Goal: Task Accomplishment & Management: Use online tool/utility

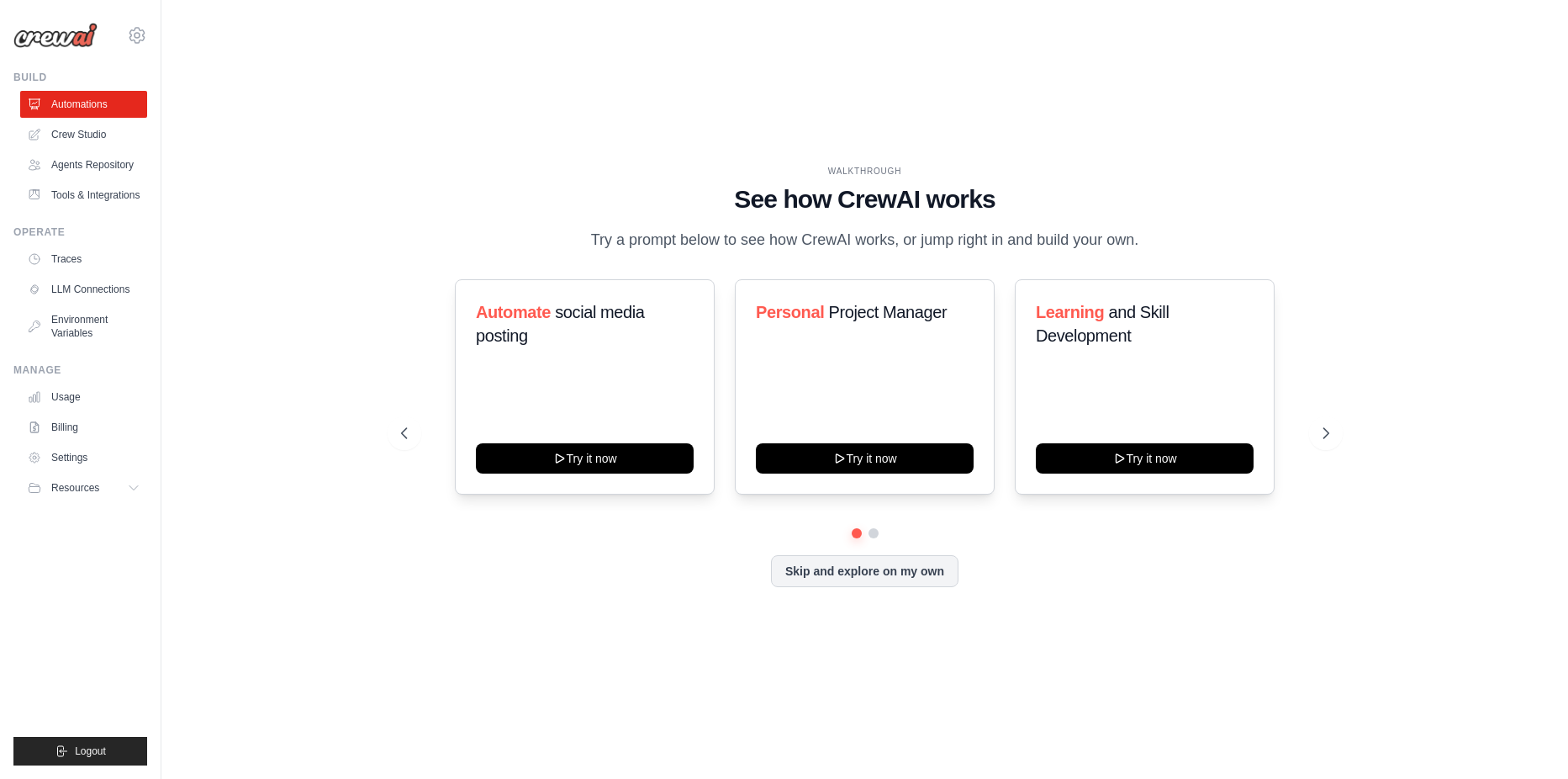
click at [1142, 65] on div "WALKTHROUGH See how CrewAI works Try a prompt below to see how CrewAI works, or…" at bounding box center [865, 390] width 1352 height 745
click at [80, 131] on link "Crew Studio" at bounding box center [85, 134] width 127 height 27
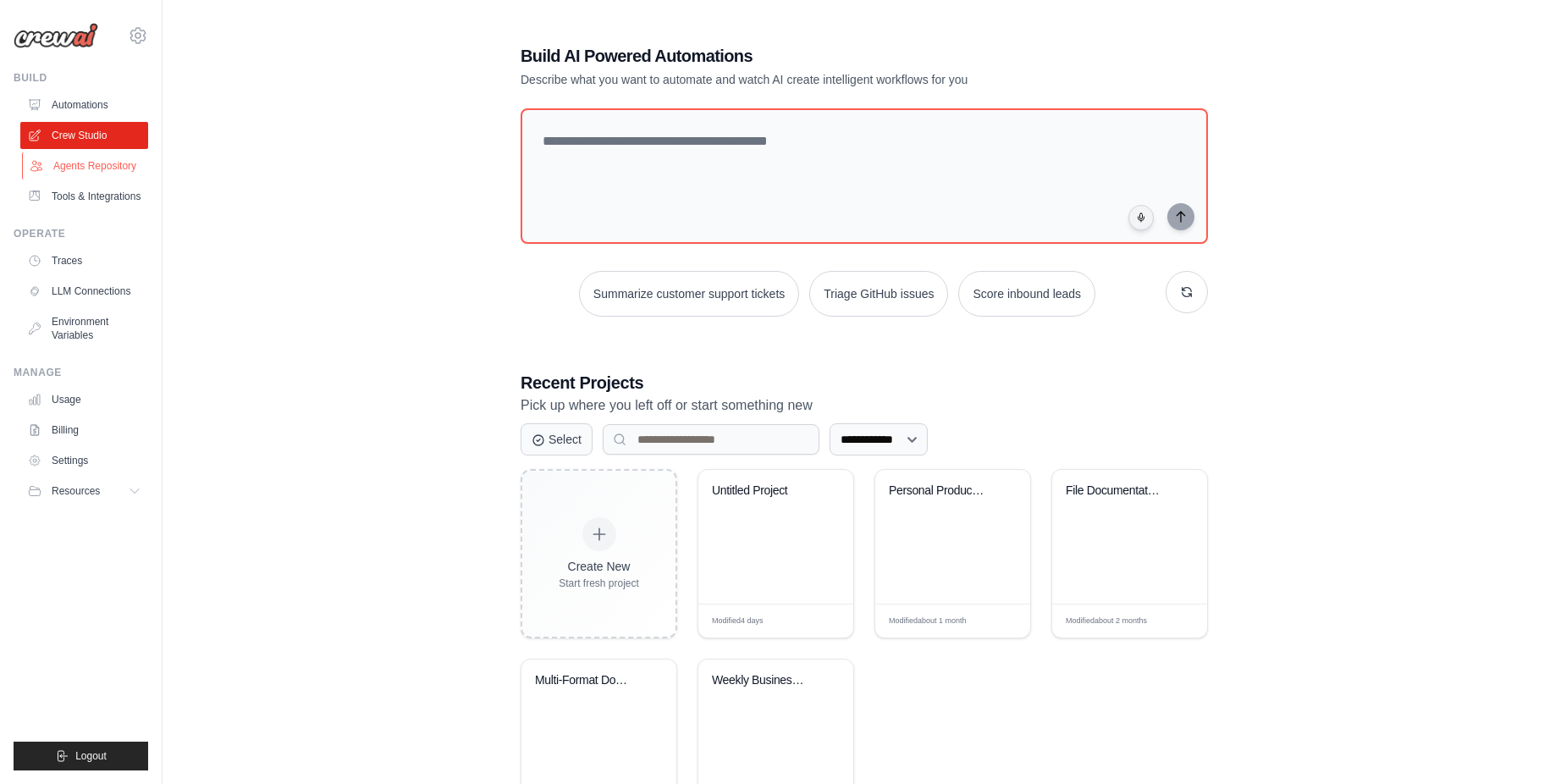
click at [103, 170] on link "Agents Repository" at bounding box center [86, 166] width 128 height 27
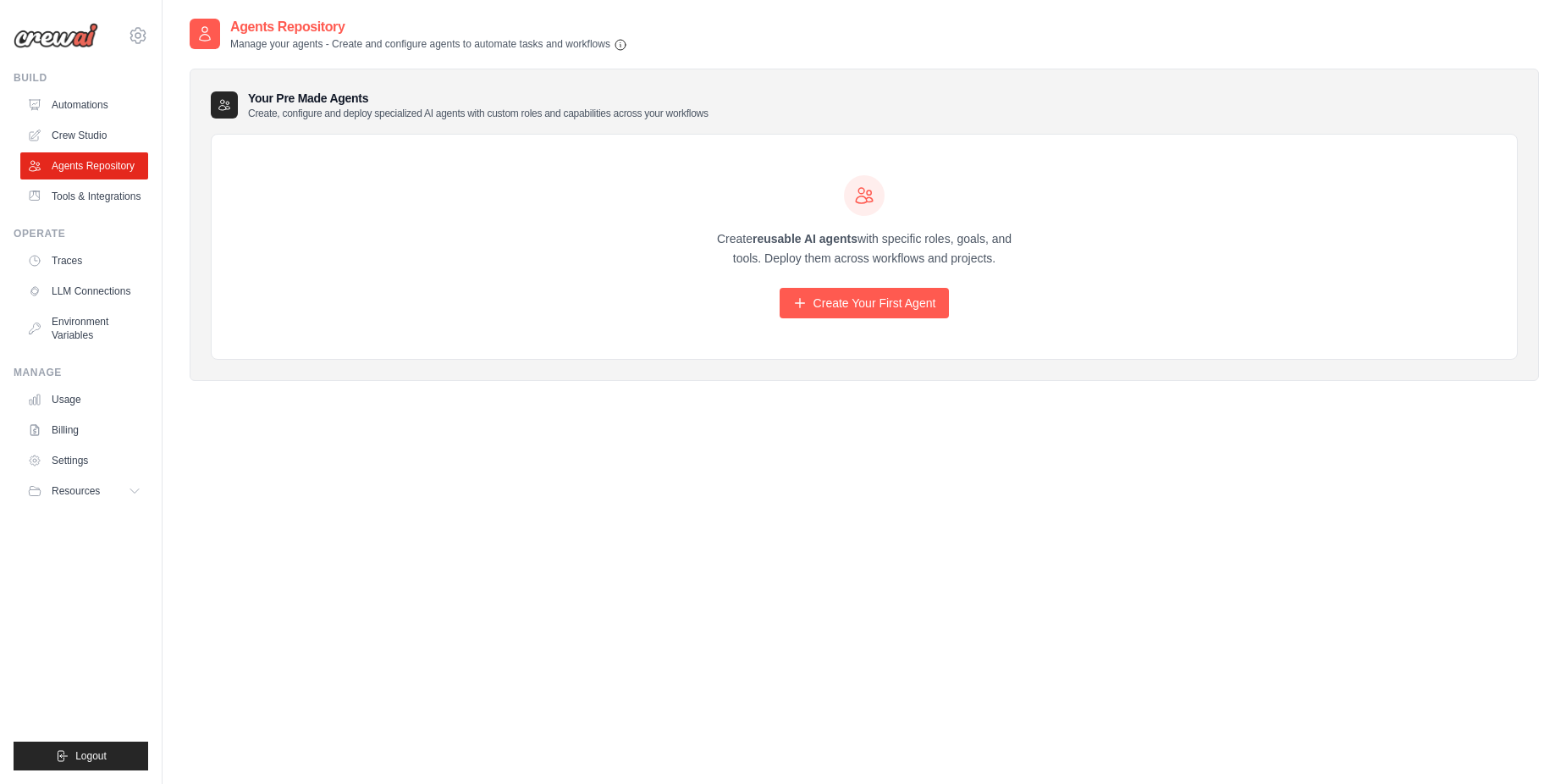
click at [81, 119] on ul "Automations Crew Studio Agents Repository Tools & Integrations" at bounding box center [84, 150] width 128 height 119
click at [81, 116] on link "Automations" at bounding box center [86, 105] width 128 height 27
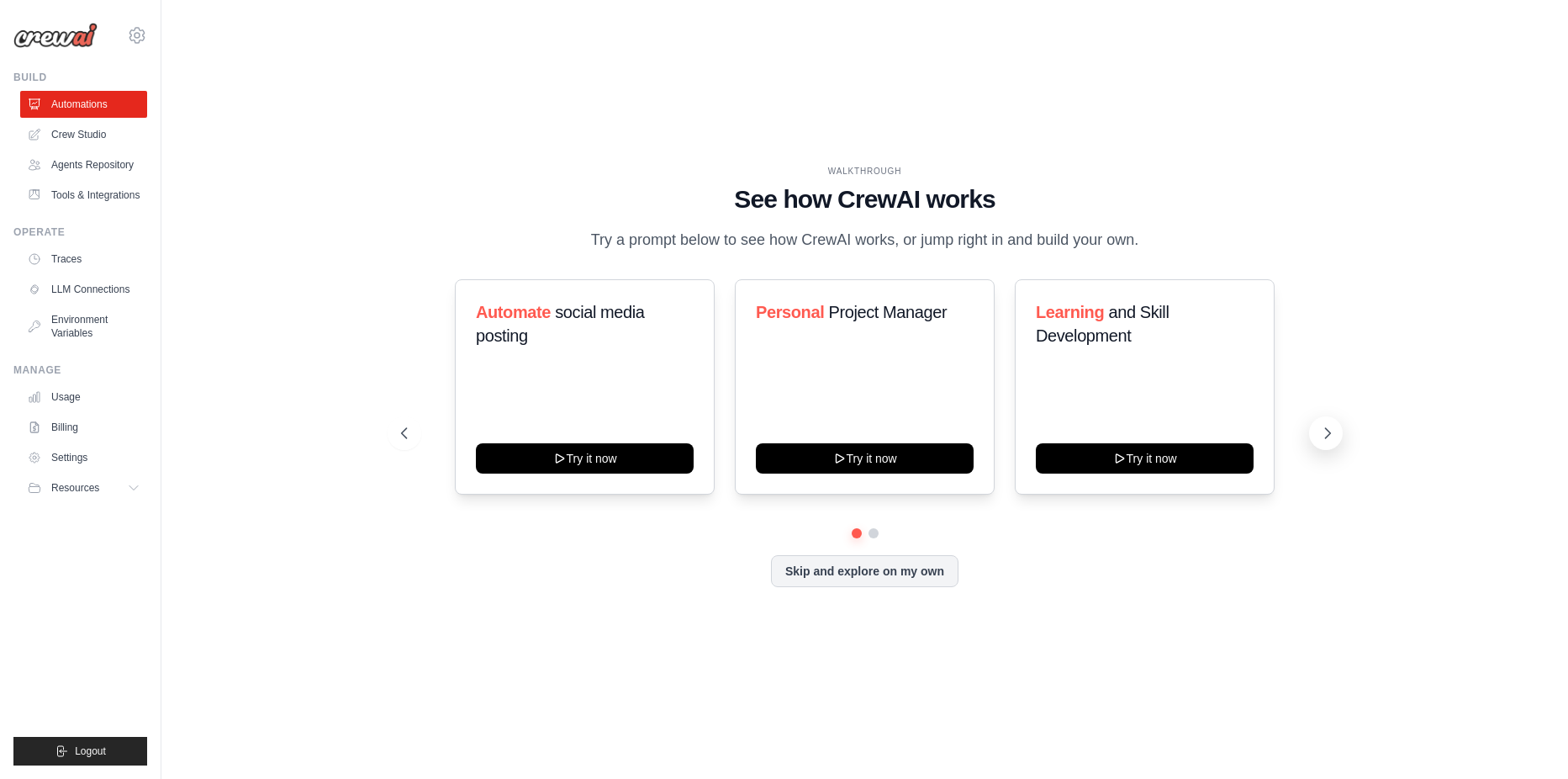
click at [1336, 426] on button at bounding box center [1325, 432] width 34 height 34
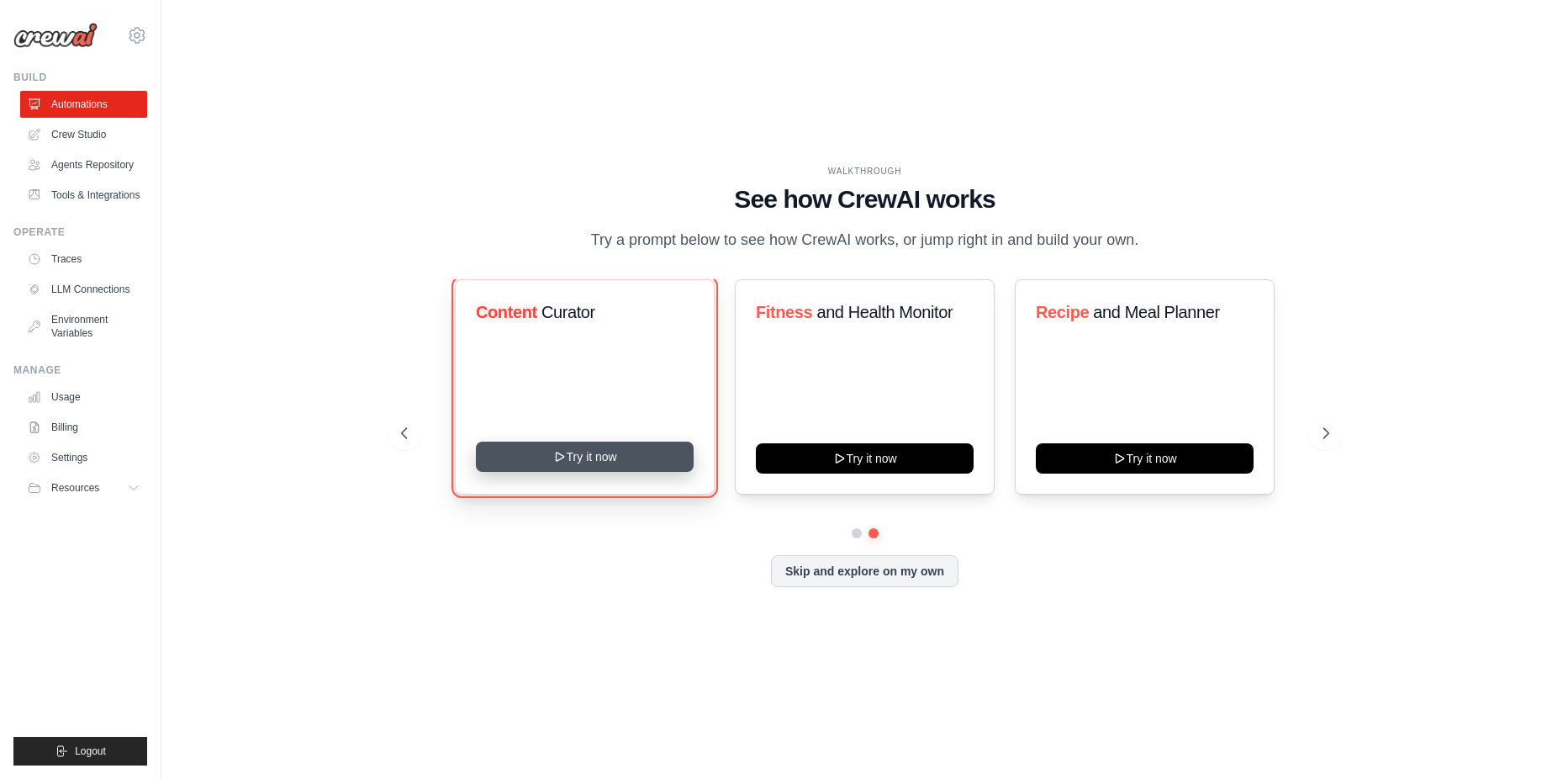
click at [588, 458] on button "Try it now" at bounding box center [584, 457] width 217 height 31
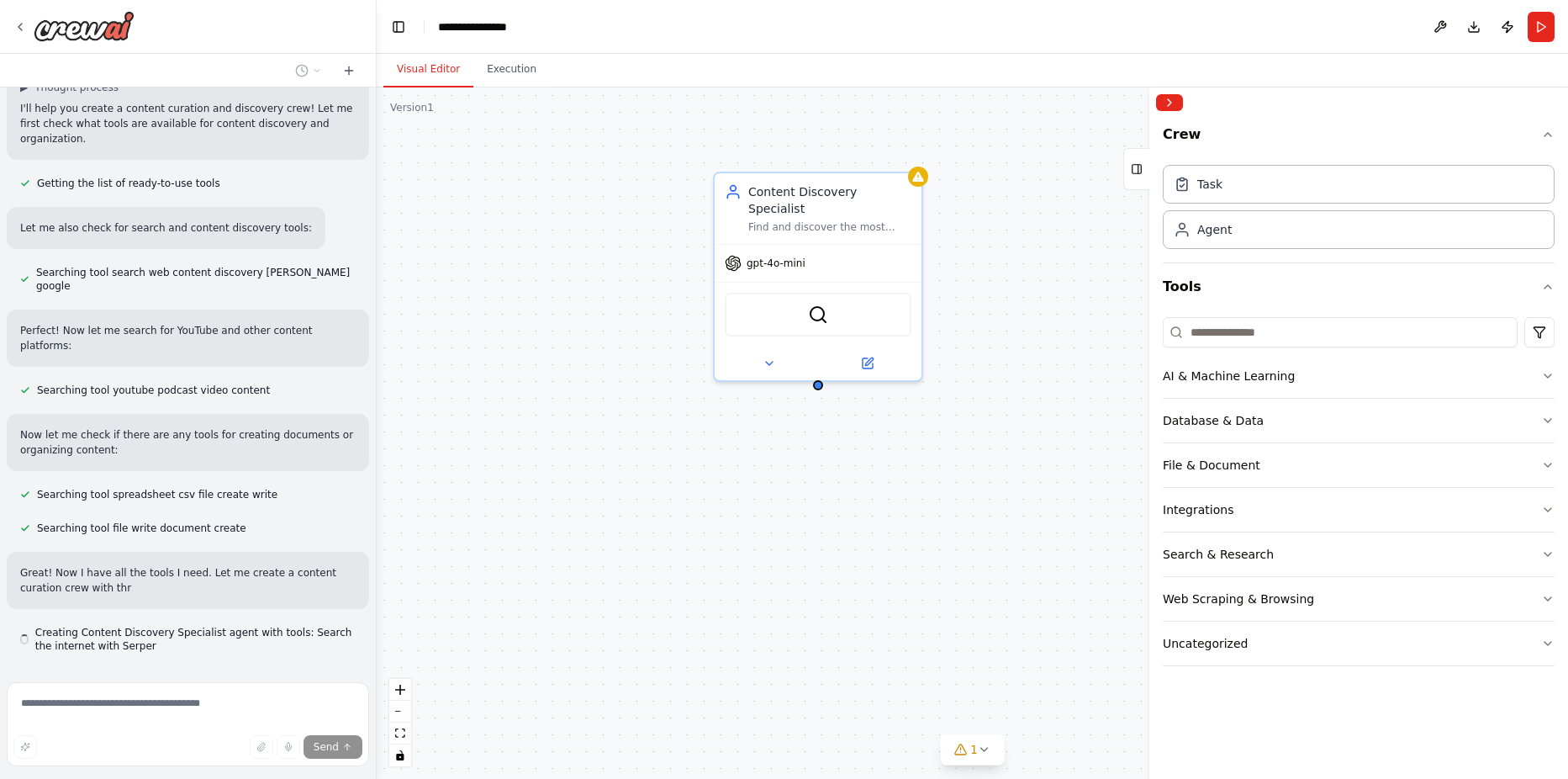
scroll to position [138, 0]
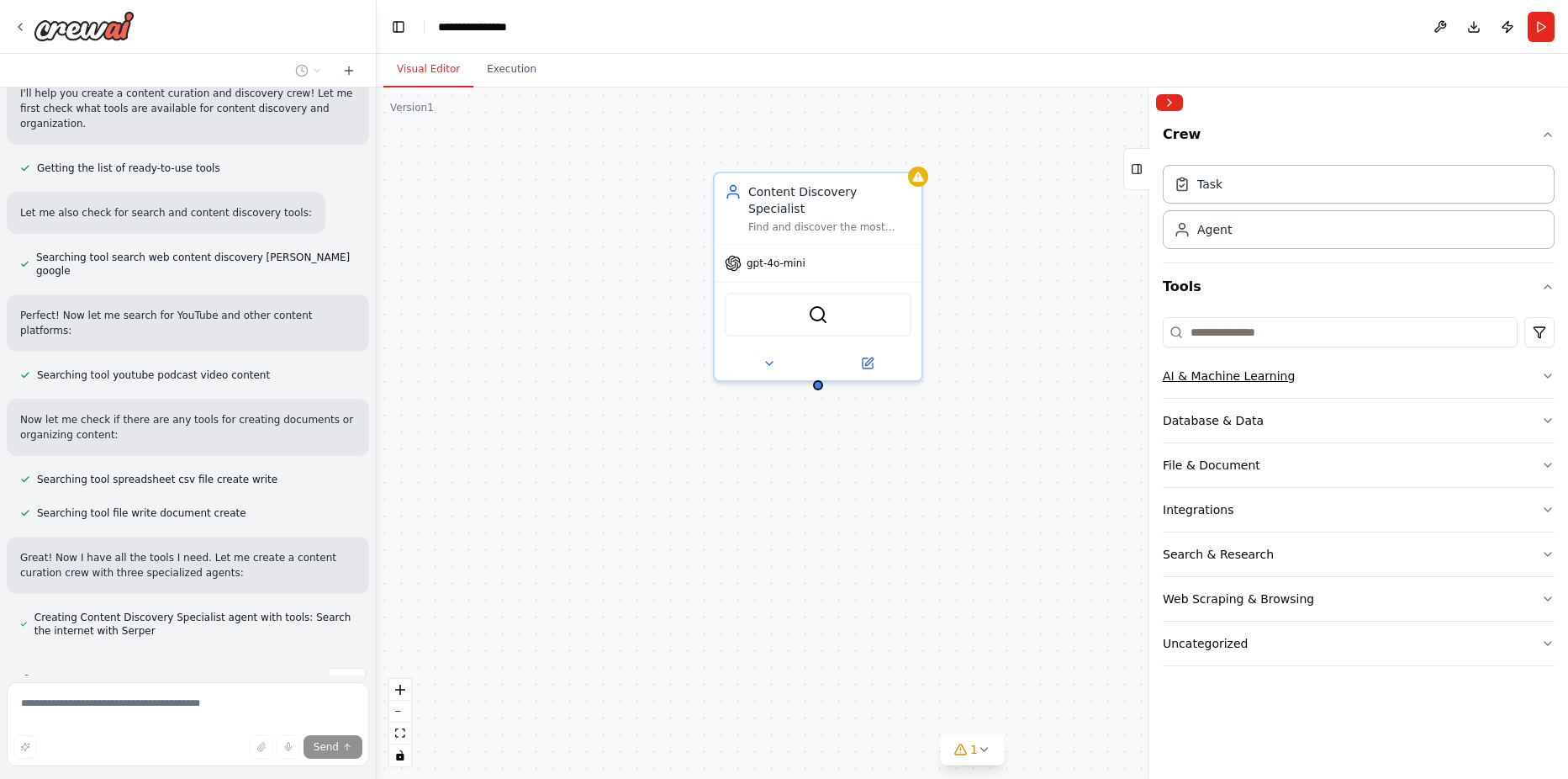
click at [1390, 373] on button "AI & Machine Learning" at bounding box center [1358, 376] width 392 height 44
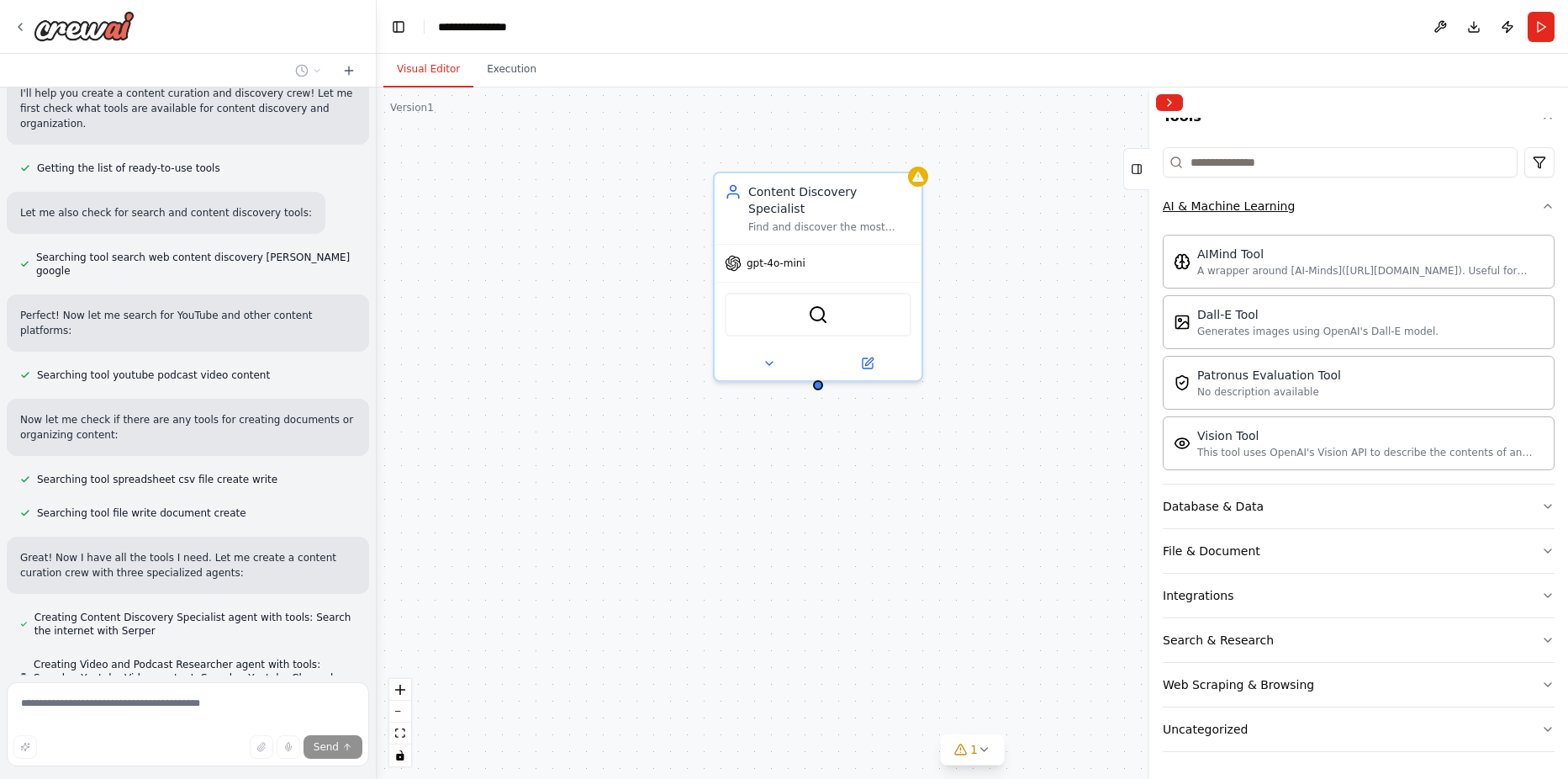
scroll to position [185, 0]
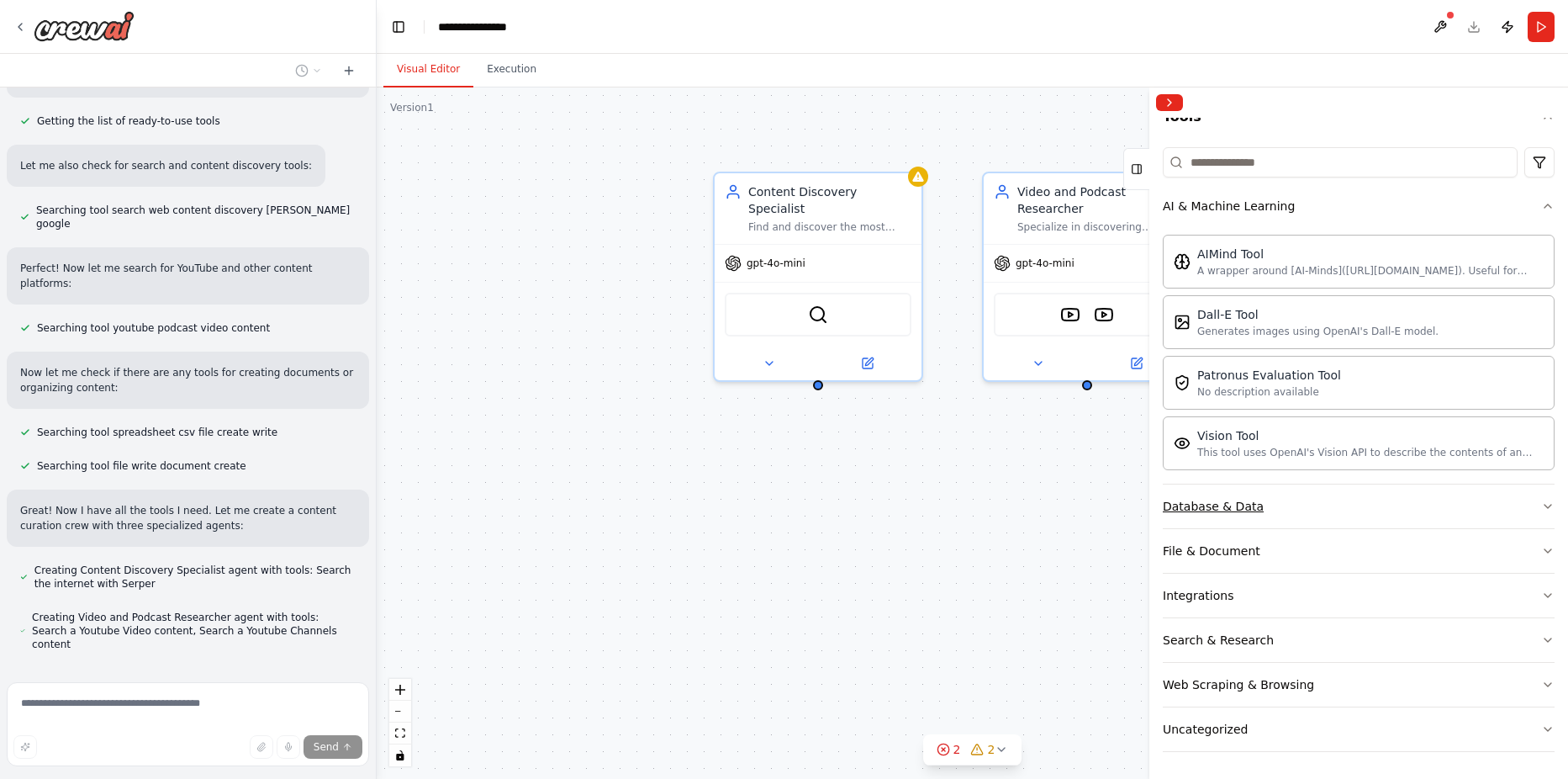
click at [1238, 517] on button "Database & Data" at bounding box center [1358, 506] width 392 height 44
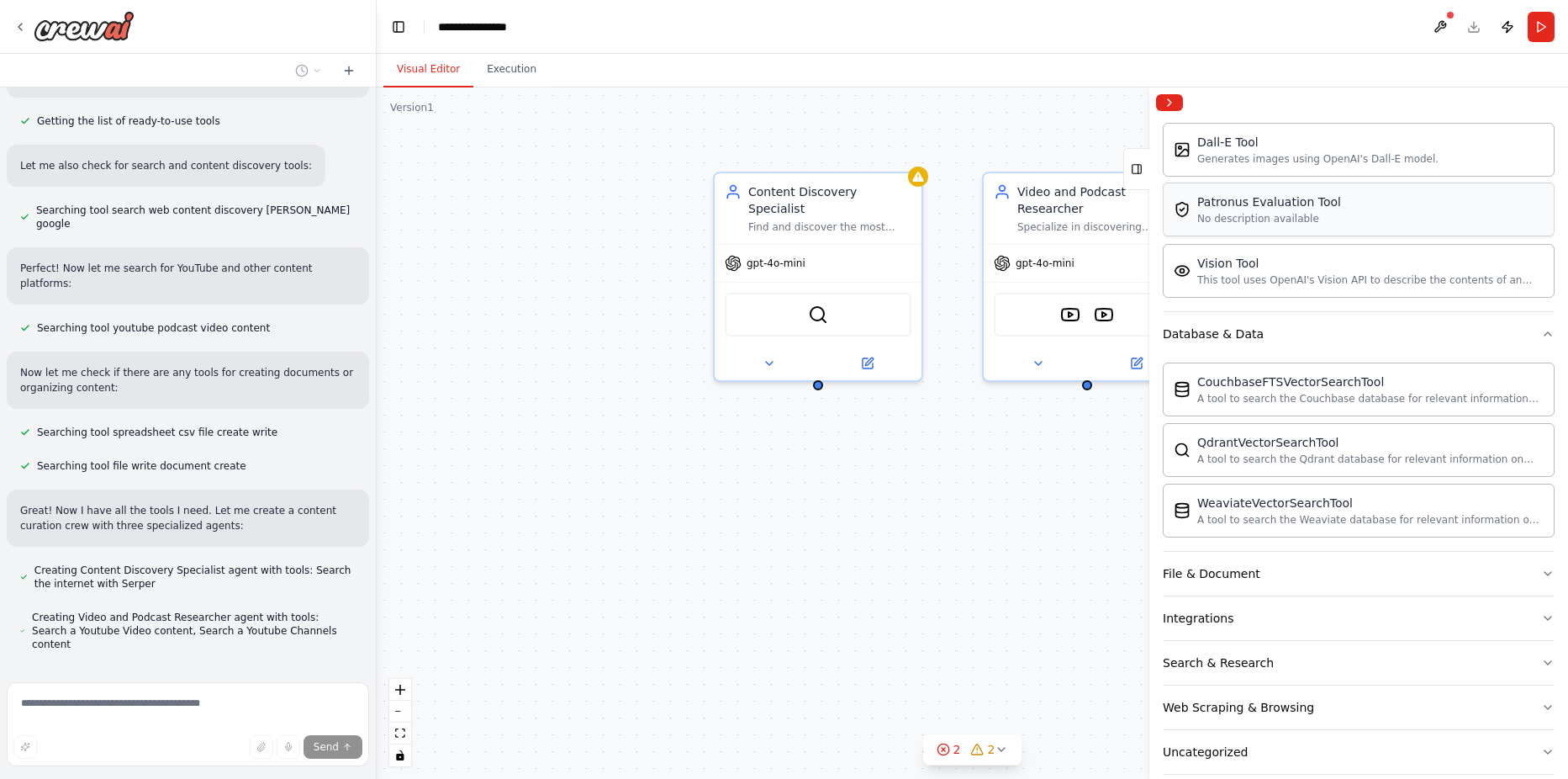
scroll to position [365, 0]
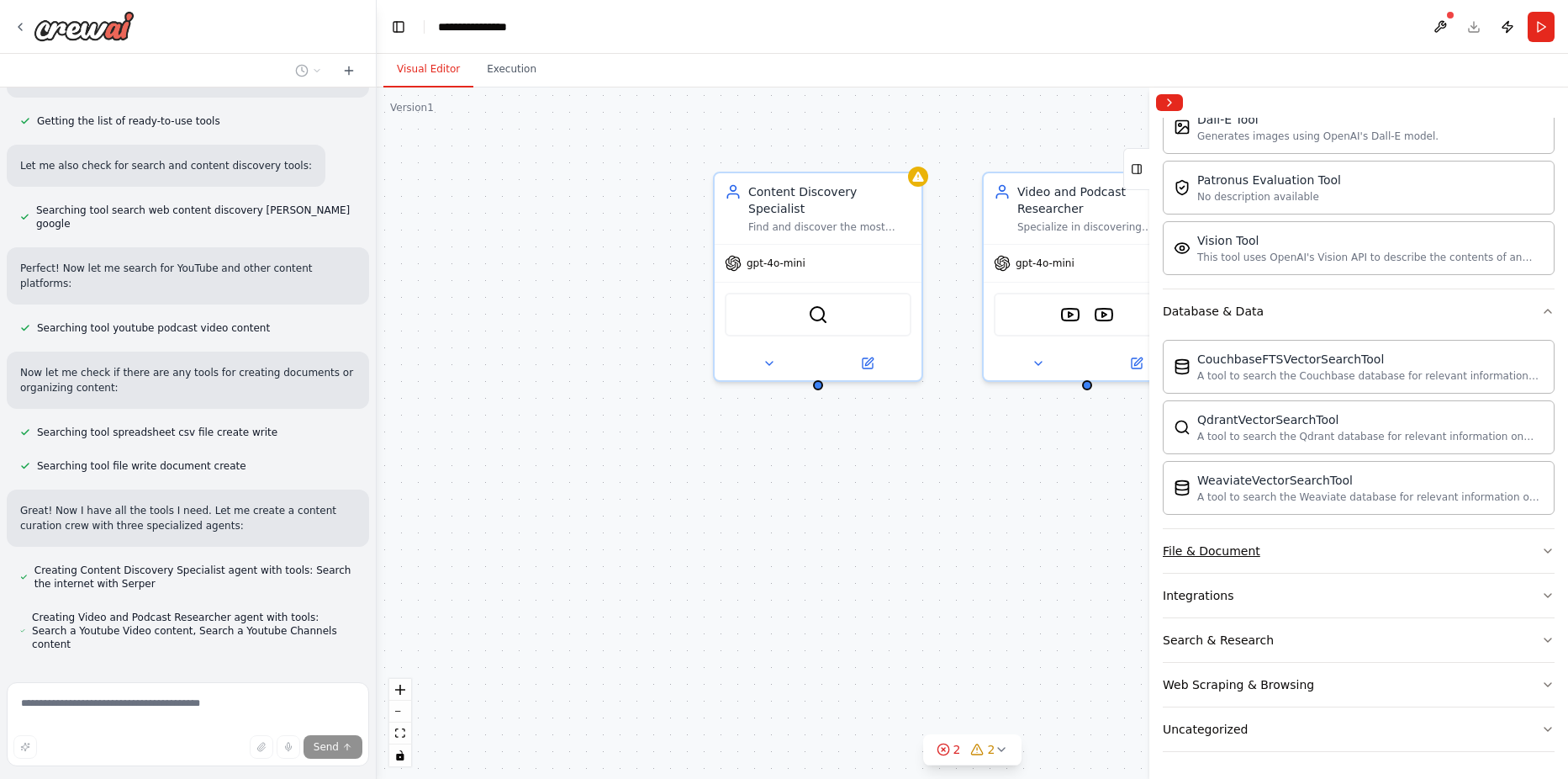
click at [1184, 559] on div "File & Document" at bounding box center [1212, 551] width 98 height 17
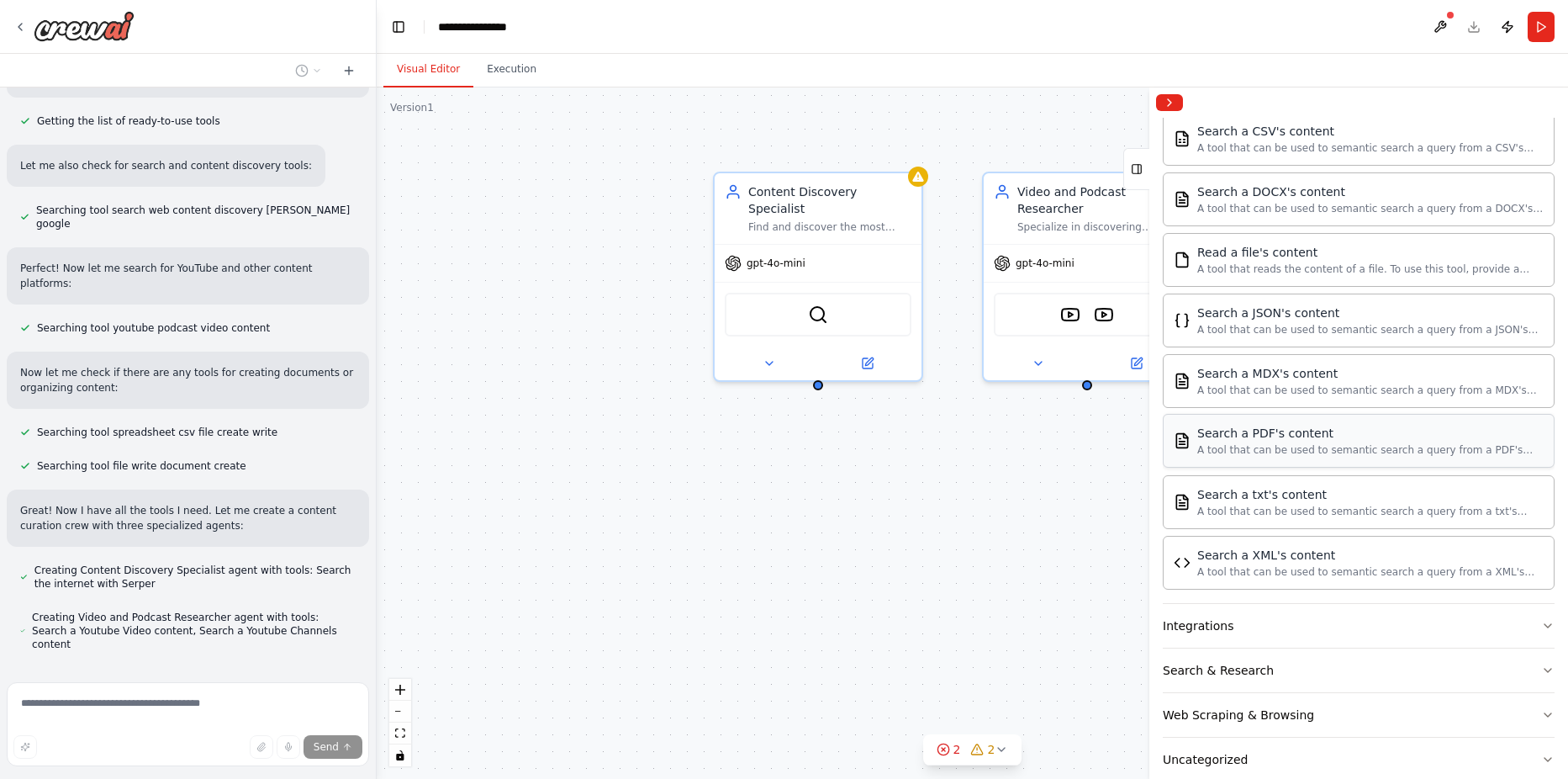
scroll to position [862, 0]
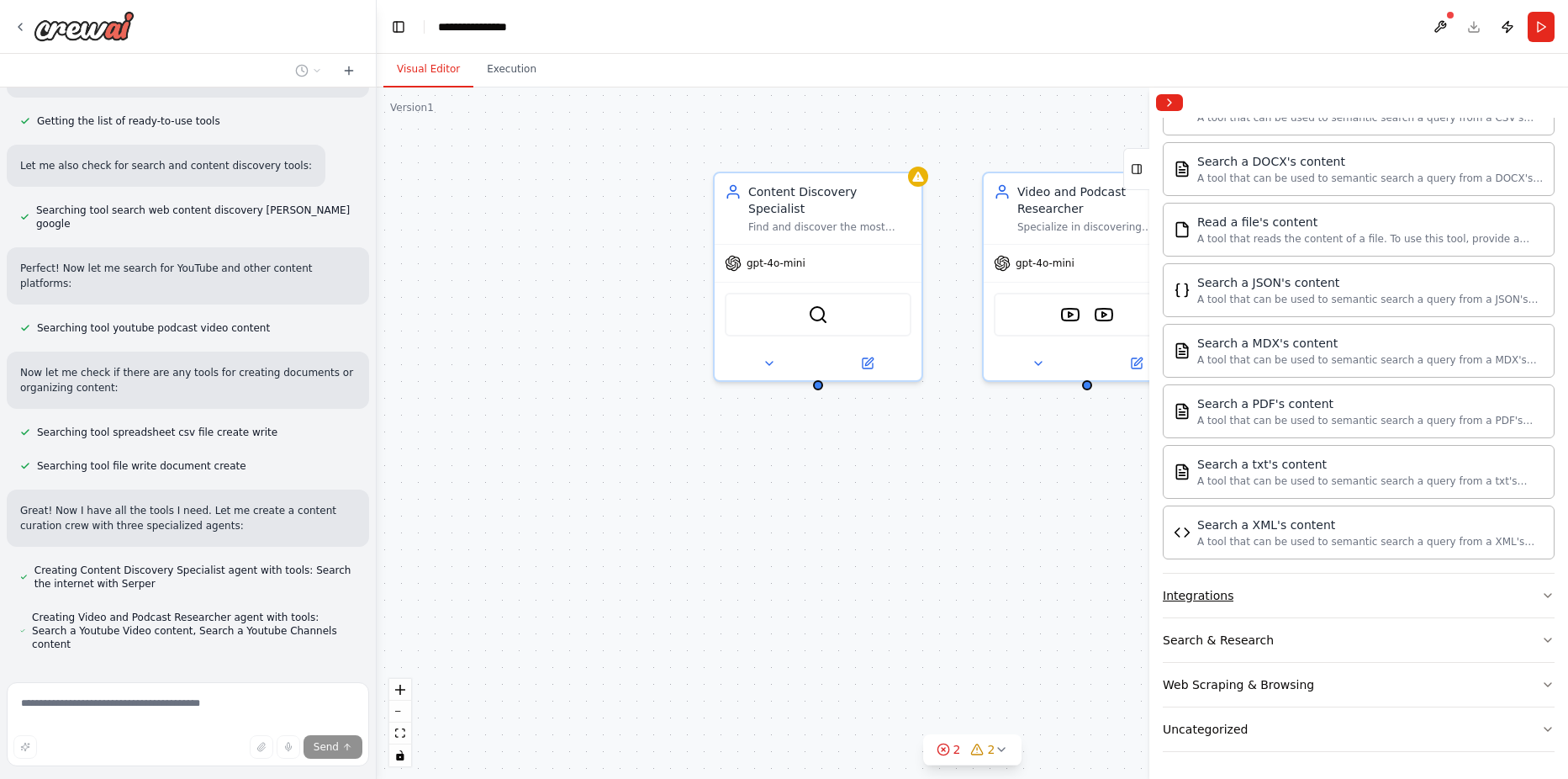
click at [1207, 596] on div "Integrations" at bounding box center [1198, 596] width 71 height 17
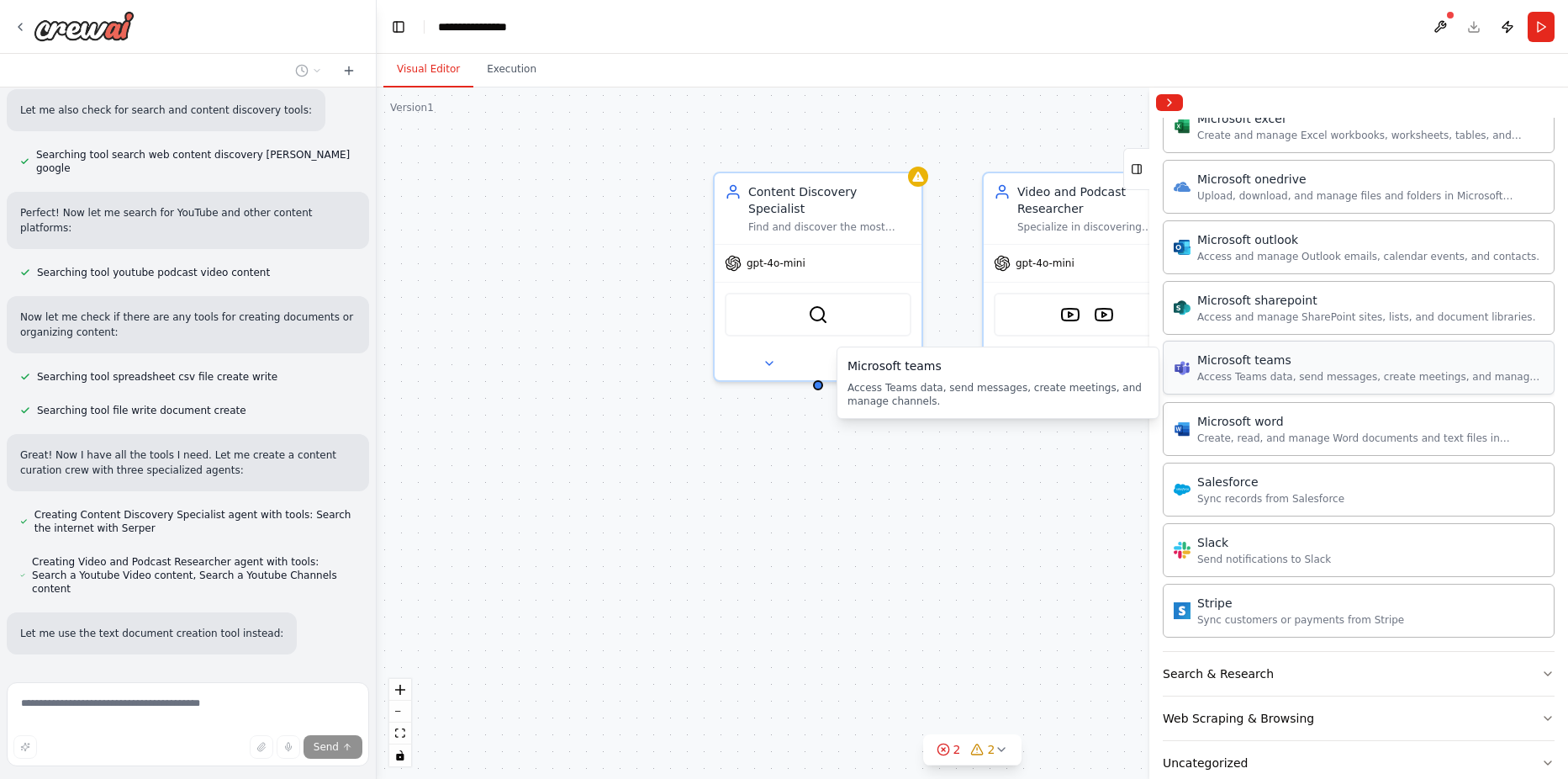
scroll to position [1535, 0]
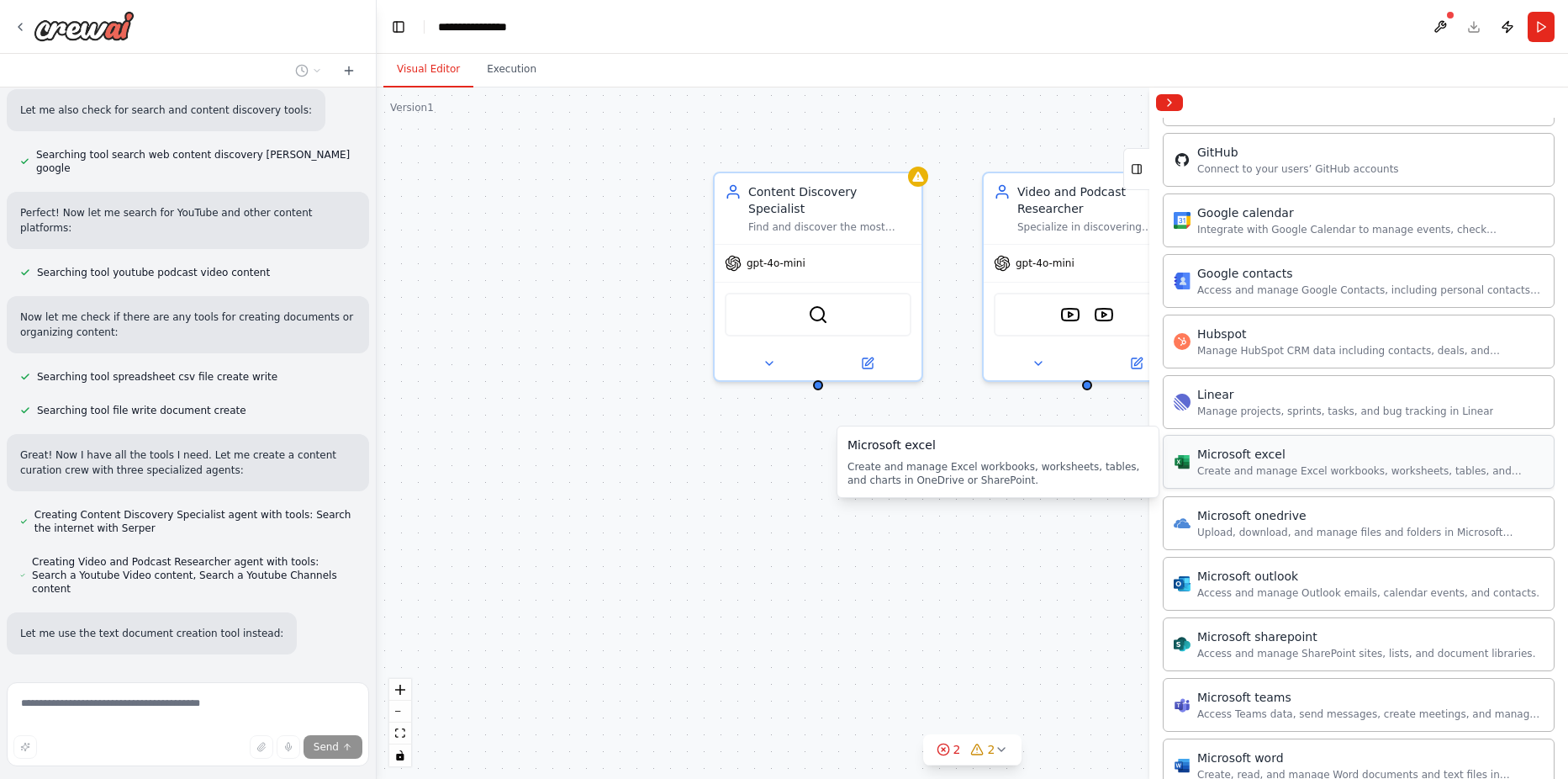
click at [1299, 465] on div "Create and manage Excel workbooks, worksheets, tables, and charts in OneDrive o…" at bounding box center [1371, 470] width 347 height 13
drag, startPoint x: 1299, startPoint y: 465, endPoint x: 759, endPoint y: 436, distance: 540.8
click at [759, 436] on div "Set up a crew that finds and organizes interesting articles, videos, and podcas…" at bounding box center [784, 389] width 1568 height 779
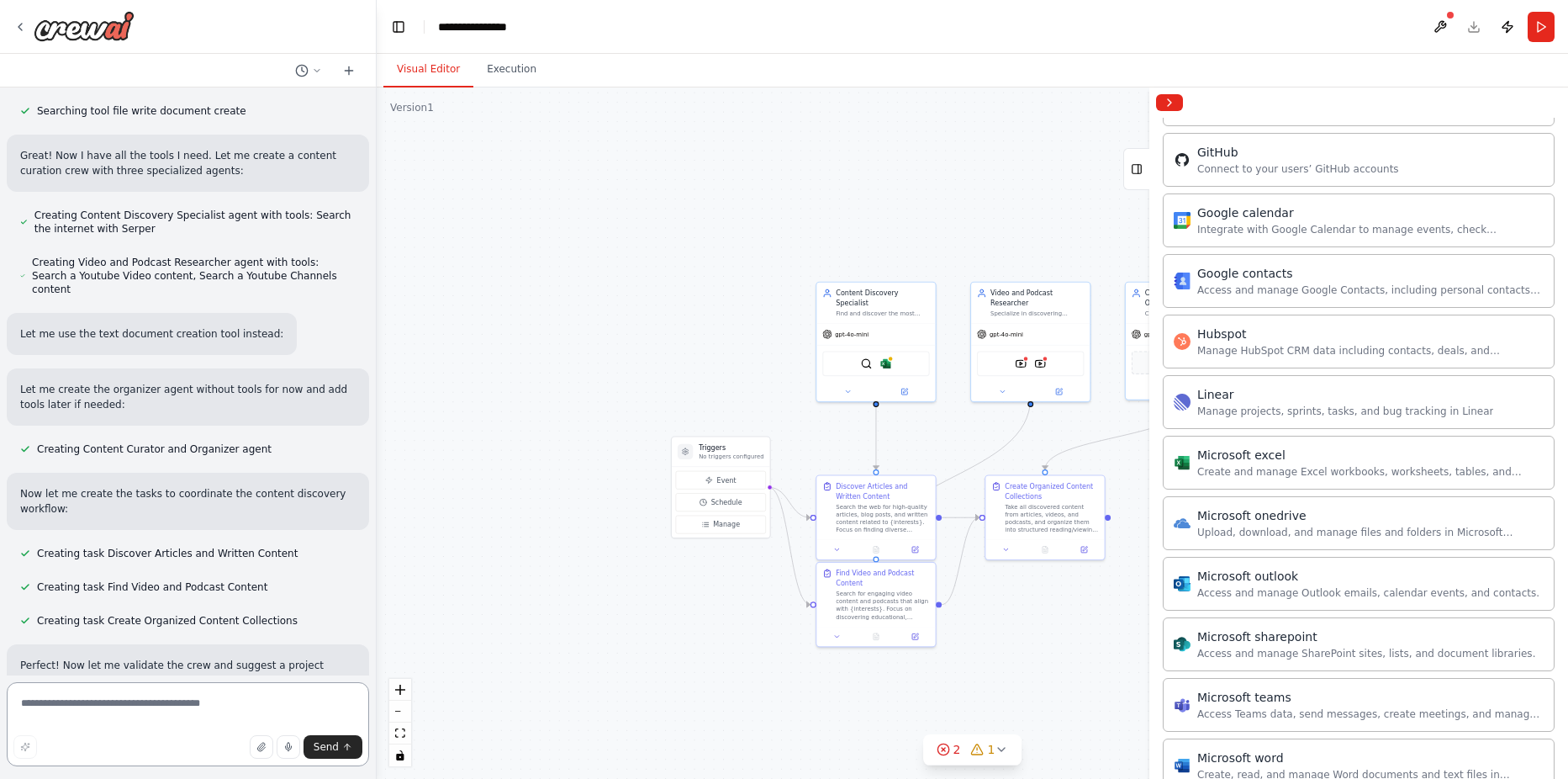
scroll to position [573, 0]
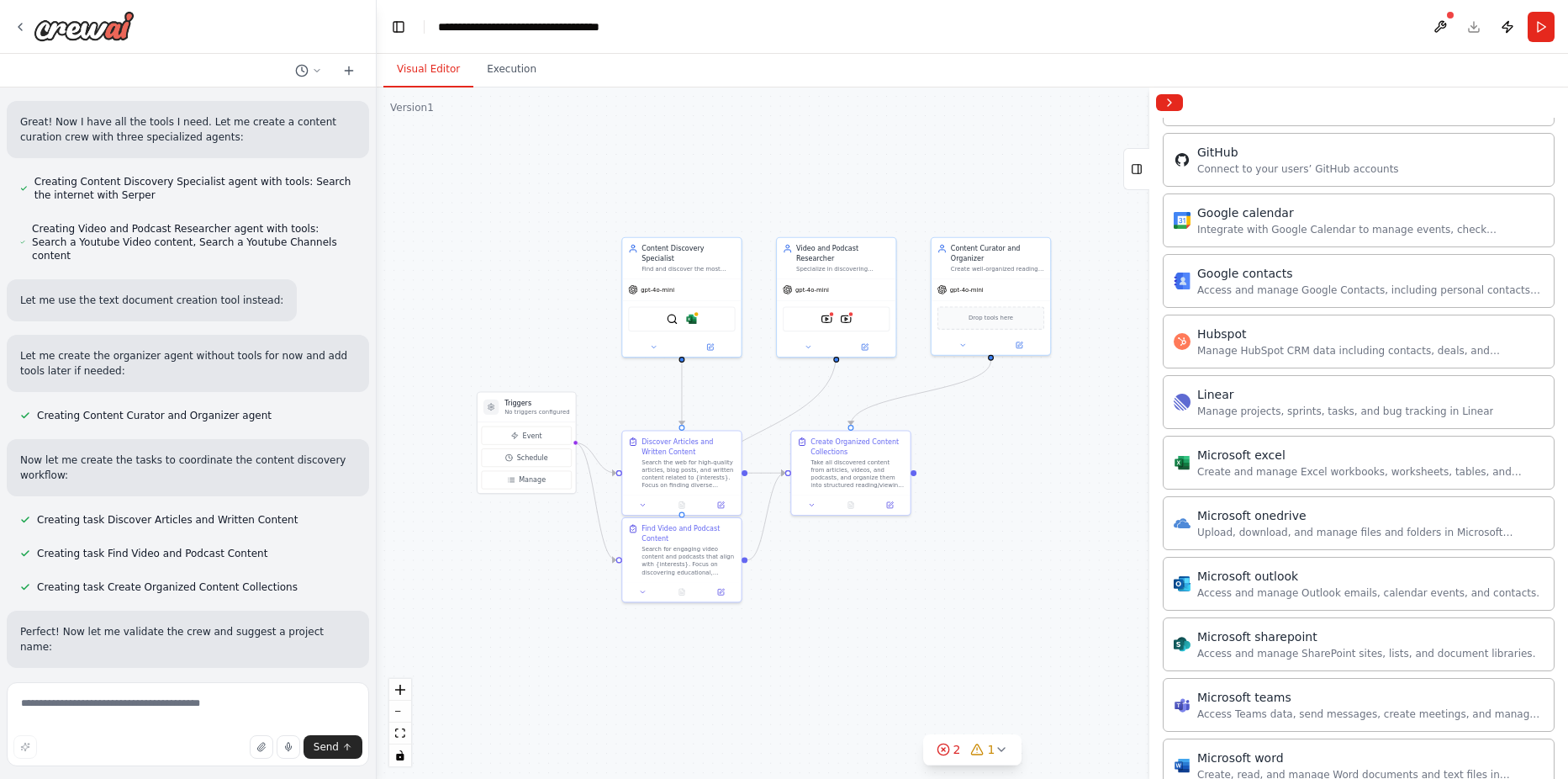
drag, startPoint x: 954, startPoint y: 429, endPoint x: 760, endPoint y: 385, distance: 198.9
click at [760, 385] on div ".deletable-edge-delete-btn { width: 20px; height: 20px; border: 0px solid #ffff…" at bounding box center [971, 432] width 1191 height 691
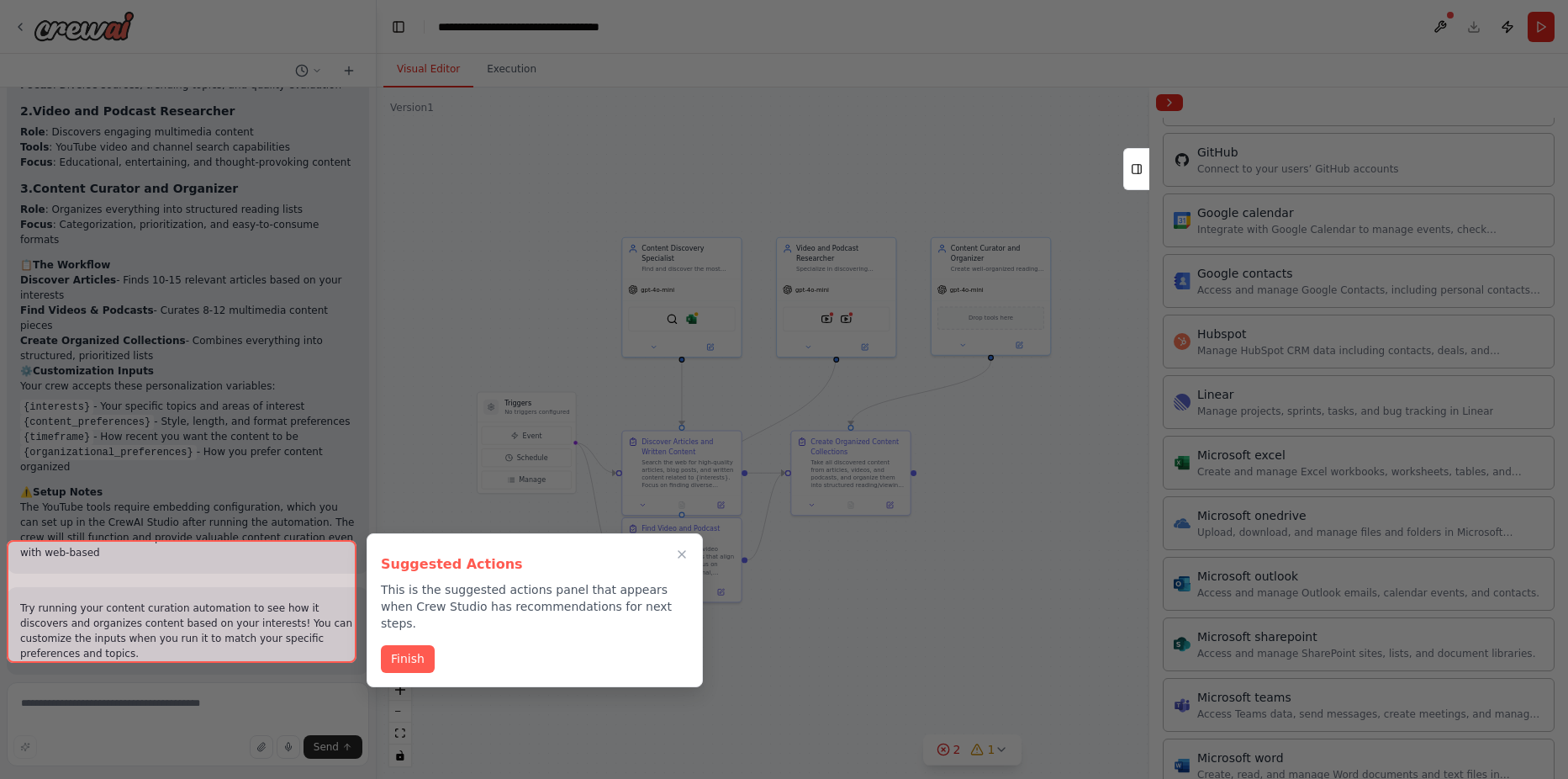
scroll to position [1386, 0]
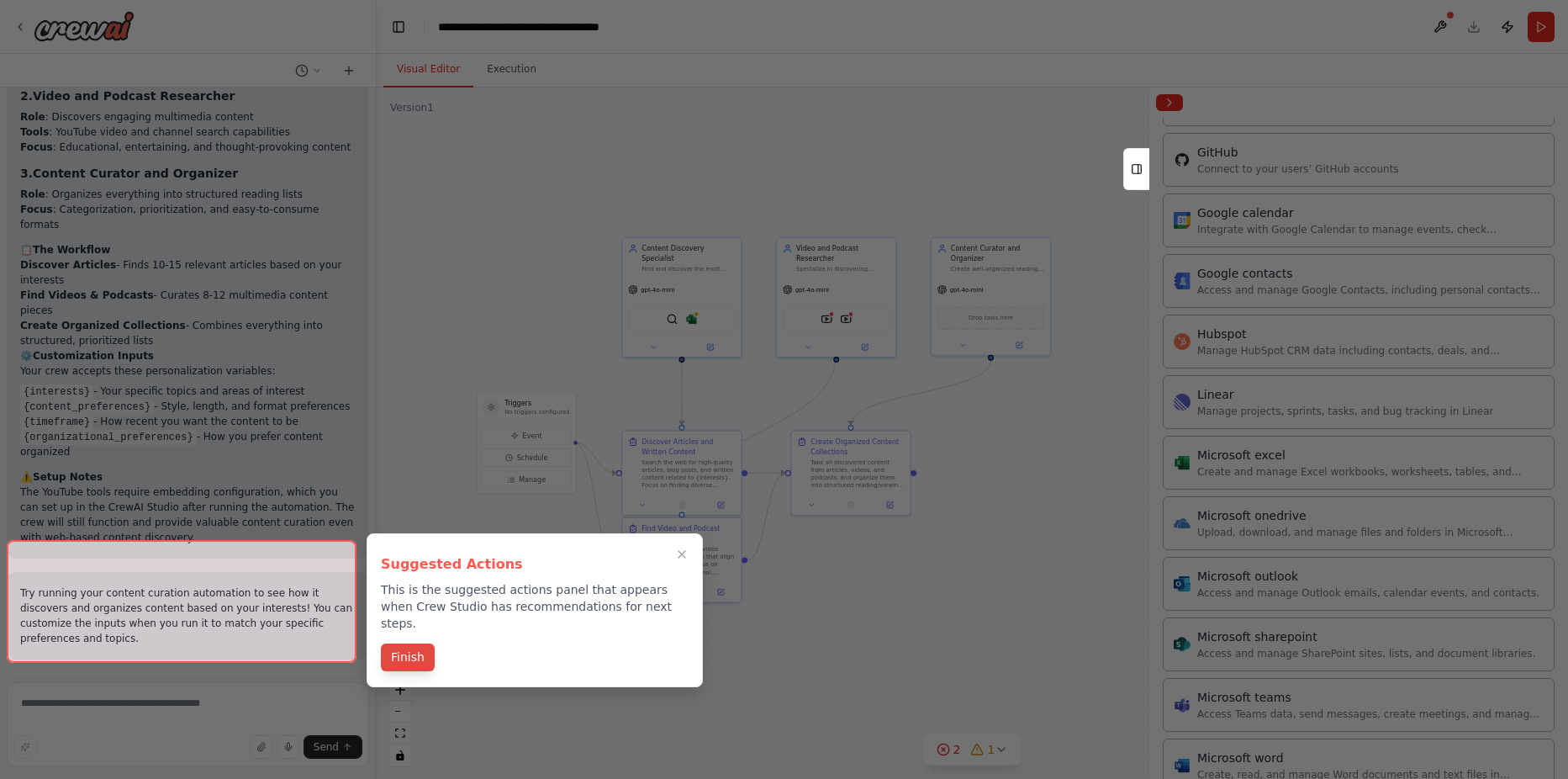
click at [414, 643] on button "Finish" at bounding box center [408, 656] width 54 height 28
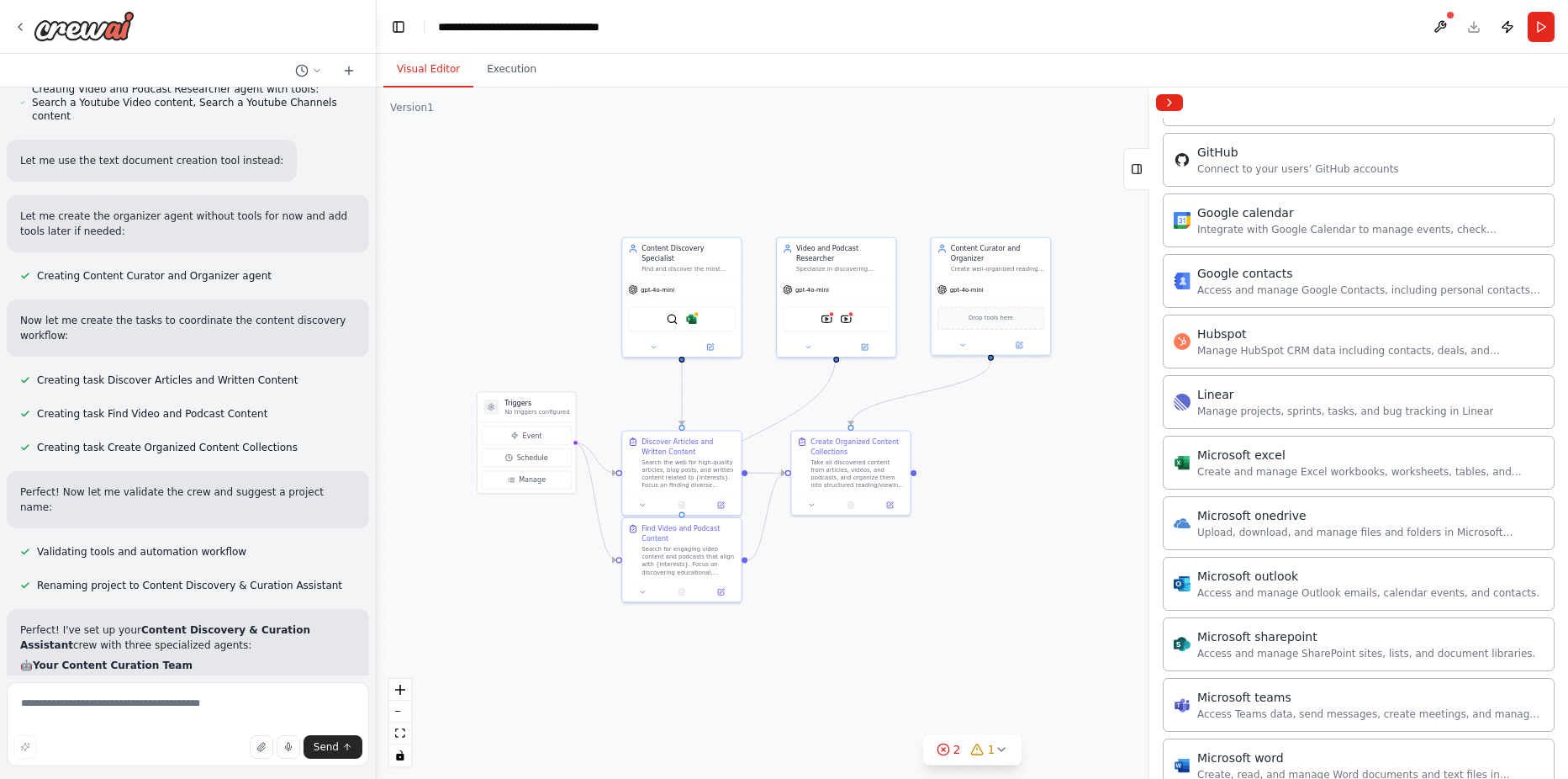
scroll to position [377, 0]
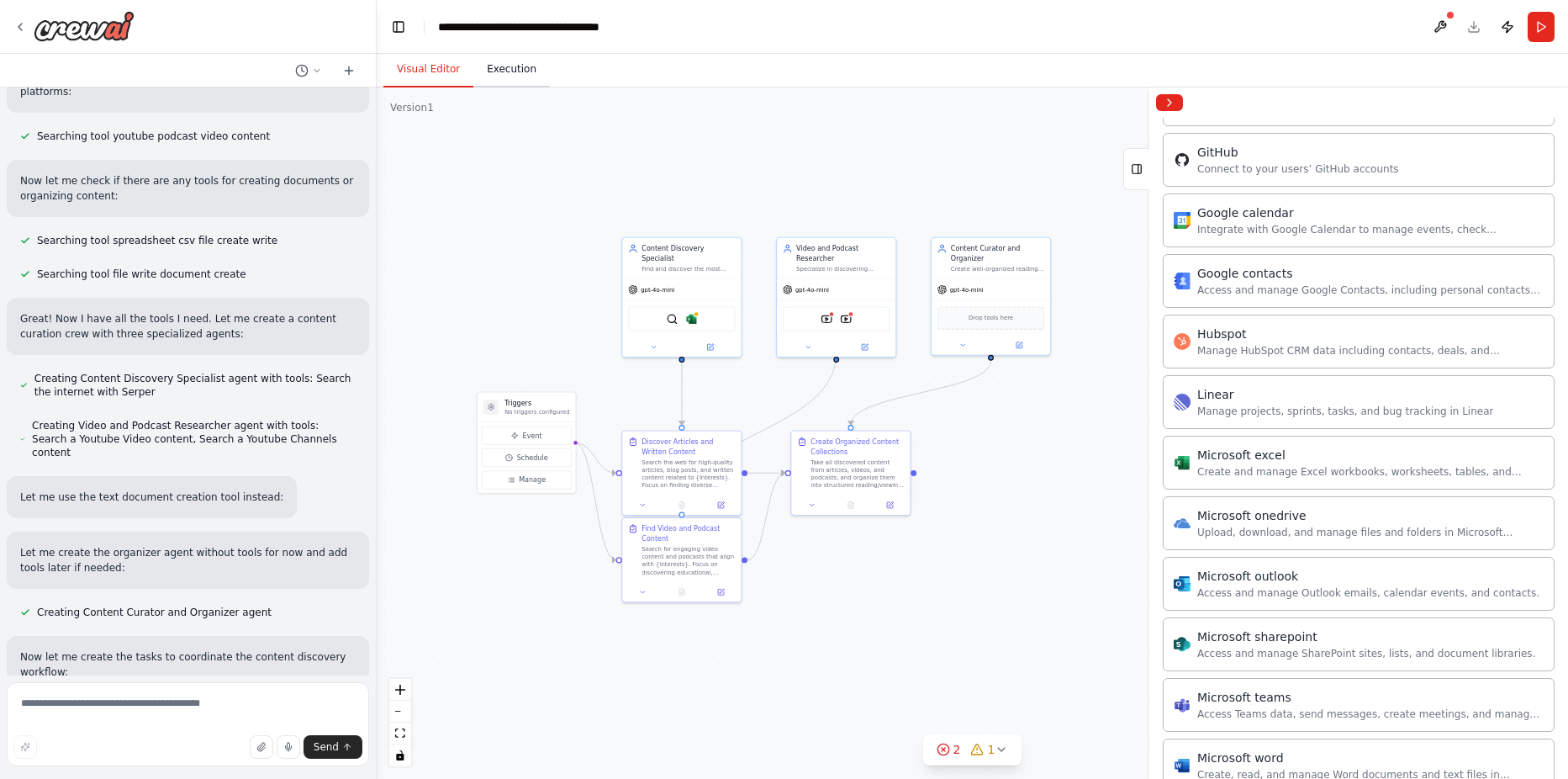
click at [496, 74] on button "Execution" at bounding box center [511, 69] width 77 height 35
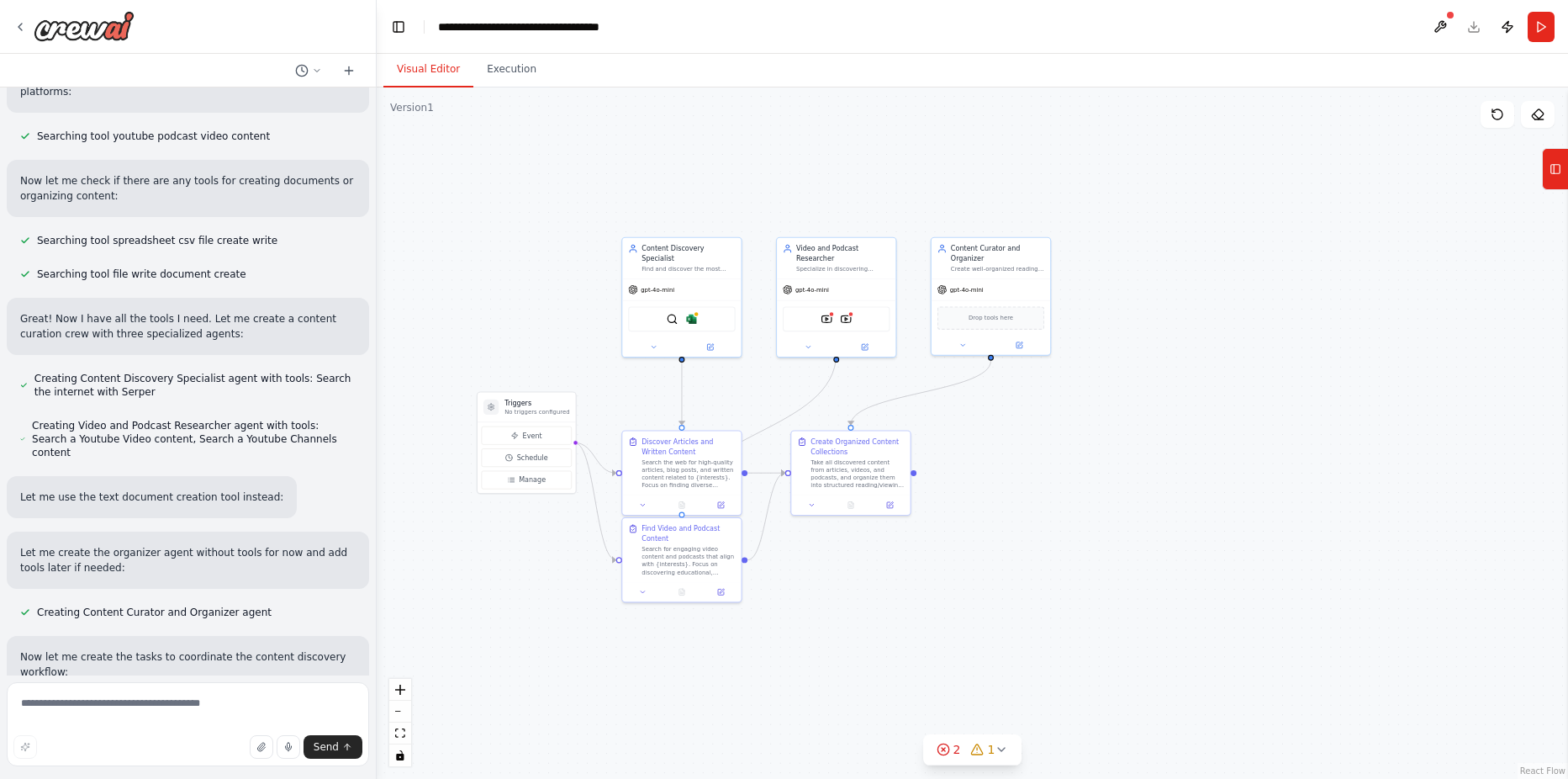
click at [417, 72] on button "Visual Editor" at bounding box center [428, 69] width 90 height 35
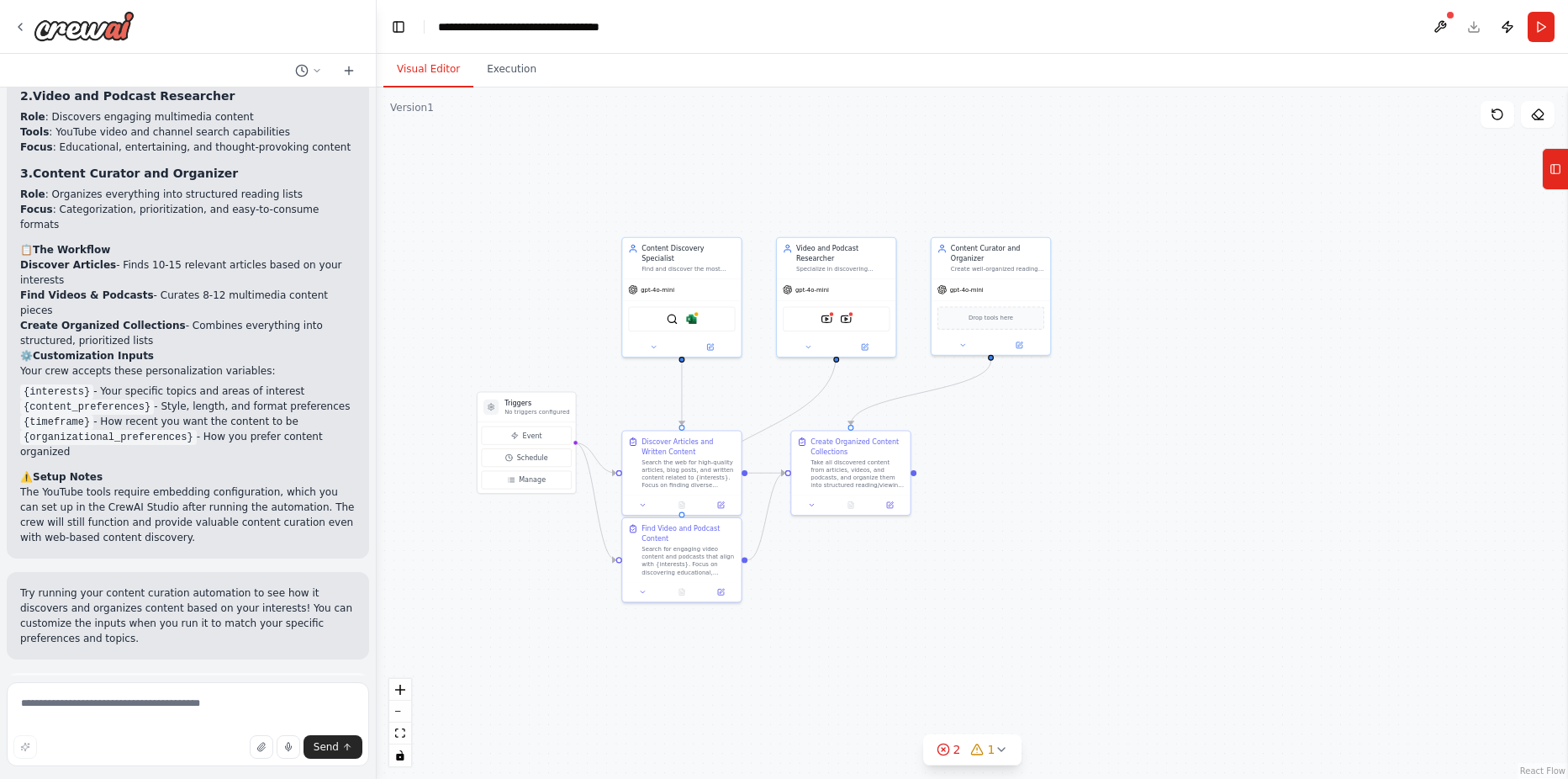
click at [234, 755] on button "Run Automation" at bounding box center [188, 768] width 335 height 27
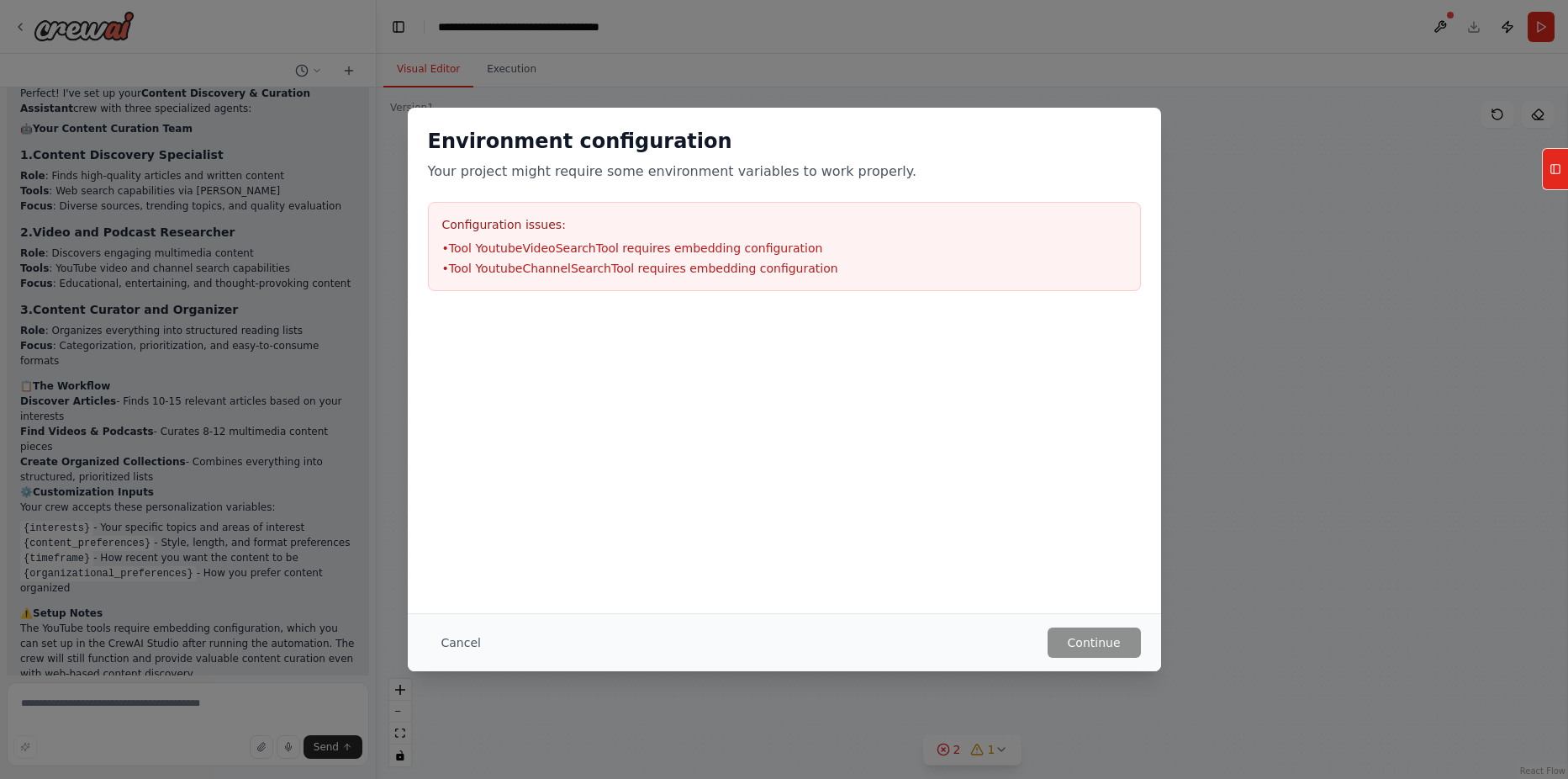
click at [447, 643] on button "Cancel" at bounding box center [461, 643] width 66 height 31
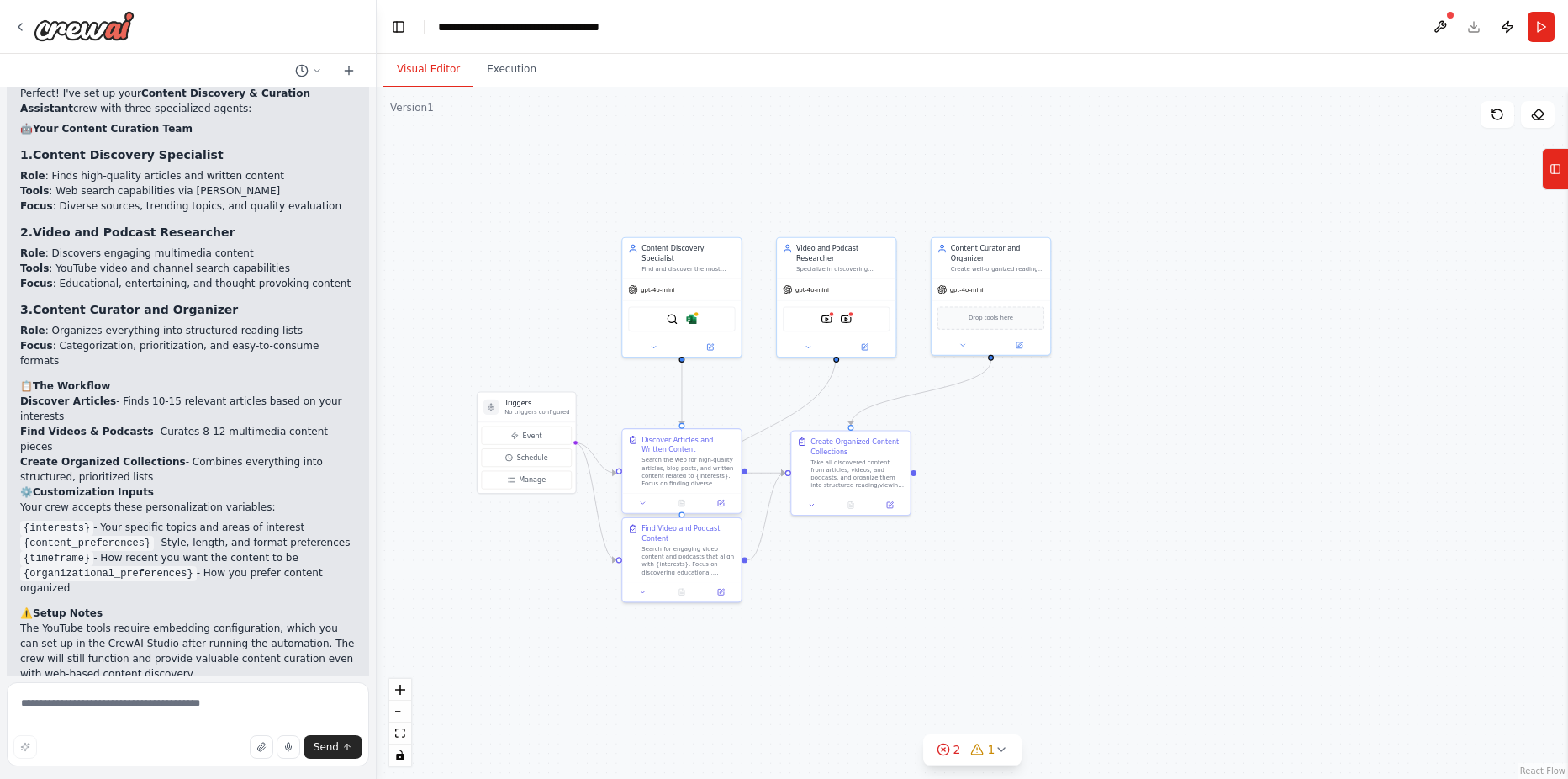
click at [676, 452] on div "Discover Articles and Written Content" at bounding box center [688, 445] width 93 height 19
click at [717, 502] on icon at bounding box center [720, 503] width 6 height 6
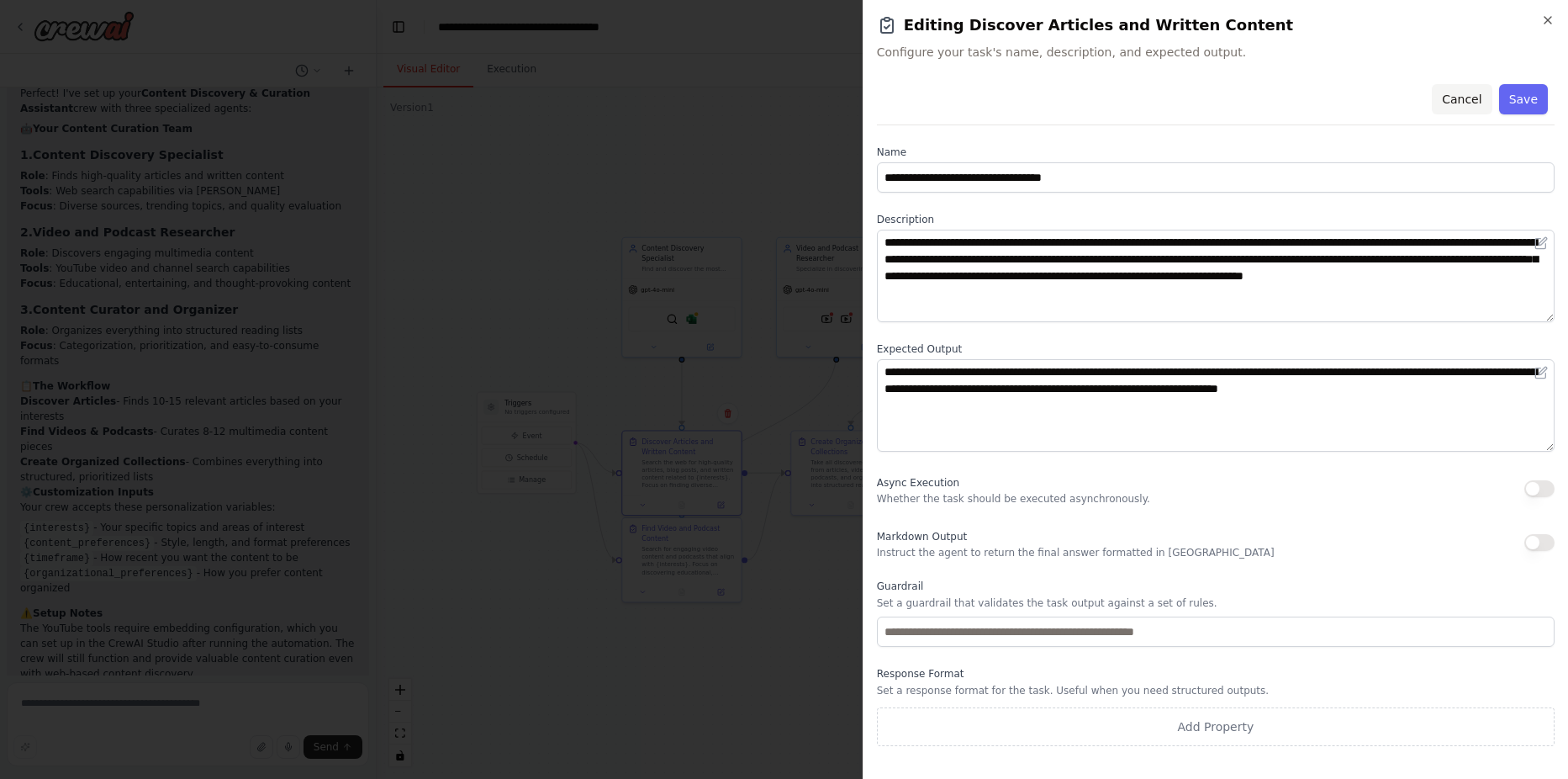
click at [1472, 105] on button "Cancel" at bounding box center [1461, 100] width 59 height 31
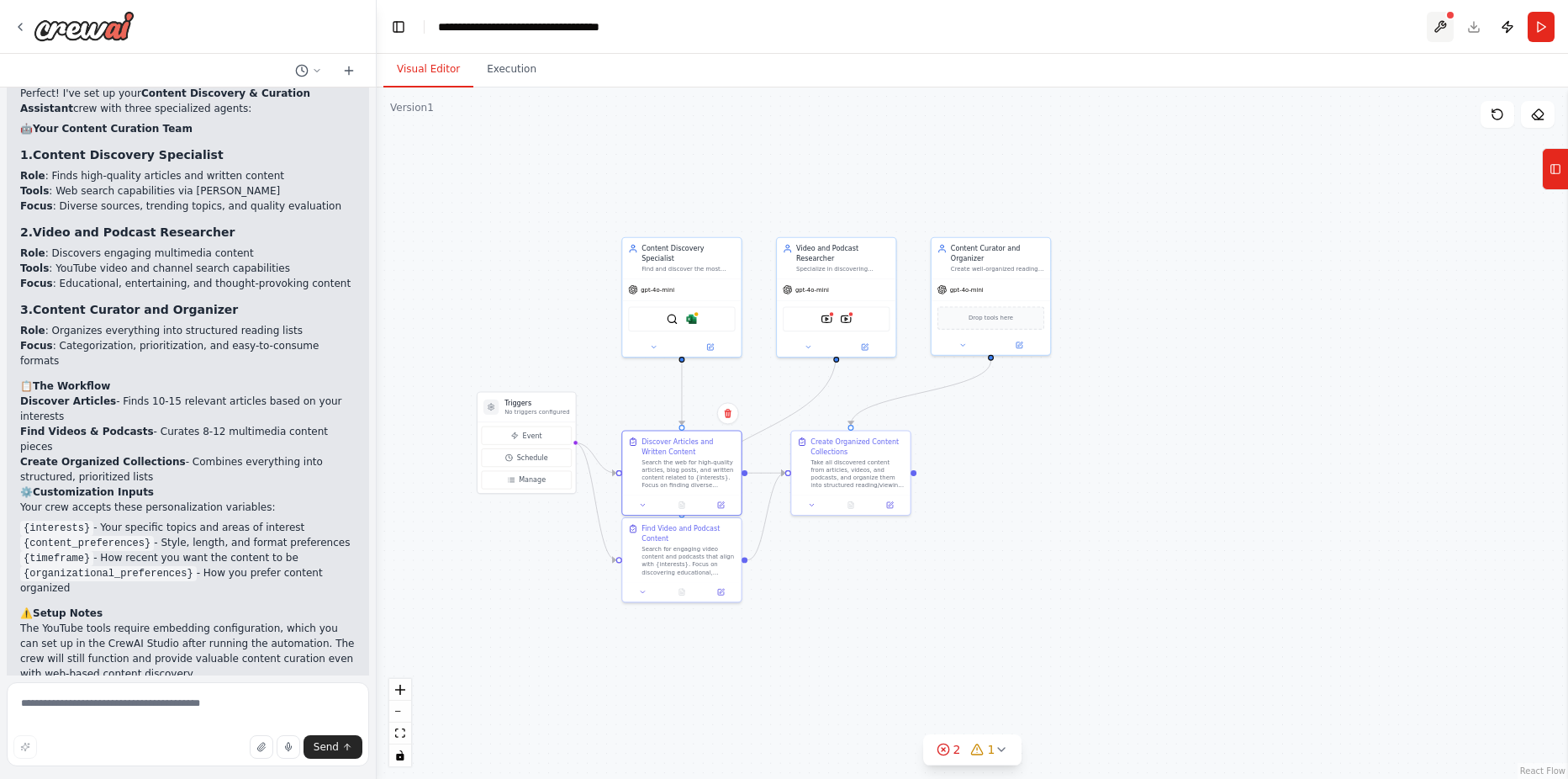
click at [1438, 29] on button at bounding box center [1440, 27] width 27 height 31
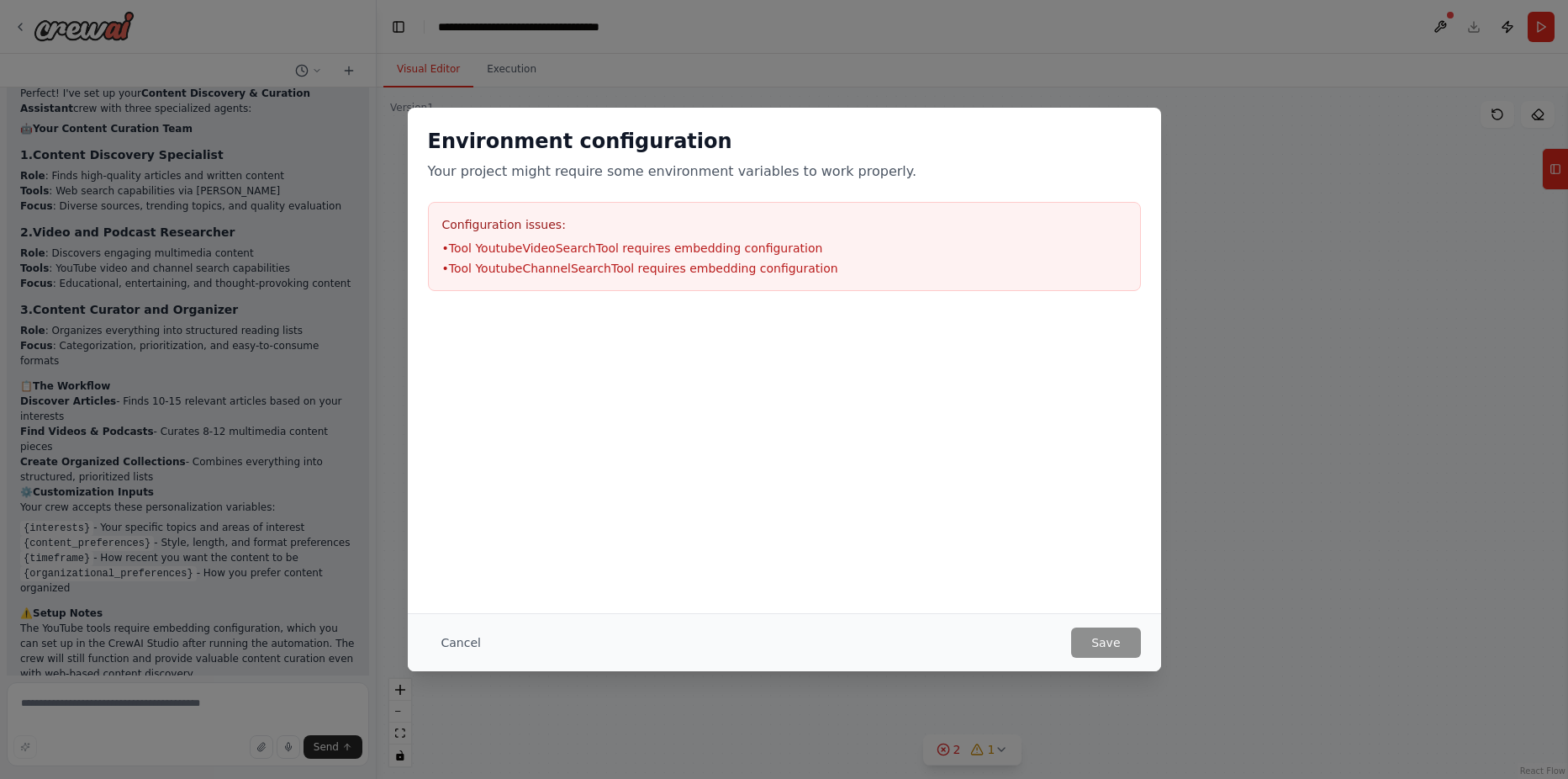
click at [480, 641] on button "Cancel" at bounding box center [461, 643] width 66 height 31
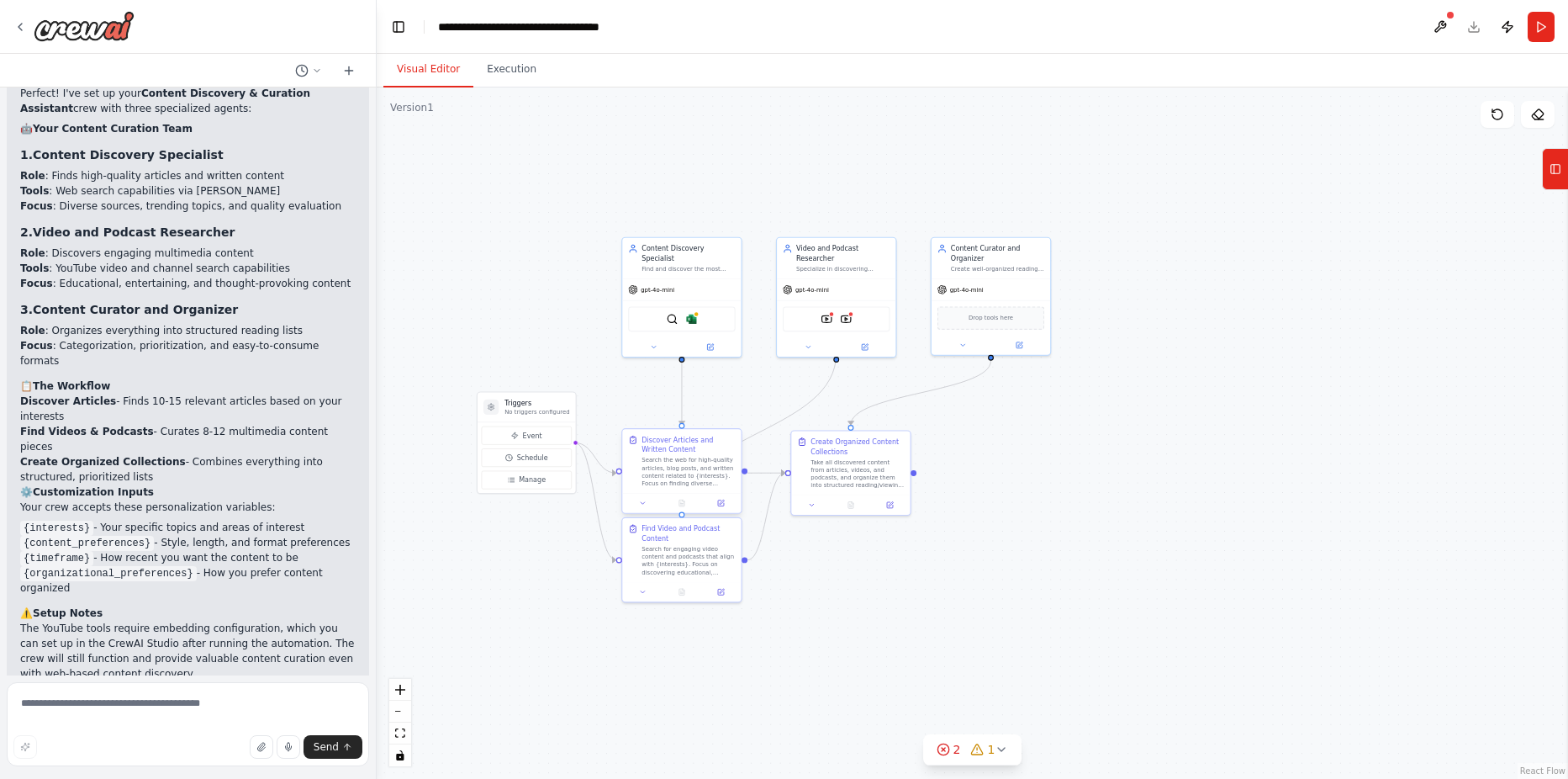
click at [693, 462] on div "Search the web for high-quality articles, blog posts, and written content relat…" at bounding box center [688, 471] width 93 height 31
click at [636, 501] on button at bounding box center [643, 503] width 33 height 11
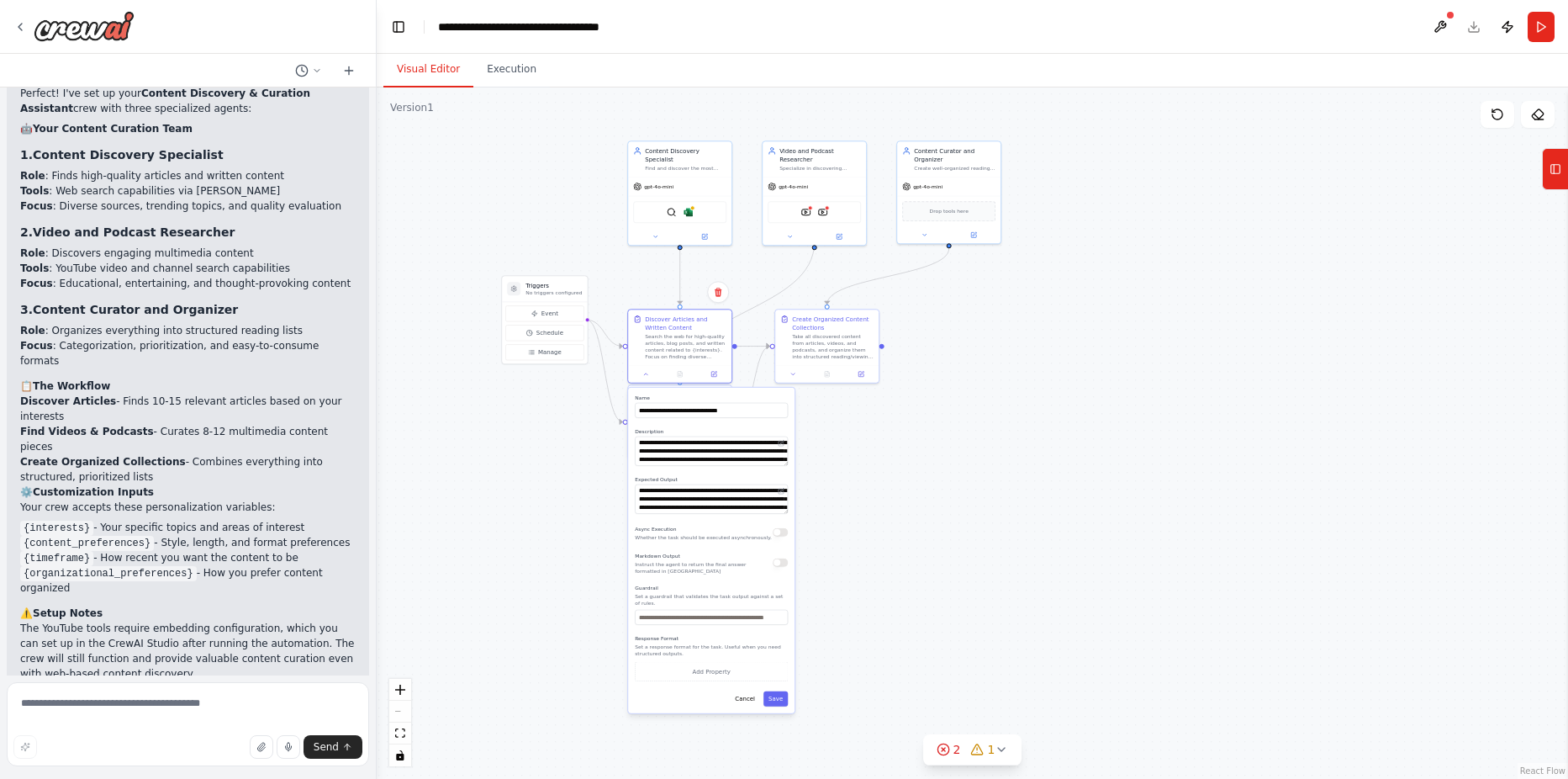
drag, startPoint x: 903, startPoint y: 631, endPoint x: 896, endPoint y: 481, distance: 150.2
click at [896, 481] on div ".deletable-edge-delete-btn { width: 20px; height: 20px; border: 0px solid #ffff…" at bounding box center [971, 432] width 1191 height 691
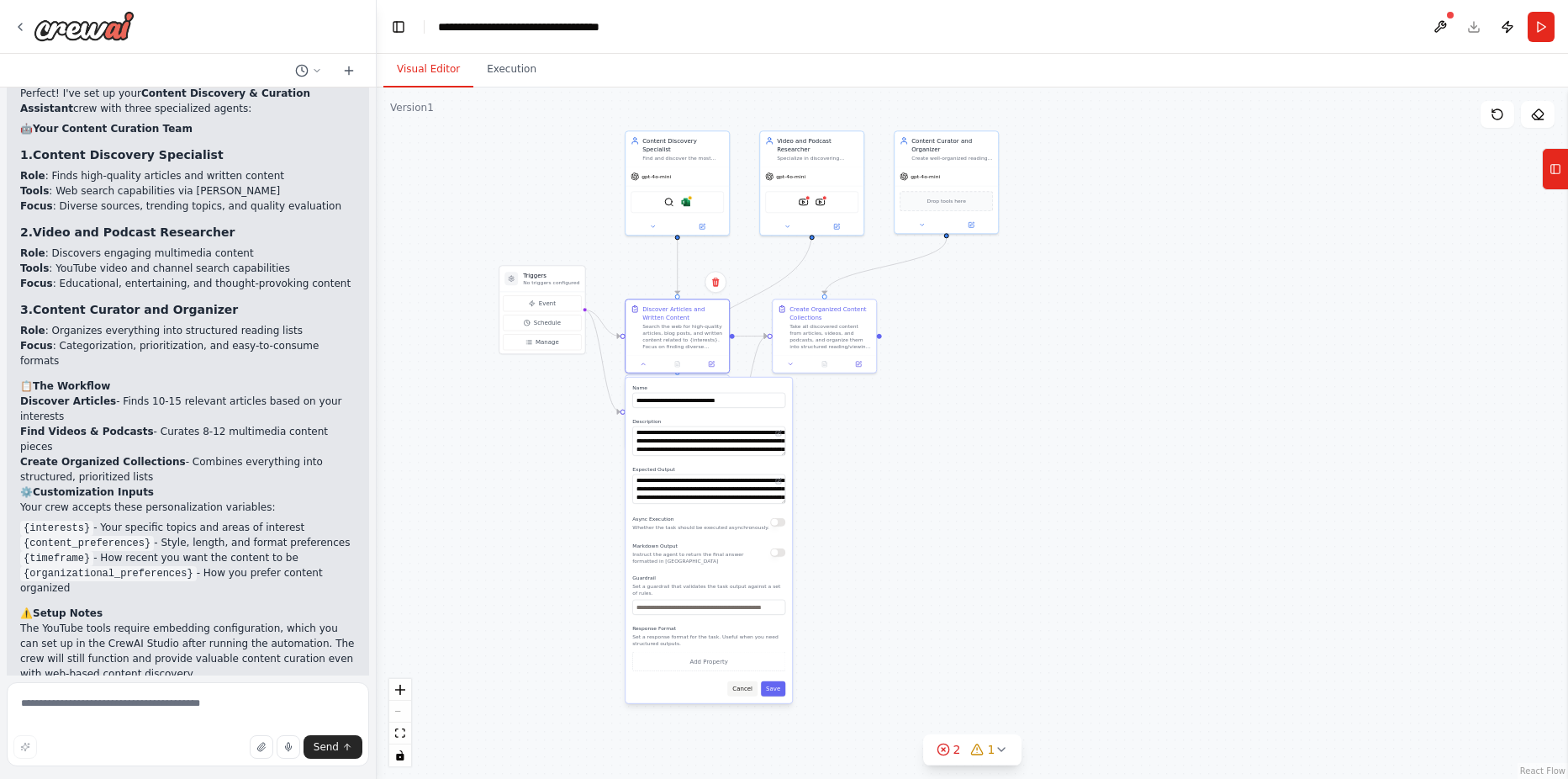
click at [746, 689] on button "Cancel" at bounding box center [742, 689] width 31 height 15
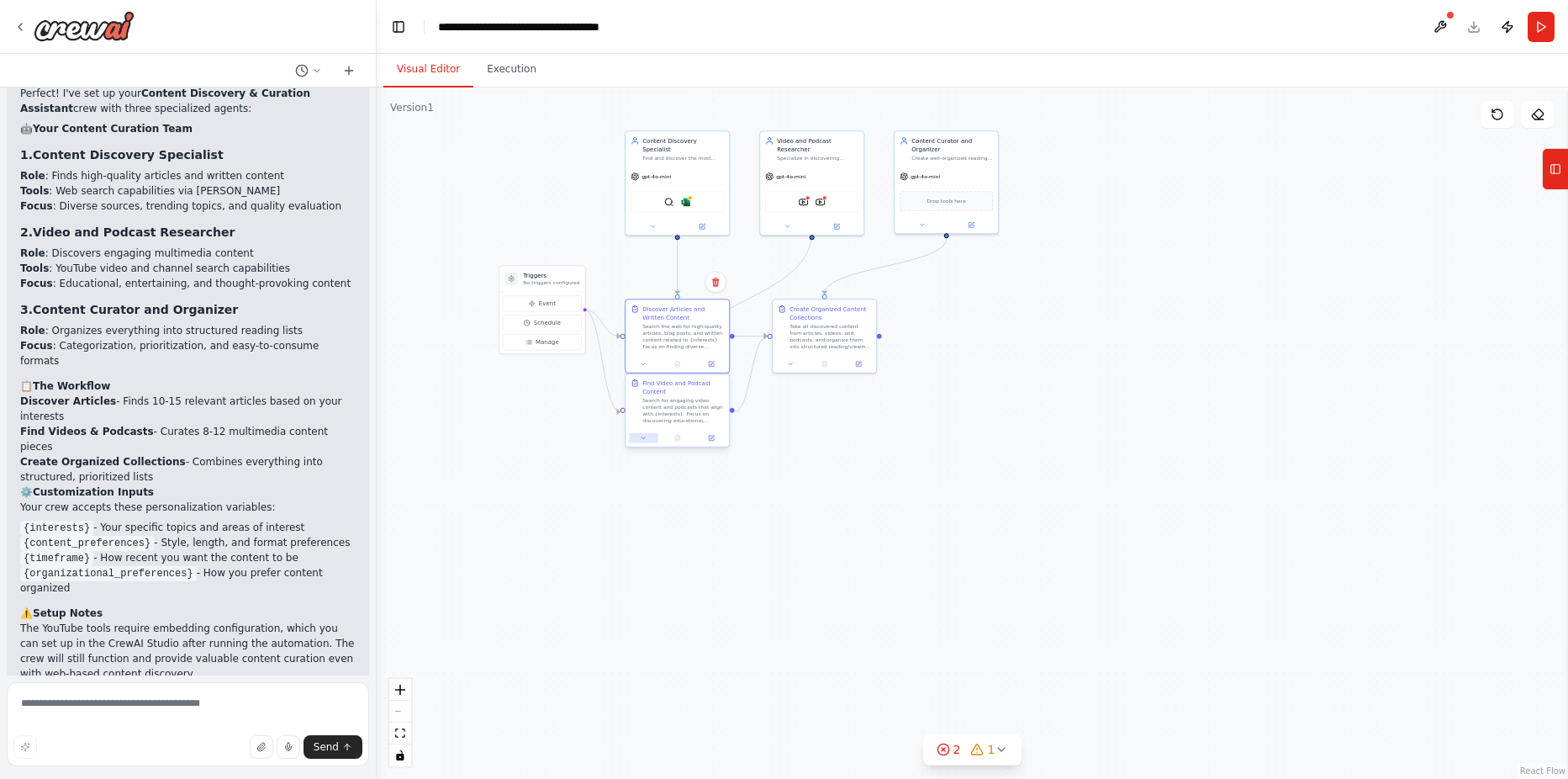
click at [643, 440] on icon at bounding box center [643, 438] width 7 height 7
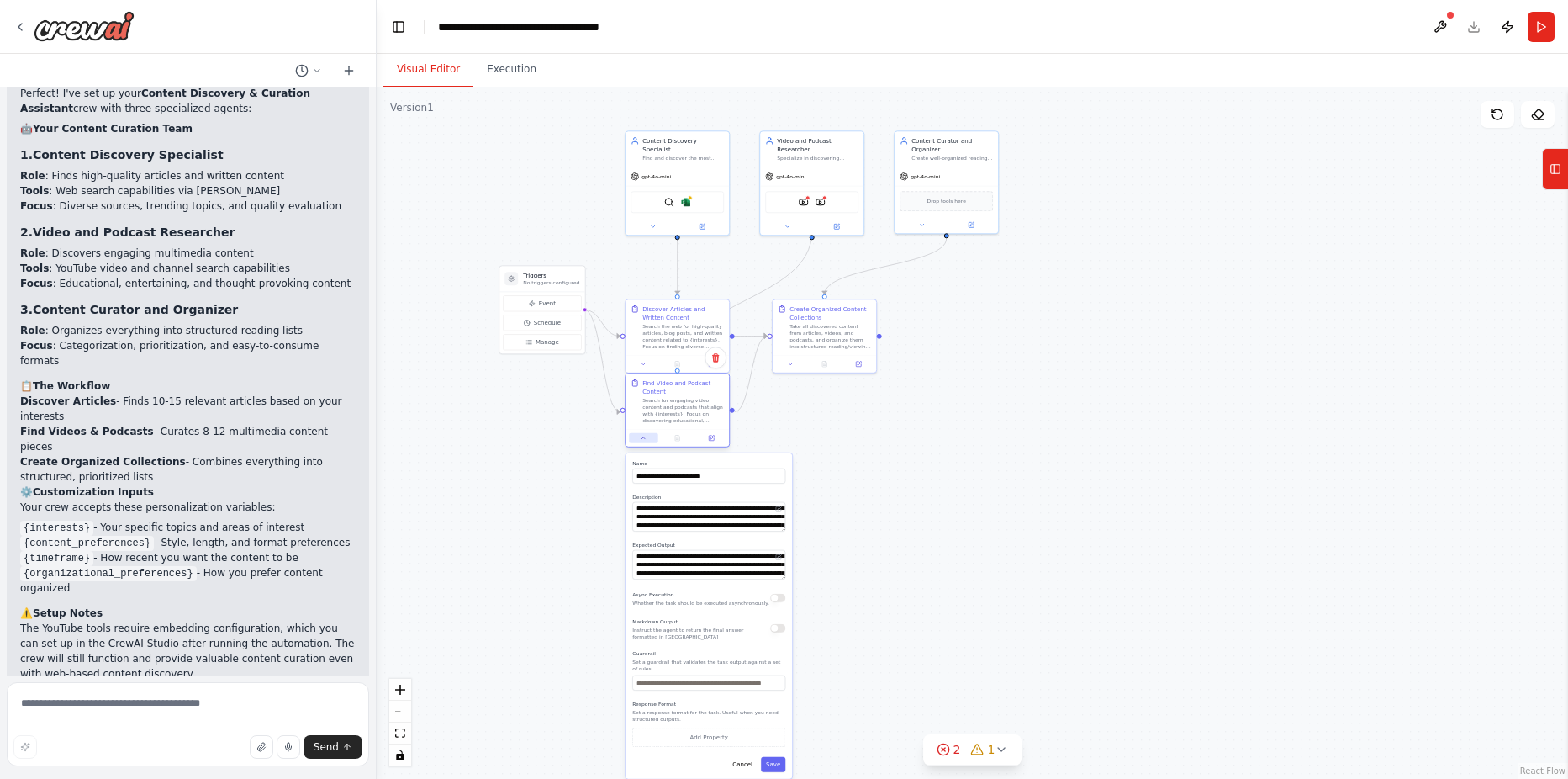
click at [643, 440] on icon at bounding box center [643, 438] width 7 height 7
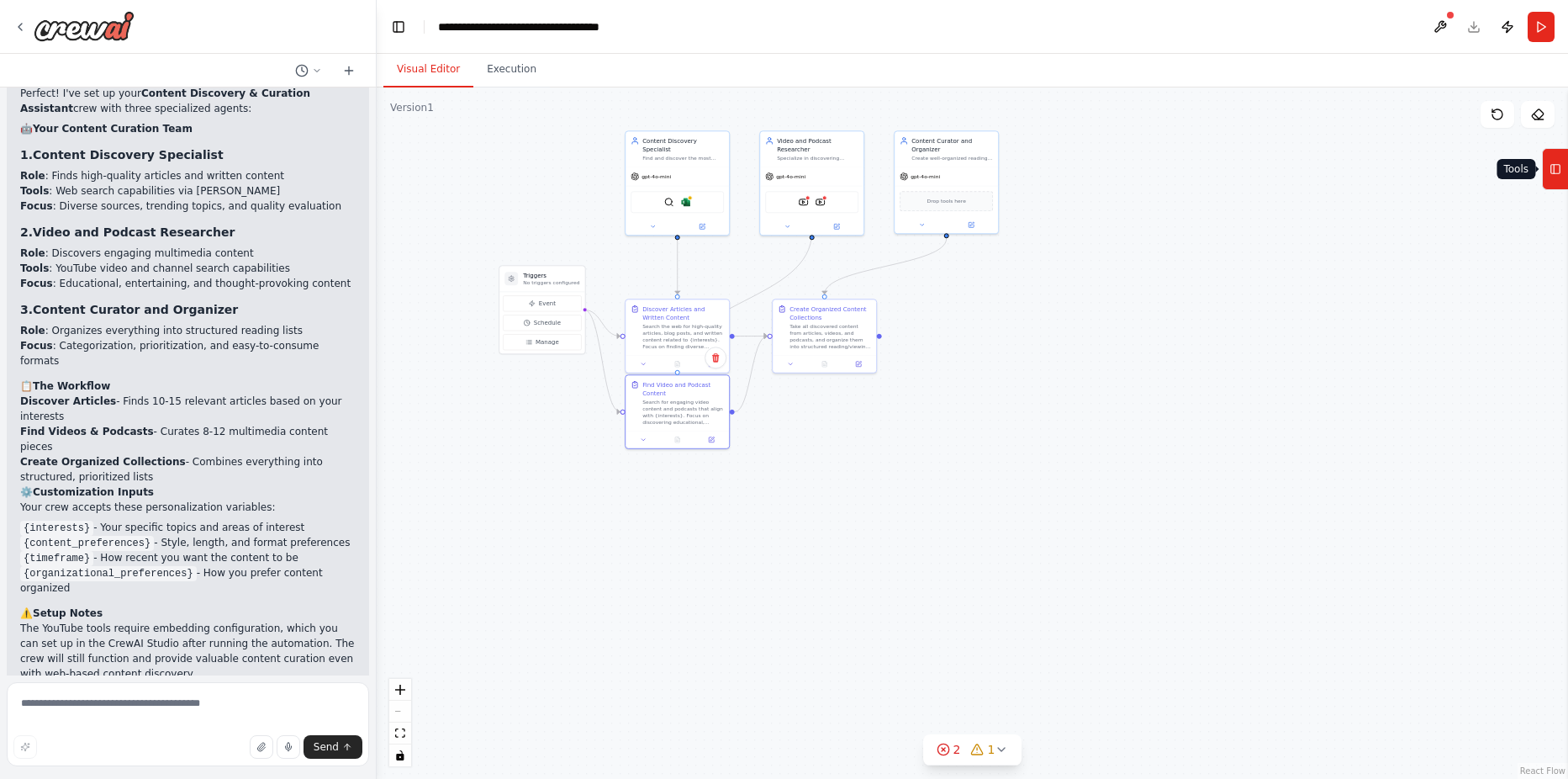
click at [1561, 154] on button "Tools" at bounding box center [1554, 169] width 26 height 42
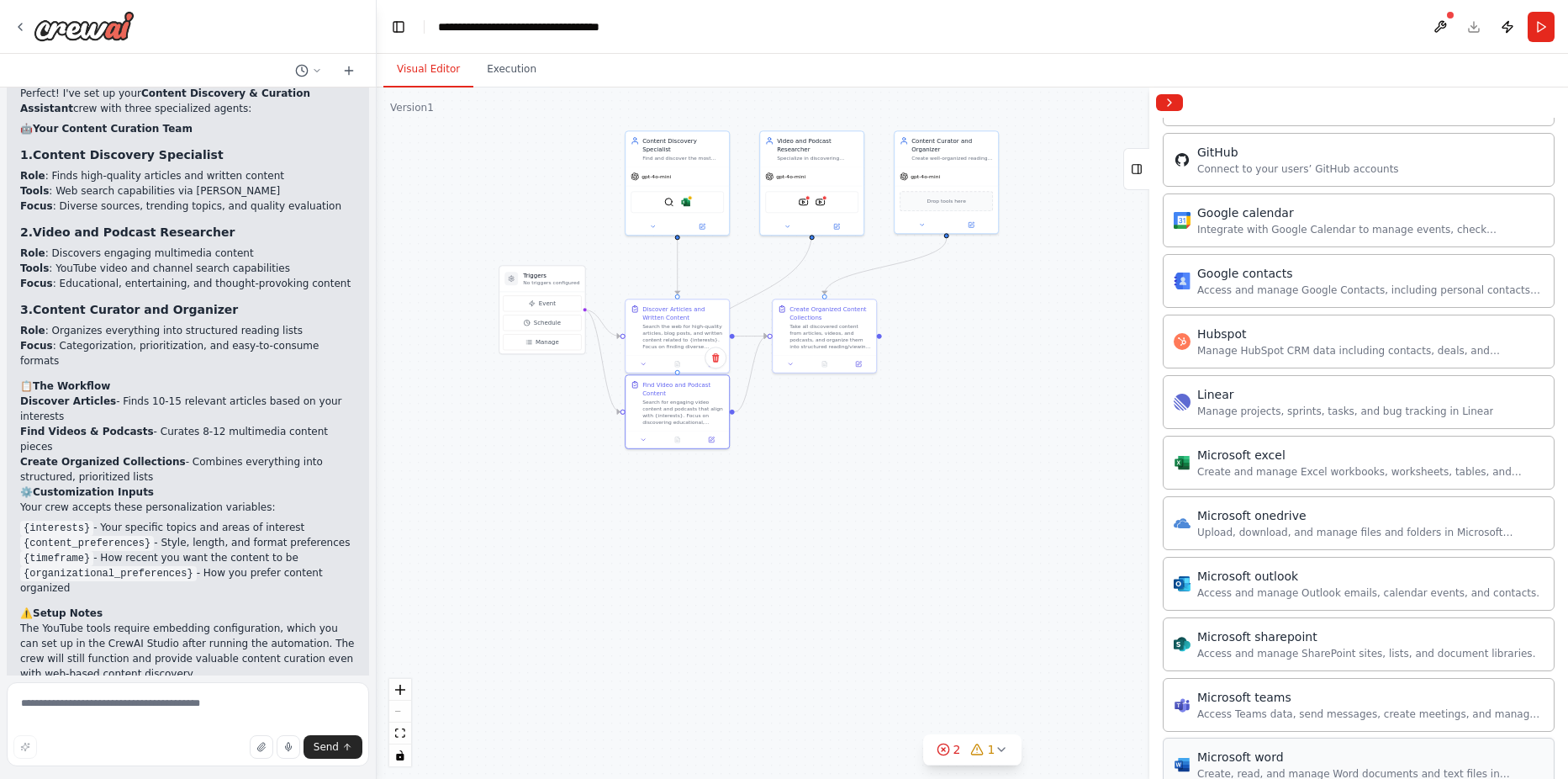
scroll to position [1906, 0]
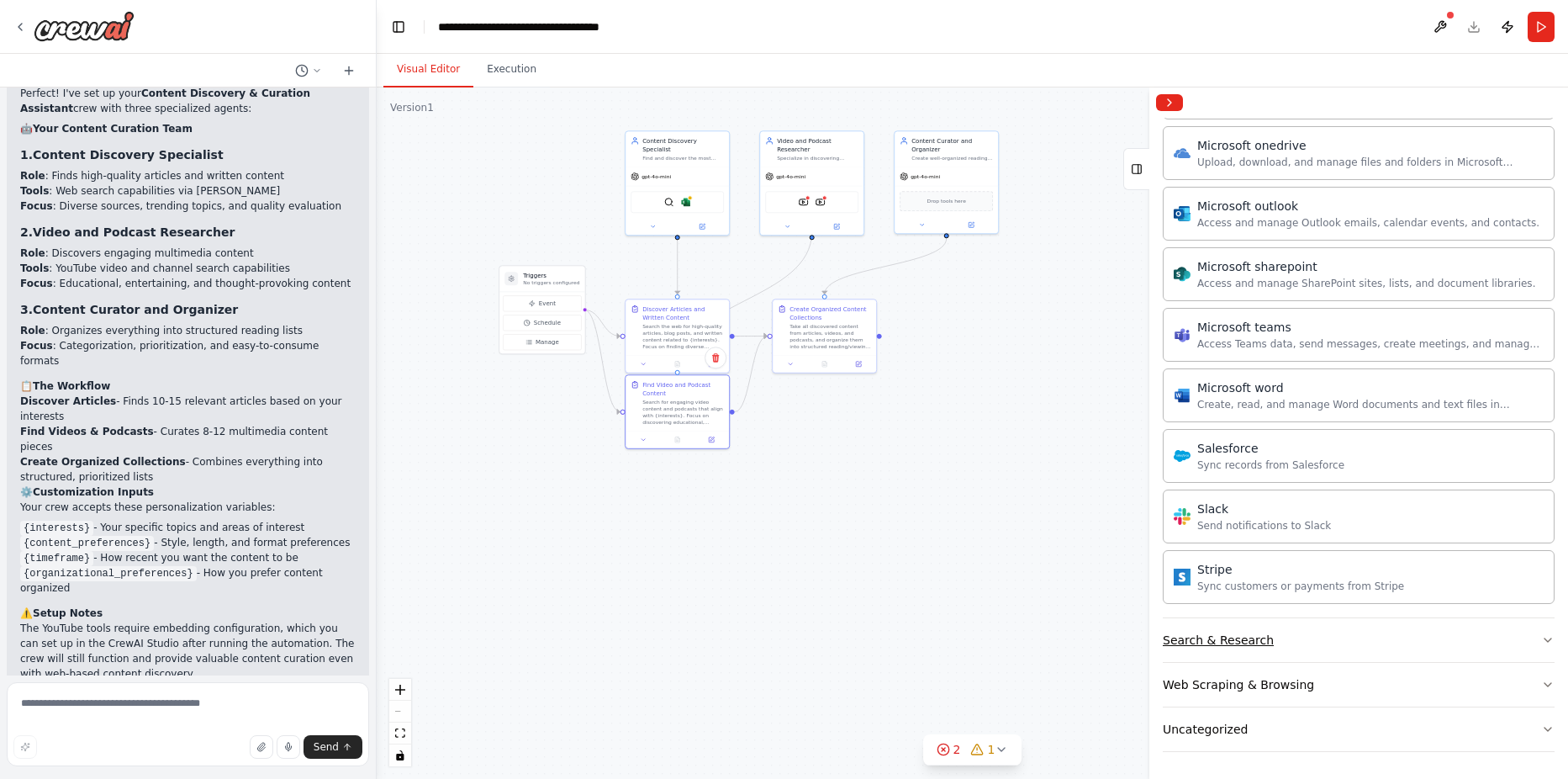
click at [1274, 644] on button "Search & Research" at bounding box center [1358, 640] width 392 height 44
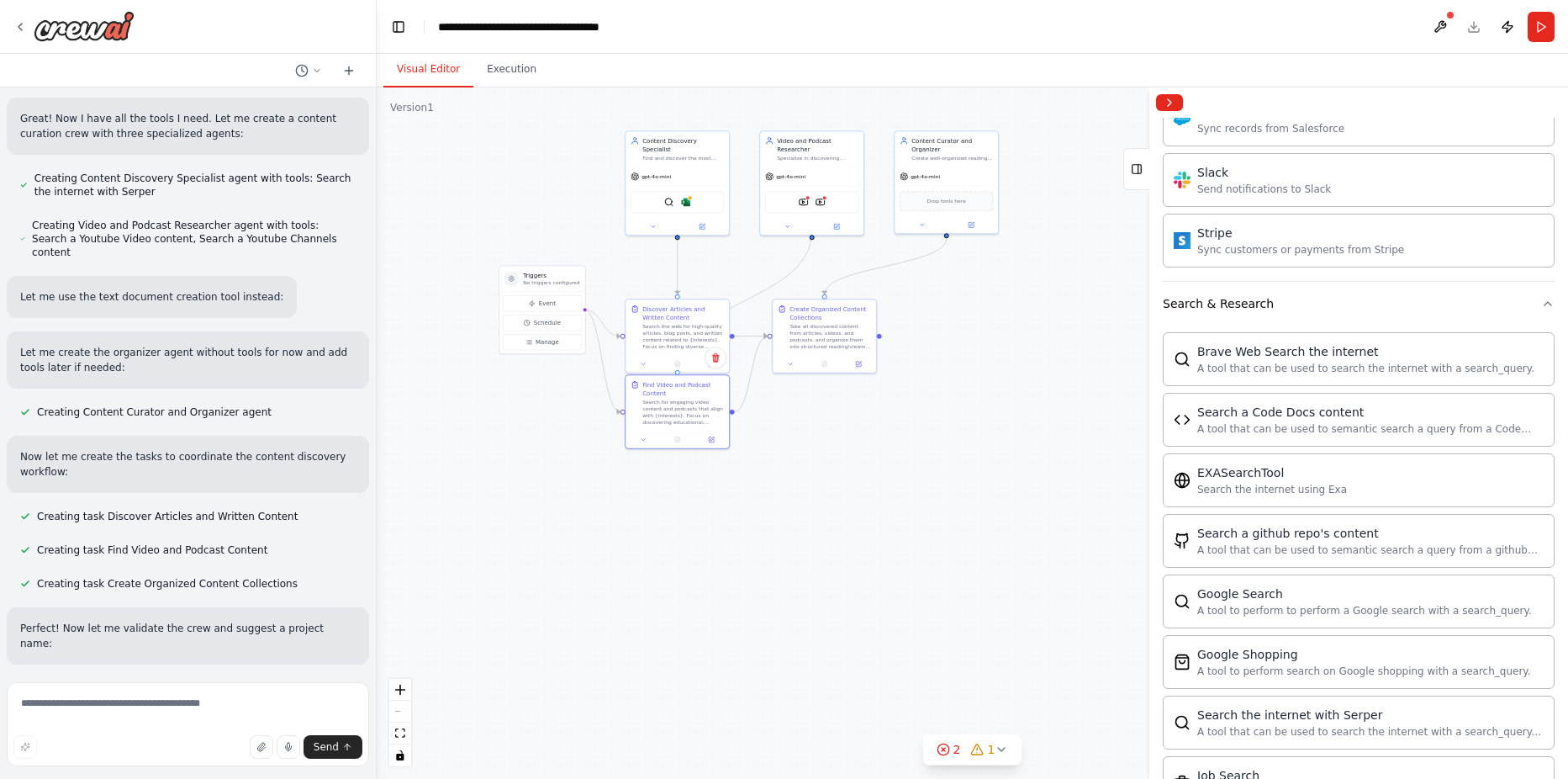
scroll to position [0, 0]
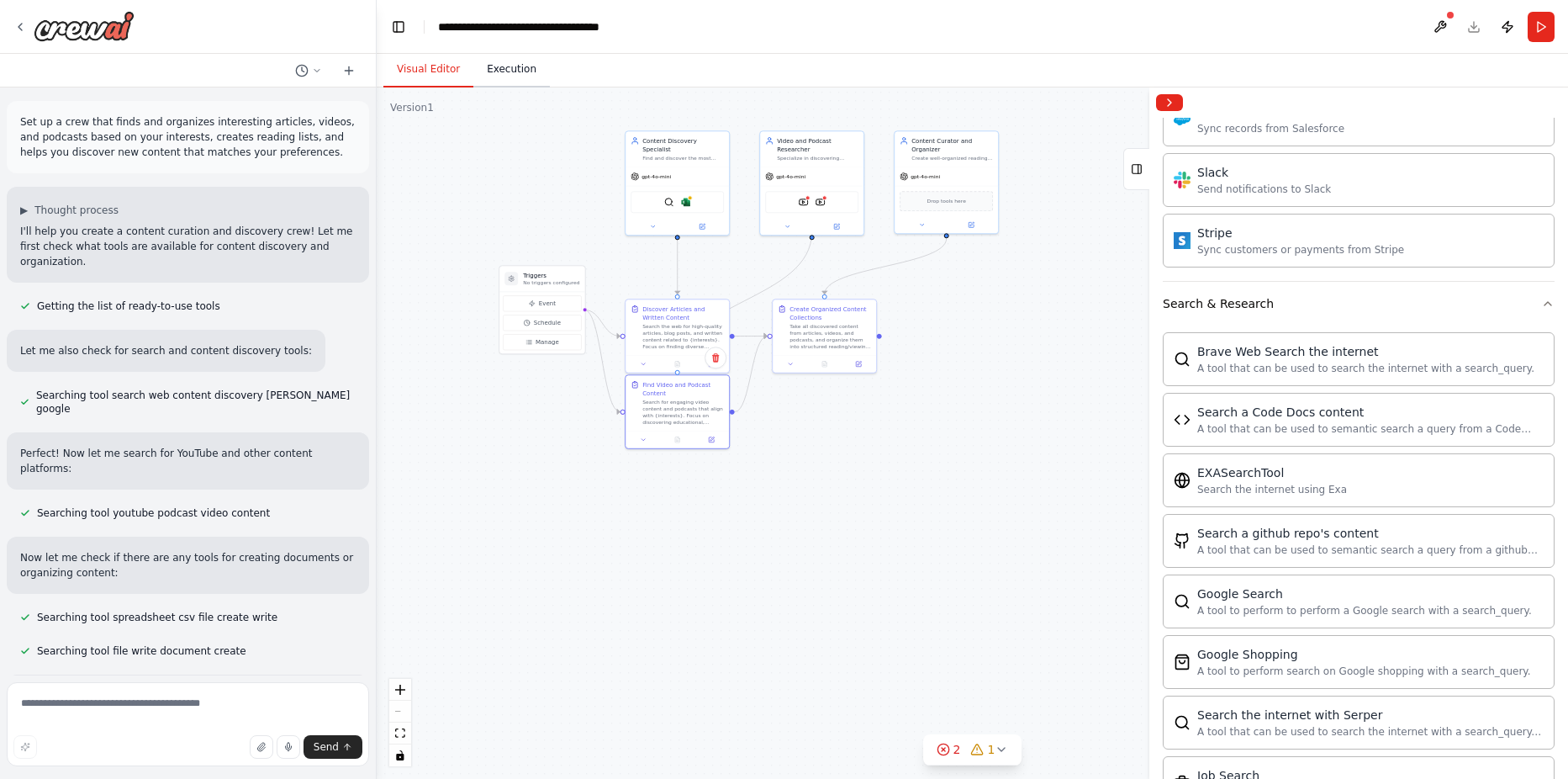
click at [498, 68] on button "Execution" at bounding box center [511, 69] width 77 height 35
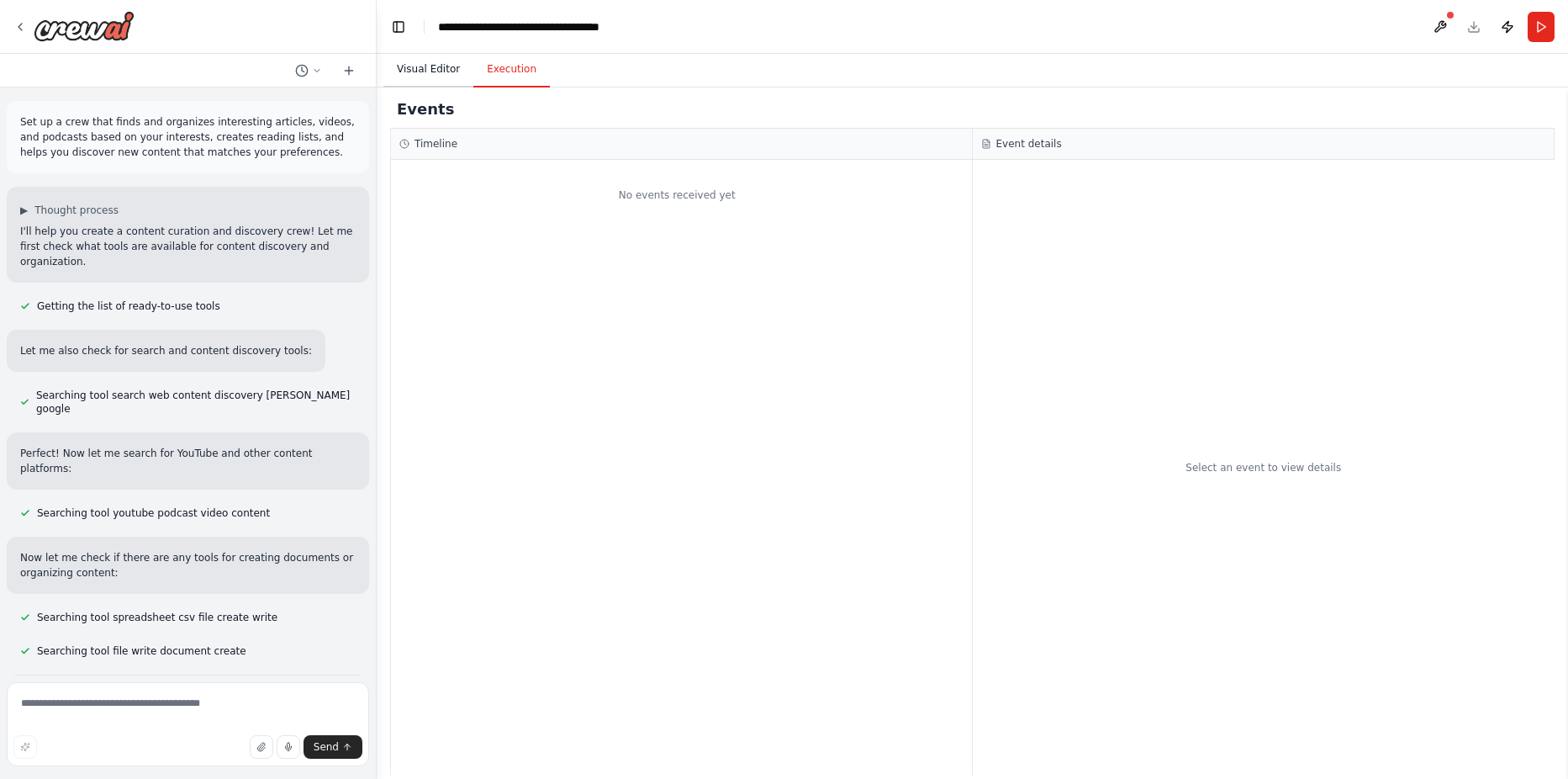
click at [415, 77] on button "Visual Editor" at bounding box center [428, 69] width 90 height 35
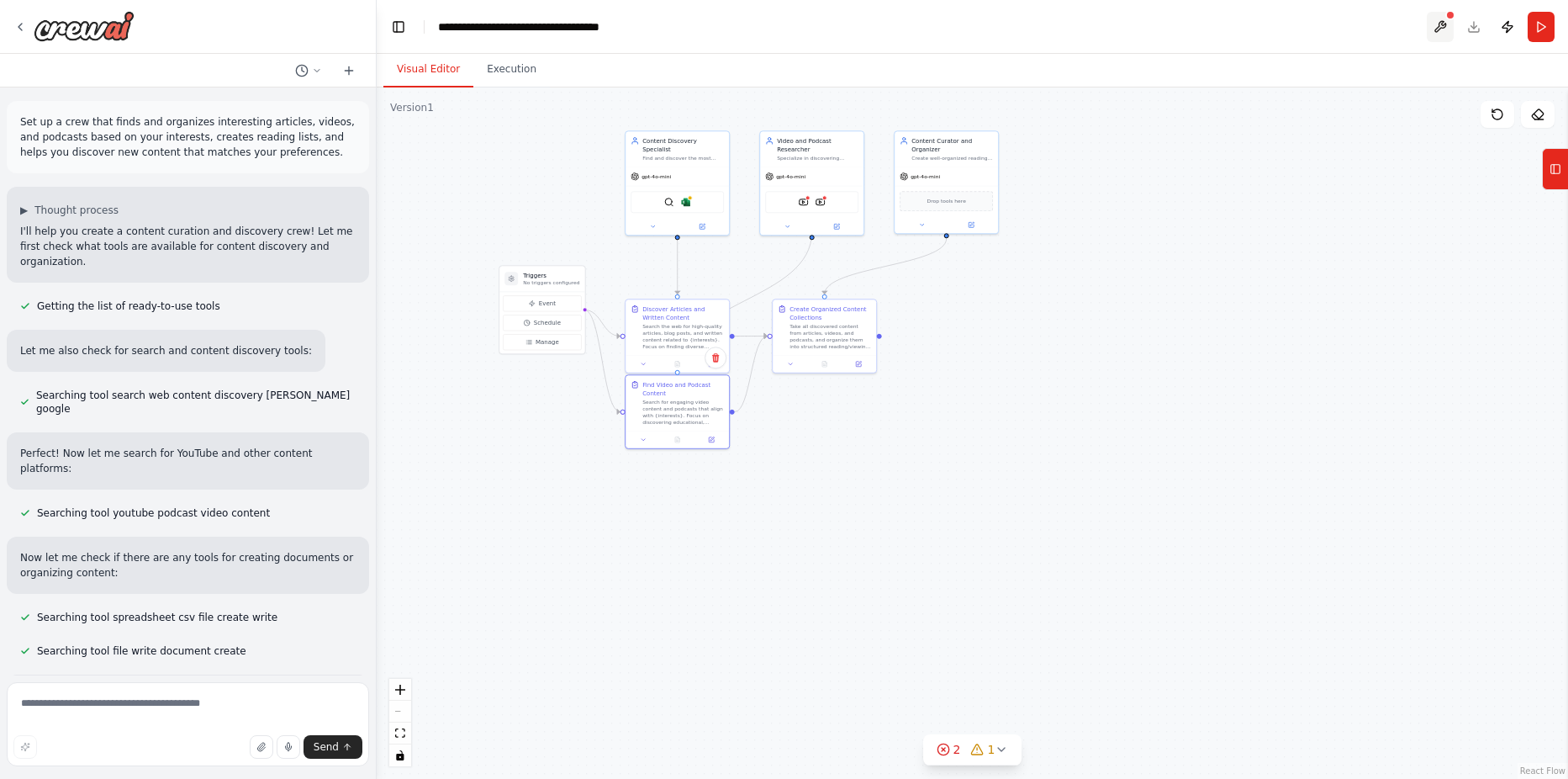
click at [1443, 25] on button at bounding box center [1440, 27] width 27 height 31
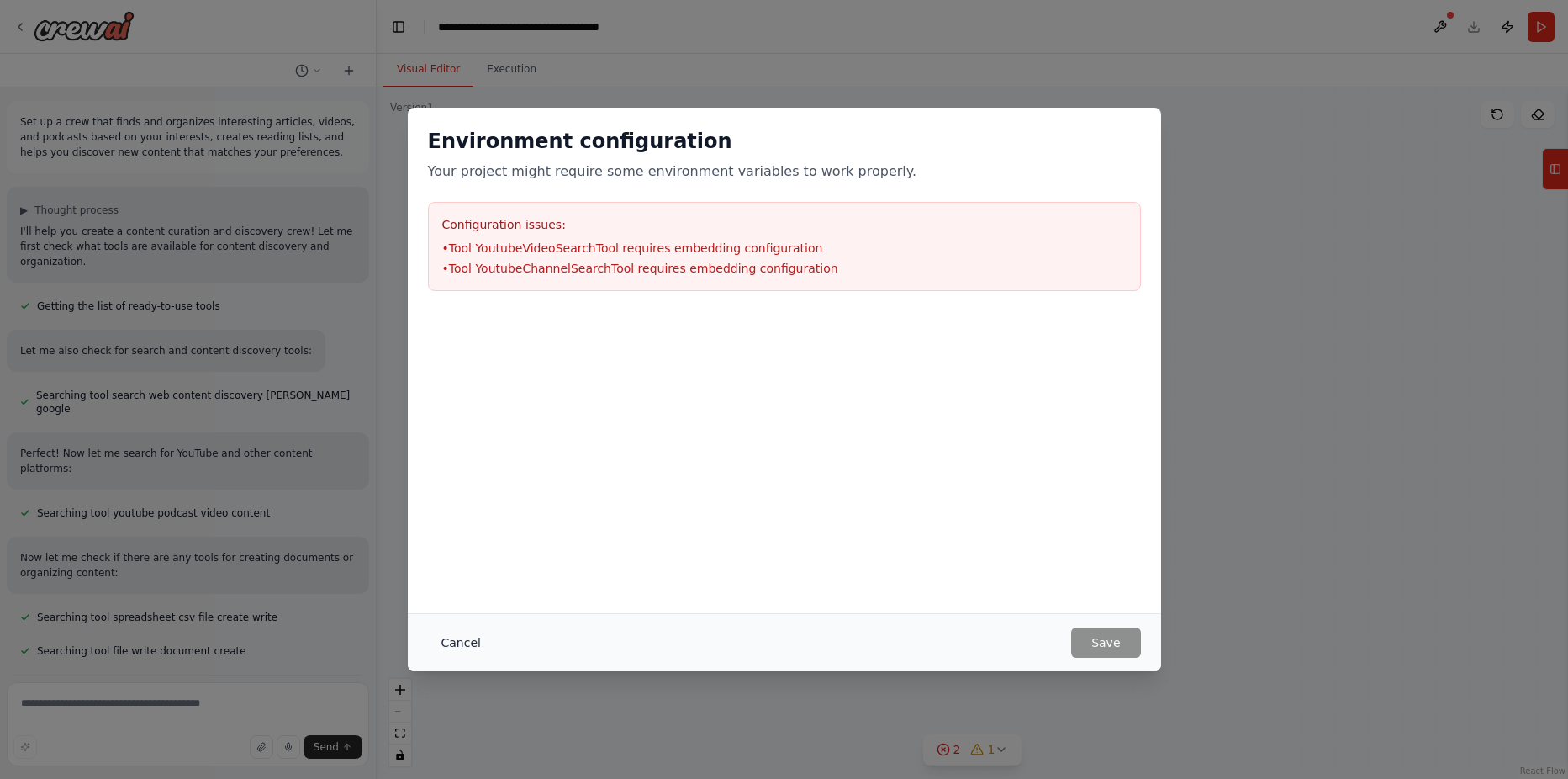
click at [489, 645] on button "Cancel" at bounding box center [461, 643] width 66 height 31
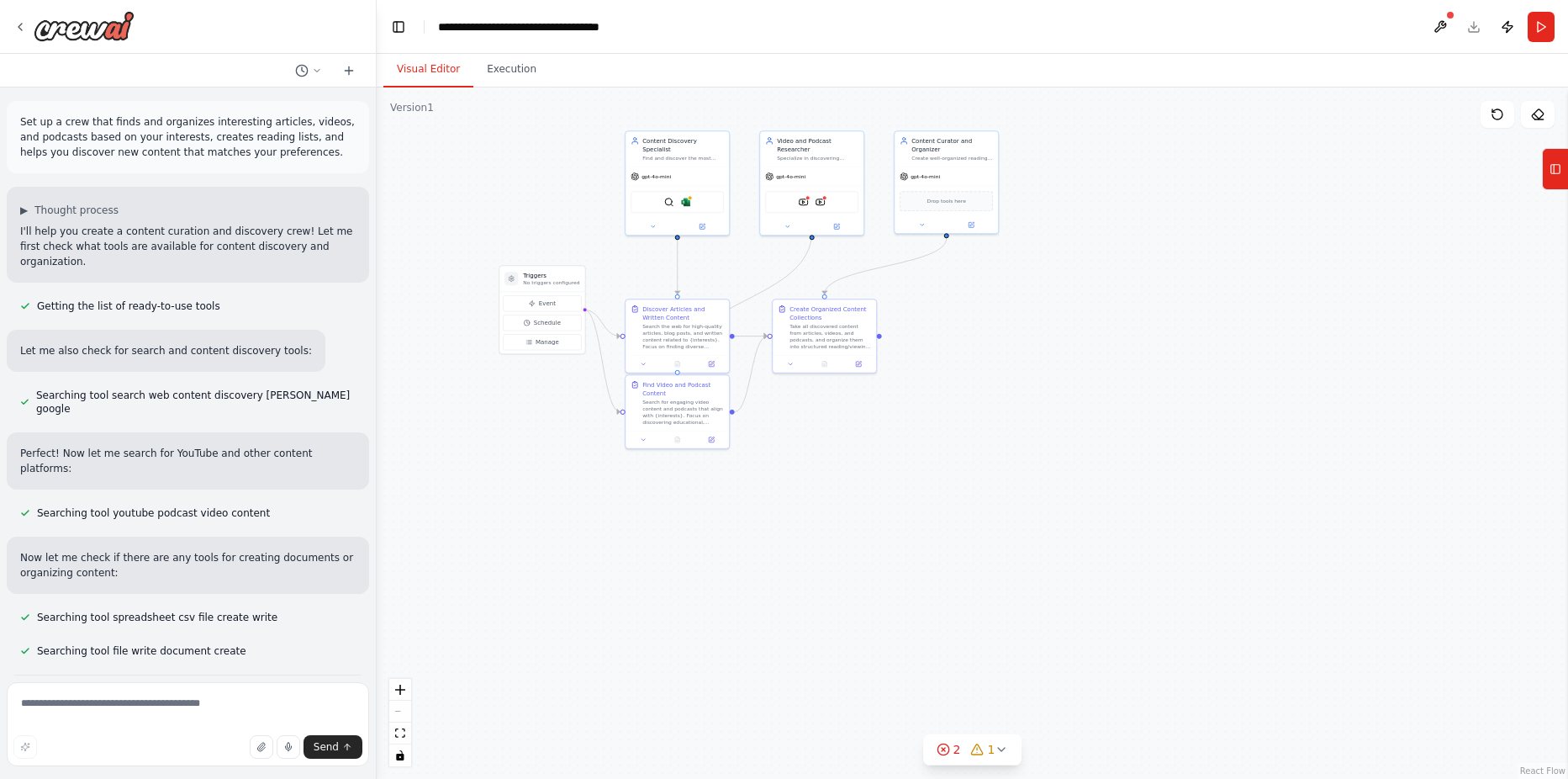
click at [472, 642] on div ".deletable-edge-delete-btn { width: 20px; height: 20px; border: 0px solid #ffff…" at bounding box center [971, 432] width 1191 height 691
click at [1511, 28] on button "Publish" at bounding box center [1507, 27] width 27 height 31
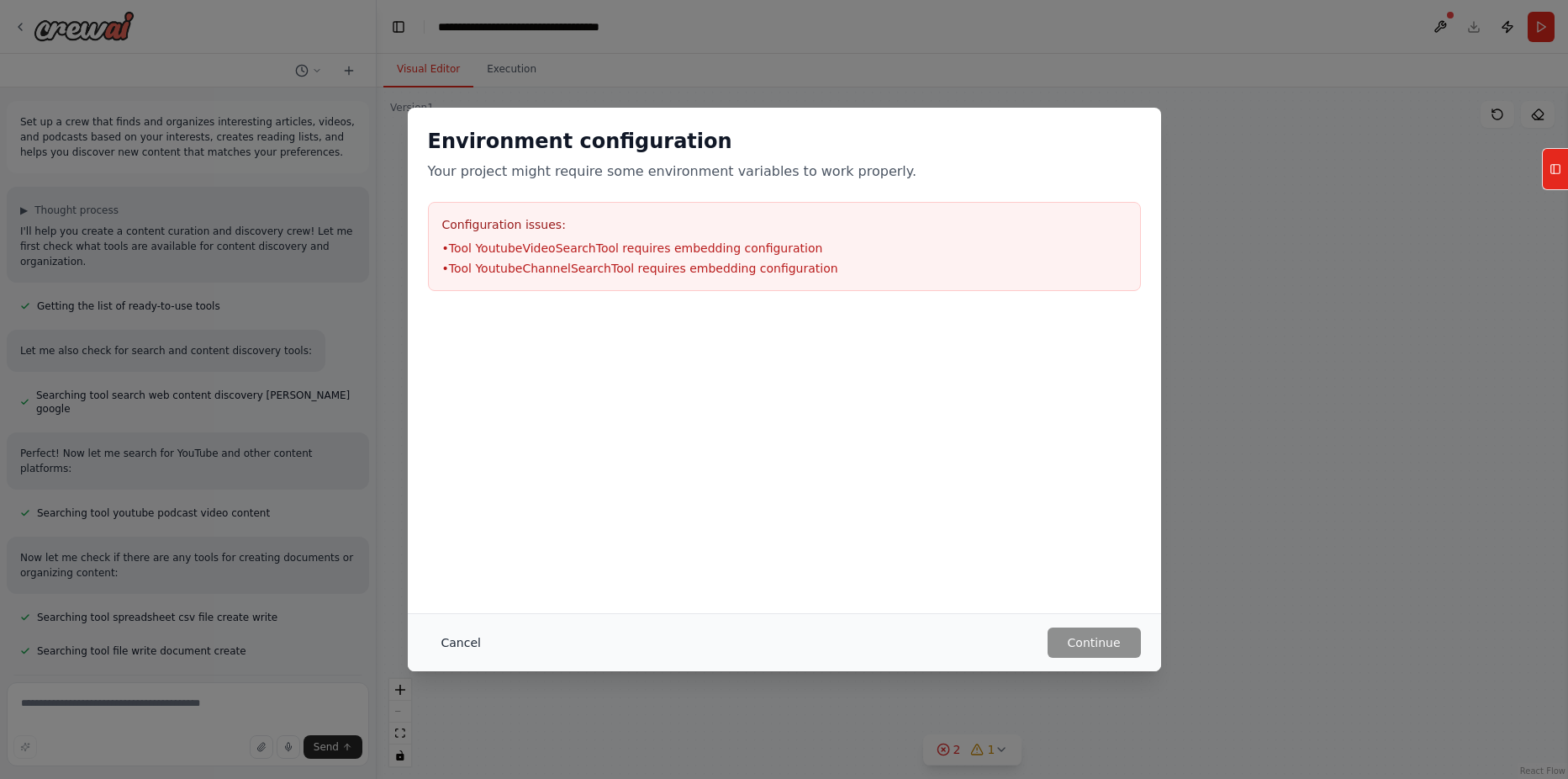
click at [458, 653] on button "Cancel" at bounding box center [461, 643] width 66 height 31
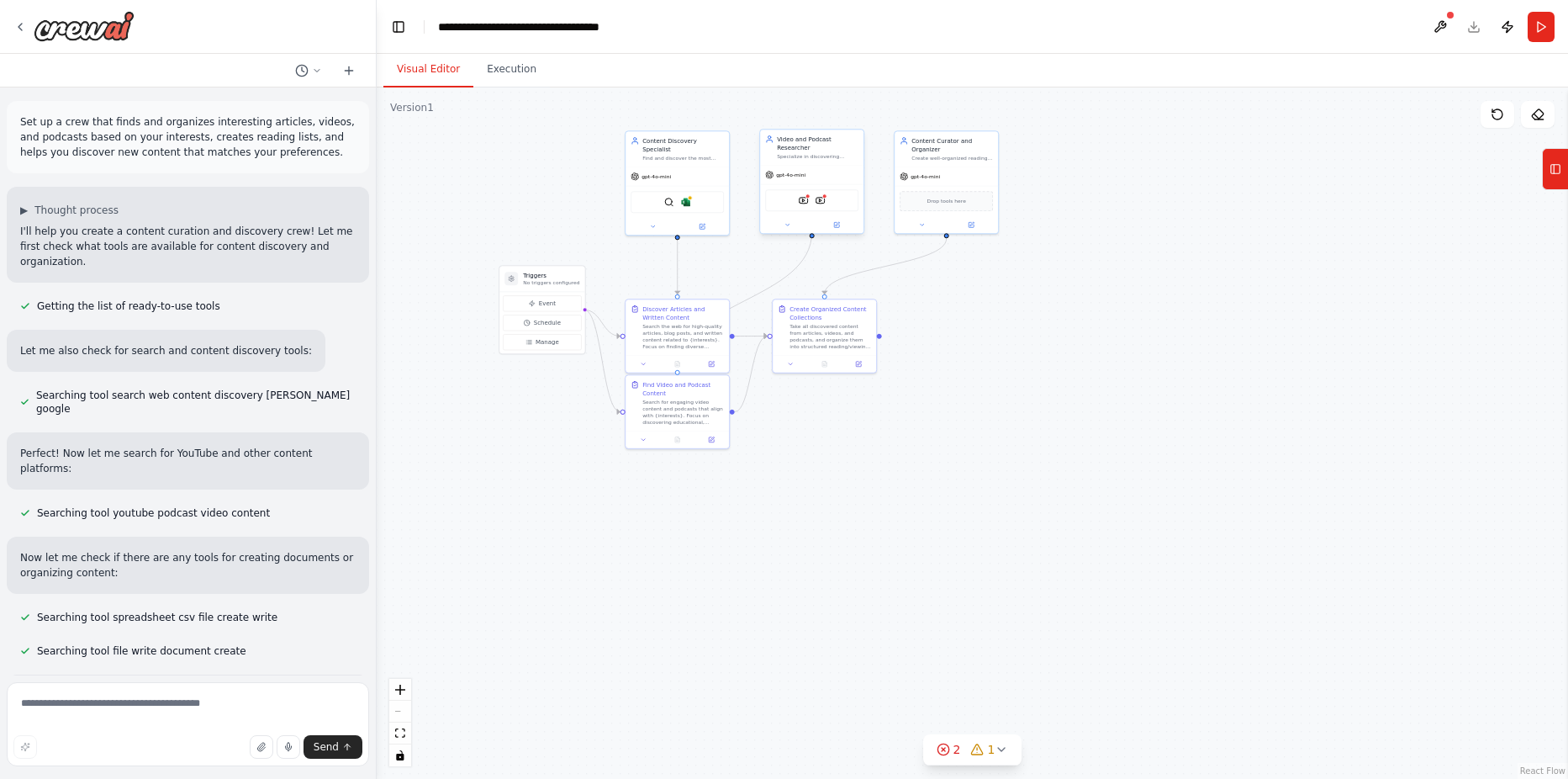
click at [820, 153] on div "Video and Podcast Researcher Specialize in discovering engaging video content a…" at bounding box center [811, 147] width 103 height 35
click at [852, 118] on button at bounding box center [850, 111] width 22 height 22
click at [815, 120] on button "Confirm" at bounding box center [802, 111] width 59 height 20
click at [704, 399] on div "Search for engaging video content and podcasts that align with {interests}. Foc…" at bounding box center [682, 410] width 81 height 27
click at [714, 355] on icon at bounding box center [715, 358] width 7 height 10
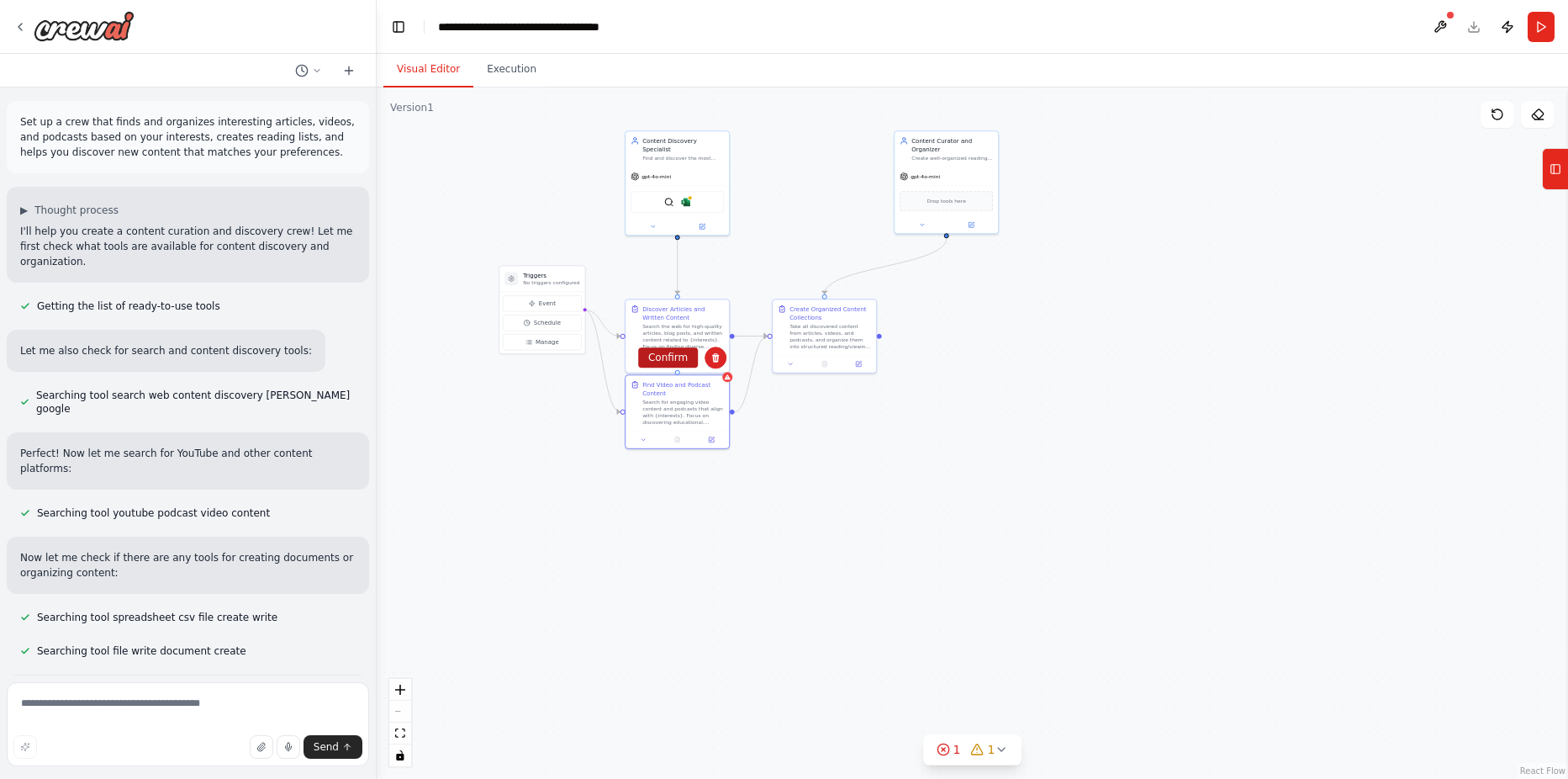
click at [671, 361] on button "Confirm" at bounding box center [668, 356] width 59 height 20
click at [1466, 29] on button "Download" at bounding box center [1473, 27] width 27 height 31
click at [1396, 255] on div ".deletable-edge-delete-btn { width: 20px; height: 20px; border: 0px solid #ffff…" at bounding box center [971, 432] width 1191 height 691
click at [408, 31] on button "Toggle Left Sidebar" at bounding box center [398, 27] width 24 height 24
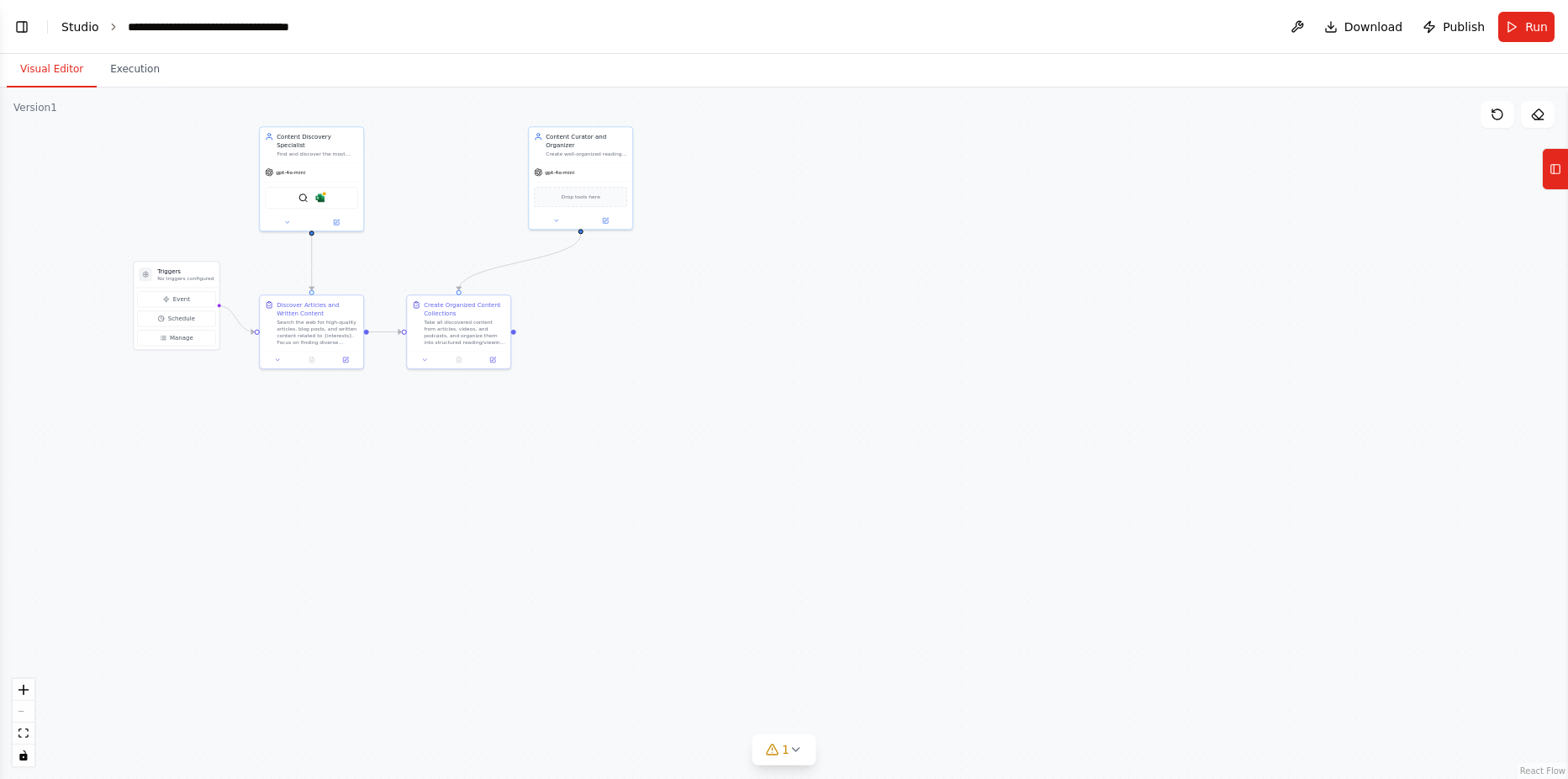
click at [79, 26] on link "Studio" at bounding box center [80, 27] width 37 height 13
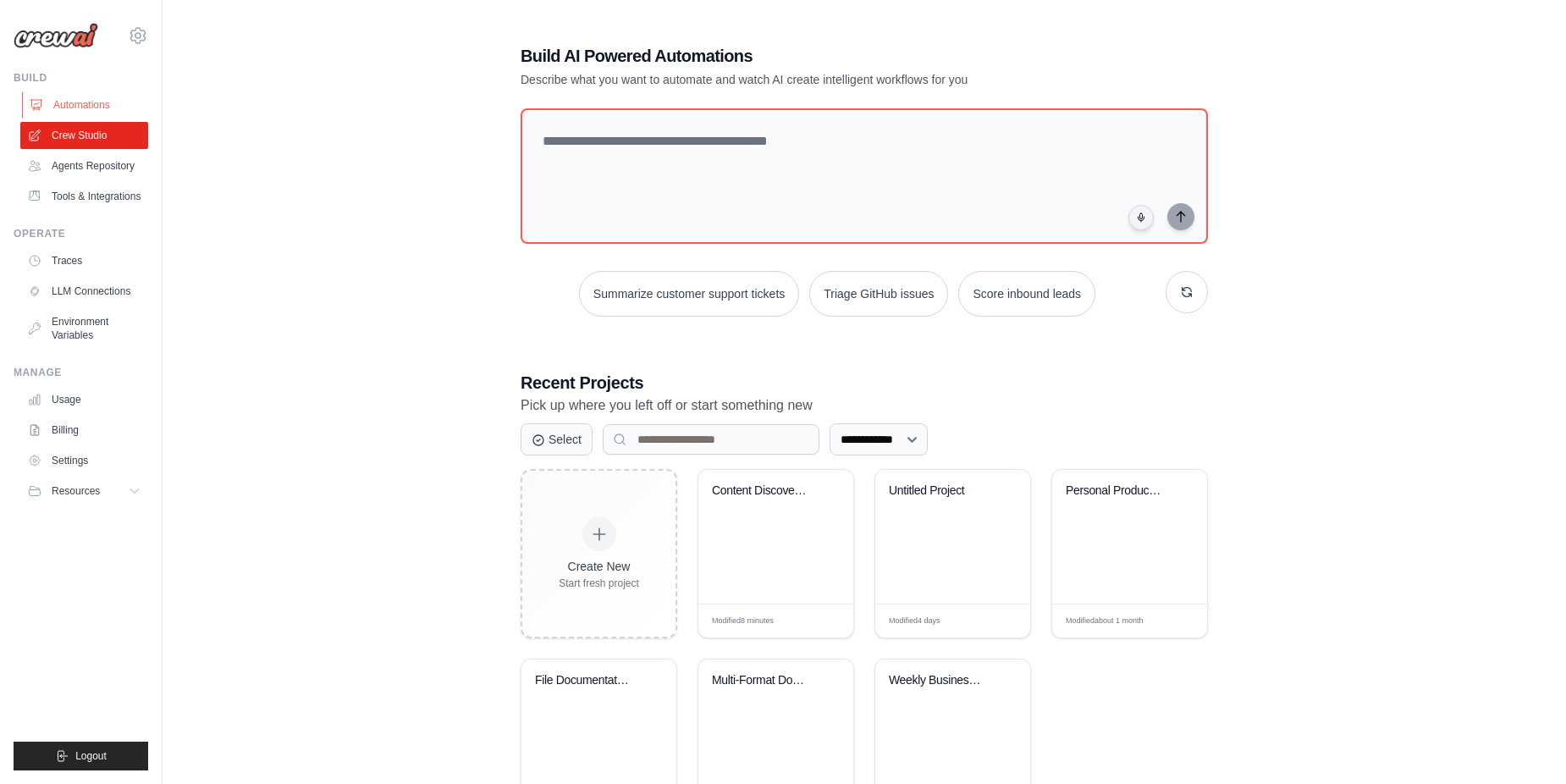
click at [72, 94] on link "Automations" at bounding box center [86, 105] width 128 height 27
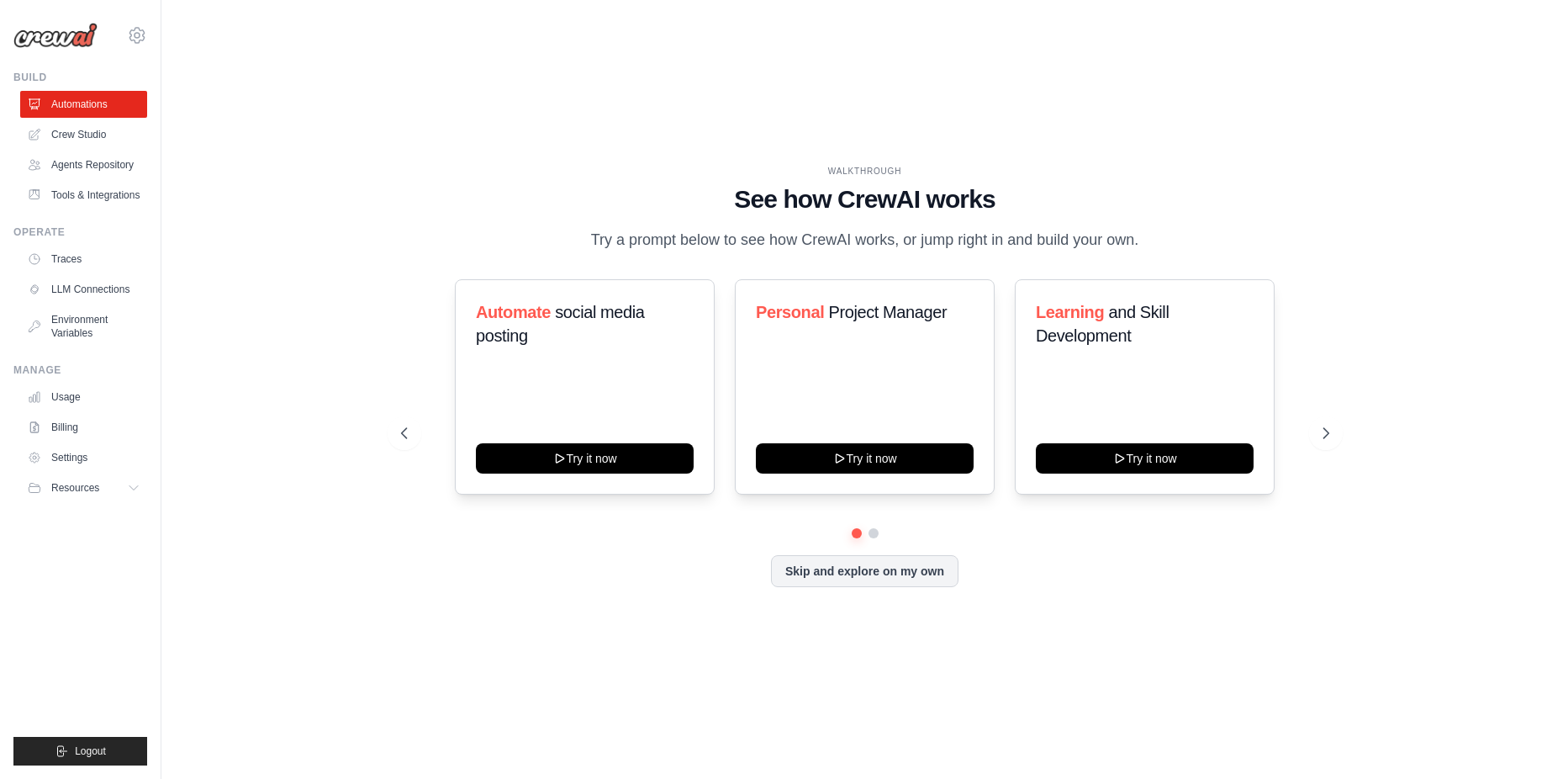
click at [892, 553] on div "Automate social media posting Try it now Personal Project Manager Try it now Le…" at bounding box center [865, 432] width 928 height 308
click at [885, 573] on button "Skip and explore on my own" at bounding box center [865, 568] width 188 height 32
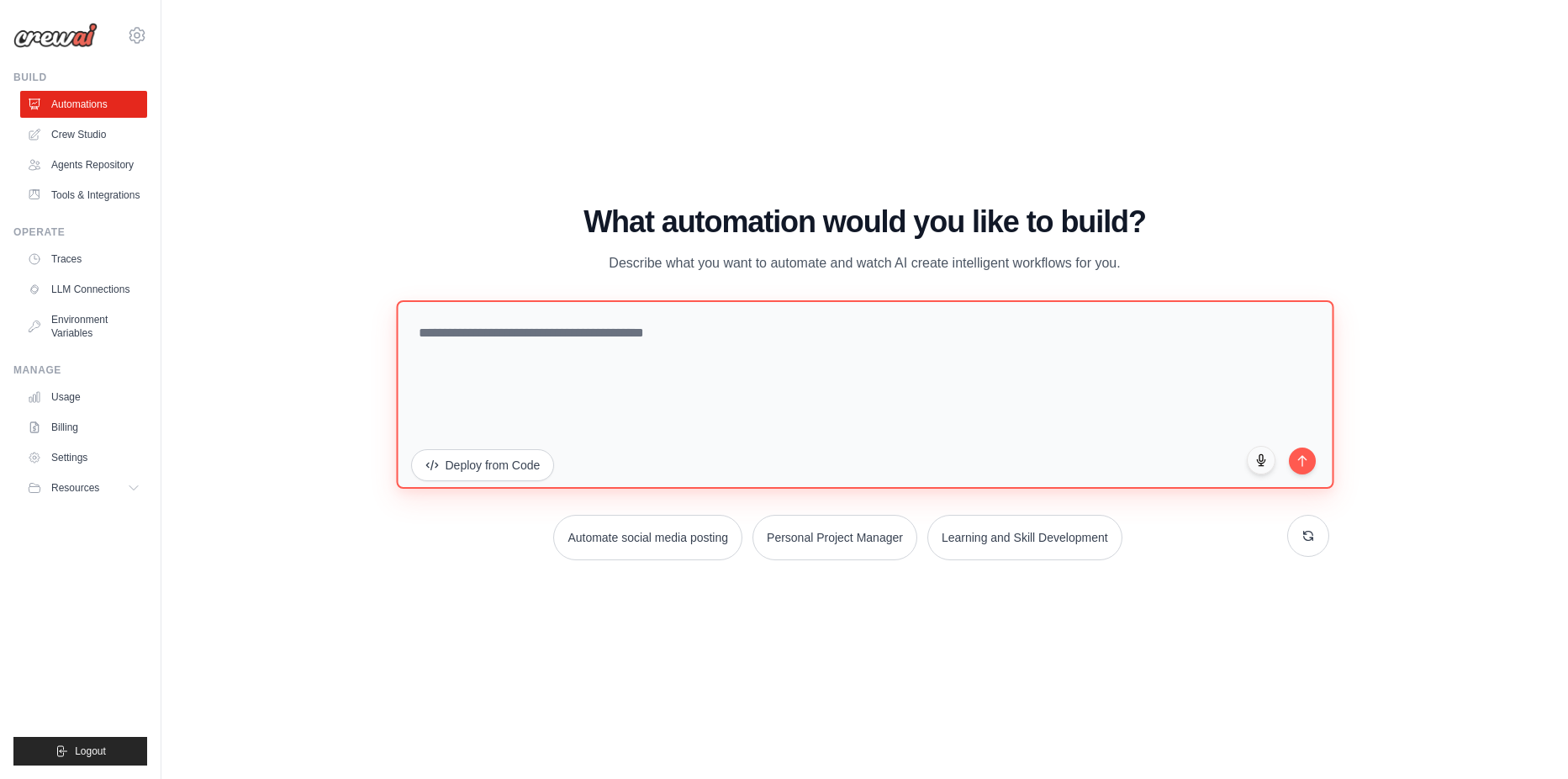
click at [735, 375] on textarea at bounding box center [864, 394] width 937 height 189
type textarea "******"
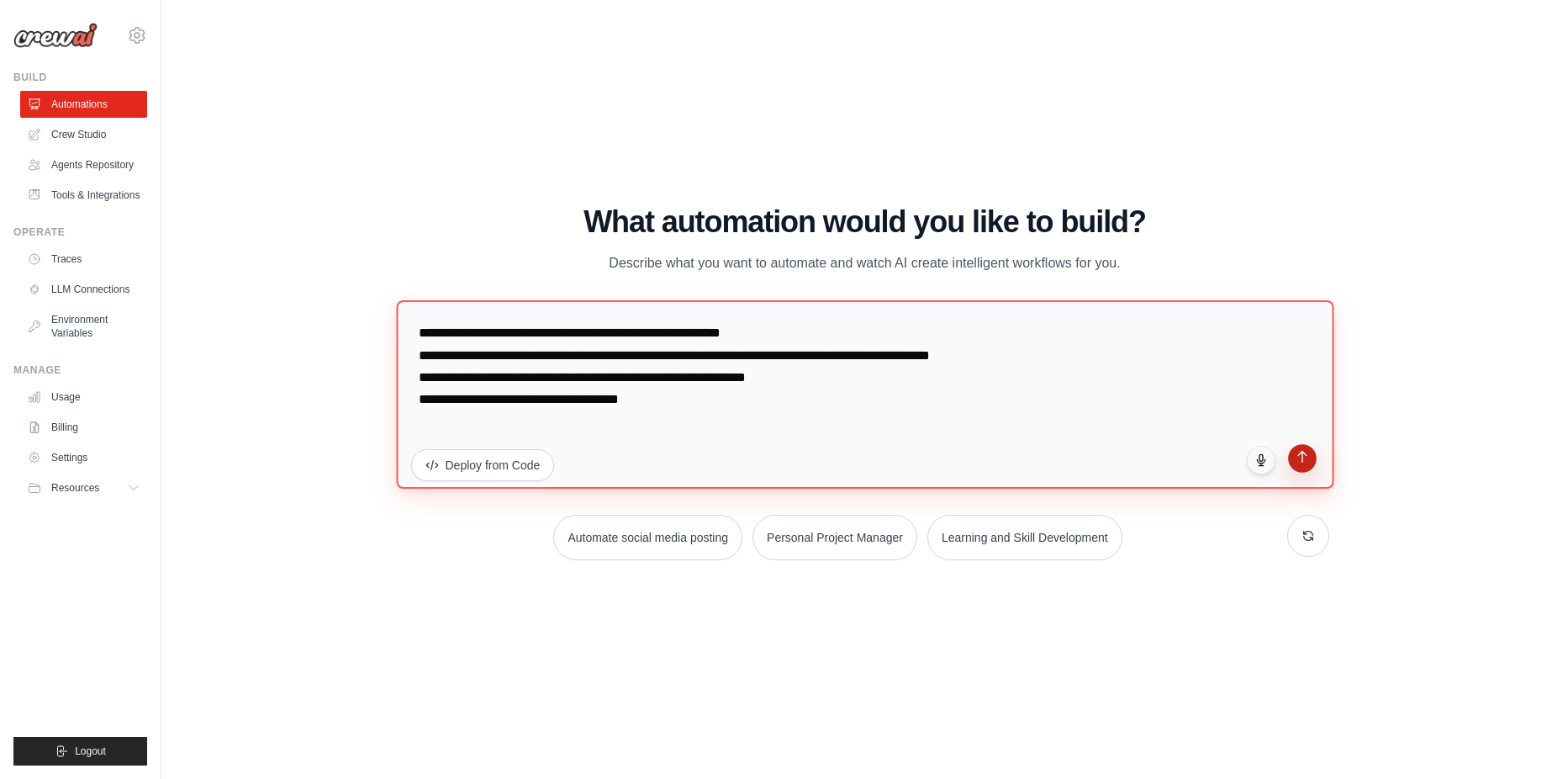
type textarea "**********"
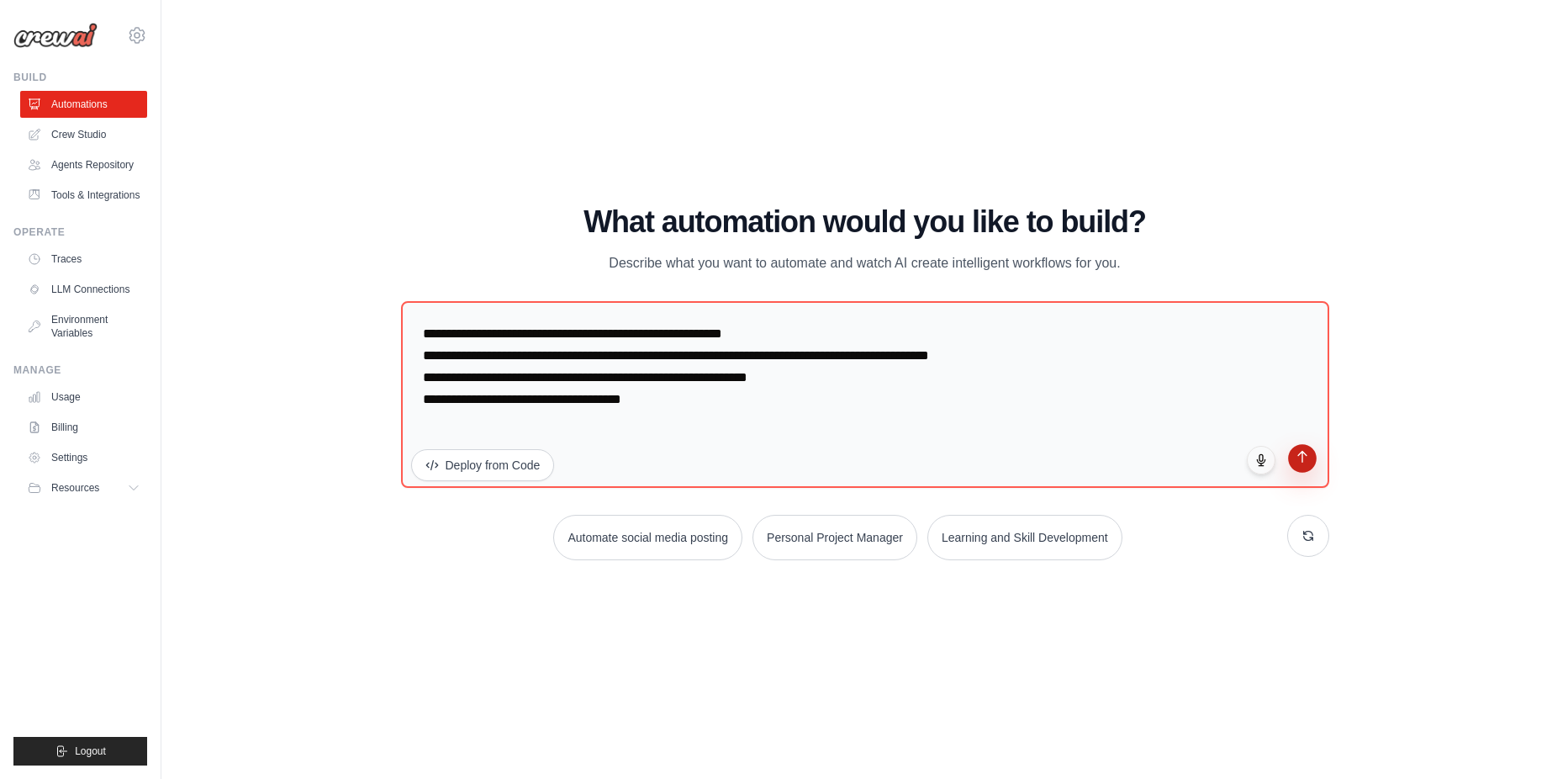
click at [1303, 470] on button "submit" at bounding box center [1302, 458] width 29 height 29
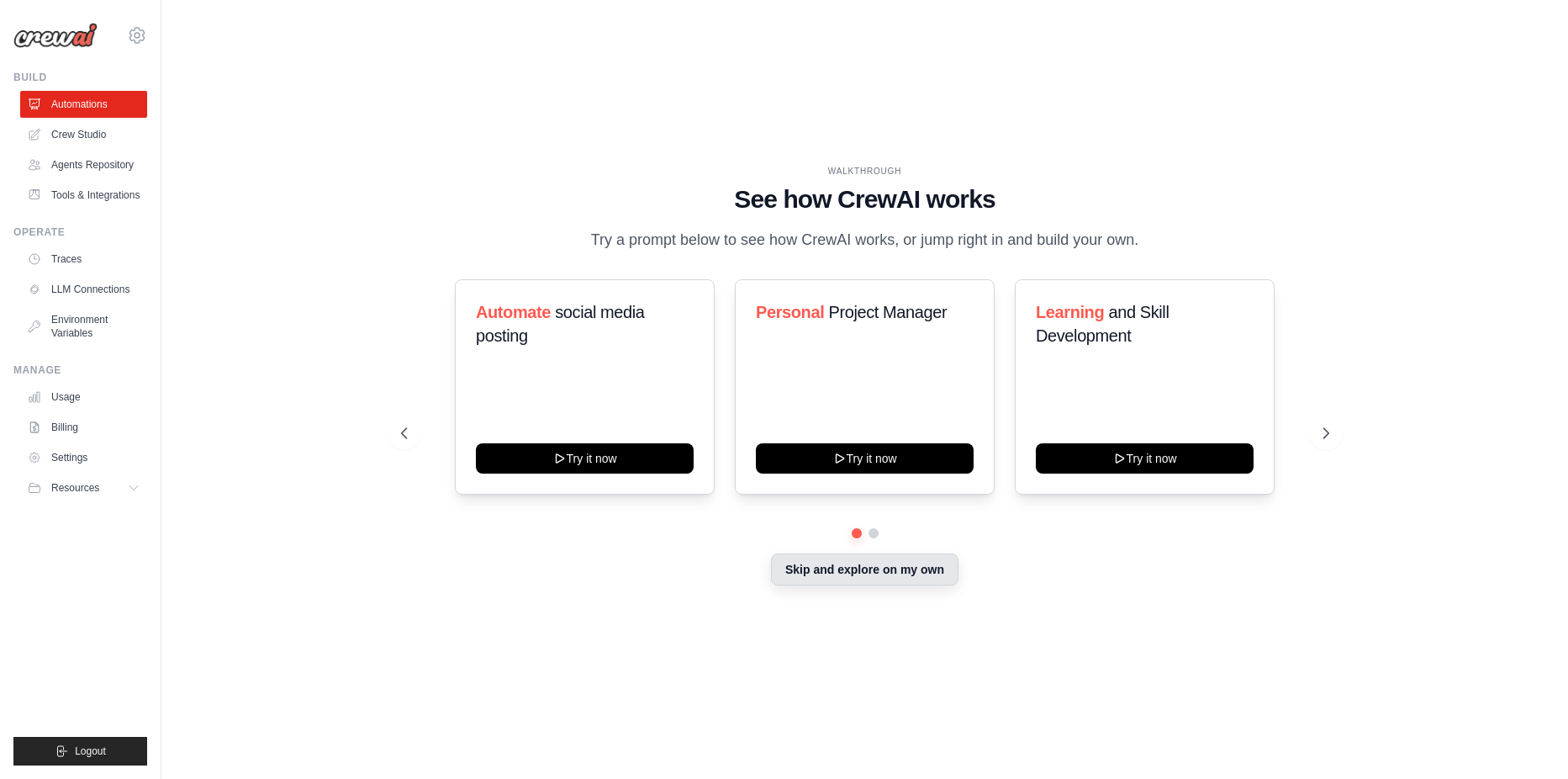
click at [887, 582] on button "Skip and explore on my own" at bounding box center [865, 568] width 188 height 32
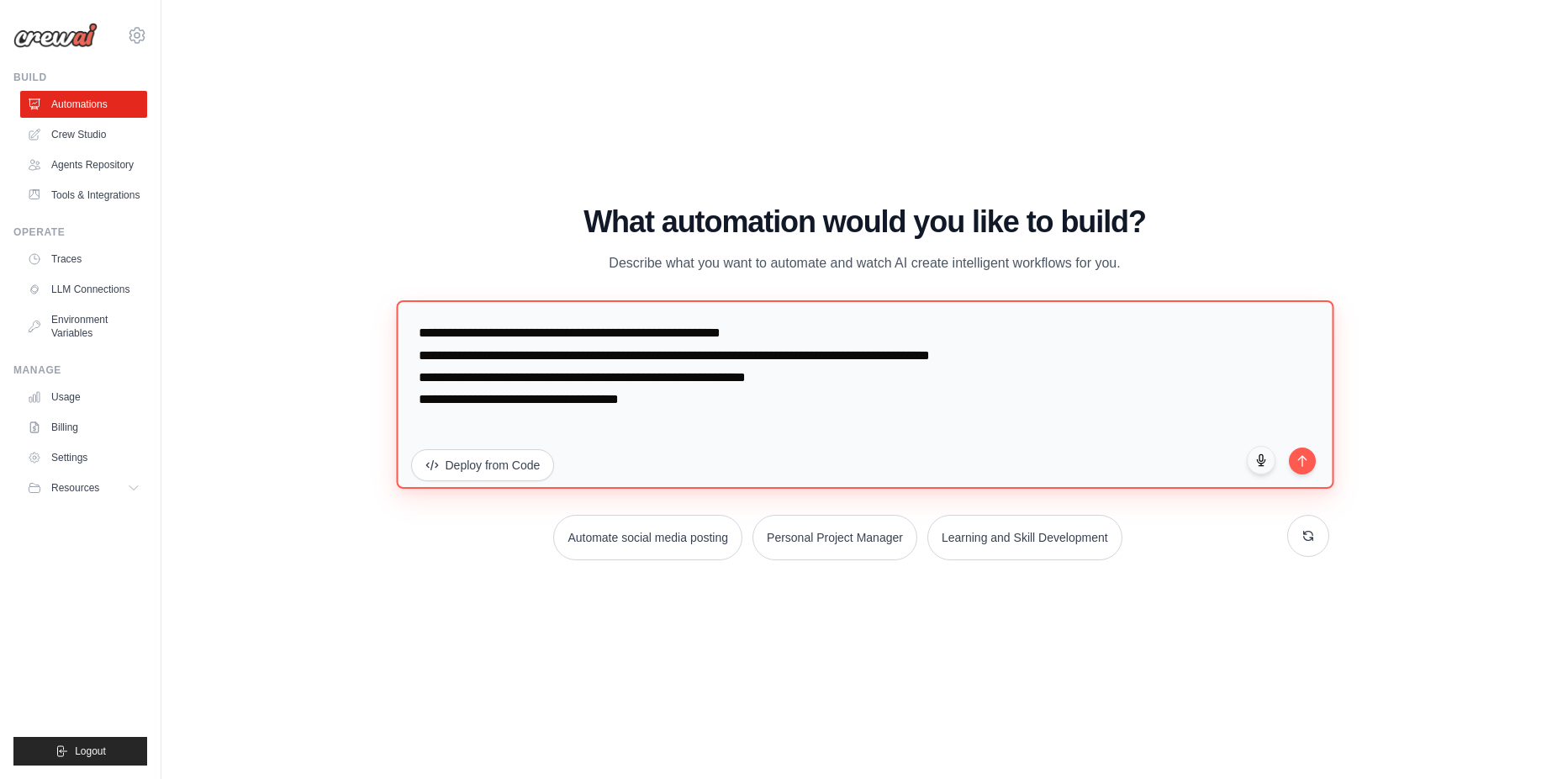
drag, startPoint x: 705, startPoint y: 401, endPoint x: 307, endPoint y: 274, distance: 417.8
click at [306, 278] on div "WALKTHROUGH See how CrewAI works Try a prompt below to see how CrewAI works, or…" at bounding box center [865, 390] width 1352 height 745
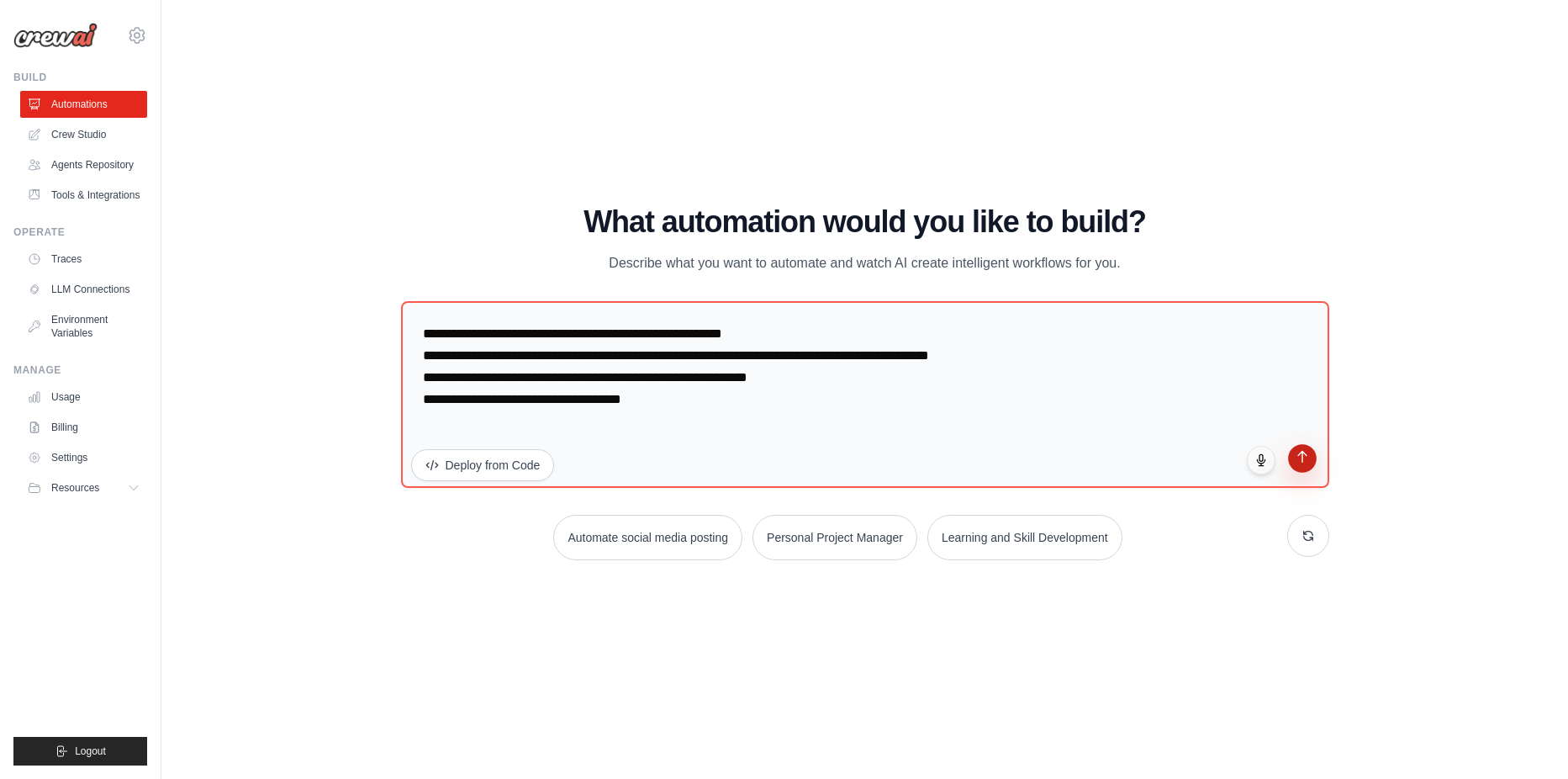
click at [1309, 462] on button "submit" at bounding box center [1302, 458] width 29 height 29
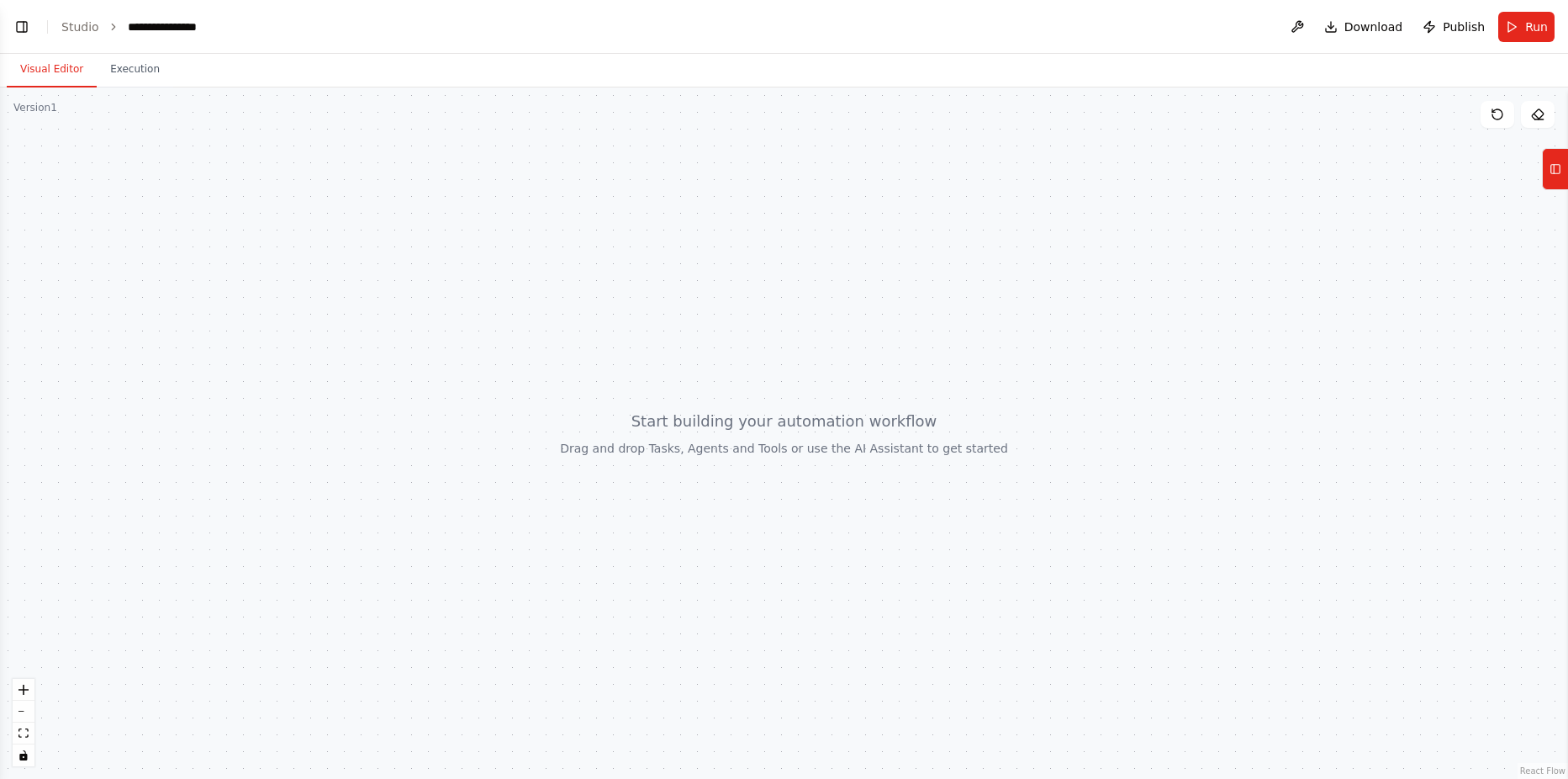
click at [70, 68] on button "Visual Editor" at bounding box center [52, 69] width 90 height 35
click at [1555, 165] on rect at bounding box center [1556, 170] width 10 height 10
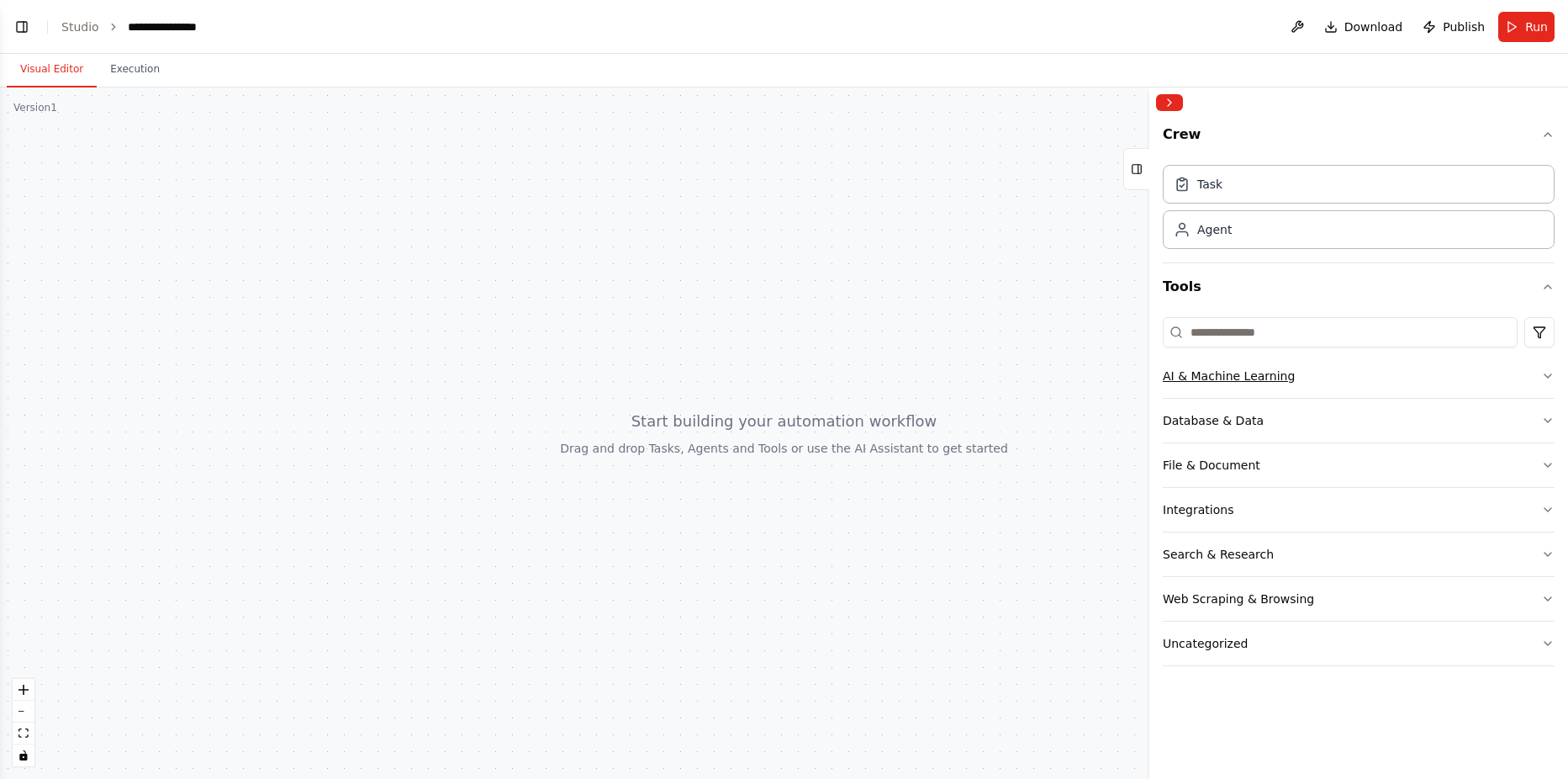
click at [1248, 378] on div "AI & Machine Learning" at bounding box center [1229, 376] width 132 height 17
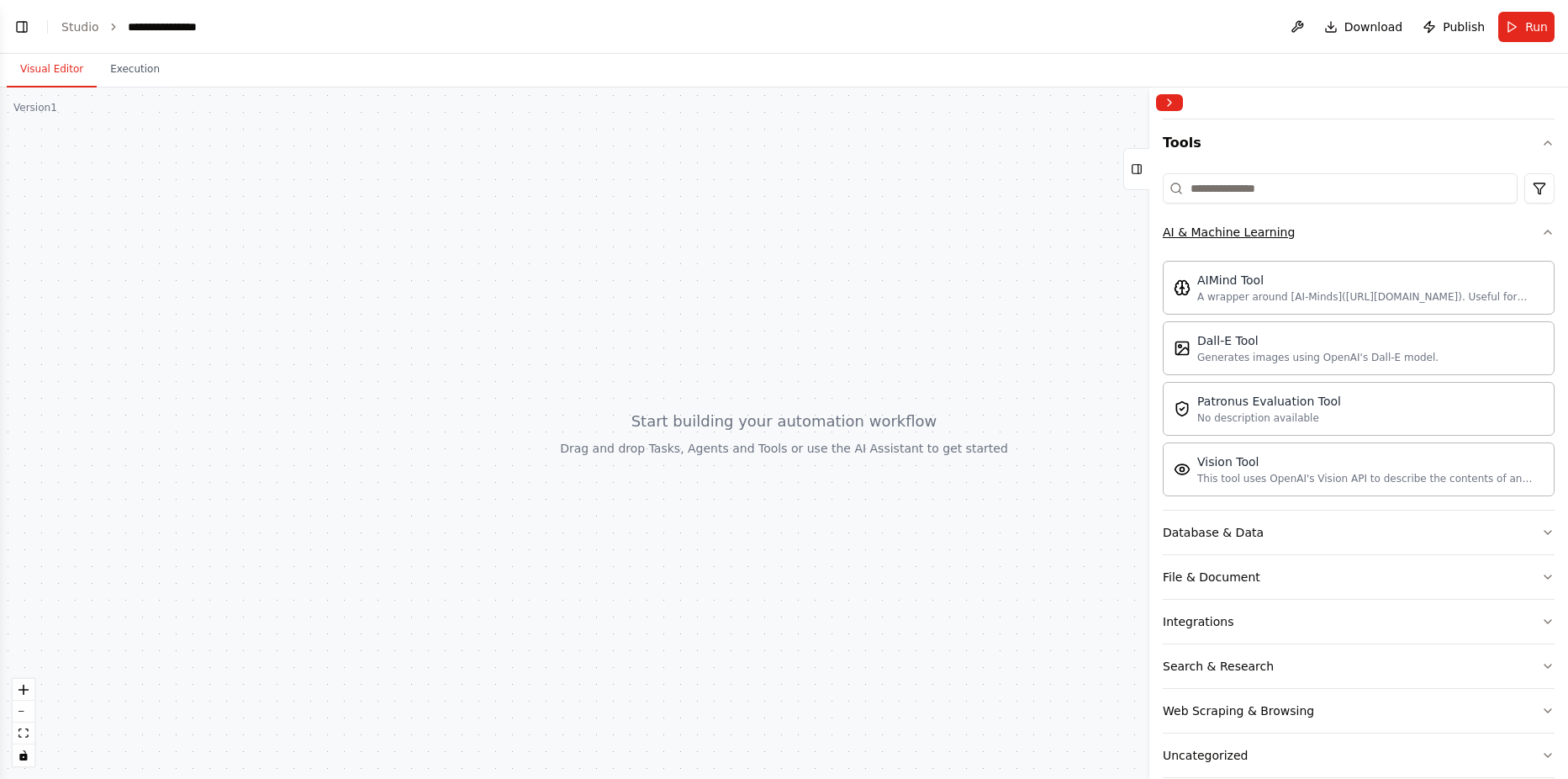
scroll to position [170, 0]
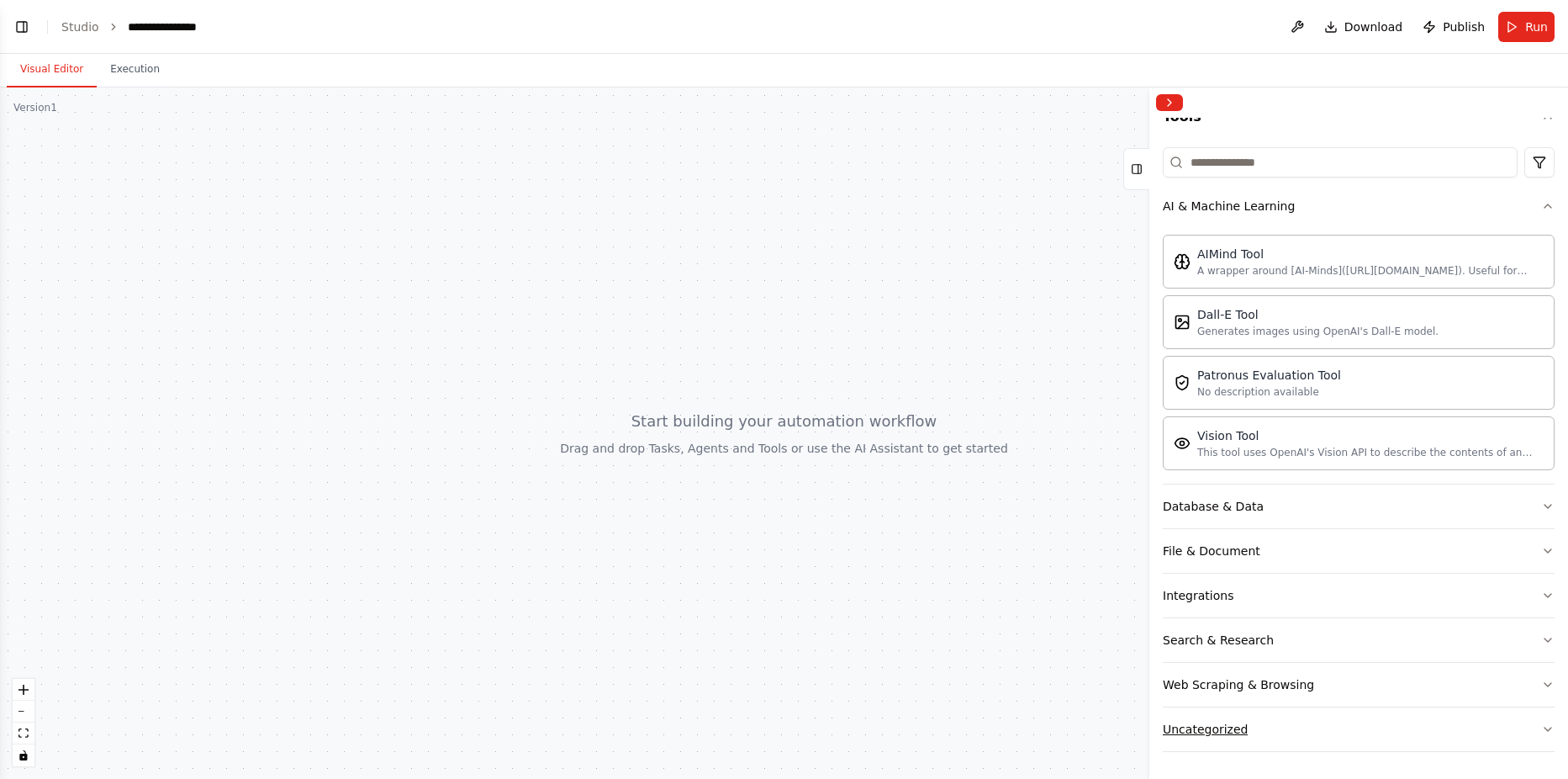
click at [1198, 737] on div "Uncategorized" at bounding box center [1205, 729] width 85 height 17
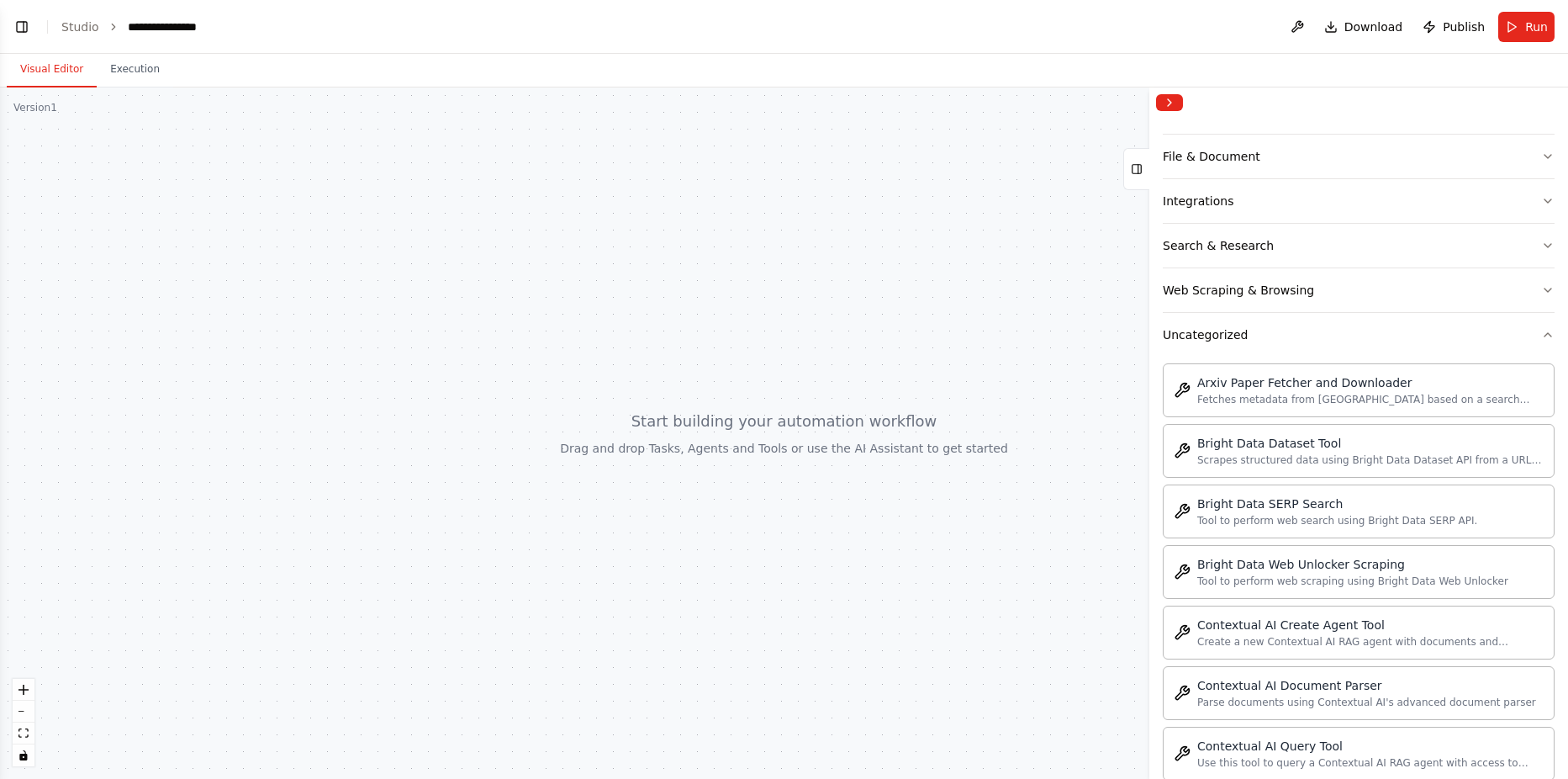
scroll to position [419, 0]
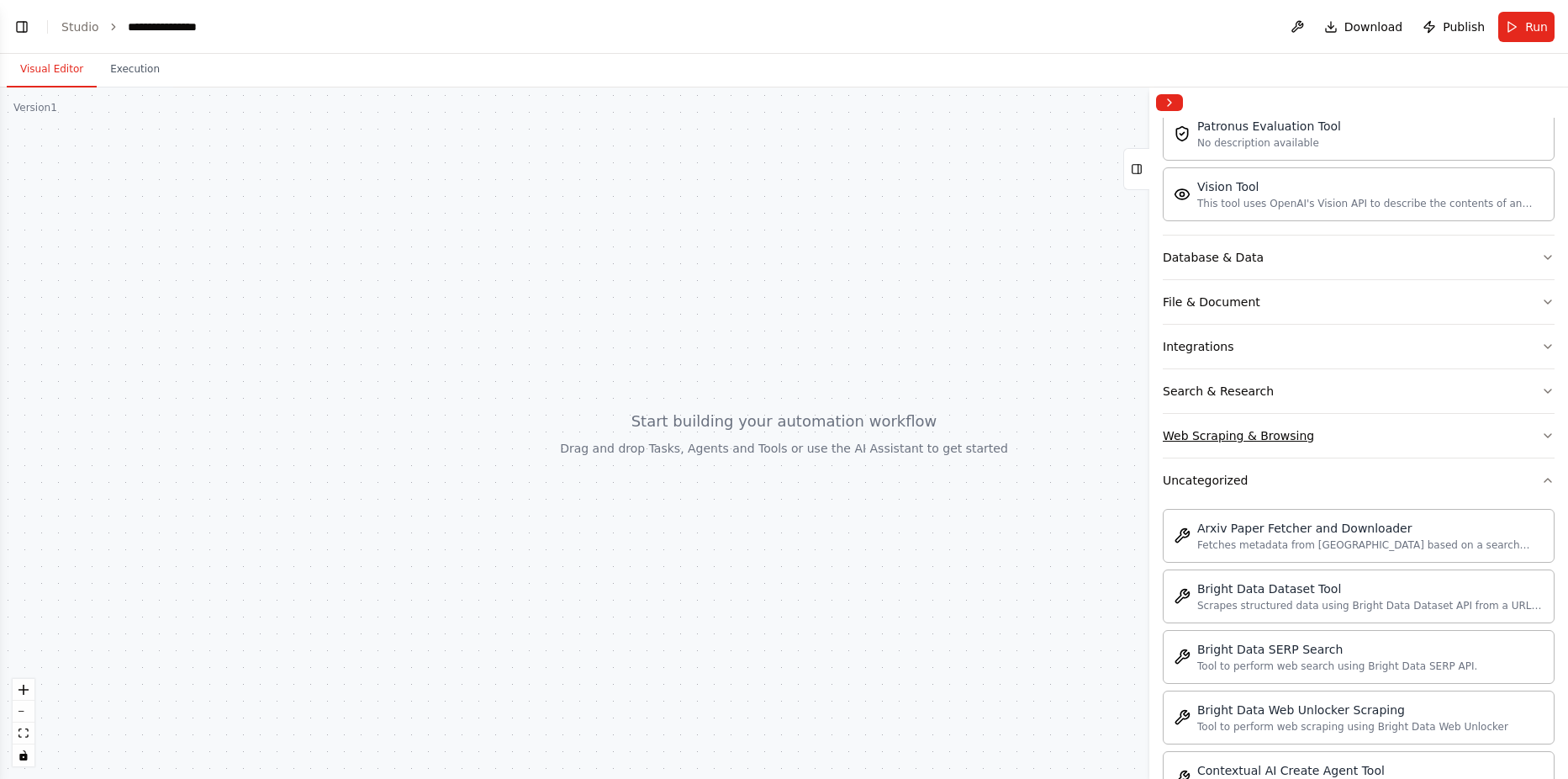
click at [1199, 444] on button "Web Scraping & Browsing" at bounding box center [1358, 436] width 392 height 44
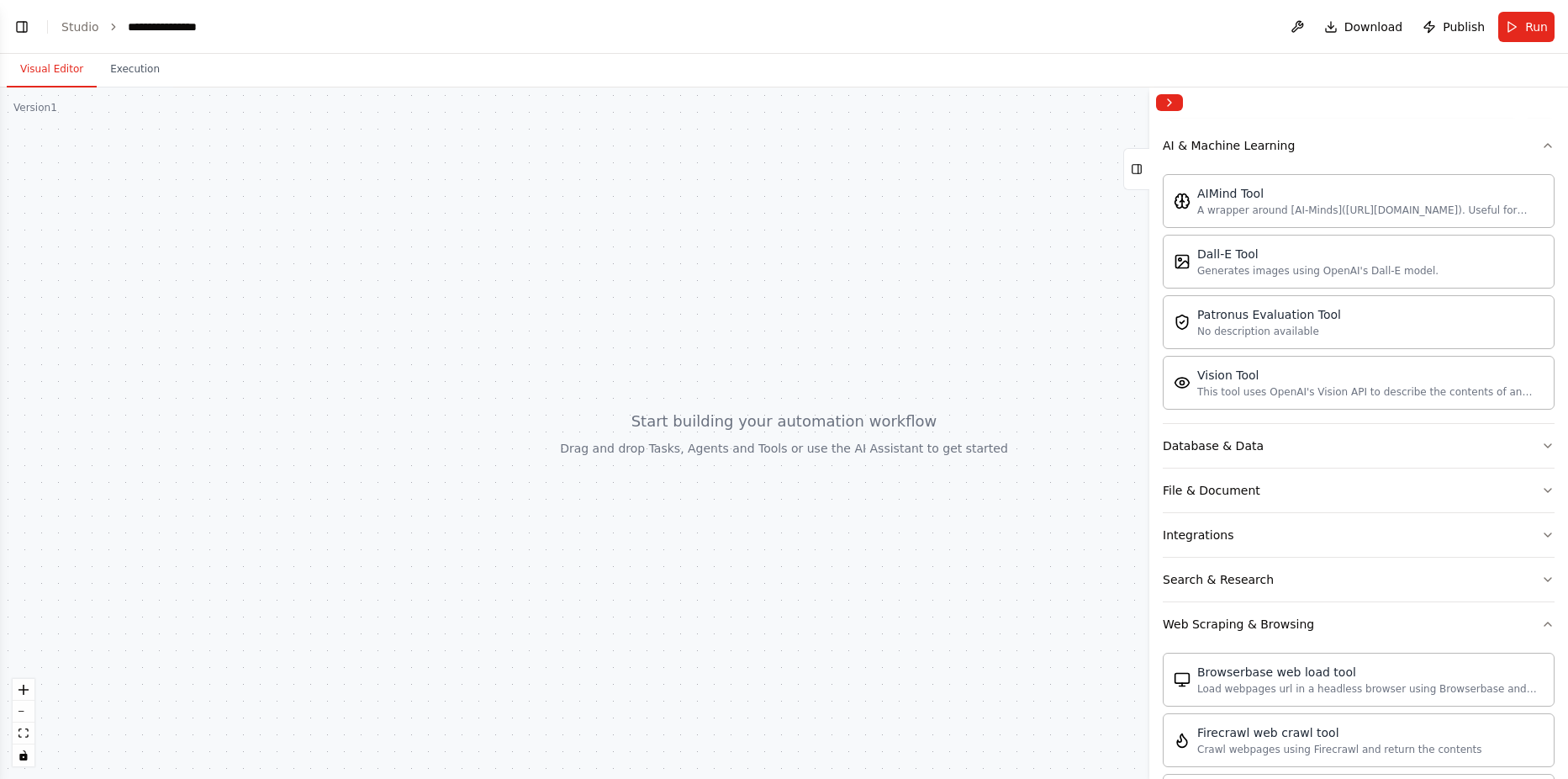
scroll to position [82, 0]
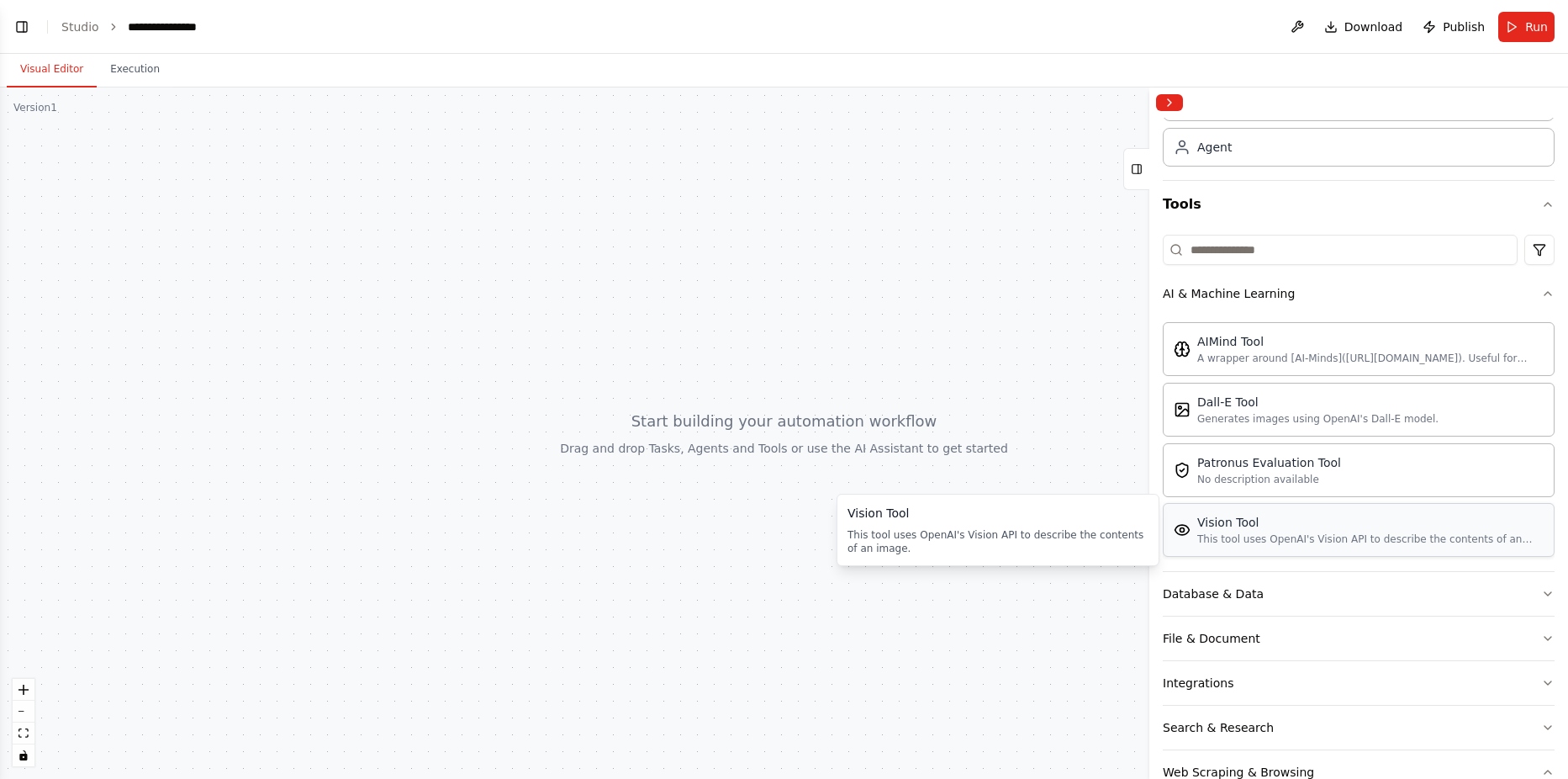
click at [1238, 526] on div "Vision Tool" at bounding box center [1371, 522] width 347 height 17
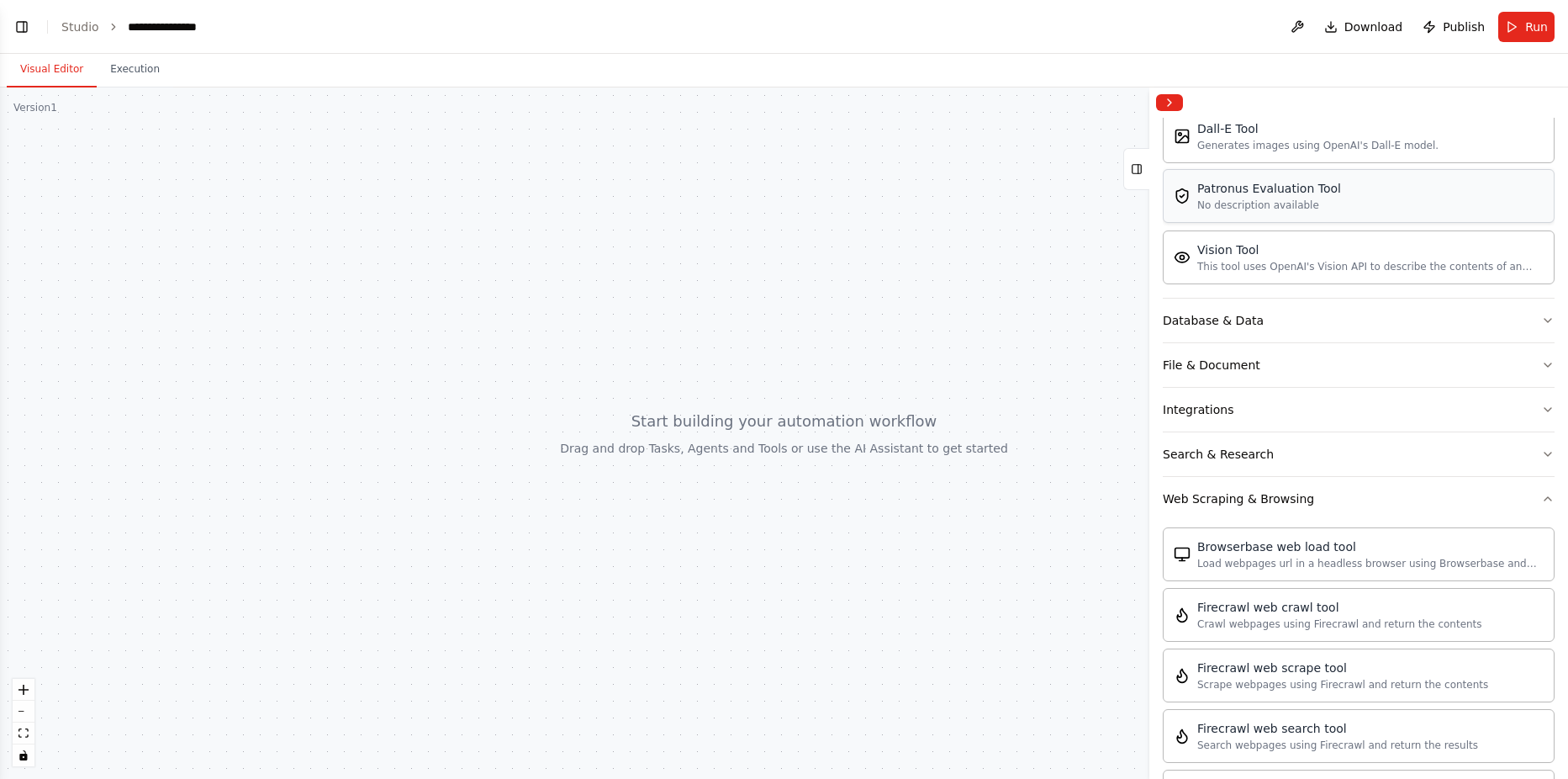
scroll to position [419, 0]
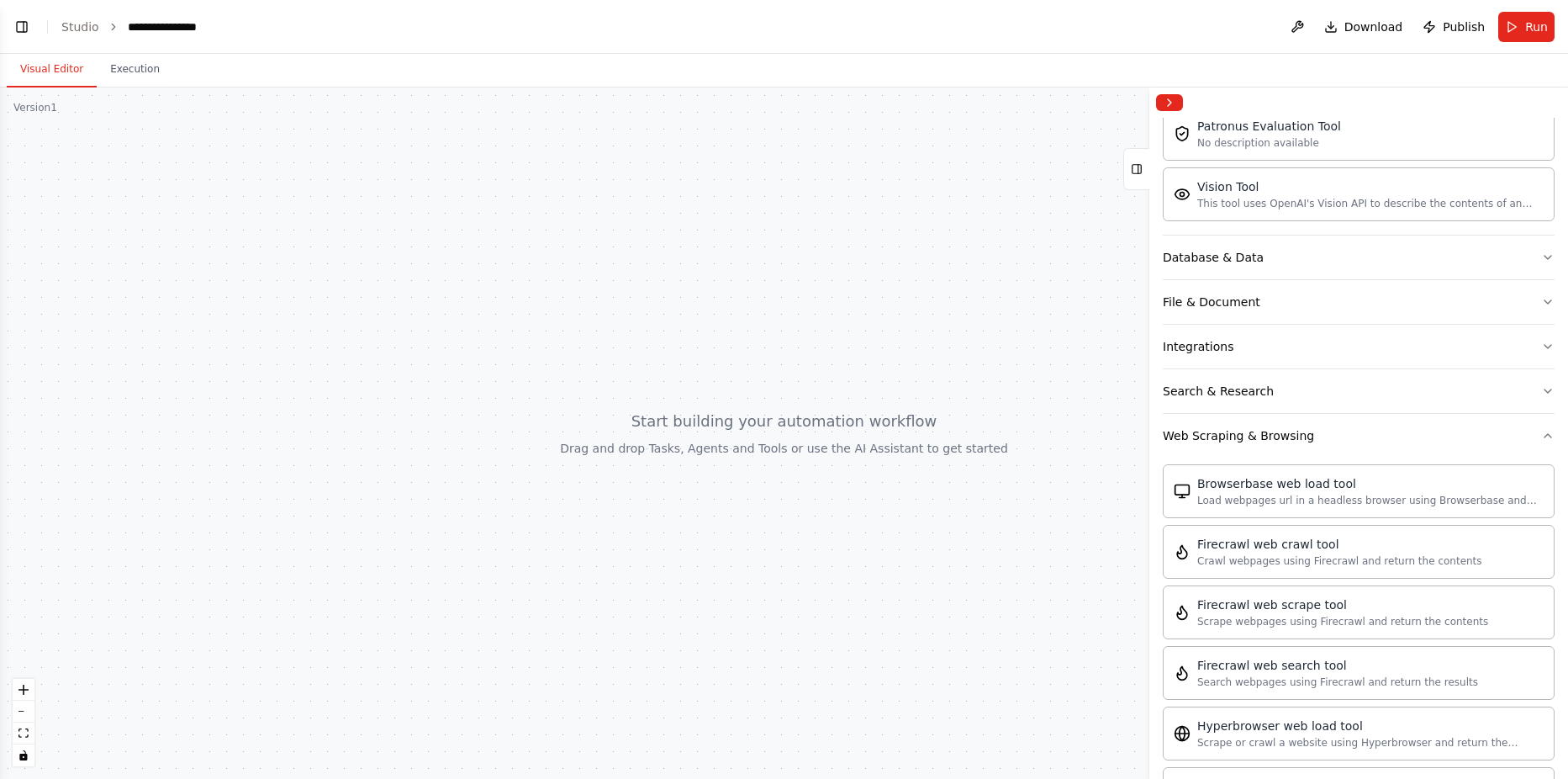
click at [37, 79] on button "Visual Editor" at bounding box center [52, 69] width 90 height 35
click at [86, 17] on header "**********" at bounding box center [784, 27] width 1568 height 54
click at [81, 29] on link "Studio" at bounding box center [80, 27] width 37 height 13
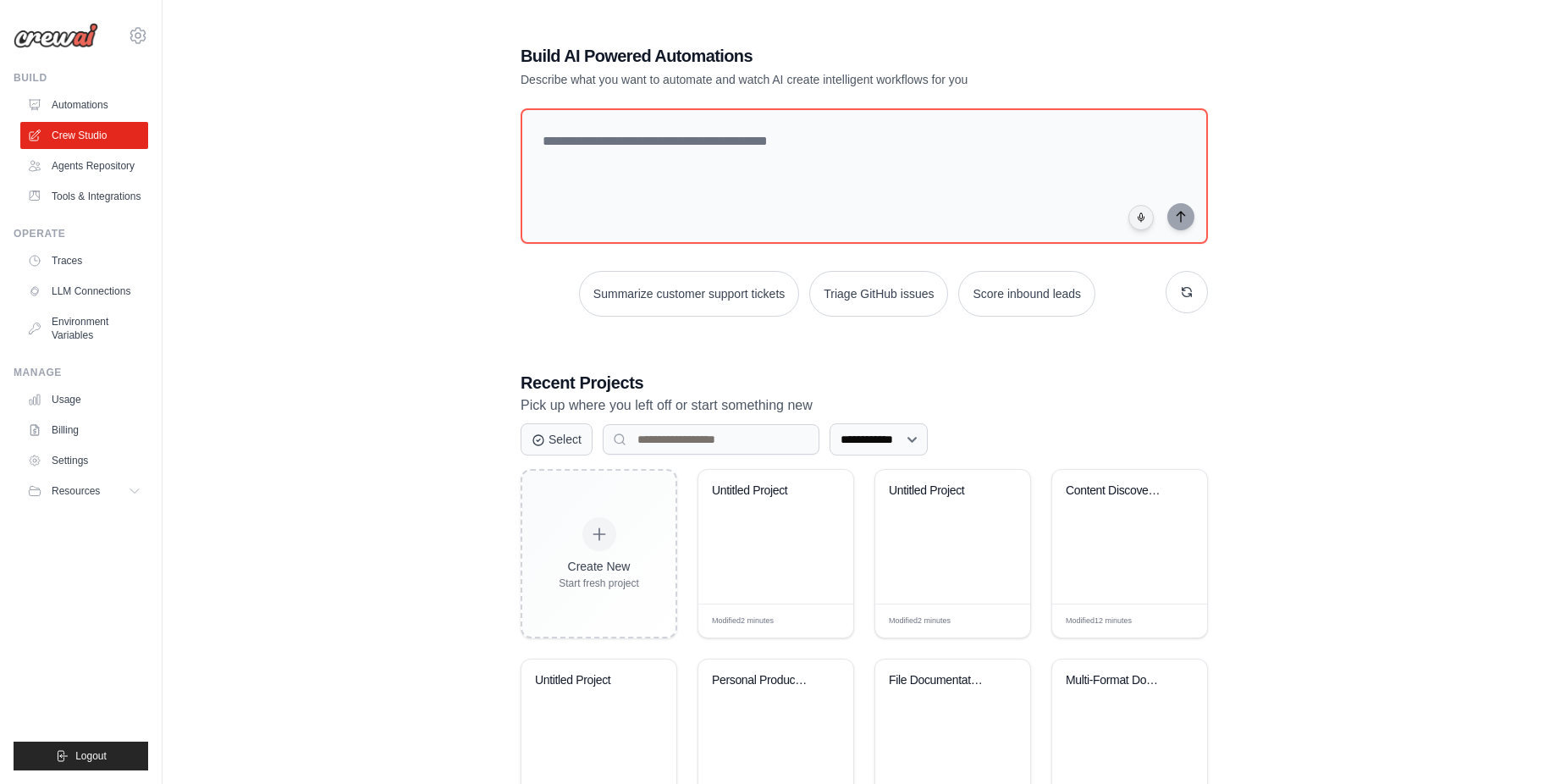
click at [206, 231] on div "**********" at bounding box center [865, 530] width 1350 height 1027
drag, startPoint x: 697, startPoint y: 107, endPoint x: 681, endPoint y: 126, distance: 24.8
click at [697, 107] on div "**********" at bounding box center [865, 530] width 728 height 1027
click at [651, 142] on textarea at bounding box center [865, 176] width 695 height 137
paste textarea "**********"
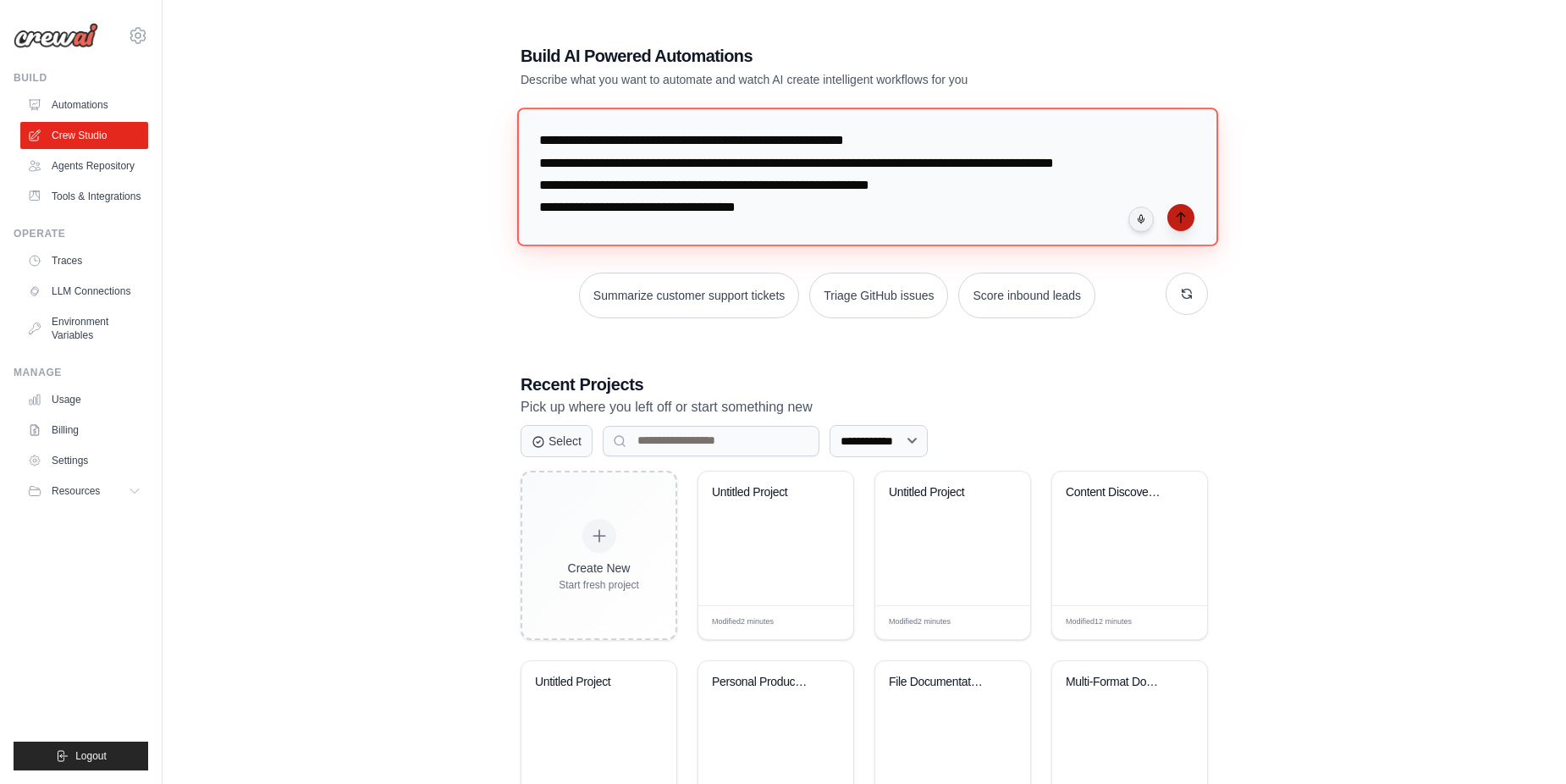
type textarea "**********"
click at [1179, 216] on icon "submit" at bounding box center [1181, 218] width 14 height 14
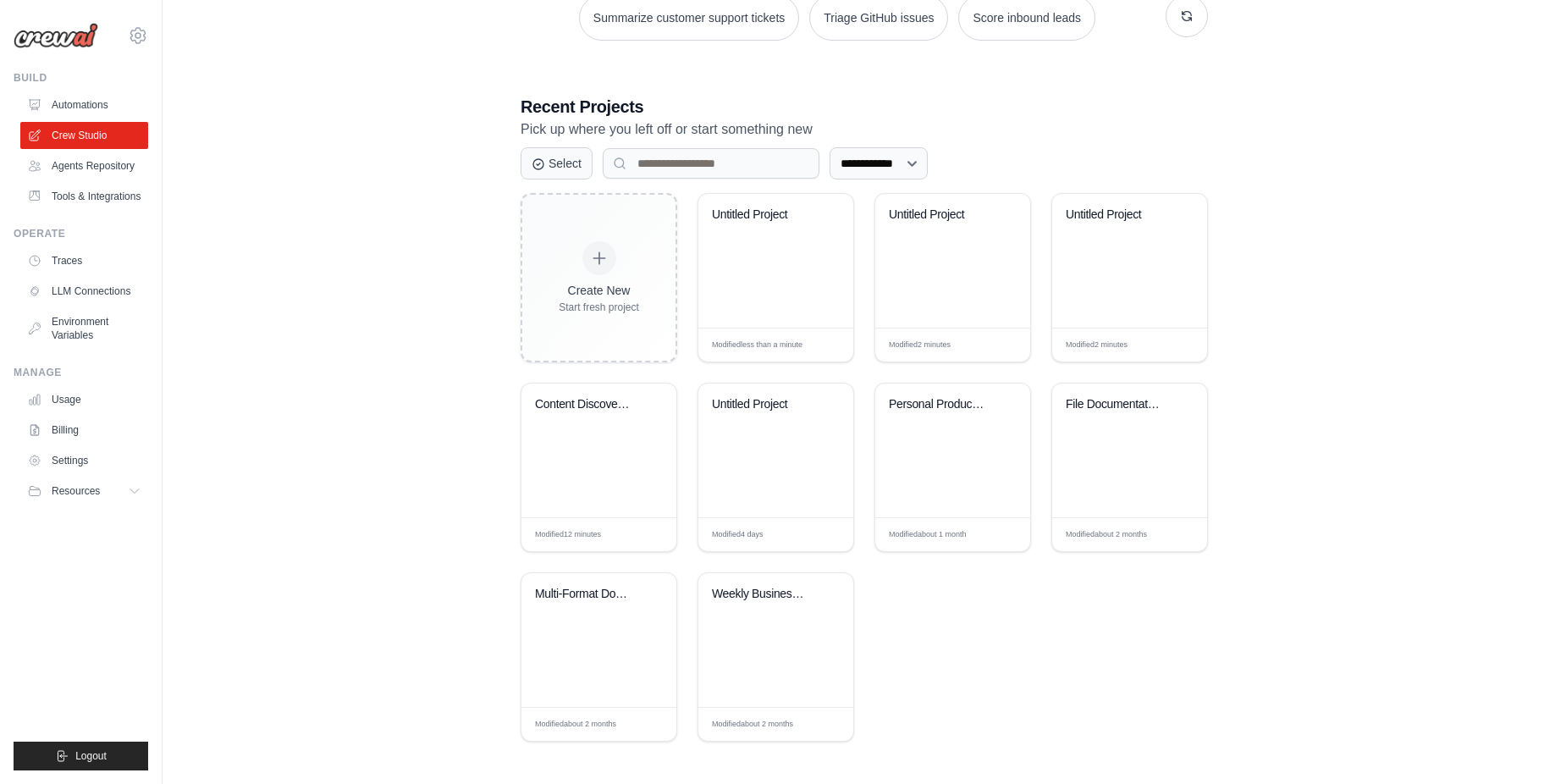
scroll to position [278, 0]
click at [766, 277] on div "Untitled Project" at bounding box center [776, 258] width 155 height 134
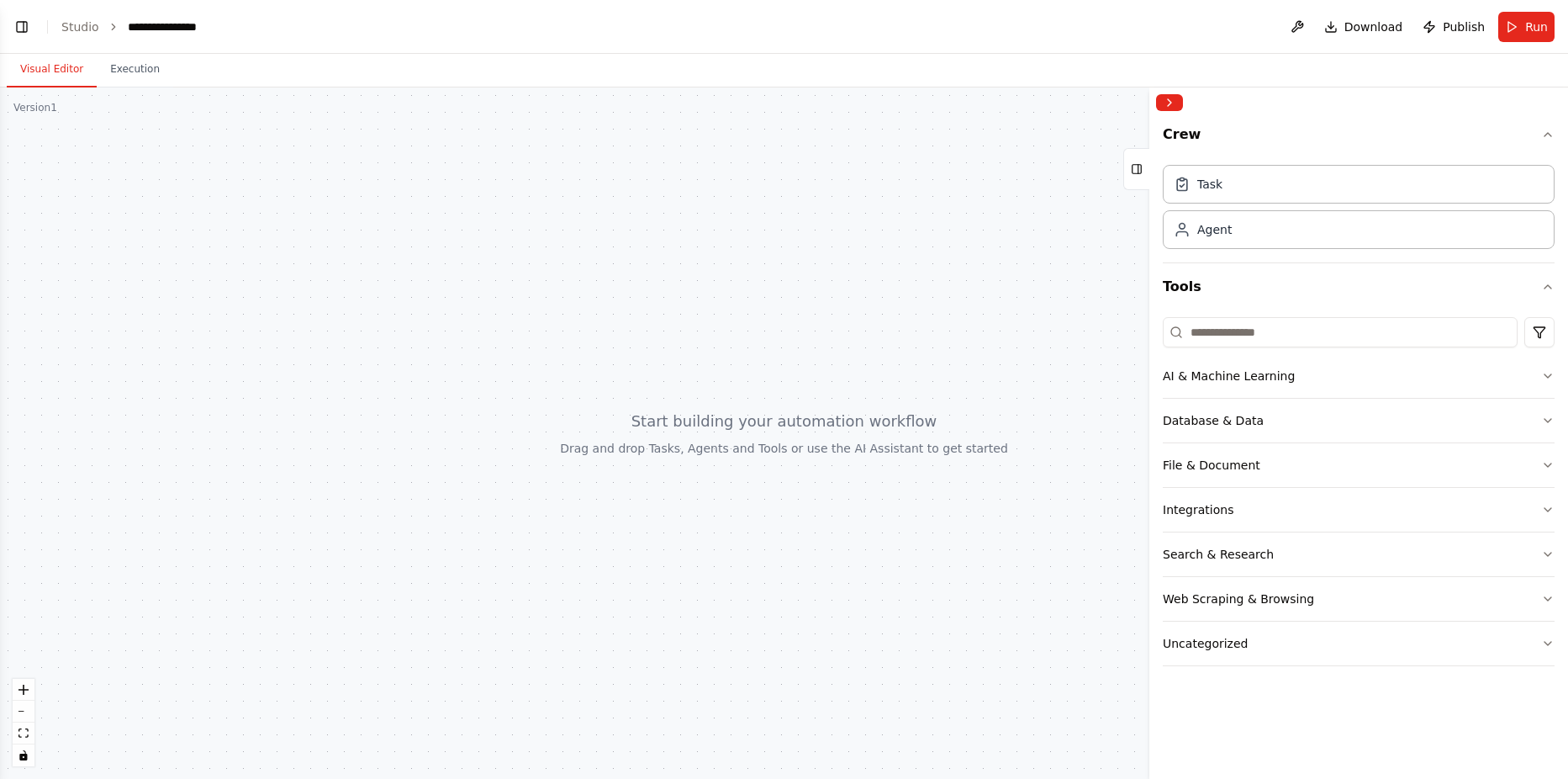
click at [1170, 112] on div at bounding box center [1358, 103] width 419 height 31
click at [1160, 104] on button "Collapse right sidebar" at bounding box center [1170, 103] width 27 height 17
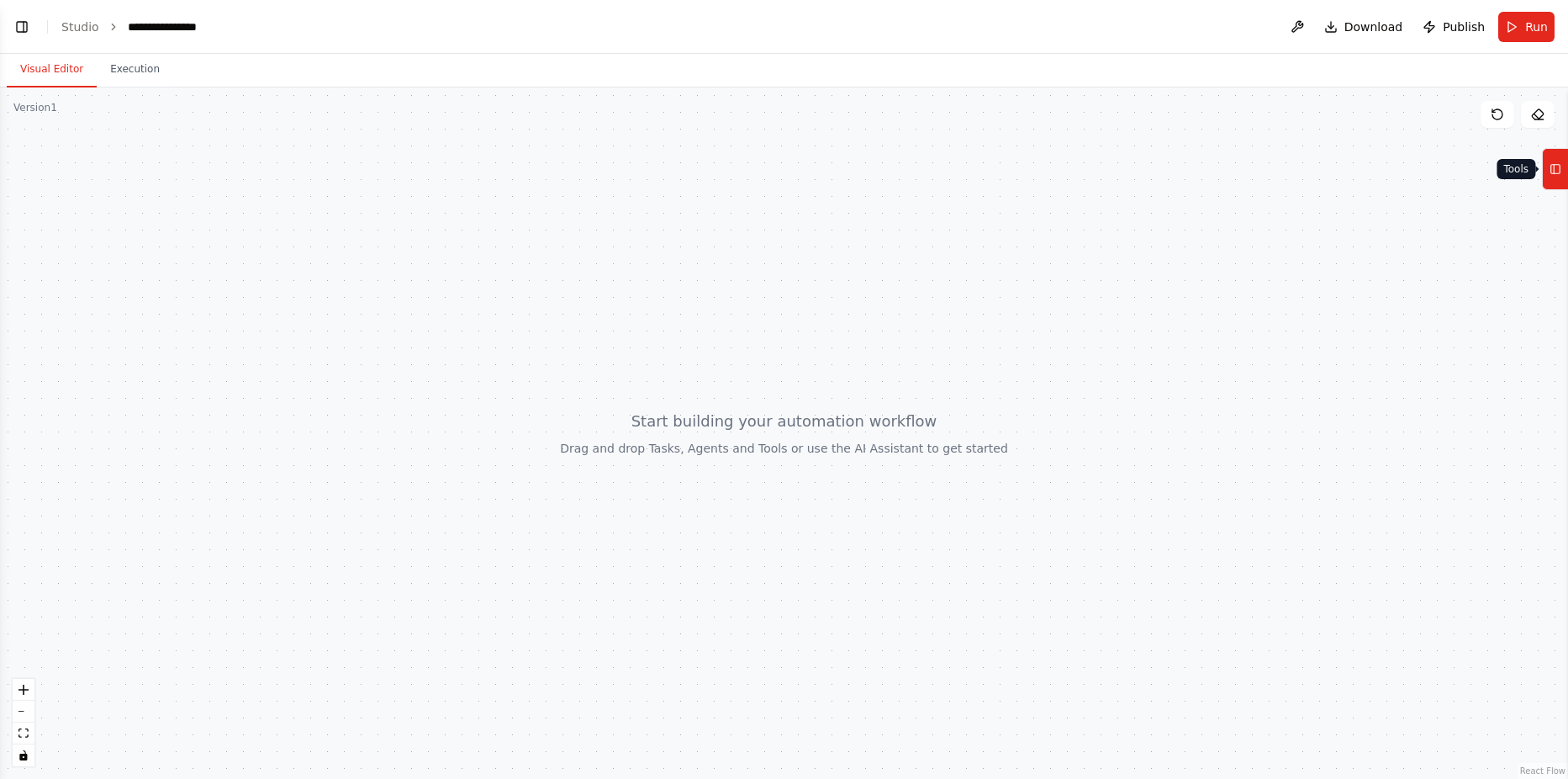
click at [1554, 167] on icon at bounding box center [1554, 170] width 0 height 10
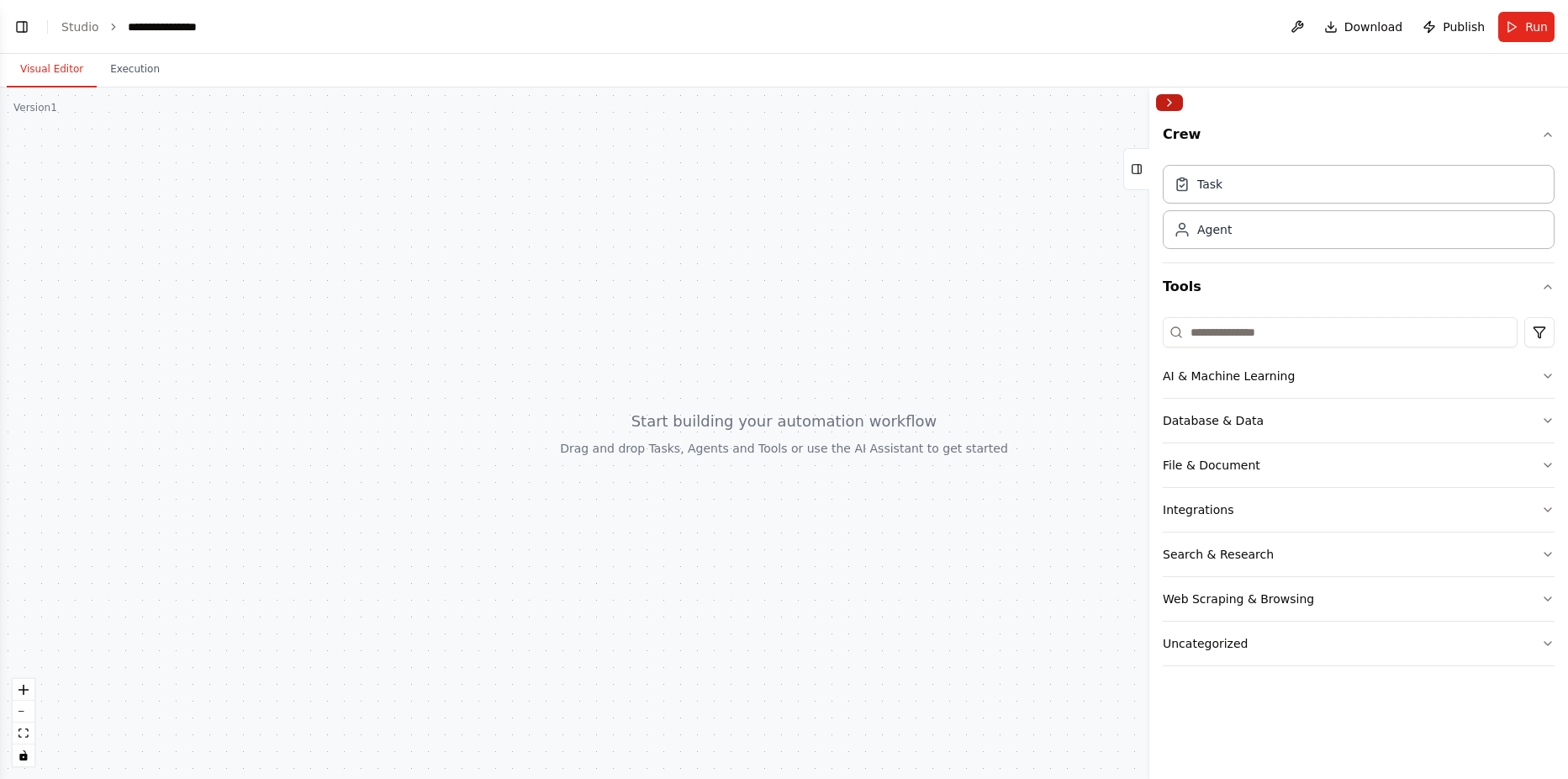
click at [1170, 98] on button "Collapse right sidebar" at bounding box center [1170, 103] width 27 height 17
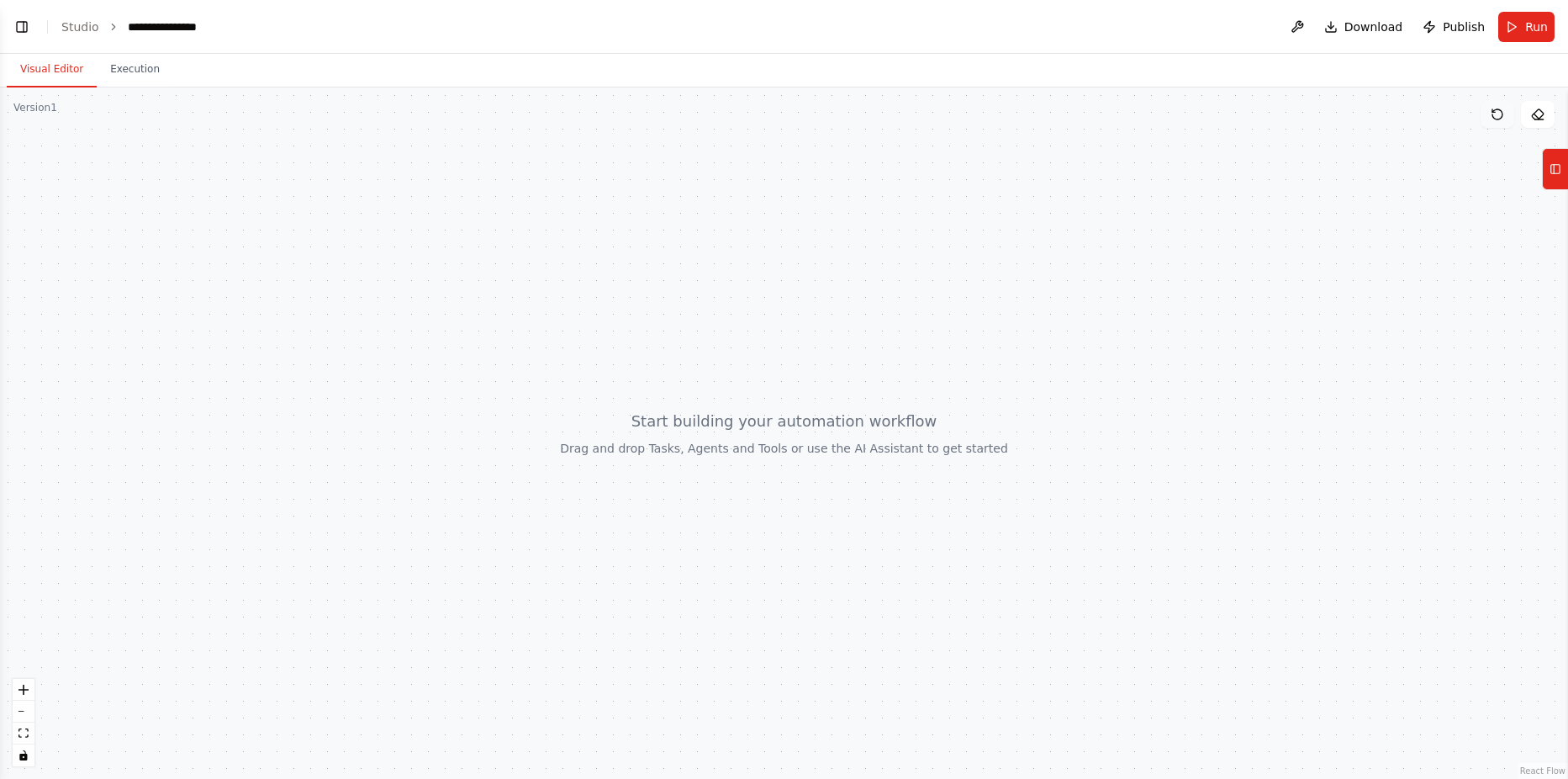
click at [1502, 119] on icon at bounding box center [1497, 114] width 13 height 13
click at [1548, 176] on button "Tools" at bounding box center [1554, 169] width 26 height 42
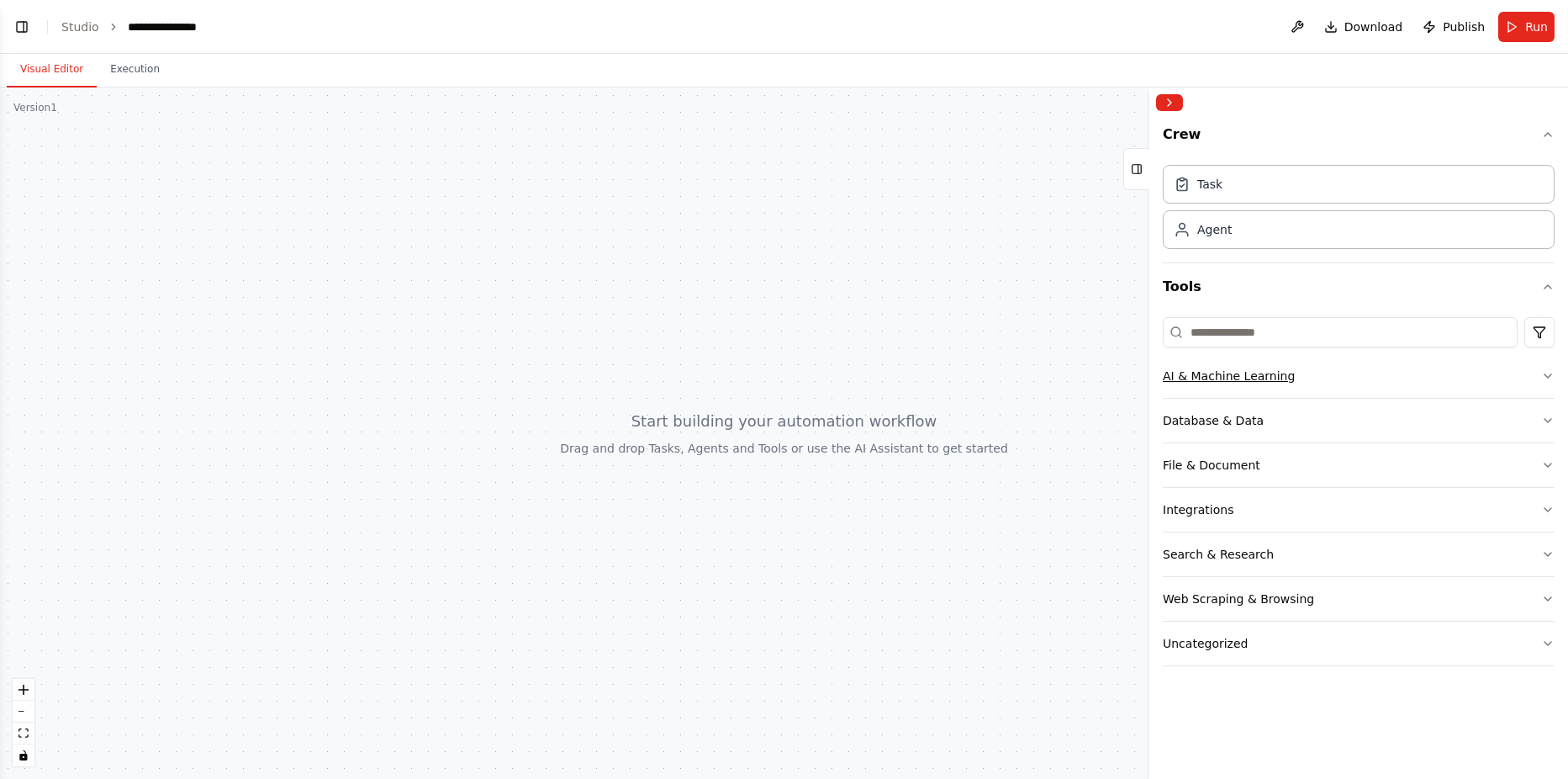
click at [1219, 370] on div "AI & Machine Learning" at bounding box center [1229, 376] width 132 height 17
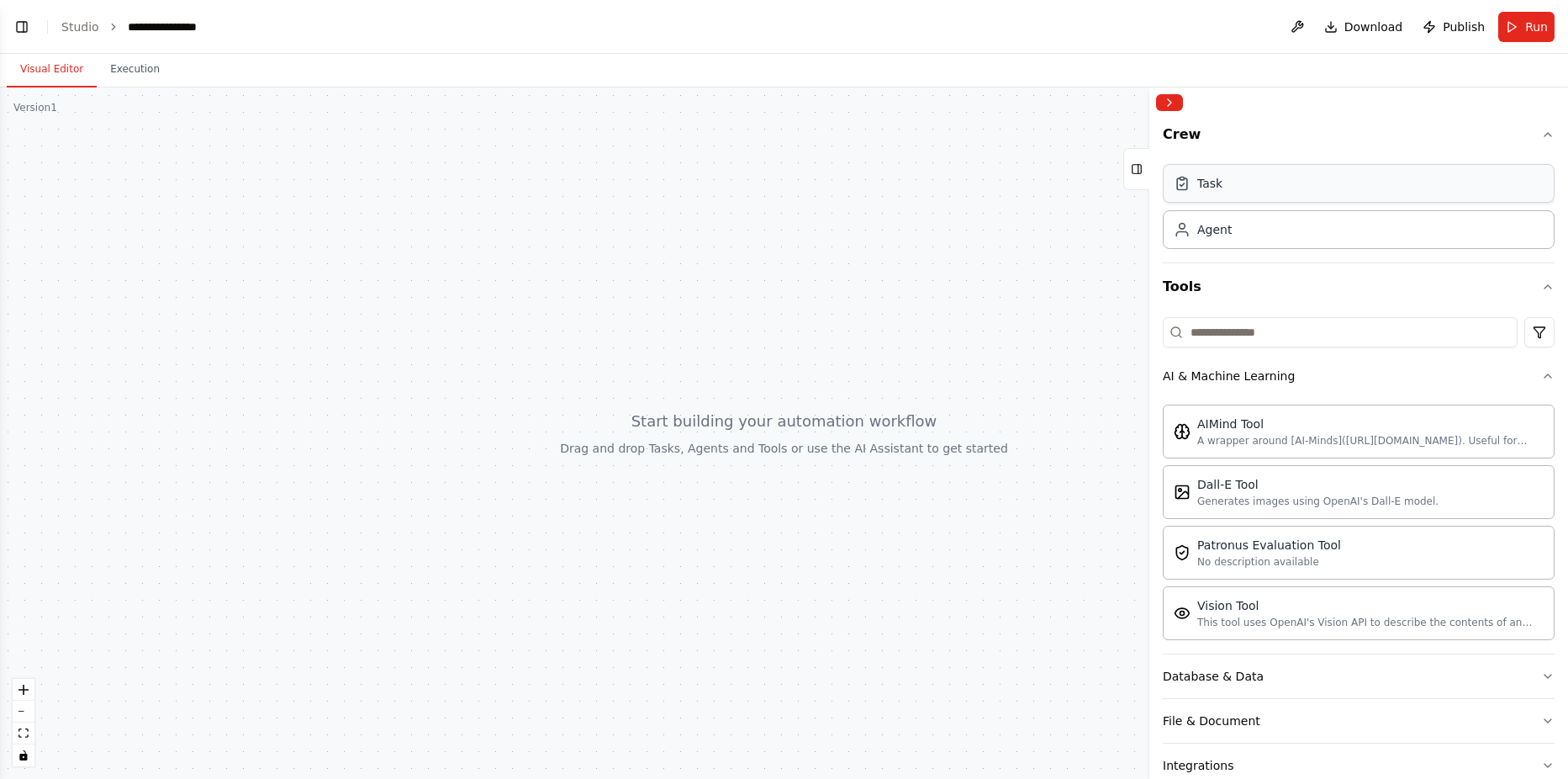
click at [1222, 179] on div "Task" at bounding box center [1358, 183] width 392 height 38
click at [1232, 172] on div "Task" at bounding box center [1358, 183] width 392 height 38
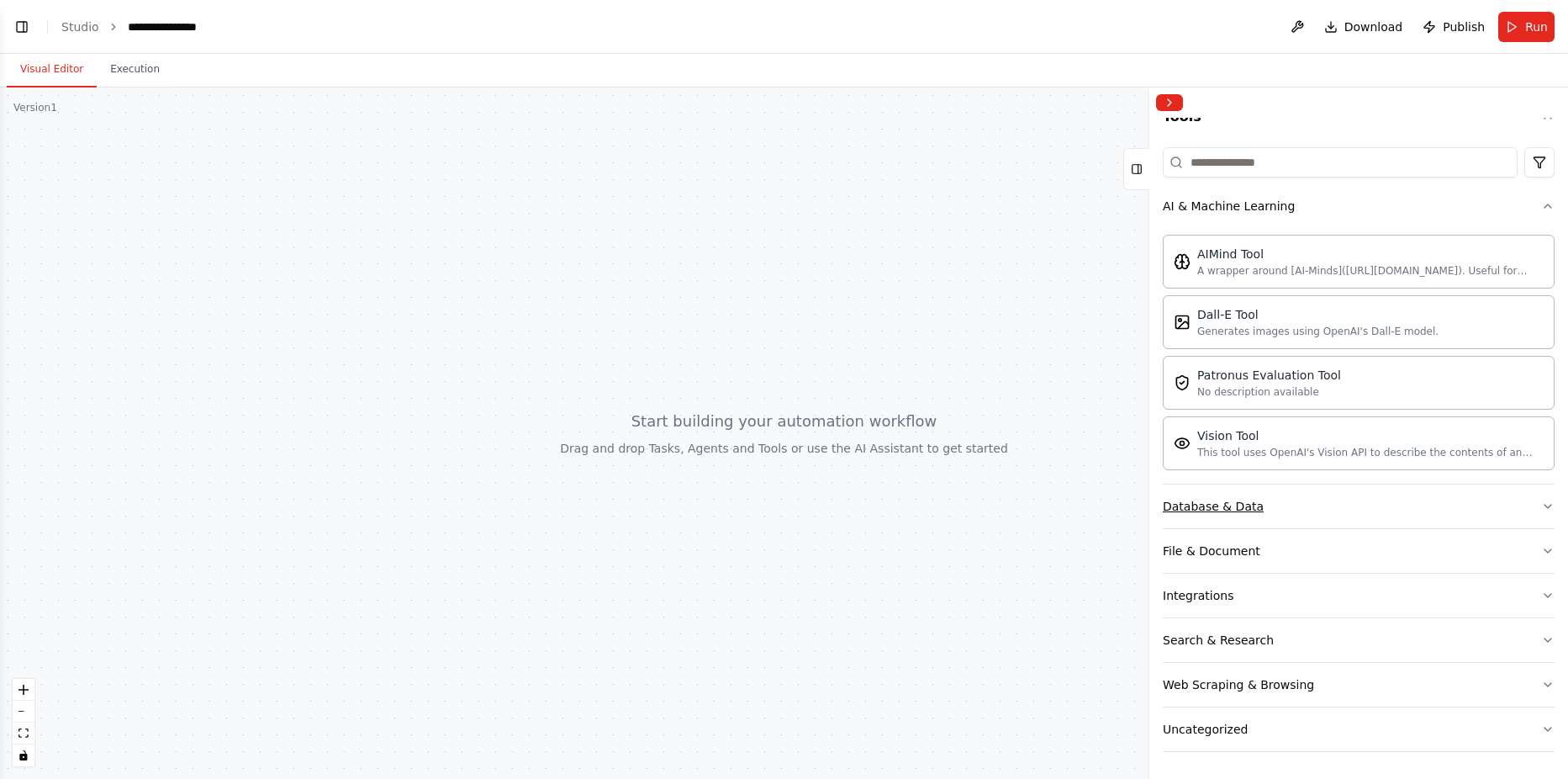
click at [1218, 502] on div "Database & Data" at bounding box center [1213, 507] width 101 height 17
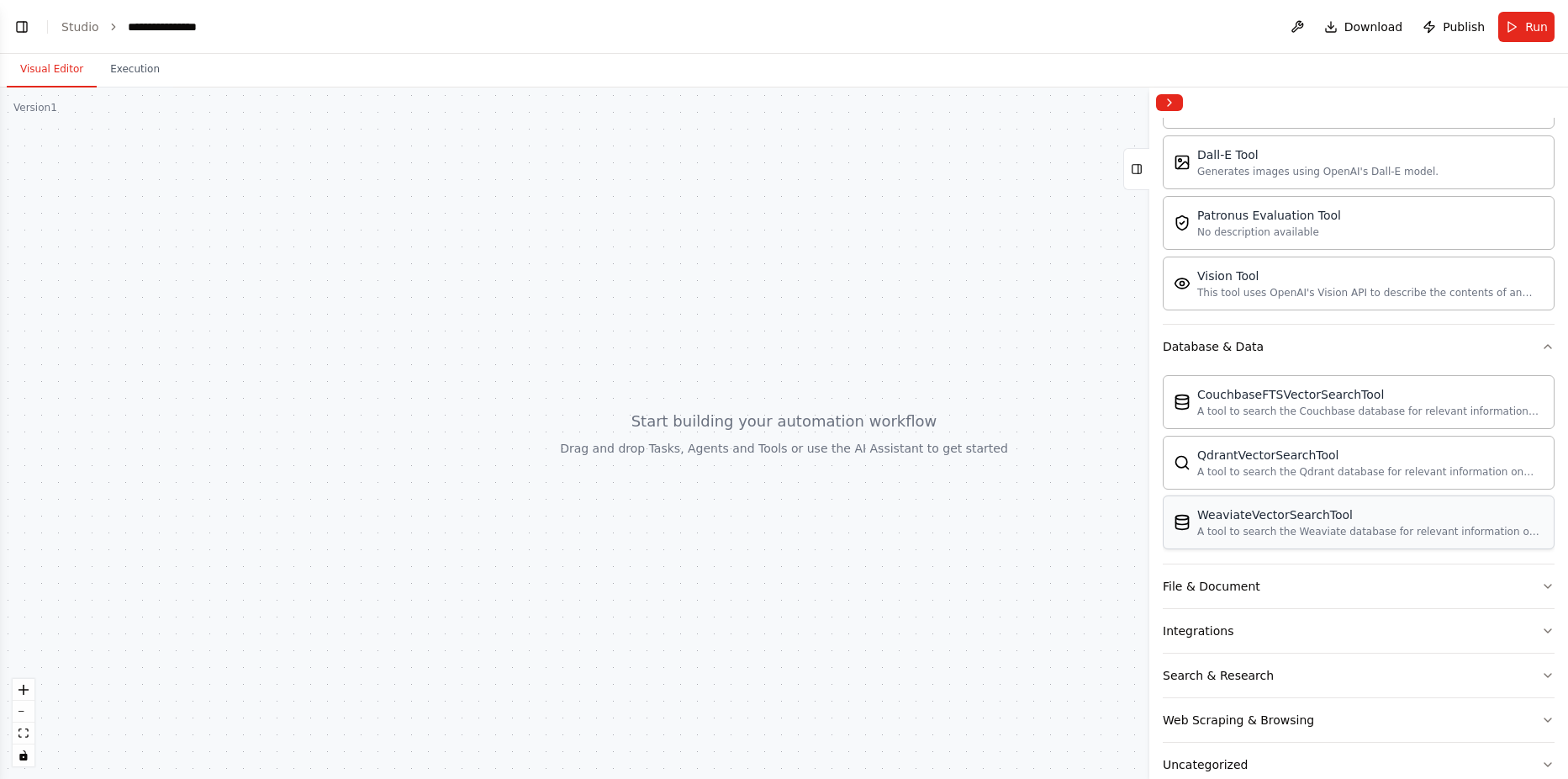
scroll to position [365, 0]
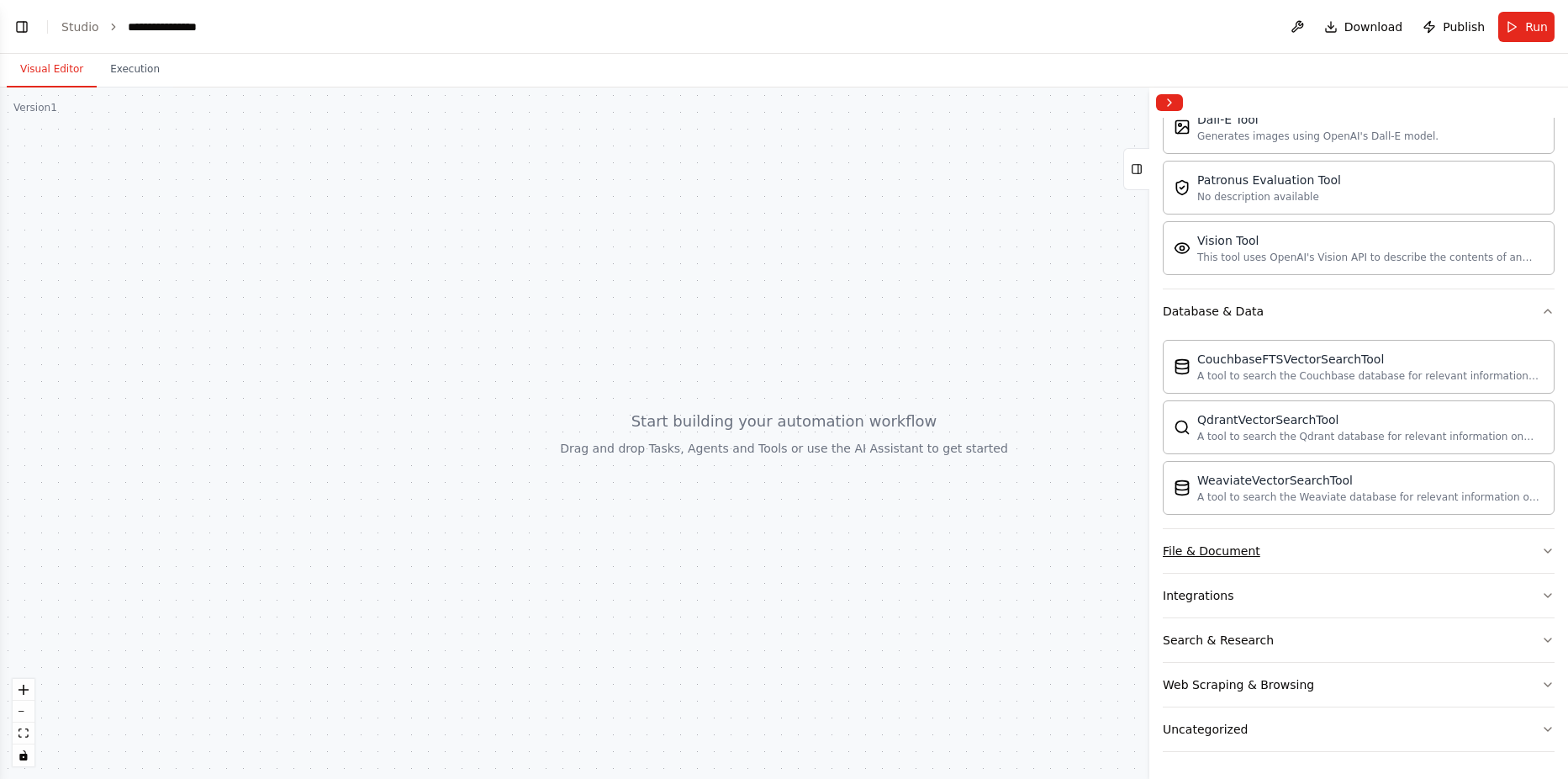
click at [1259, 552] on button "File & Document" at bounding box center [1358, 551] width 392 height 44
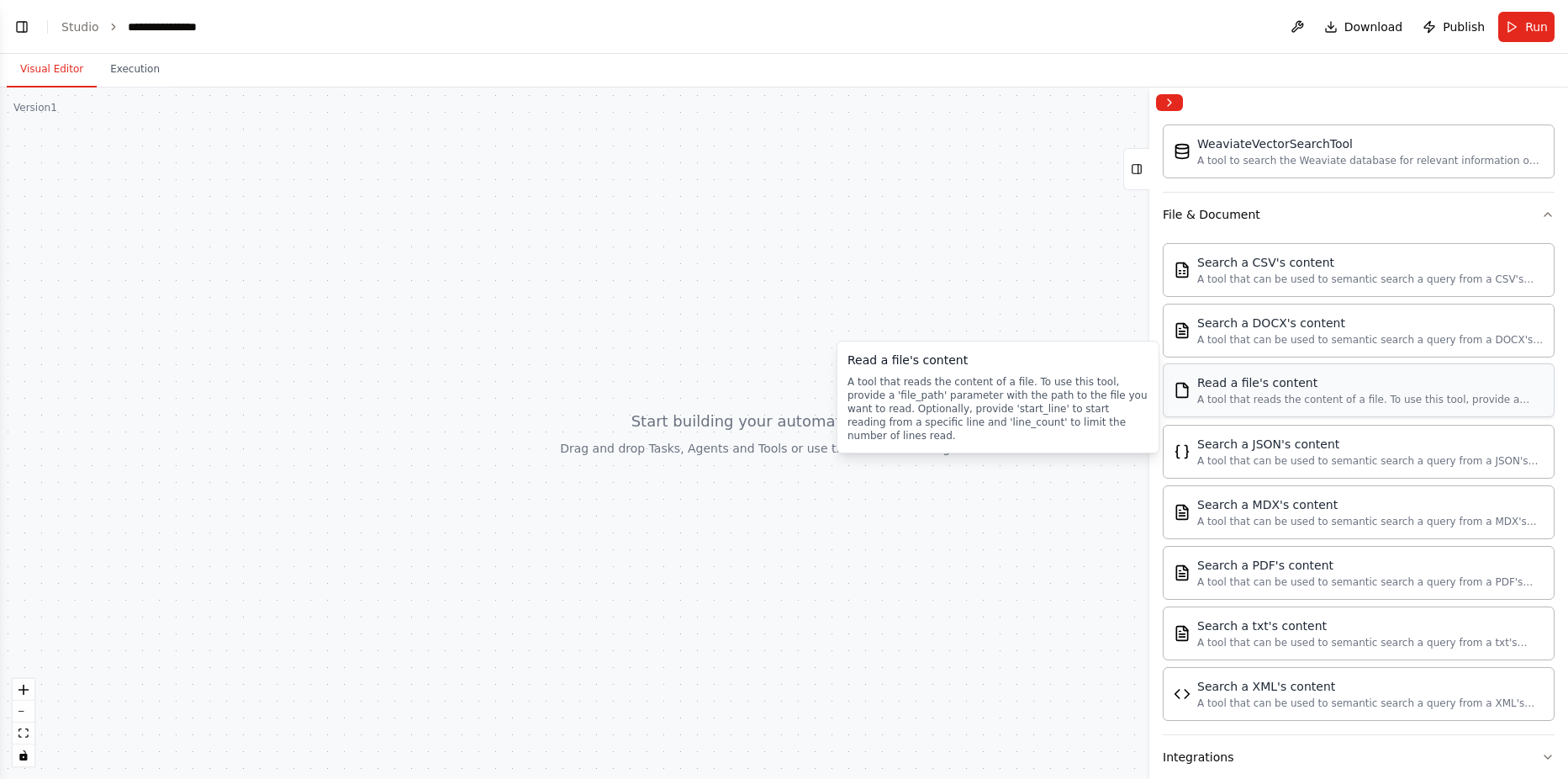
scroll to position [222, 0]
click at [1277, 396] on div "A tool that reads the content of a file. To use this tool, provide a 'file_path…" at bounding box center [1371, 400] width 347 height 13
click at [1276, 396] on div "A tool that reads the content of a file. To use this tool, provide a 'file_path…" at bounding box center [1371, 400] width 347 height 13
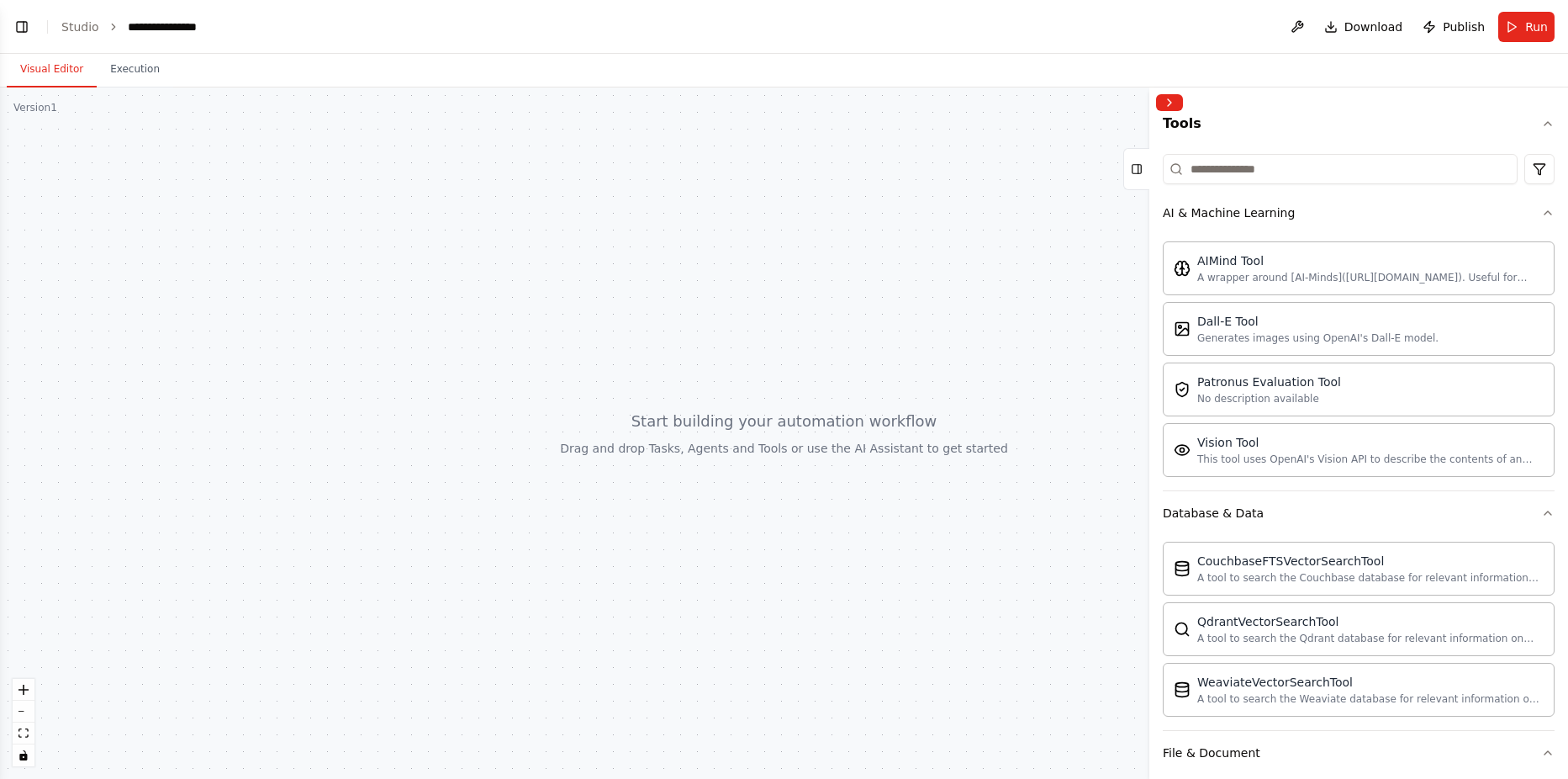
scroll to position [29, 0]
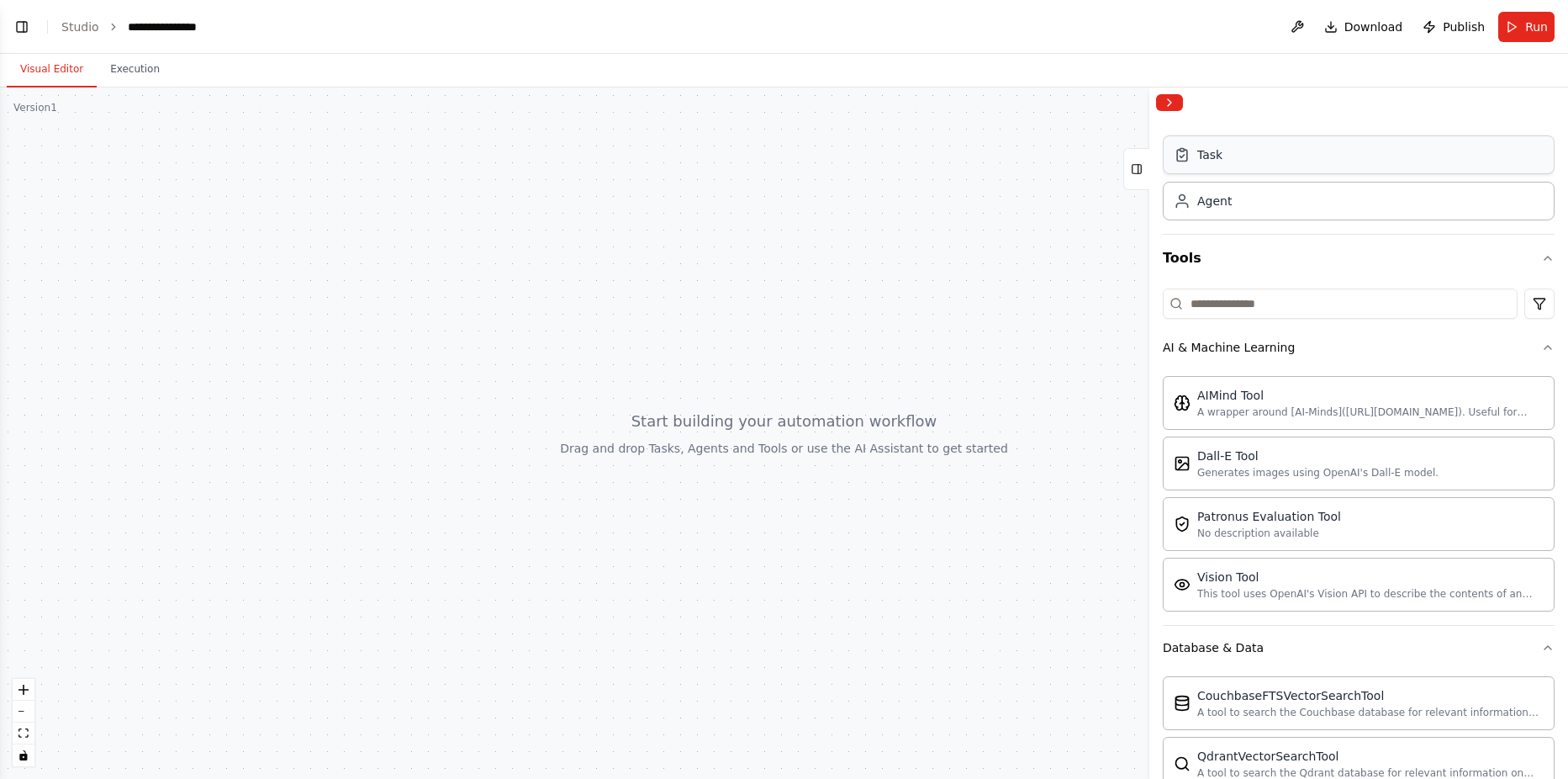
click at [1216, 152] on div "Task" at bounding box center [1210, 155] width 25 height 17
drag, startPoint x: 1216, startPoint y: 152, endPoint x: 403, endPoint y: 299, distance: 826.2
click at [402, 302] on div "I want to create a Crew that does the following procedures: Searches a reposito…" at bounding box center [784, 389] width 1568 height 779
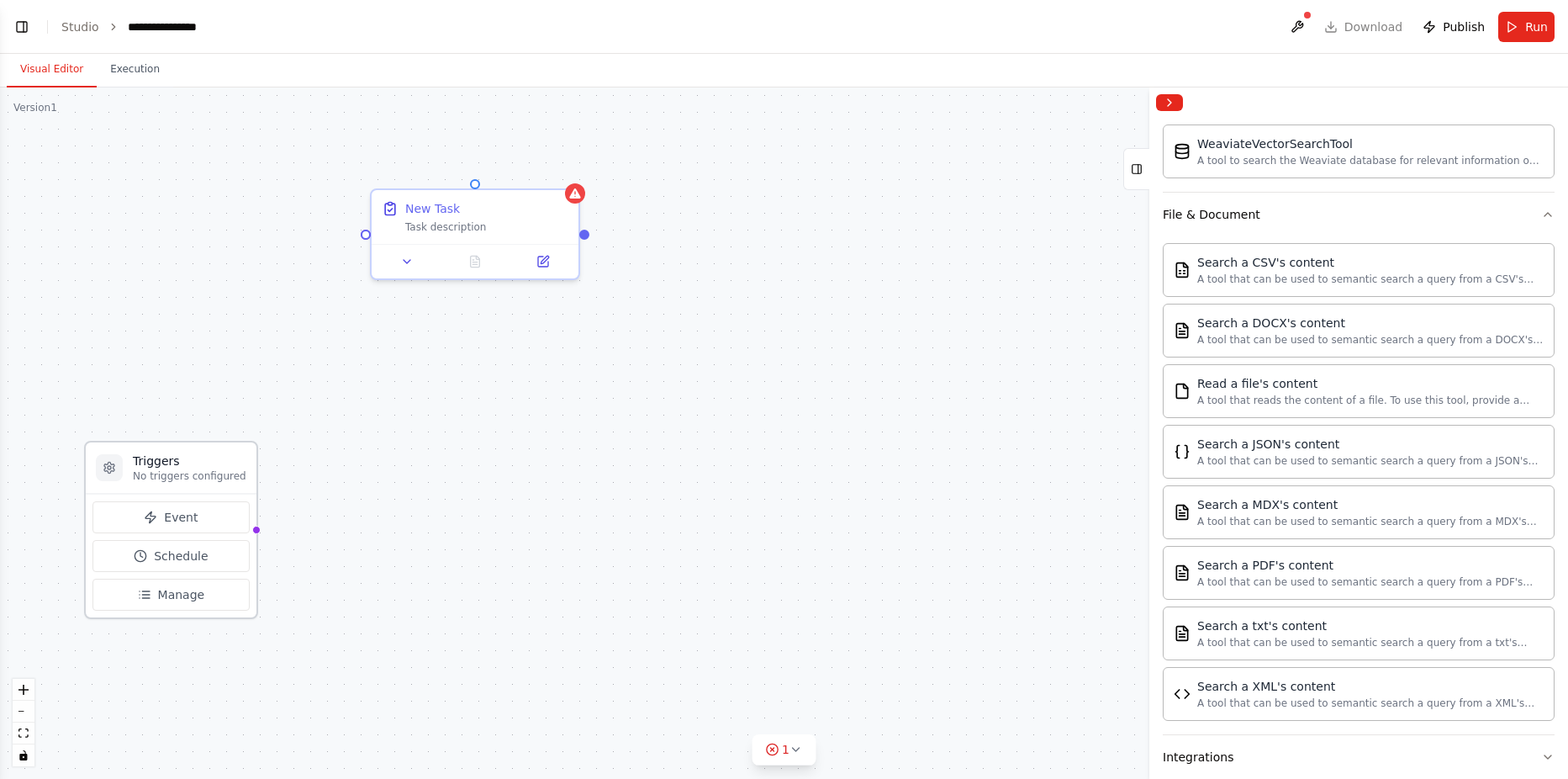
scroll to position [676, 0]
click at [414, 260] on icon at bounding box center [407, 258] width 13 height 13
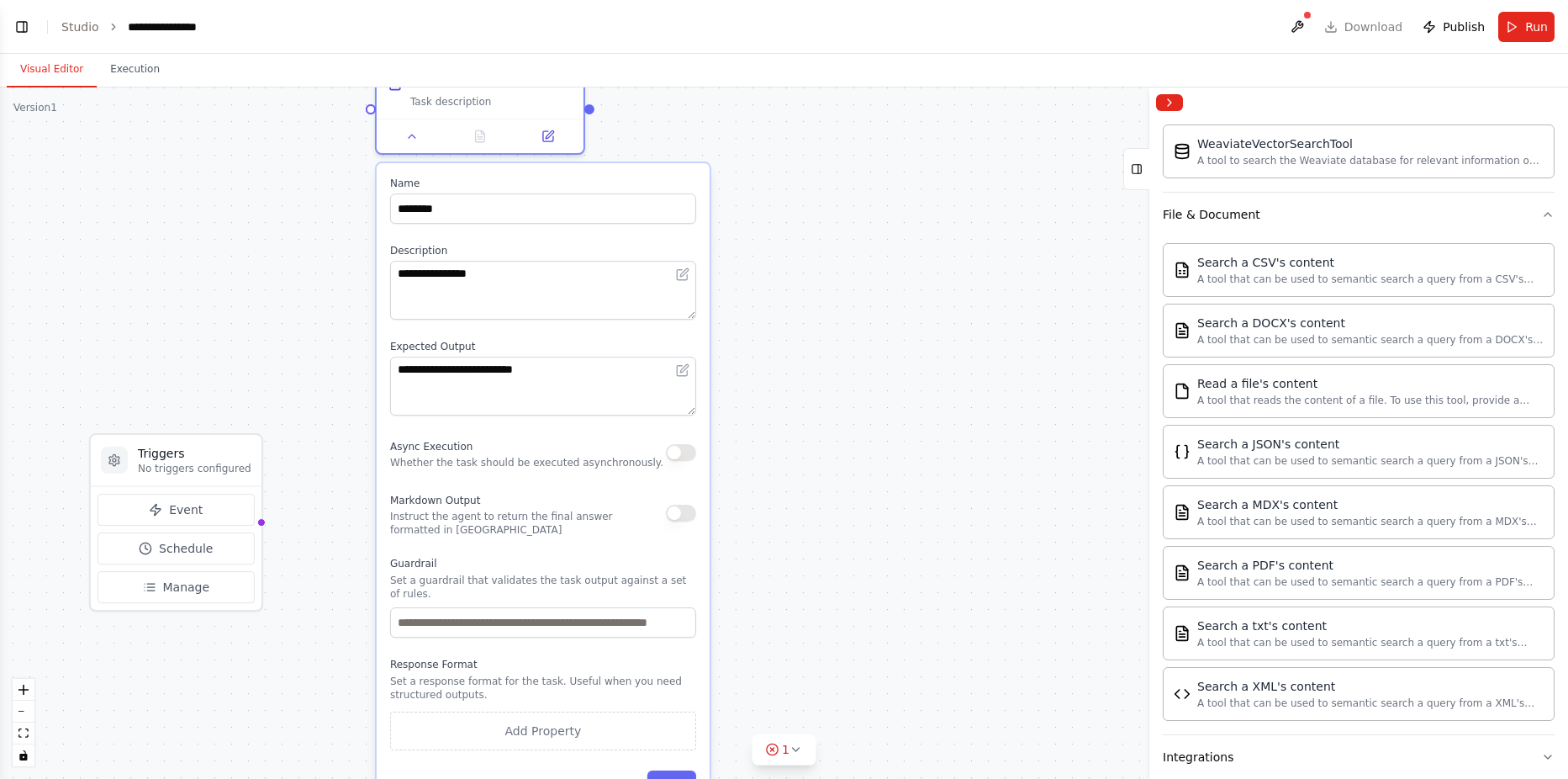
drag, startPoint x: 501, startPoint y: 585, endPoint x: 497, endPoint y: 464, distance: 121.1
click at [497, 464] on p "Whether the task should be executed asynchronously." at bounding box center [526, 463] width 273 height 13
click at [1244, 275] on div "A tool that can be used to semantic search a query from a CSV's content." at bounding box center [1371, 278] width 347 height 13
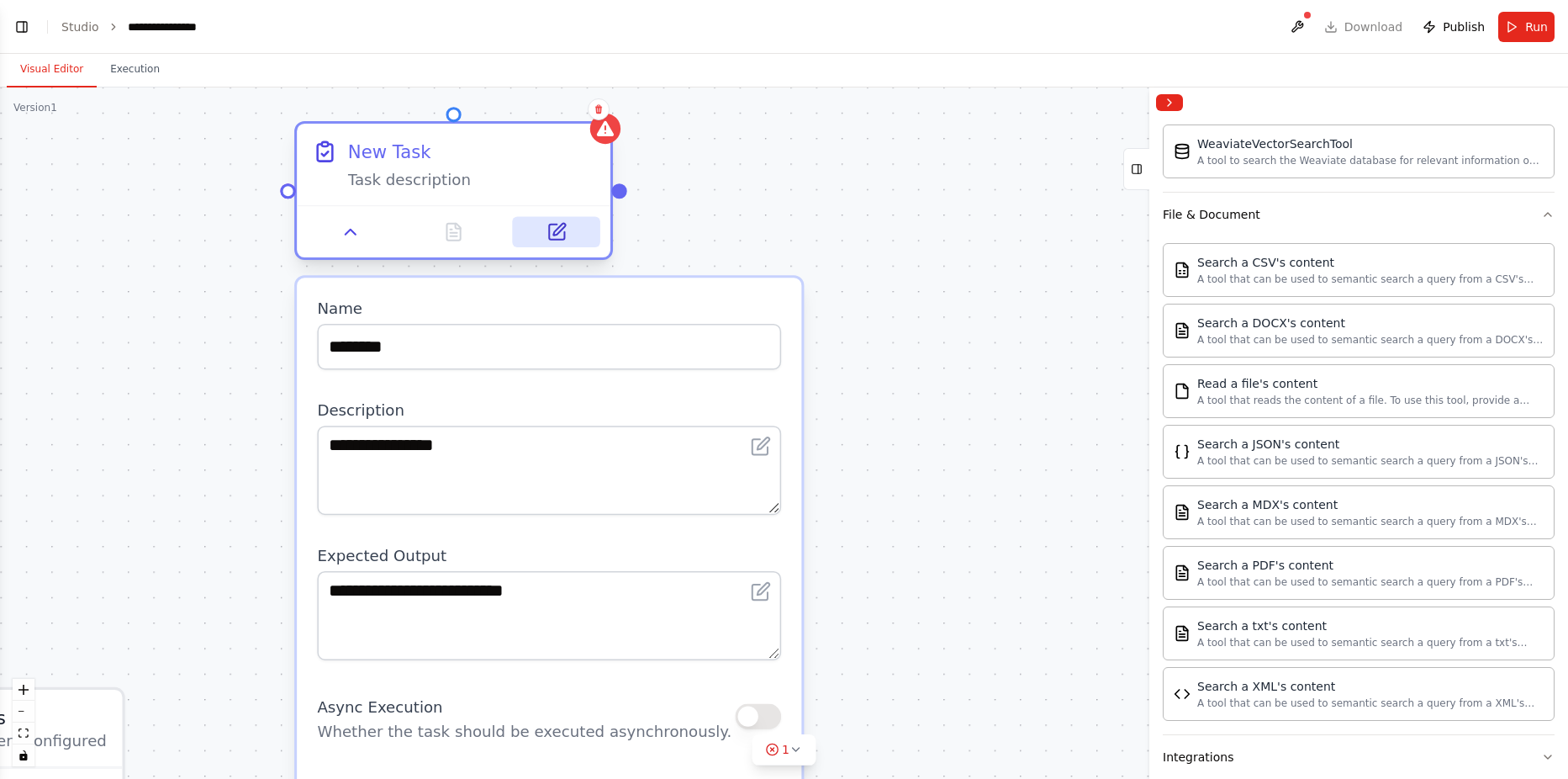
click at [558, 230] on icon at bounding box center [558, 229] width 11 height 11
click at [355, 236] on icon at bounding box center [350, 232] width 20 height 20
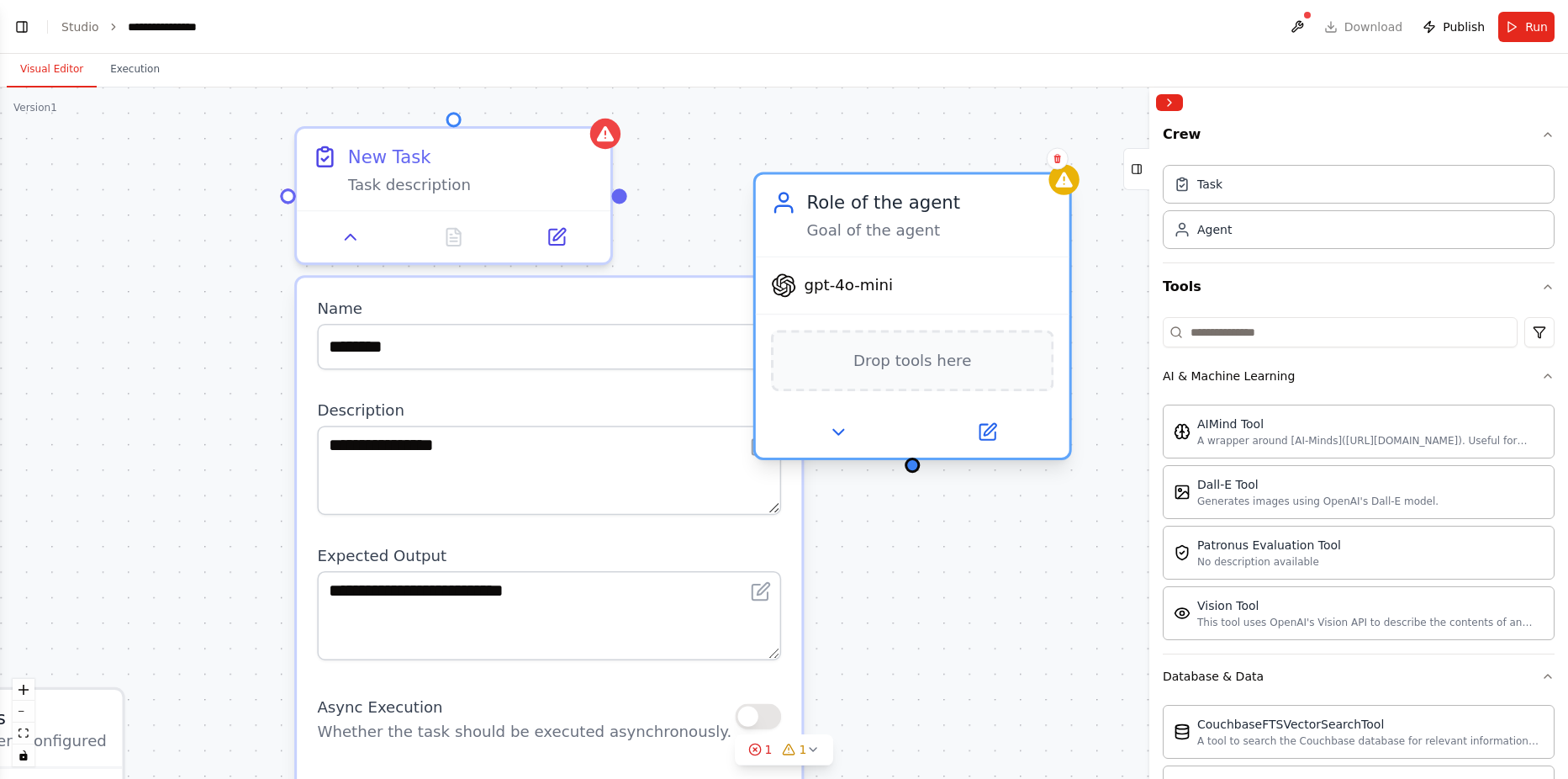
drag, startPoint x: 902, startPoint y: 207, endPoint x: 973, endPoint y: 180, distance: 76.0
click at [972, 190] on div "Role of the agent" at bounding box center [930, 202] width 247 height 25
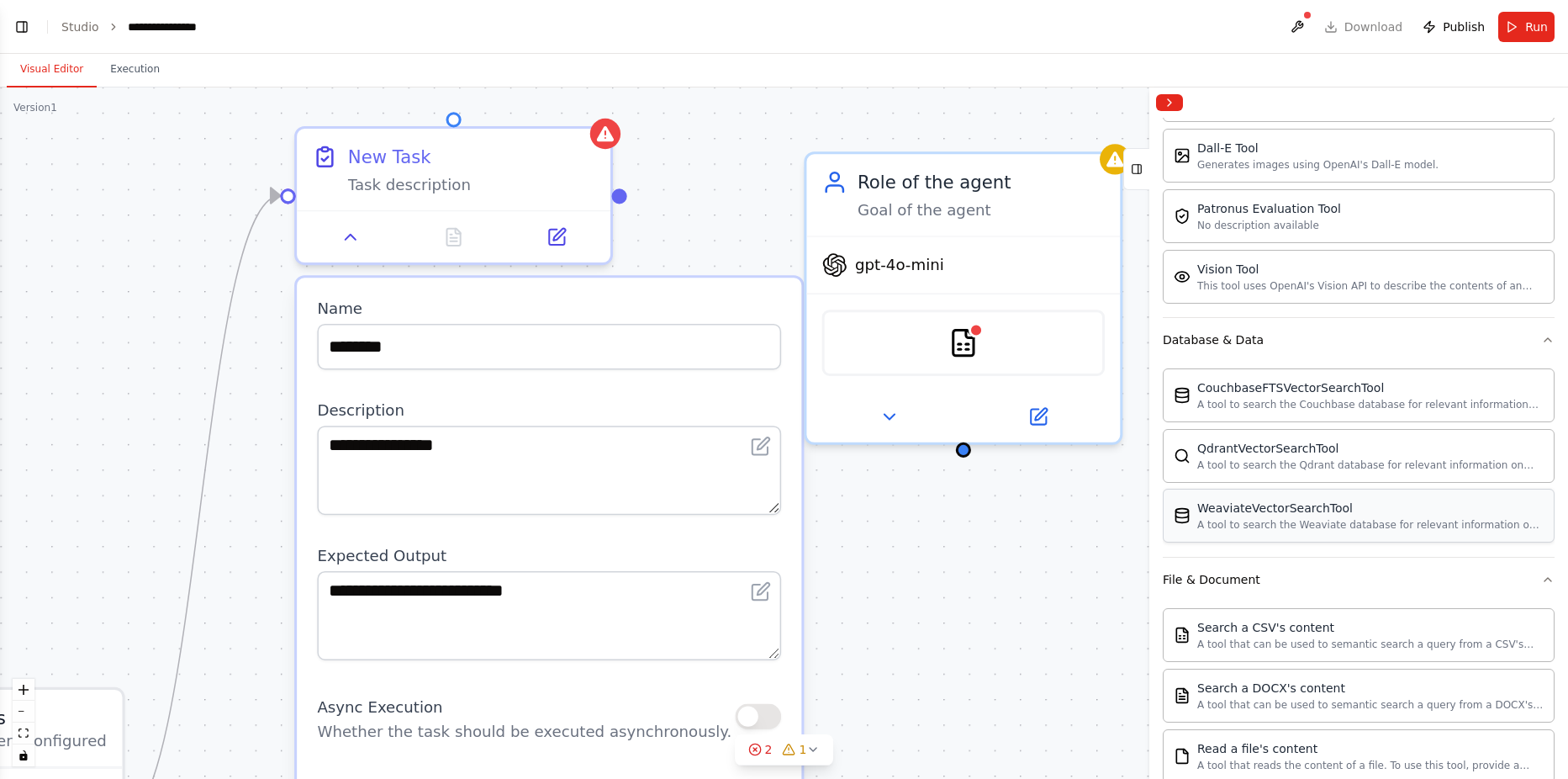
scroll to position [673, 0]
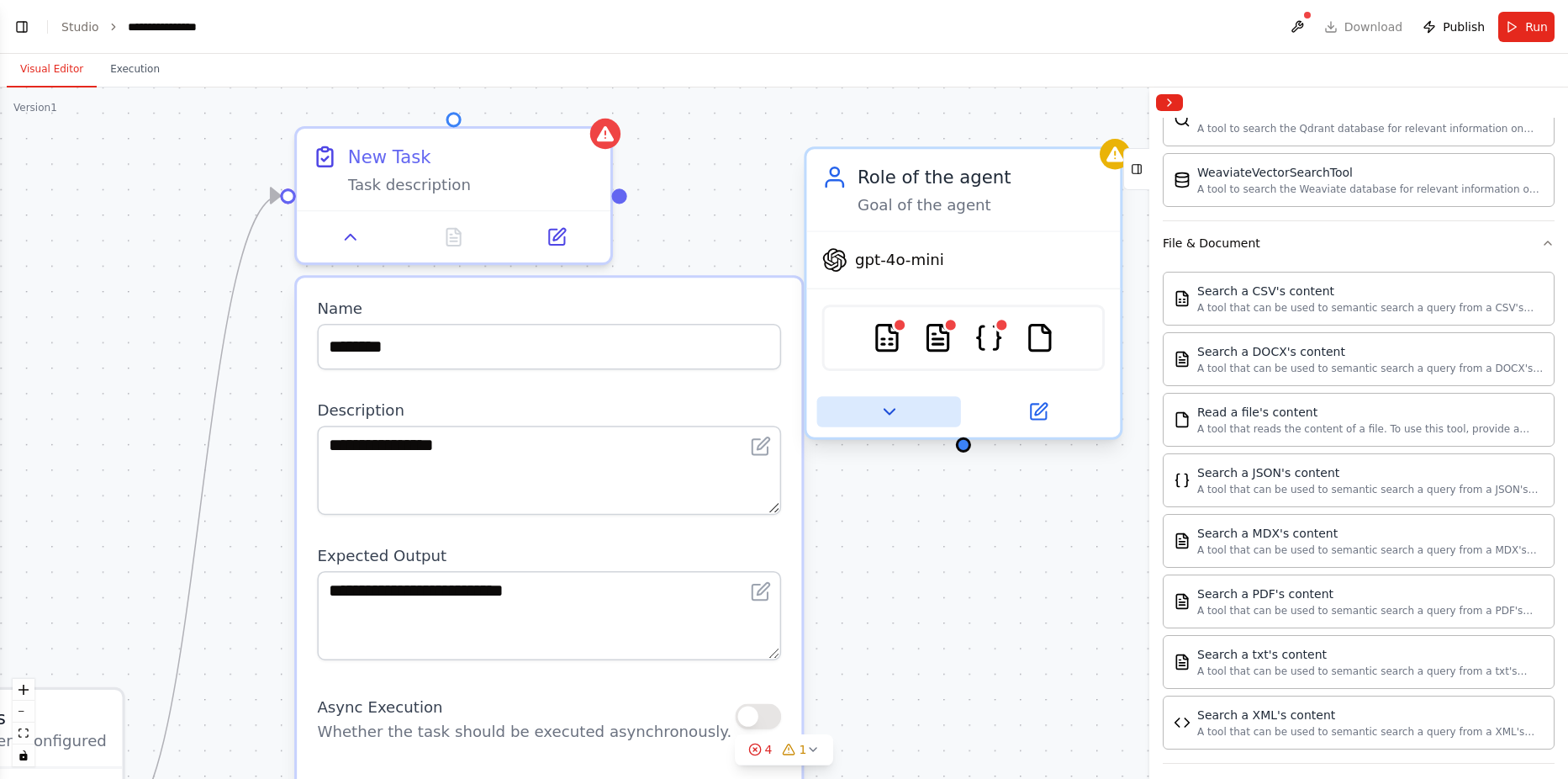
click at [881, 416] on icon at bounding box center [888, 411] width 20 height 20
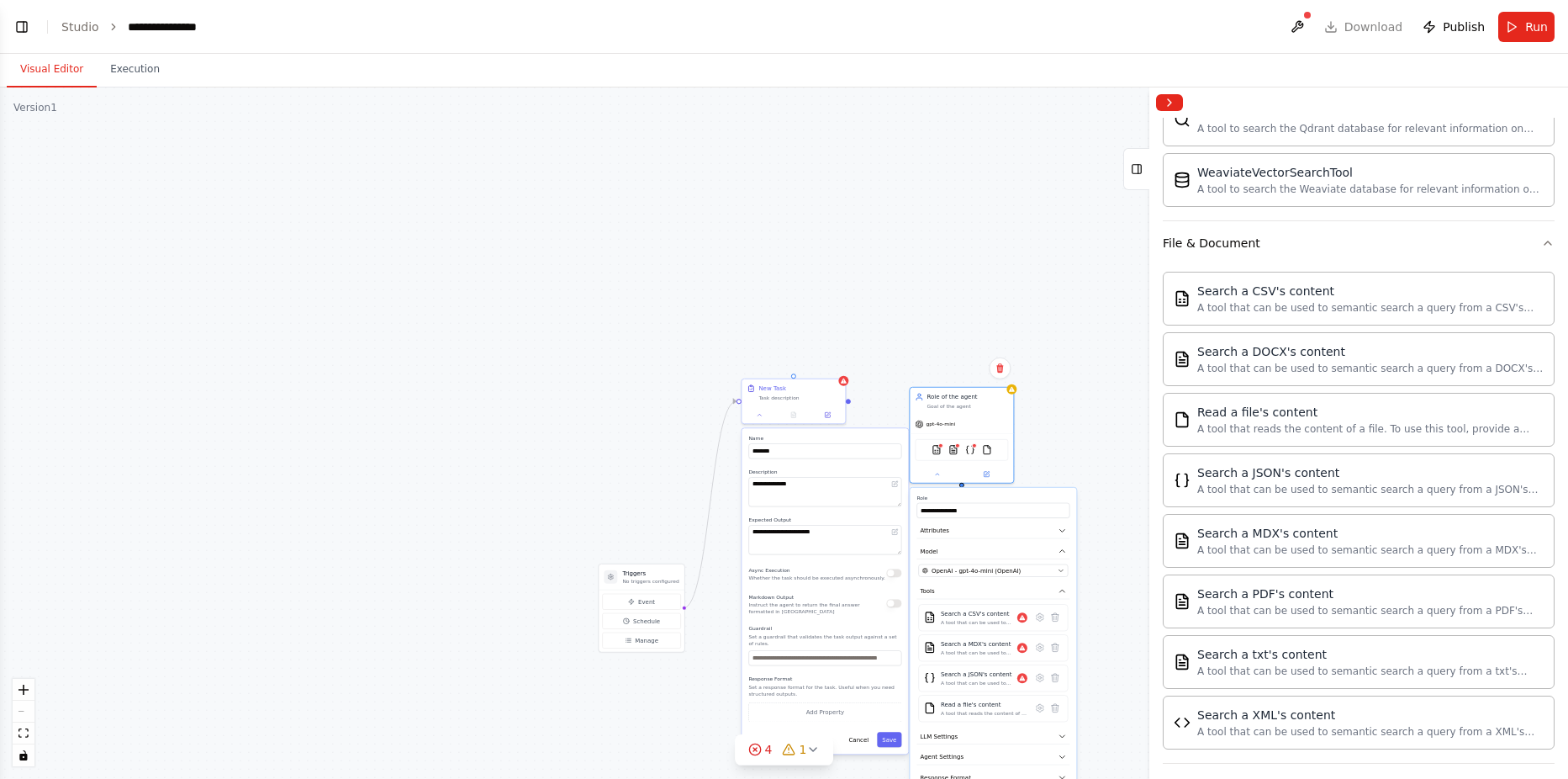
drag, startPoint x: 1032, startPoint y: 496, endPoint x: 1009, endPoint y: 488, distance: 24.4
click at [1029, 495] on label "Role" at bounding box center [993, 497] width 153 height 7
click at [983, 470] on button at bounding box center [987, 472] width 48 height 11
drag, startPoint x: 985, startPoint y: 447, endPoint x: 1125, endPoint y: 433, distance: 140.7
click at [1008, 437] on div "CSVSearchTool MDXSearchTool JSONSearchTool FileReadTool" at bounding box center [961, 447] width 93 height 22
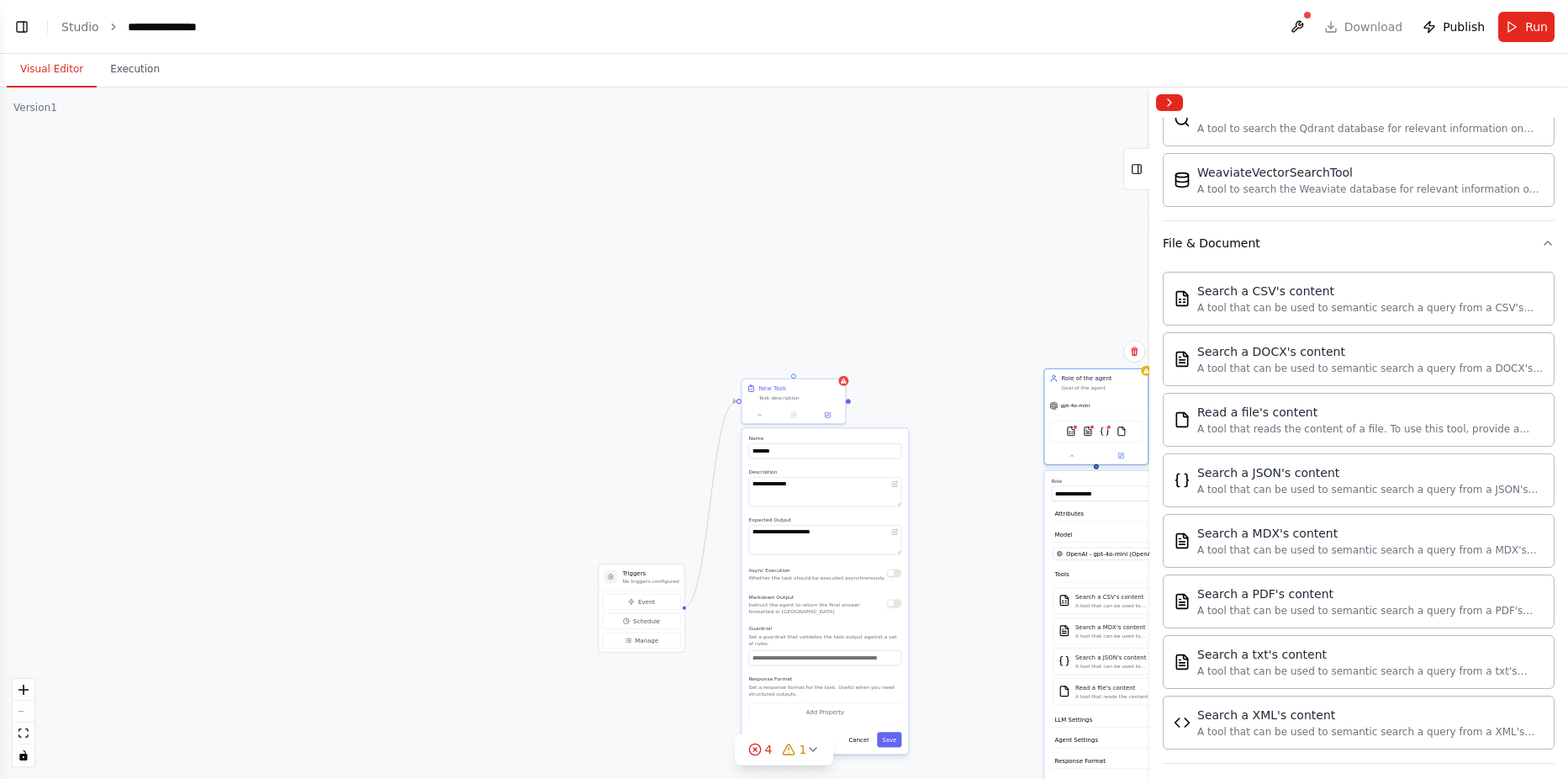
drag, startPoint x: 1084, startPoint y: 394, endPoint x: 955, endPoint y: 327, distance: 145.4
click at [1044, 369] on div "Role of the agent Goal of the agent" at bounding box center [1096, 382] width 103 height 27
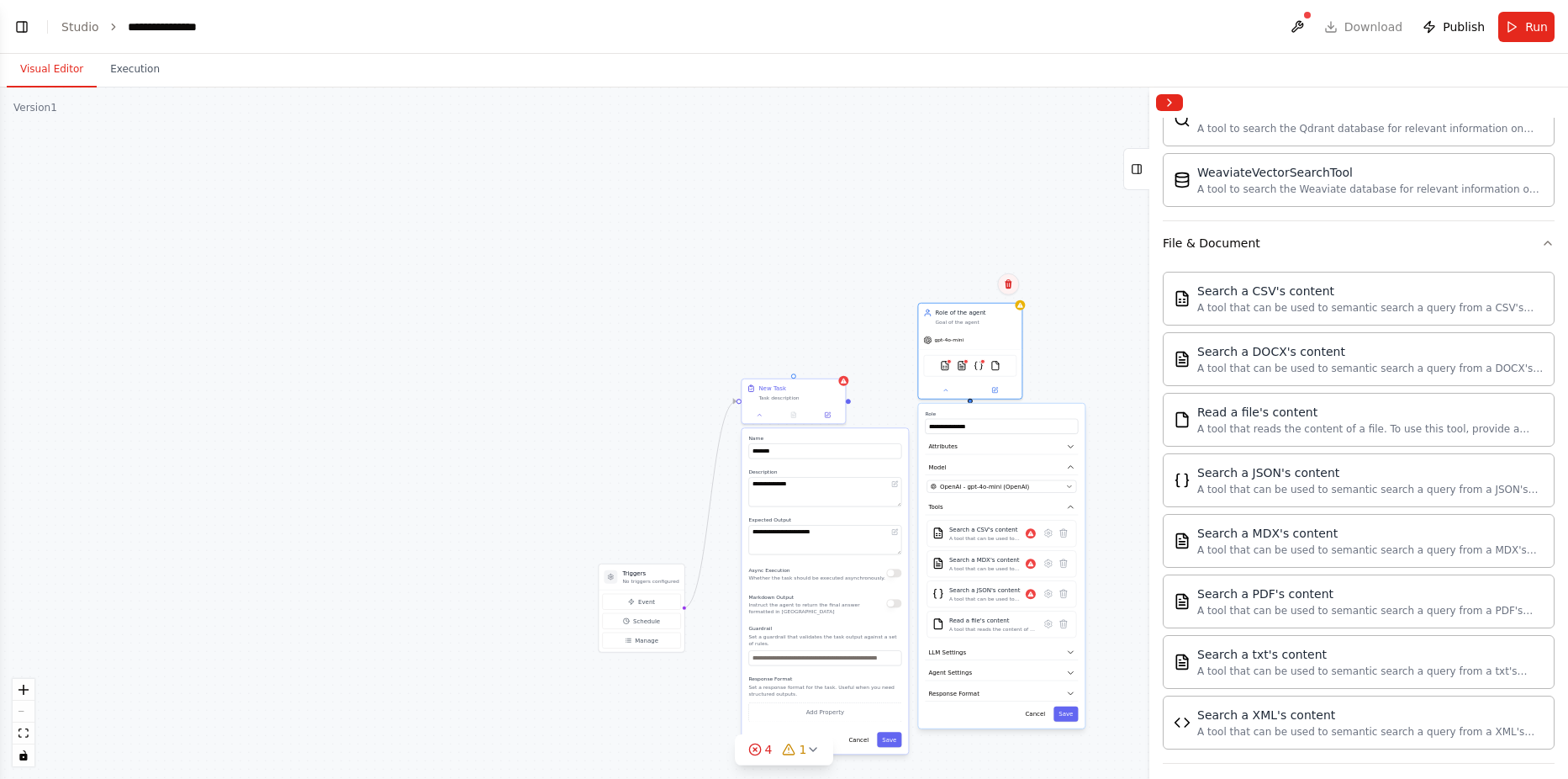
click at [1012, 286] on icon at bounding box center [1008, 284] width 11 height 11
click at [969, 290] on button "Confirm" at bounding box center [960, 284] width 59 height 20
click at [982, 337] on button at bounding box center [988, 338] width 48 height 11
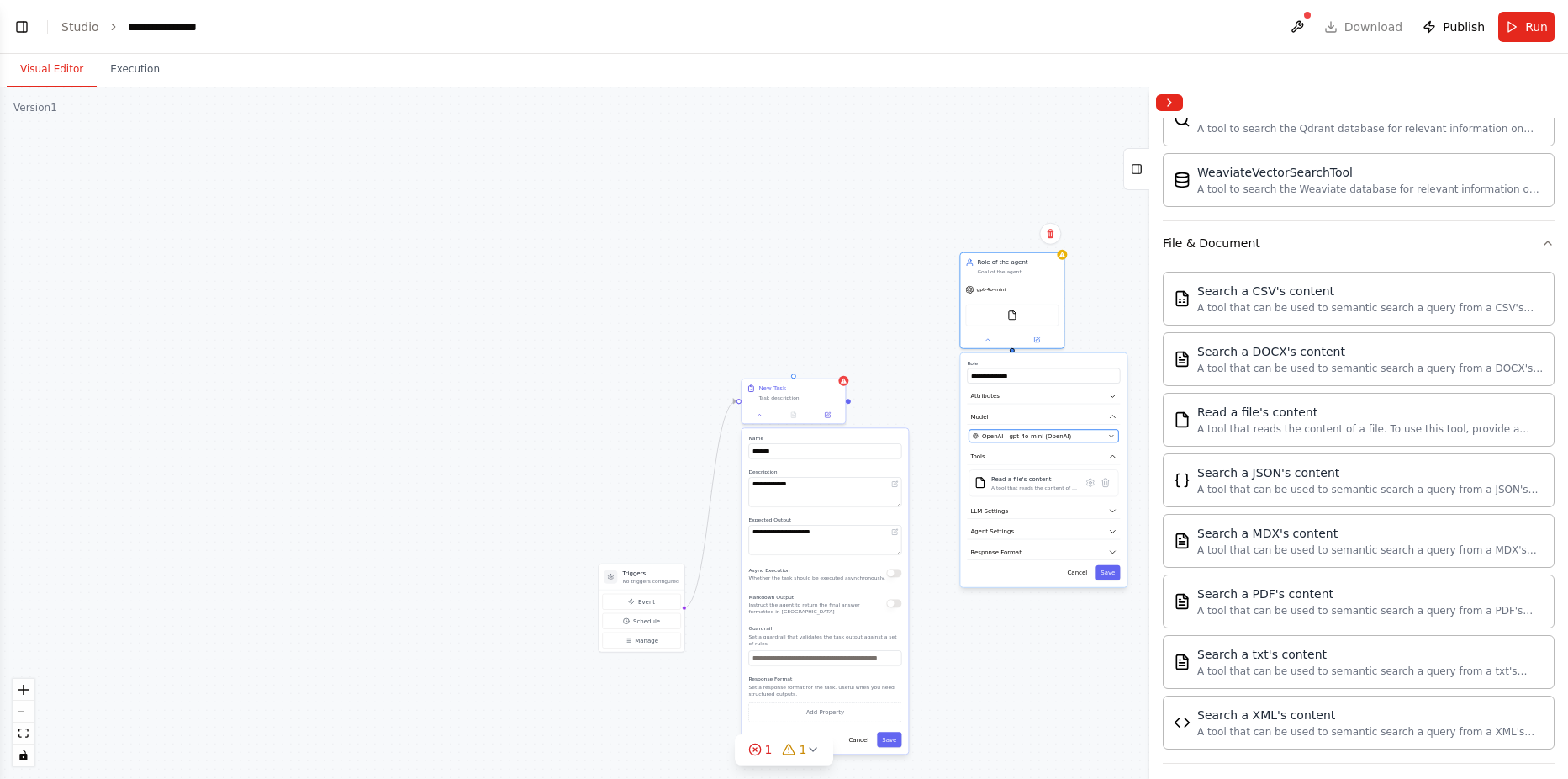
click at [1038, 436] on span "OpenAI - gpt-4o-mini (OpenAI)" at bounding box center [1026, 435] width 89 height 9
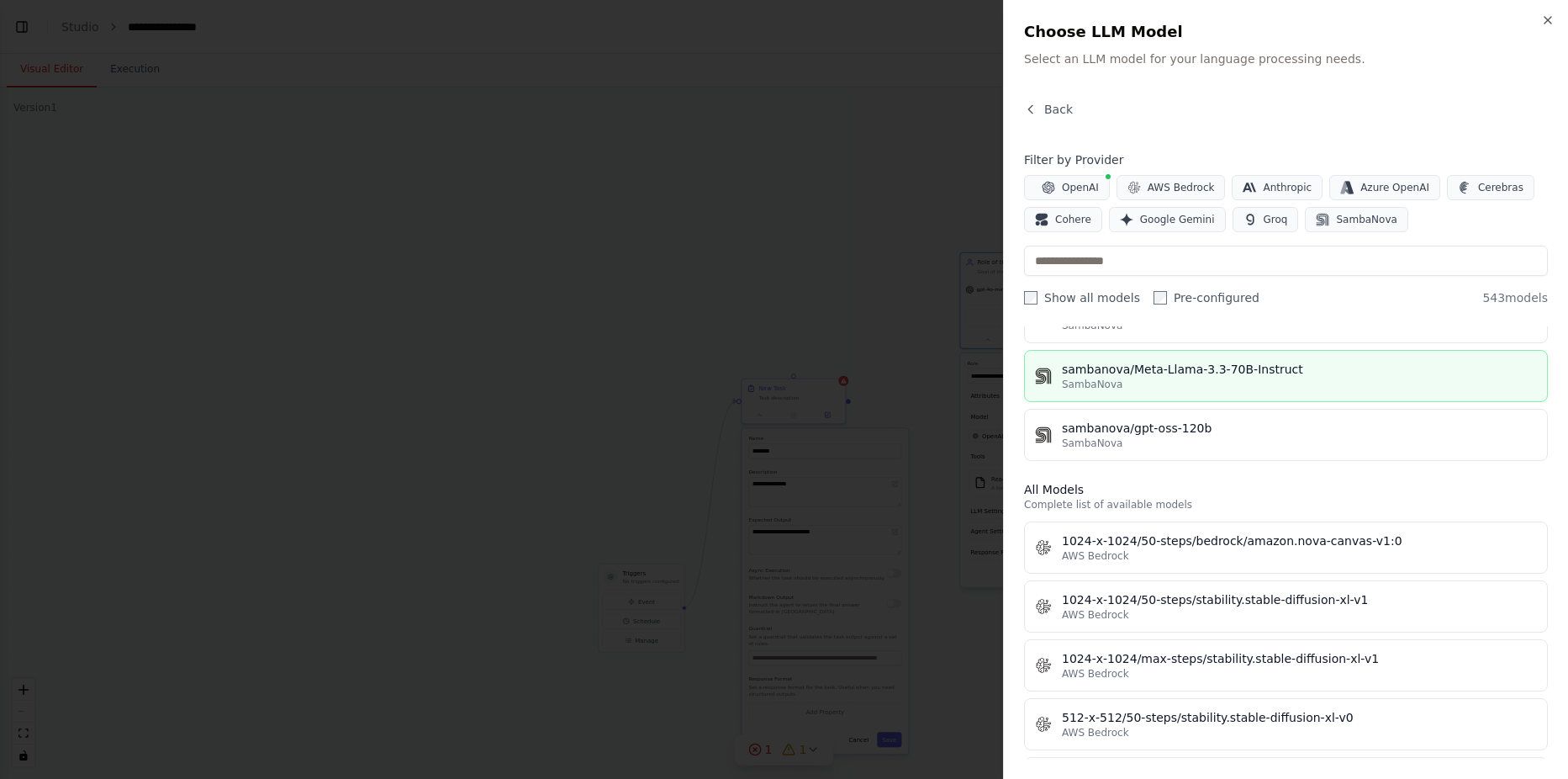
scroll to position [1009, 0]
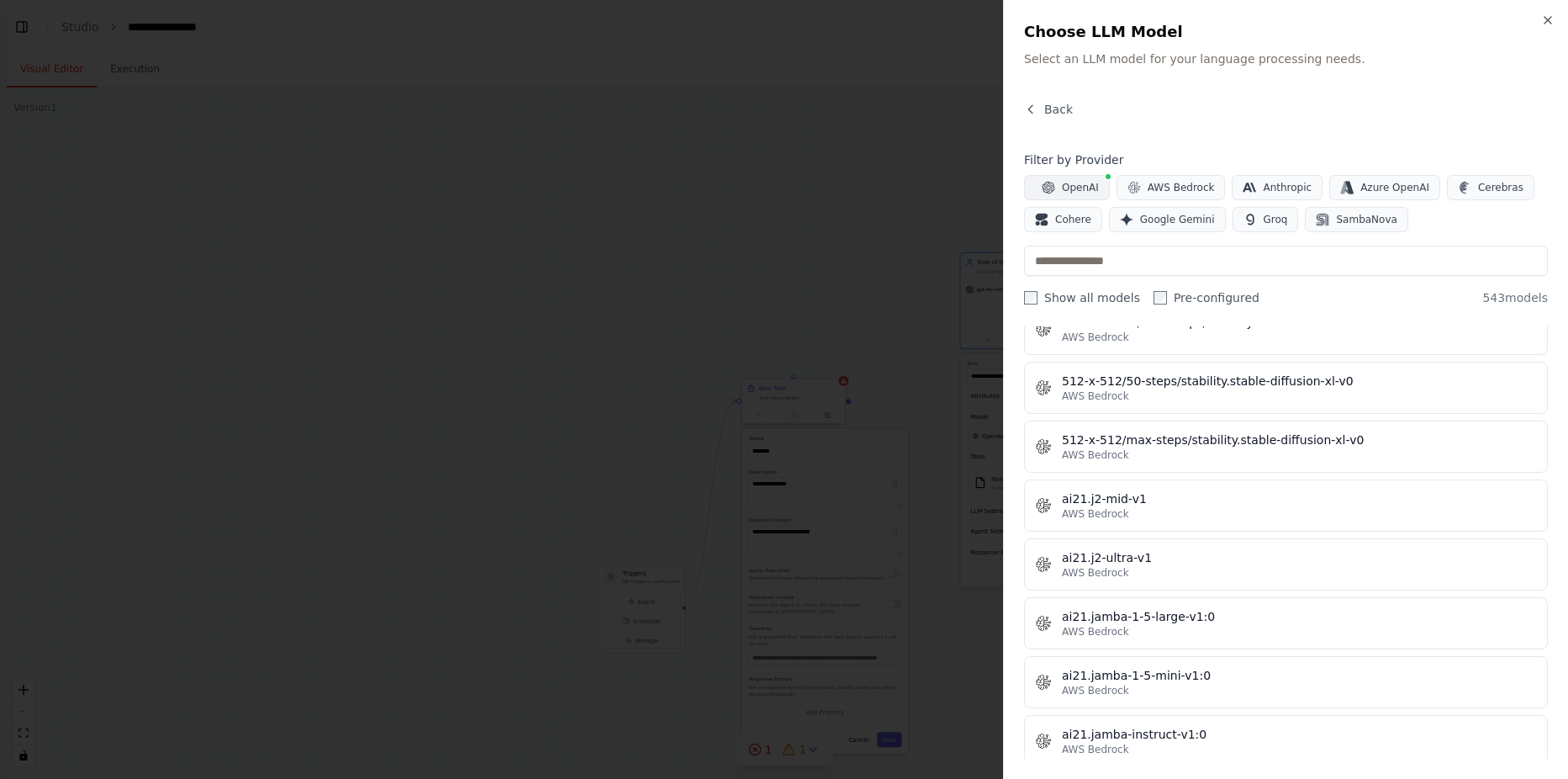
click at [1065, 190] on span "OpenAI" at bounding box center [1079, 188] width 37 height 13
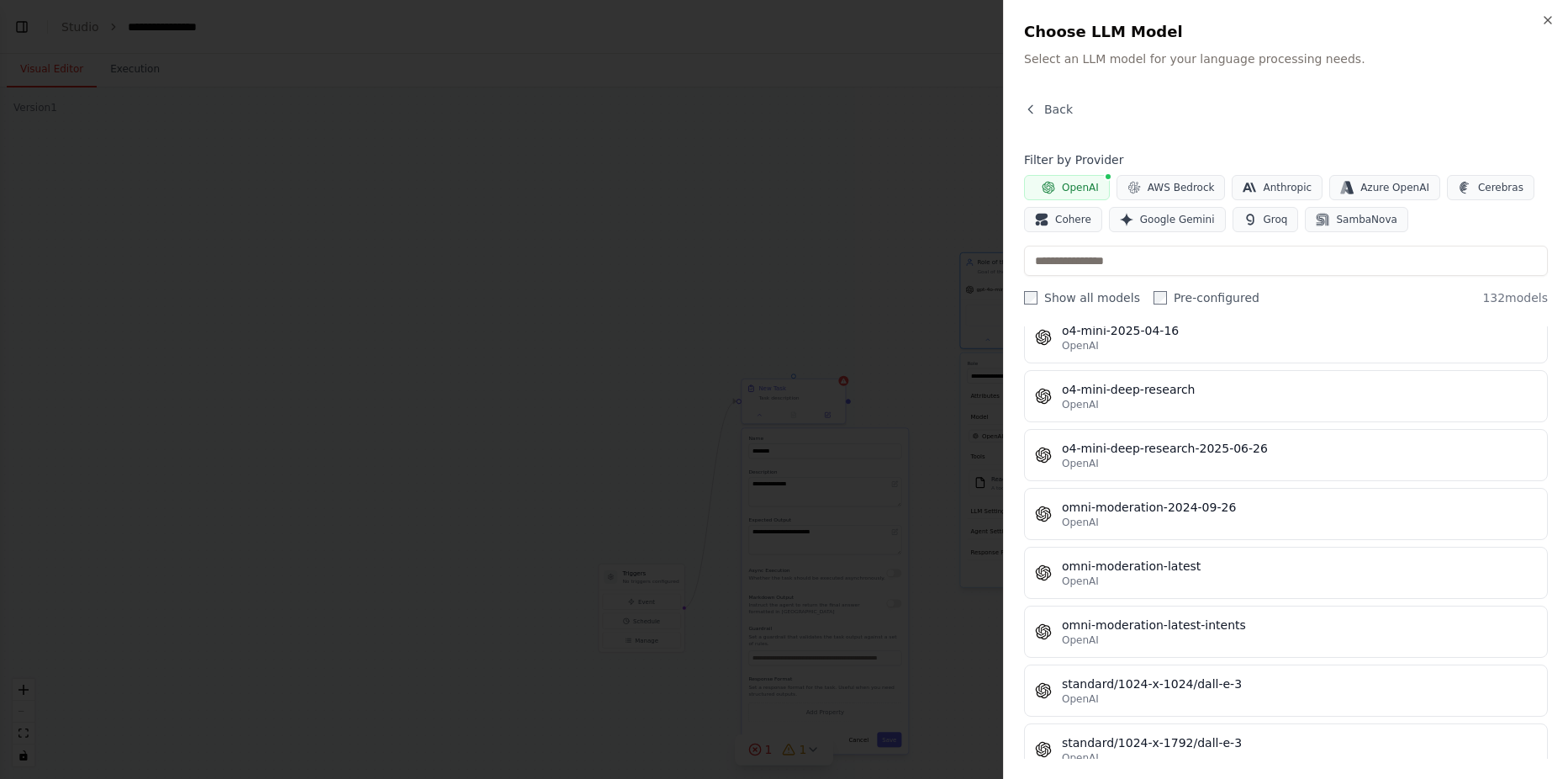
scroll to position [7505, 0]
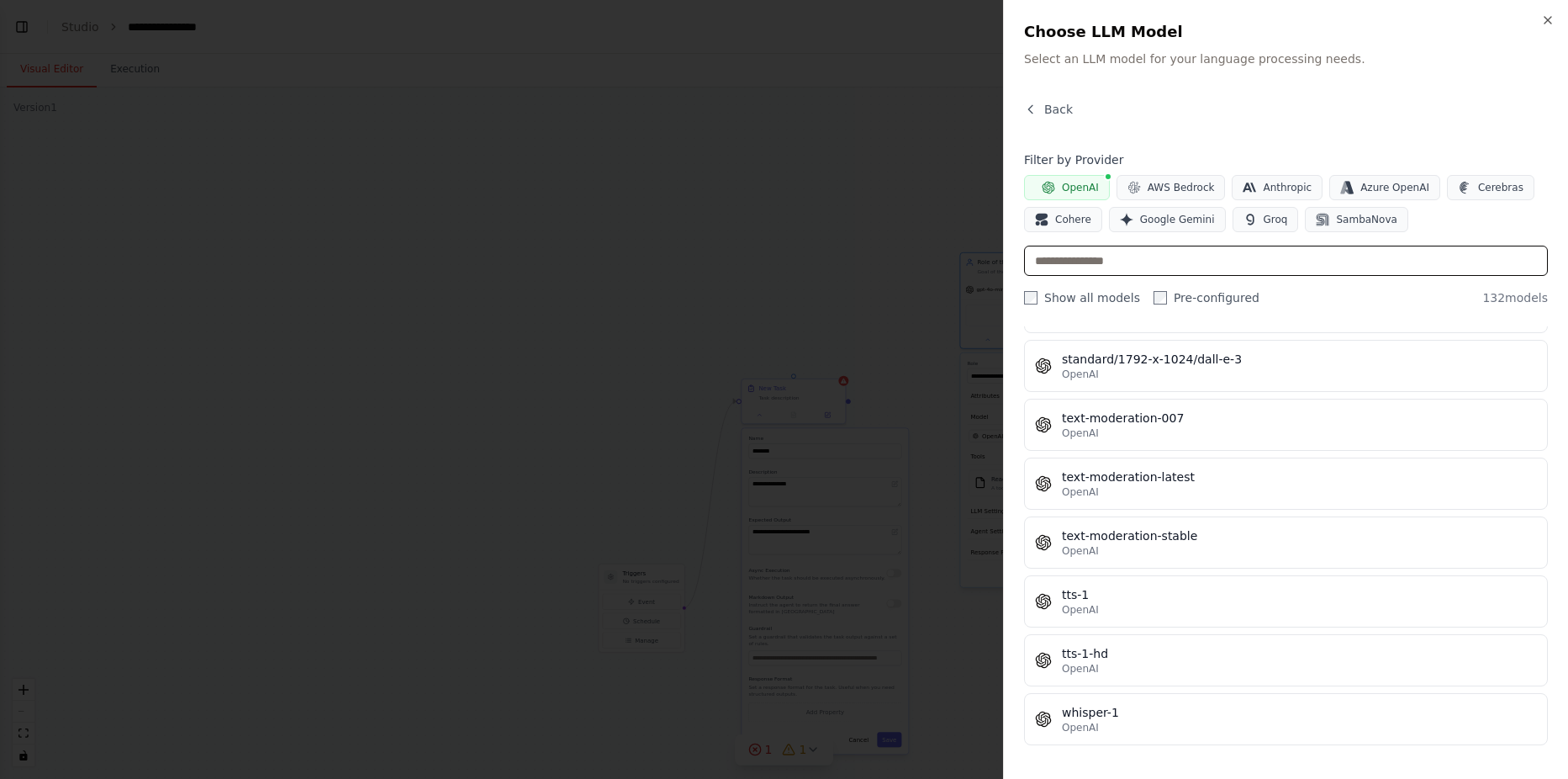
click at [1101, 258] on input "text" at bounding box center [1285, 261] width 524 height 31
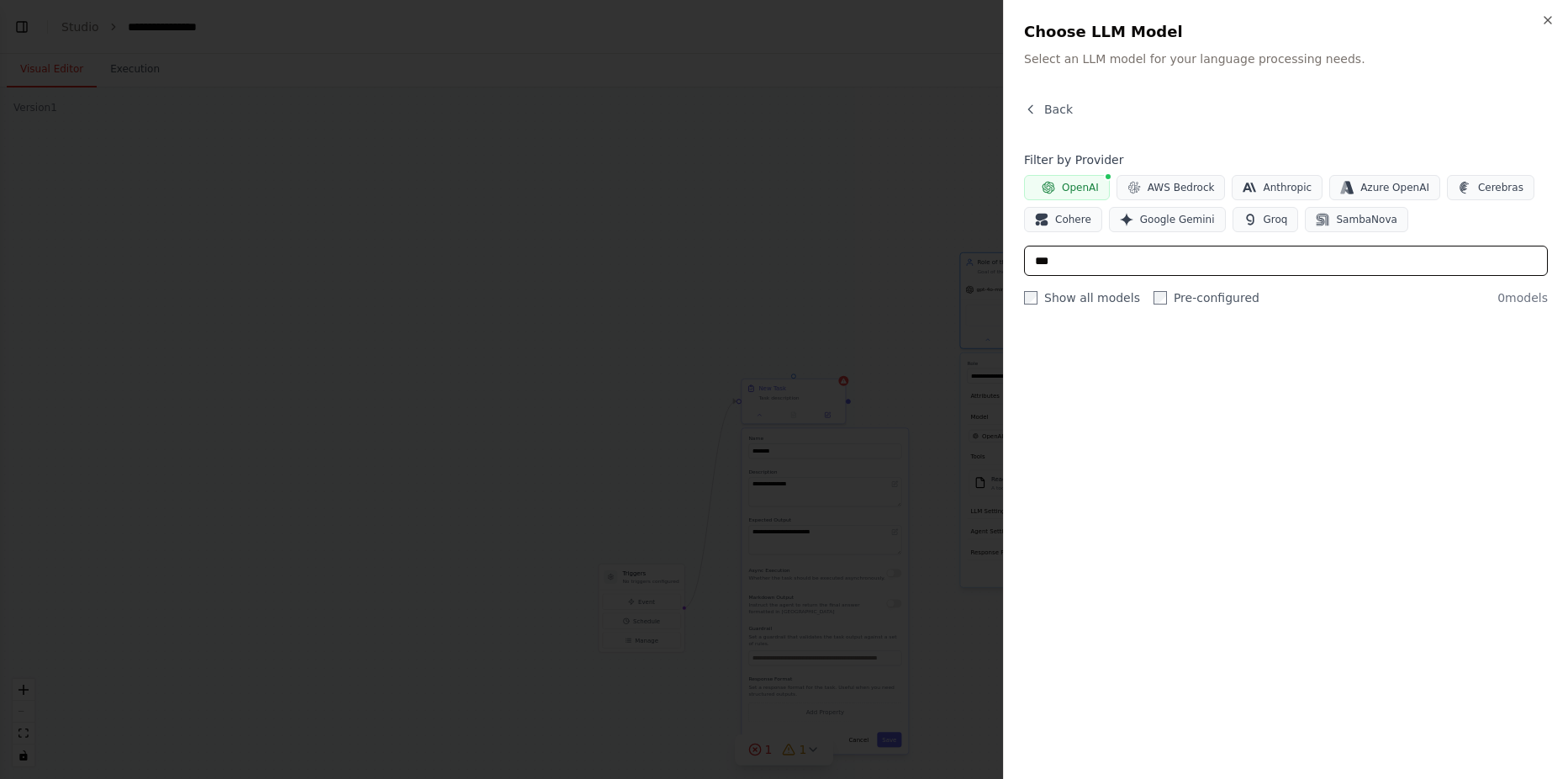
type input "***"
click at [1072, 193] on span "OpenAI" at bounding box center [1079, 188] width 37 height 13
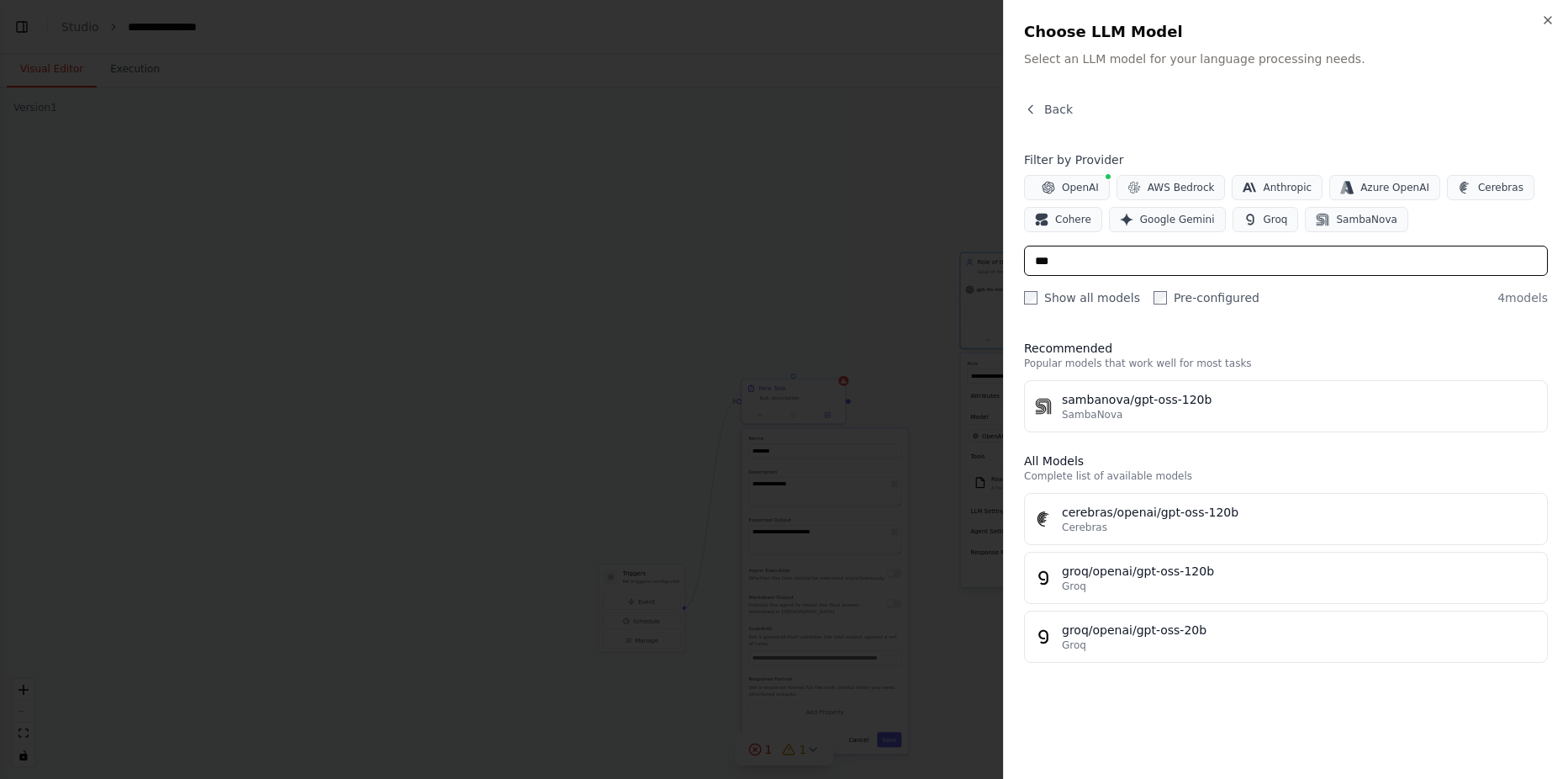
click at [1081, 267] on input "***" at bounding box center [1285, 261] width 524 height 31
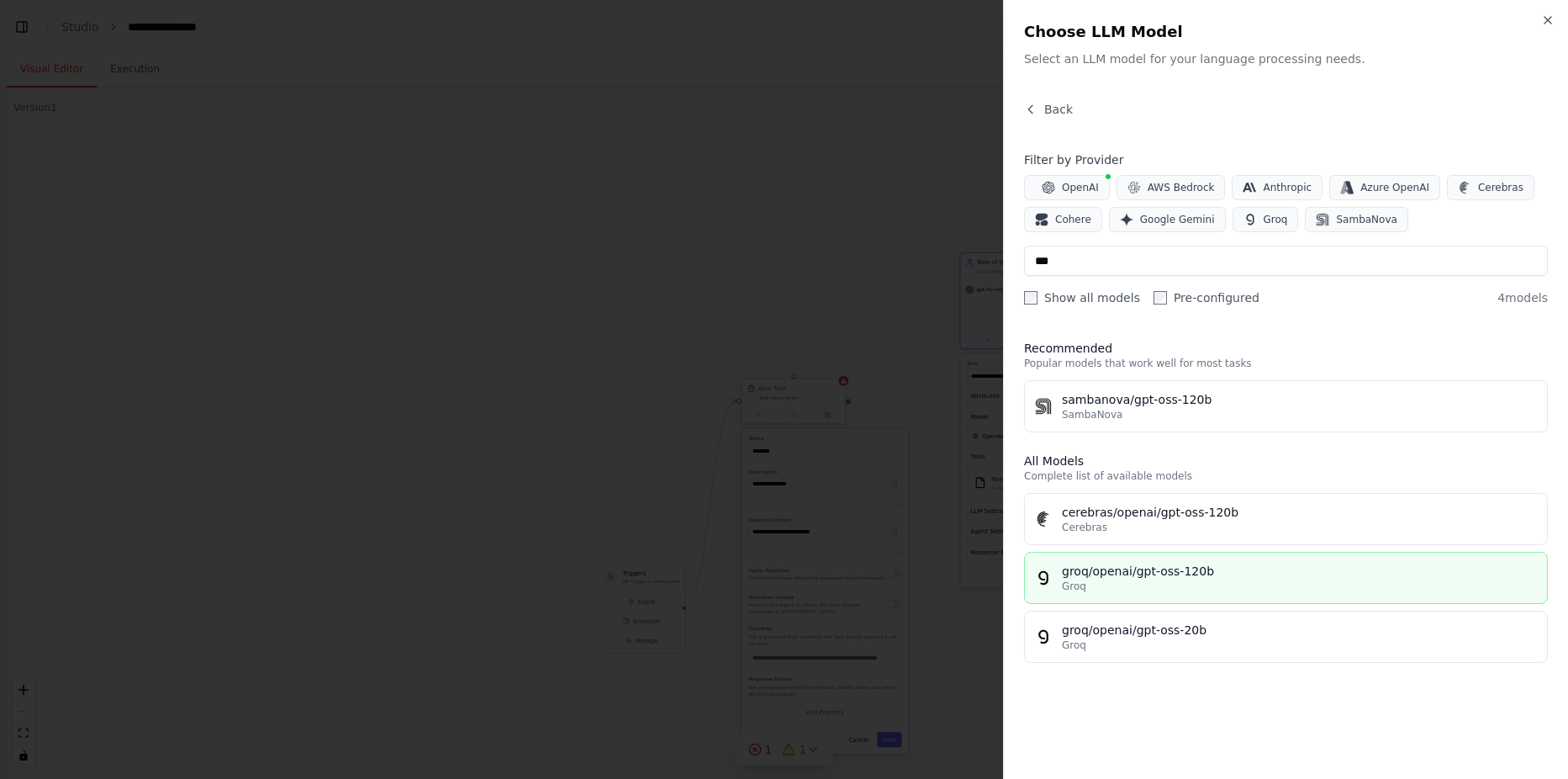
click at [1192, 581] on div "Groq" at bounding box center [1299, 586] width 475 height 13
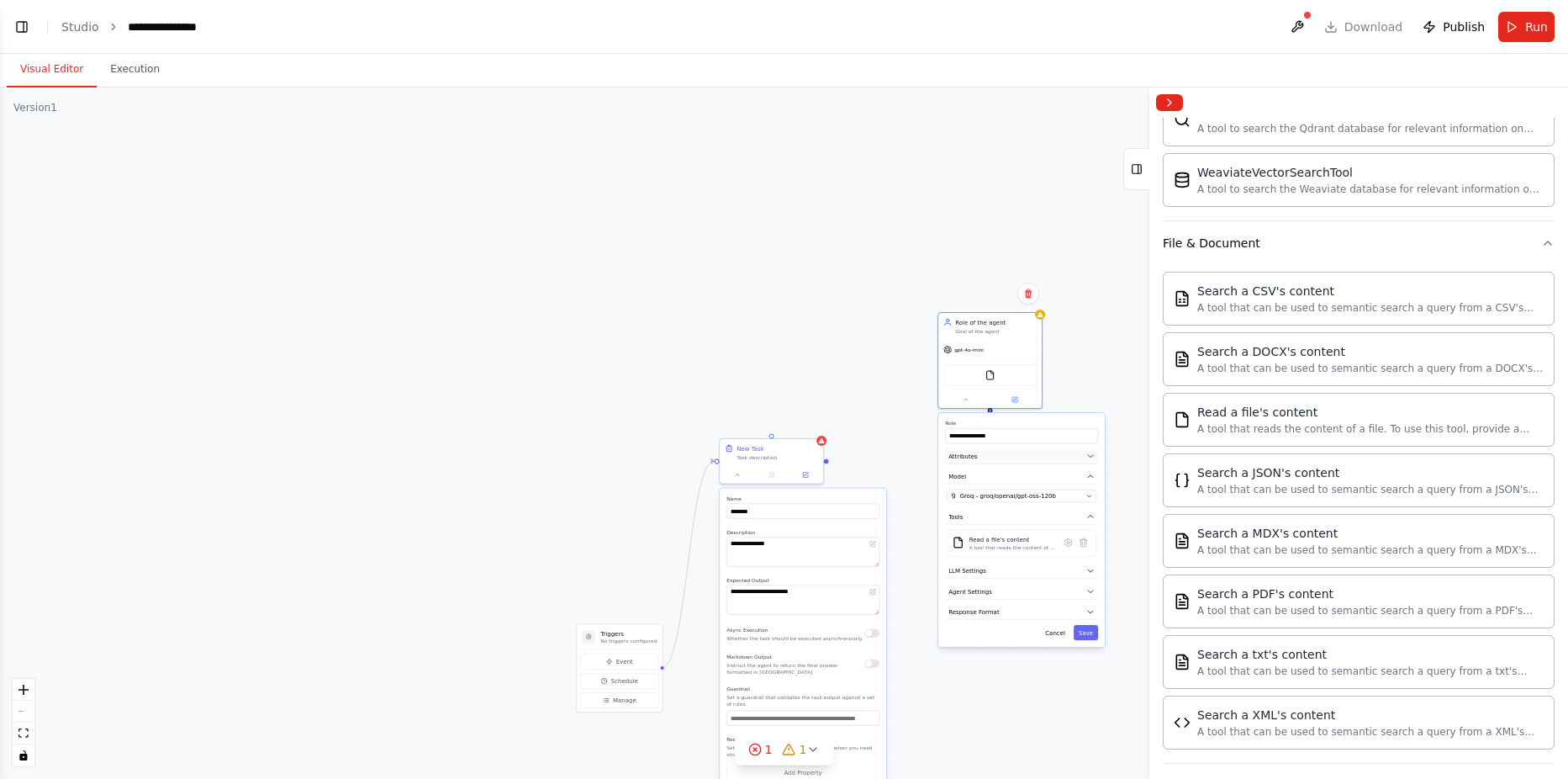
click at [985, 453] on button "Attributes" at bounding box center [1021, 456] width 153 height 16
drag, startPoint x: 1025, startPoint y: 489, endPoint x: 839, endPoint y: 470, distance: 187.0
click at [839, 470] on div "**********" at bounding box center [784, 432] width 1568 height 691
click at [1002, 487] on textarea "**********" at bounding box center [1021, 492] width 149 height 30
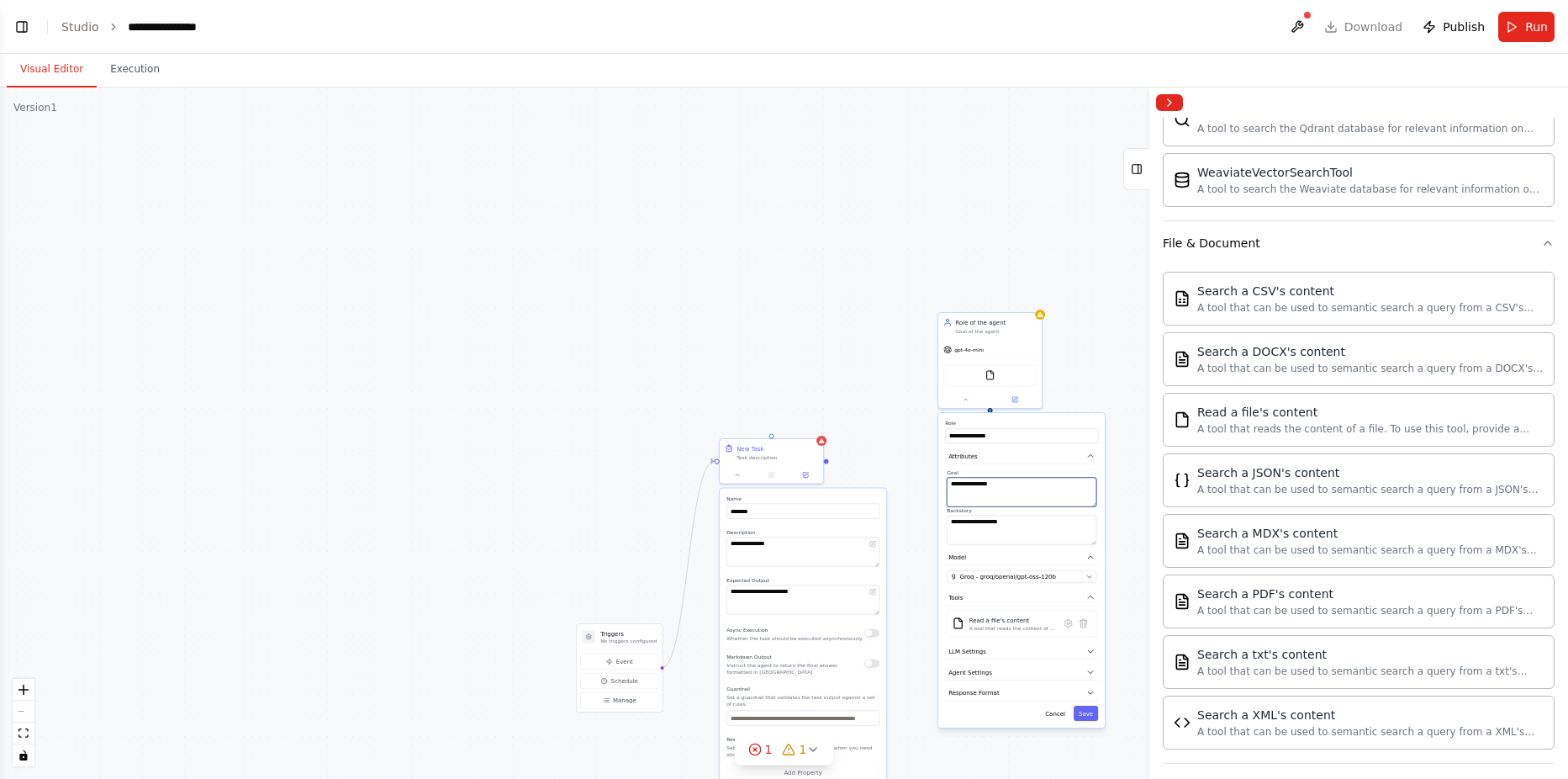
click at [1002, 487] on textarea "**********" at bounding box center [1021, 492] width 149 height 30
type textarea "**********"
click at [987, 652] on button "LLM Settings" at bounding box center [1021, 652] width 153 height 16
click at [964, 678] on span at bounding box center [964, 676] width 7 height 7
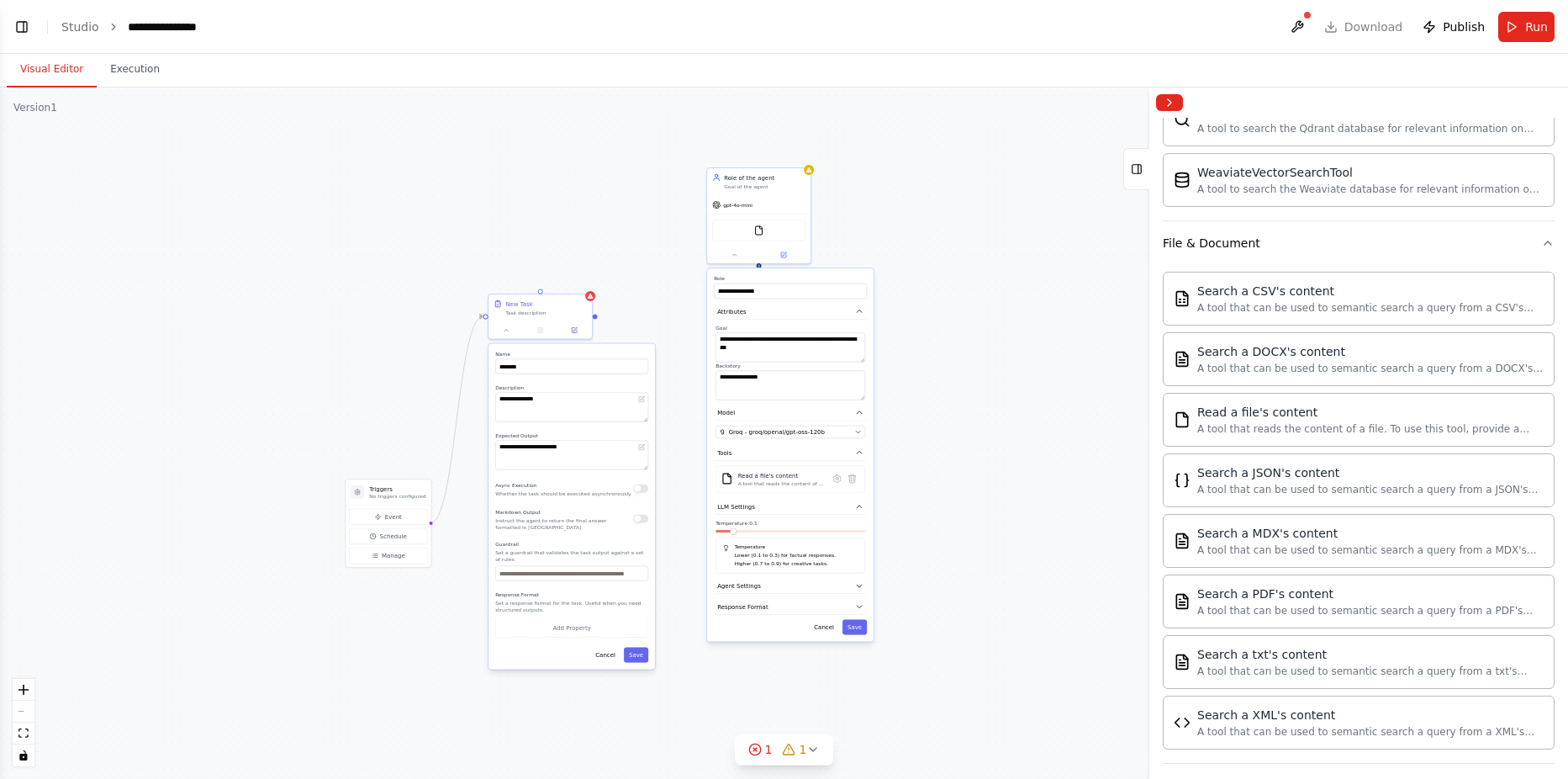
drag, startPoint x: 1092, startPoint y: 331, endPoint x: 901, endPoint y: 262, distance: 203.1
click at [858, 186] on div "**********" at bounding box center [784, 432] width 1568 height 691
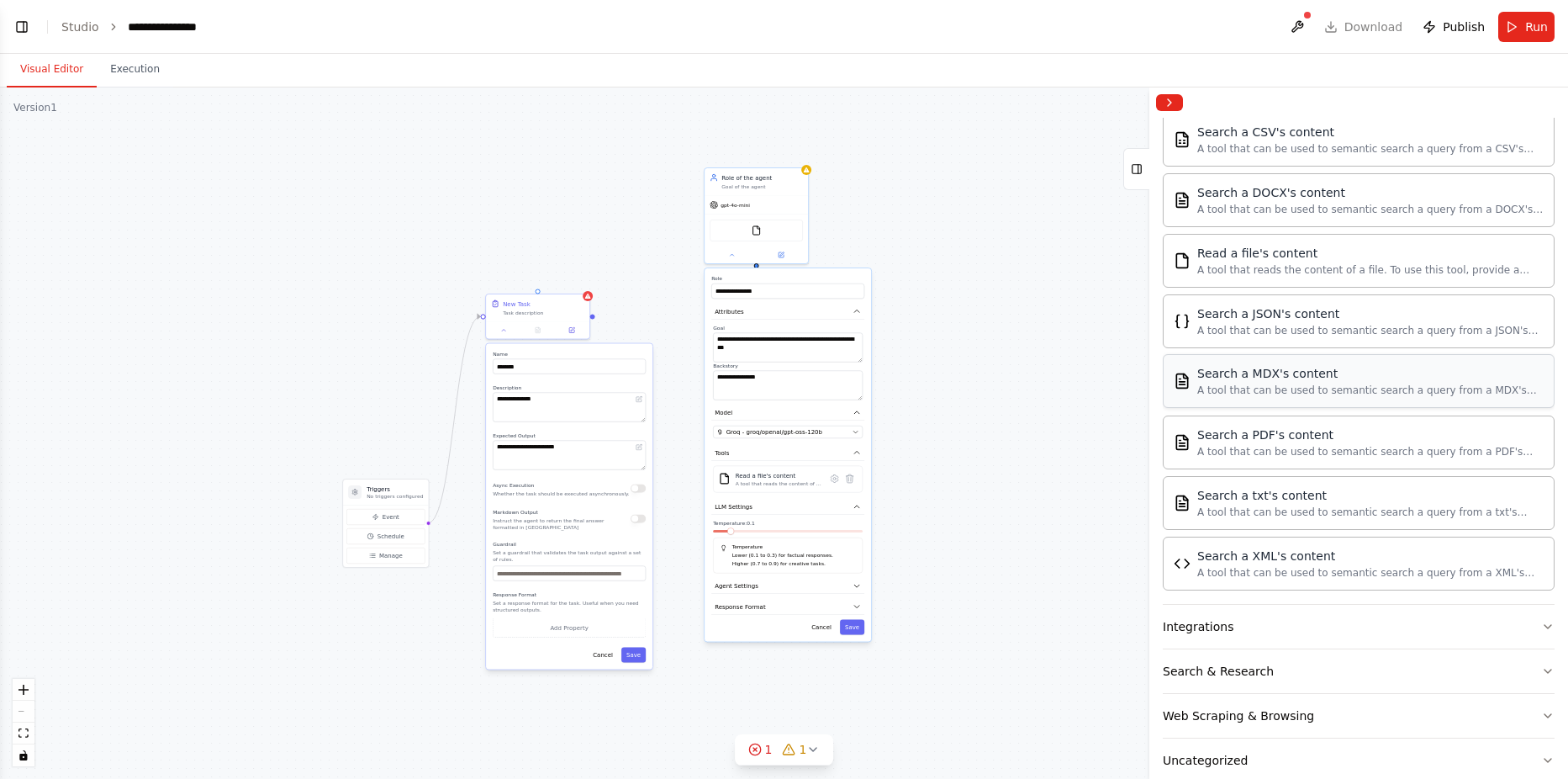
scroll to position [862, 0]
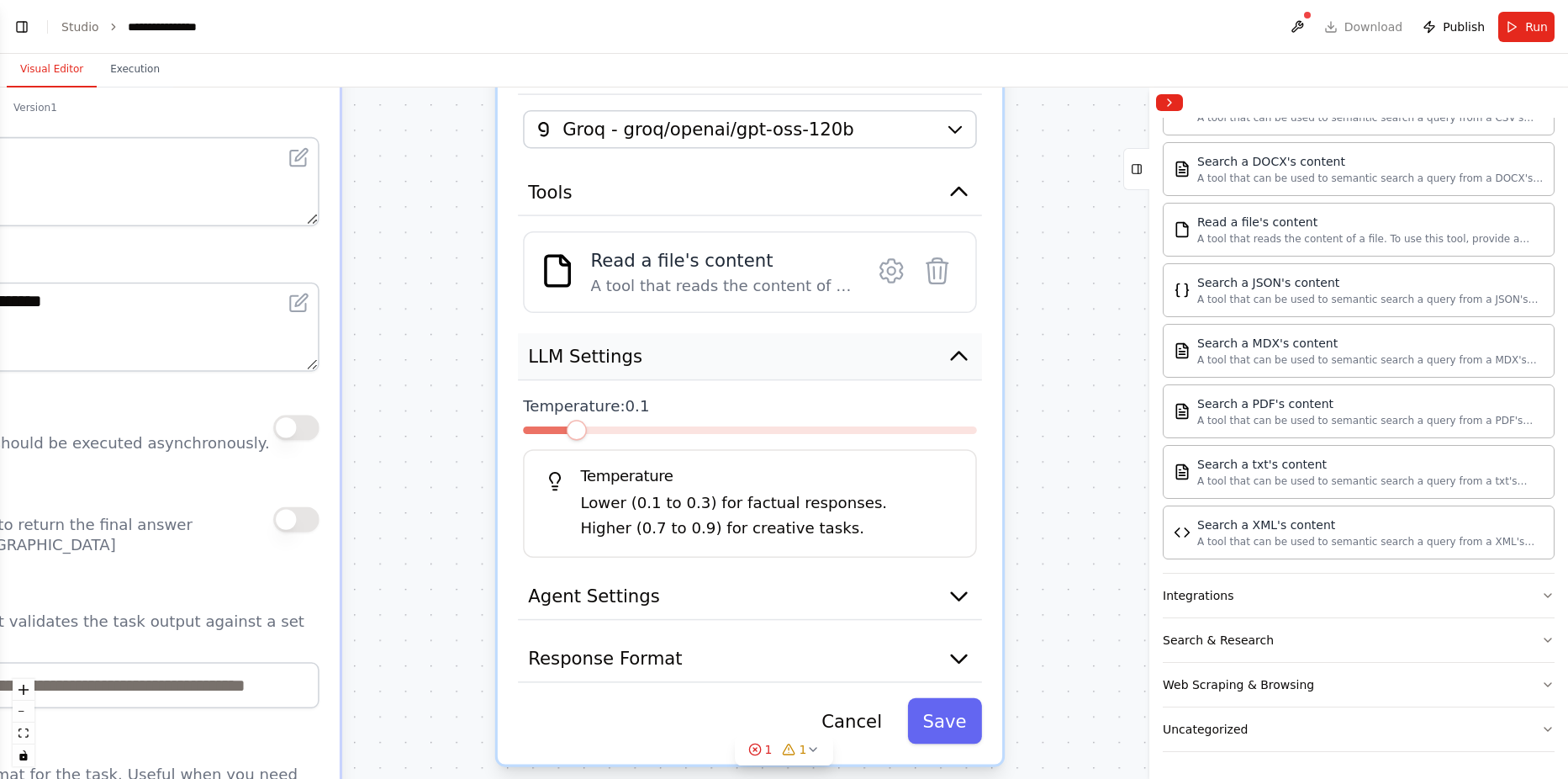
drag, startPoint x: 786, startPoint y: 493, endPoint x: 795, endPoint y: 365, distance: 128.3
click at [795, 365] on button "LLM Settings" at bounding box center [750, 356] width 464 height 47
click at [753, 589] on button "Agent Settings" at bounding box center [750, 596] width 464 height 47
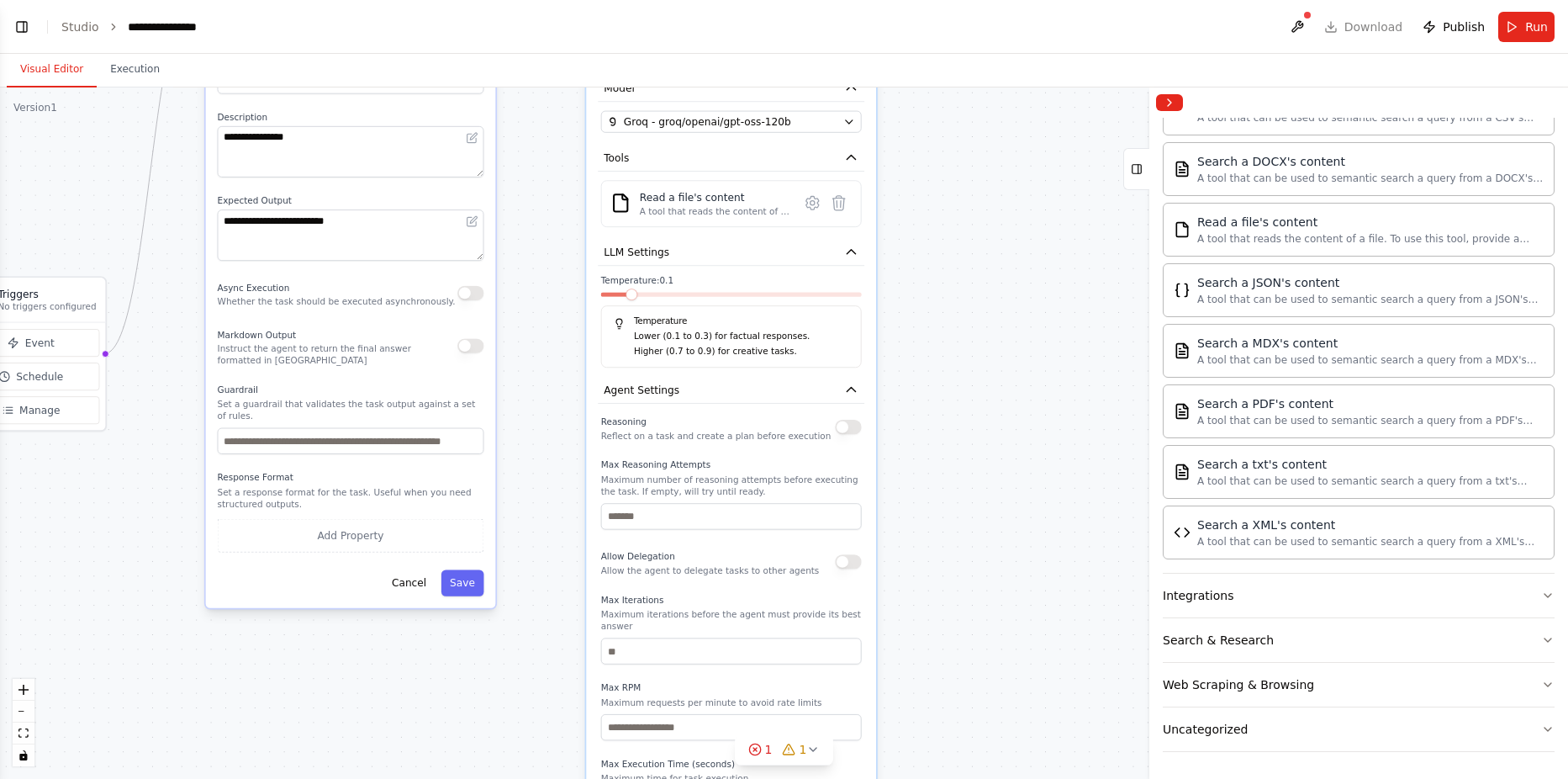
drag, startPoint x: 1029, startPoint y: 601, endPoint x: 1009, endPoint y: 398, distance: 204.0
click at [1009, 398] on div "**********" at bounding box center [784, 432] width 1568 height 691
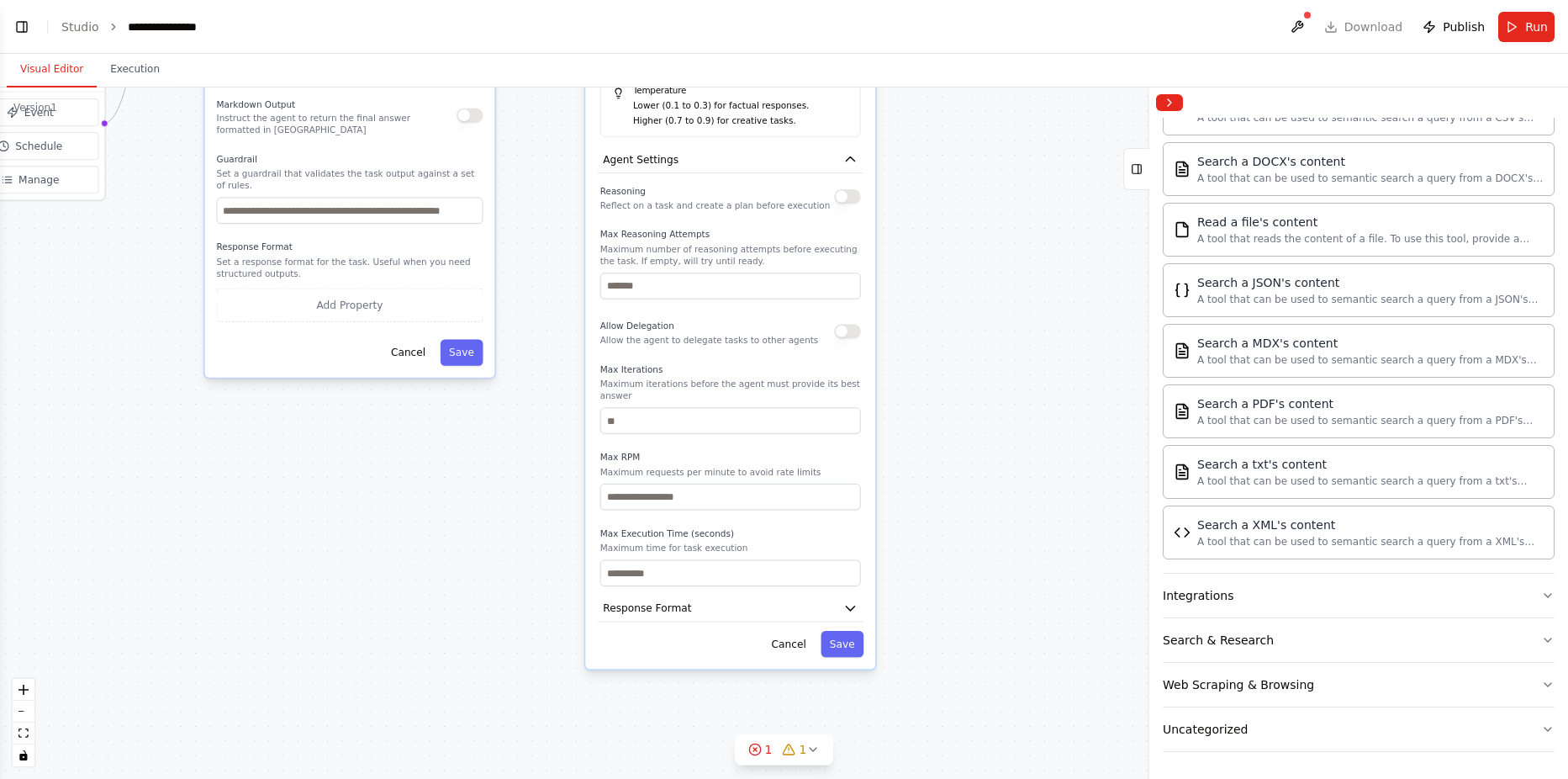
drag, startPoint x: 983, startPoint y: 576, endPoint x: 985, endPoint y: 326, distance: 250.0
click at [985, 326] on div "**********" at bounding box center [784, 432] width 1568 height 691
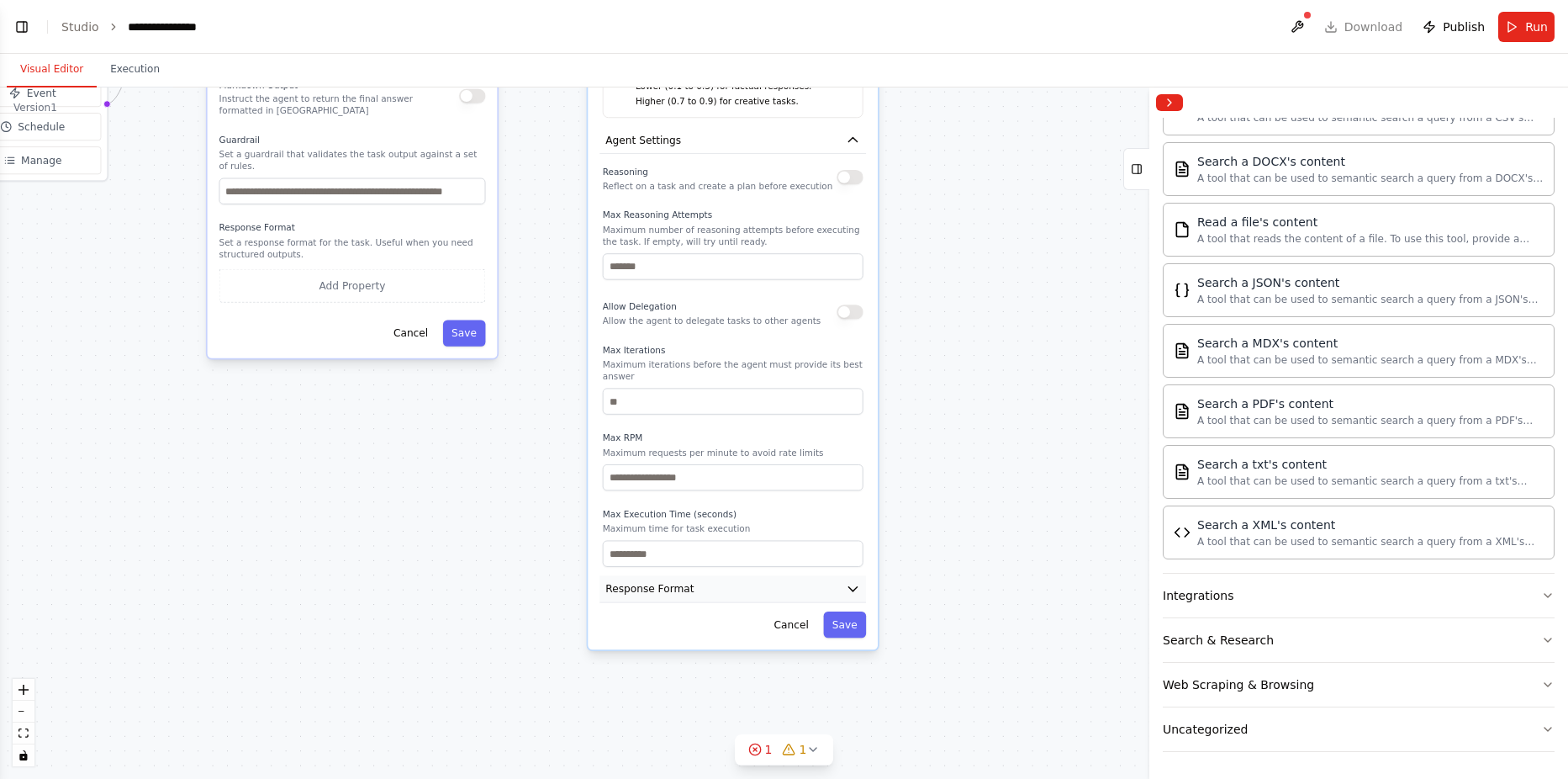
click at [726, 587] on button "Response Format" at bounding box center [733, 588] width 266 height 27
click at [718, 653] on button "Add Property" at bounding box center [733, 663] width 261 height 34
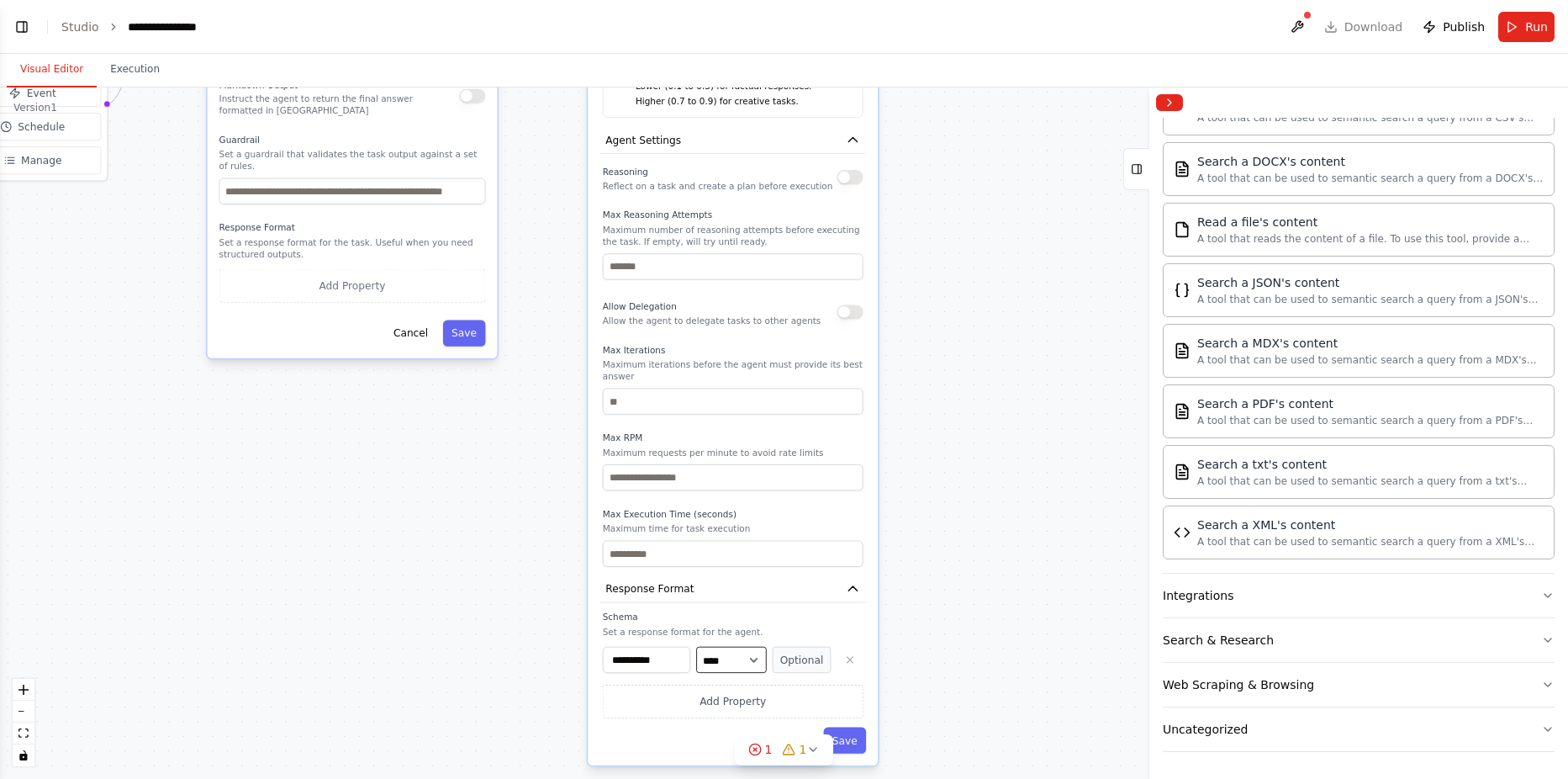
click at [752, 651] on select "**** ******* ******* **** ******" at bounding box center [732, 659] width 71 height 26
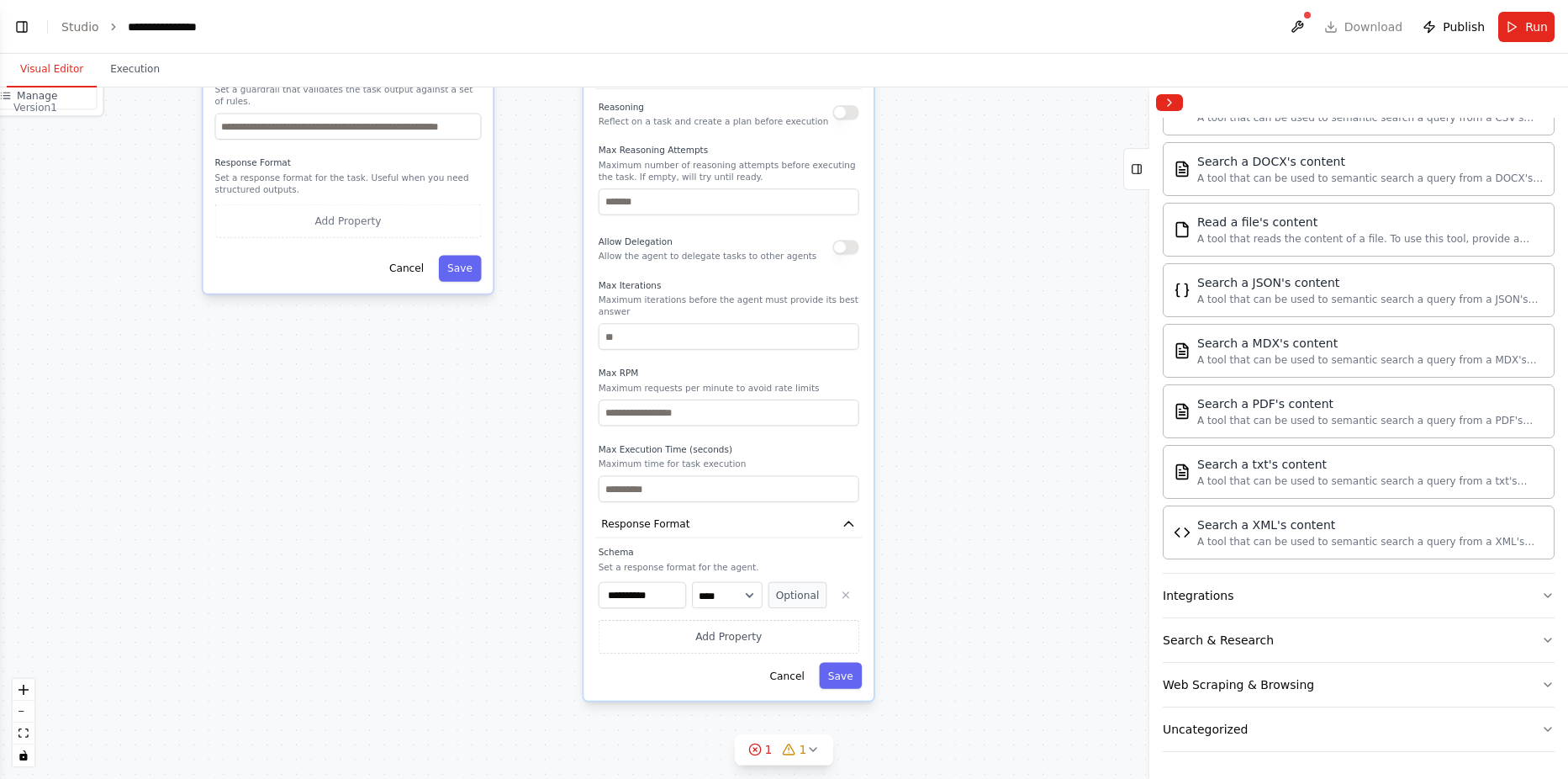
drag, startPoint x: 956, startPoint y: 639, endPoint x: 951, endPoint y: 574, distance: 65.2
click at [951, 574] on div "**********" at bounding box center [784, 432] width 1568 height 691
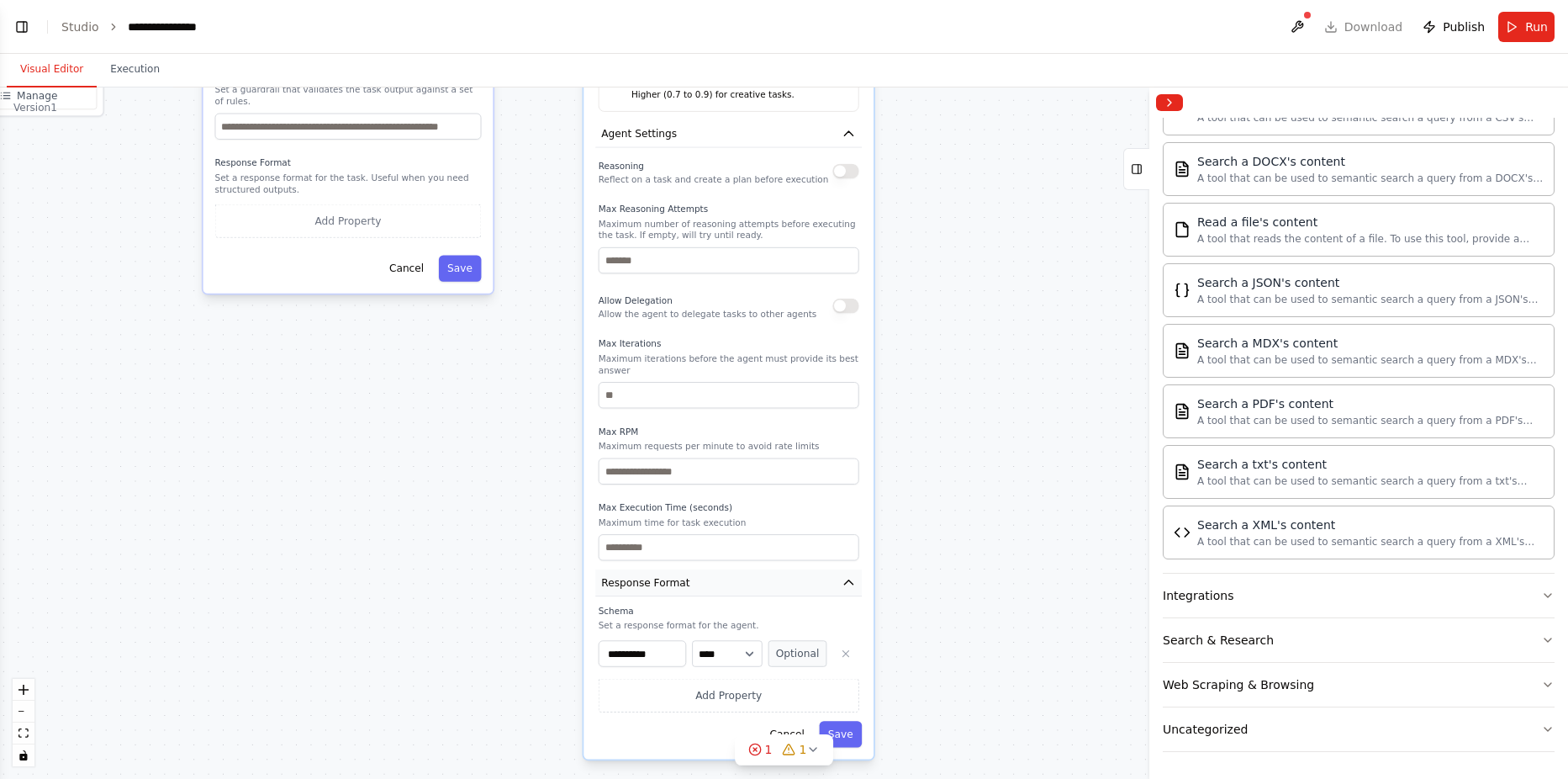
drag, startPoint x: 726, startPoint y: 515, endPoint x: 720, endPoint y: 582, distance: 67.3
click at [720, 582] on button "Response Format" at bounding box center [728, 583] width 266 height 27
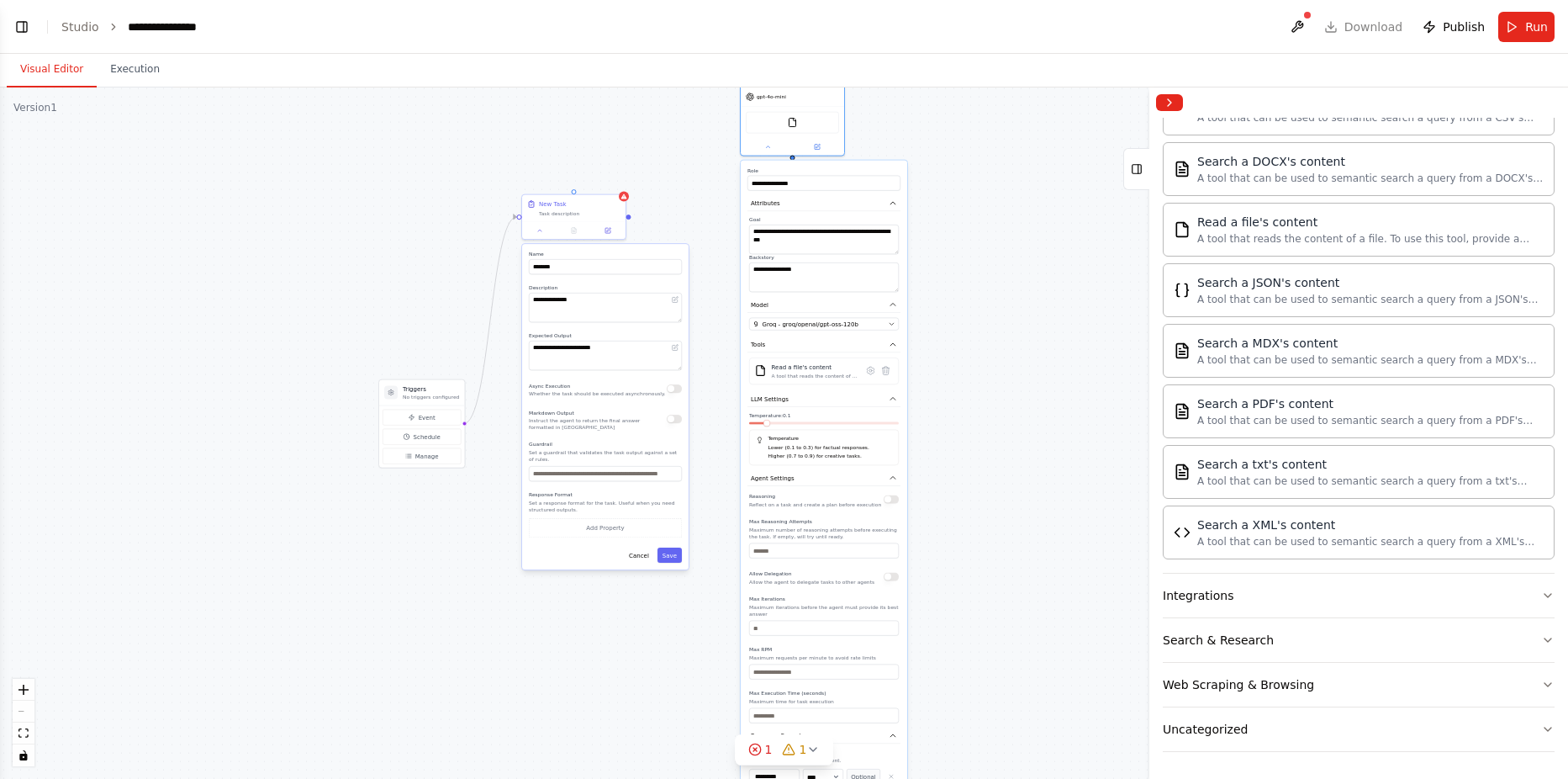
drag, startPoint x: 971, startPoint y: 378, endPoint x: 970, endPoint y: 607, distance: 229.0
click at [970, 607] on div "**********" at bounding box center [784, 432] width 1568 height 691
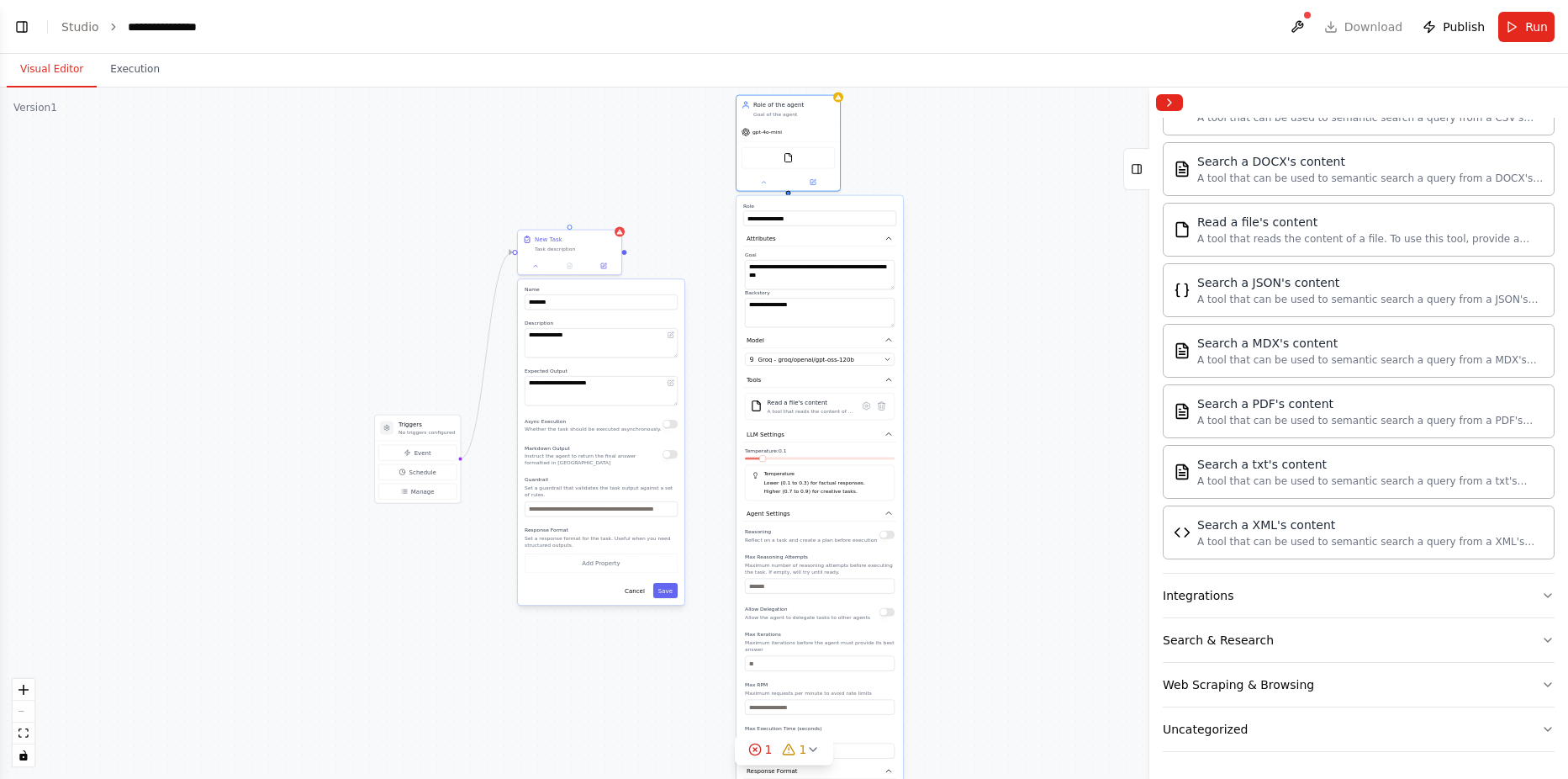
drag, startPoint x: 1026, startPoint y: 175, endPoint x: 1012, endPoint y: 238, distance: 64.5
click at [1012, 238] on div "**********" at bounding box center [784, 432] width 1568 height 691
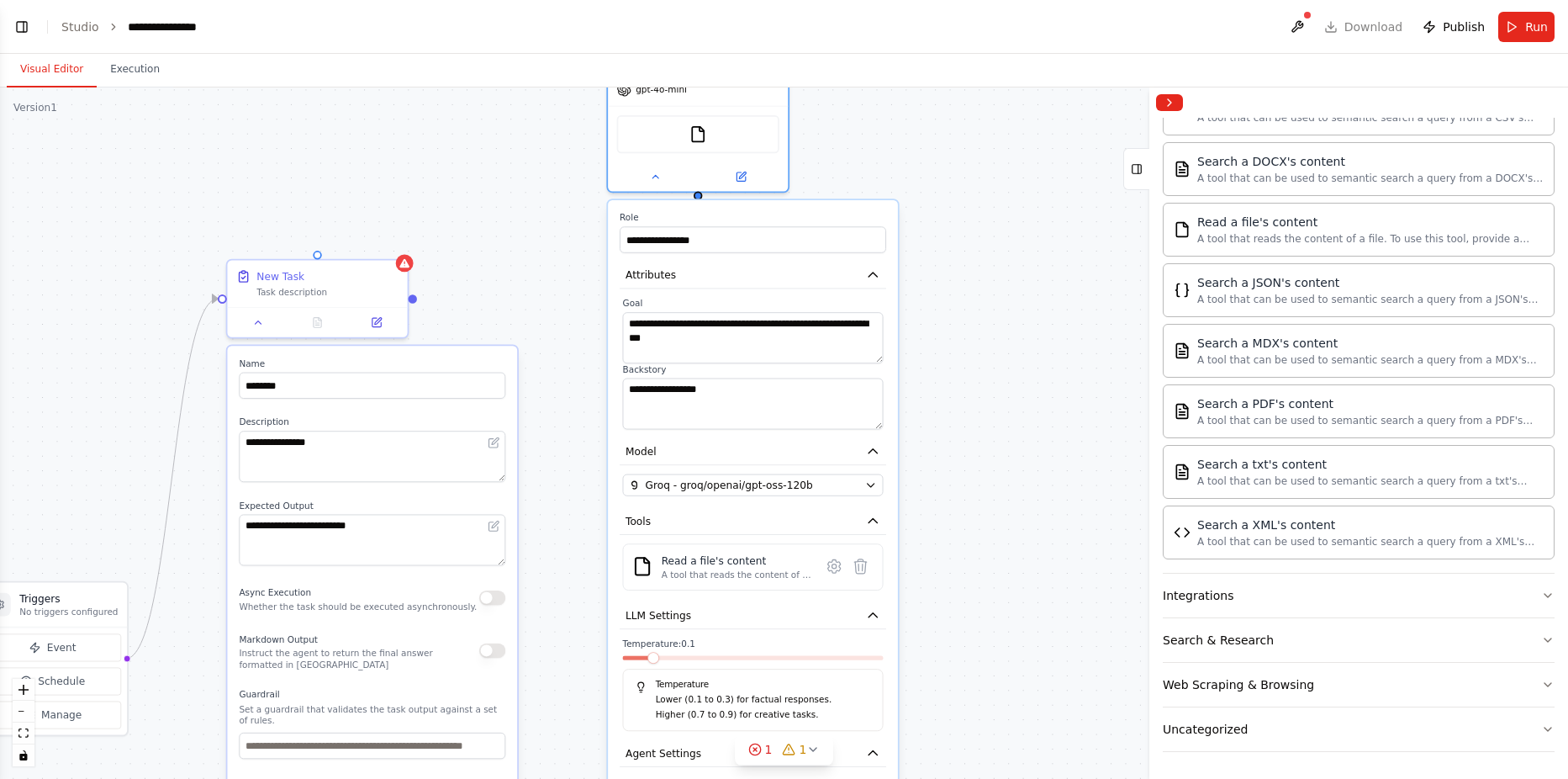
drag, startPoint x: 1021, startPoint y: 298, endPoint x: 984, endPoint y: 168, distance: 135.2
click at [984, 168] on div "**********" at bounding box center [784, 432] width 1568 height 691
click at [749, 244] on input "**********" at bounding box center [753, 239] width 266 height 26
click at [748, 243] on input "**********" at bounding box center [753, 239] width 266 height 26
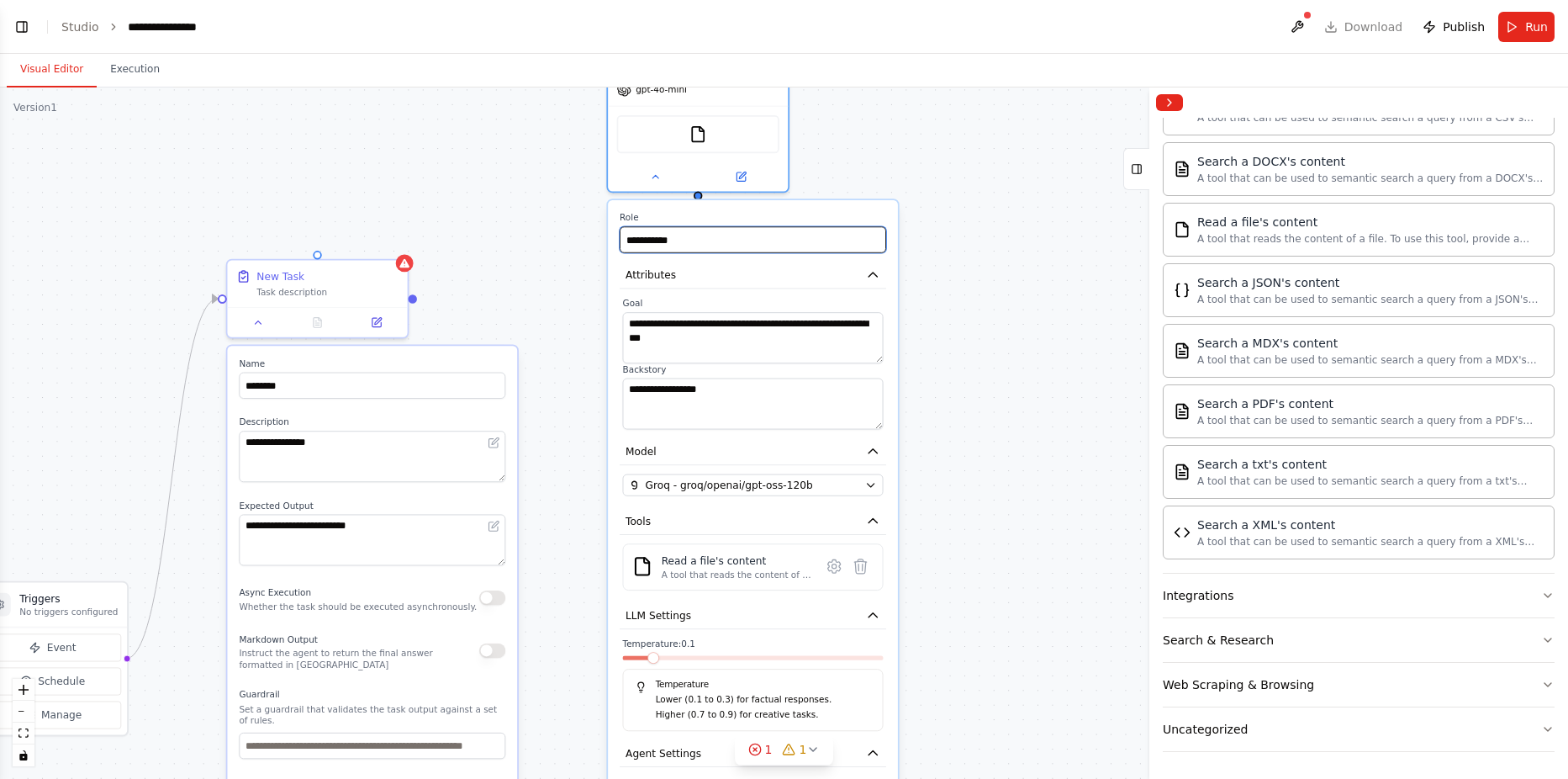
type input "**********"
click at [1086, 218] on div "**********" at bounding box center [784, 432] width 1568 height 691
click at [1303, 28] on button at bounding box center [1297, 27] width 27 height 31
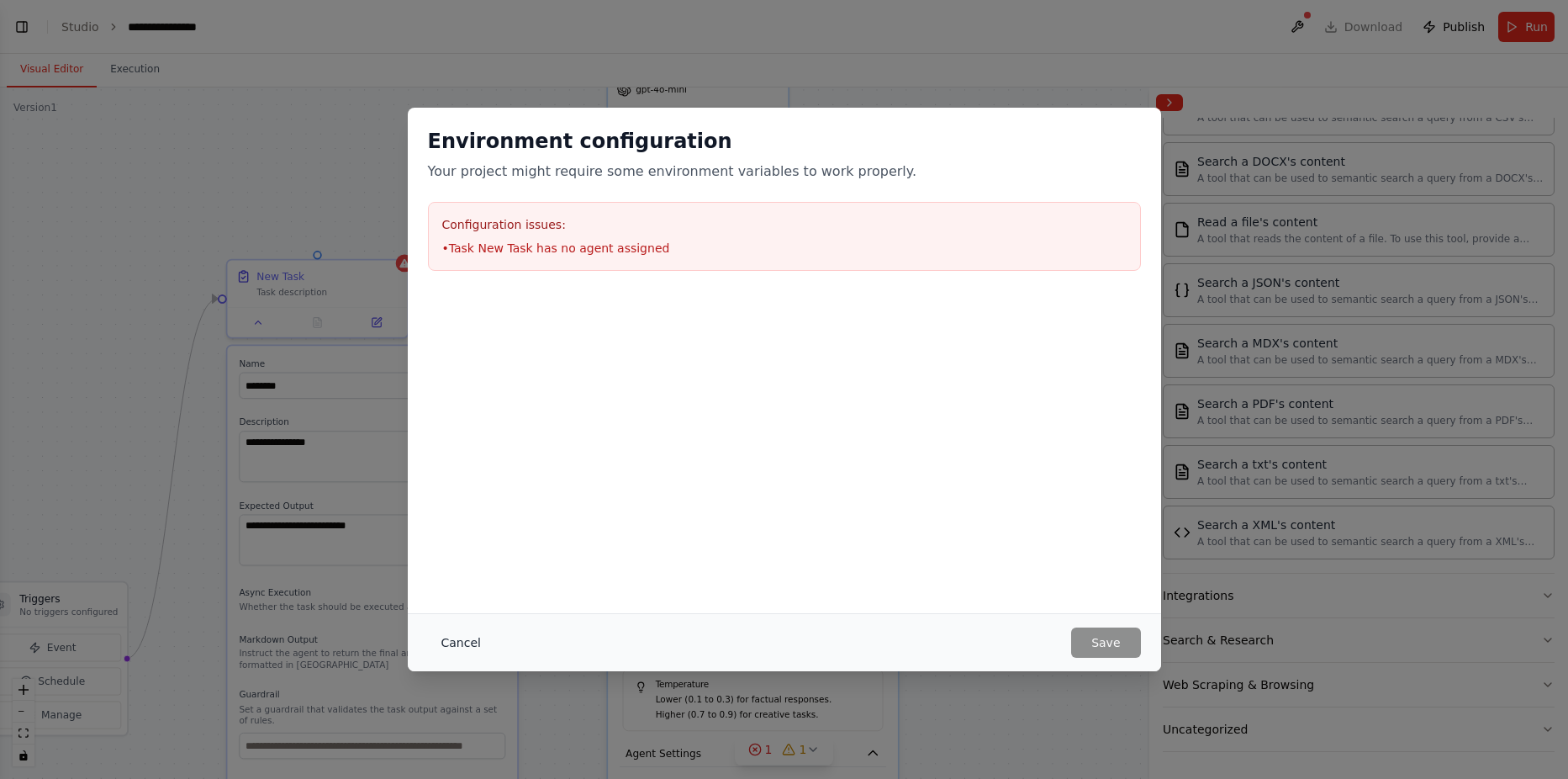
click at [476, 633] on button "Cancel" at bounding box center [461, 643] width 66 height 31
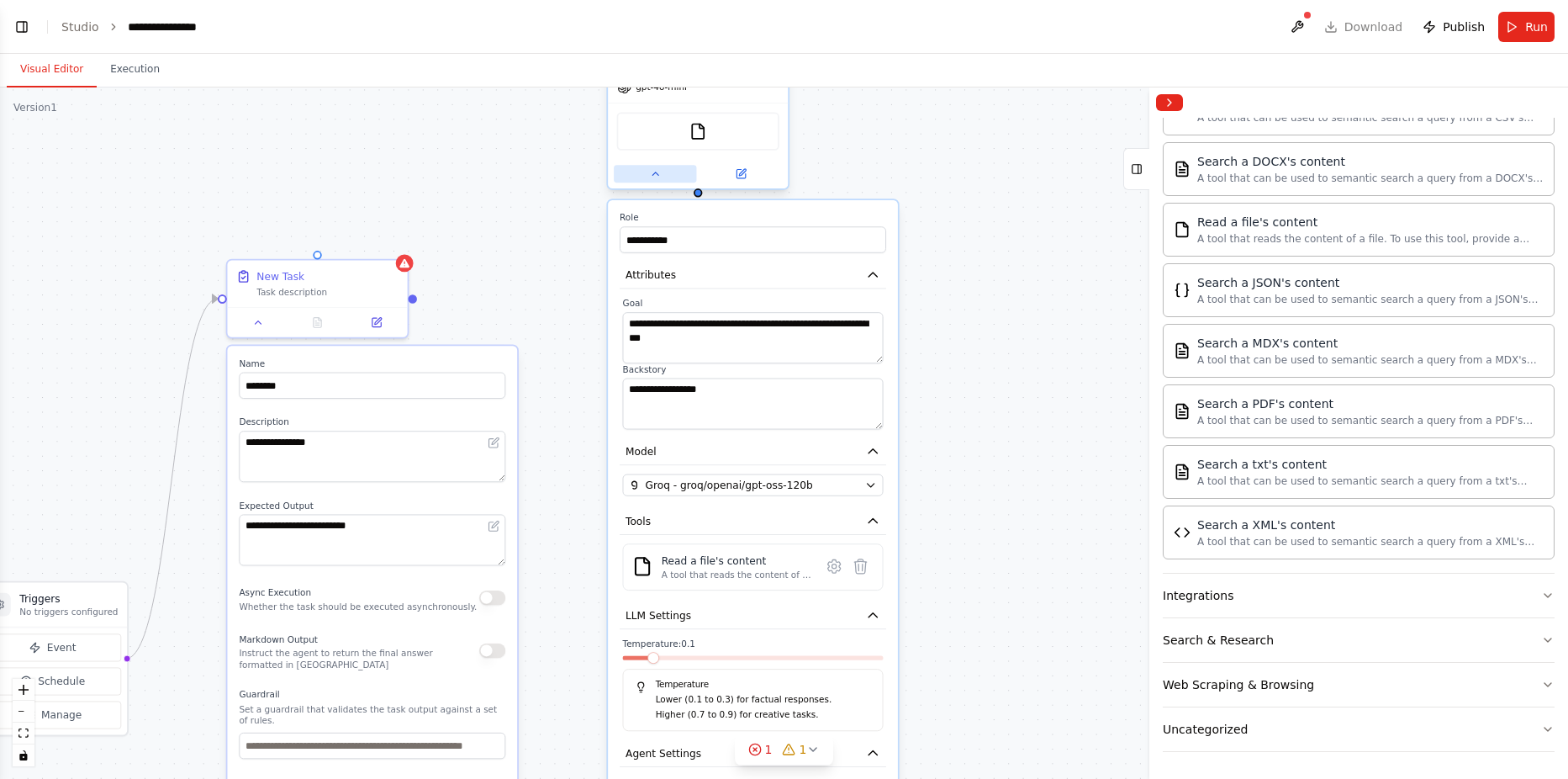
click at [650, 176] on icon at bounding box center [654, 174] width 11 height 11
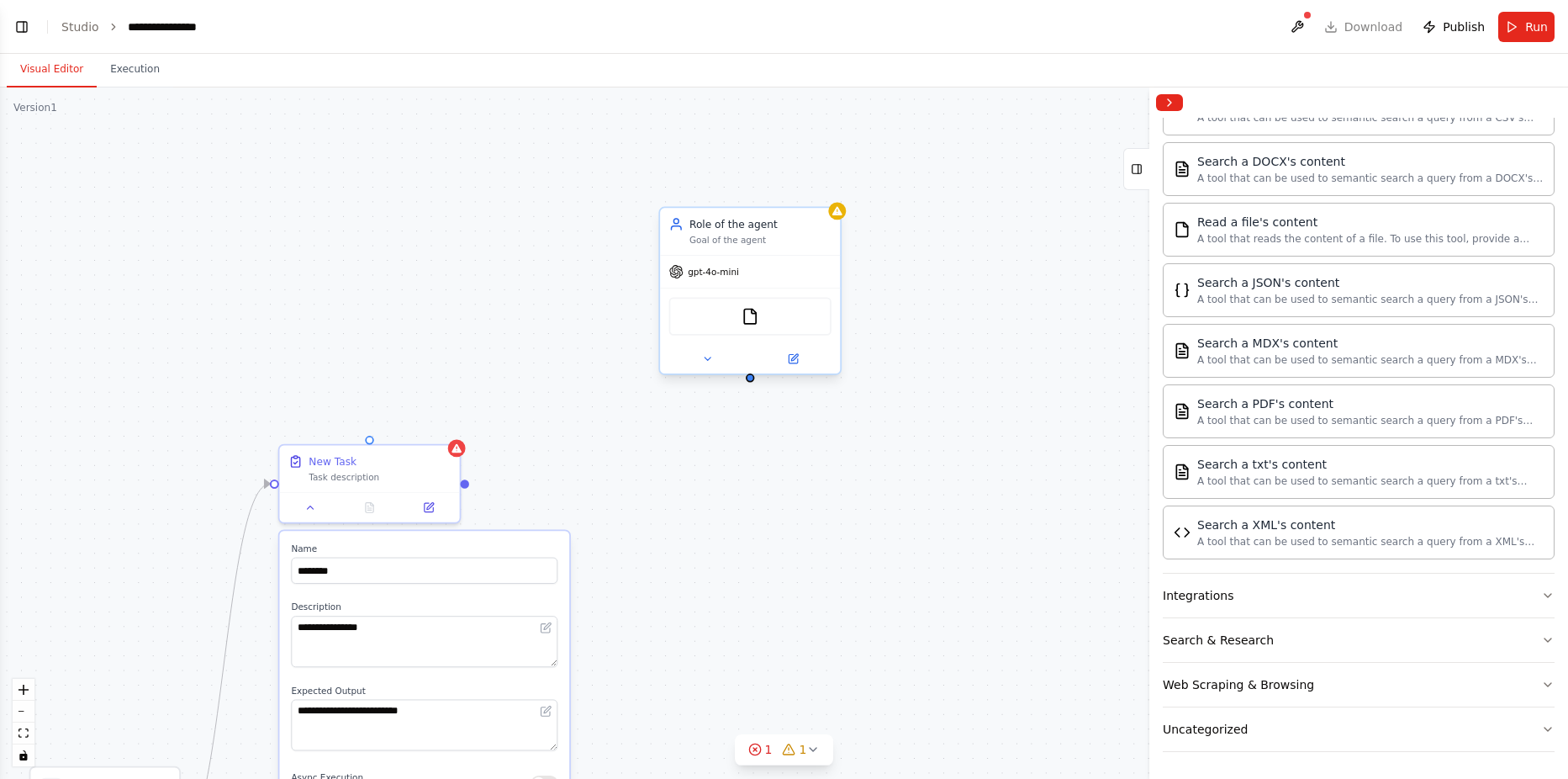
drag, startPoint x: 697, startPoint y: 199, endPoint x: 750, endPoint y: 378, distance: 186.7
click at [750, 380] on div "**********" at bounding box center [784, 432] width 1568 height 691
drag, startPoint x: 751, startPoint y: 377, endPoint x: 633, endPoint y: 391, distance: 118.8
click at [632, 391] on div "**********" at bounding box center [784, 432] width 1568 height 691
click at [632, 390] on div "**********" at bounding box center [784, 432] width 1568 height 691
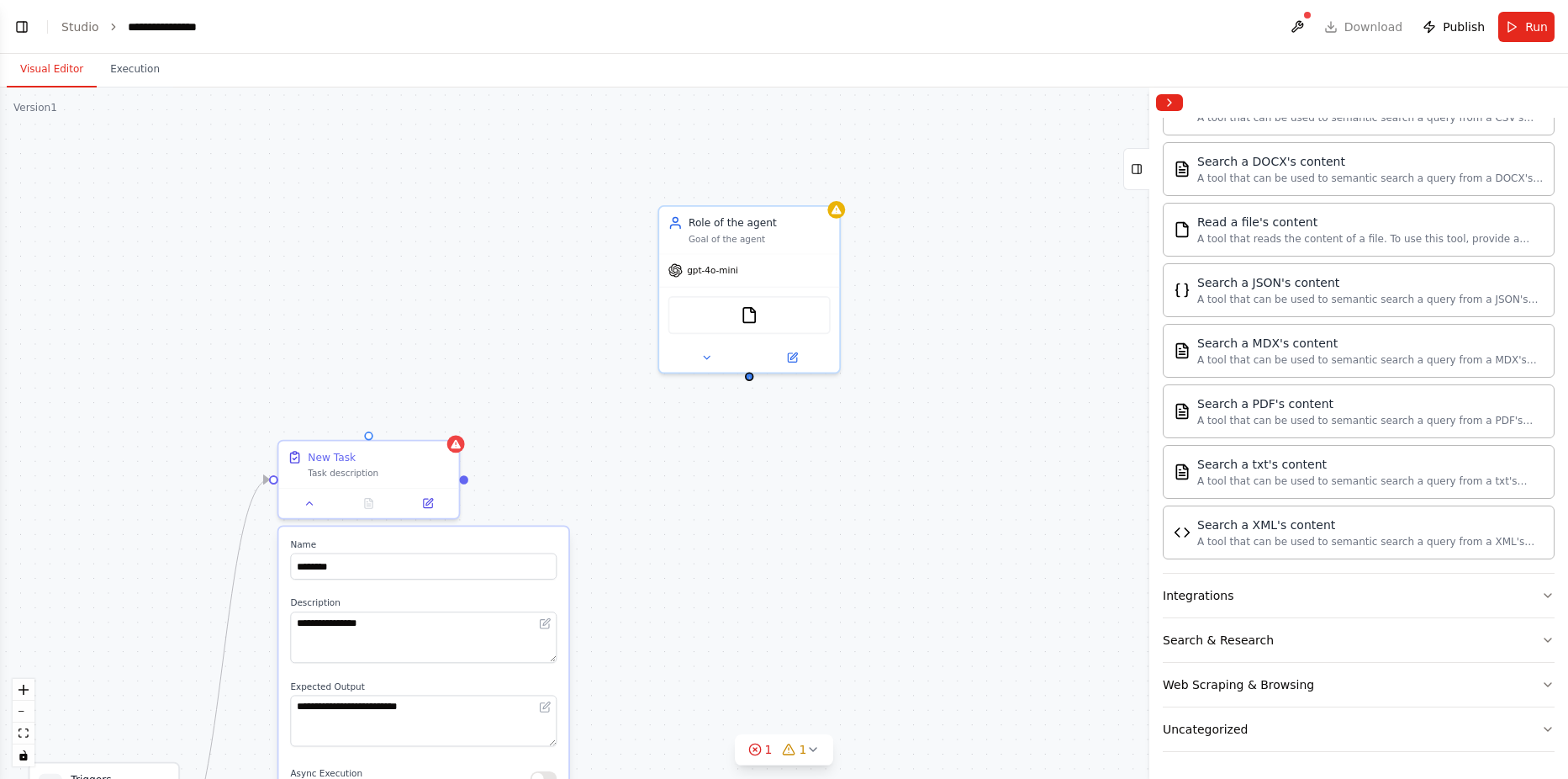
click at [750, 379] on div "**********" at bounding box center [784, 432] width 1568 height 691
drag, startPoint x: 751, startPoint y: 374, endPoint x: 364, endPoint y: 438, distance: 392.3
click at [364, 438] on div "**********" at bounding box center [784, 432] width 1568 height 691
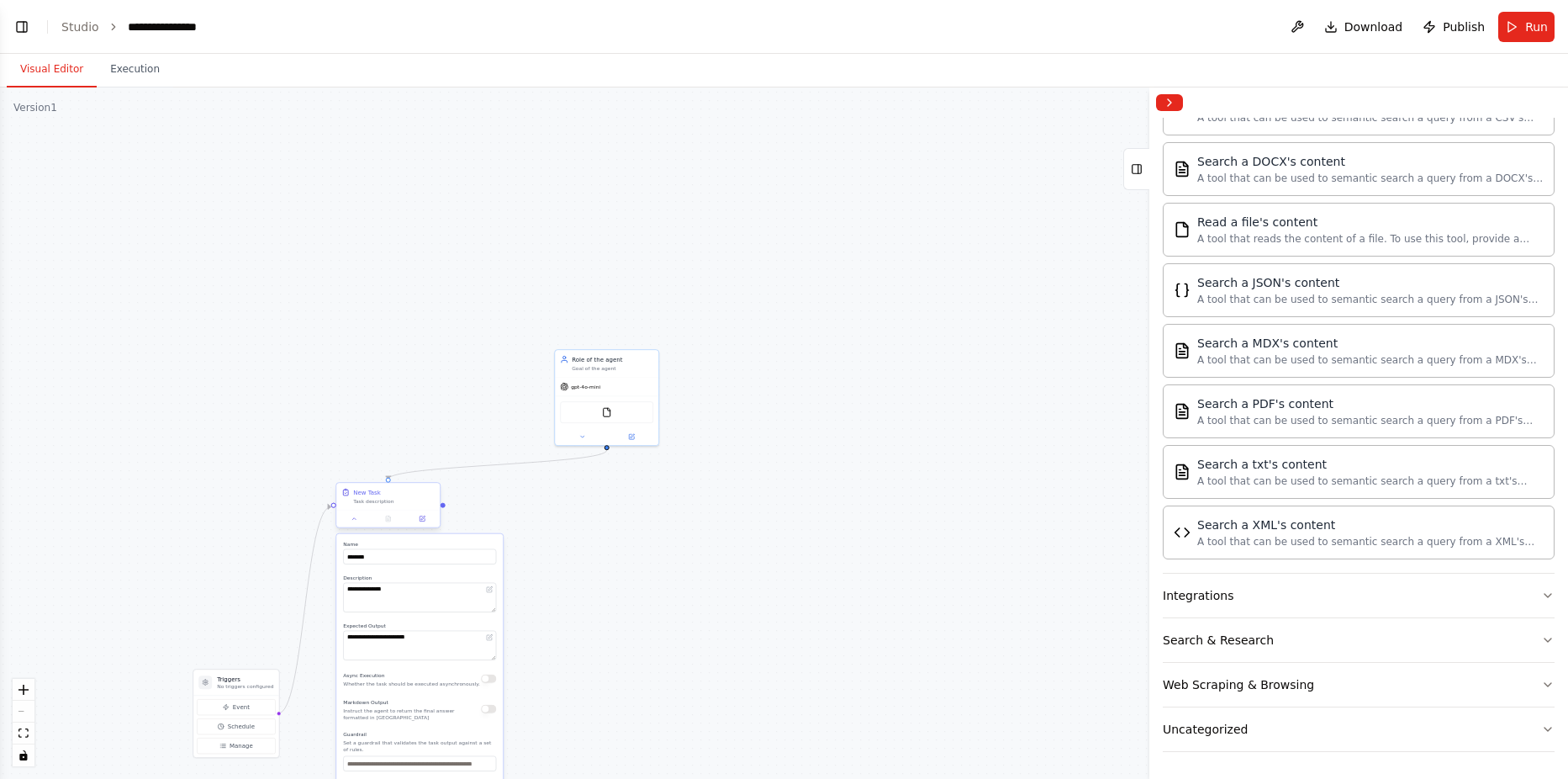
click at [380, 499] on div "Task description" at bounding box center [394, 501] width 81 height 7
drag, startPoint x: 401, startPoint y: 558, endPoint x: 232, endPoint y: 547, distance: 169.4
click at [232, 547] on div ".deletable-edge-delete-btn { width: 20px; height: 20px; border: 0px solid #ffff…" at bounding box center [784, 432] width 1568 height 691
type input "**********"
type textarea "**********"
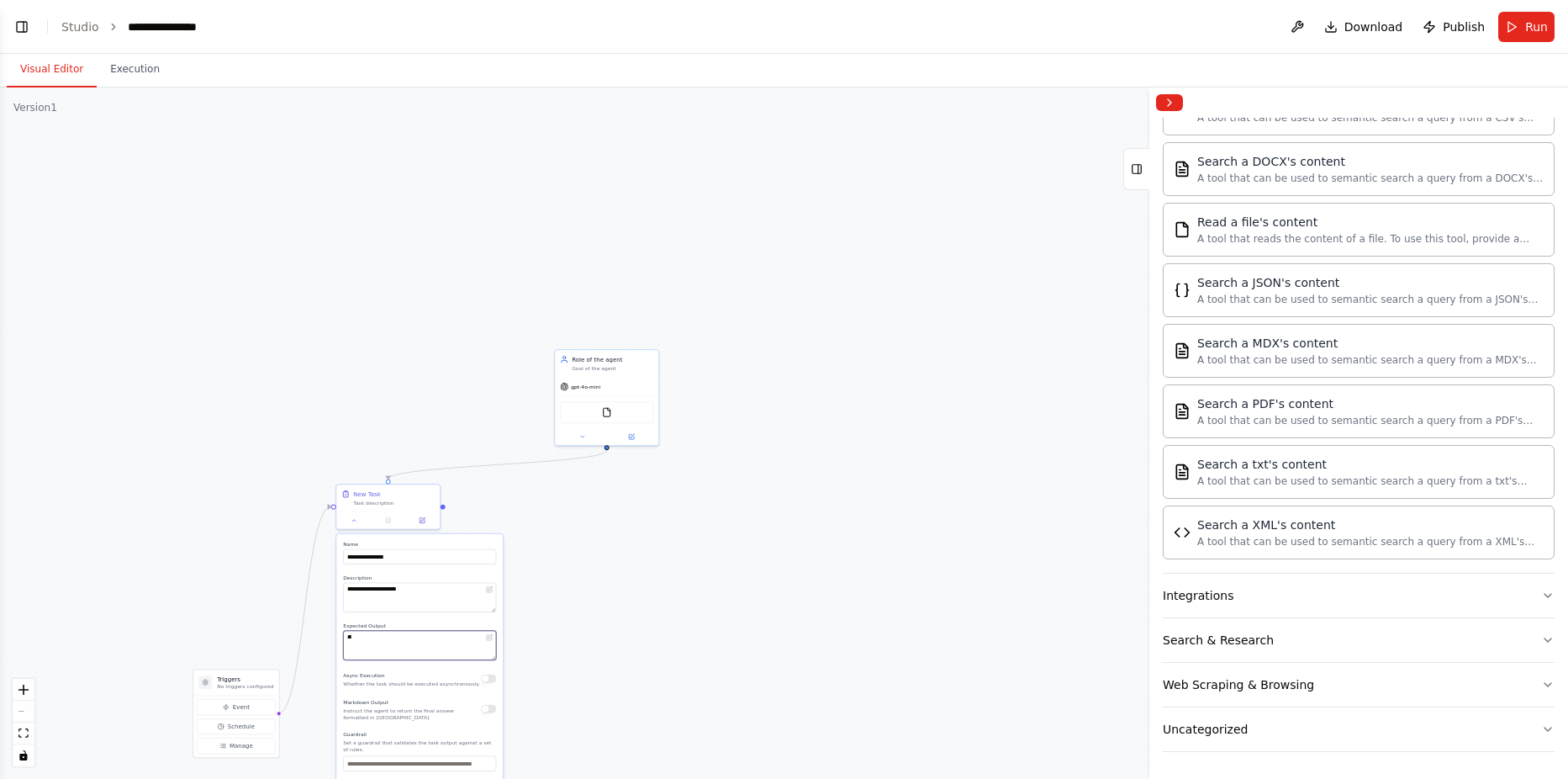
type textarea "*"
type textarea "**********"
drag, startPoint x: 210, startPoint y: 516, endPoint x: 258, endPoint y: 495, distance: 52.4
drag, startPoint x: 258, startPoint y: 495, endPoint x: 625, endPoint y: 614, distance: 385.8
click at [626, 614] on div ".deletable-edge-delete-btn { width: 20px; height: 20px; border: 0px solid #ffff…" at bounding box center [784, 432] width 1568 height 691
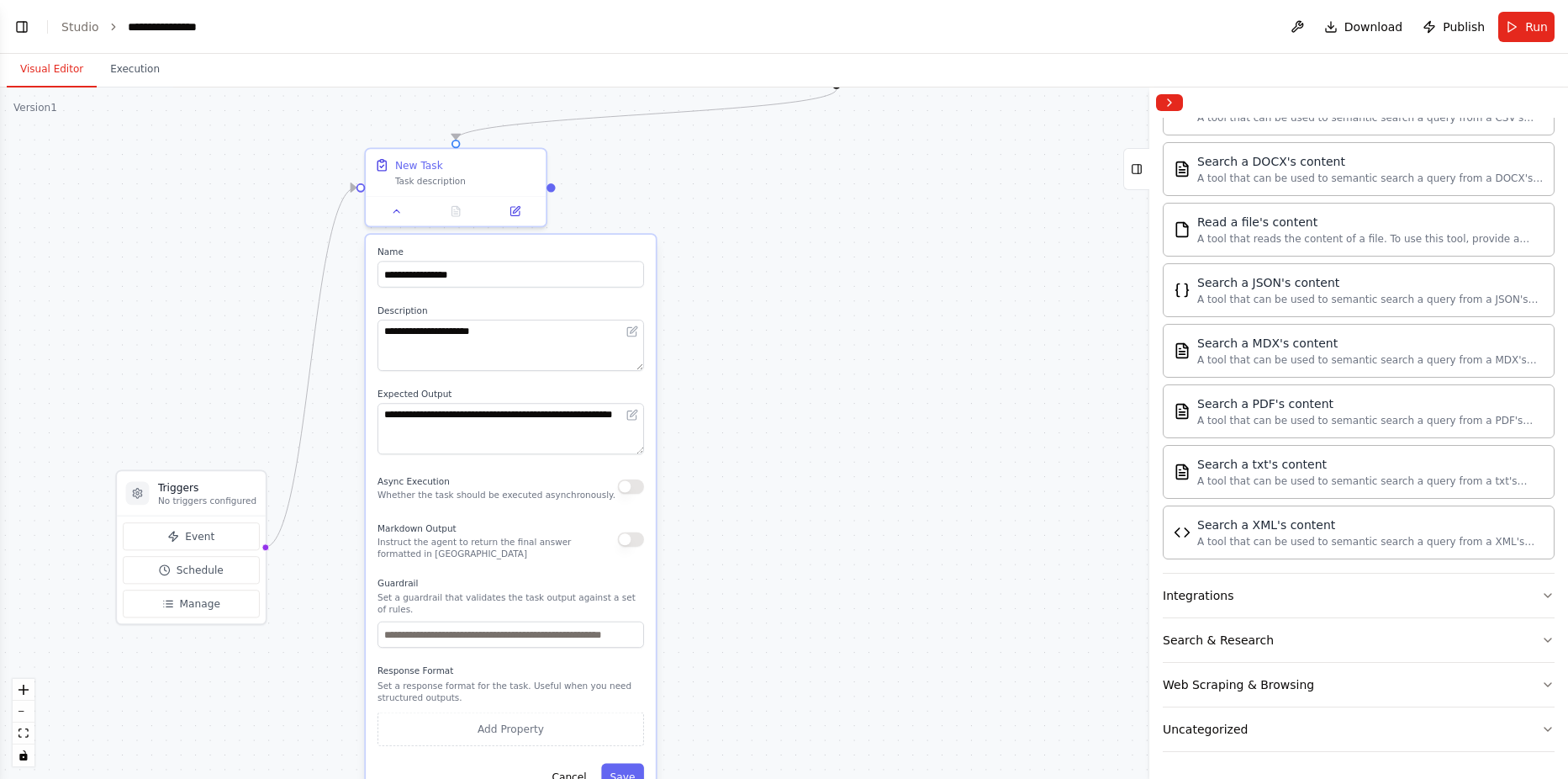
drag, startPoint x: 571, startPoint y: 542, endPoint x: 808, endPoint y: 307, distance: 333.8
click at [808, 307] on div ".deletable-edge-delete-btn { width: 20px; height: 20px; border: 0px solid #ffff…" at bounding box center [784, 432] width 1568 height 691
click at [514, 712] on button "Add Property" at bounding box center [511, 728] width 266 height 34
click at [631, 719] on icon "button" at bounding box center [630, 724] width 11 height 11
click at [623, 764] on button "Save" at bounding box center [622, 776] width 43 height 26
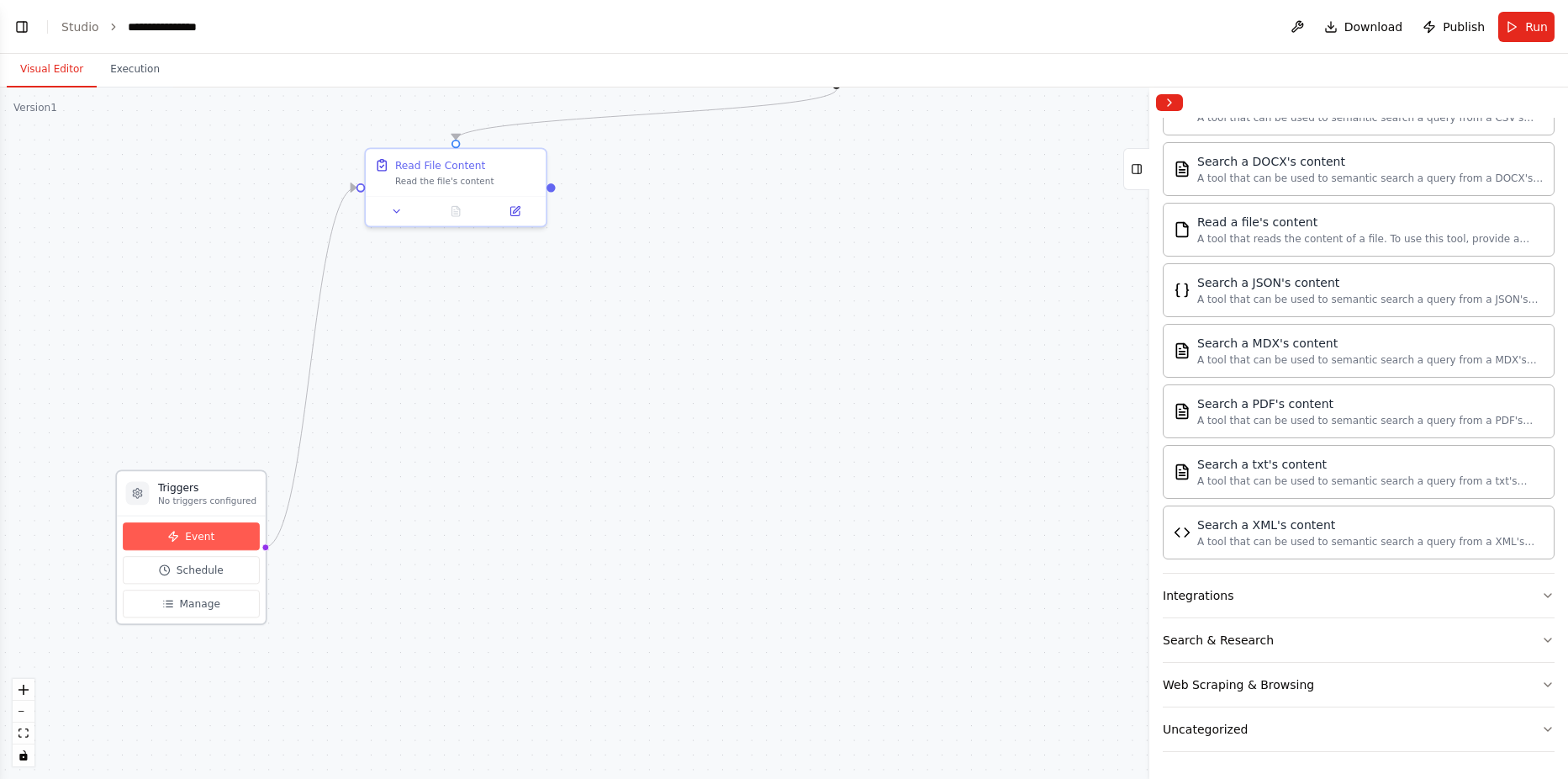
click at [195, 536] on span "Event" at bounding box center [199, 536] width 30 height 14
click at [184, 540] on button "Event" at bounding box center [191, 536] width 137 height 28
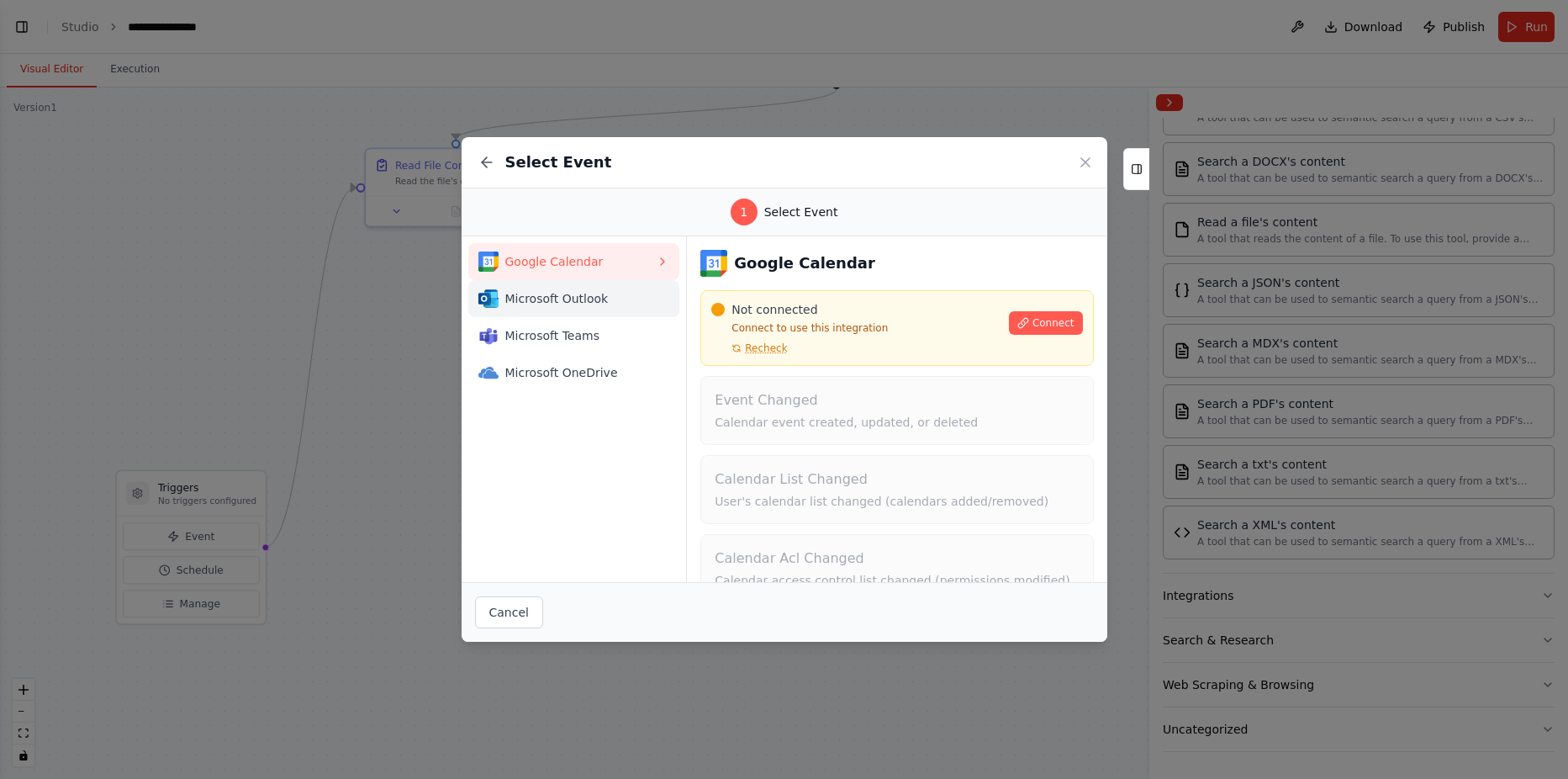
click at [553, 311] on button "Microsoft Outlook" at bounding box center [574, 298] width 212 height 37
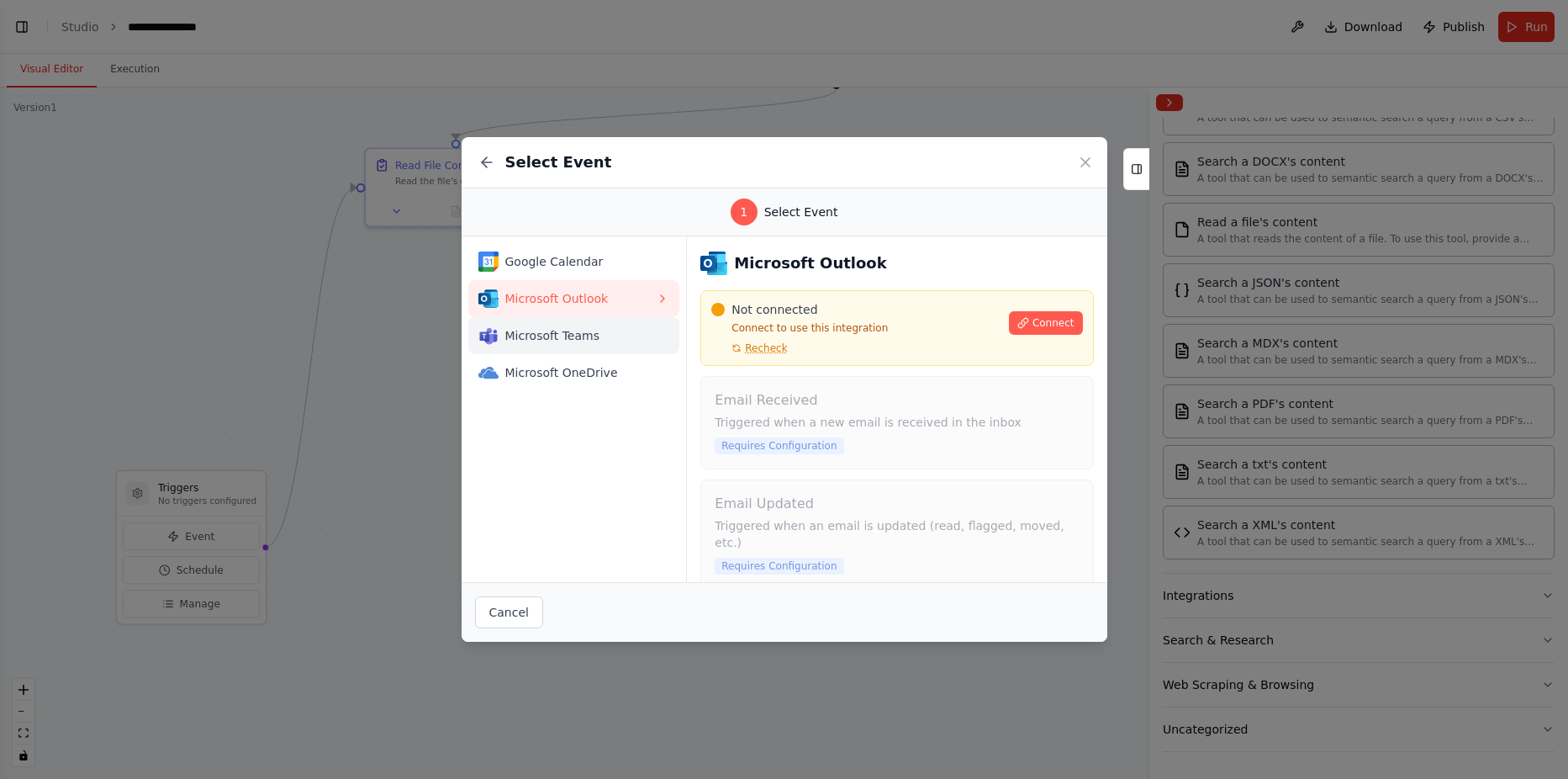
click at [546, 340] on span "Microsoft Teams" at bounding box center [580, 335] width 151 height 17
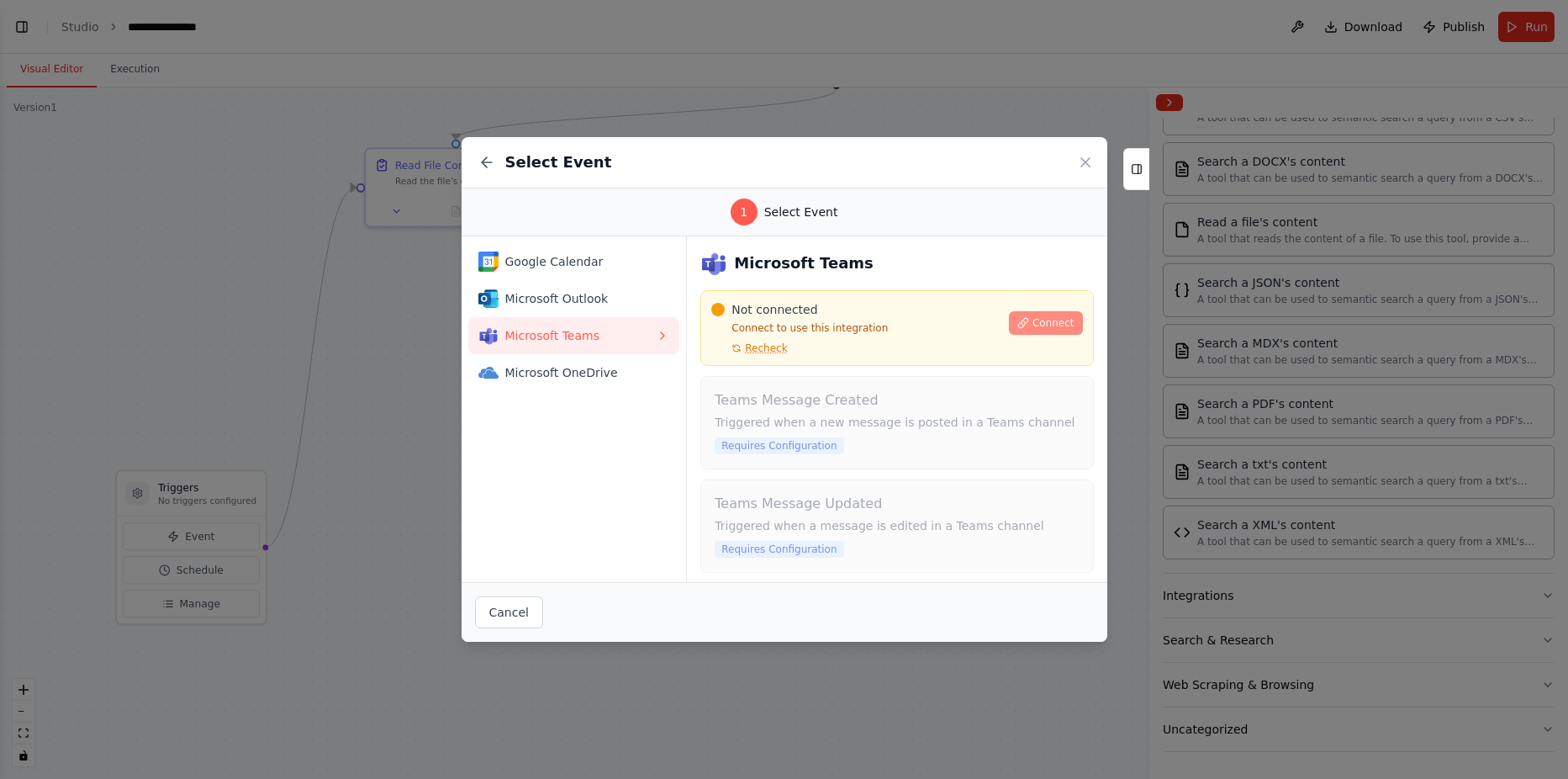
click at [1012, 332] on button "Connect" at bounding box center [1045, 323] width 74 height 24
click at [1088, 162] on icon at bounding box center [1085, 163] width 17 height 17
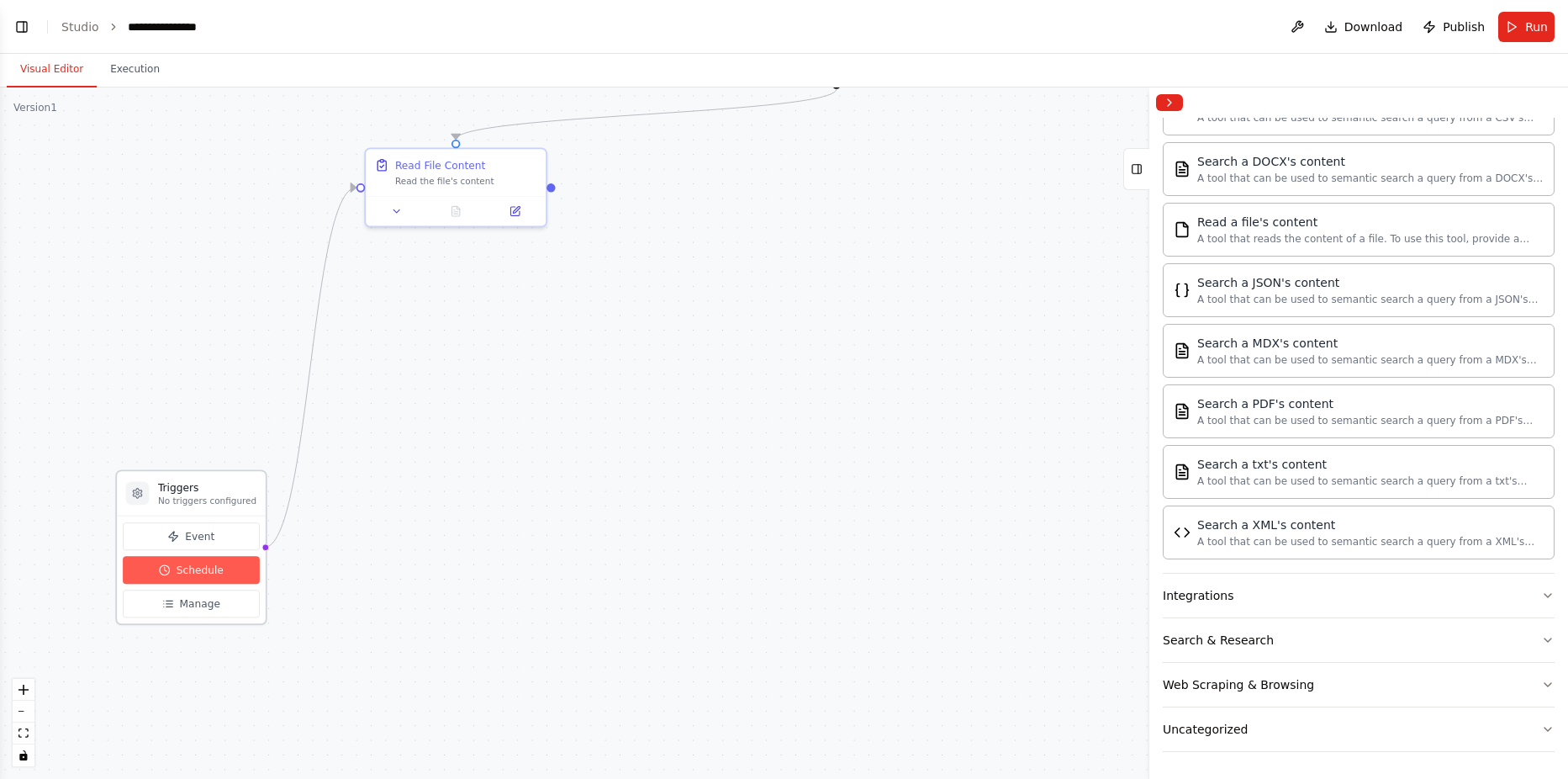
click at [189, 578] on button "Schedule" at bounding box center [191, 569] width 137 height 28
select select "******"
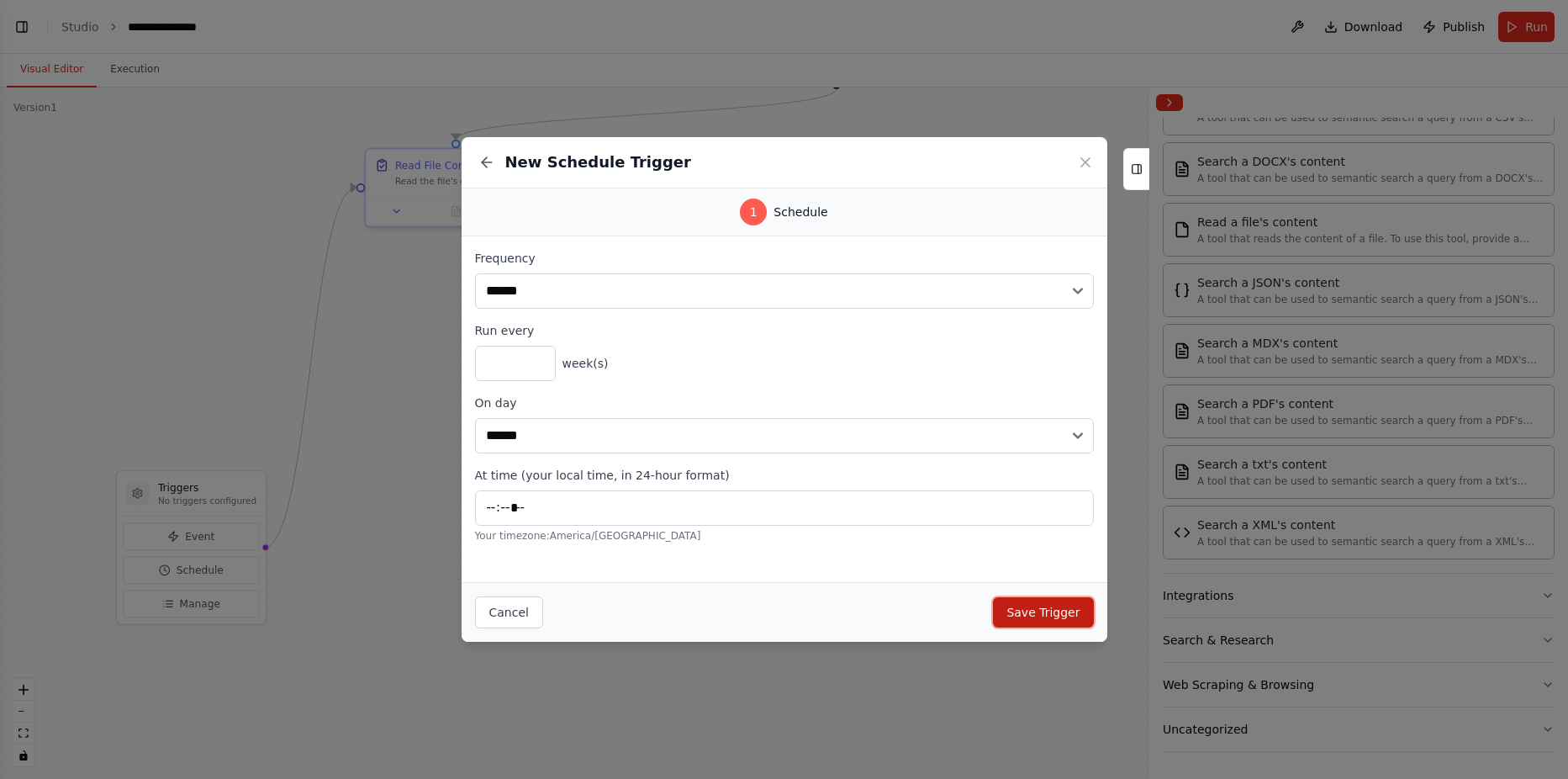
click at [1049, 599] on button "Save Trigger" at bounding box center [1042, 612] width 100 height 31
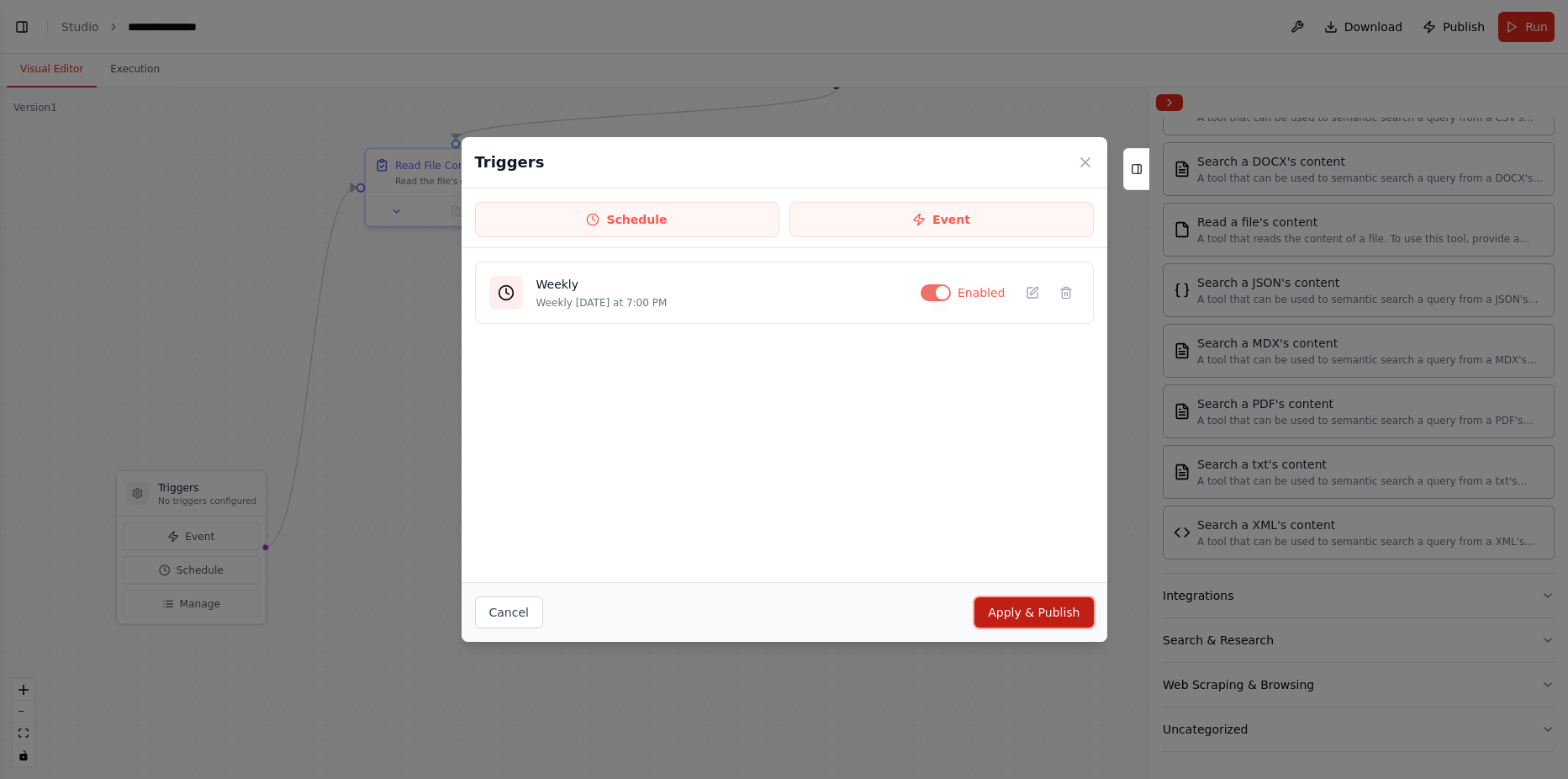
click at [1057, 619] on button "Apply & Publish" at bounding box center [1034, 612] width 119 height 31
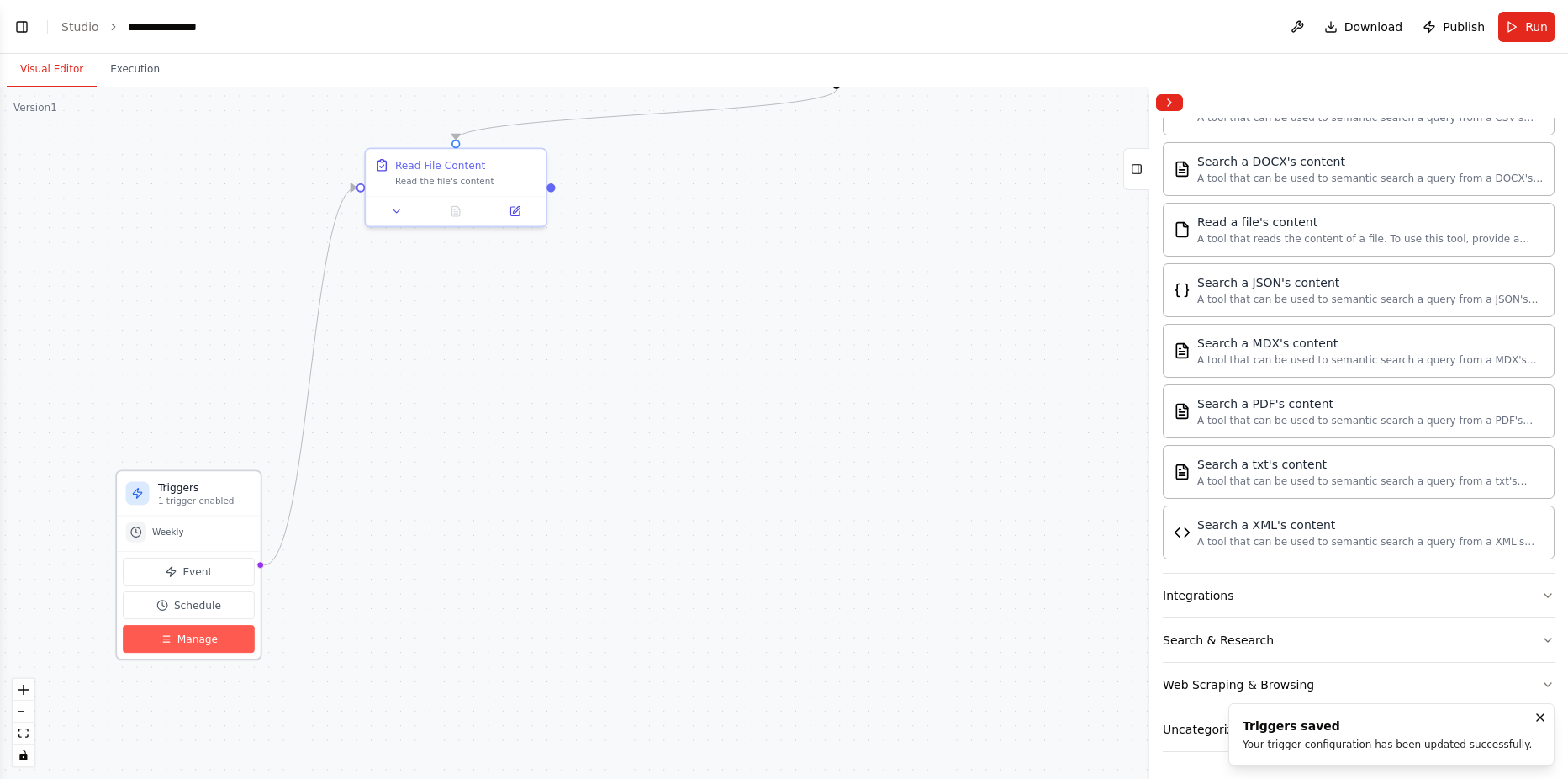
click at [189, 642] on span "Manage" at bounding box center [197, 638] width 40 height 14
click at [202, 644] on span "Manage" at bounding box center [197, 638] width 40 height 14
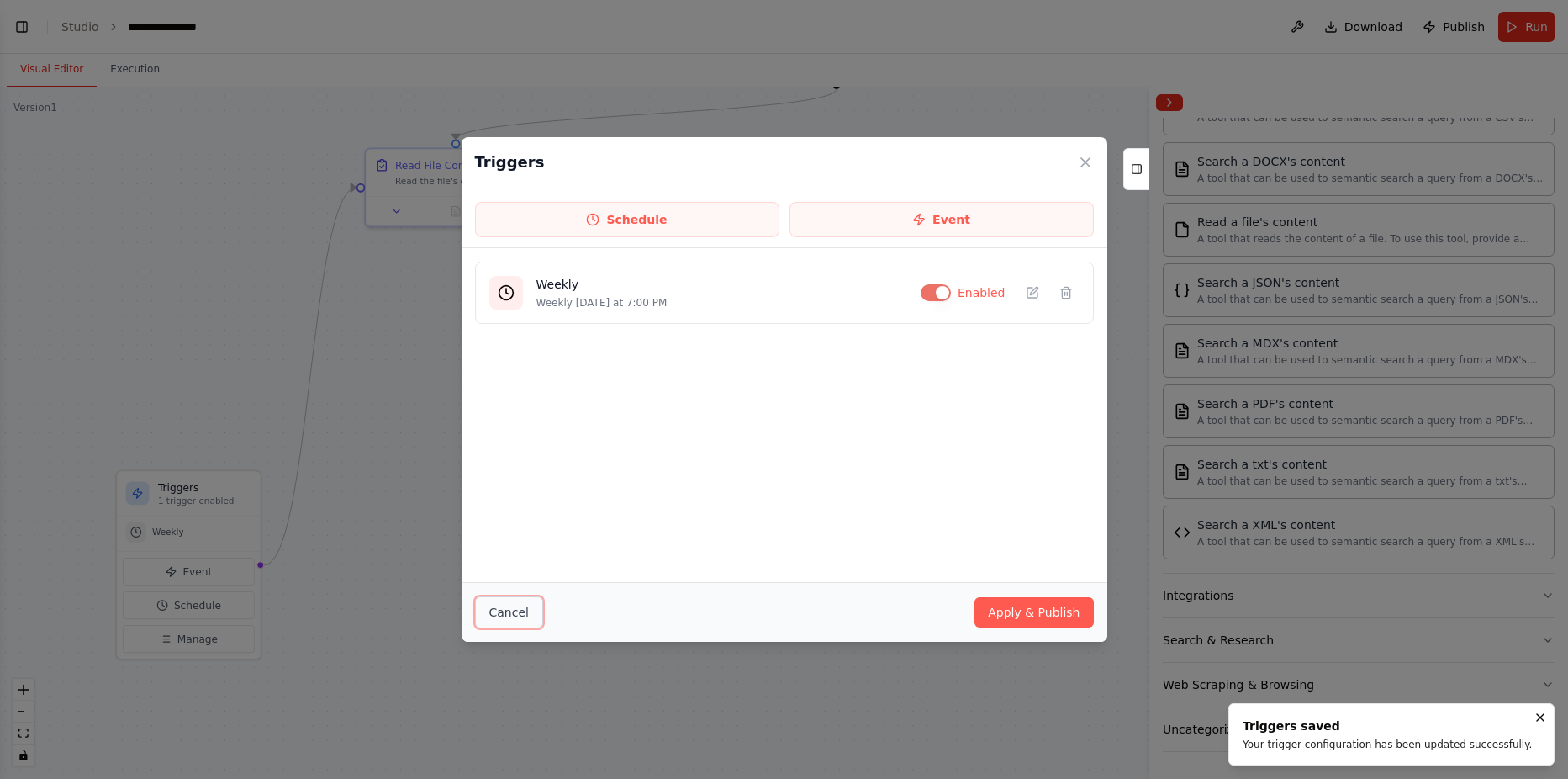
click at [494, 609] on button "Cancel" at bounding box center [509, 611] width 68 height 32
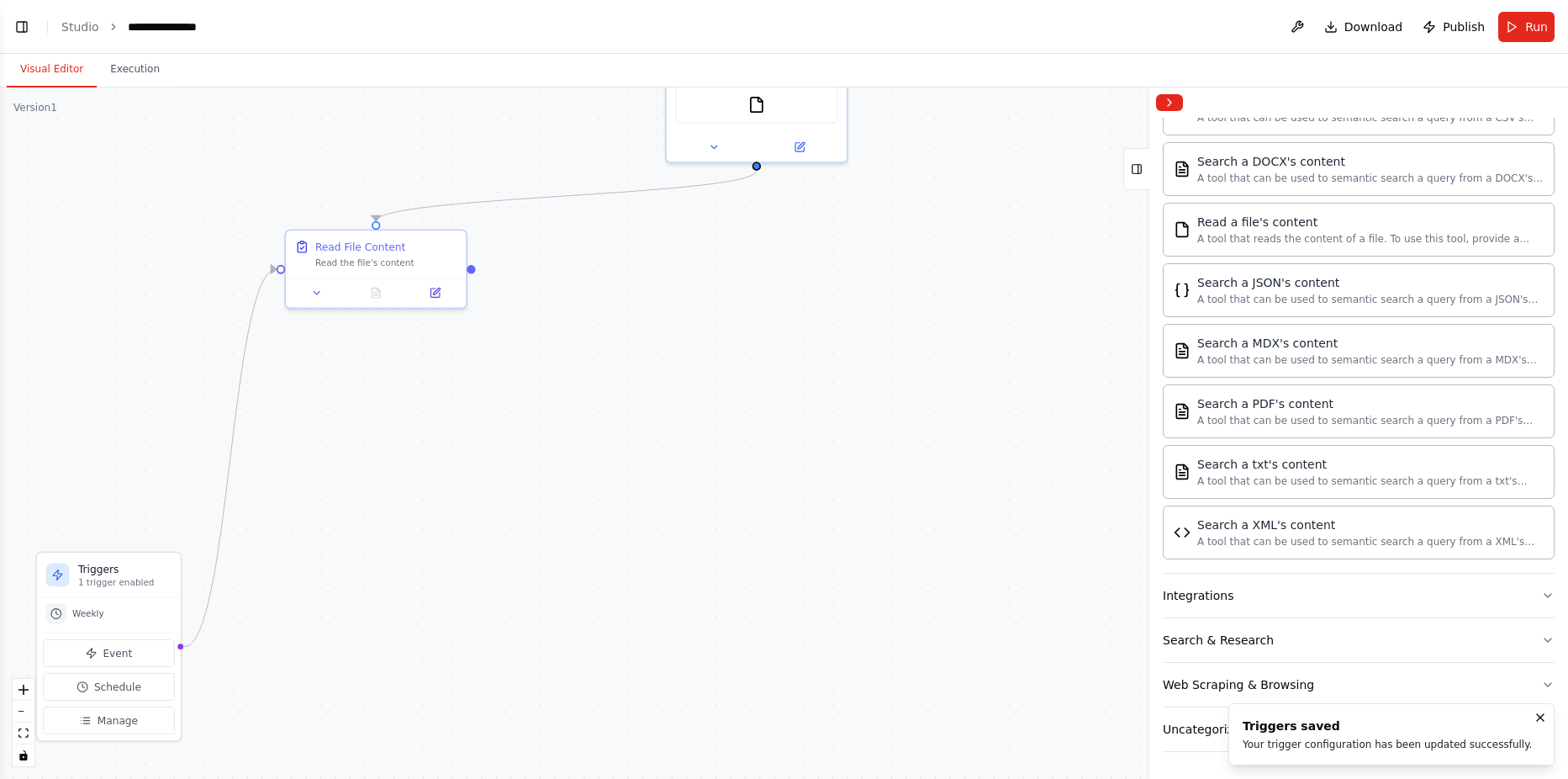
drag, startPoint x: 949, startPoint y: 348, endPoint x: 818, endPoint y: 505, distance: 204.5
click at [819, 505] on div ".deletable-edge-delete-btn { width: 20px; height: 20px; border: 0px solid #ffff…" at bounding box center [784, 432] width 1568 height 691
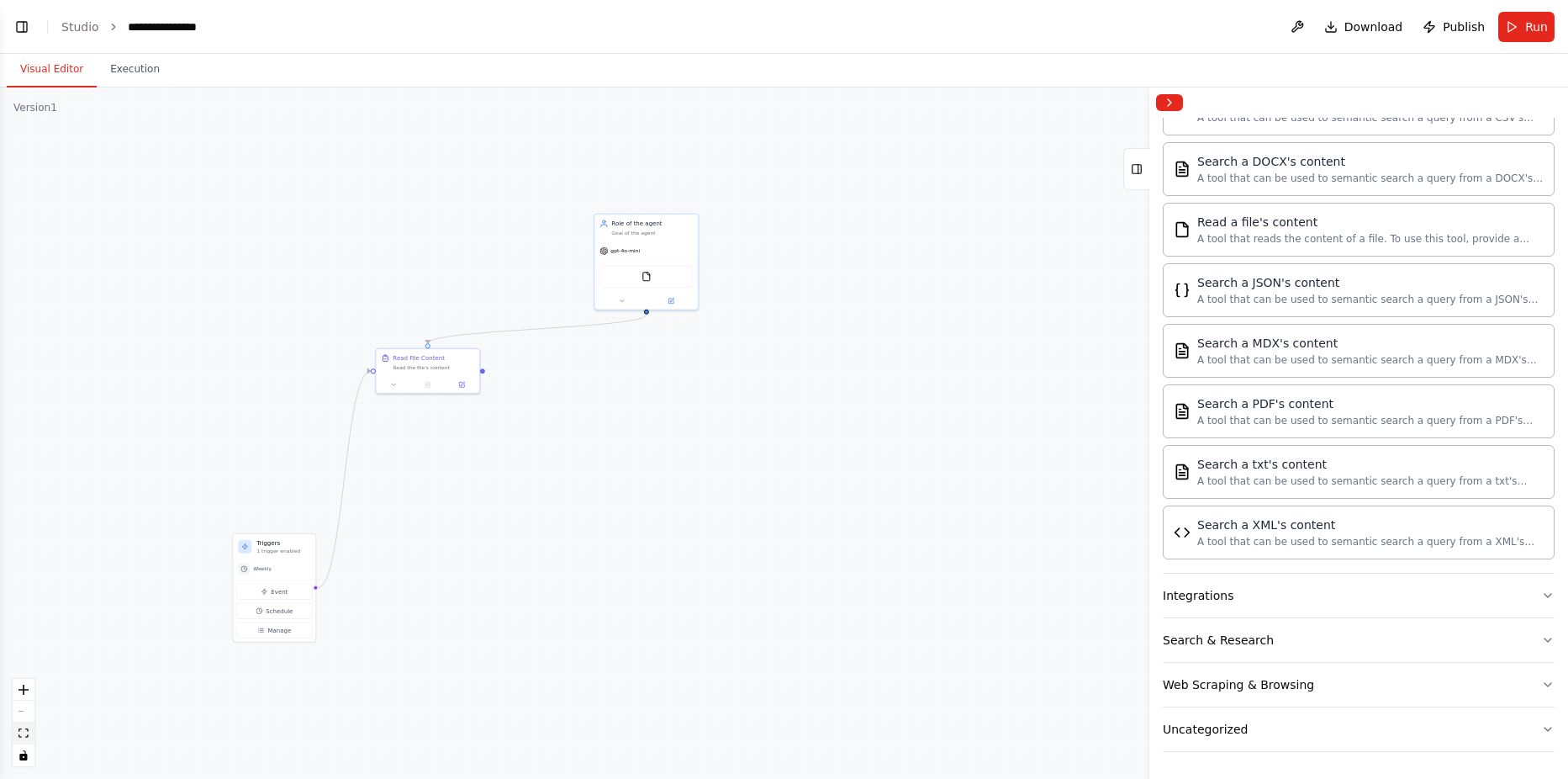
click at [31, 729] on button "fit view" at bounding box center [23, 733] width 22 height 22
drag, startPoint x: 1039, startPoint y: 133, endPoint x: 712, endPoint y: 145, distance: 327.2
click at [712, 145] on div "Role of the agent" at bounding box center [749, 143] width 120 height 12
drag, startPoint x: 490, startPoint y: 607, endPoint x: 487, endPoint y: 278, distance: 329.0
click at [487, 278] on div "Triggers 1 trigger enabled" at bounding box center [516, 274] width 79 height 22
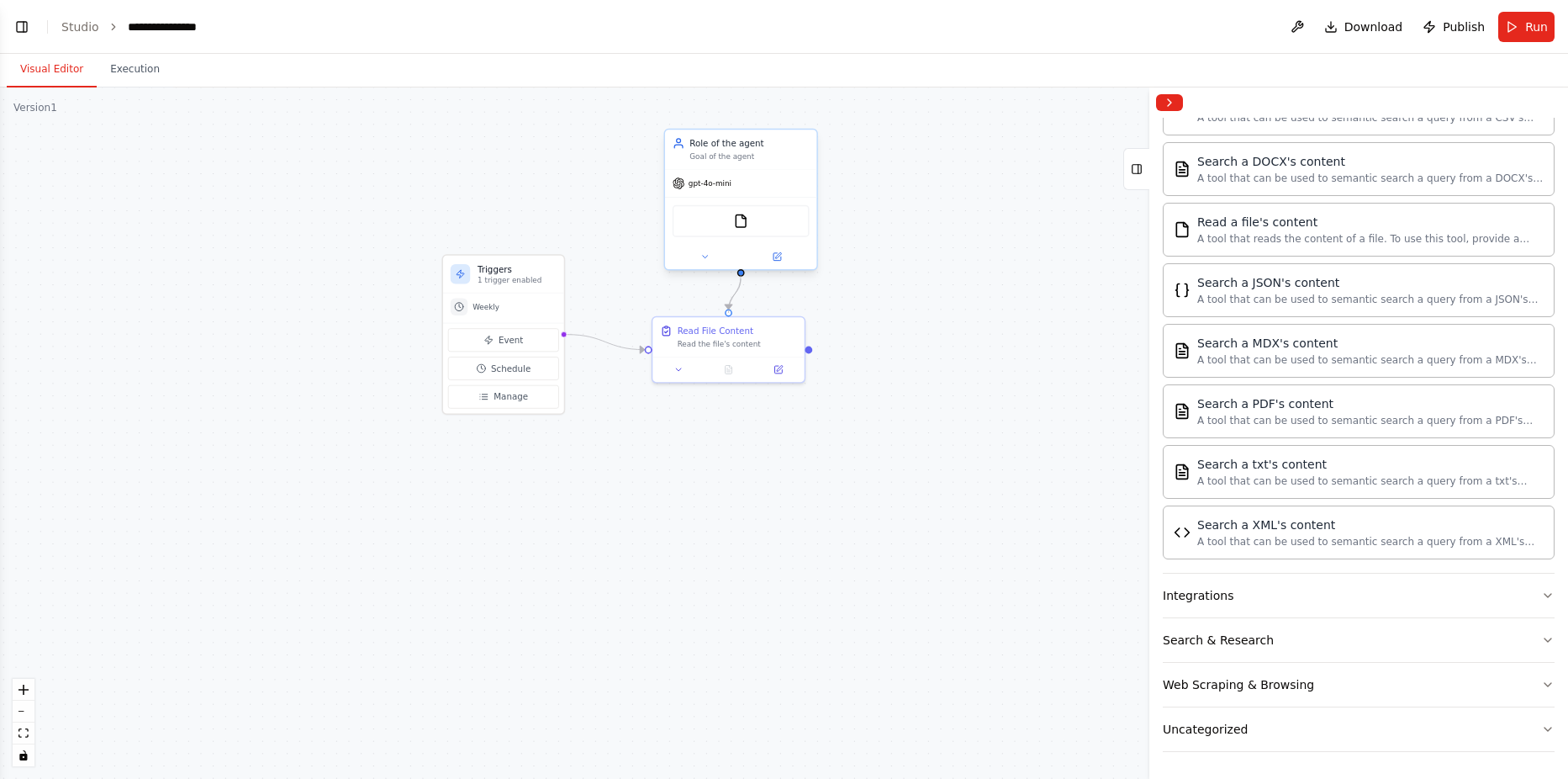
drag, startPoint x: 729, startPoint y: 311, endPoint x: 763, endPoint y: 269, distance: 54.0
click at [763, 328] on div "Triggers 1 trigger enabled Weekly Event Schedule Manage Read File Content Read …" at bounding box center [955, 581] width 1149 height 507
drag, startPoint x: 729, startPoint y: 308, endPoint x: 744, endPoint y: 274, distance: 37.2
click at [744, 328] on div "Triggers 1 trigger enabled Weekly Event Schedule Manage Read File Content Read …" at bounding box center [955, 581] width 1149 height 507
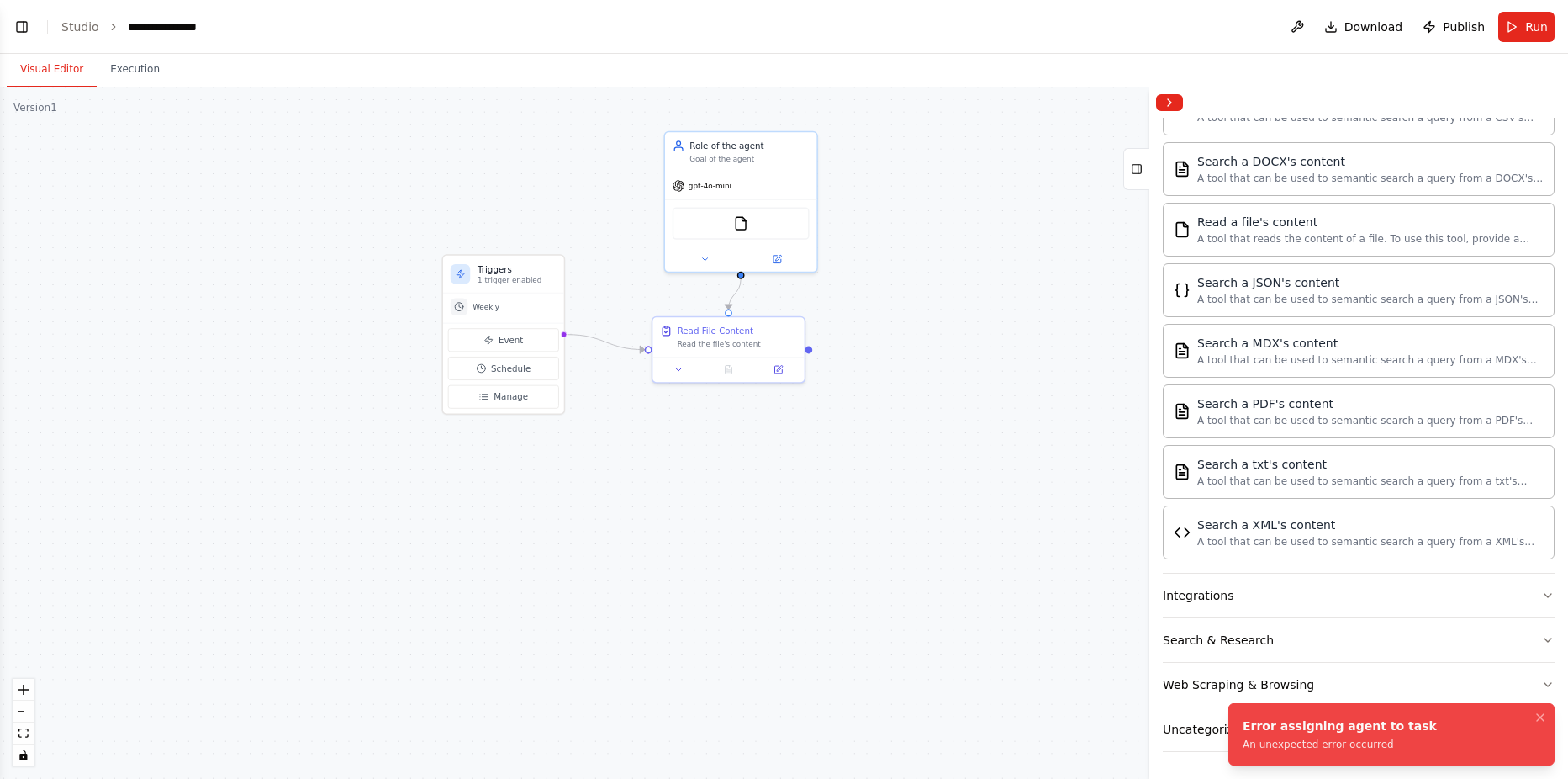
click at [1233, 604] on button "Integrations" at bounding box center [1358, 595] width 392 height 44
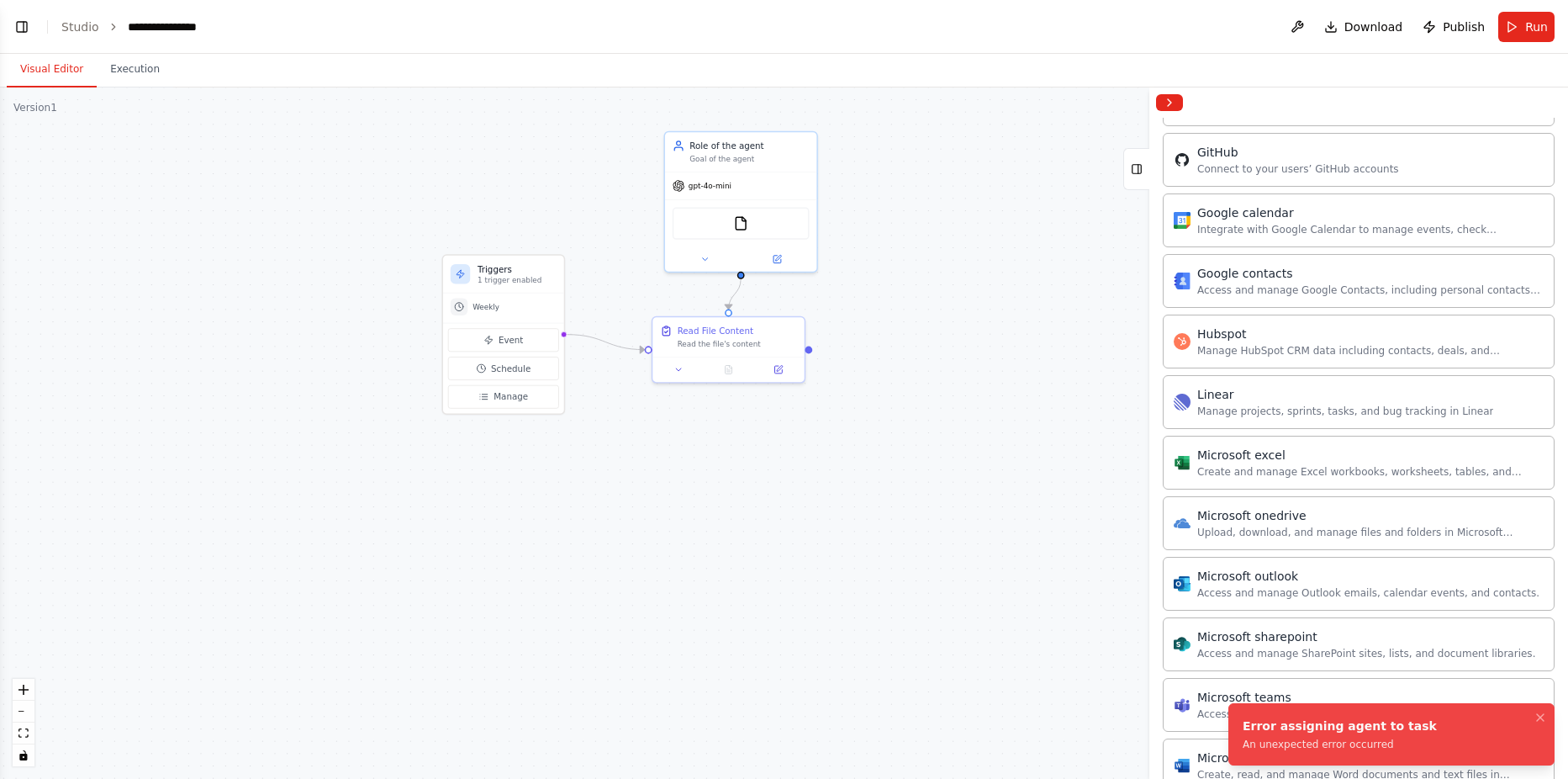
scroll to position [1906, 0]
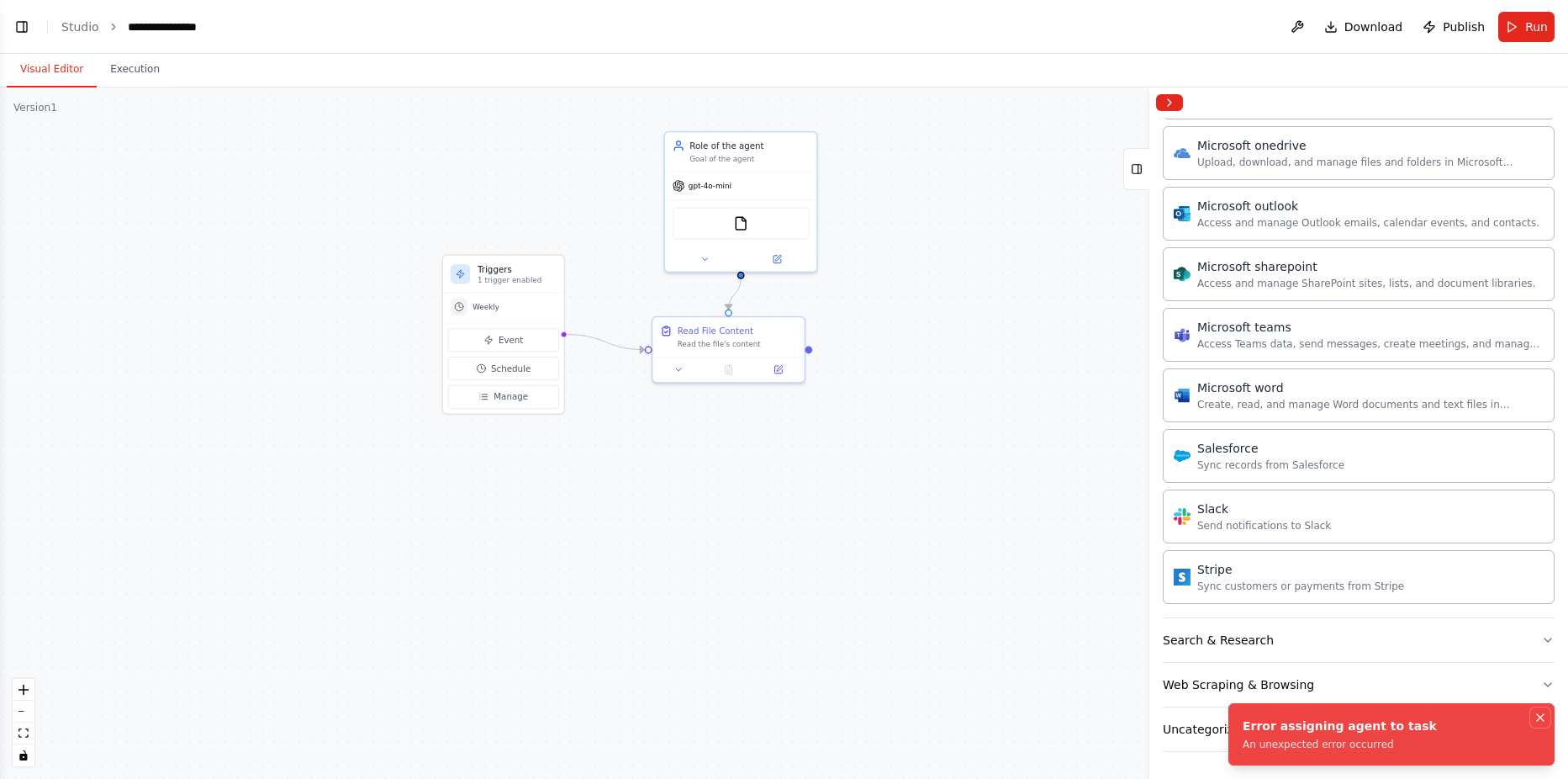
click at [1544, 715] on icon "Notifications (F8)" at bounding box center [1540, 718] width 13 height 13
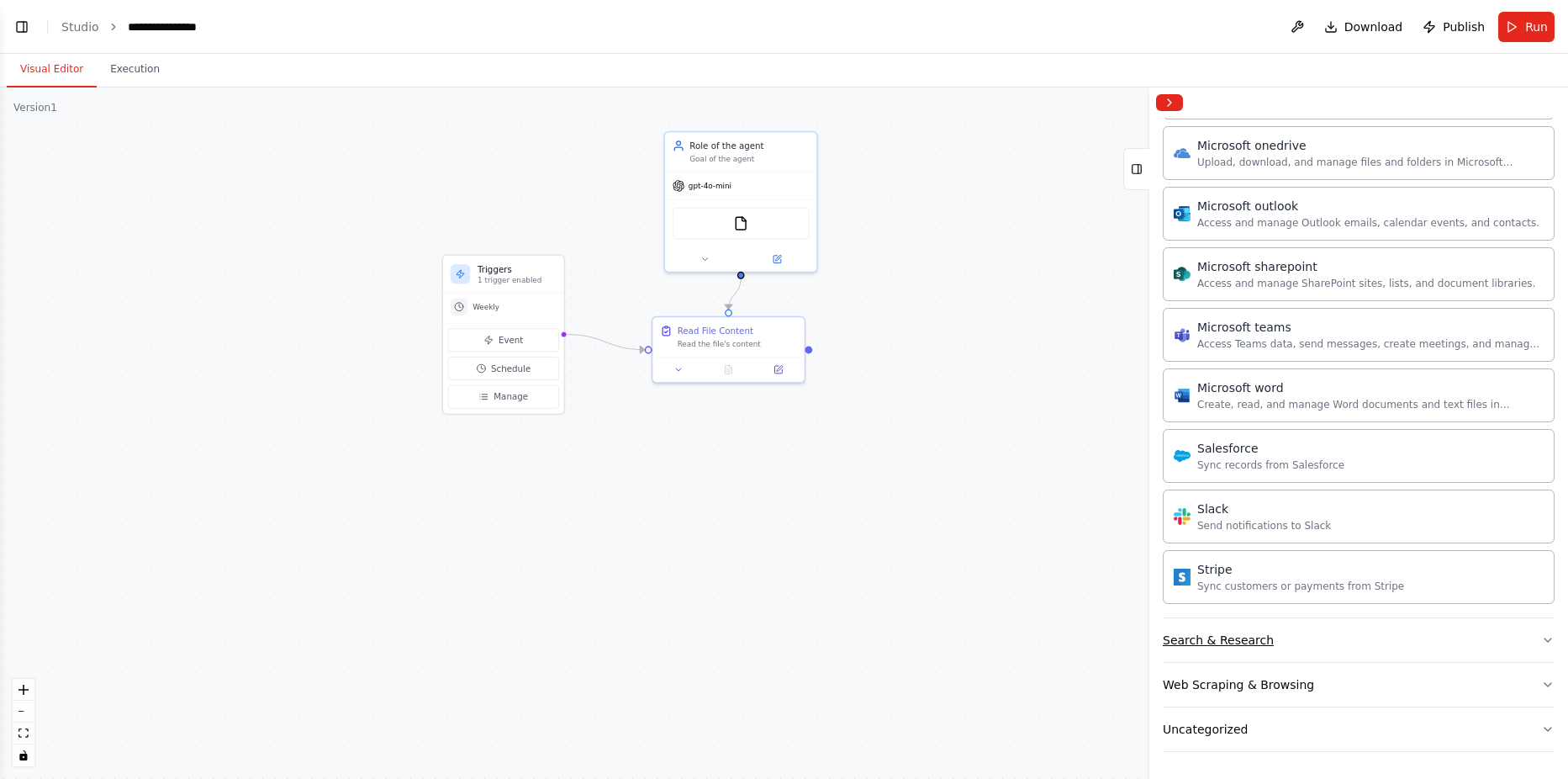
click at [1254, 641] on div "Search & Research" at bounding box center [1218, 640] width 111 height 17
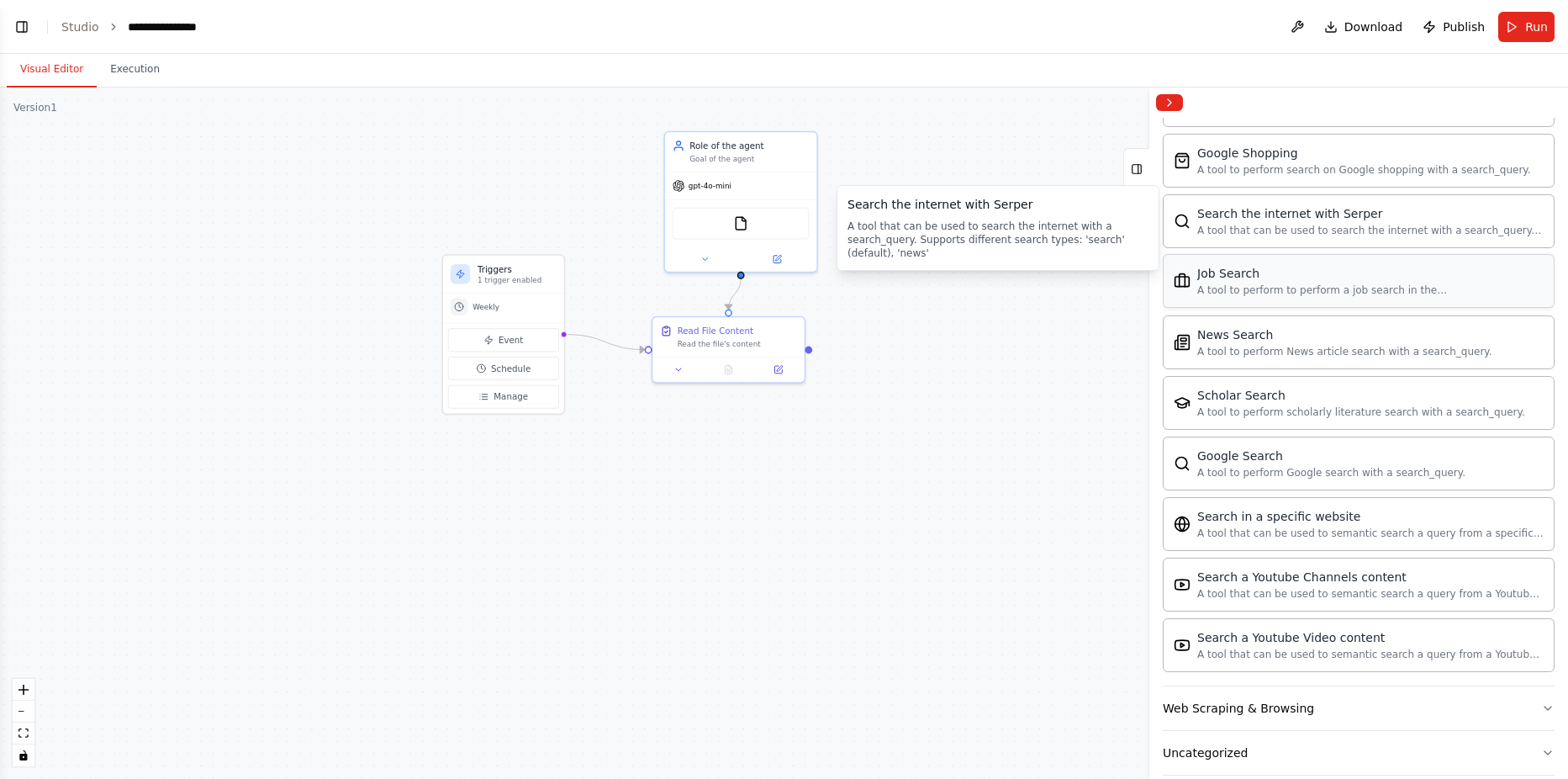
scroll to position [2766, 0]
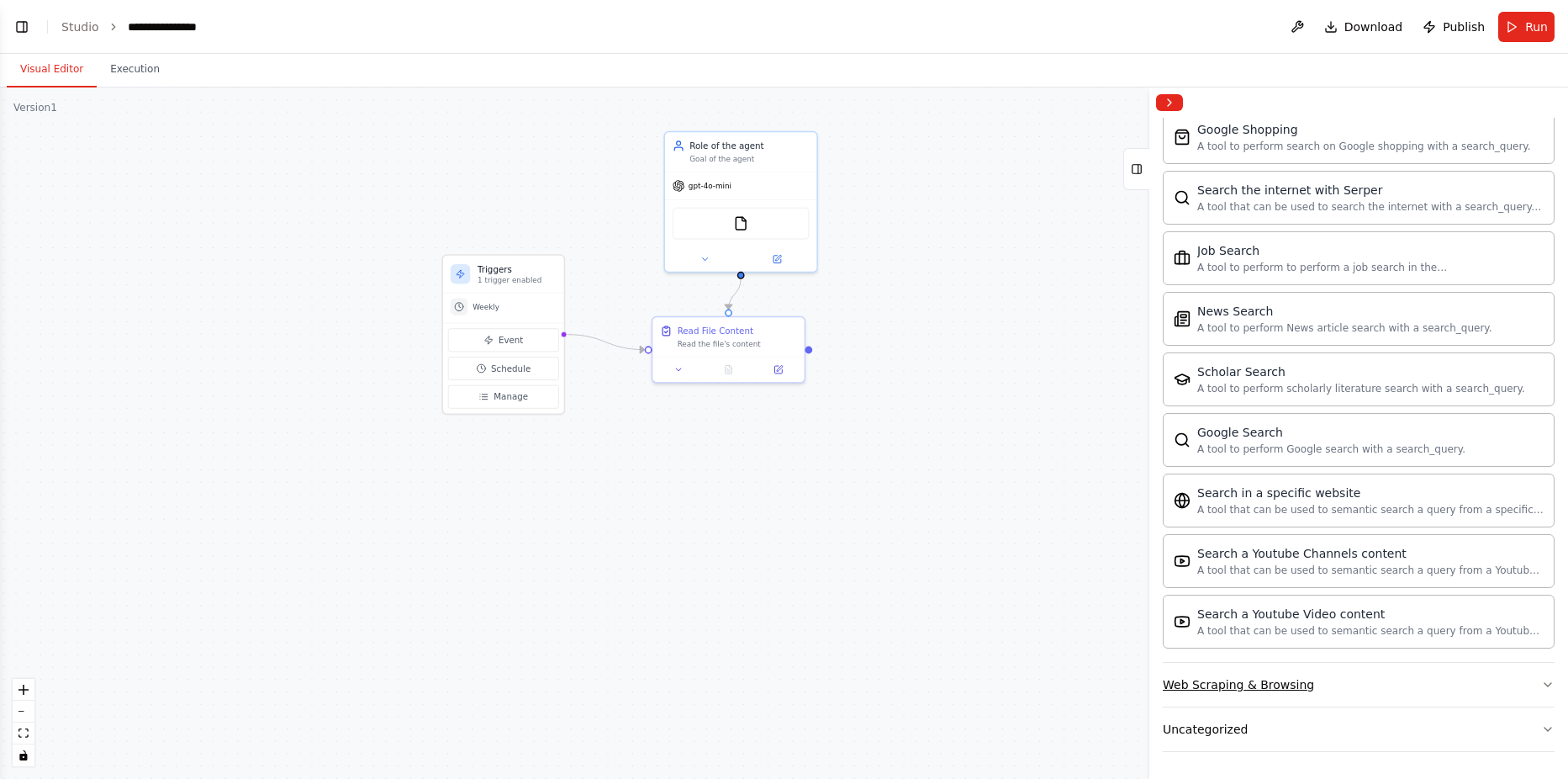
click at [1225, 682] on div "Web Scraping & Browsing" at bounding box center [1238, 685] width 151 height 17
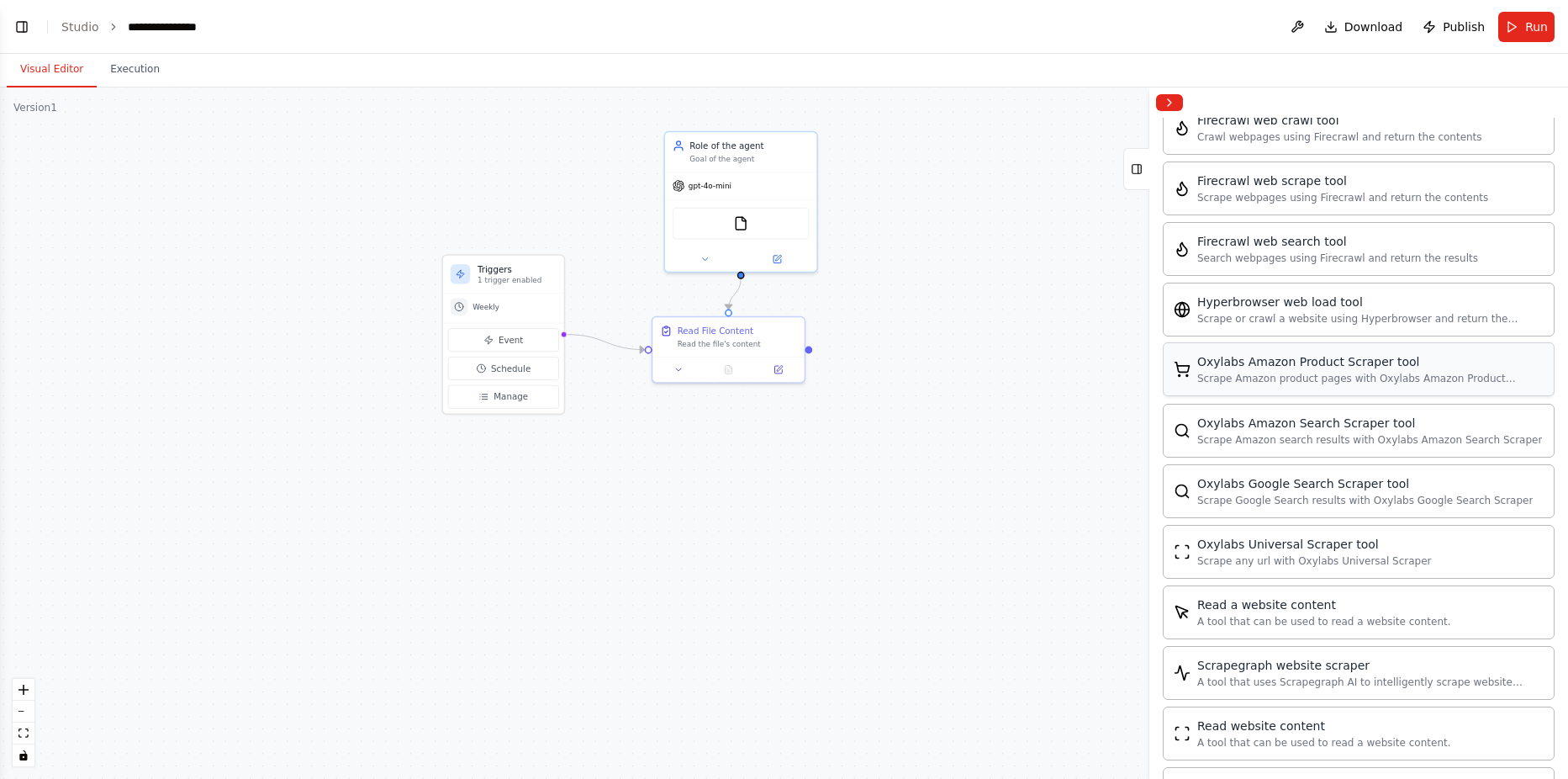
scroll to position [3688, 0]
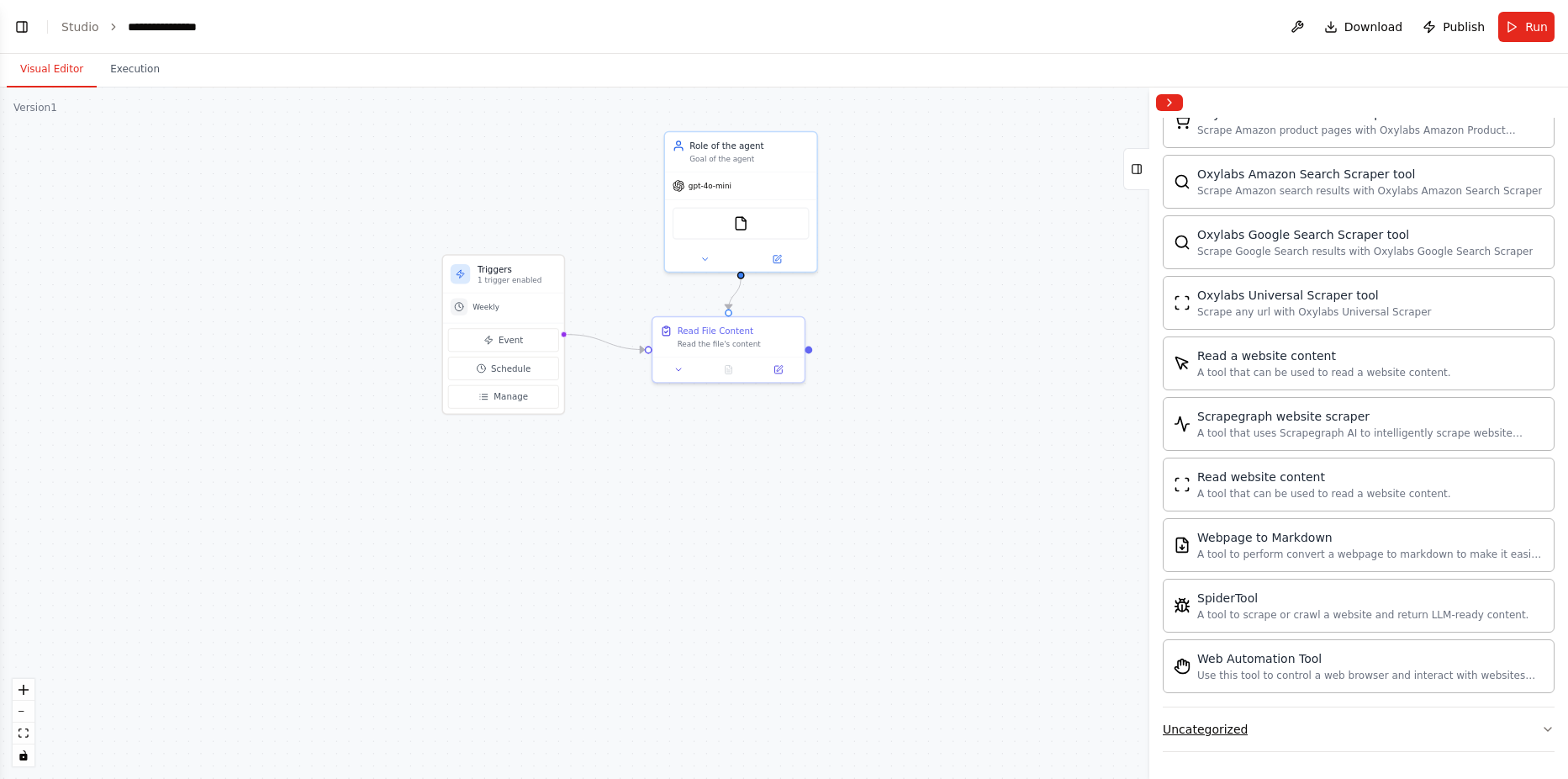
click at [1267, 730] on button "Uncategorized" at bounding box center [1358, 729] width 392 height 44
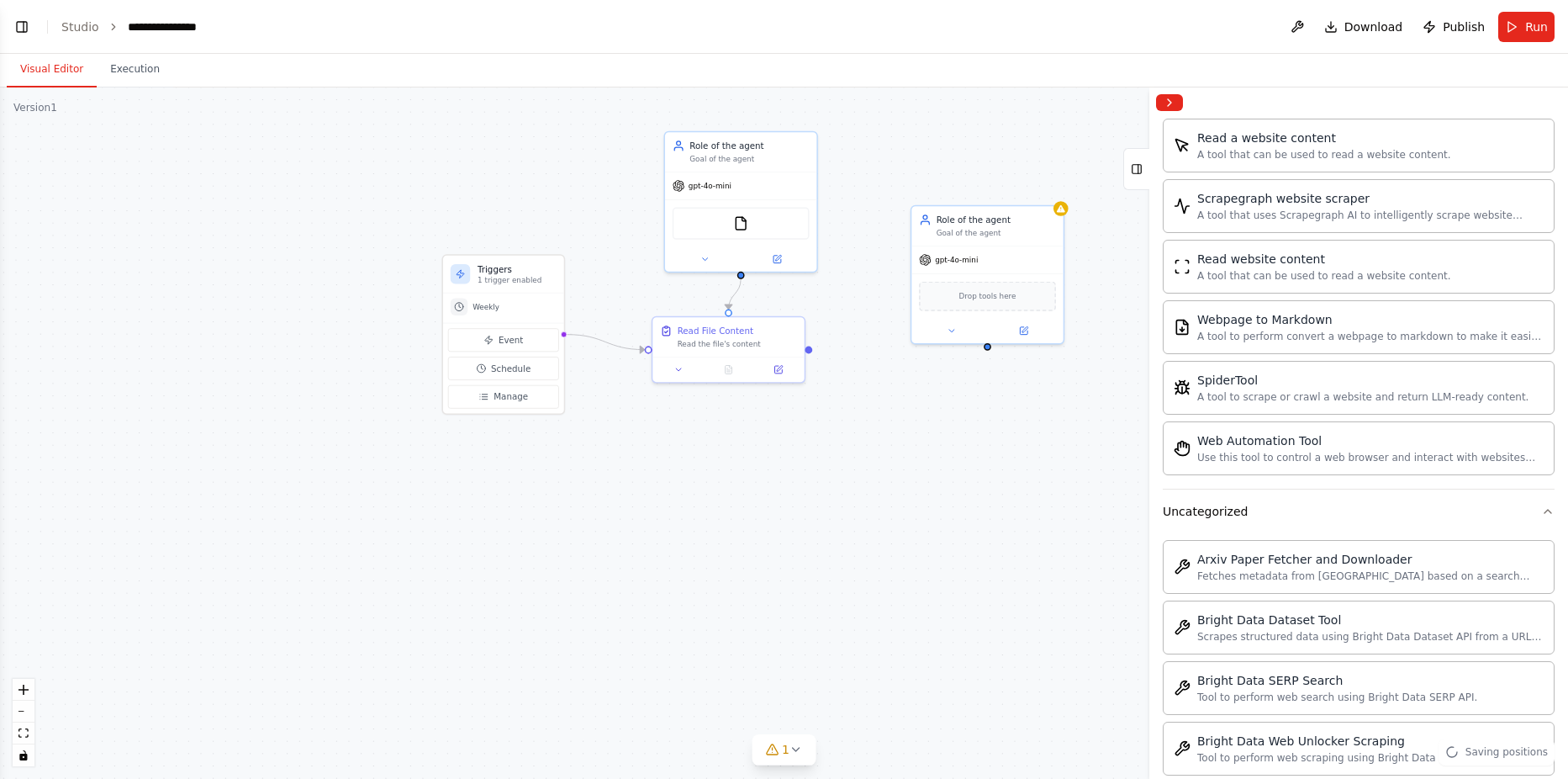
scroll to position [4610, 0]
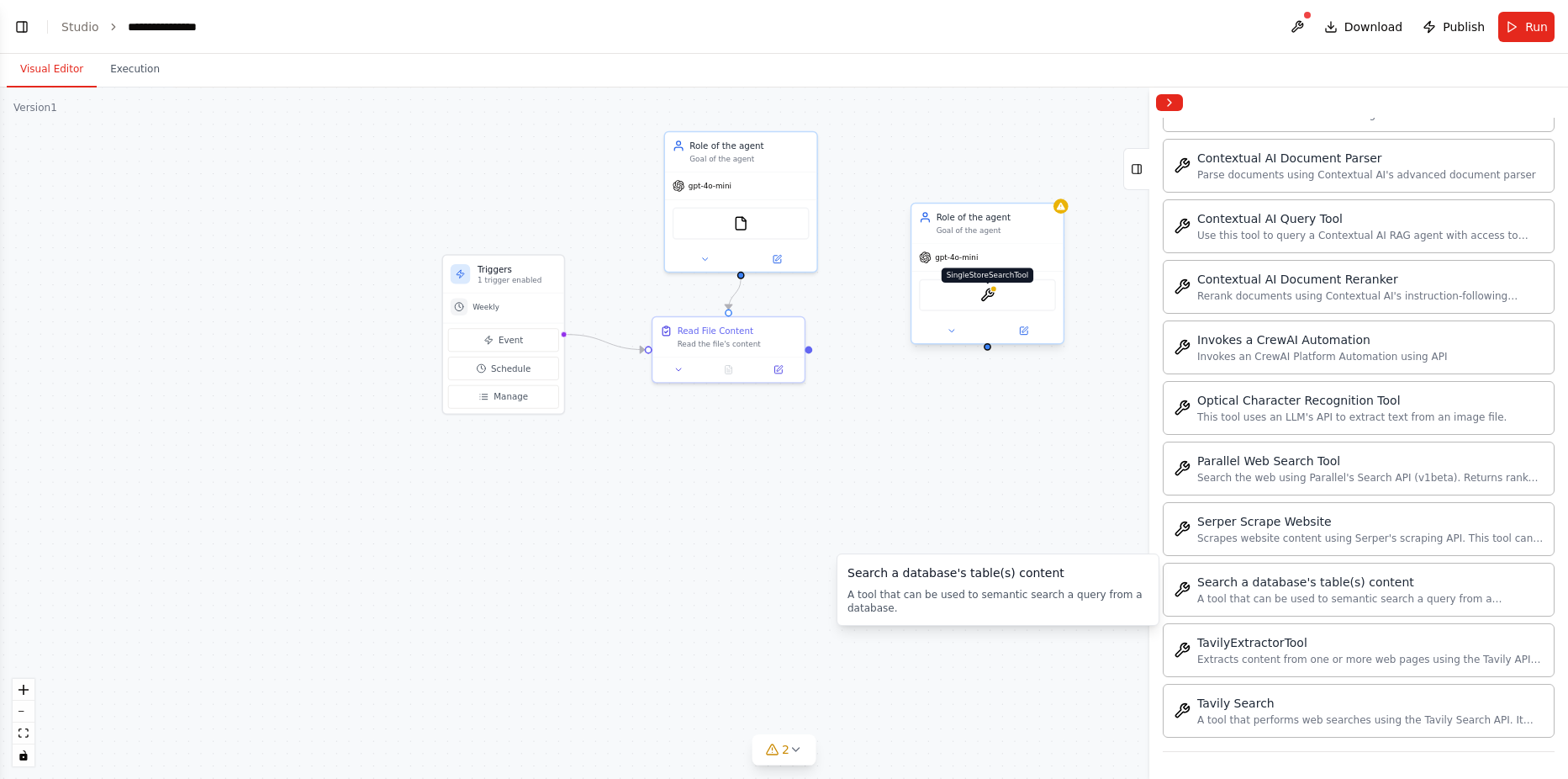
click at [986, 292] on img at bounding box center [988, 295] width 15 height 15
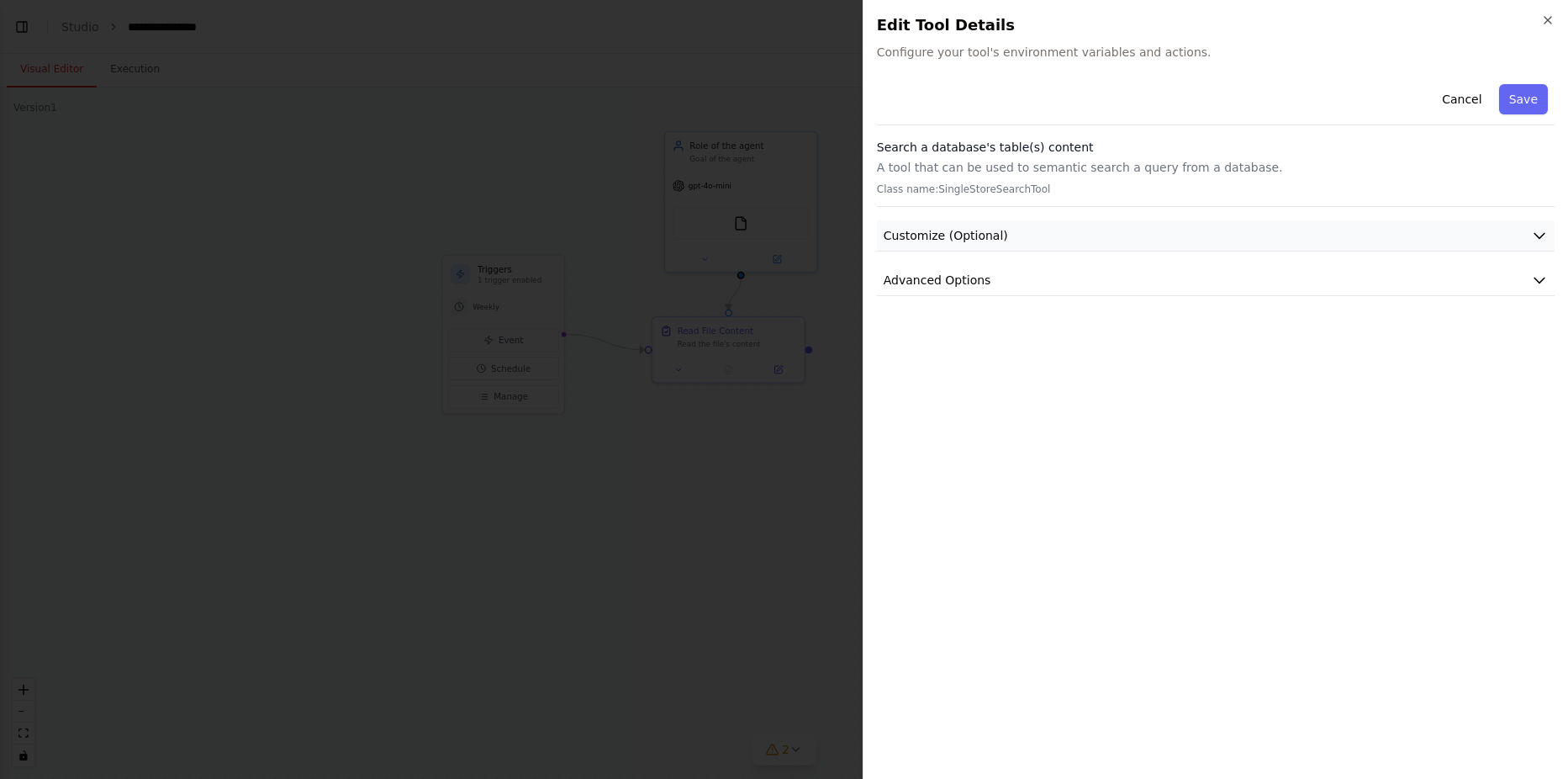
click at [958, 239] on span "Customize (Optional)" at bounding box center [945, 236] width 125 height 17
click at [1507, 288] on button "Advanced Options" at bounding box center [1215, 280] width 677 height 31
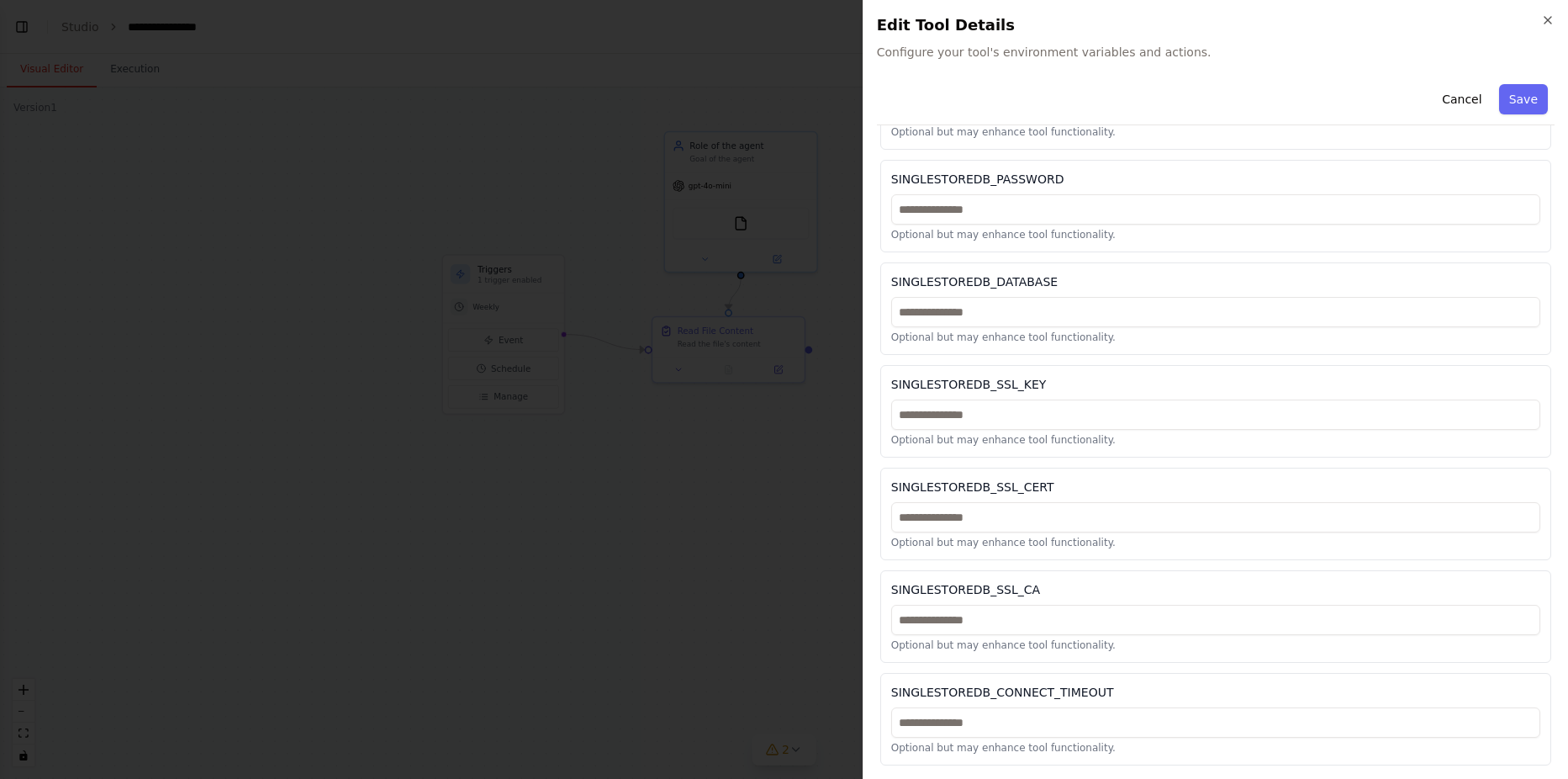
scroll to position [0, 0]
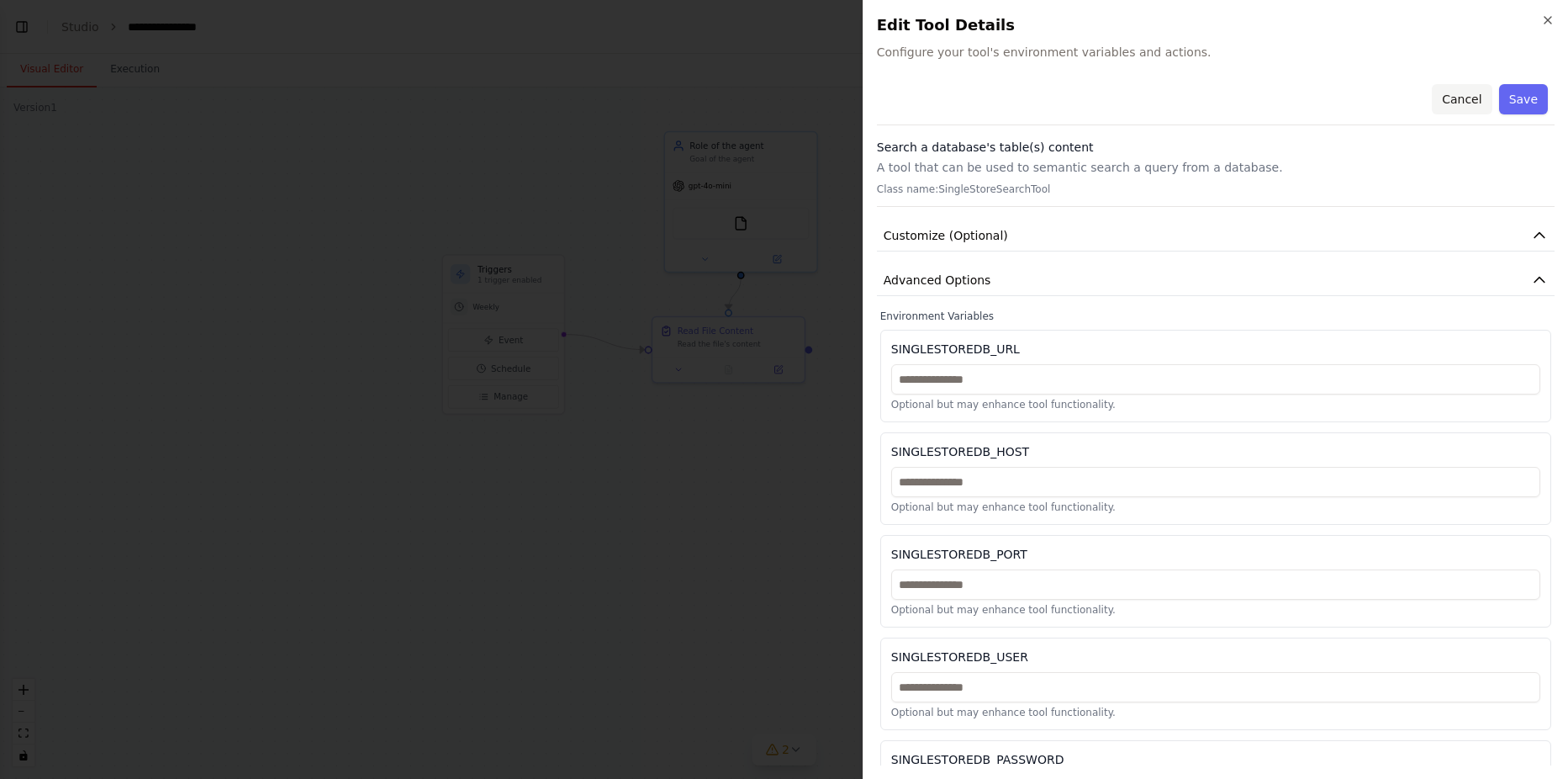
click at [1444, 102] on button "Cancel" at bounding box center [1461, 100] width 59 height 31
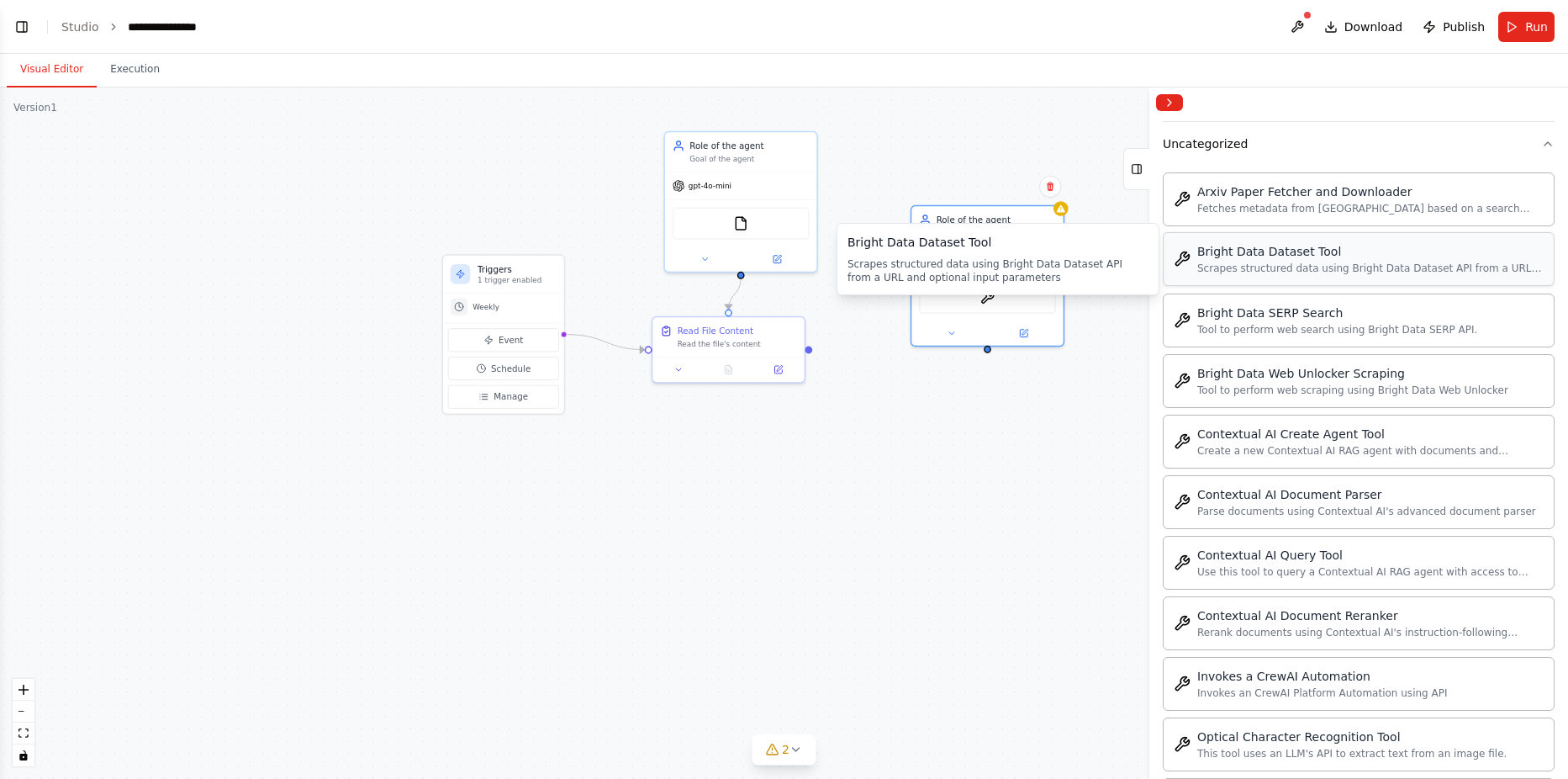
scroll to position [3937, 0]
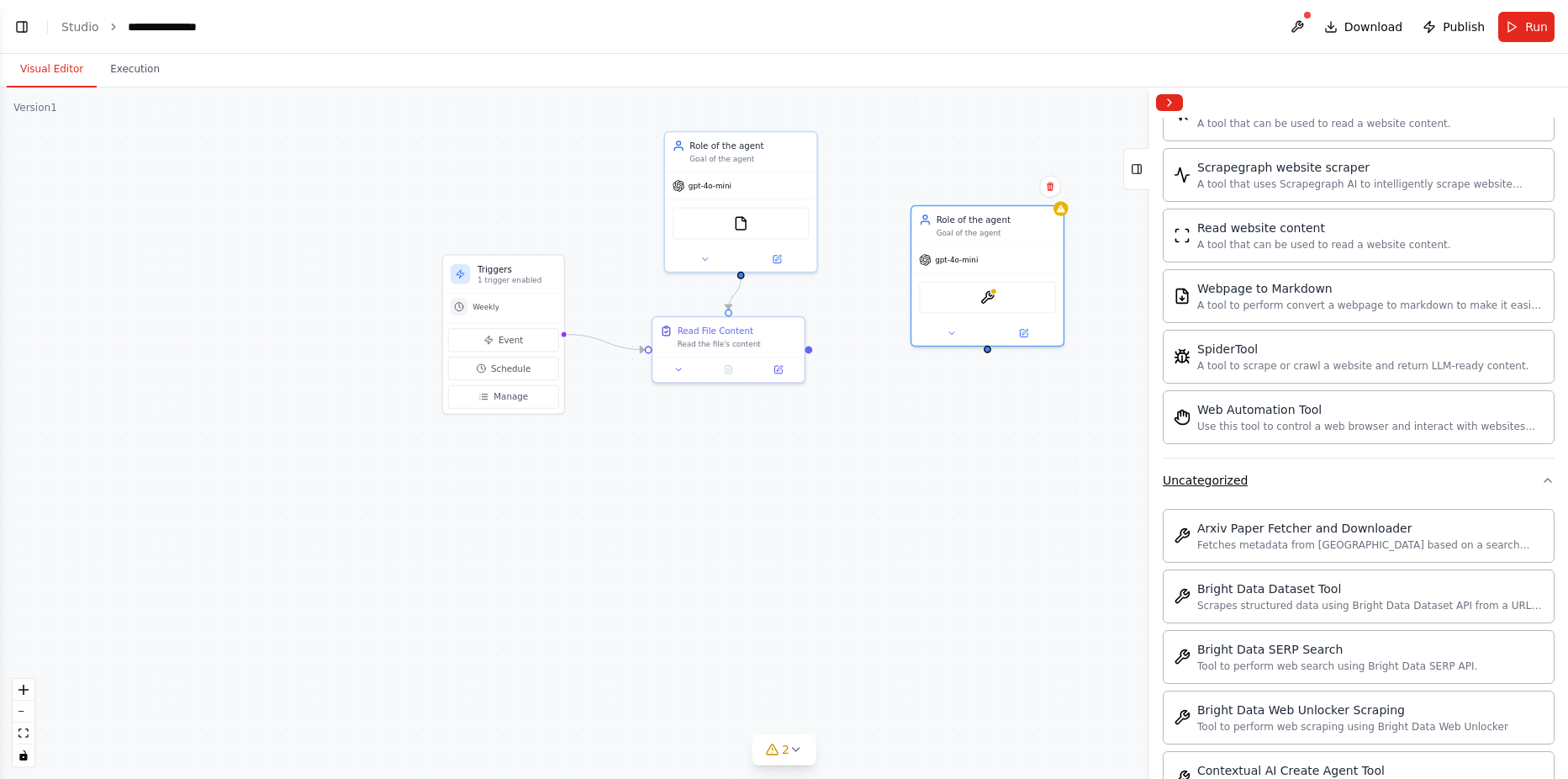
click at [1227, 479] on div "Uncategorized" at bounding box center [1205, 480] width 85 height 17
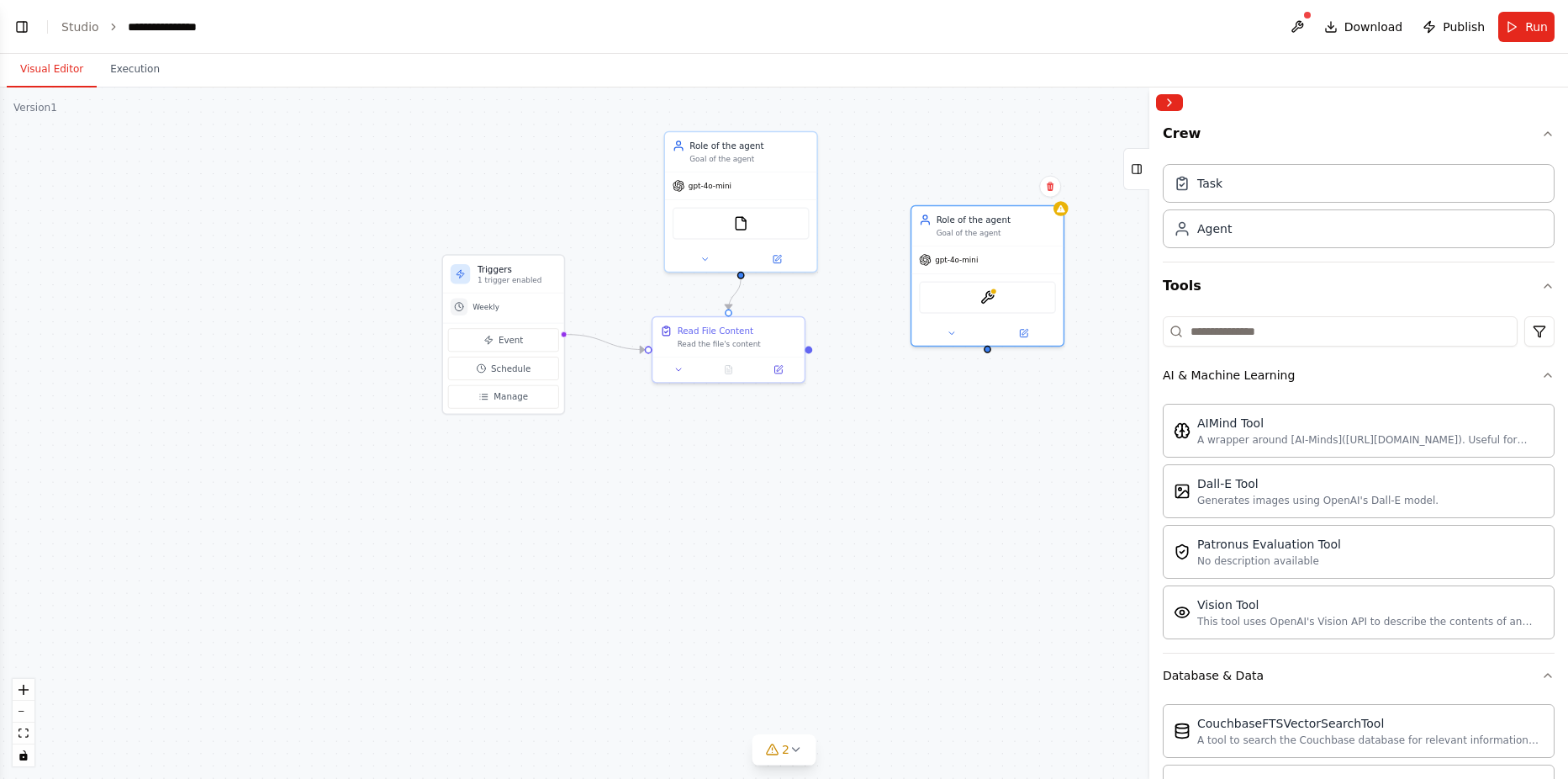
scroll to position [0, 0]
click at [1215, 382] on div "AI & Machine Learning" at bounding box center [1229, 376] width 132 height 17
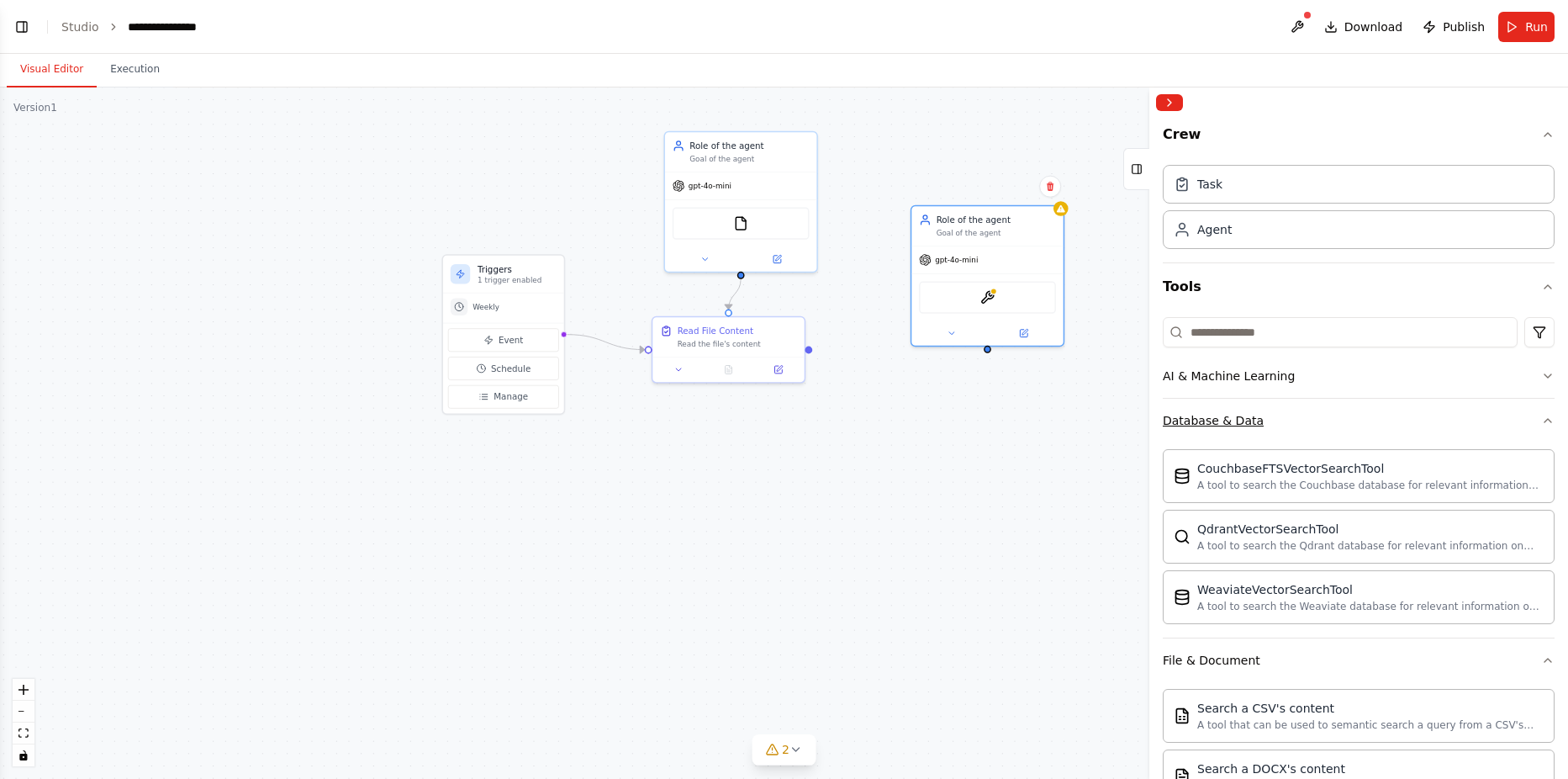
click at [1206, 423] on div "Database & Data" at bounding box center [1213, 421] width 101 height 17
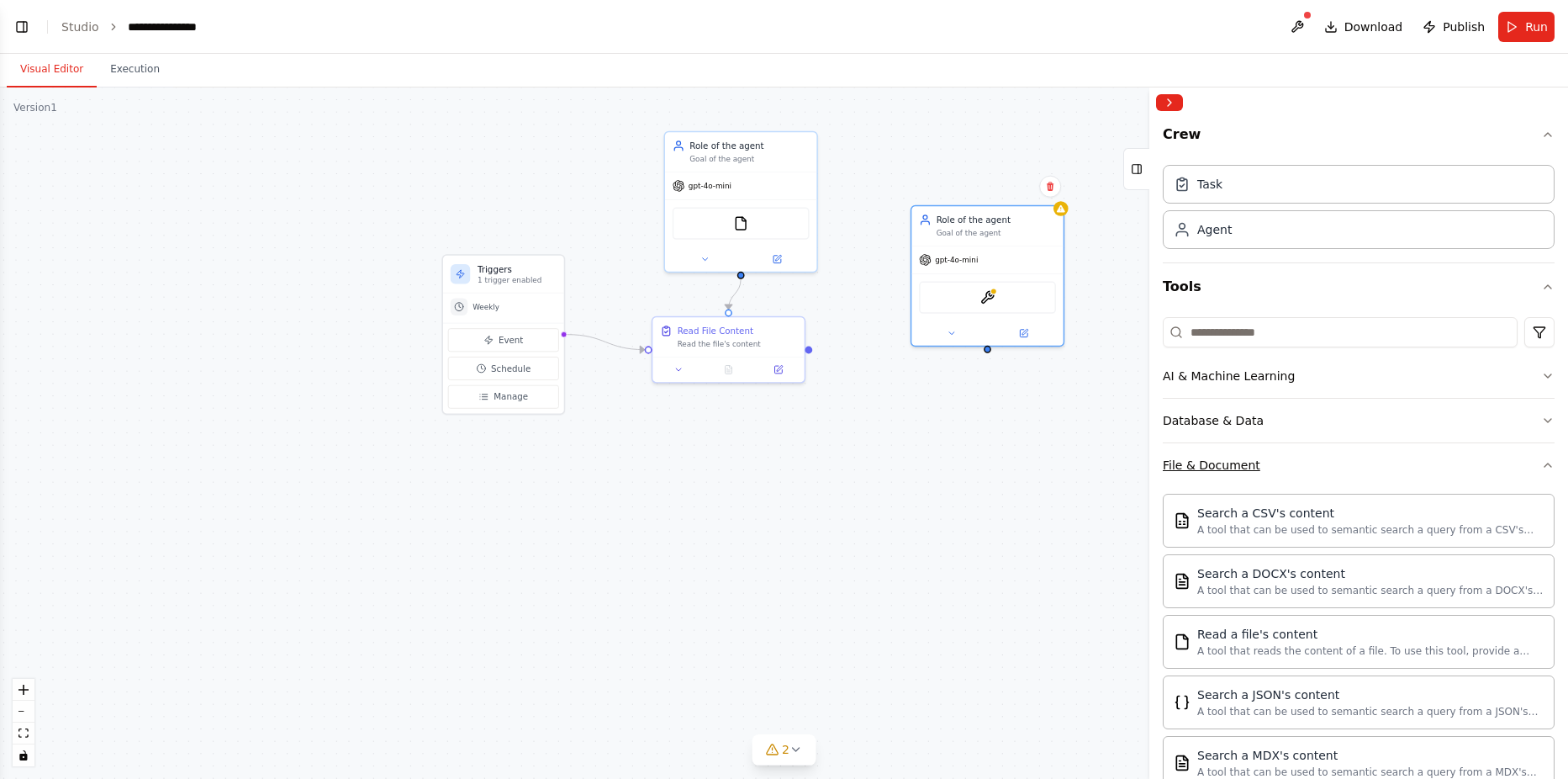
click at [1197, 470] on div "File & Document" at bounding box center [1212, 466] width 98 height 17
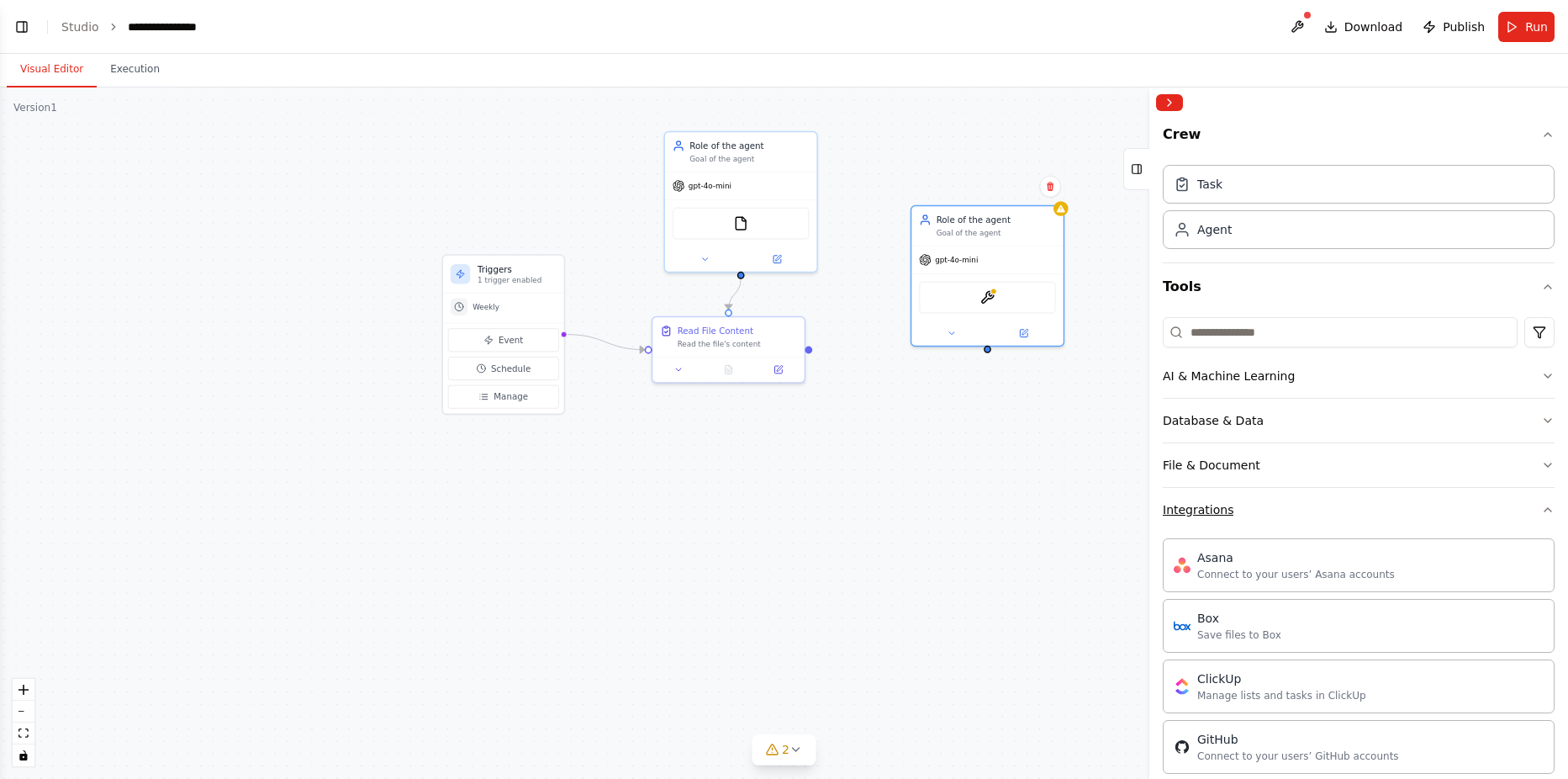
click at [1189, 513] on div "Integrations" at bounding box center [1198, 510] width 71 height 17
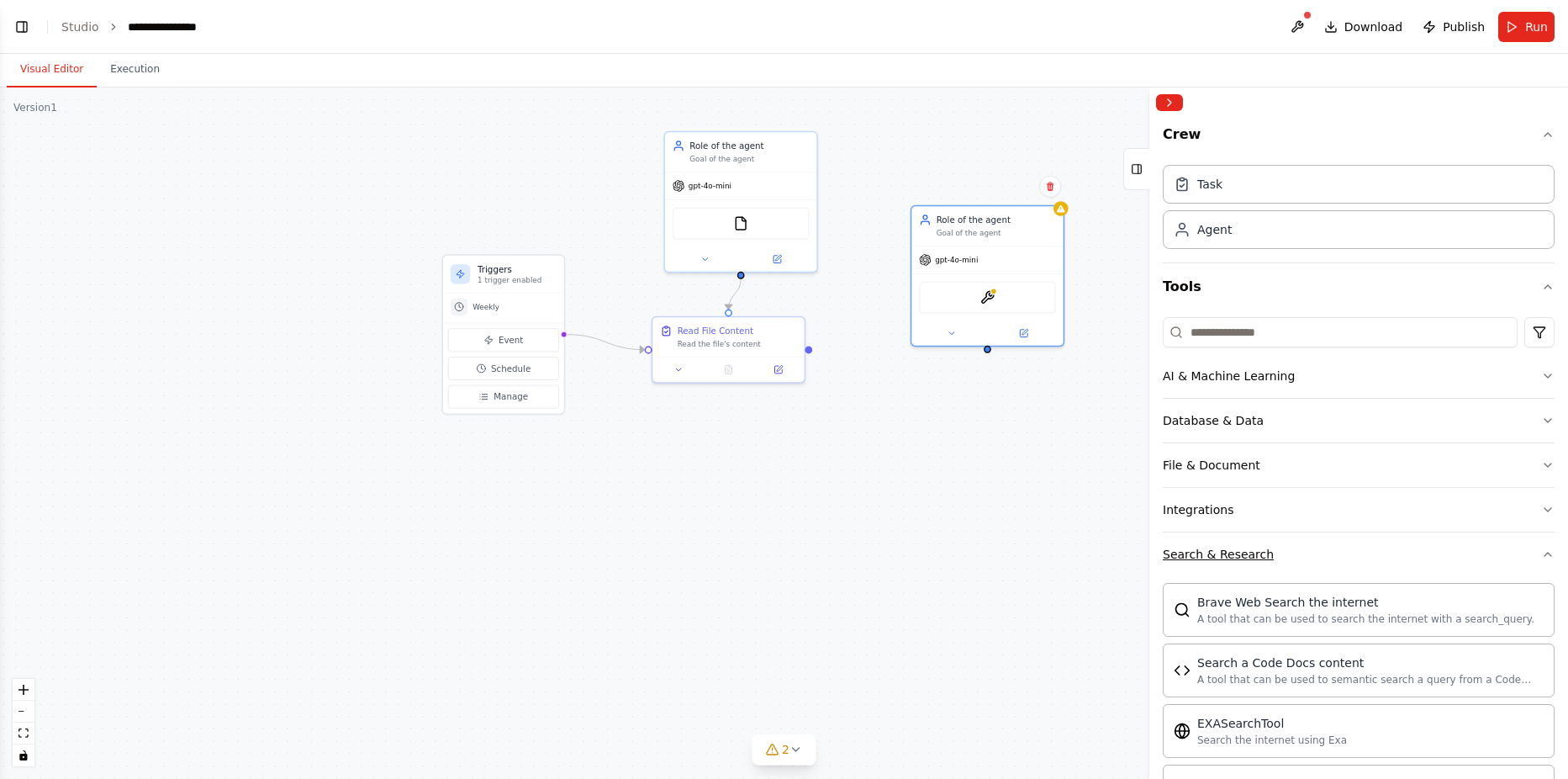
click at [1208, 561] on div "Search & Research" at bounding box center [1218, 555] width 111 height 17
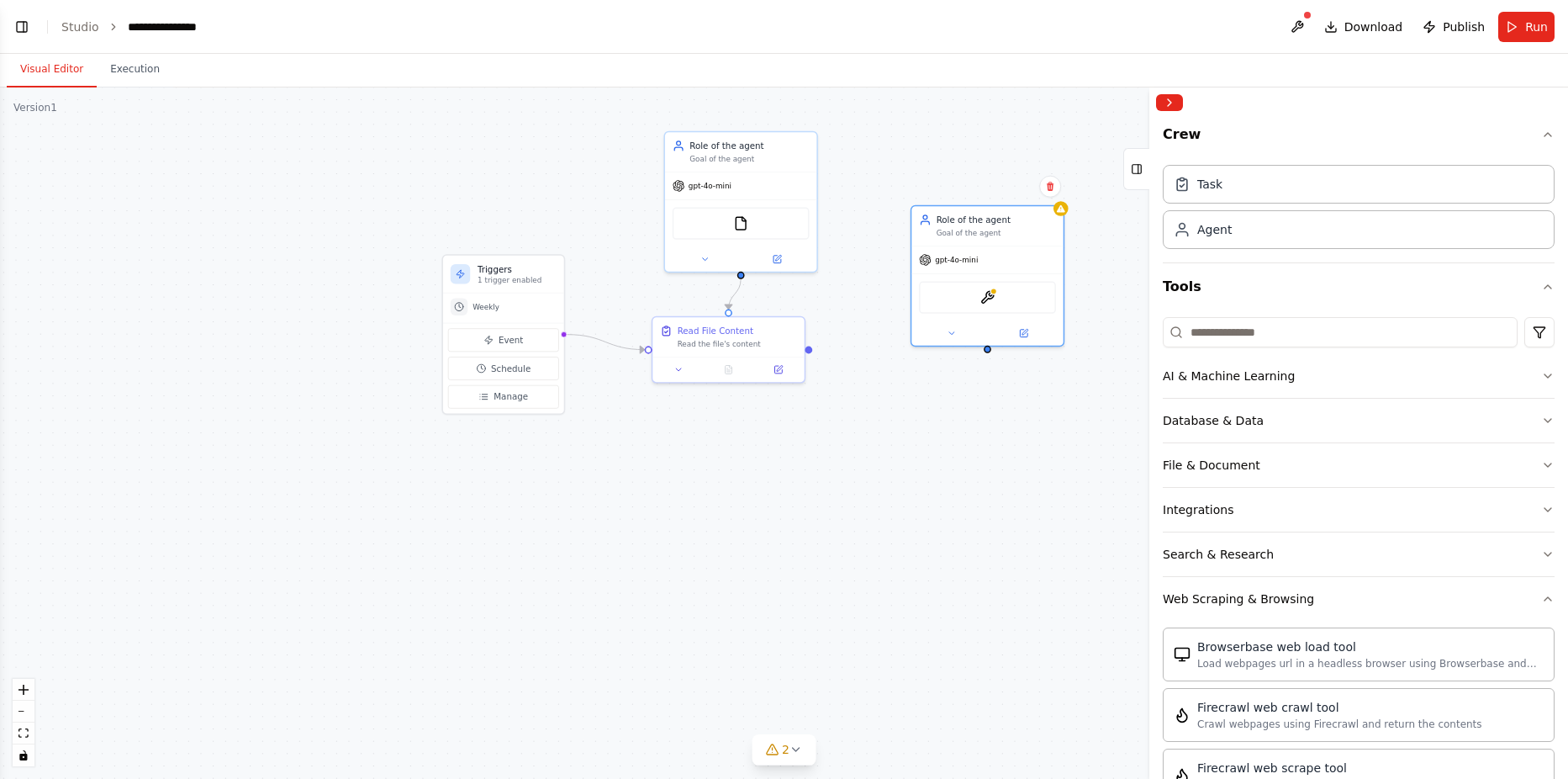
scroll to position [336, 0]
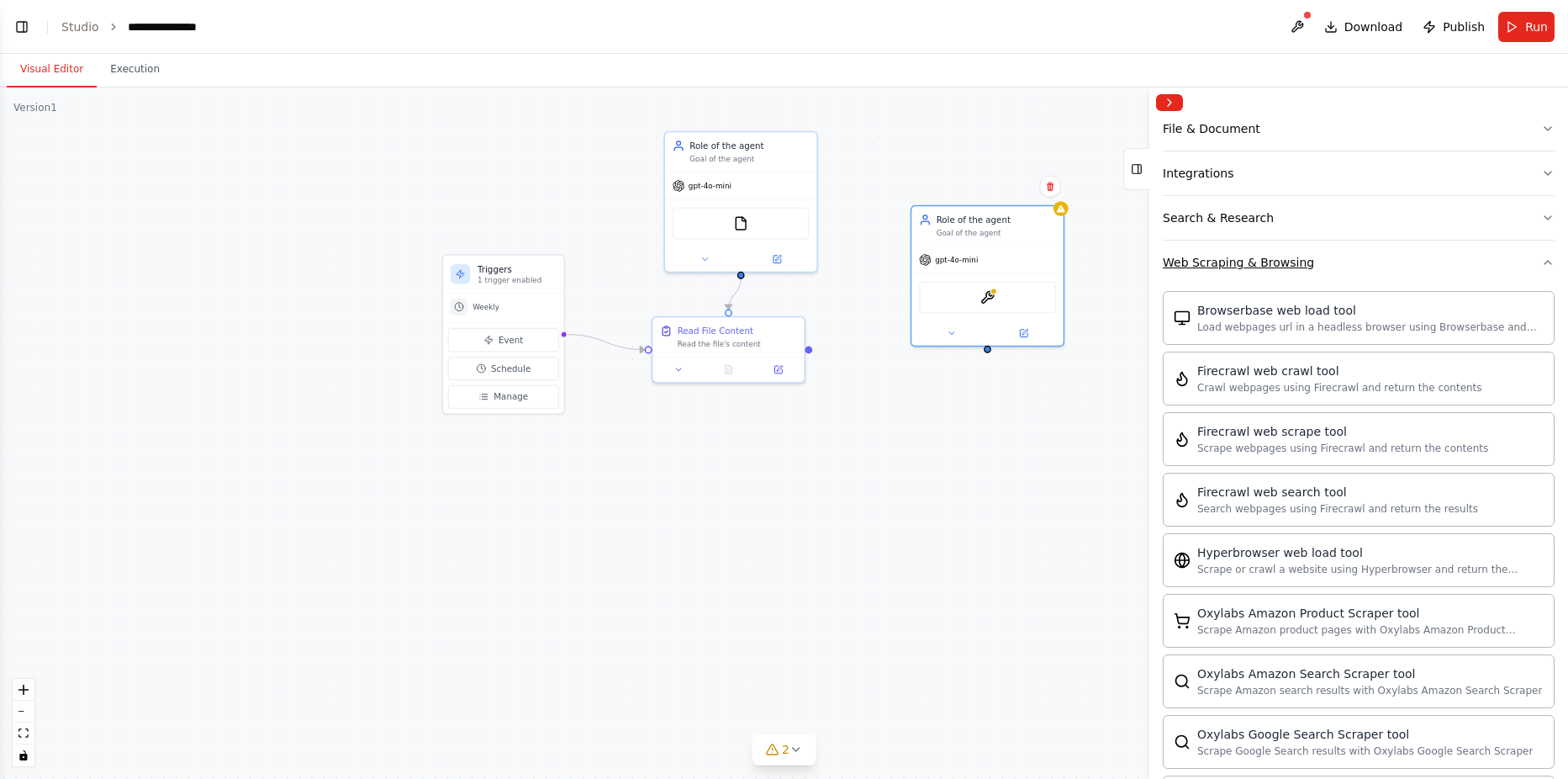
click at [1189, 276] on button "Web Scraping & Browsing" at bounding box center [1358, 263] width 392 height 44
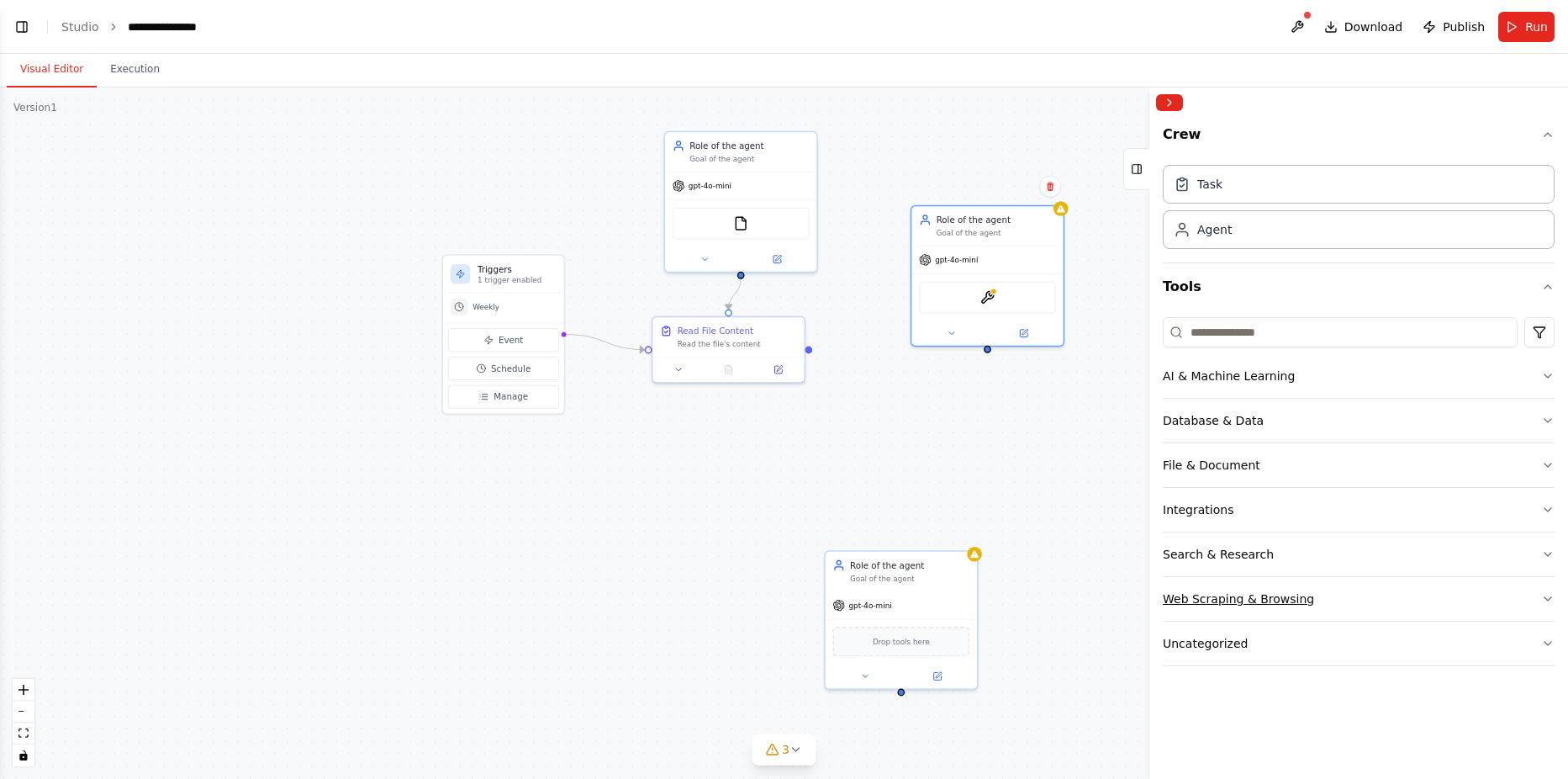
click at [1206, 614] on button "Web Scraping & Browsing" at bounding box center [1358, 599] width 392 height 44
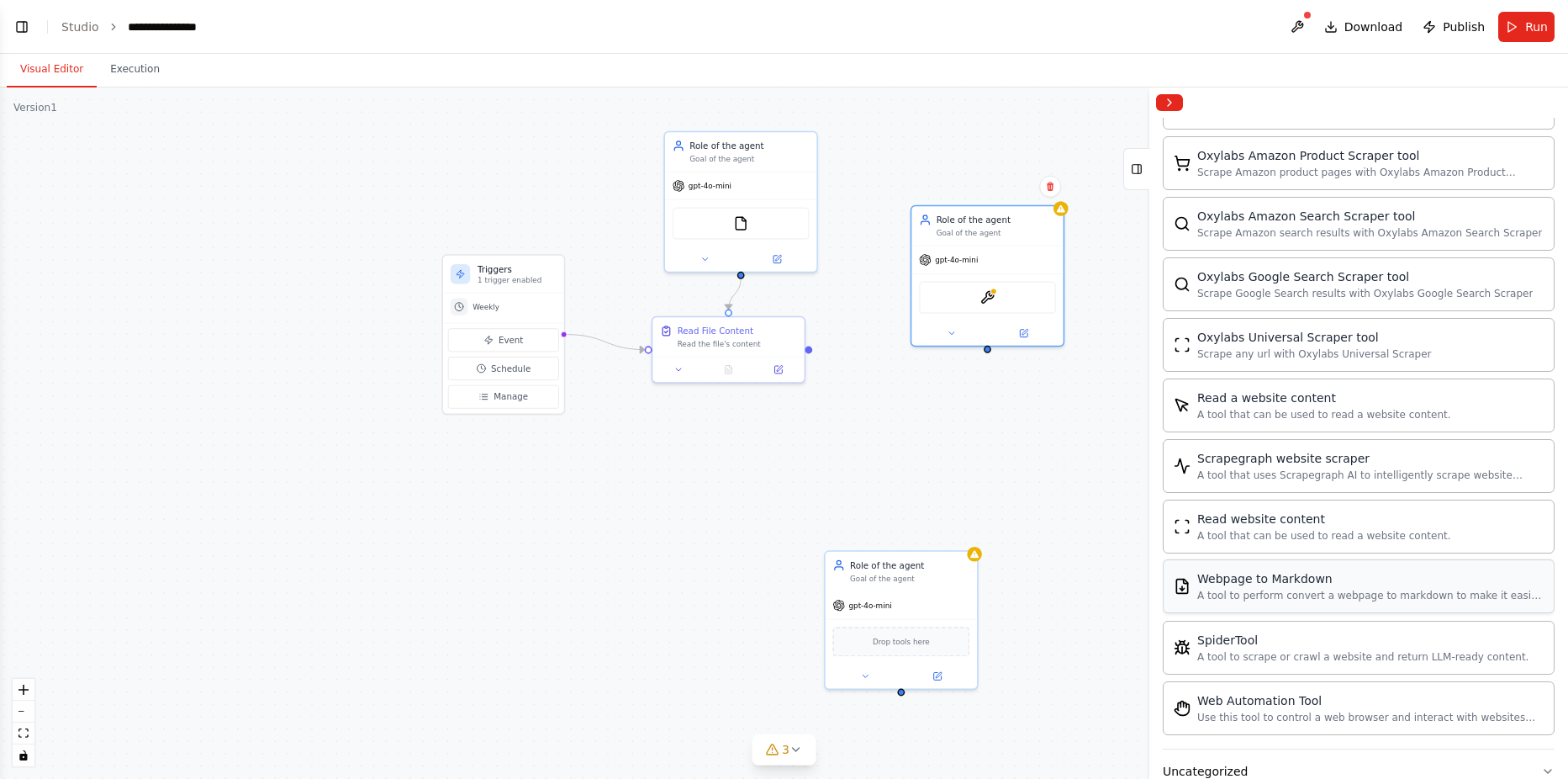
scroll to position [836, 0]
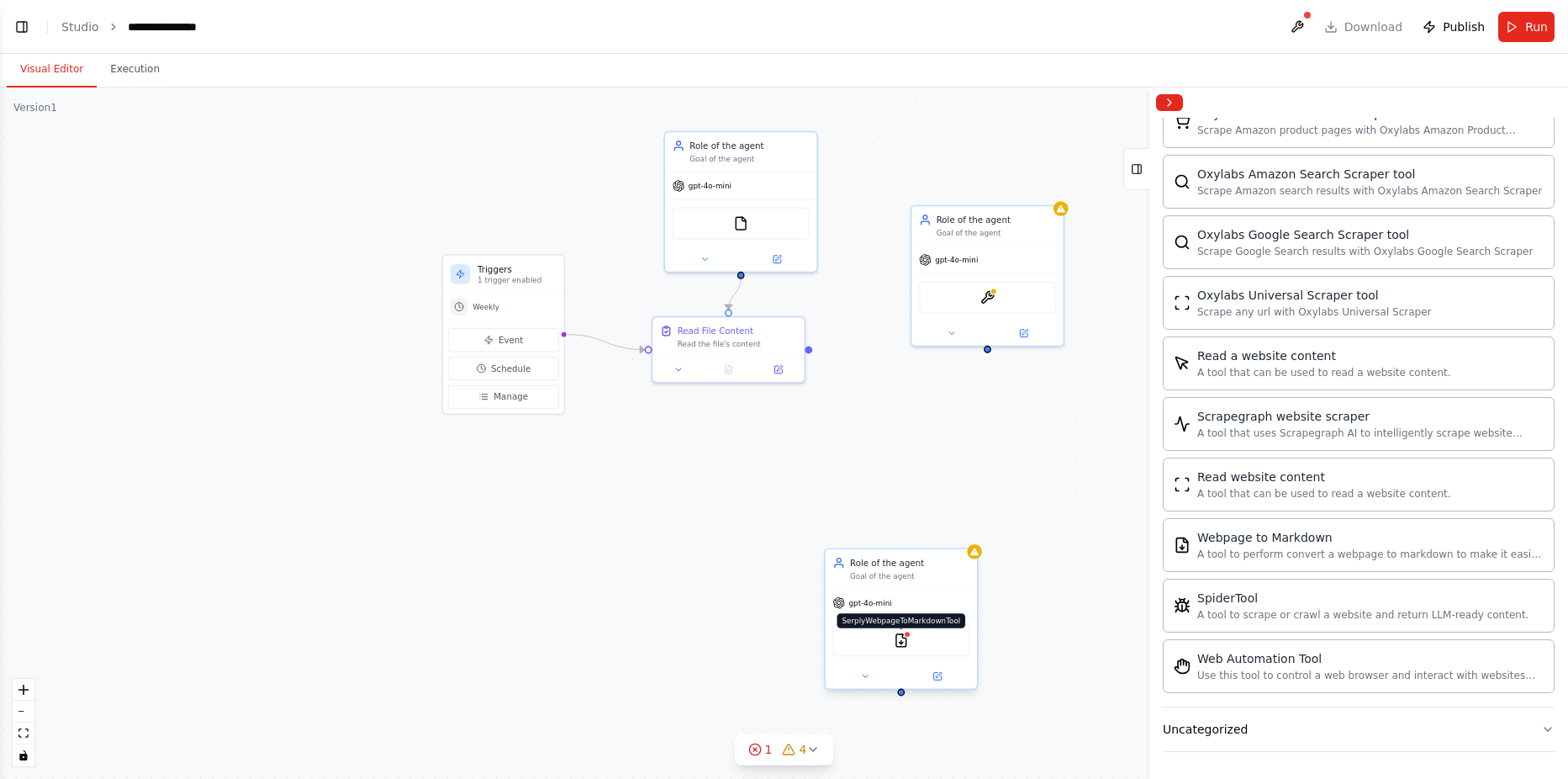
click at [898, 638] on img at bounding box center [901, 641] width 15 height 15
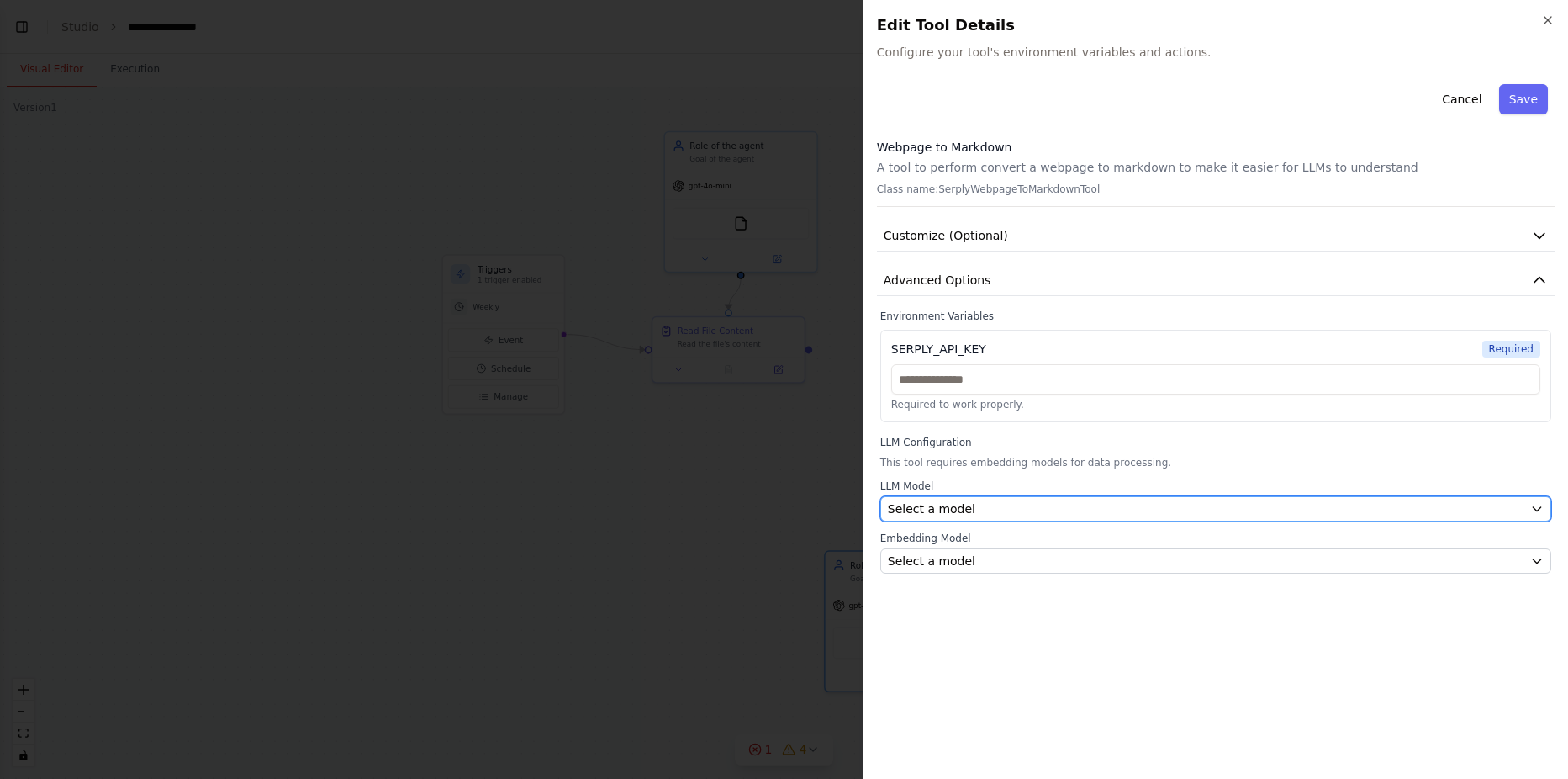
click at [933, 512] on span "Select a model" at bounding box center [931, 509] width 87 height 17
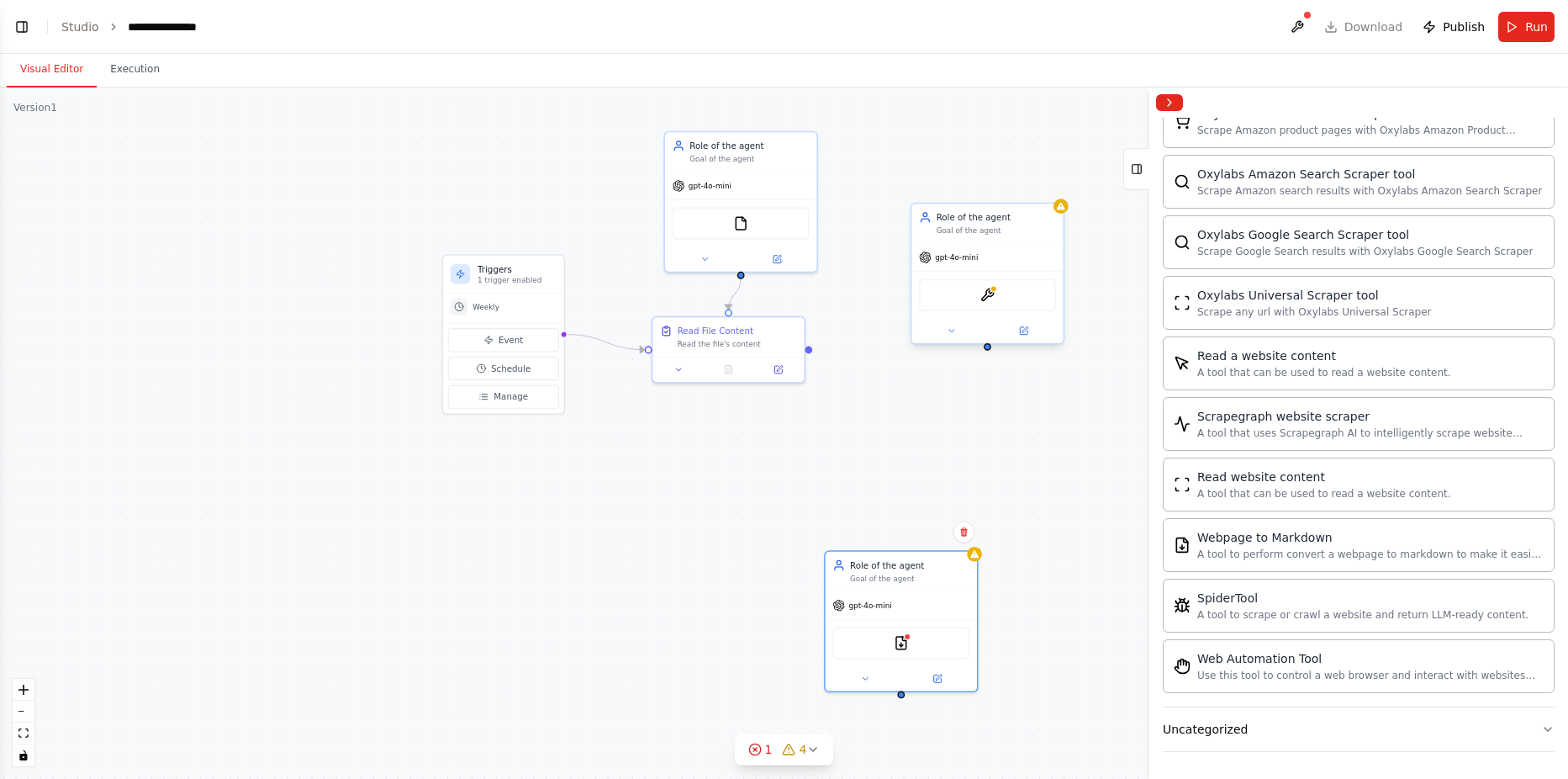
click at [999, 301] on div "SingleStoreSearchTool" at bounding box center [987, 294] width 137 height 32
click at [947, 330] on icon at bounding box center [951, 331] width 11 height 11
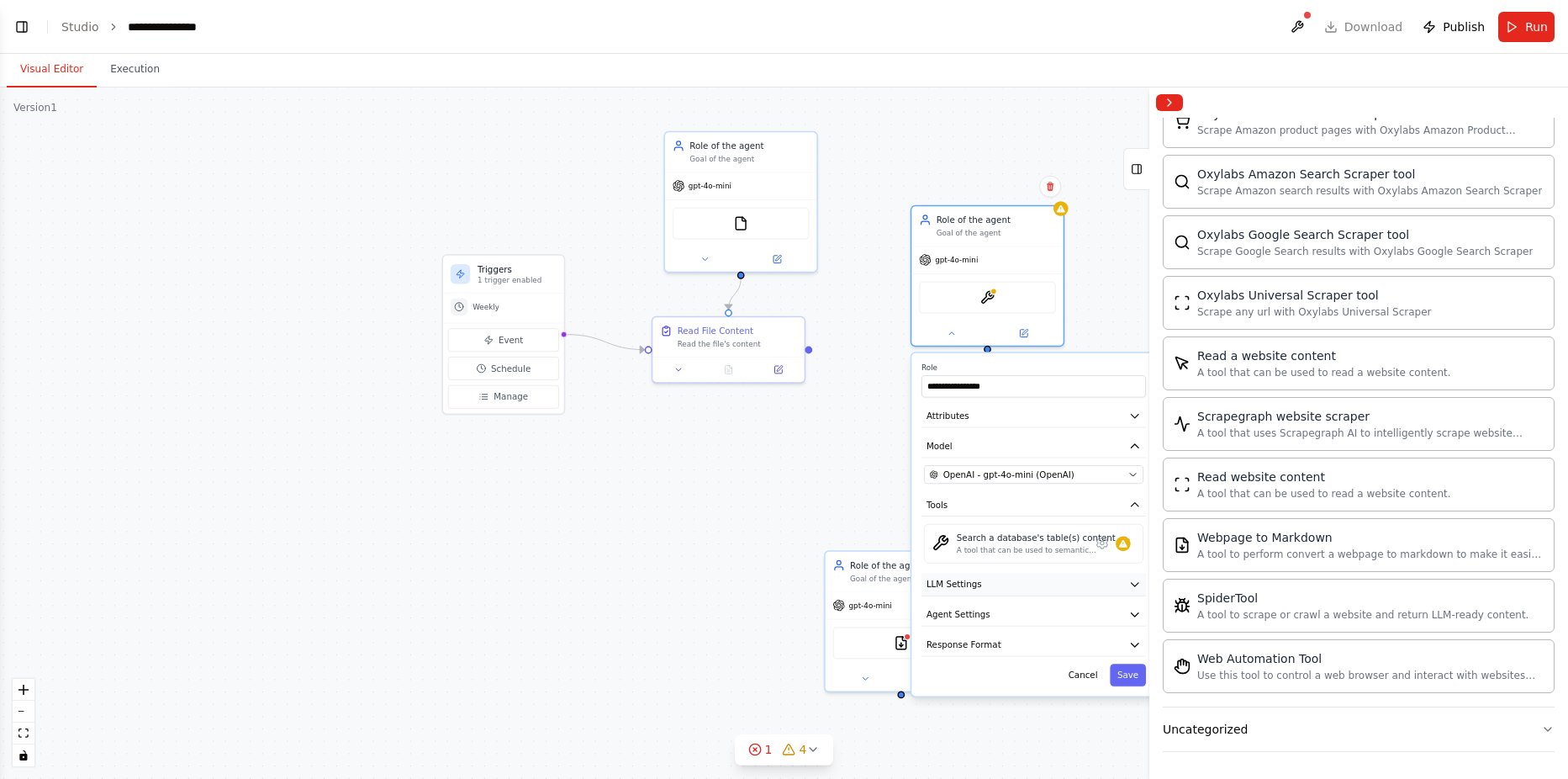
click at [980, 594] on button "LLM Settings" at bounding box center [1034, 584] width 224 height 23
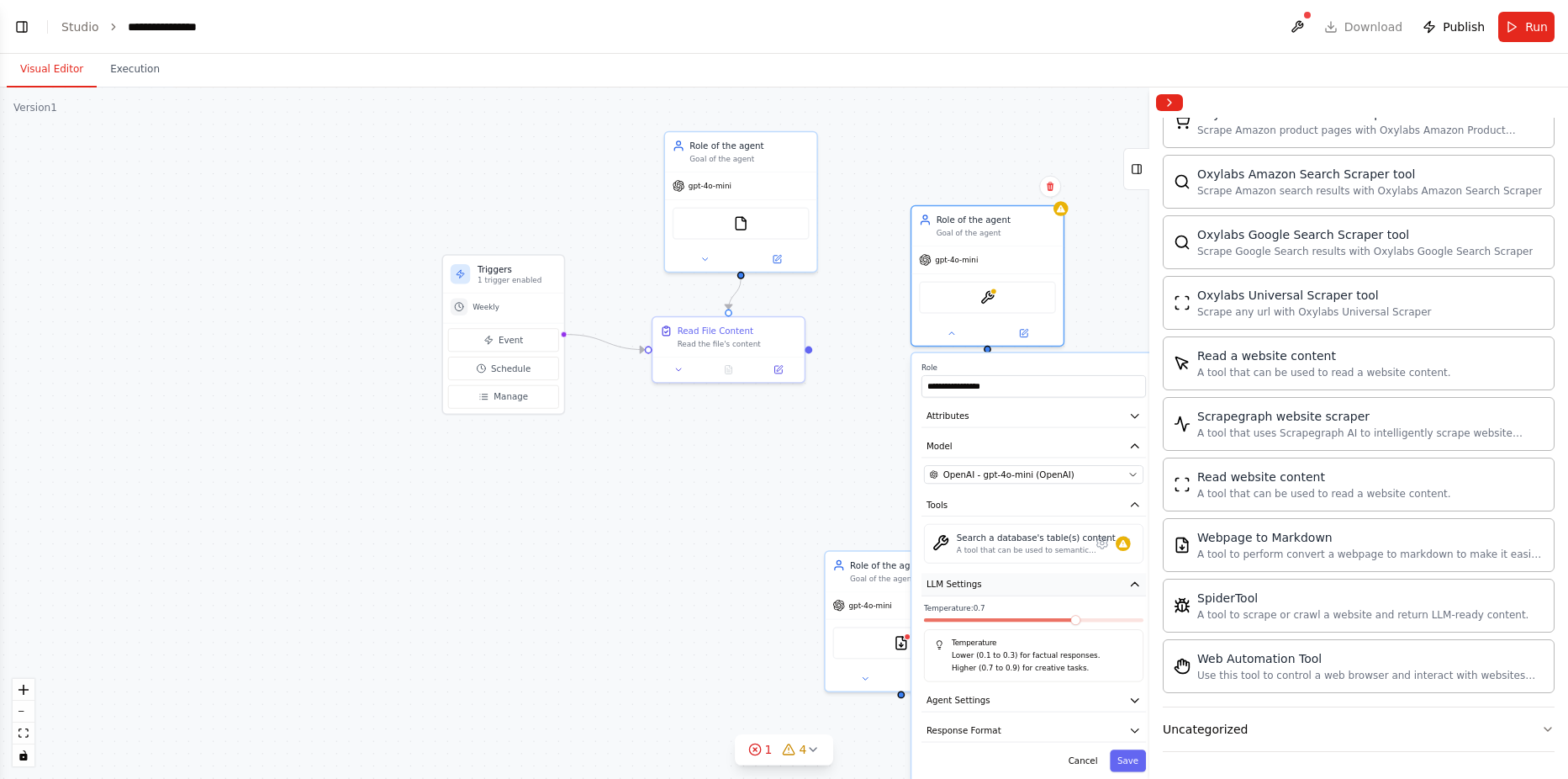
click at [980, 594] on button "LLM Settings" at bounding box center [1034, 584] width 224 height 23
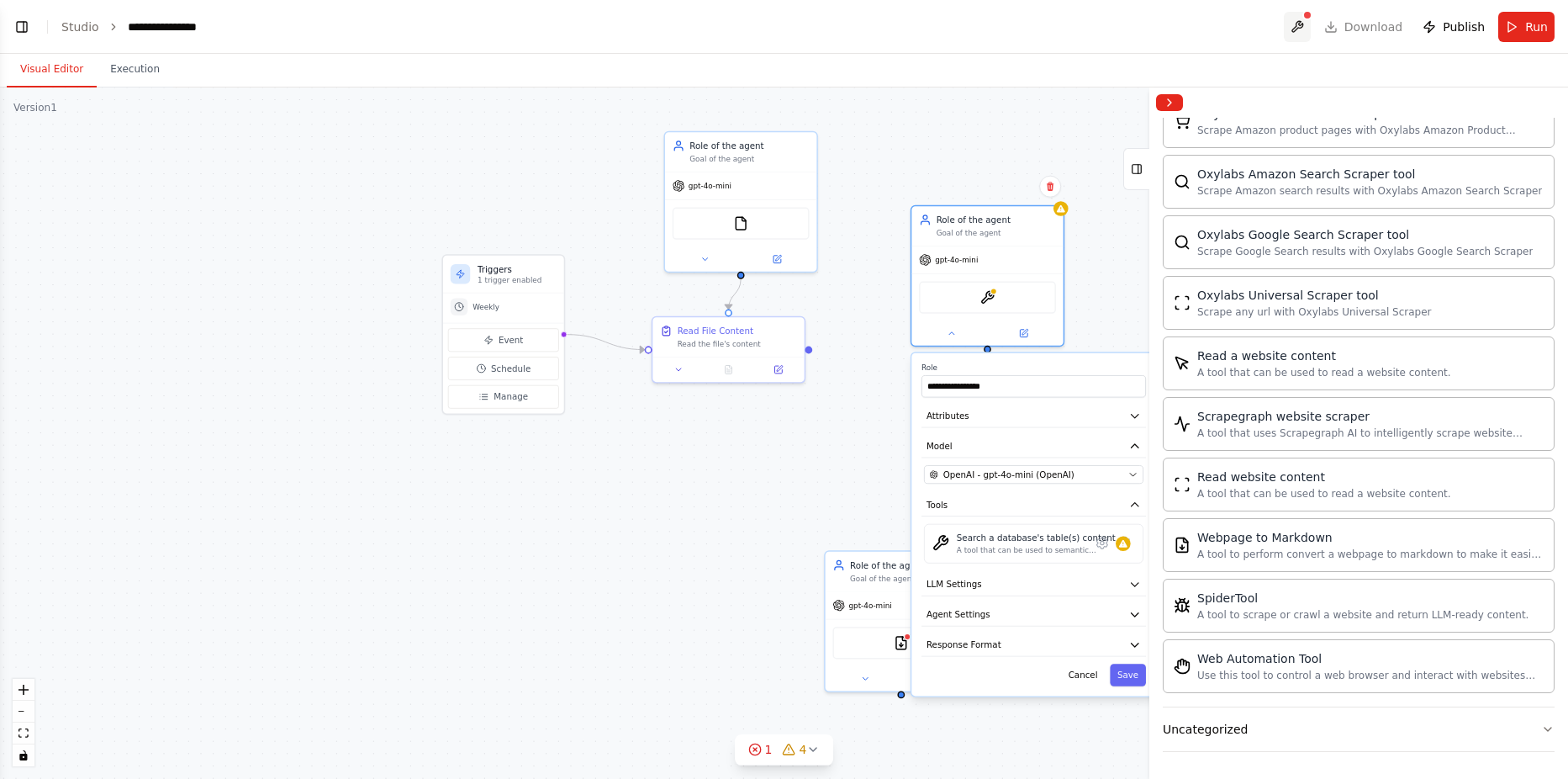
click at [1303, 27] on button at bounding box center [1297, 27] width 27 height 31
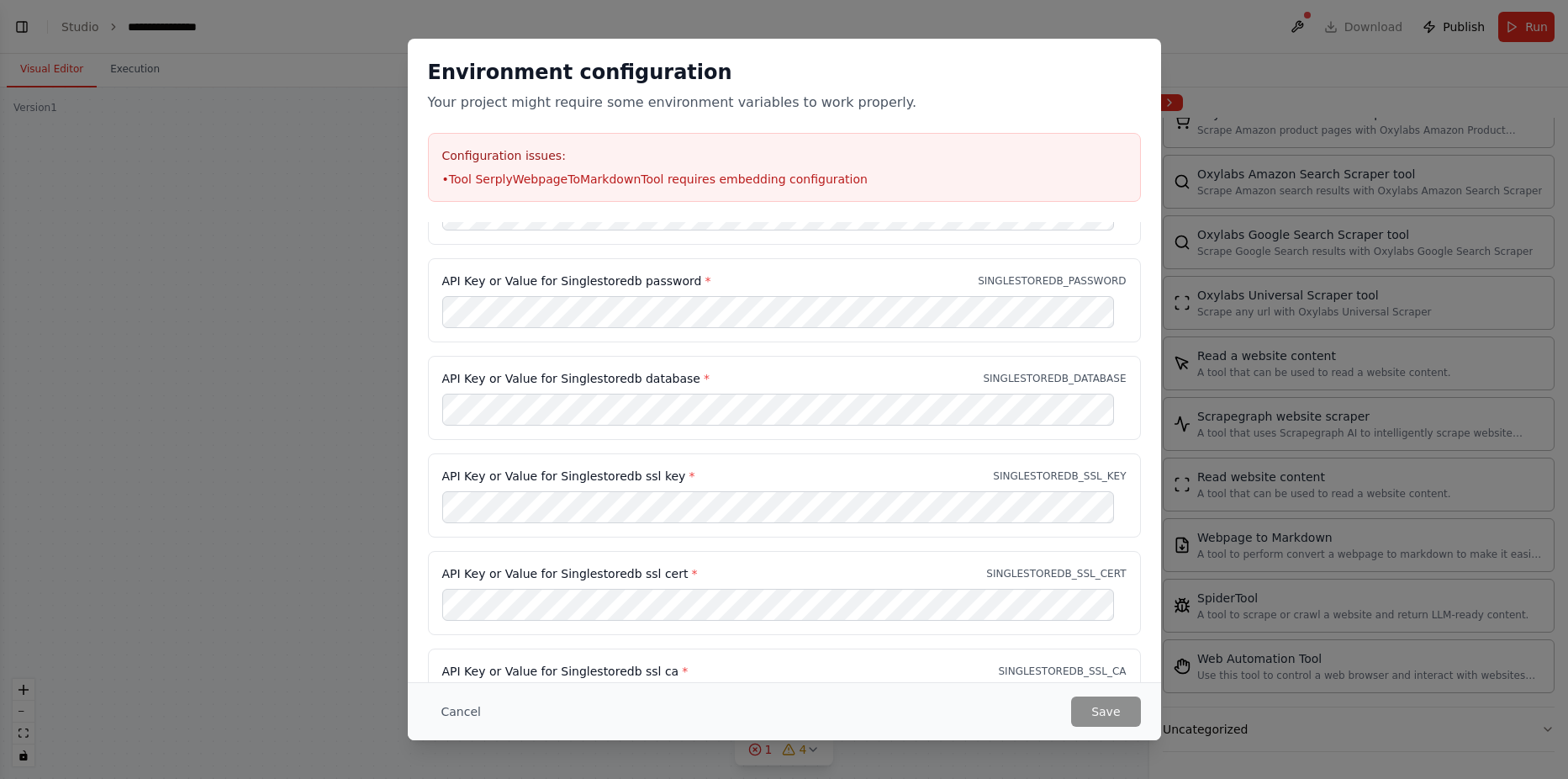
scroll to position [612, 0]
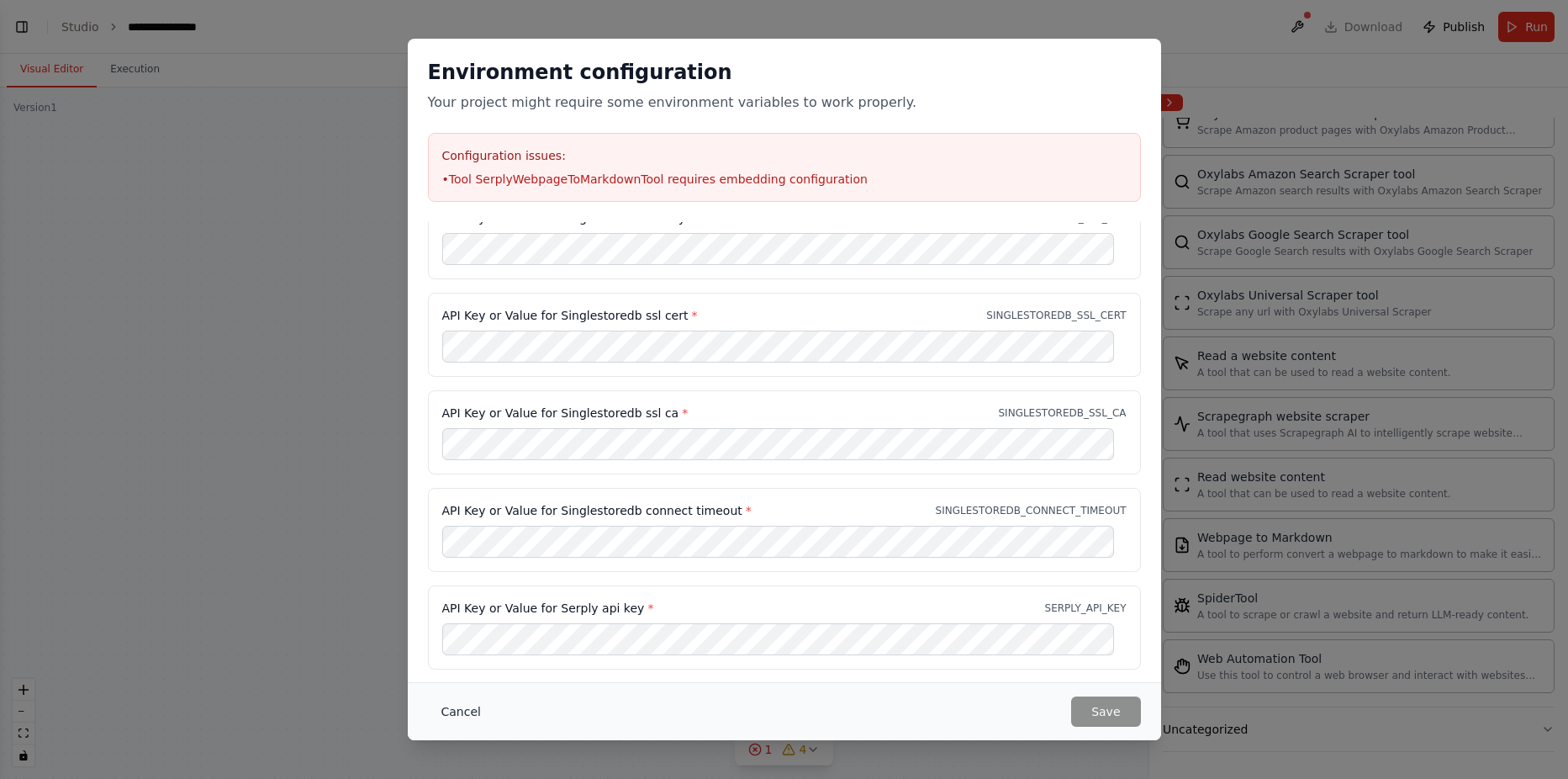
click at [454, 707] on button "Cancel" at bounding box center [461, 712] width 66 height 31
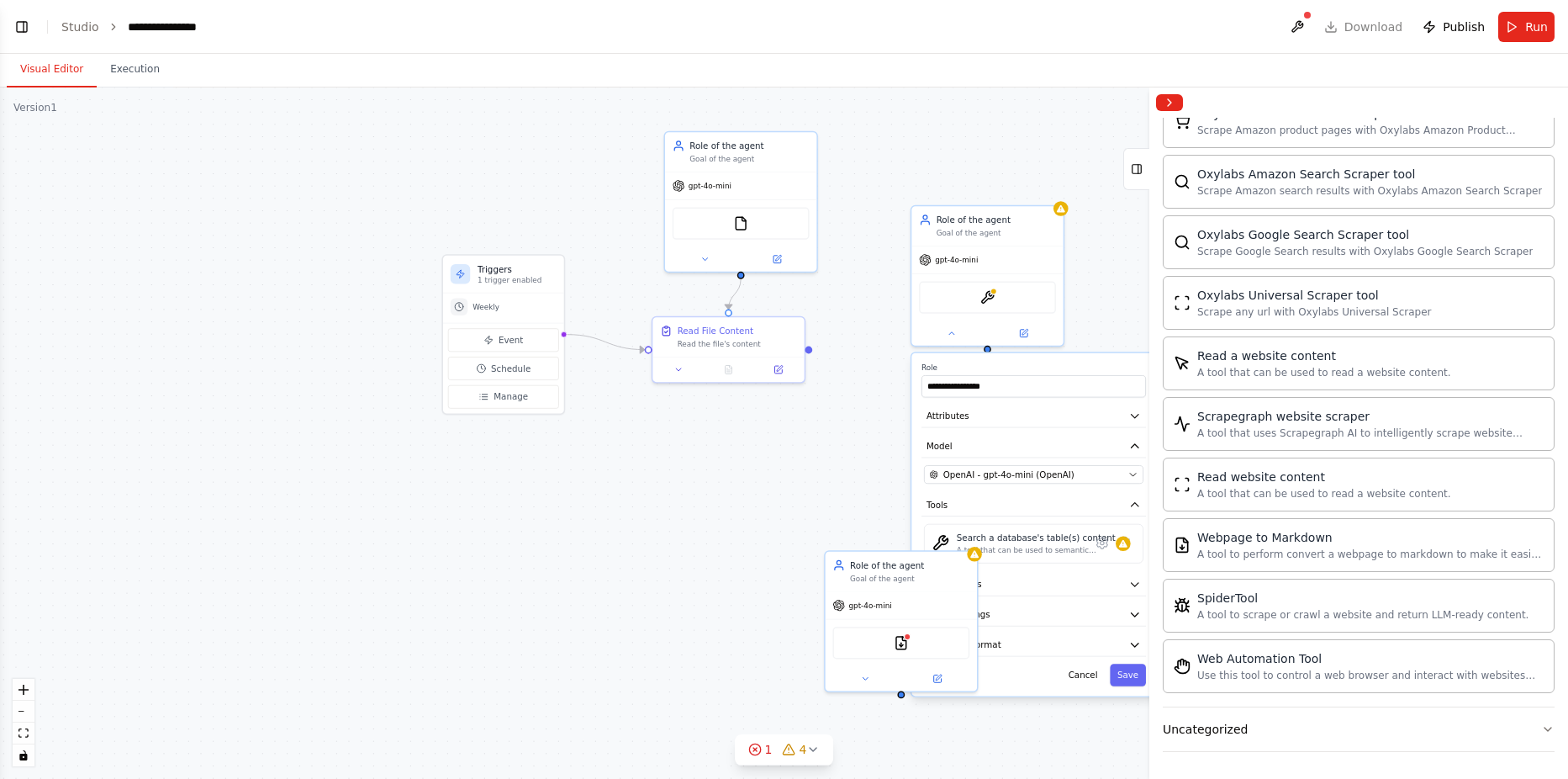
click at [1355, 31] on header "**********" at bounding box center [784, 27] width 1568 height 54
click at [1094, 228] on div ".deletable-edge-delete-btn { width: 20px; height: 20px; border: 0px solid #ffff…" at bounding box center [784, 432] width 1568 height 691
click at [1302, 24] on button at bounding box center [1297, 27] width 27 height 31
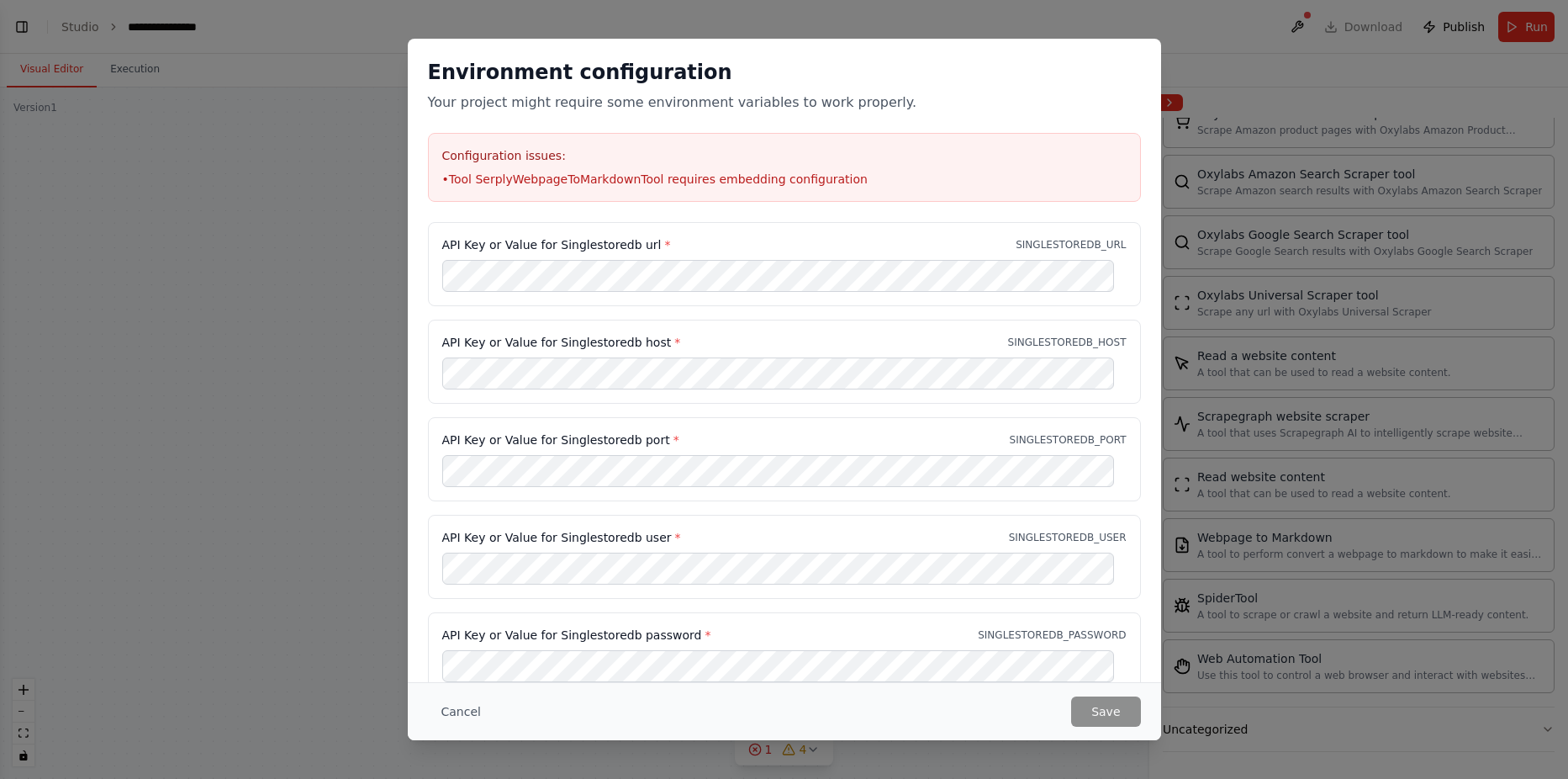
click at [819, 242] on div "API Key or Value for Singlestoredb url * SINGLESTOREDB_URL" at bounding box center [784, 245] width 684 height 17
click at [914, 585] on div "API Key or Value for Singlestoredb user * SINGLESTOREDB_USER" at bounding box center [784, 557] width 713 height 84
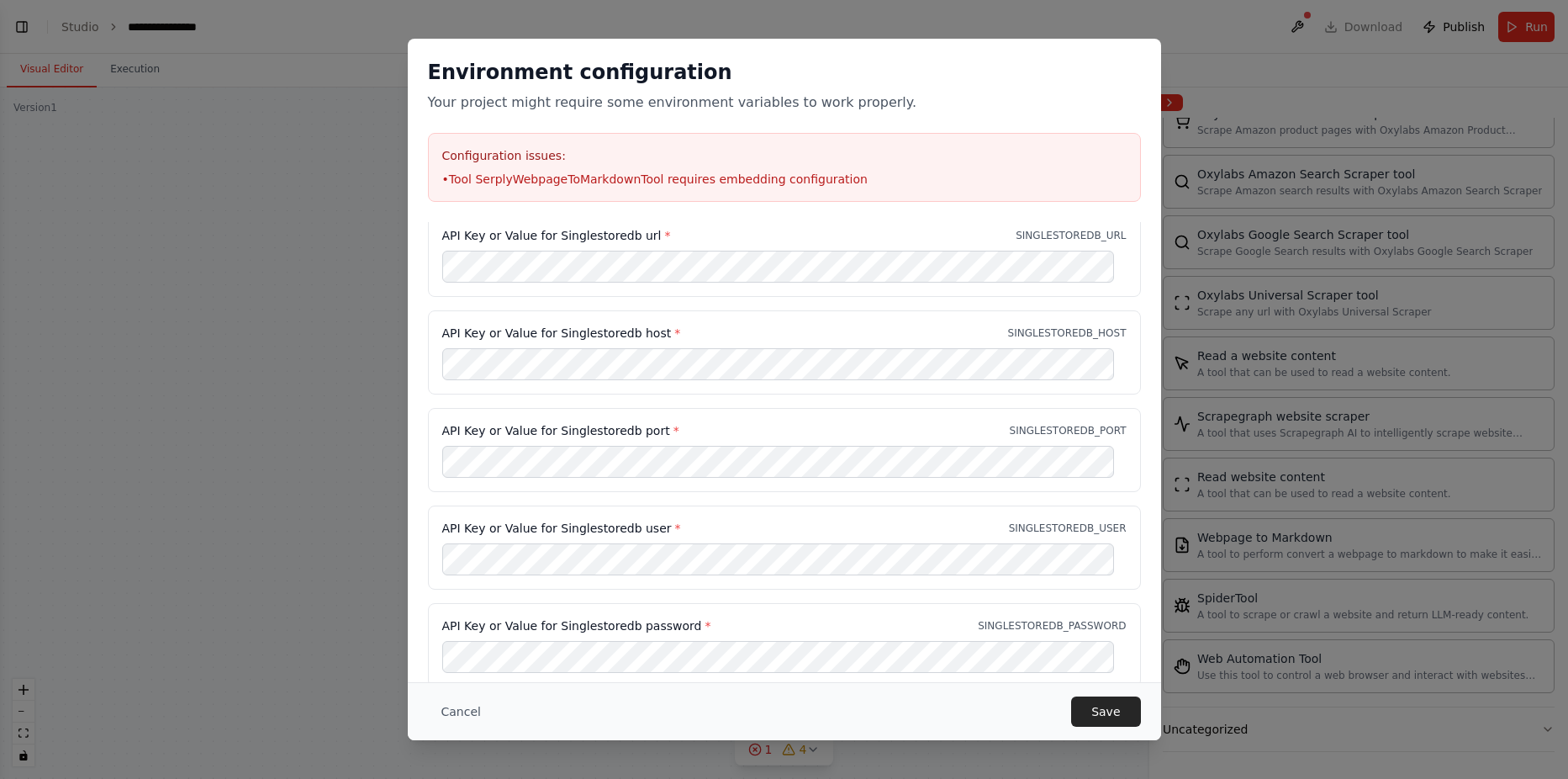
scroll to position [0, 0]
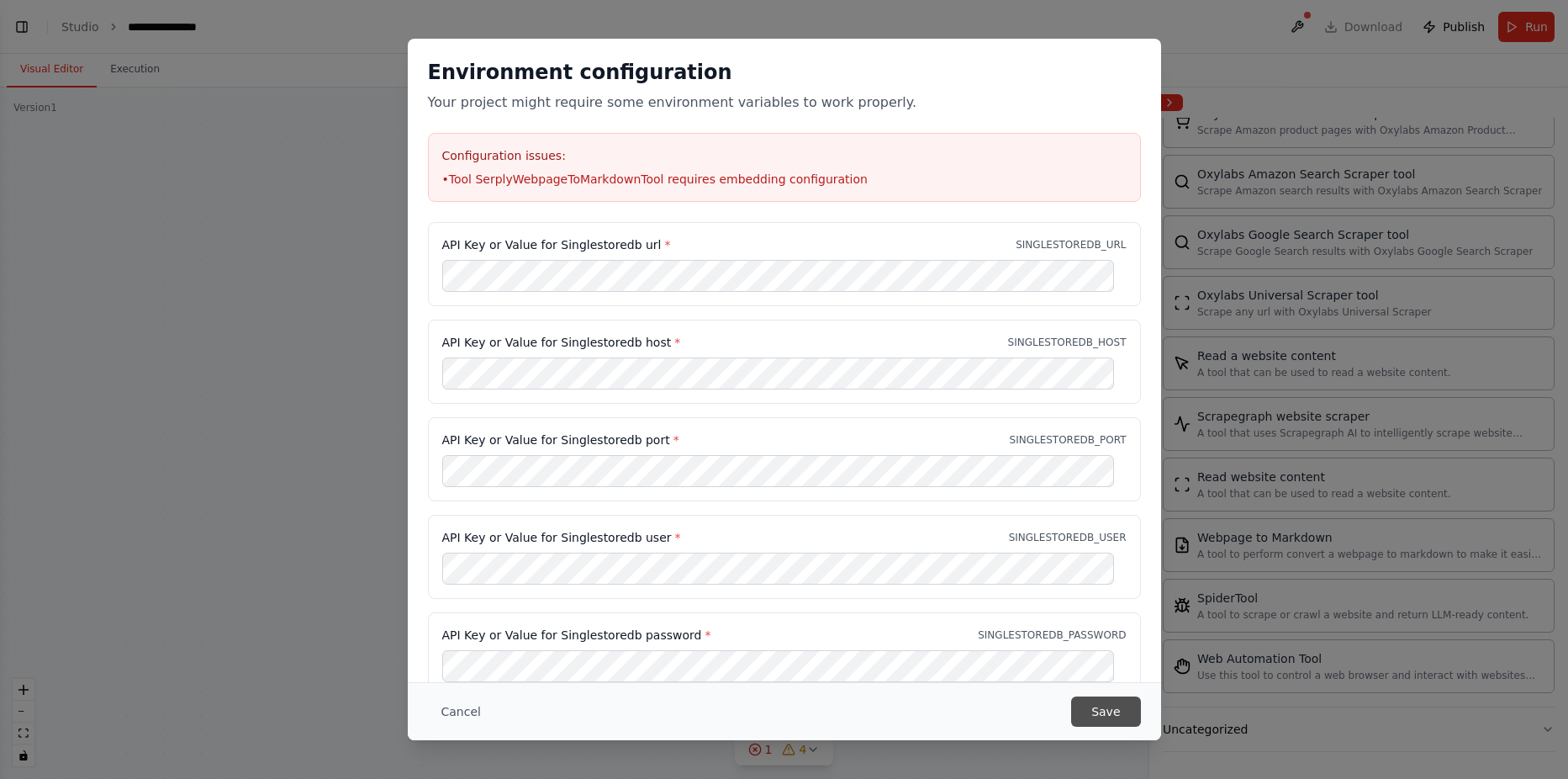
click at [1131, 722] on button "Save" at bounding box center [1105, 712] width 69 height 31
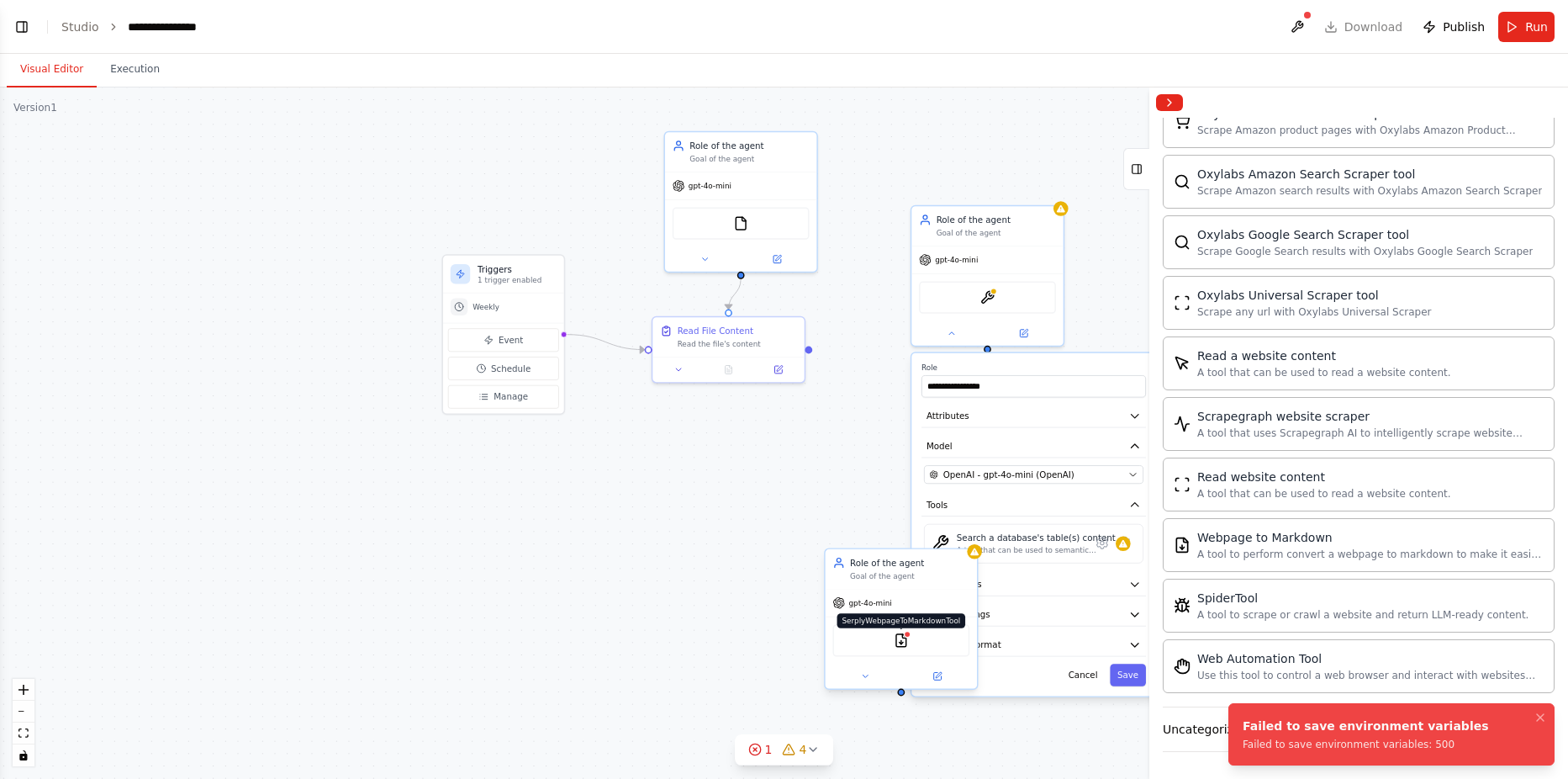
click at [899, 644] on img at bounding box center [901, 641] width 15 height 15
click at [77, 26] on link "Studio" at bounding box center [80, 27] width 37 height 13
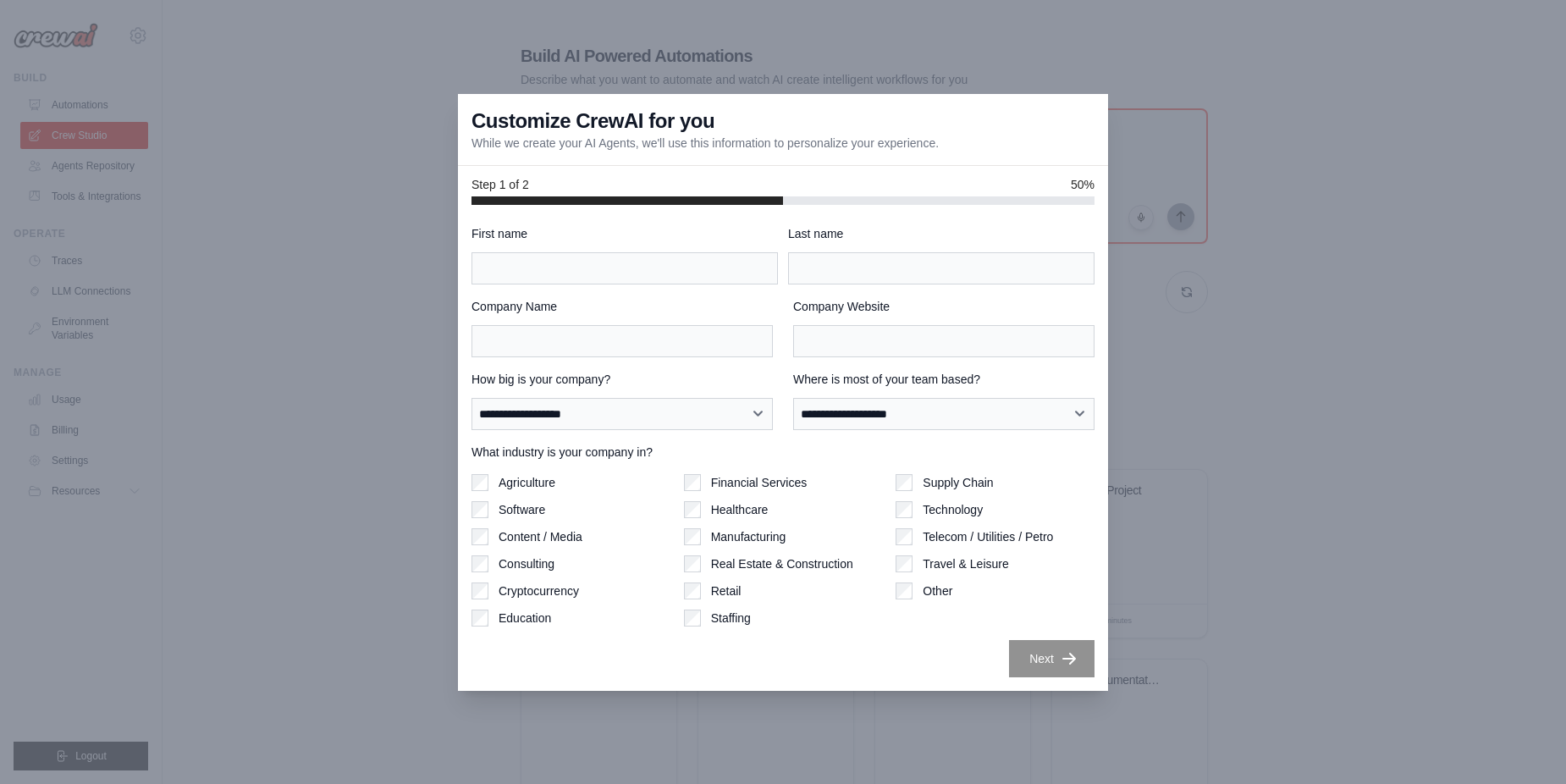
drag, startPoint x: 1274, startPoint y: 447, endPoint x: 1253, endPoint y: 462, distance: 25.8
click at [1274, 448] on div at bounding box center [783, 392] width 1566 height 784
click at [1001, 646] on div "Next" at bounding box center [783, 658] width 623 height 38
click at [1090, 119] on div "Customize CrewAI for you While we create your AI Agents, we'll use this informa…" at bounding box center [783, 129] width 650 height 72
drag, startPoint x: 1267, startPoint y: 167, endPoint x: 1214, endPoint y: 171, distance: 53.2
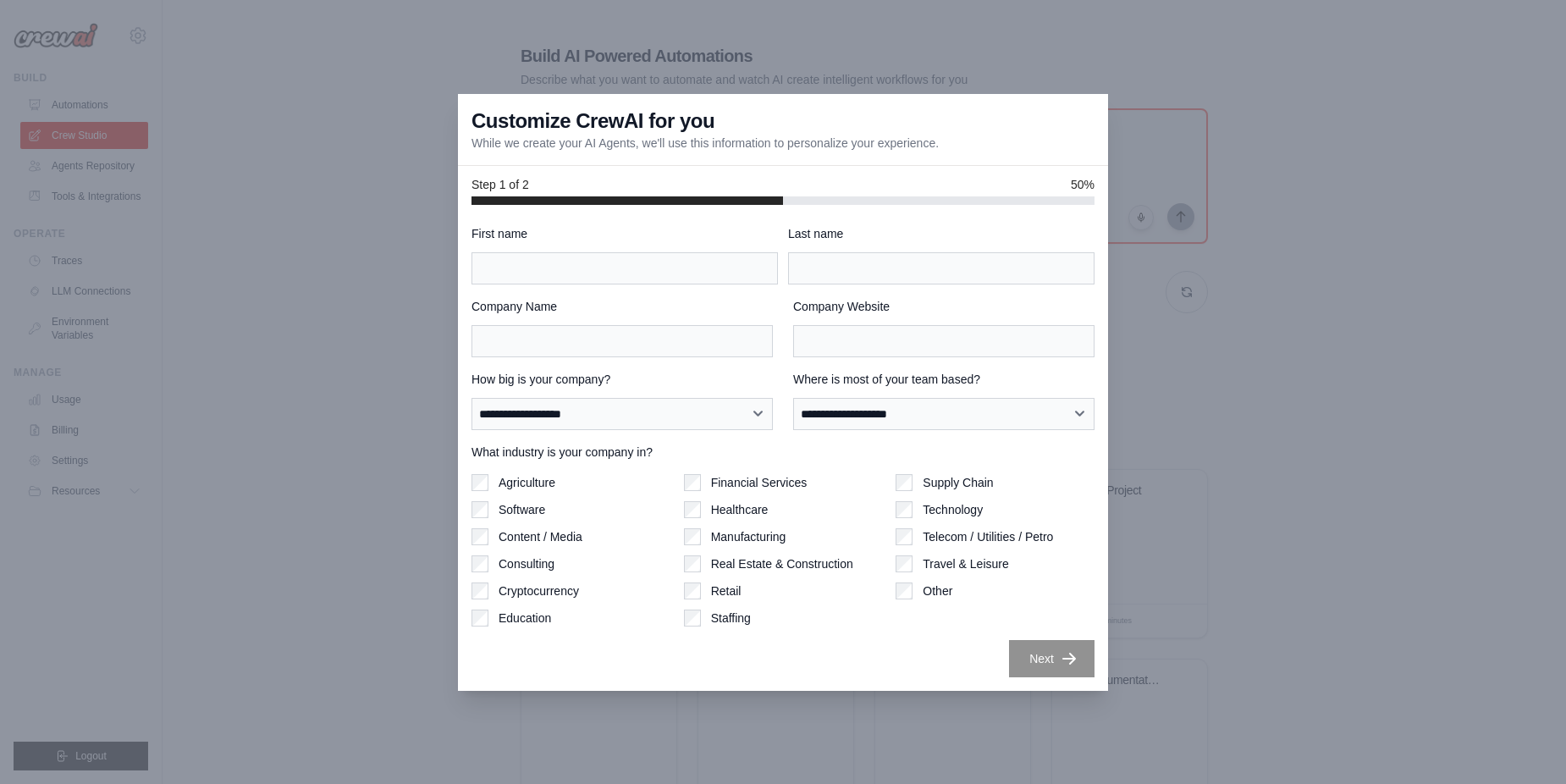
click at [1269, 165] on div at bounding box center [783, 392] width 1566 height 784
click at [570, 287] on div "**********" at bounding box center [783, 450] width 623 height 452
click at [562, 267] on input "First name" at bounding box center [625, 268] width 307 height 32
type input "*****"
type input "*"
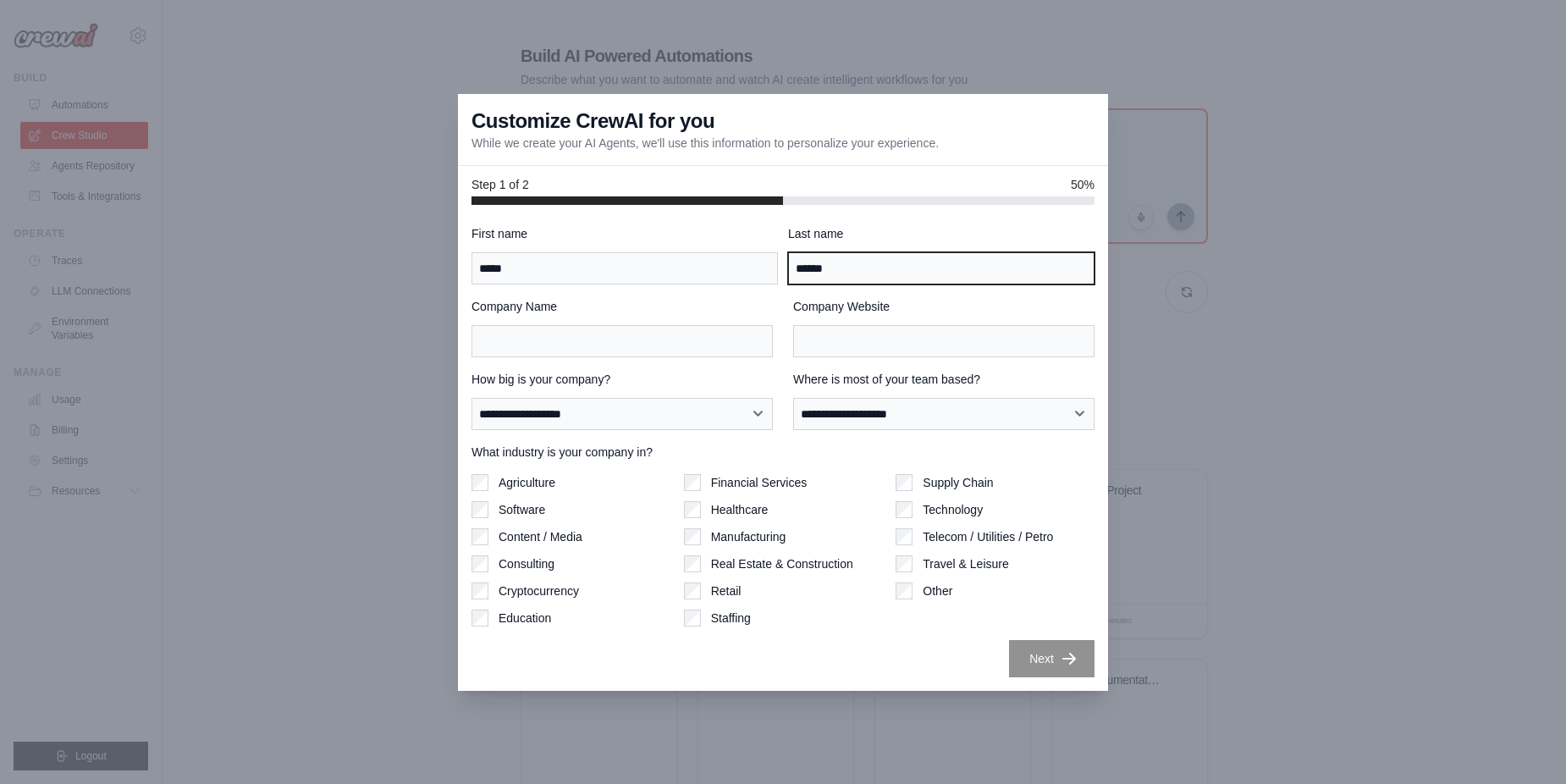
type input "******"
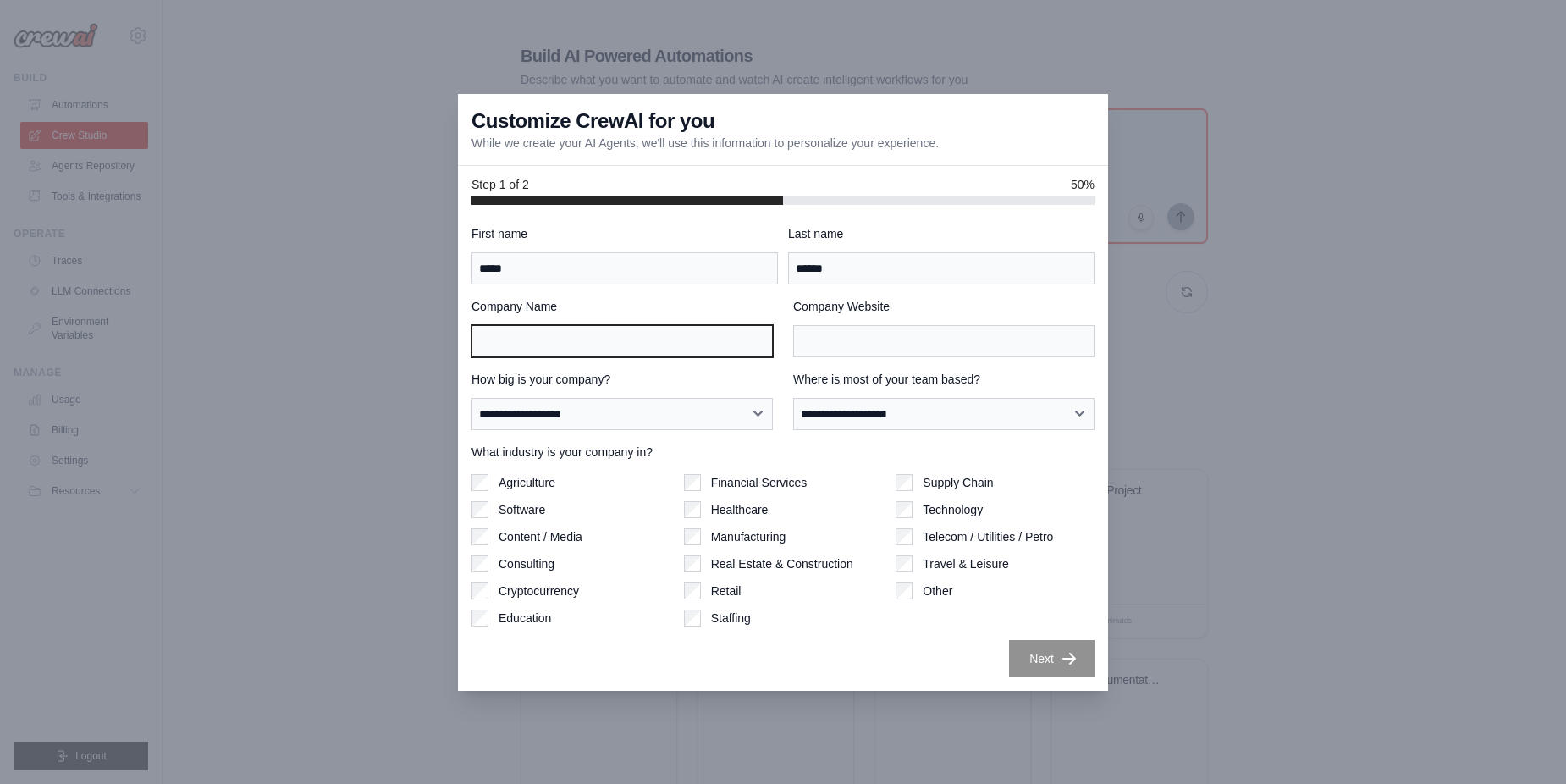
click at [640, 349] on input "Company Name" at bounding box center [622, 340] width 301 height 32
type input "***"
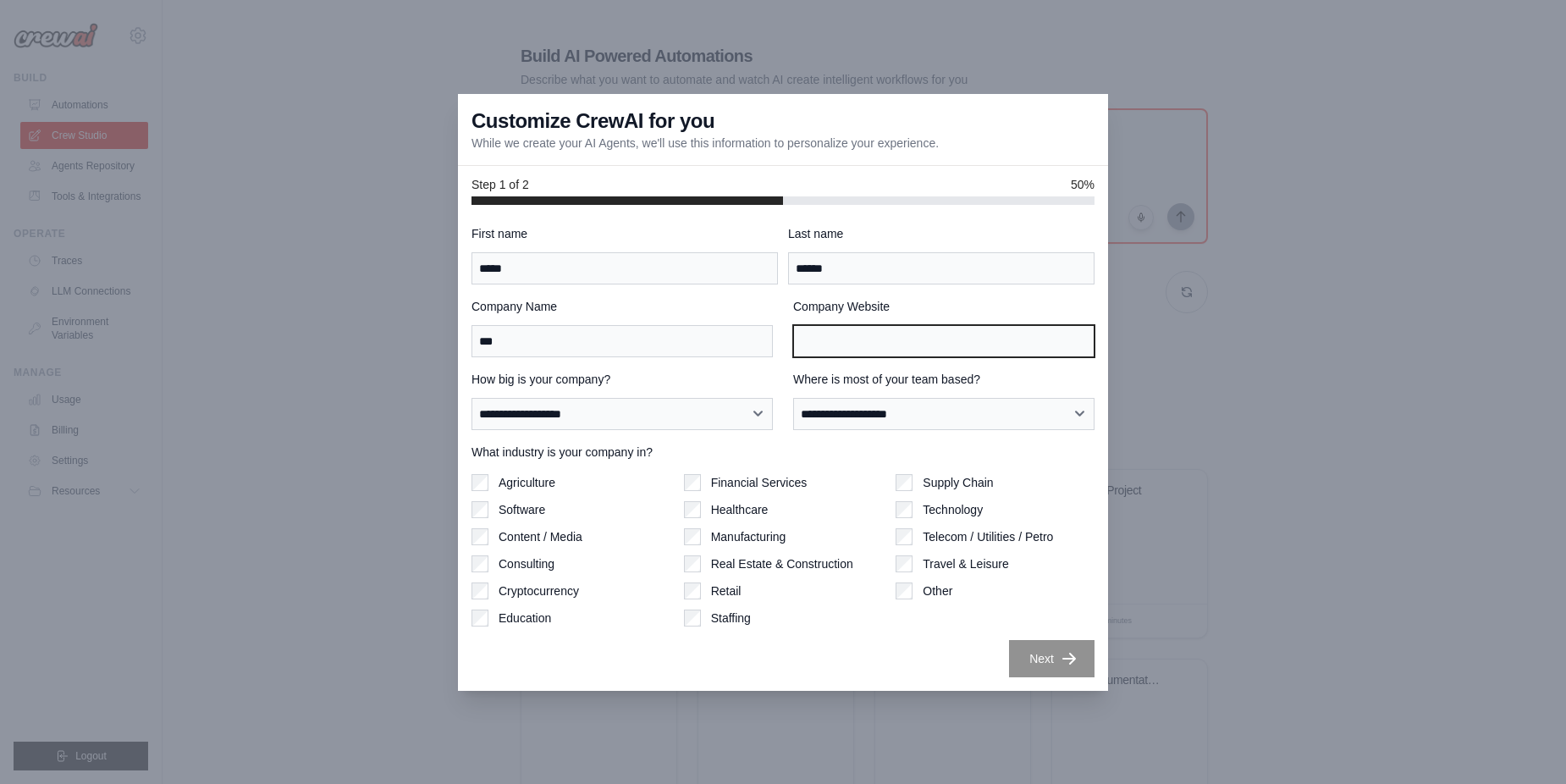
click at [923, 347] on input "Company Website" at bounding box center [944, 340] width 301 height 32
type input "***"
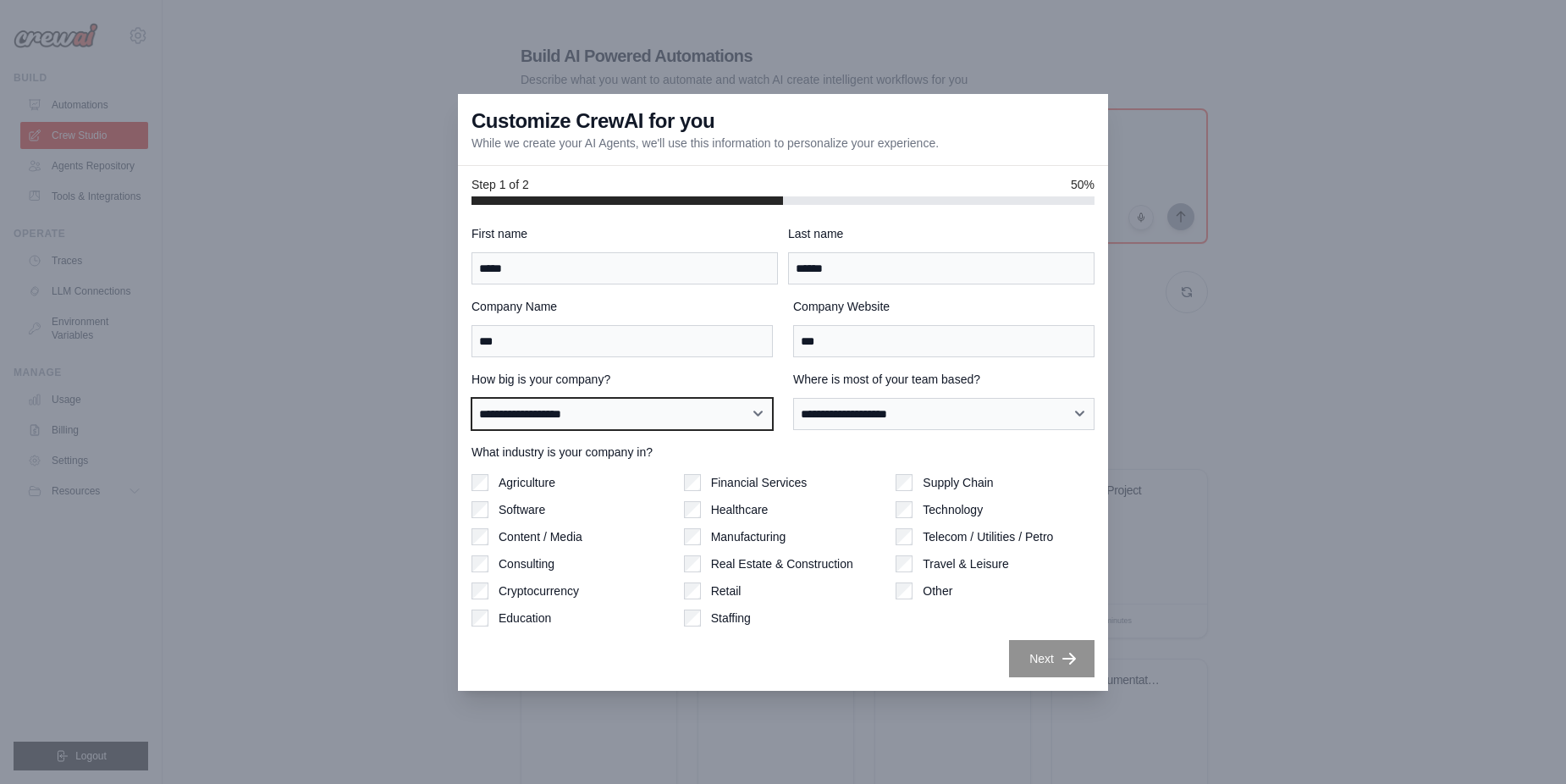
click at [562, 412] on select "**********" at bounding box center [622, 413] width 301 height 32
select select "**********"
click at [472, 397] on select "**********" at bounding box center [622, 413] width 301 height 32
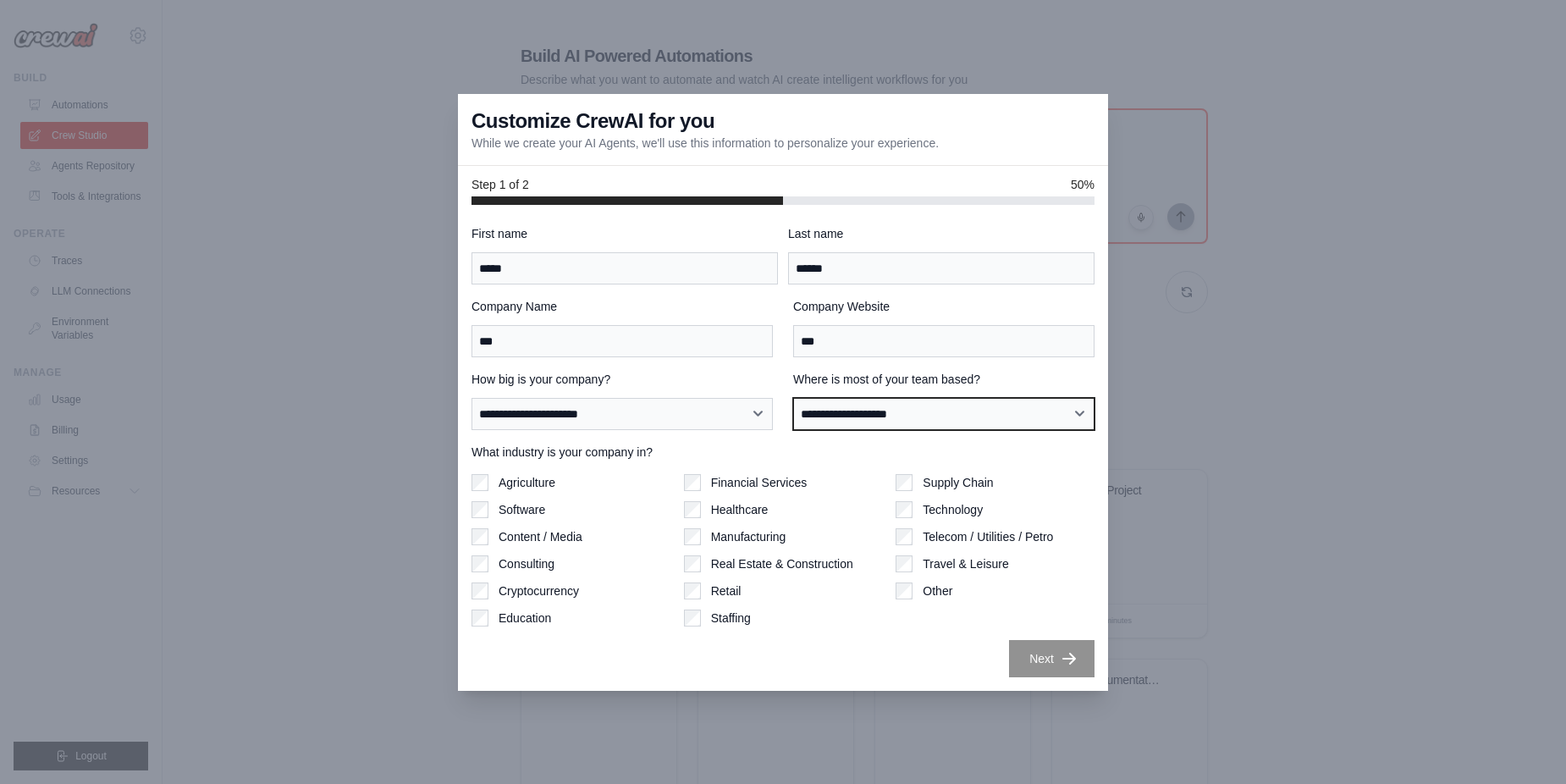
click at [880, 417] on select "**********" at bounding box center [944, 413] width 301 height 32
select select "**********"
click at [793, 397] on select "**********" at bounding box center [944, 413] width 301 height 32
click at [512, 513] on label "Software" at bounding box center [522, 510] width 46 height 17
click at [954, 511] on label "Technology" at bounding box center [953, 510] width 60 height 17
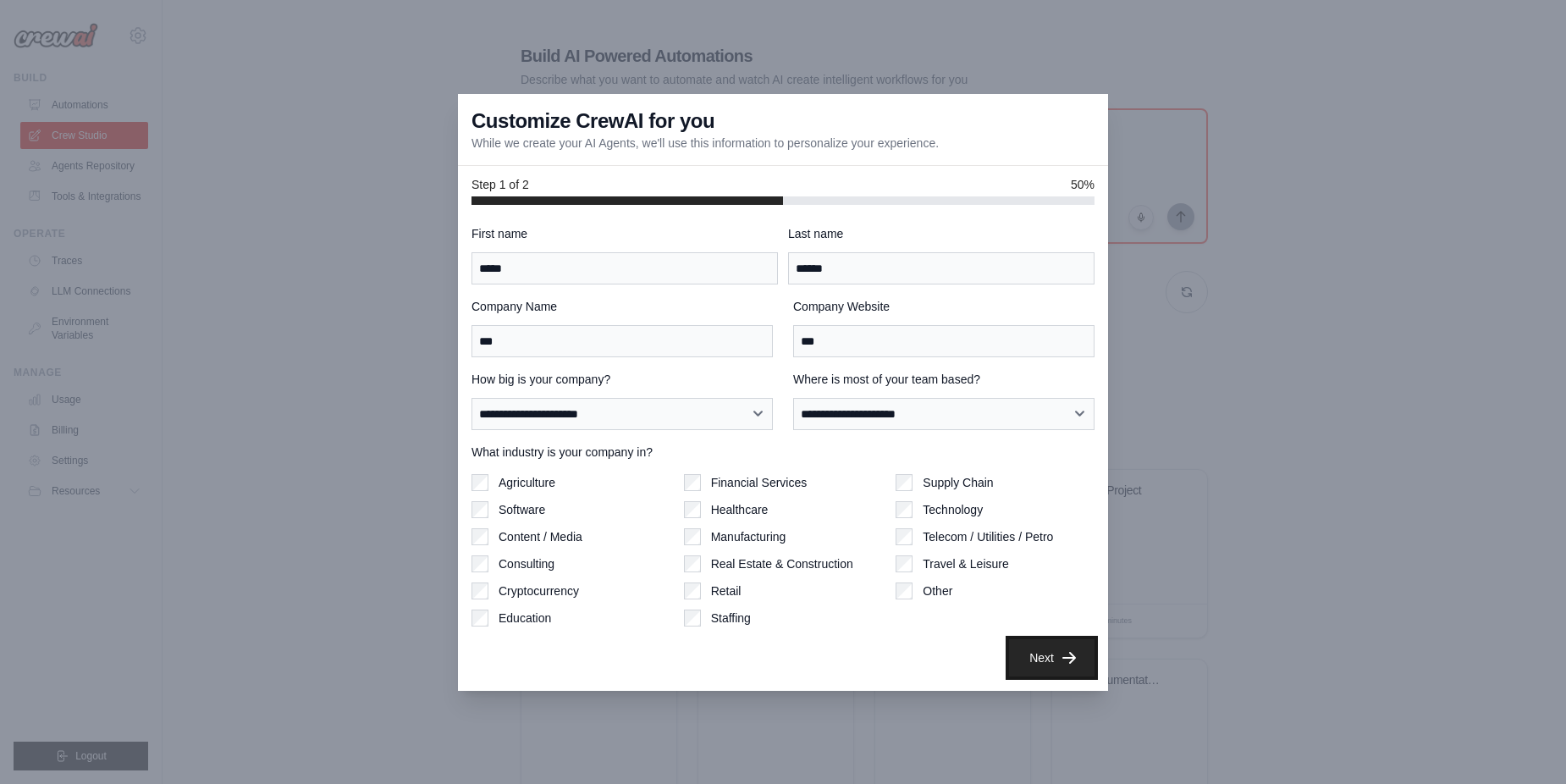
click at [1041, 661] on button "Next" at bounding box center [1052, 658] width 86 height 38
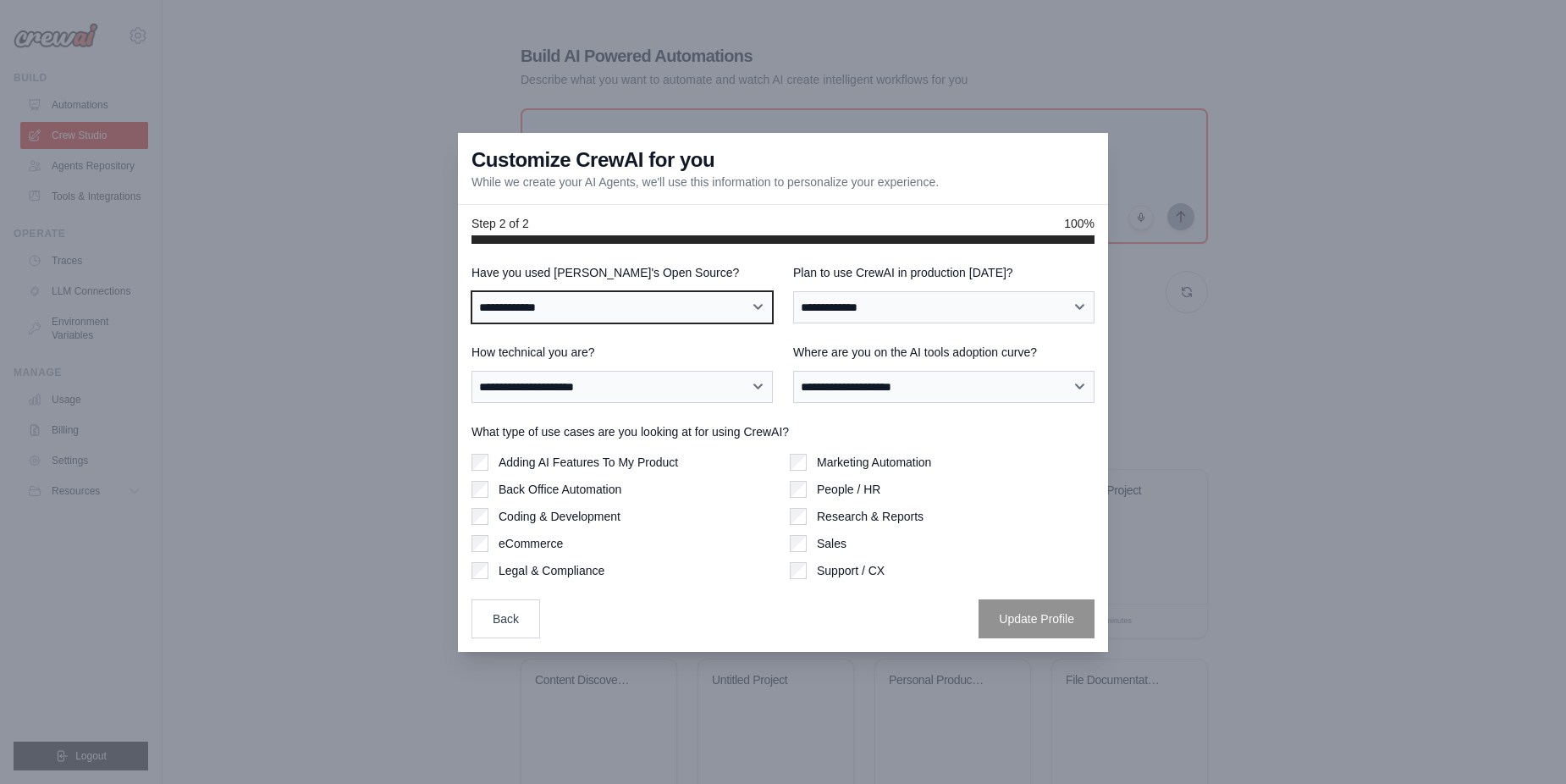
click at [638, 308] on select "**********" at bounding box center [622, 307] width 301 height 32
select select "**"
click at [472, 291] on select "**********" at bounding box center [622, 307] width 301 height 32
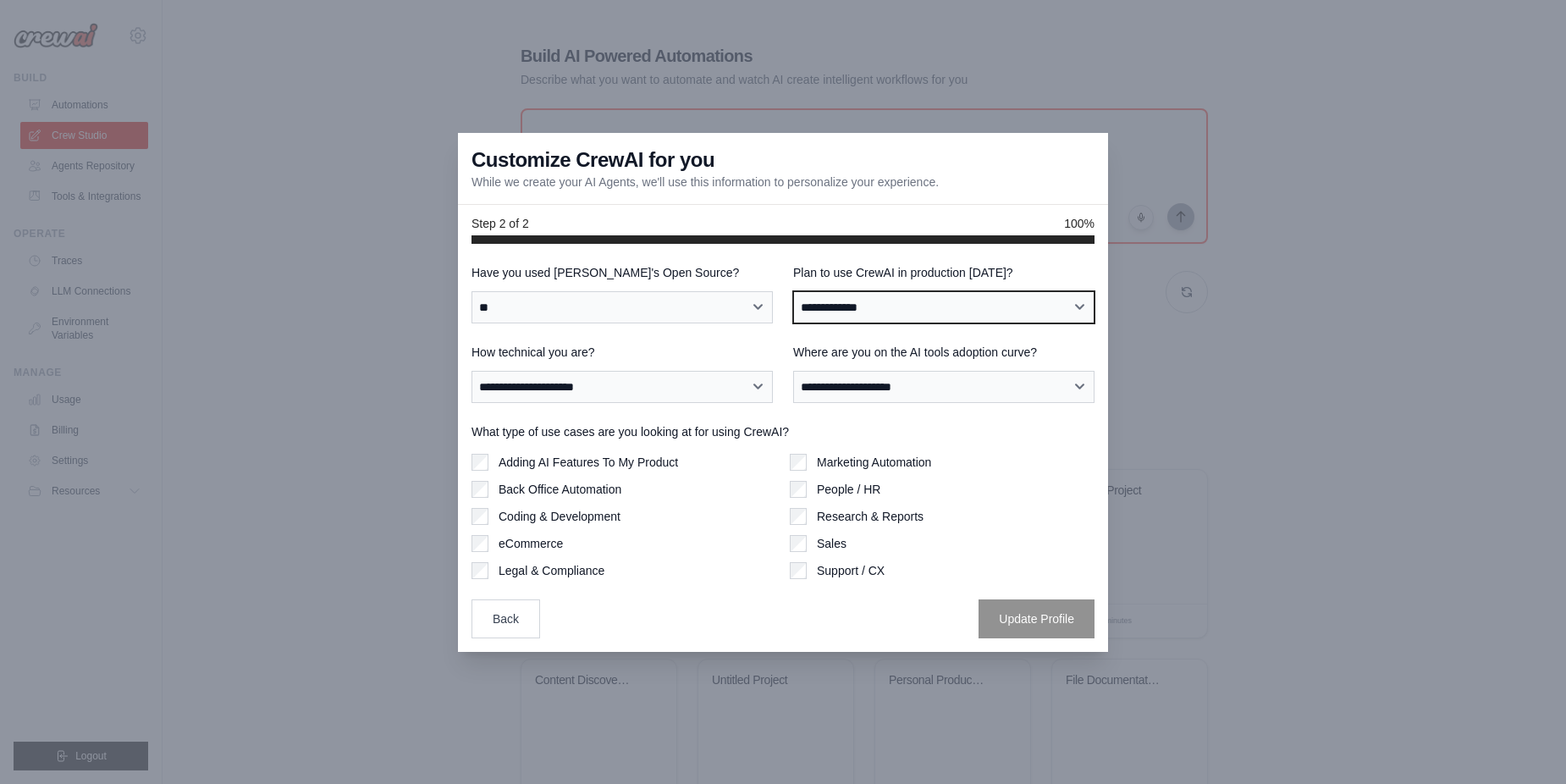
click at [867, 311] on select "**********" at bounding box center [944, 307] width 301 height 32
select select "*****"
click at [793, 291] on select "**********" at bounding box center [944, 307] width 301 height 32
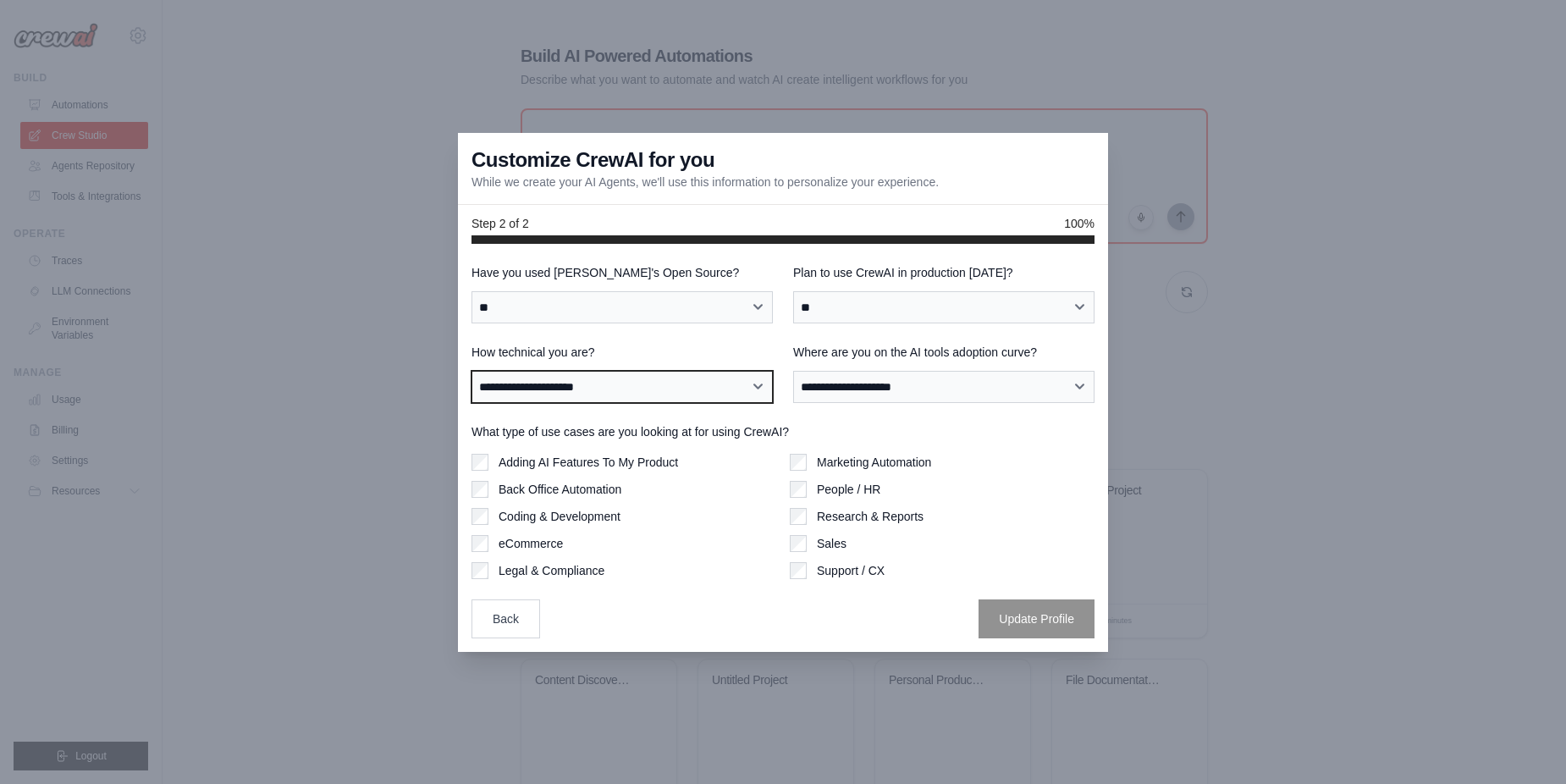
click at [605, 390] on select "**********" at bounding box center [622, 386] width 301 height 32
select select "**********"
click at [472, 370] on select "**********" at bounding box center [622, 386] width 301 height 32
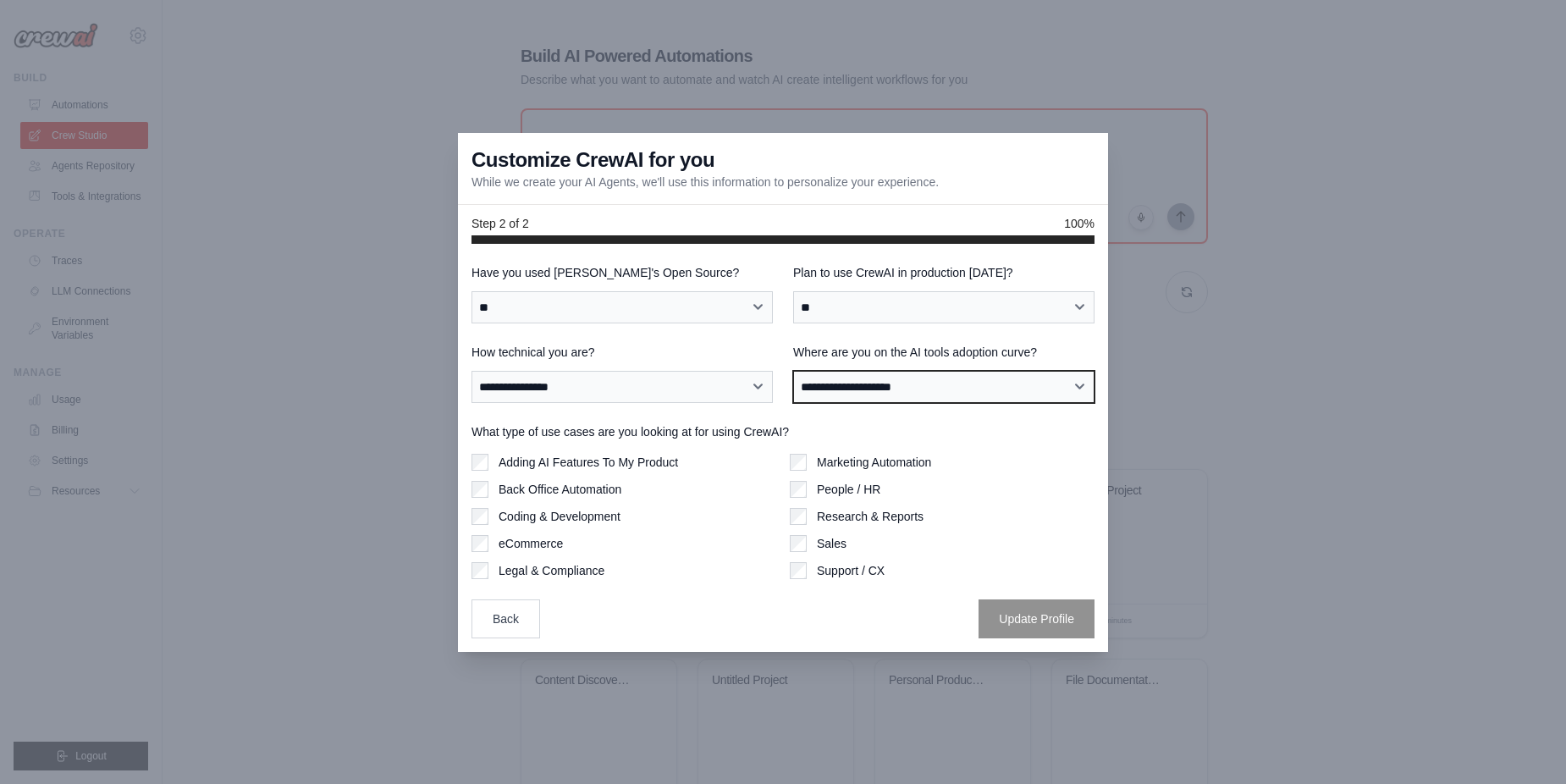
click at [890, 391] on select "**********" at bounding box center [944, 386] width 301 height 32
select select "**********"
click at [793, 370] on select "**********" at bounding box center [944, 386] width 301 height 32
click at [579, 516] on label "Coding & Development" at bounding box center [560, 517] width 122 height 17
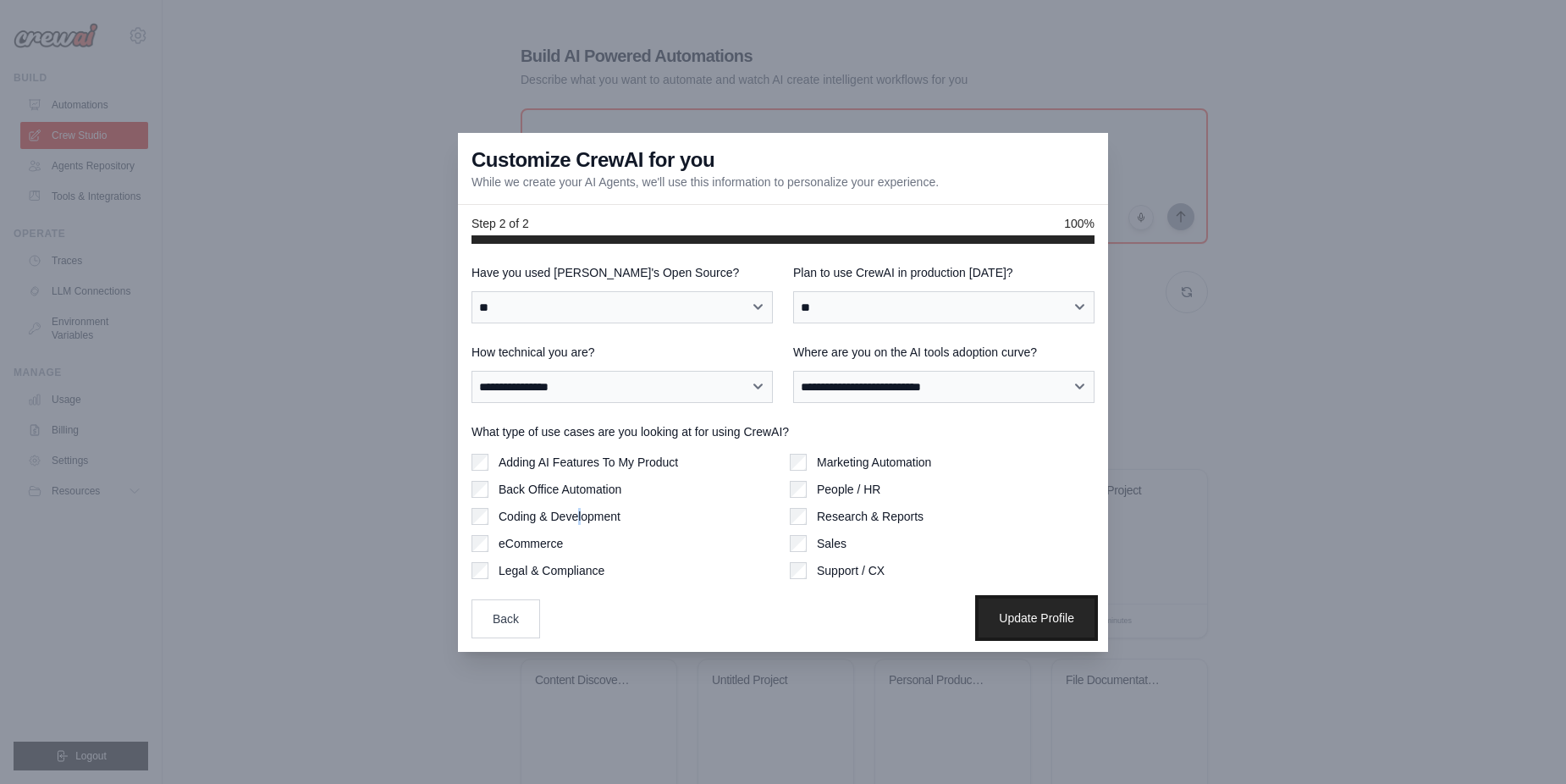
click at [1039, 626] on button "Update Profile" at bounding box center [1036, 617] width 116 height 39
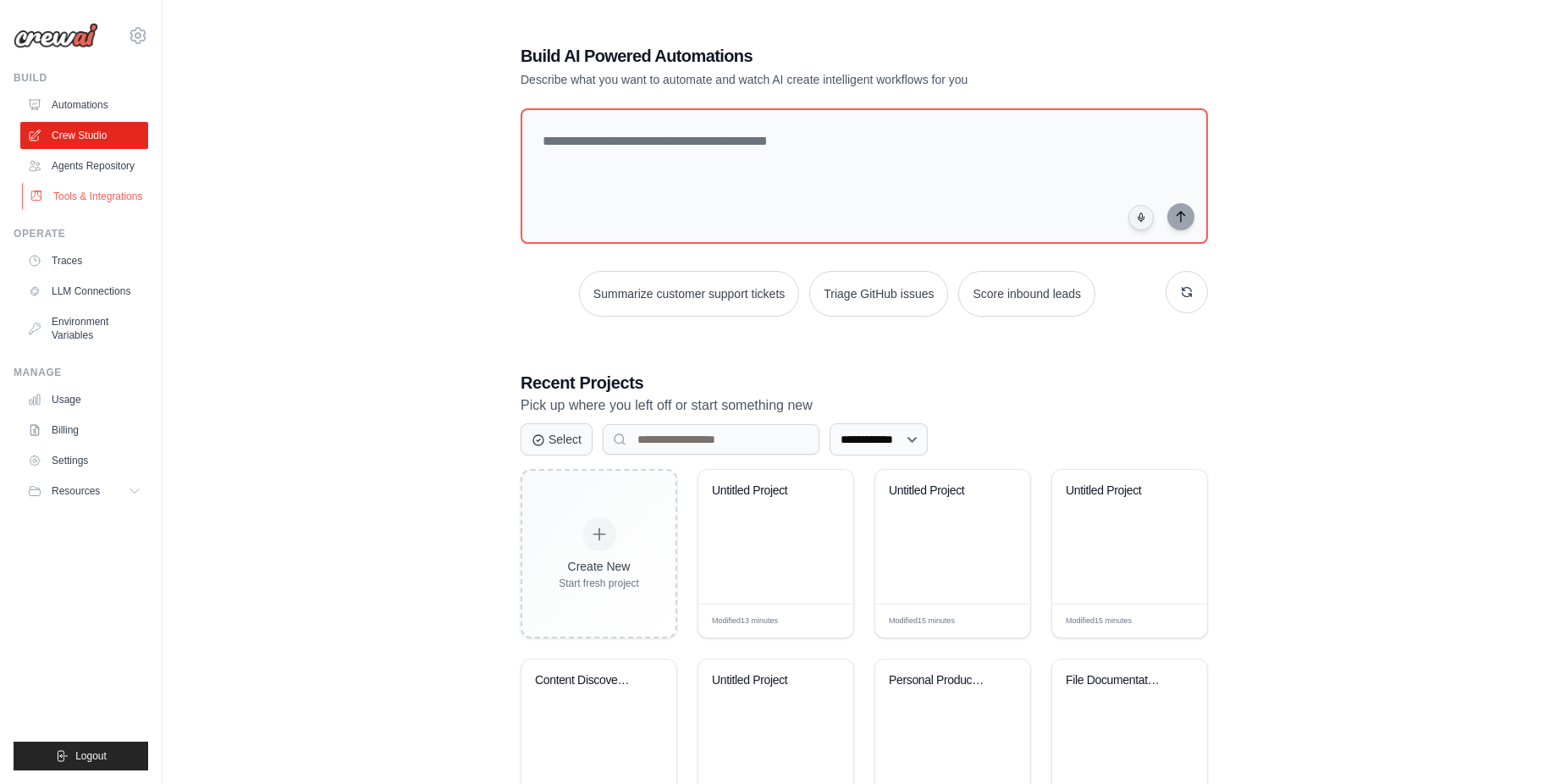
click at [89, 201] on link "Tools & Integrations" at bounding box center [86, 197] width 128 height 27
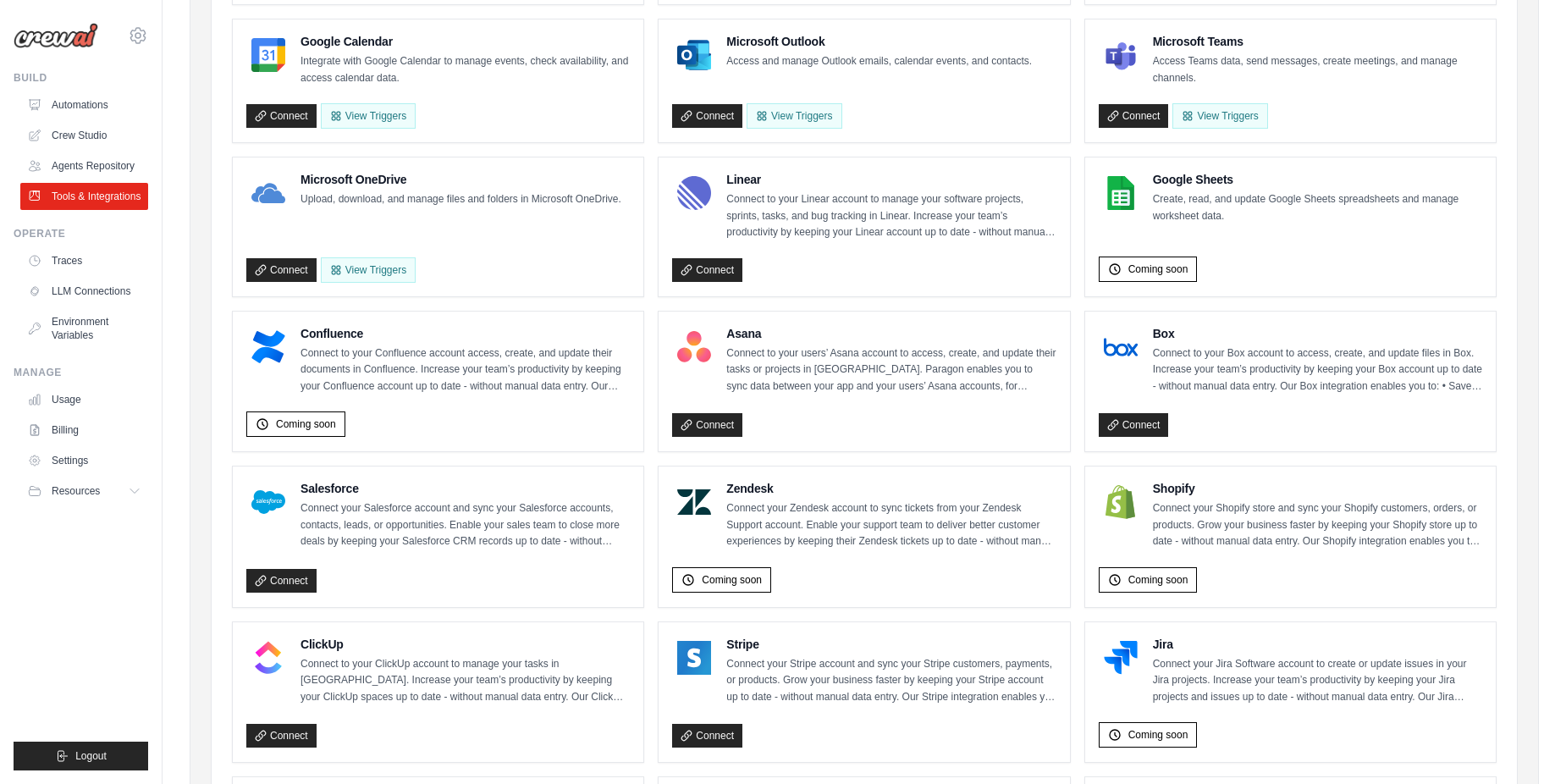
scroll to position [338, 0]
click at [72, 255] on link "Traces" at bounding box center [86, 260] width 128 height 27
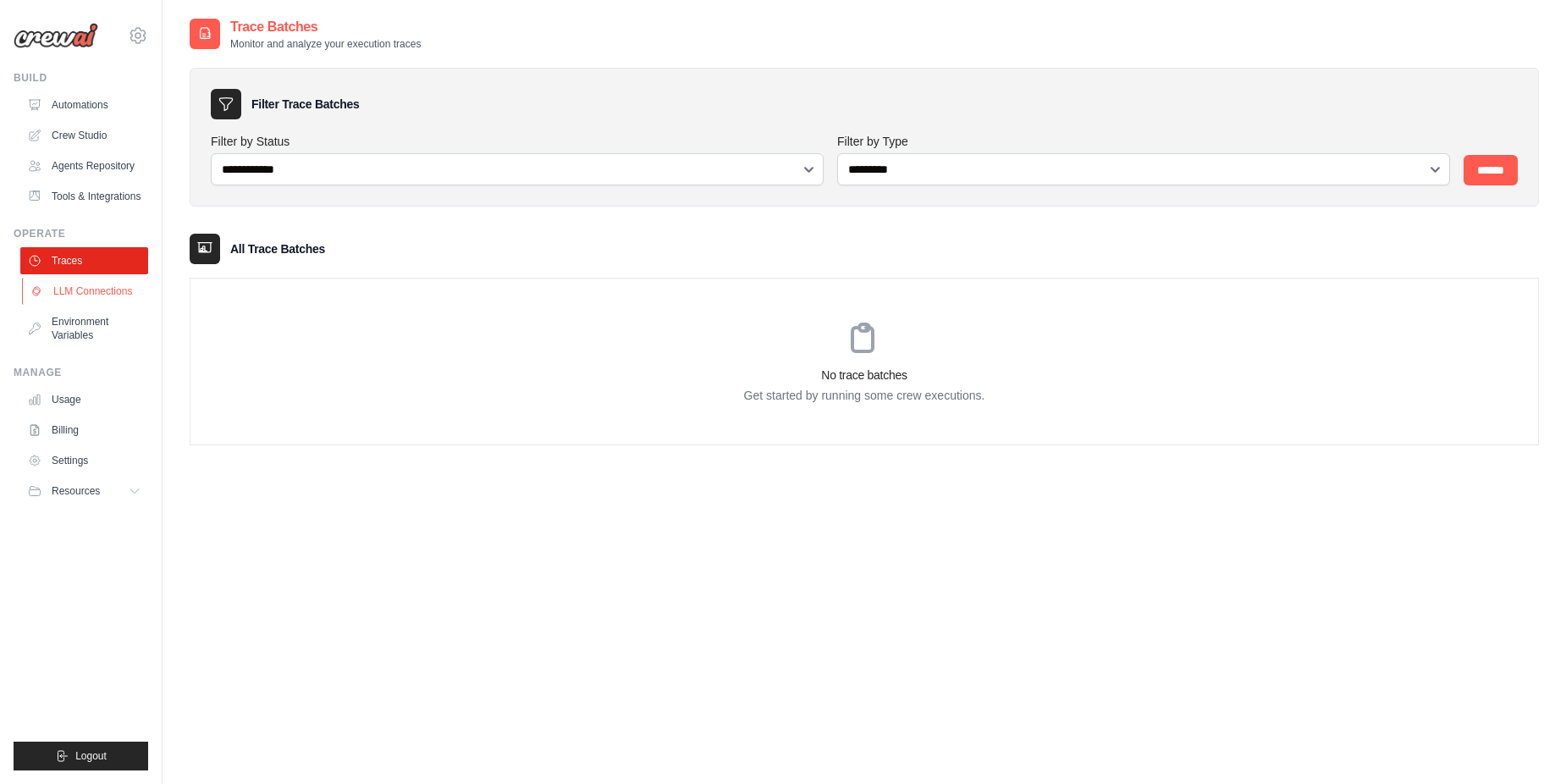
click at [99, 287] on link "LLM Connections" at bounding box center [86, 291] width 128 height 27
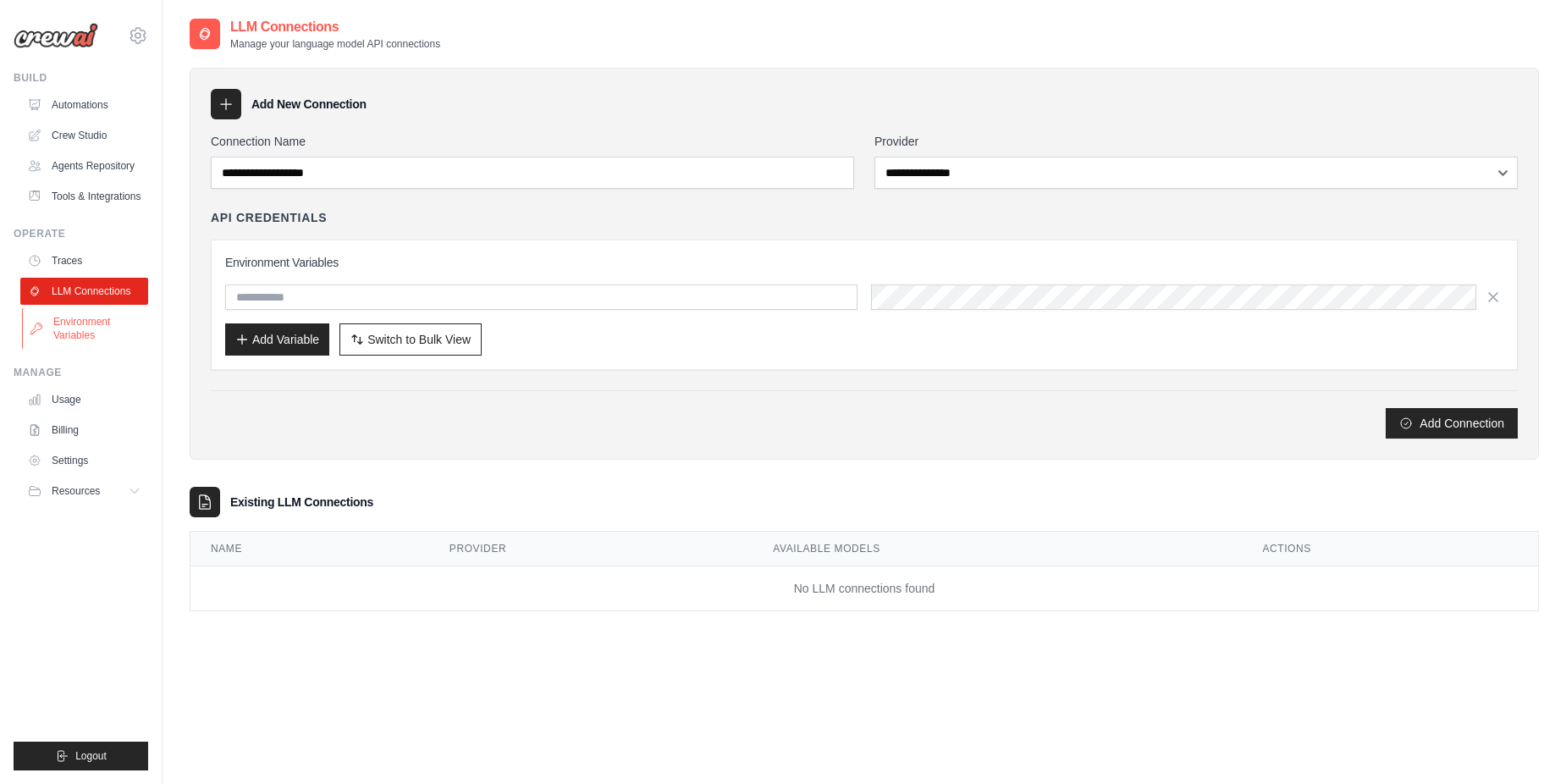
click at [87, 320] on link "Environment Variables" at bounding box center [86, 328] width 128 height 41
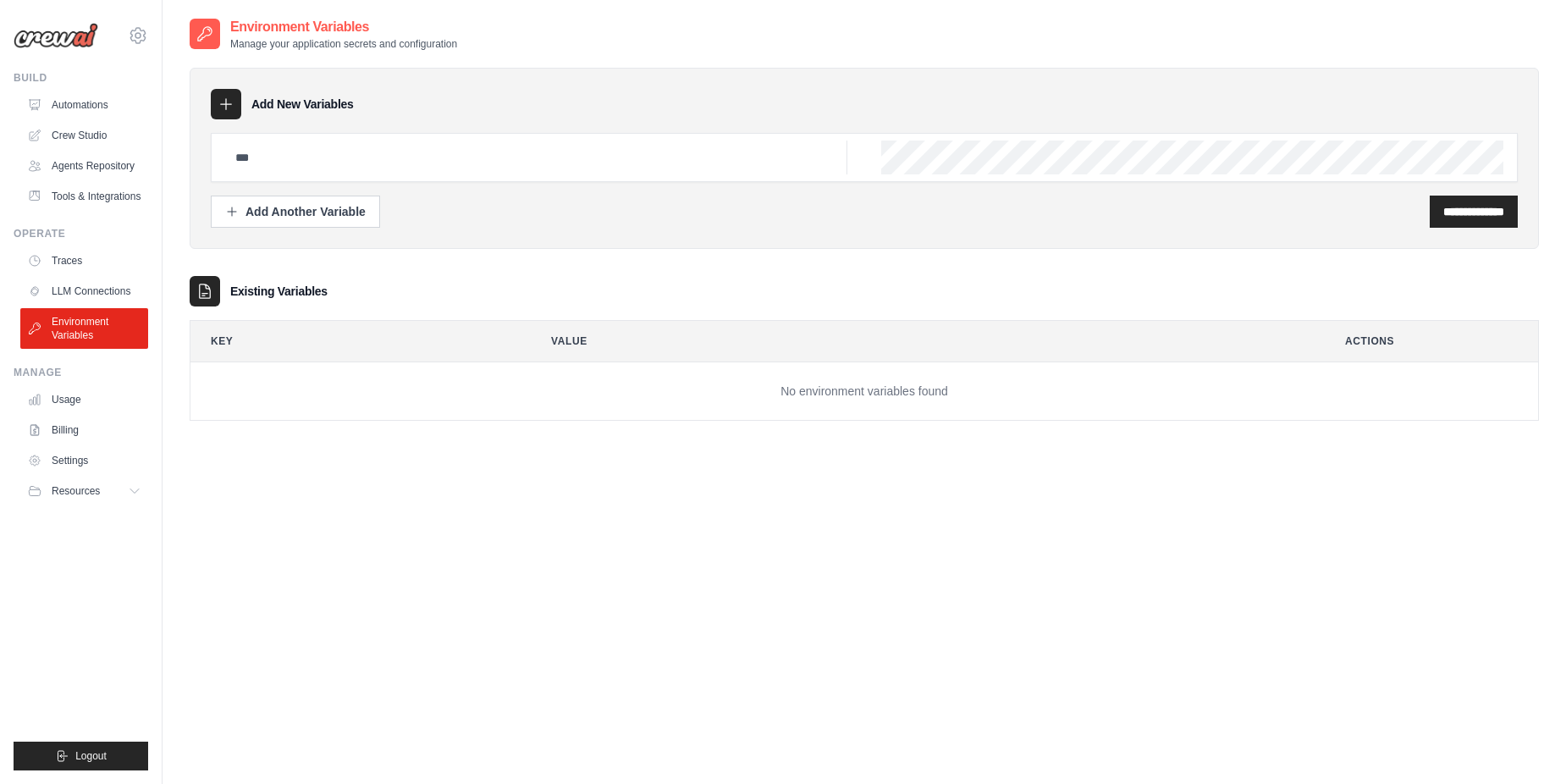
click at [56, 414] on ul "Usage Billing Settings Resources GitHub" at bounding box center [84, 445] width 128 height 119
click at [64, 390] on link "Usage" at bounding box center [86, 399] width 128 height 27
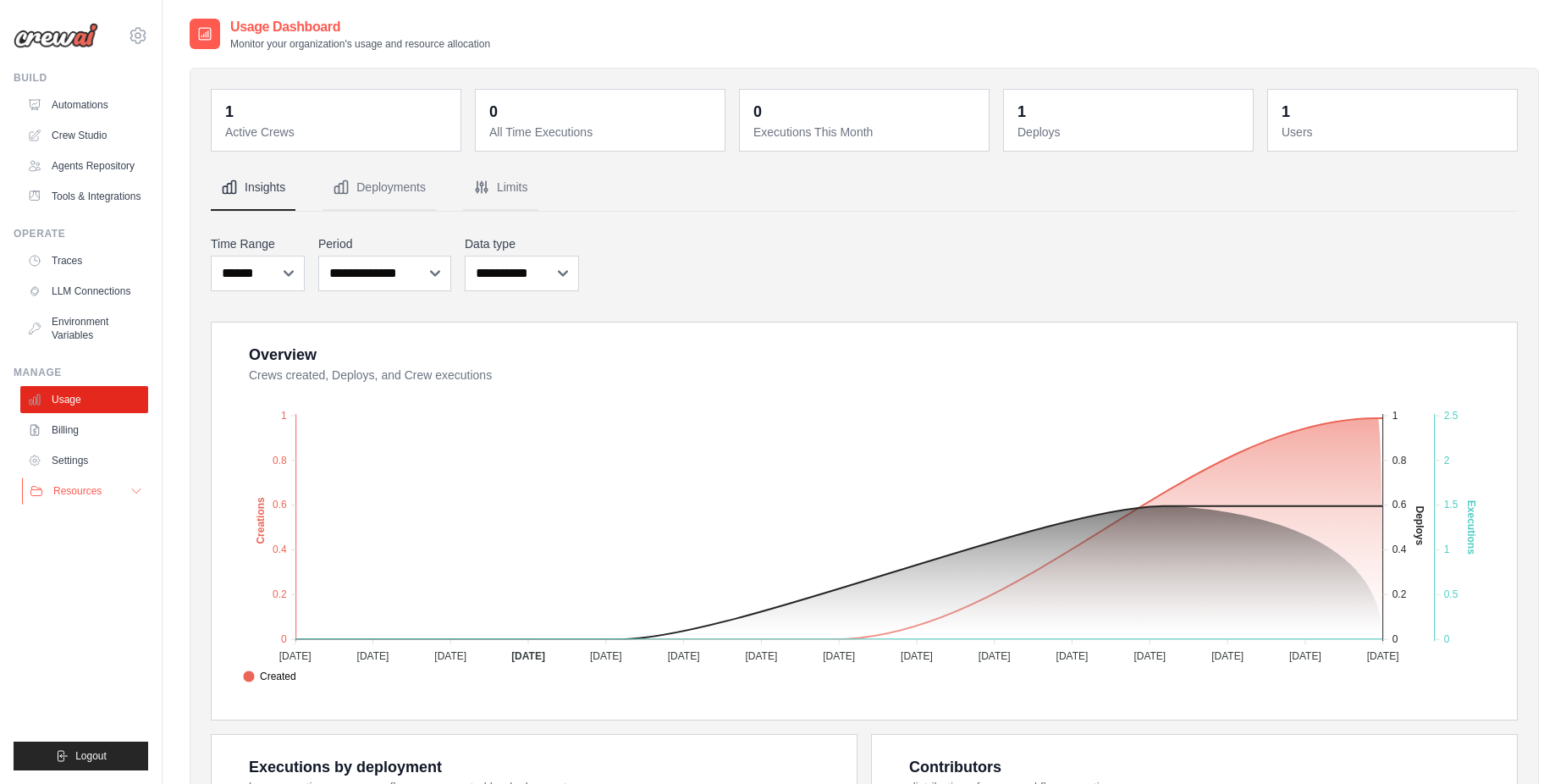
click at [85, 492] on span "Resources" at bounding box center [77, 491] width 48 height 14
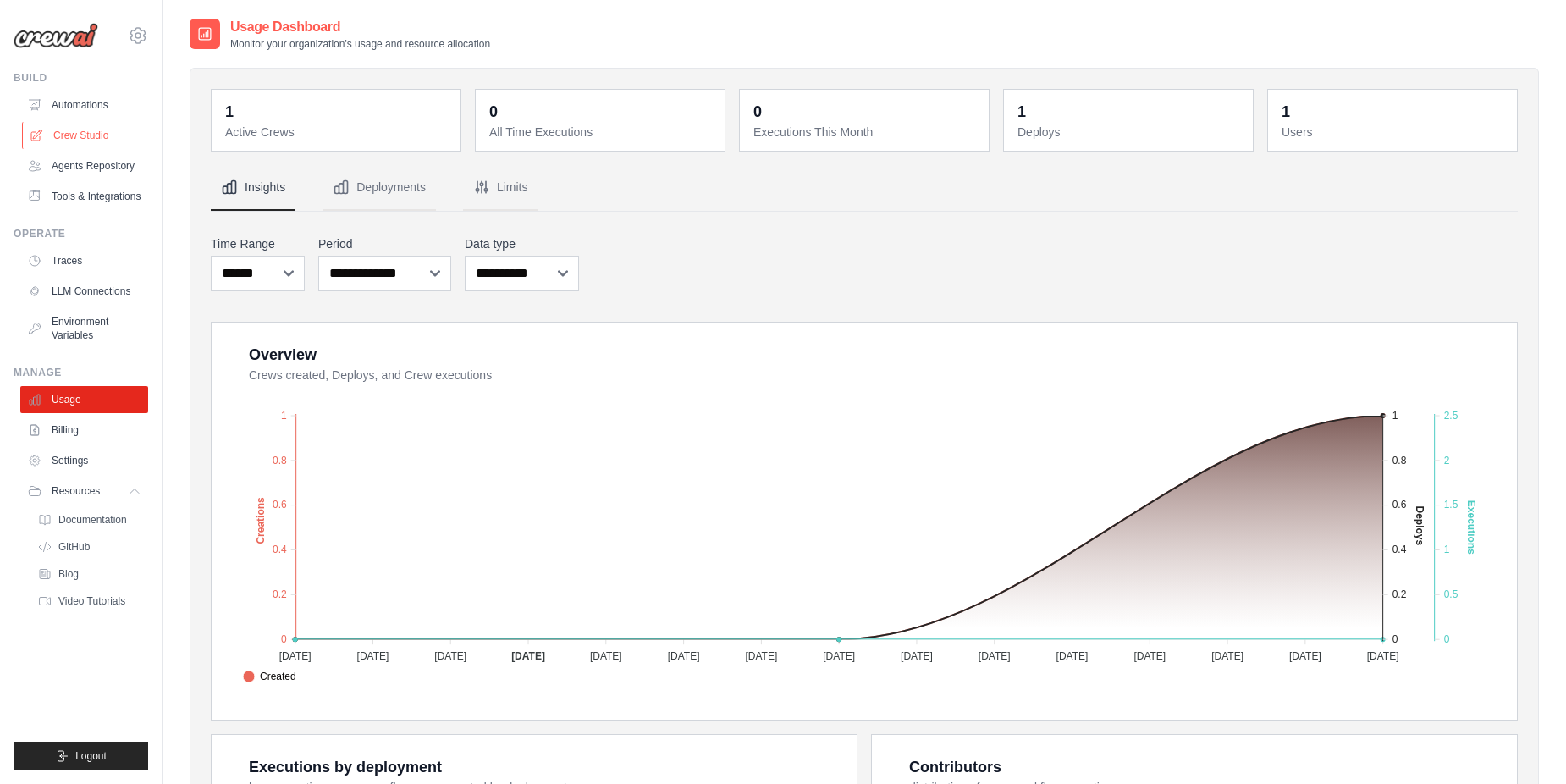
click at [77, 133] on link "Crew Studio" at bounding box center [86, 135] width 128 height 27
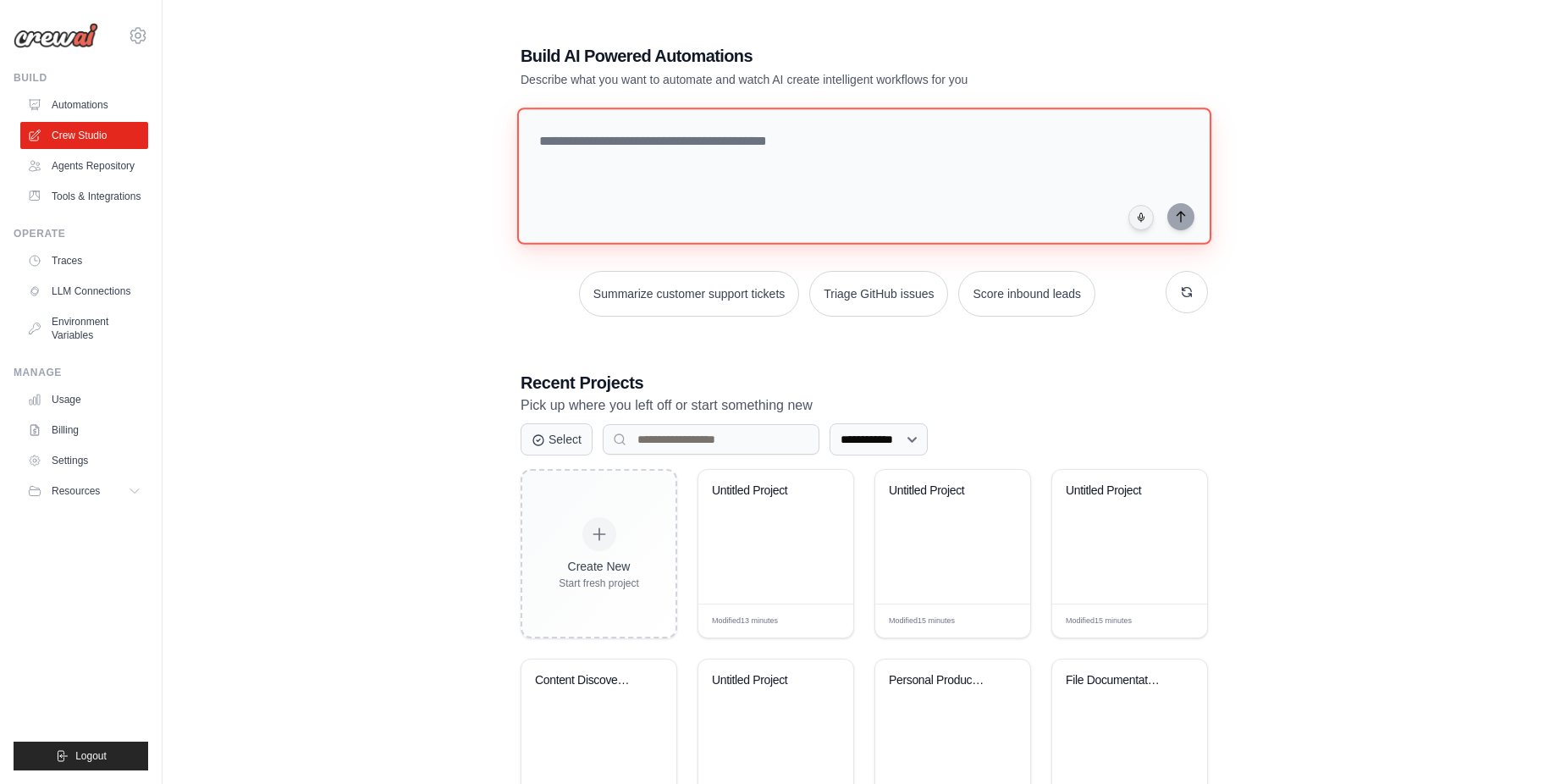
paste textarea "**********"
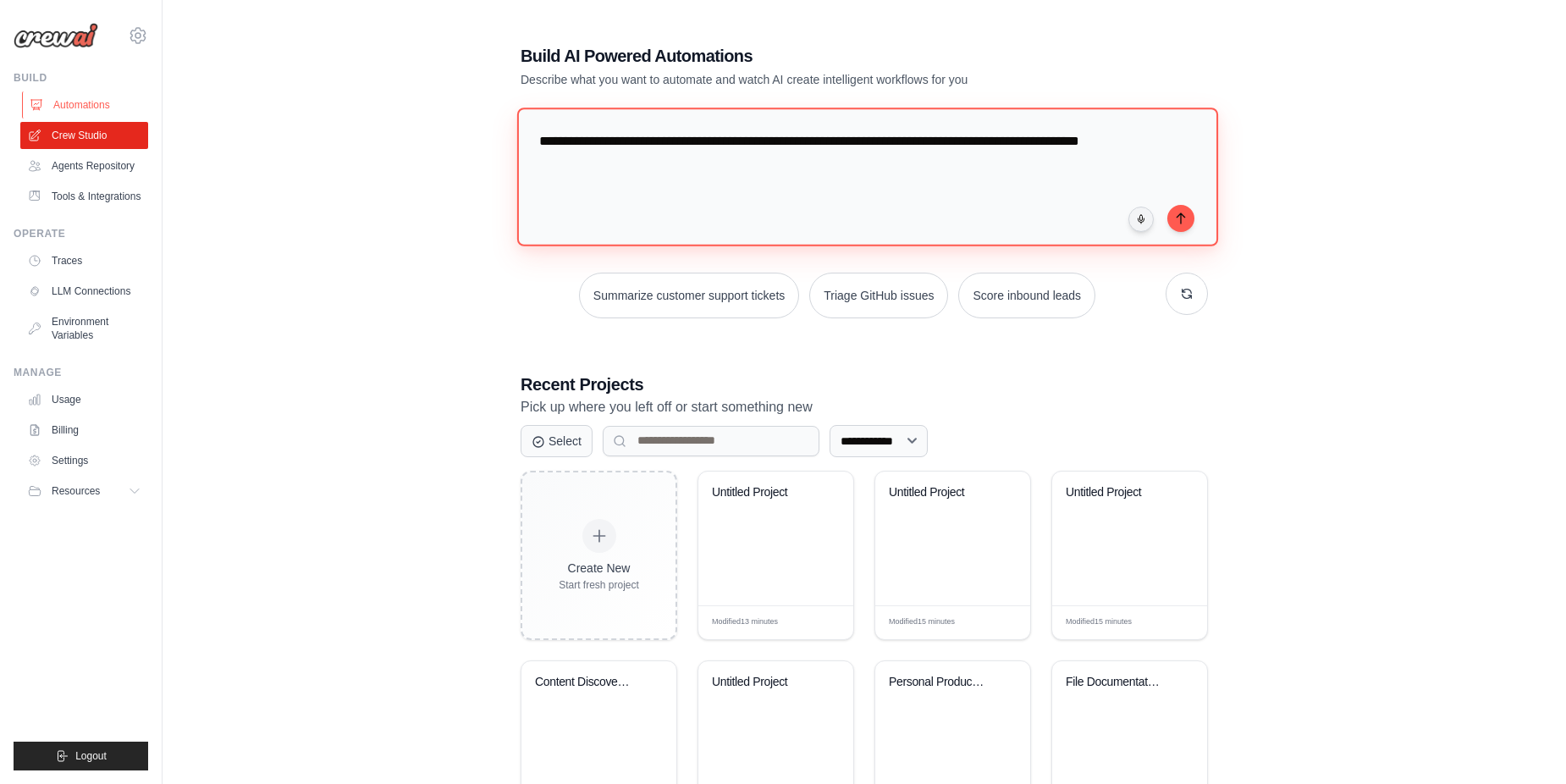
type textarea "**********"
click at [43, 101] on link "Automations" at bounding box center [86, 105] width 128 height 27
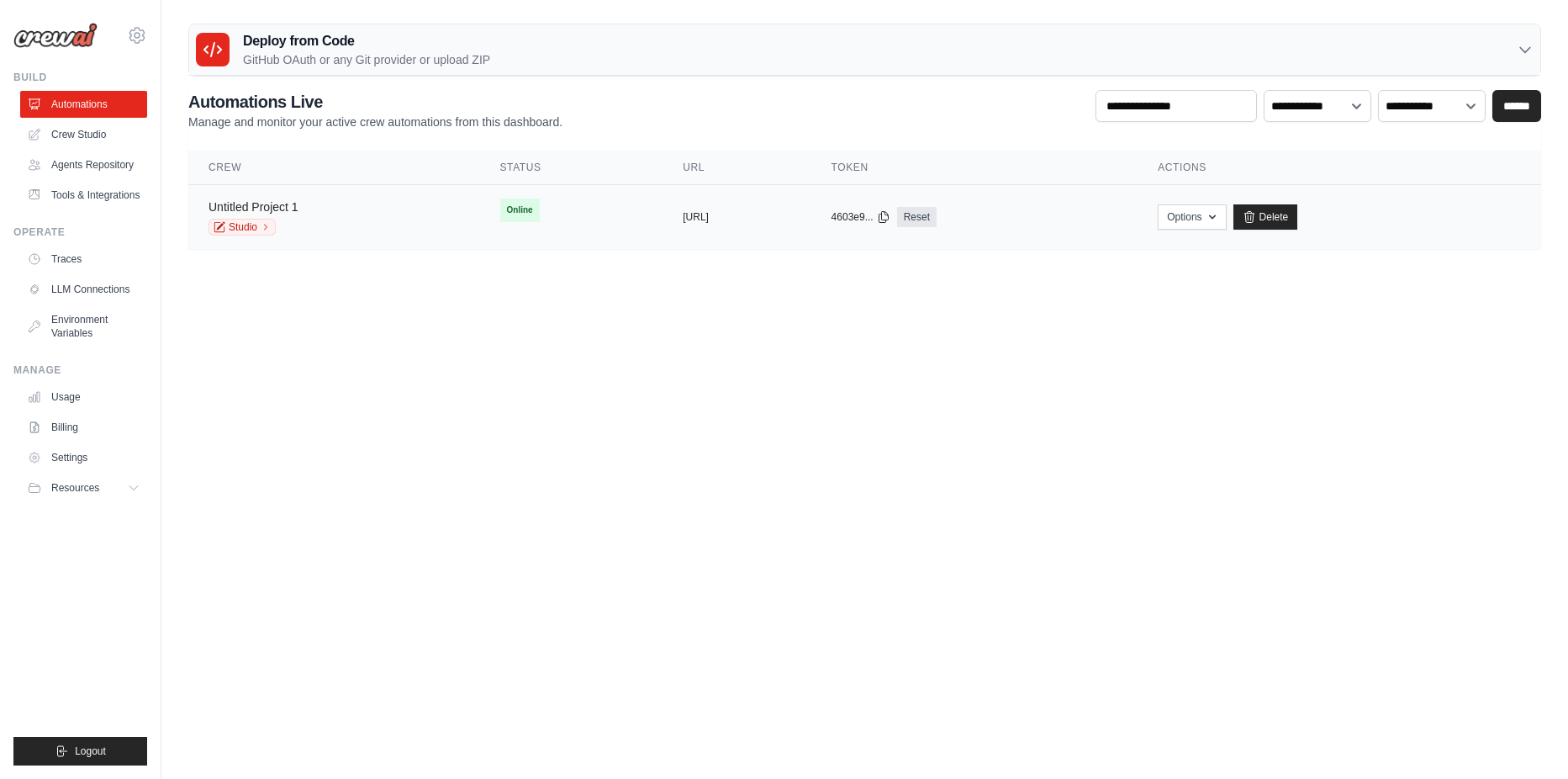
click at [286, 211] on link "Untitled Project 1" at bounding box center [254, 207] width 90 height 13
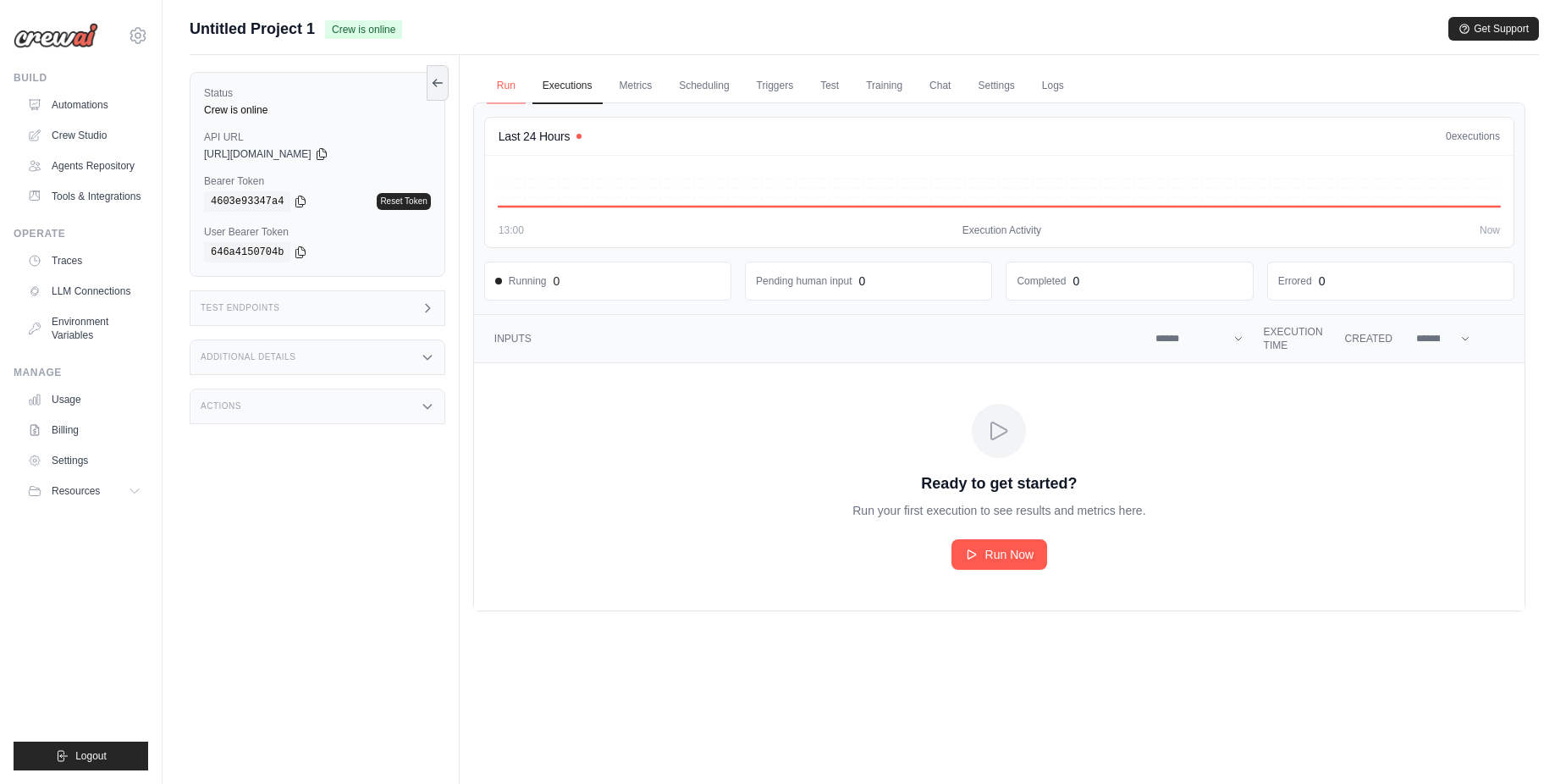
click at [490, 95] on link "Run" at bounding box center [507, 86] width 39 height 36
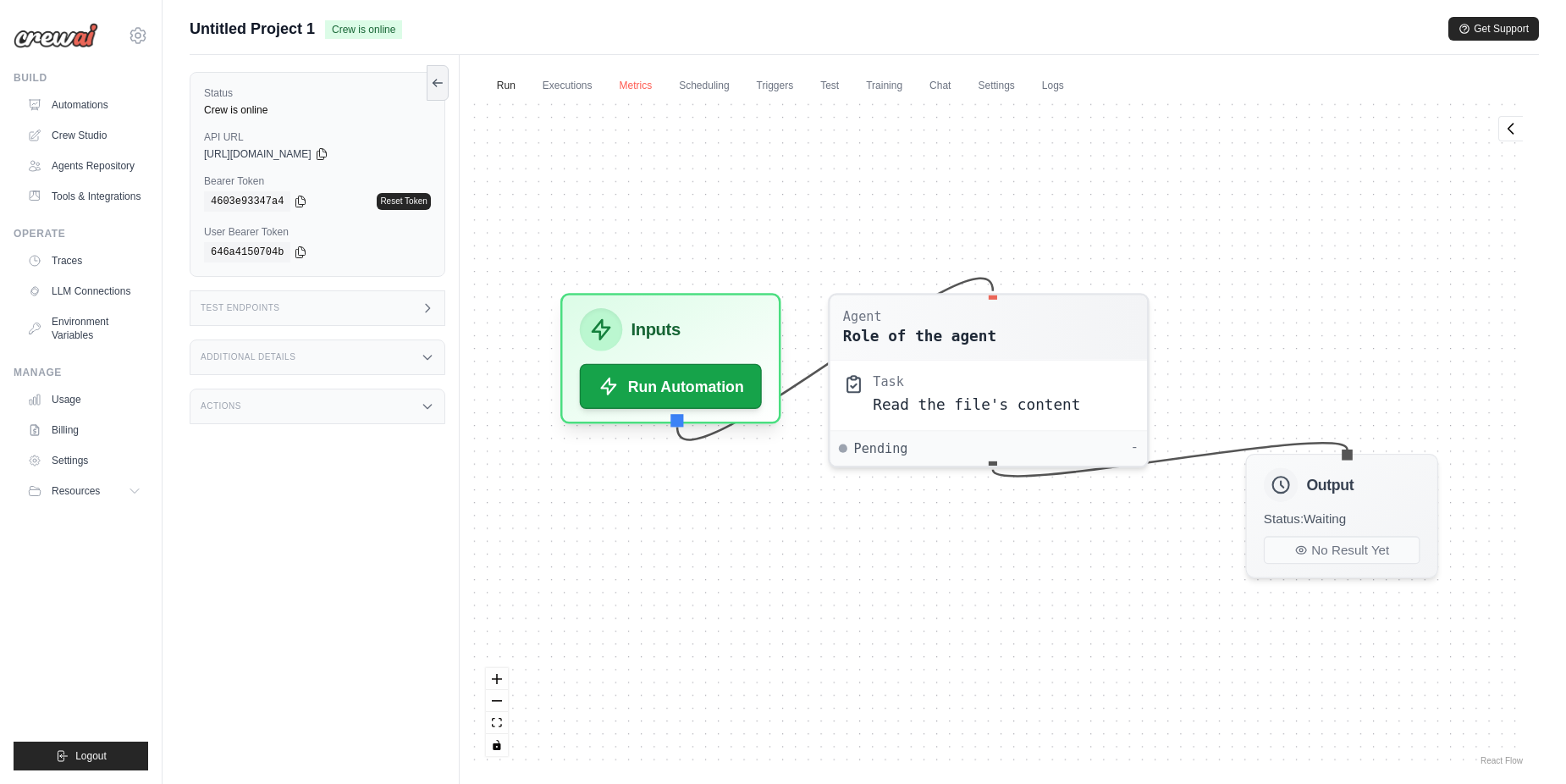
click at [618, 77] on link "Metrics" at bounding box center [636, 86] width 53 height 36
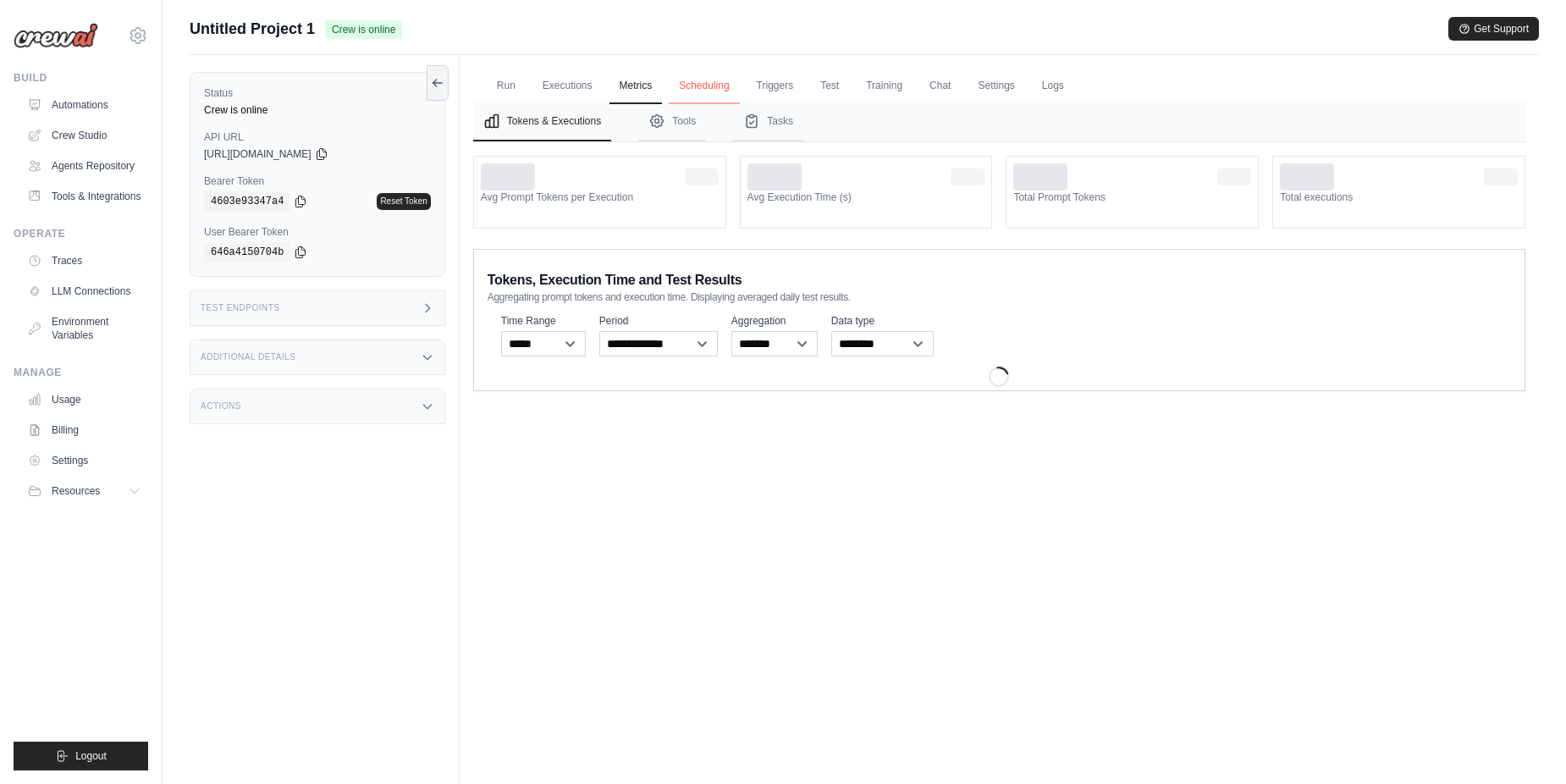
click at [685, 79] on link "Scheduling" at bounding box center [703, 86] width 70 height 36
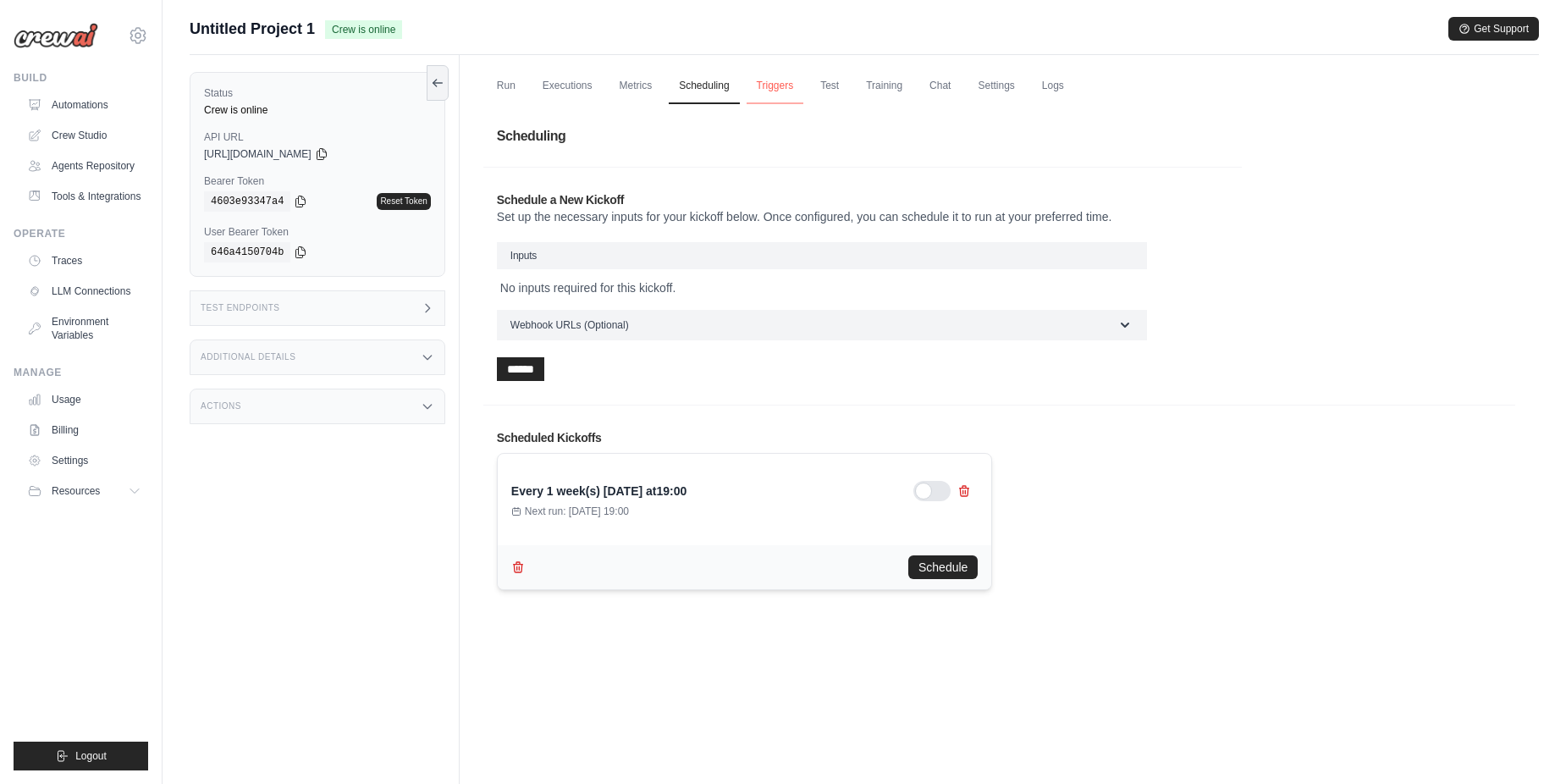
click at [760, 93] on link "Triggers" at bounding box center [776, 86] width 58 height 36
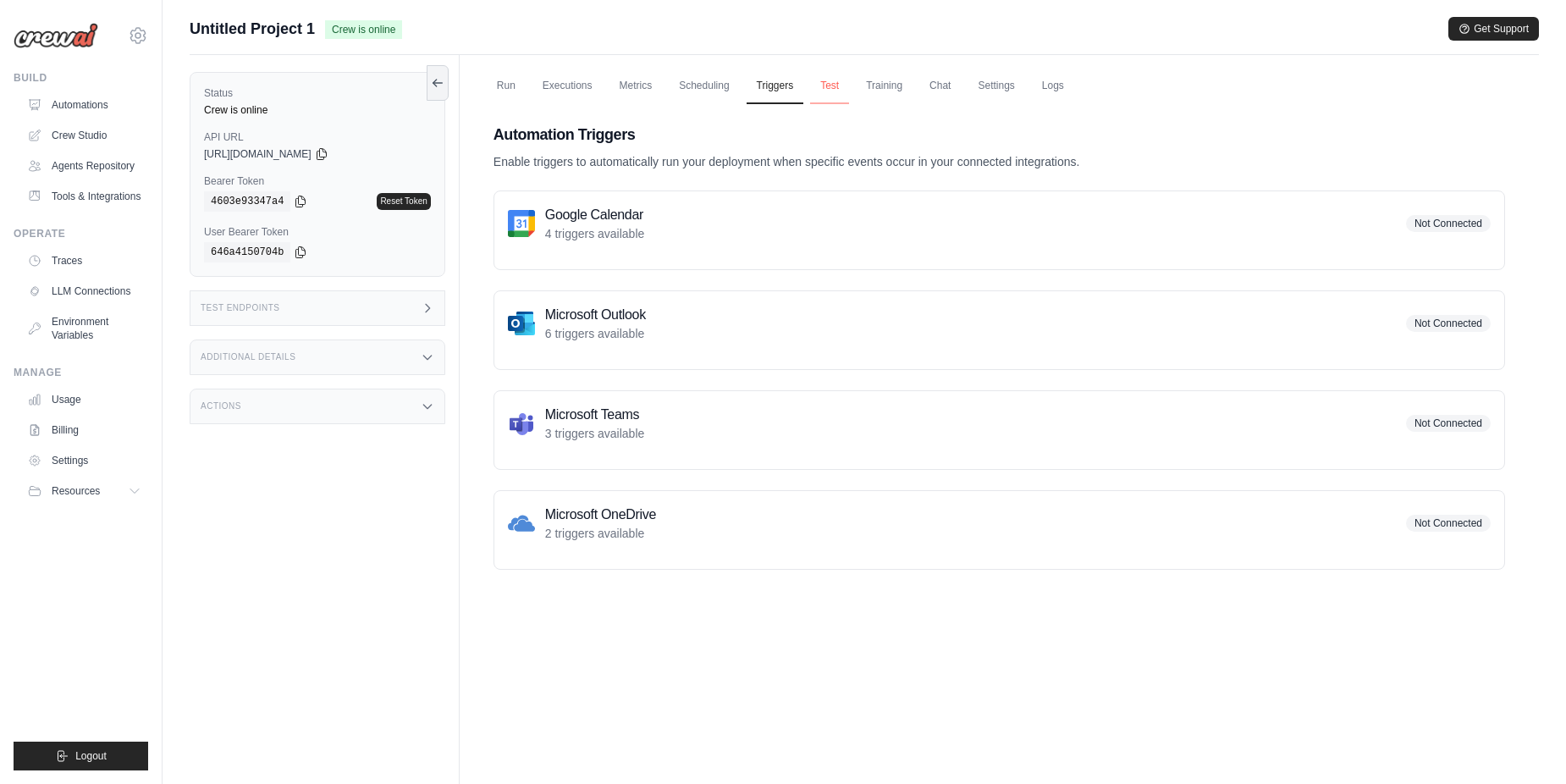
click at [822, 96] on link "Test" at bounding box center [830, 86] width 39 height 36
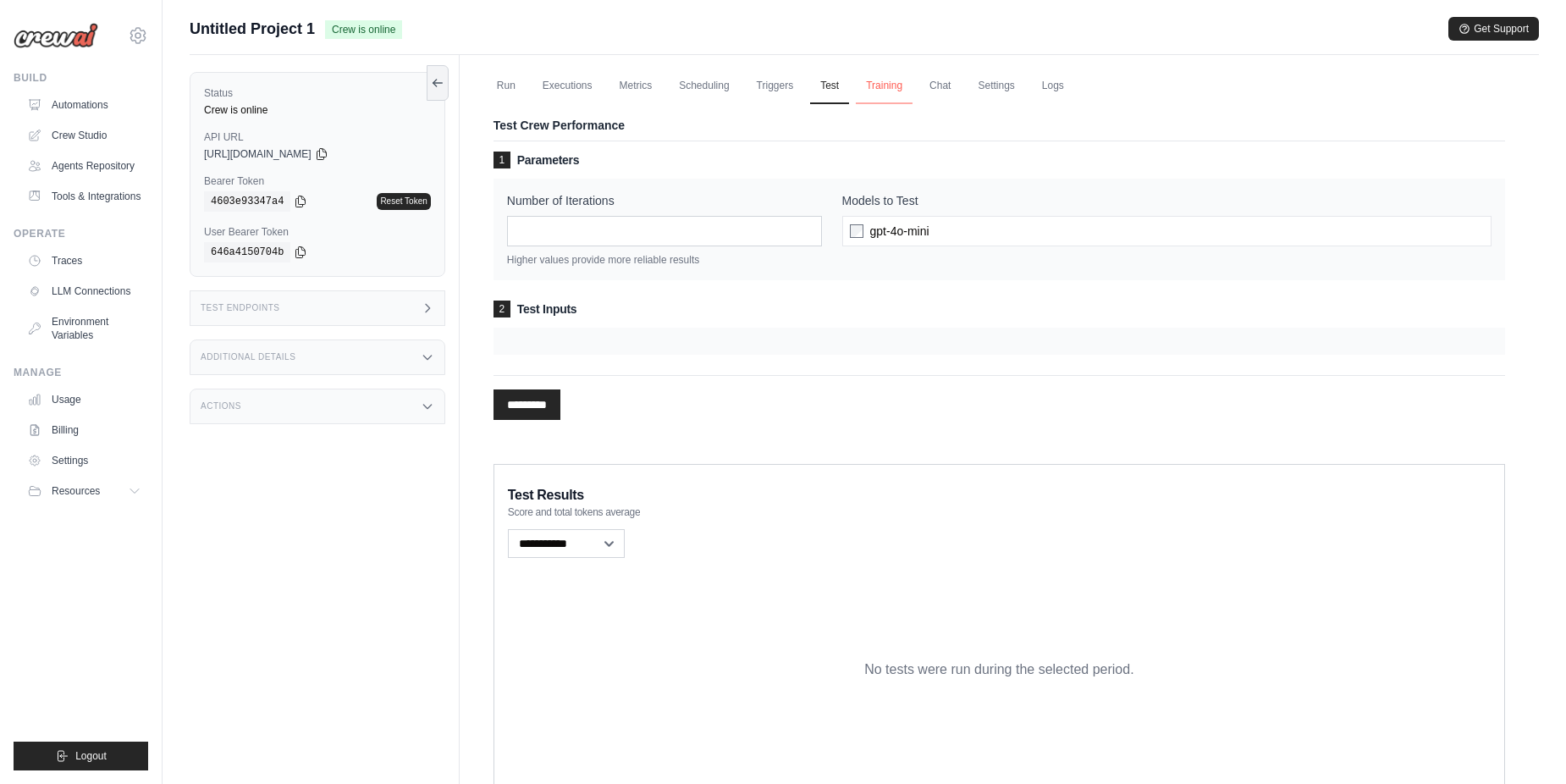
click at [893, 92] on link "Training" at bounding box center [884, 86] width 57 height 36
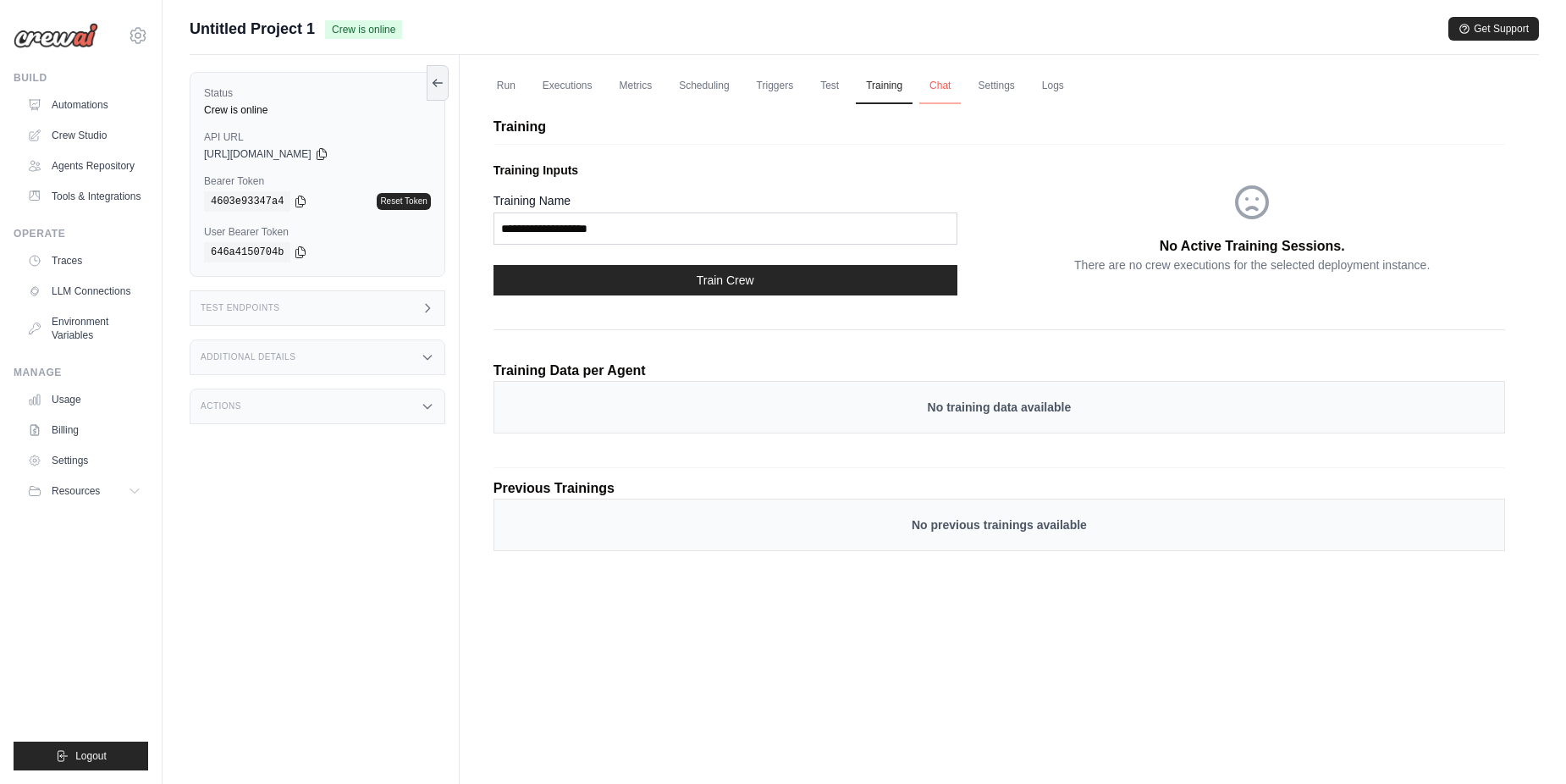
click at [930, 86] on link "Chat" at bounding box center [940, 86] width 41 height 36
click at [935, 90] on link "Chat" at bounding box center [940, 86] width 41 height 36
click at [998, 94] on link "Settings" at bounding box center [996, 86] width 57 height 36
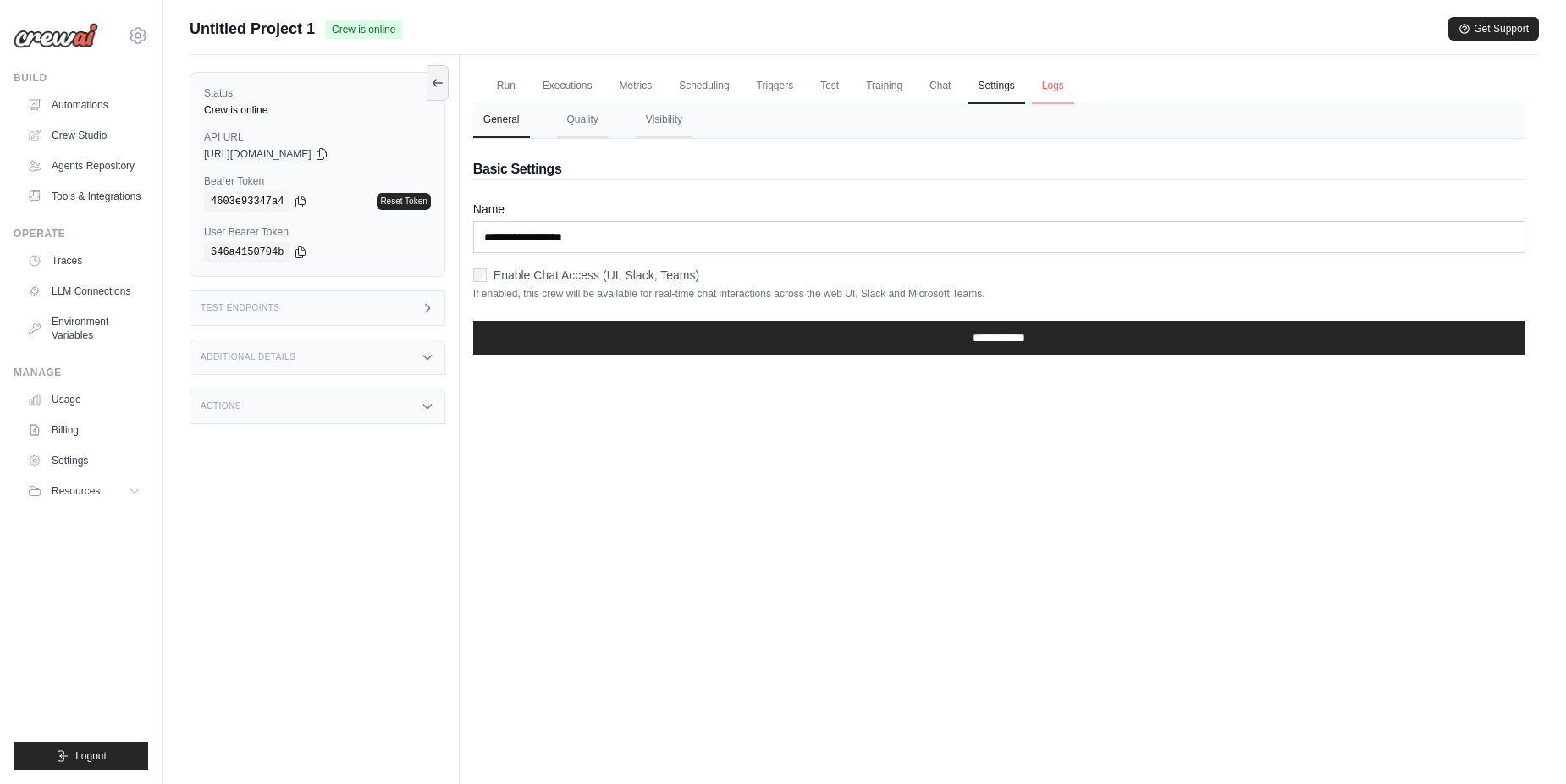
click at [1054, 80] on link "Logs" at bounding box center [1054, 86] width 42 height 36
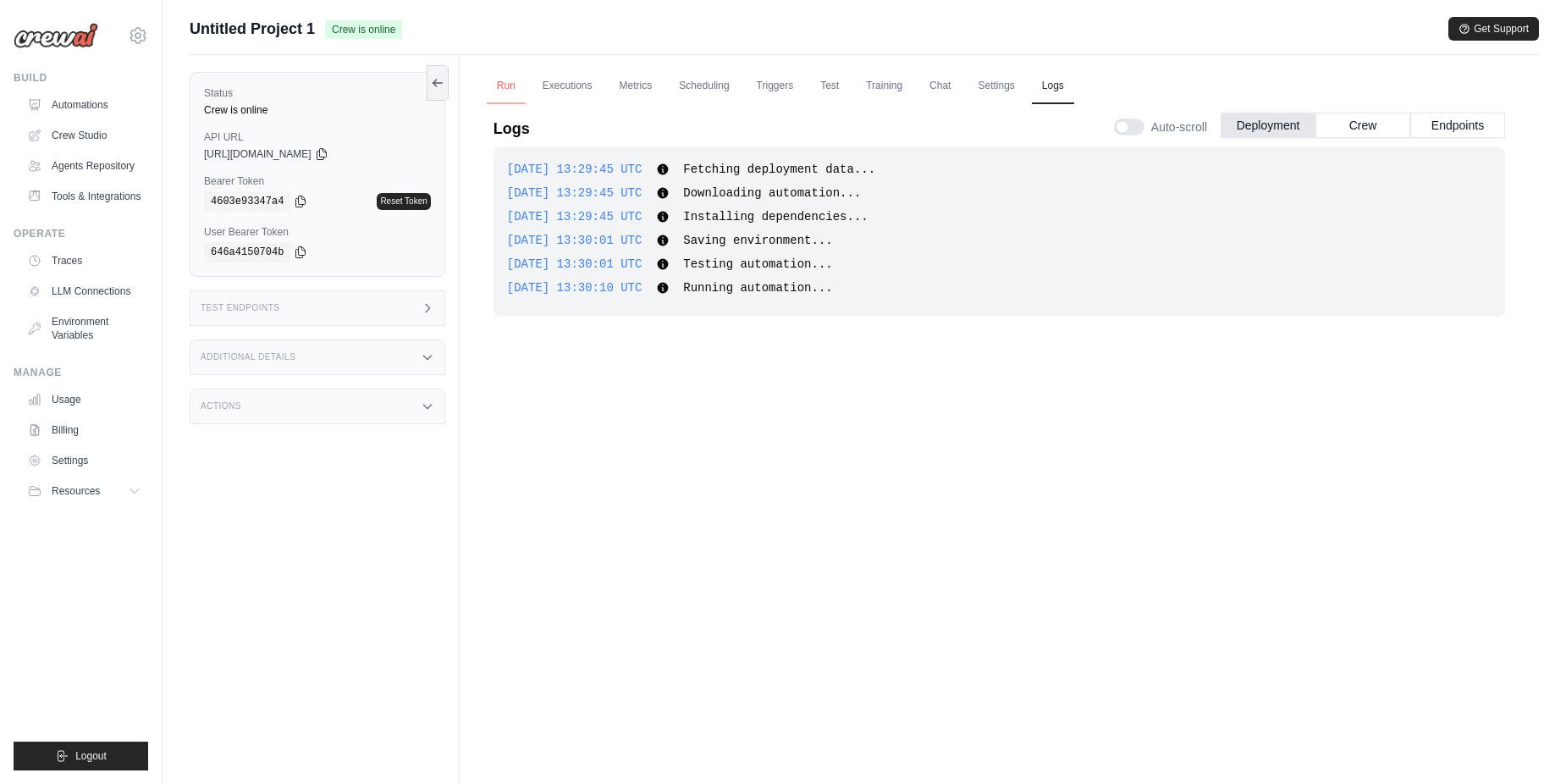
click at [518, 100] on div "Logs Auto-scroll Deployment Crew Endpoints" at bounding box center [1000, 123] width 1012 height 47
click at [508, 87] on link "Run" at bounding box center [507, 86] width 39 height 36
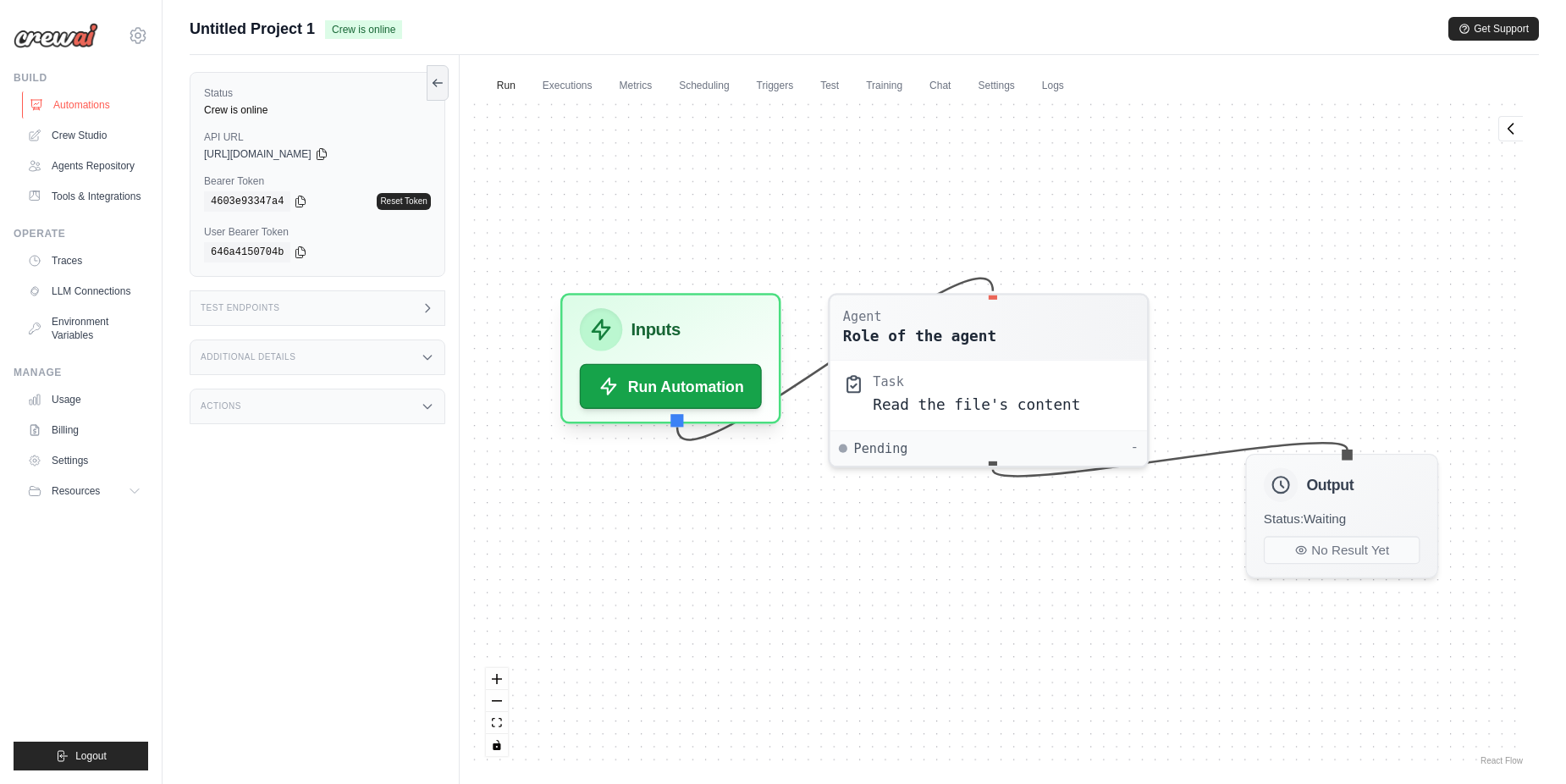
click at [84, 95] on link "Automations" at bounding box center [86, 105] width 128 height 27
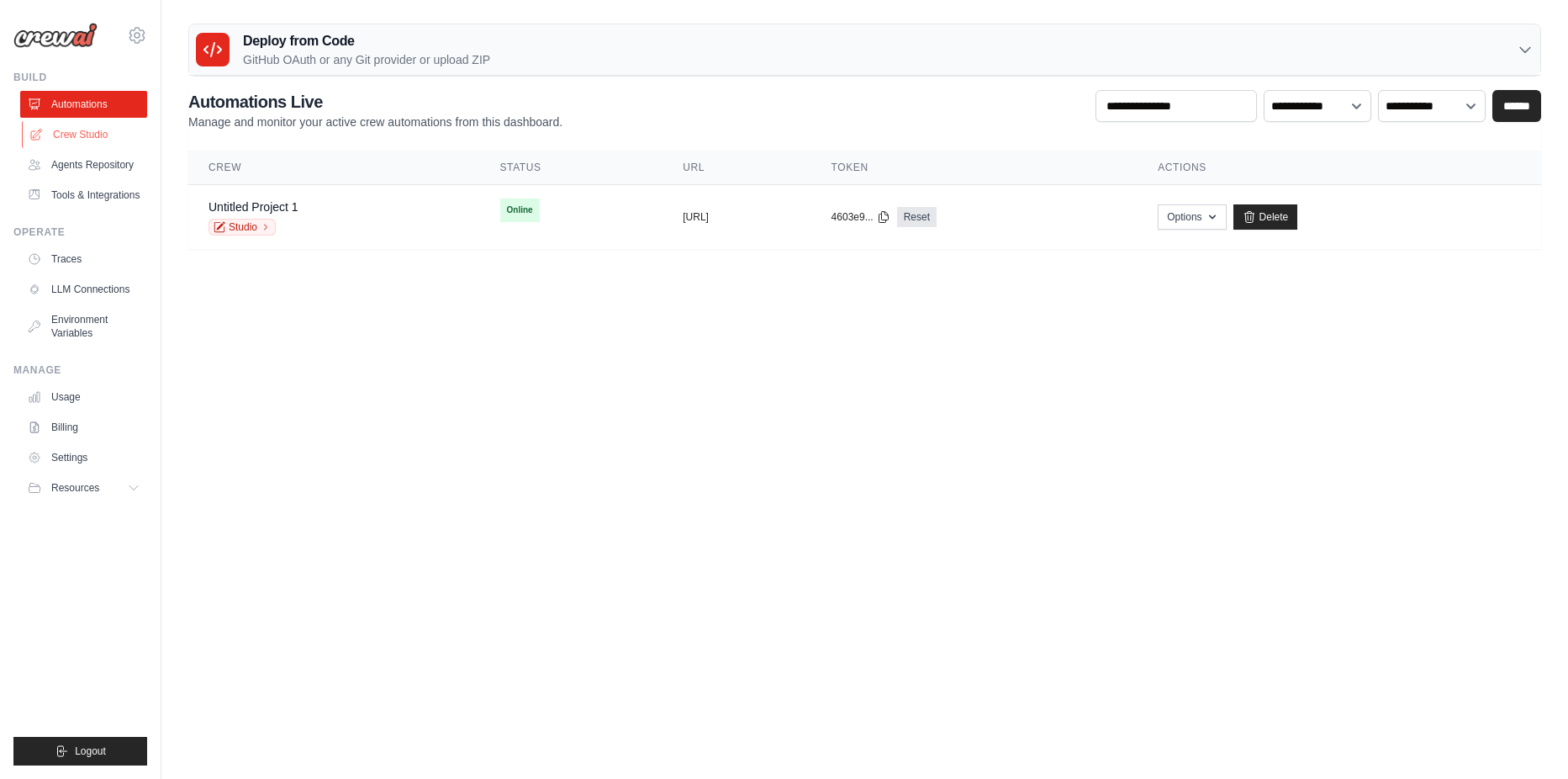
click at [107, 137] on link "Crew Studio" at bounding box center [85, 134] width 127 height 27
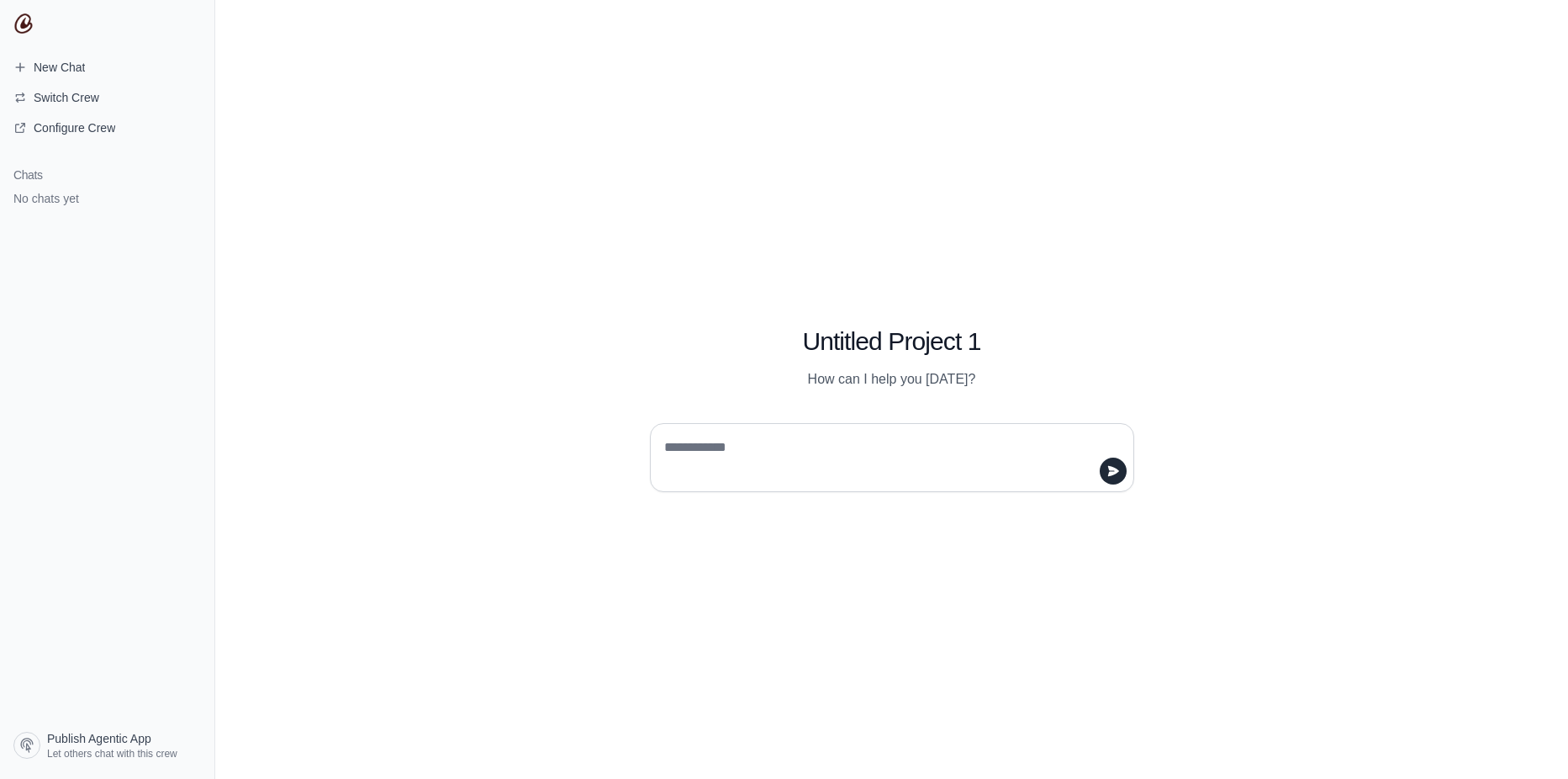
click at [834, 449] on textarea at bounding box center [887, 457] width 452 height 47
type textarea "*********"
click at [1115, 472] on icon "submit" at bounding box center [1112, 470] width 11 height 11
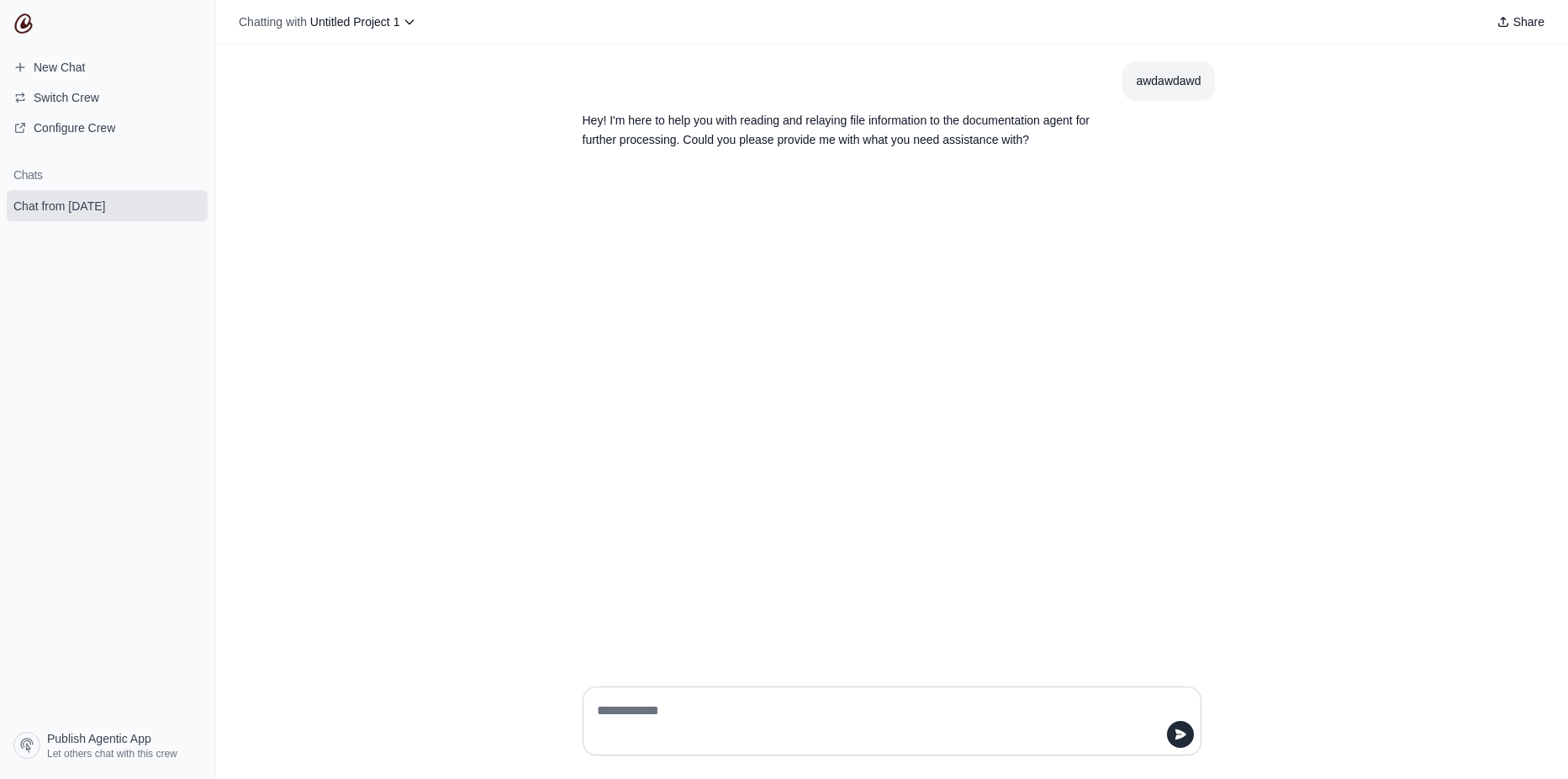
click at [665, 720] on textarea at bounding box center [887, 720] width 587 height 47
type textarea "**********"
click at [401, 17] on button "Chatting with Untitled Project 1" at bounding box center [327, 22] width 191 height 24
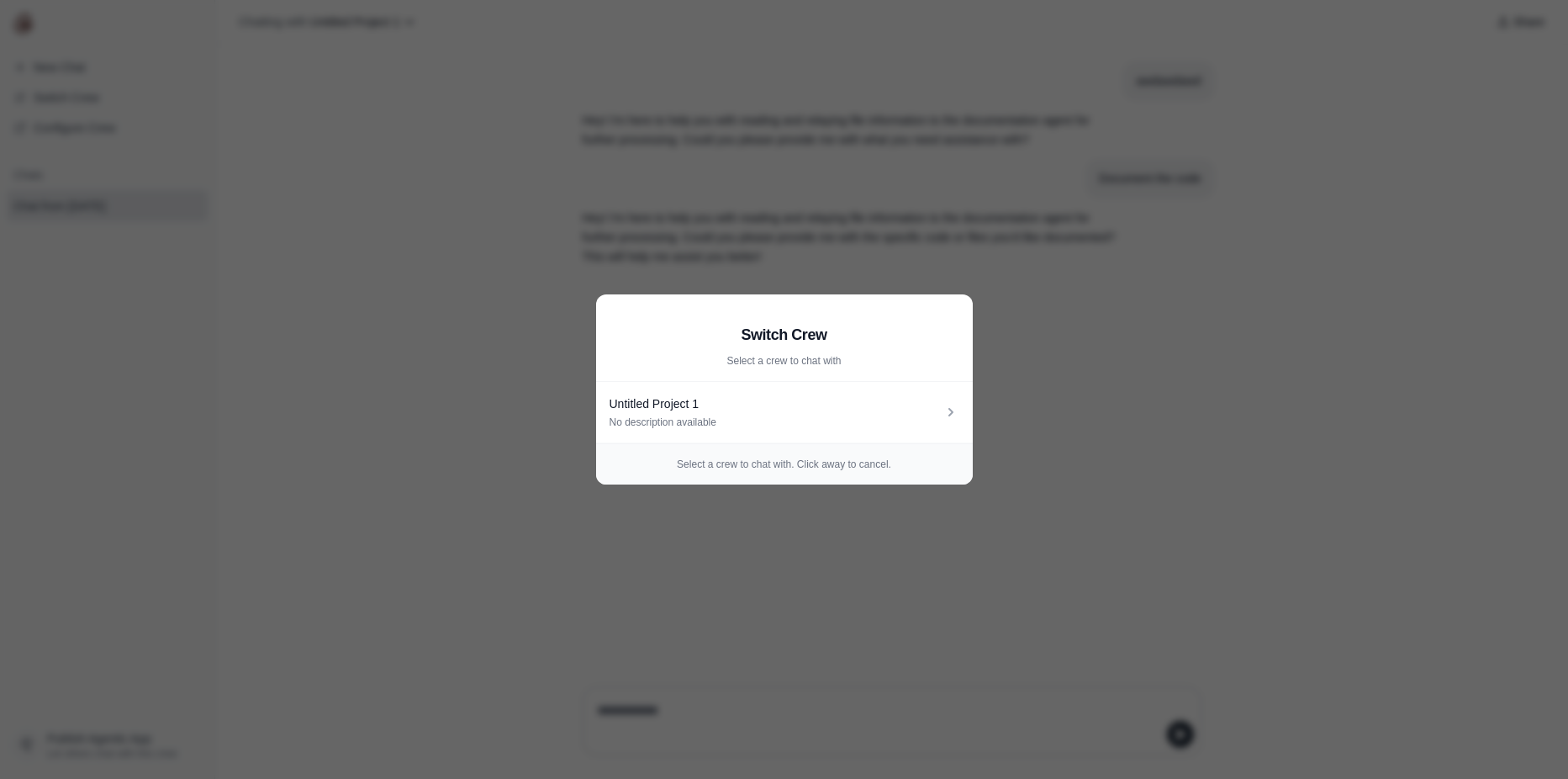
click at [1207, 454] on aside "Switch Crew Select a crew to chat with Untitled Project 1 No description availa…" at bounding box center [784, 389] width 1568 height 779
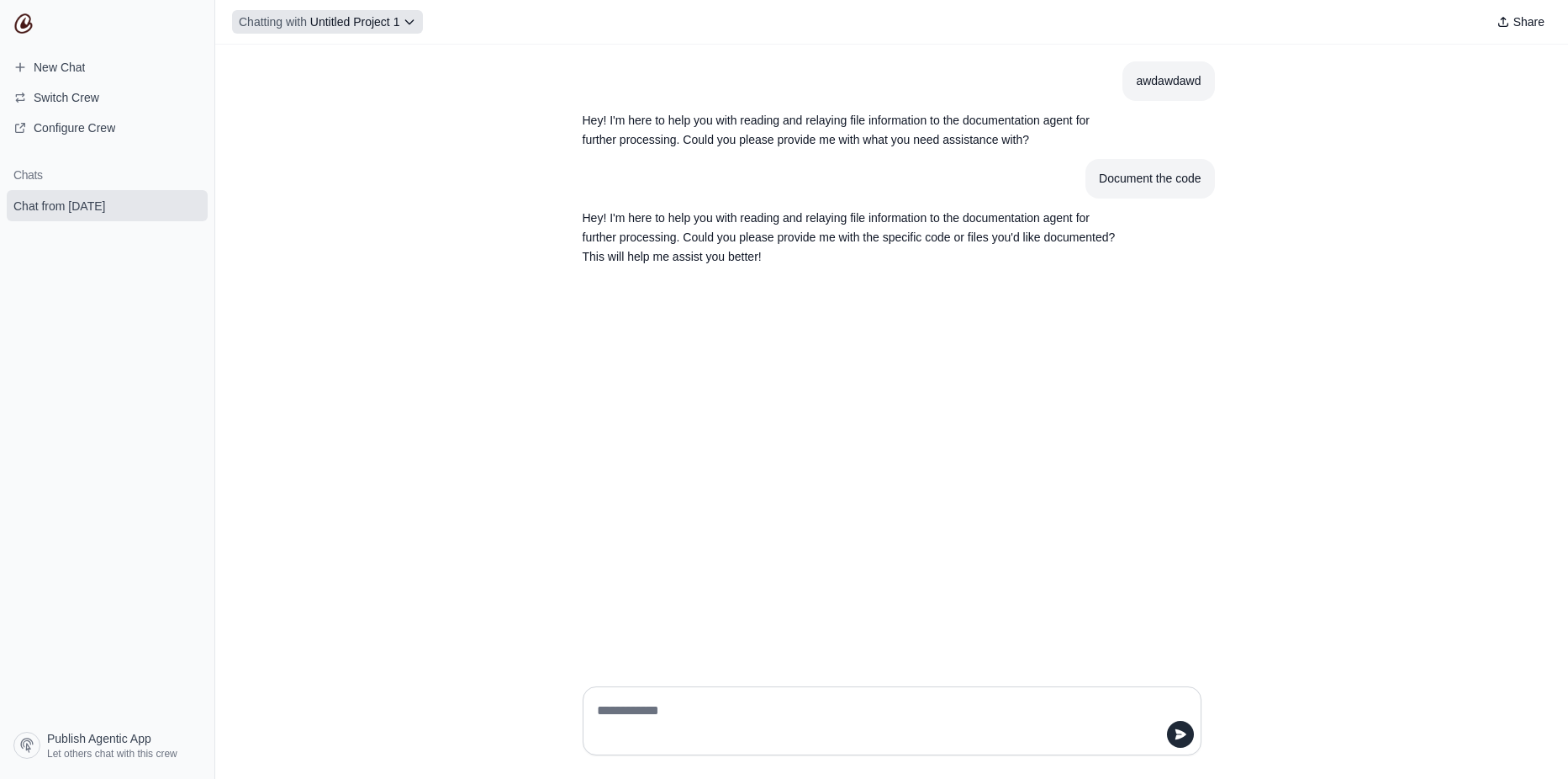
click at [339, 26] on span "Untitled Project 1" at bounding box center [355, 22] width 90 height 13
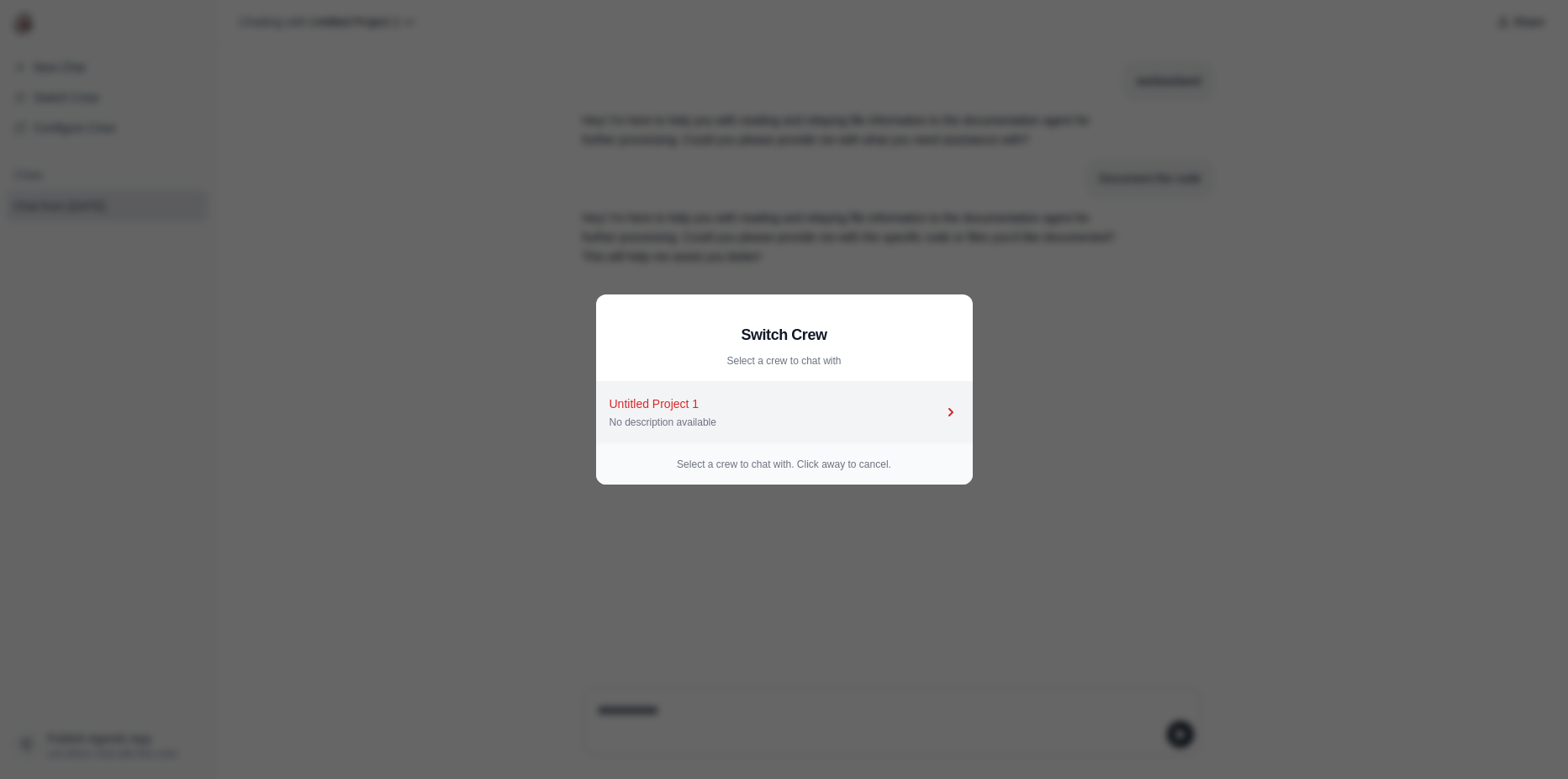
click at [711, 426] on div "No description available" at bounding box center [776, 423] width 333 height 13
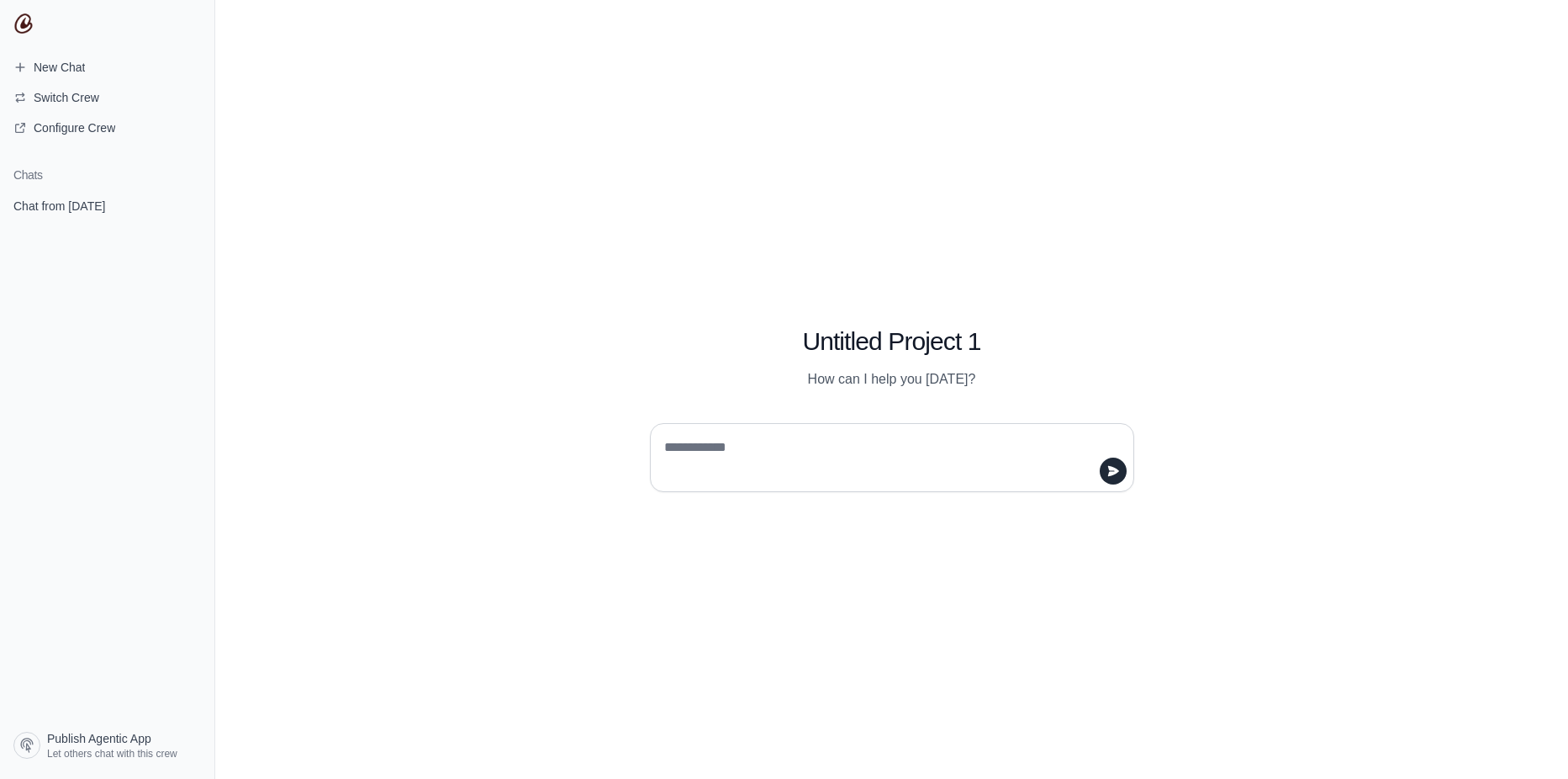
click at [27, 22] on img at bounding box center [23, 23] width 20 height 20
click at [502, 264] on div "Untitled Project 1 How can I help you [DATE]?" at bounding box center [892, 389] width 1352 height 779
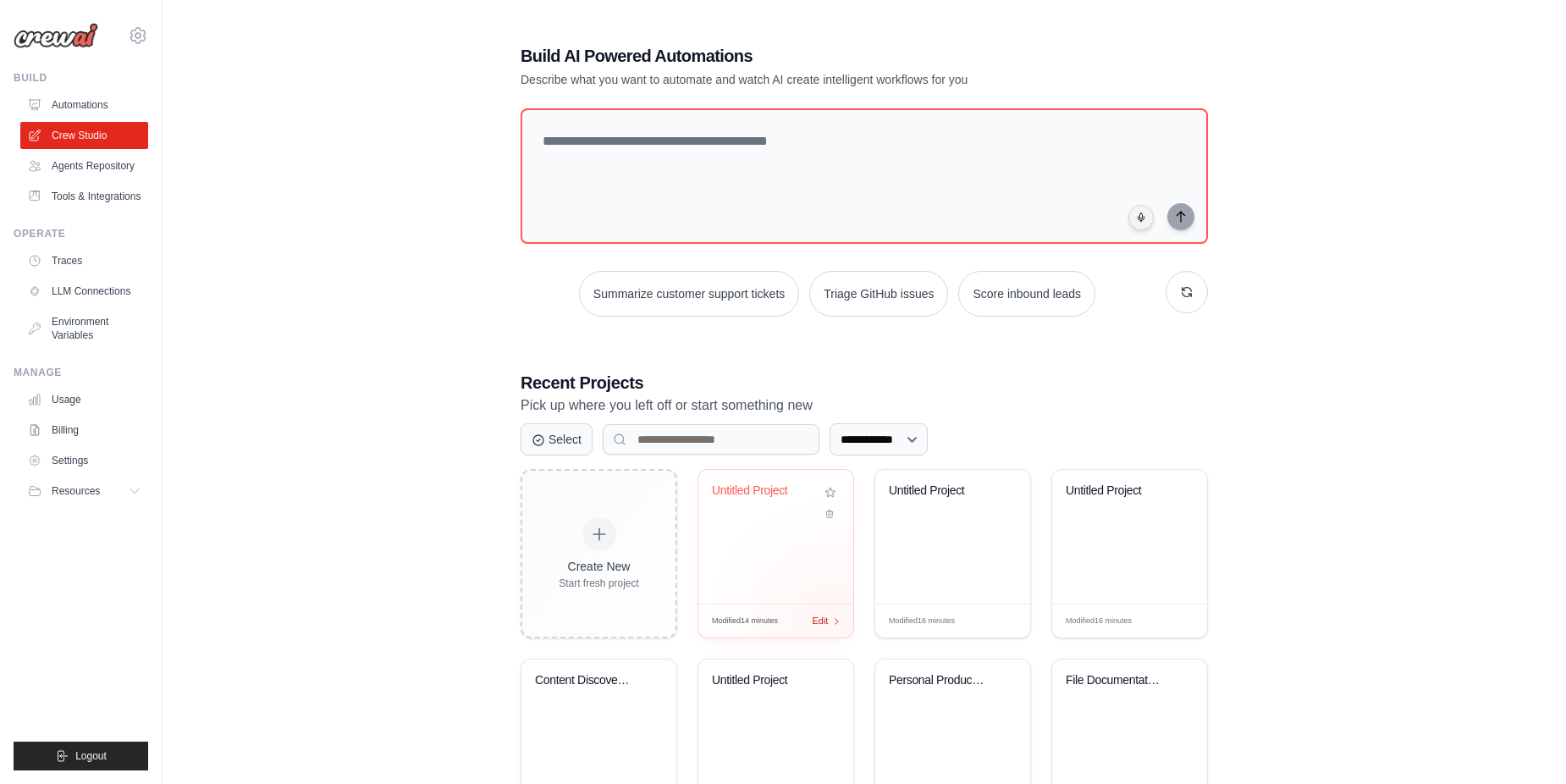
click at [830, 622] on div "Edit" at bounding box center [827, 620] width 29 height 14
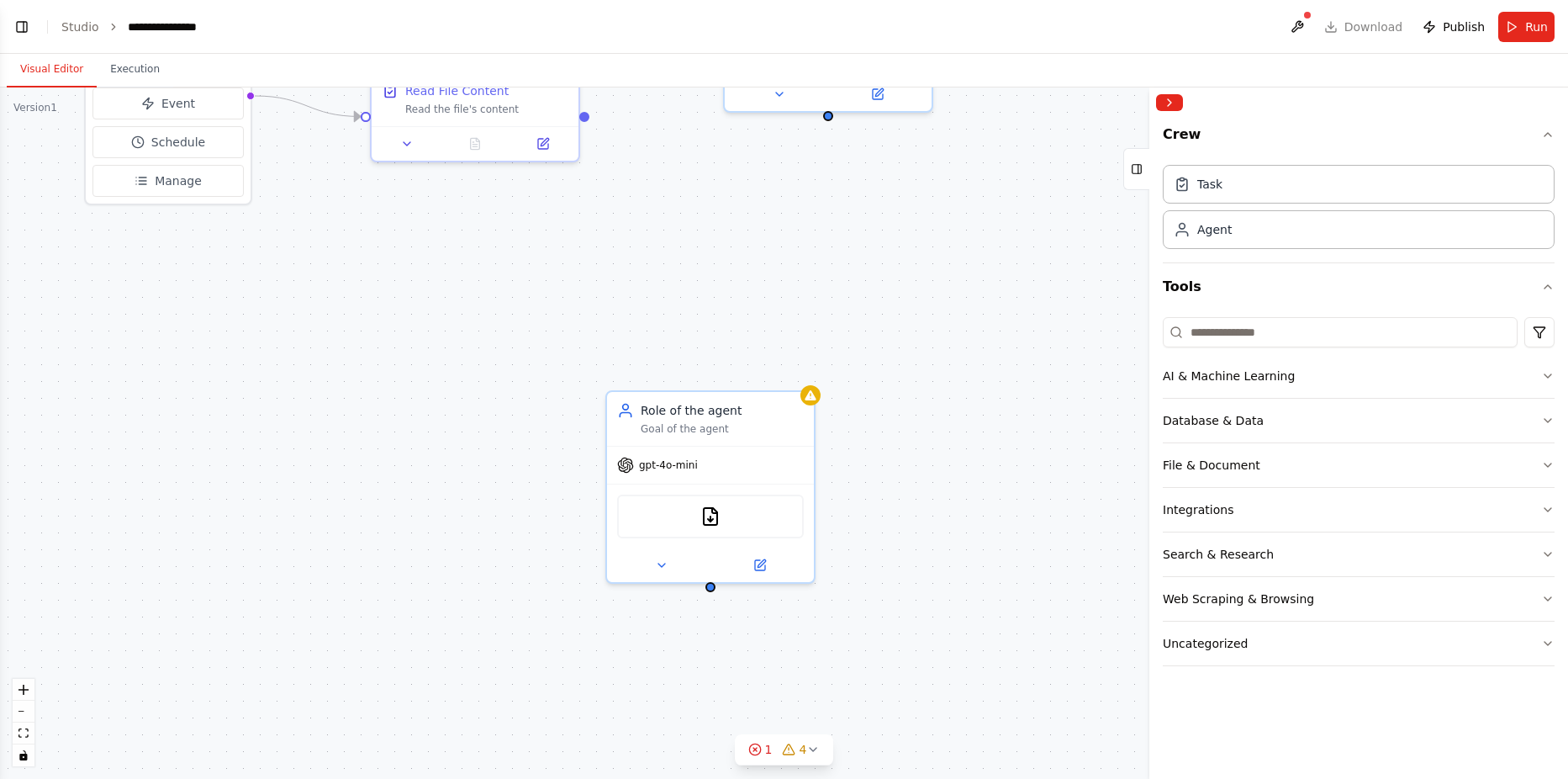
scroll to position [539, 0]
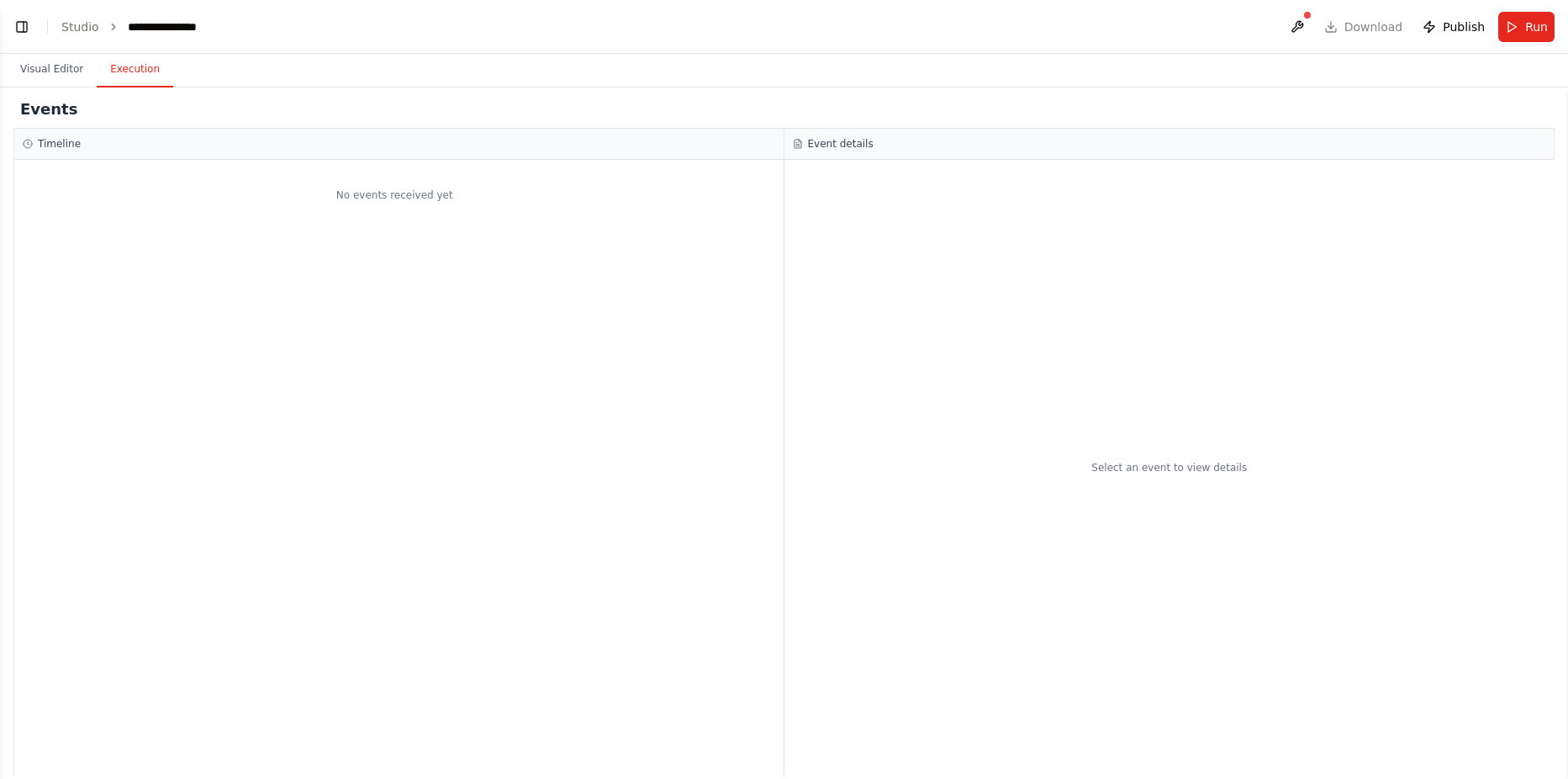
click at [127, 74] on button "Execution" at bounding box center [135, 69] width 77 height 35
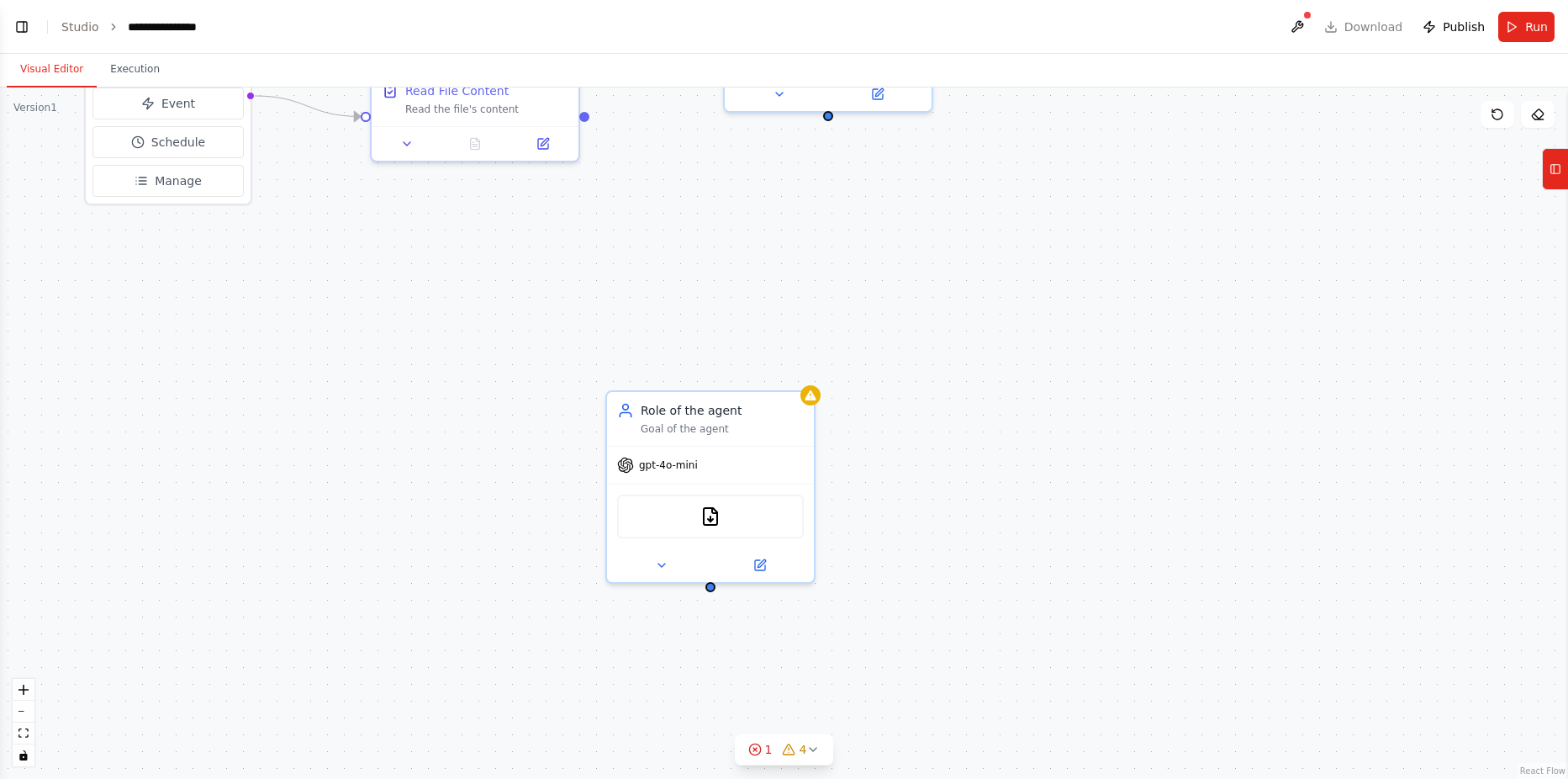
click at [72, 75] on button "Visual Editor" at bounding box center [52, 69] width 90 height 35
click at [803, 748] on span "4" at bounding box center [804, 749] width 8 height 17
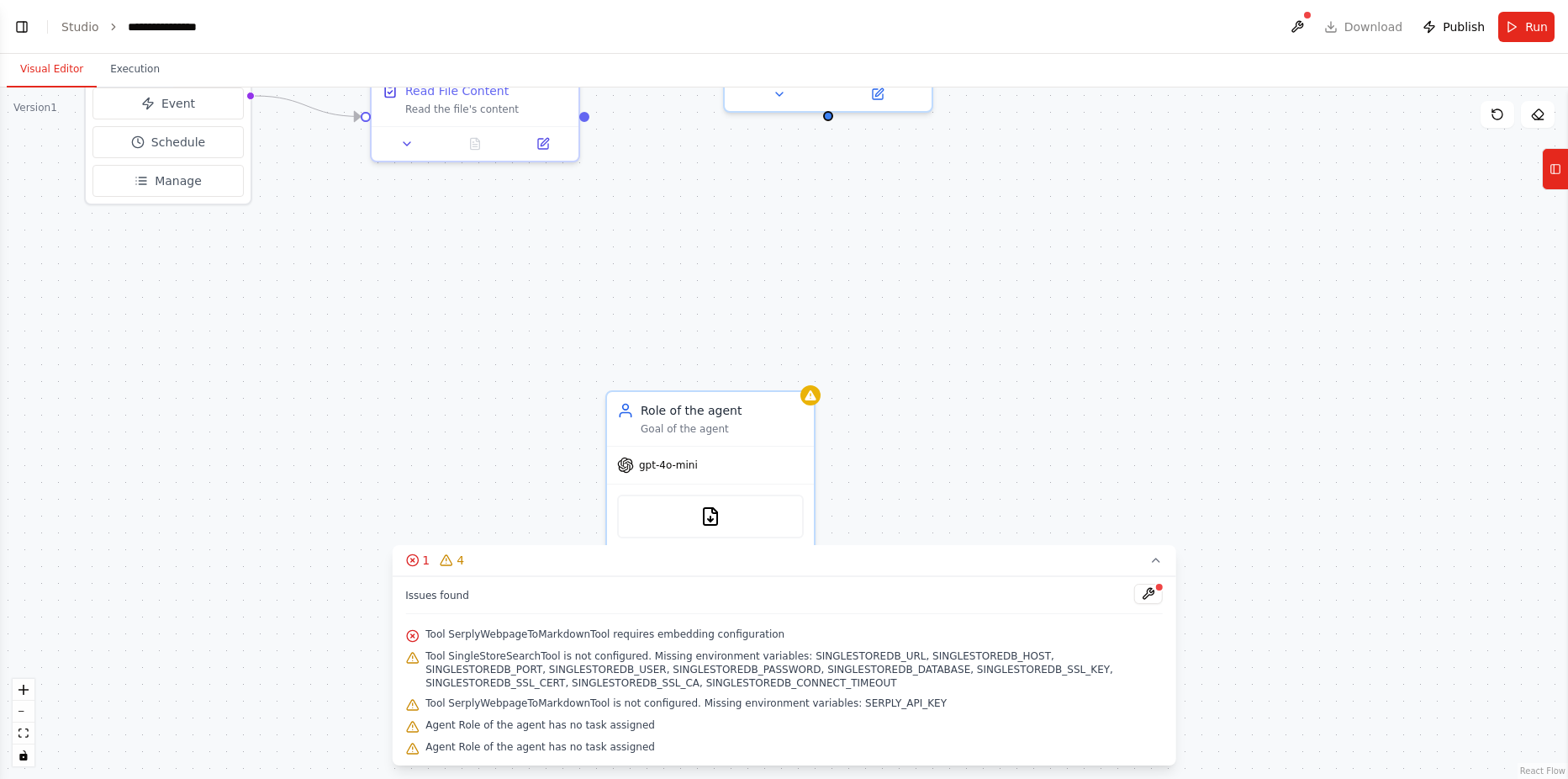
click at [1064, 531] on div ".deletable-edge-delete-btn { width: 20px; height: 20px; border: 0px solid #ffff…" at bounding box center [784, 432] width 1568 height 691
click at [1156, 566] on icon at bounding box center [1156, 560] width 13 height 13
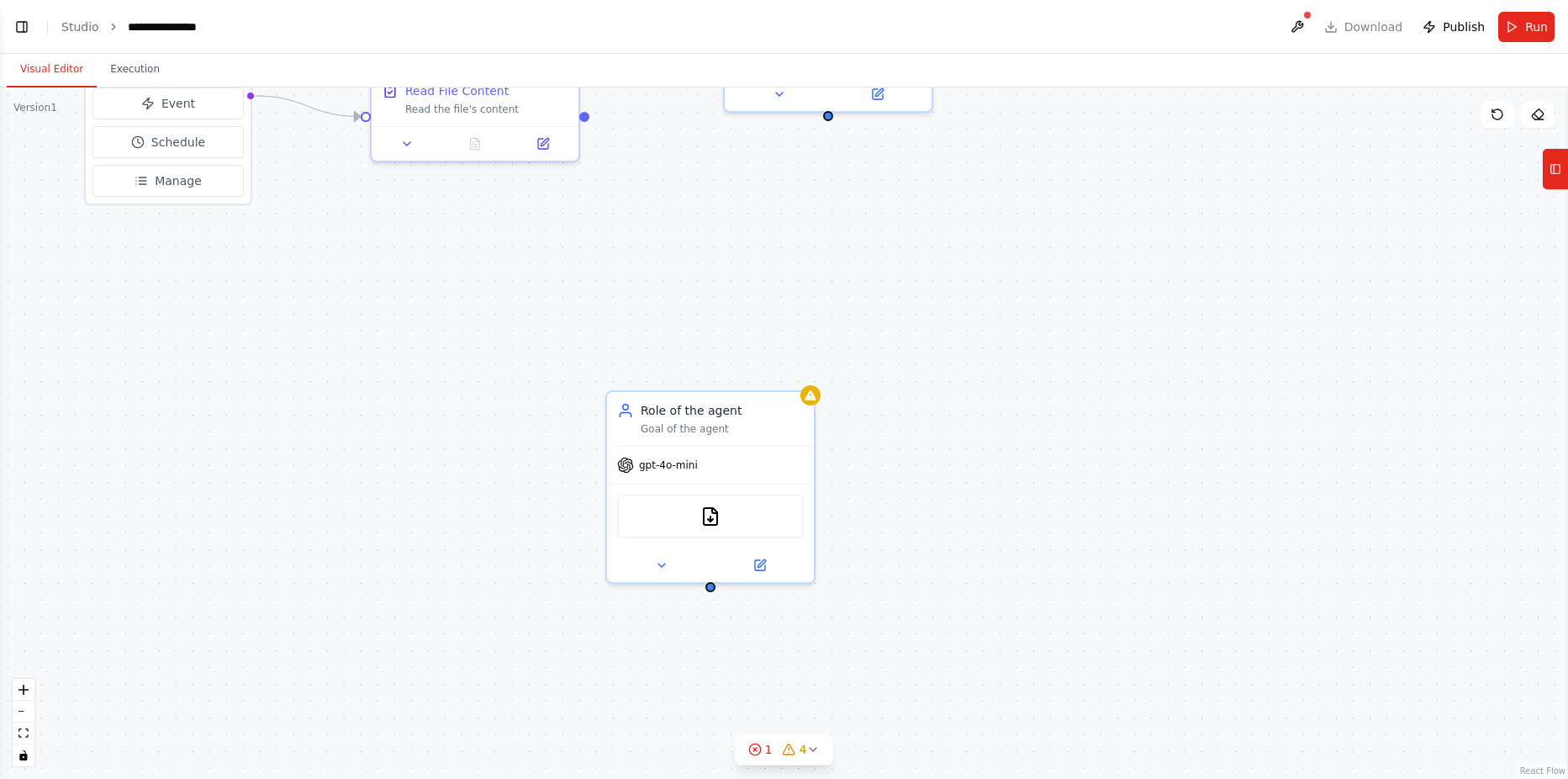
drag, startPoint x: 1125, startPoint y: 355, endPoint x: 1094, endPoint y: 332, distance: 38.6
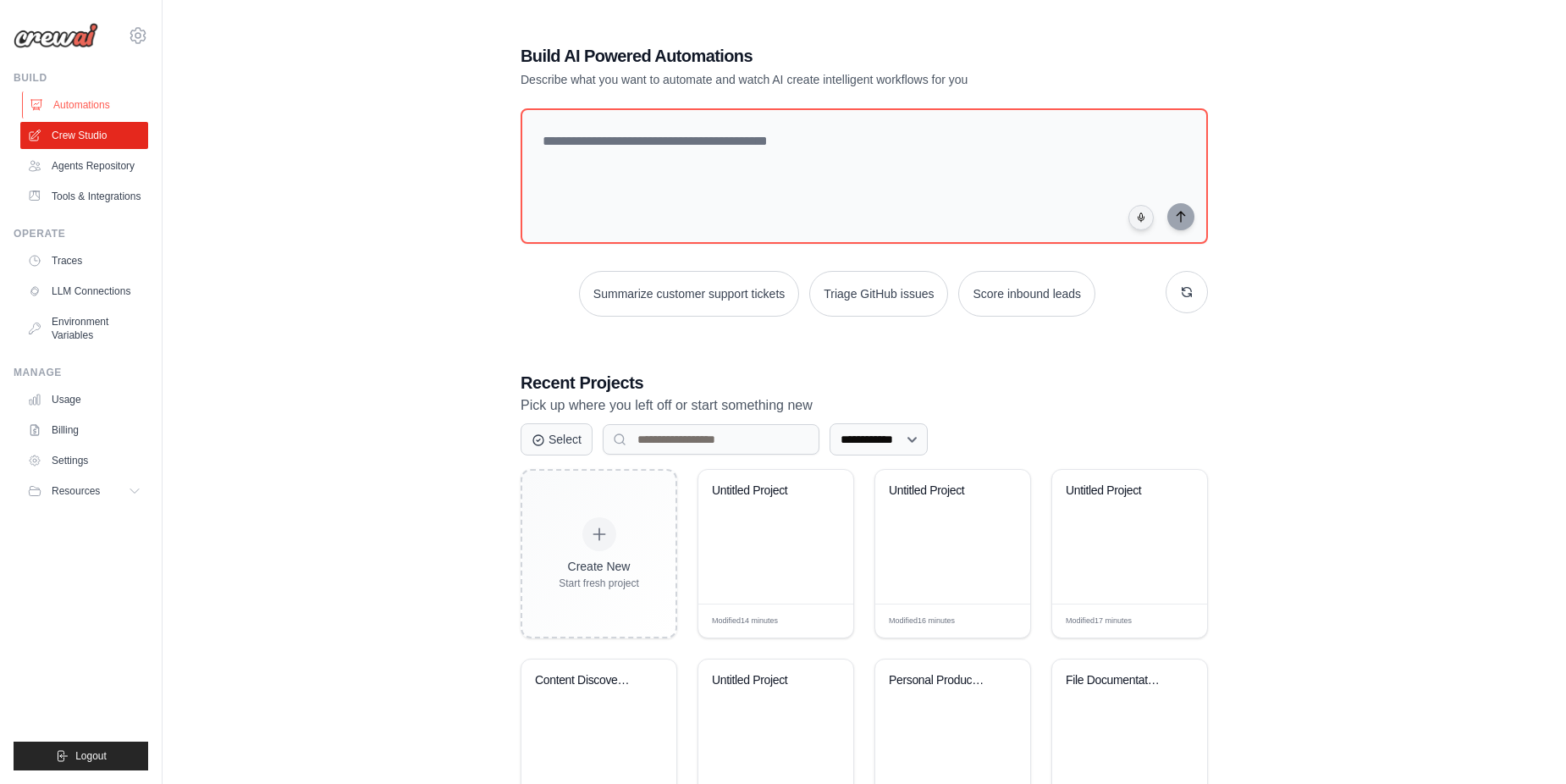
click at [72, 101] on link "Automations" at bounding box center [86, 105] width 128 height 27
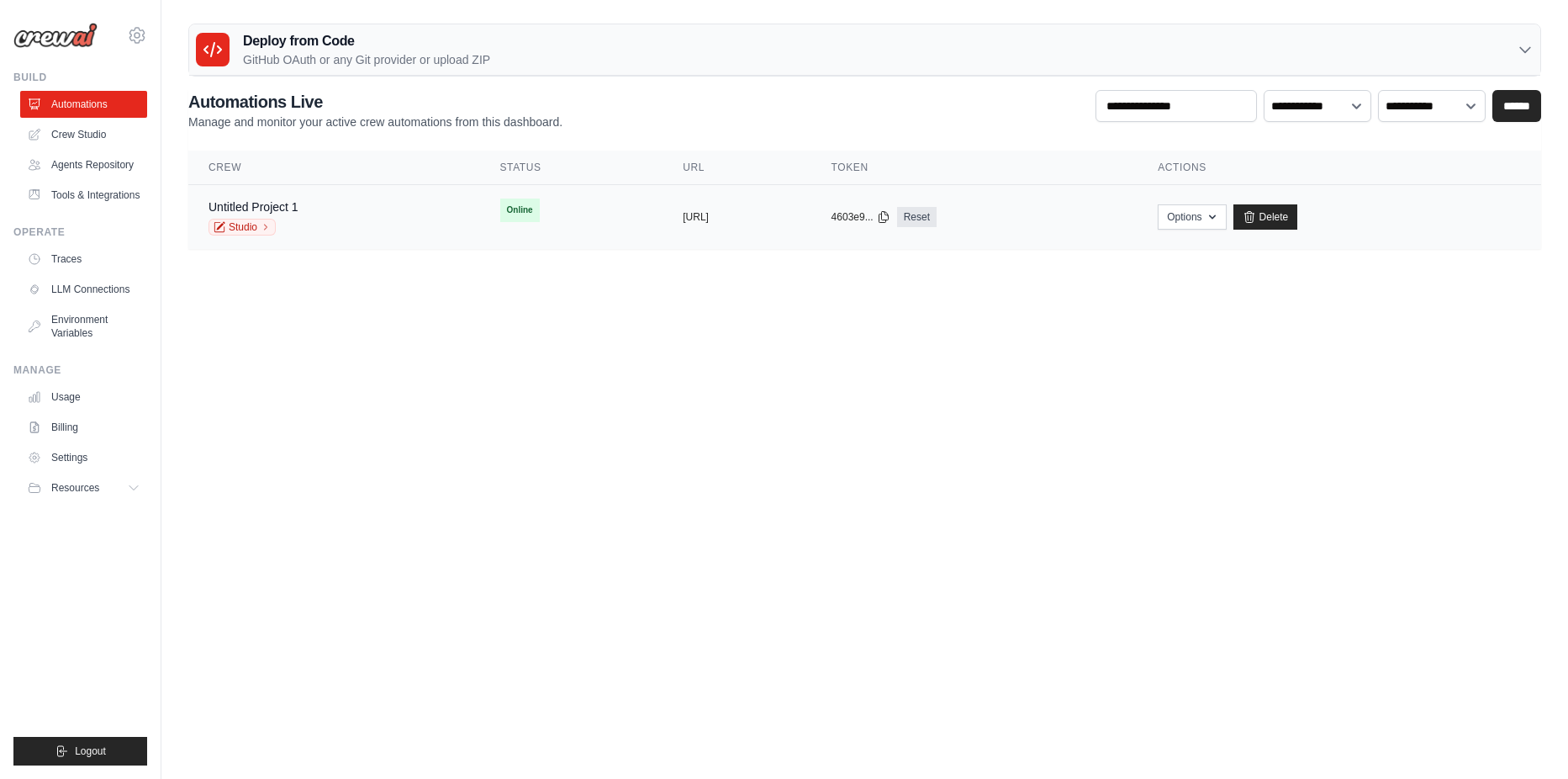
click at [1268, 230] on td "Options Chat with this Crew Export React JSX Component Export React TSX Compone…" at bounding box center [1338, 218] width 403 height 65
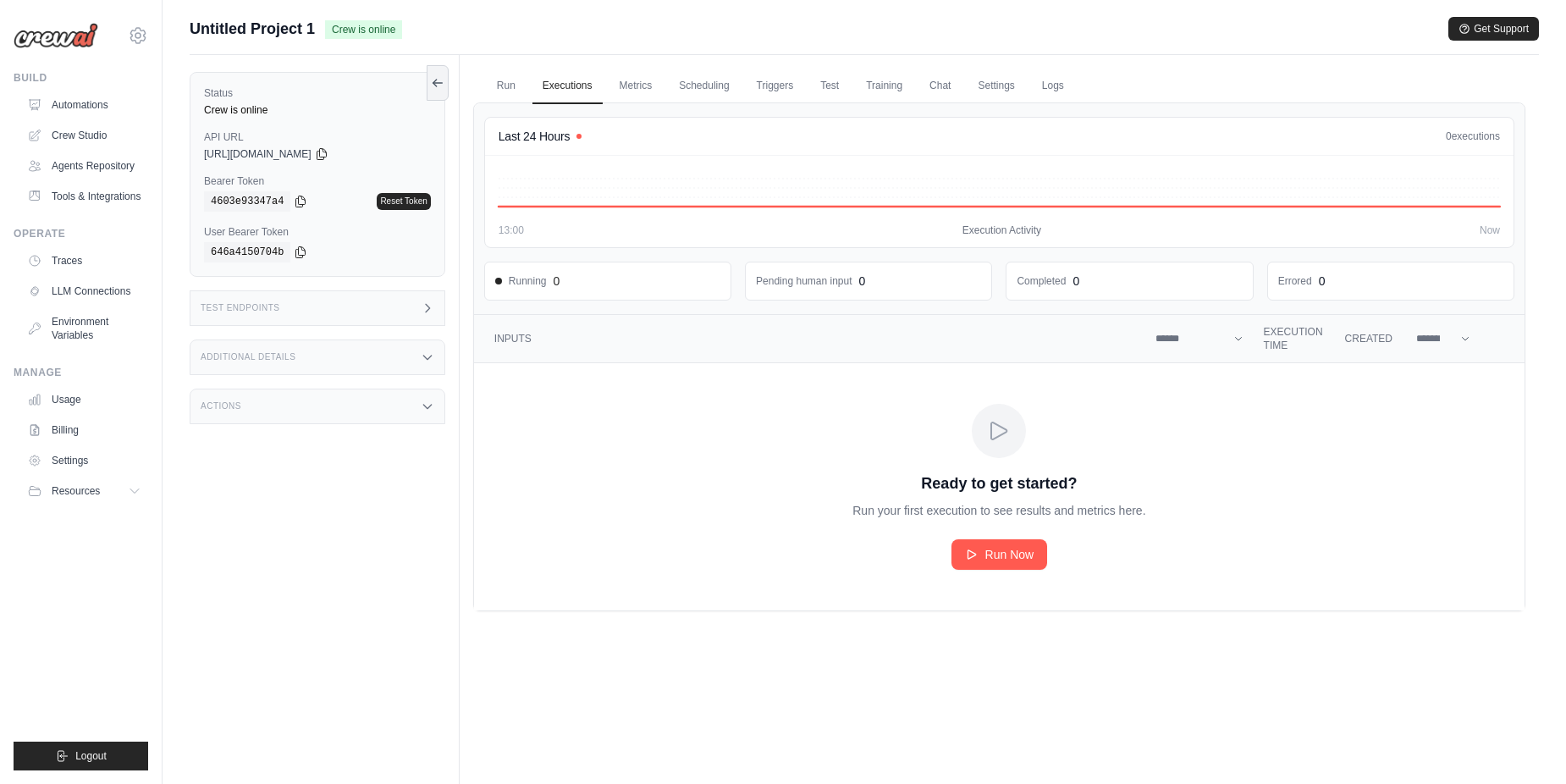
click at [343, 407] on div "Actions" at bounding box center [317, 406] width 256 height 36
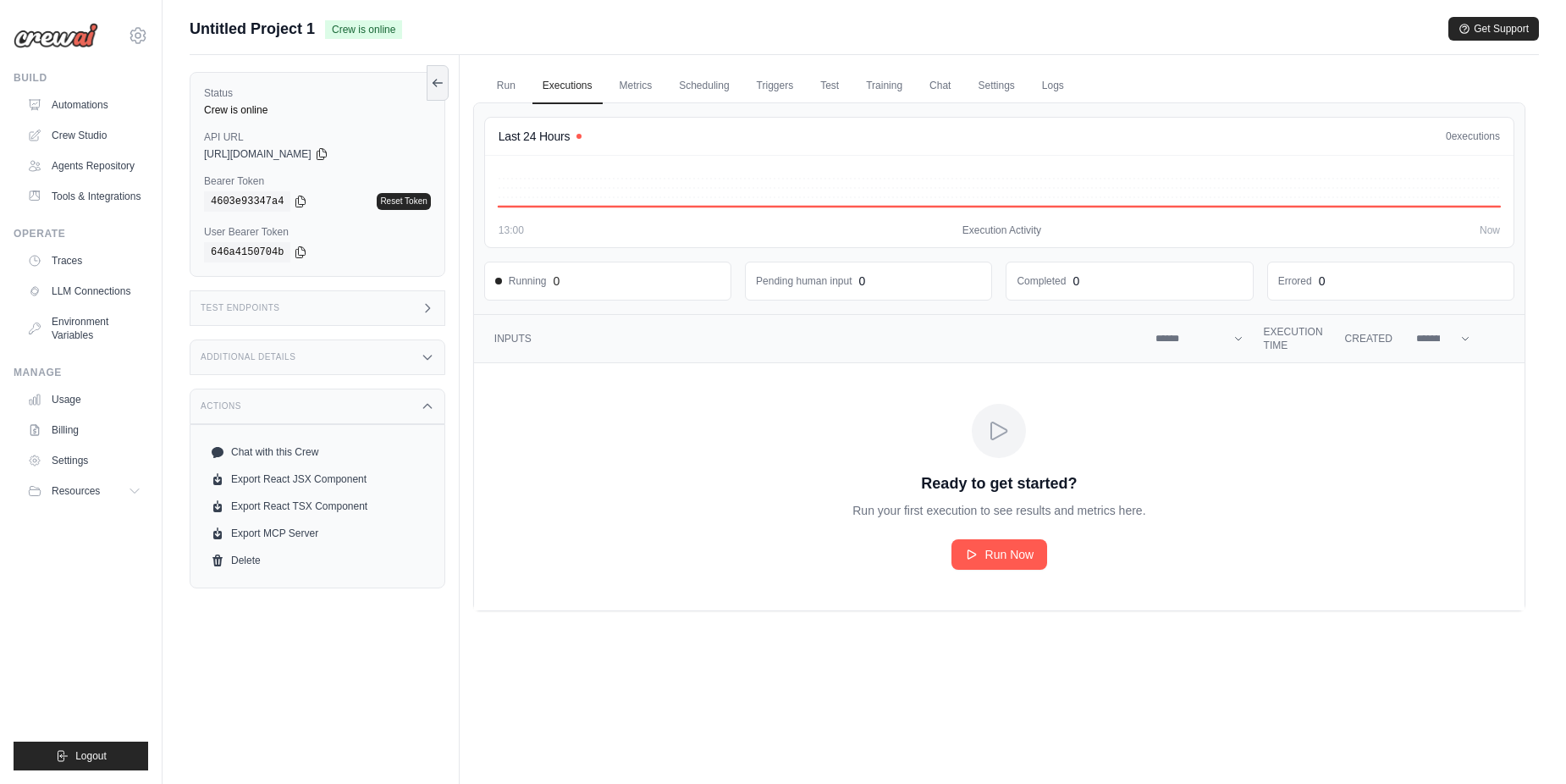
click at [364, 347] on div "Additional Details" at bounding box center [317, 357] width 256 height 36
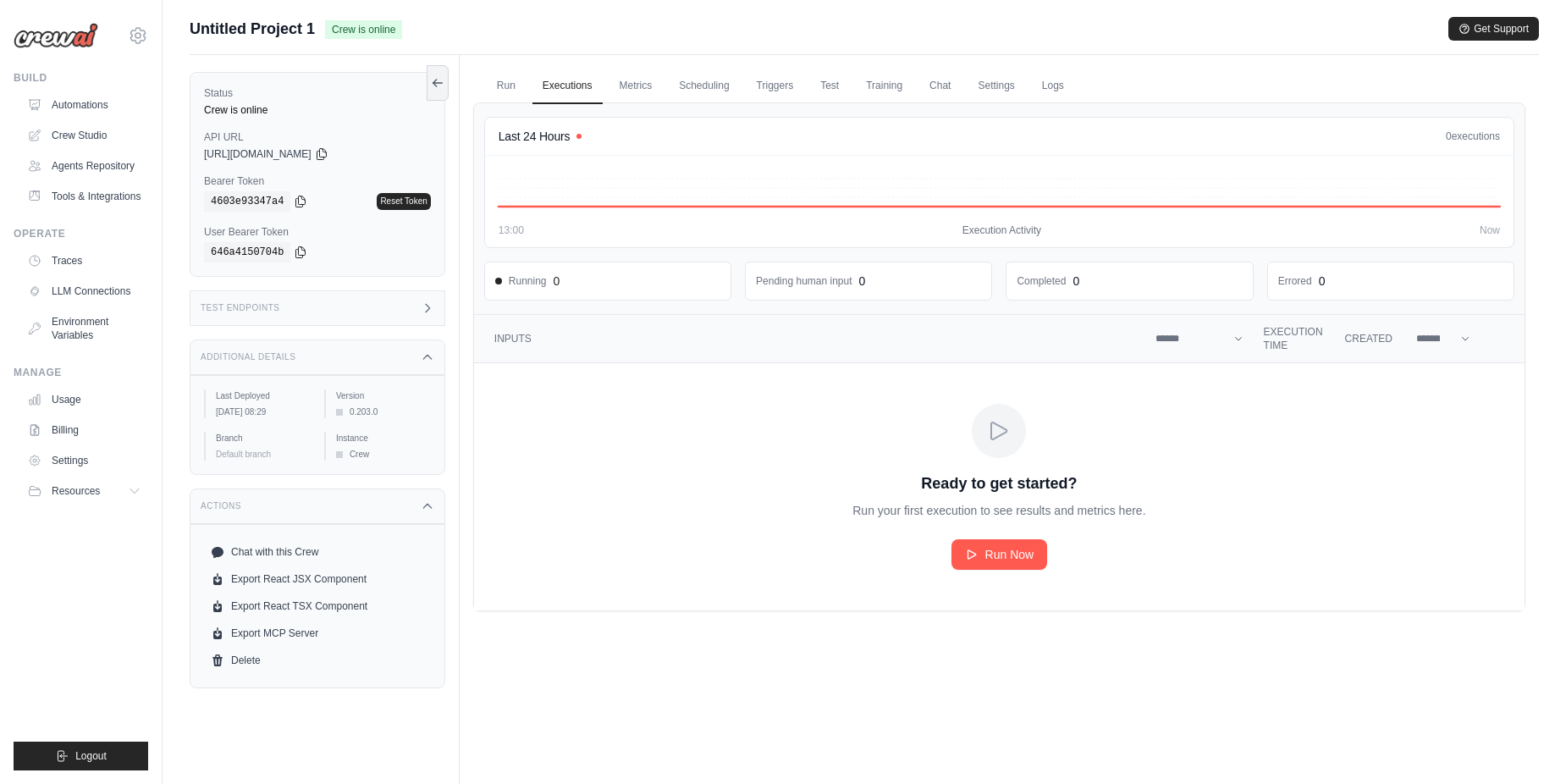
click at [365, 306] on div "Test Endpoints" at bounding box center [317, 308] width 256 height 36
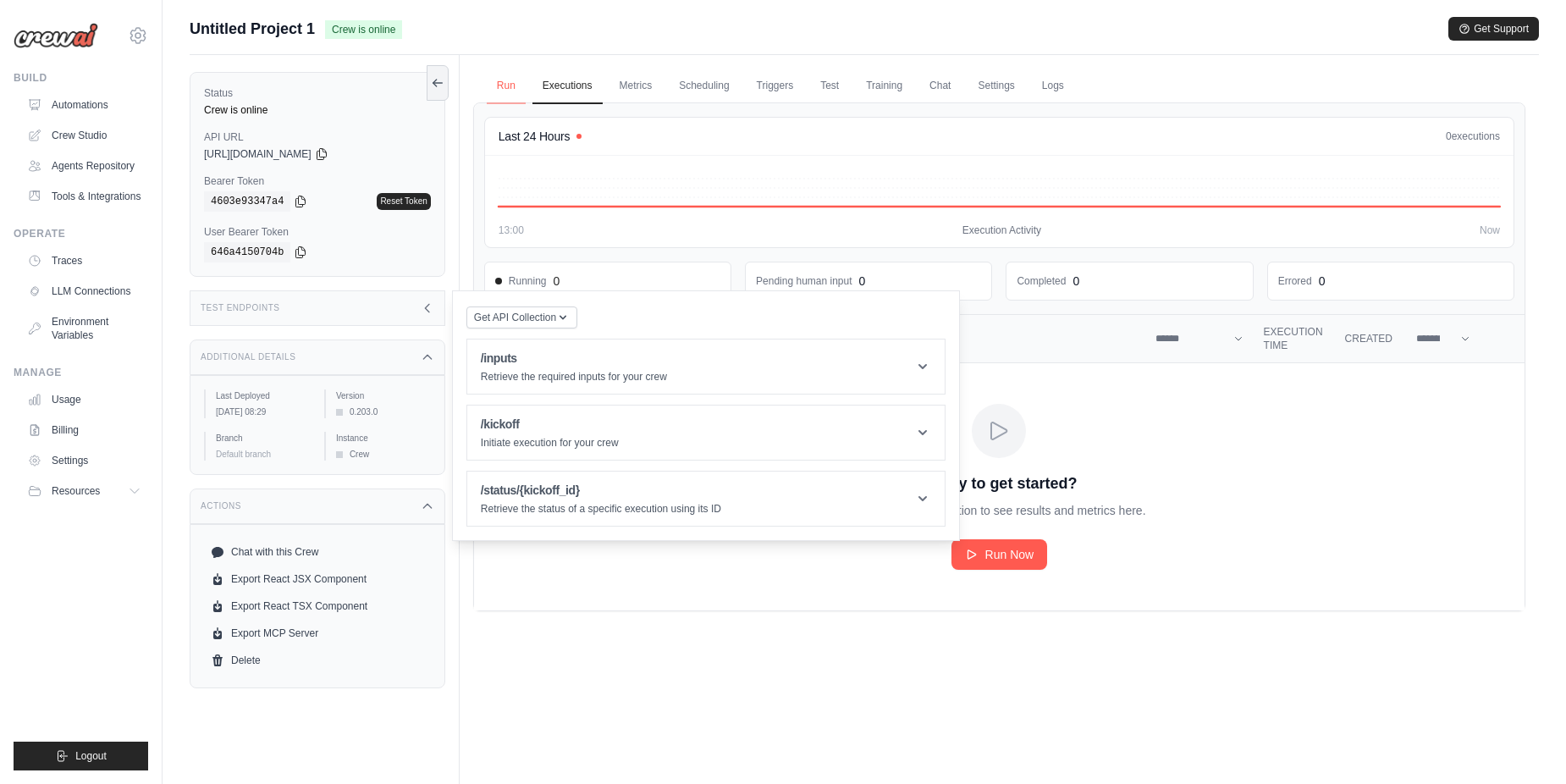
click at [506, 76] on link "Run" at bounding box center [507, 86] width 39 height 36
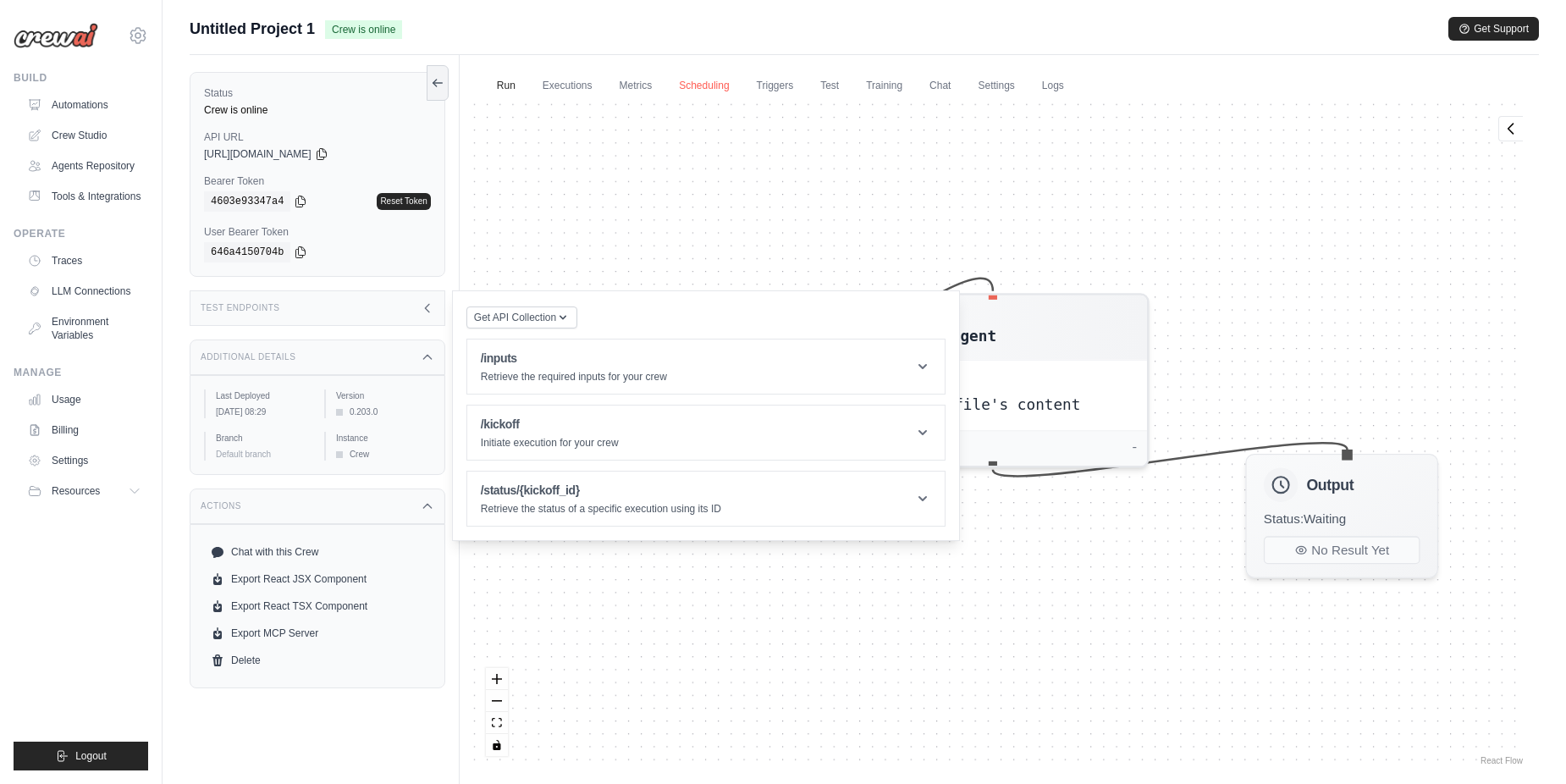
click at [702, 87] on link "Scheduling" at bounding box center [703, 86] width 70 height 36
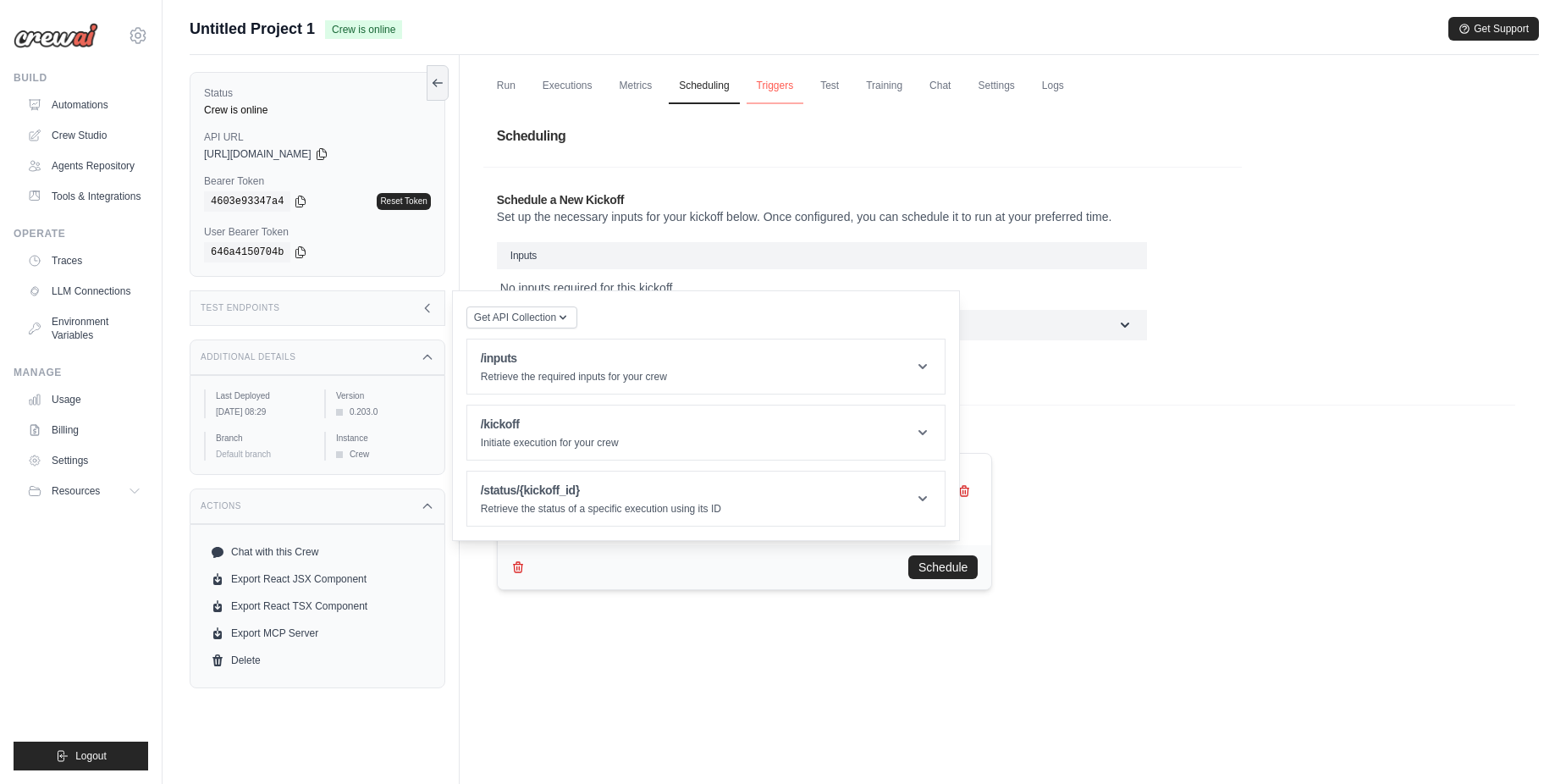
click at [790, 85] on link "Triggers" at bounding box center [776, 86] width 58 height 36
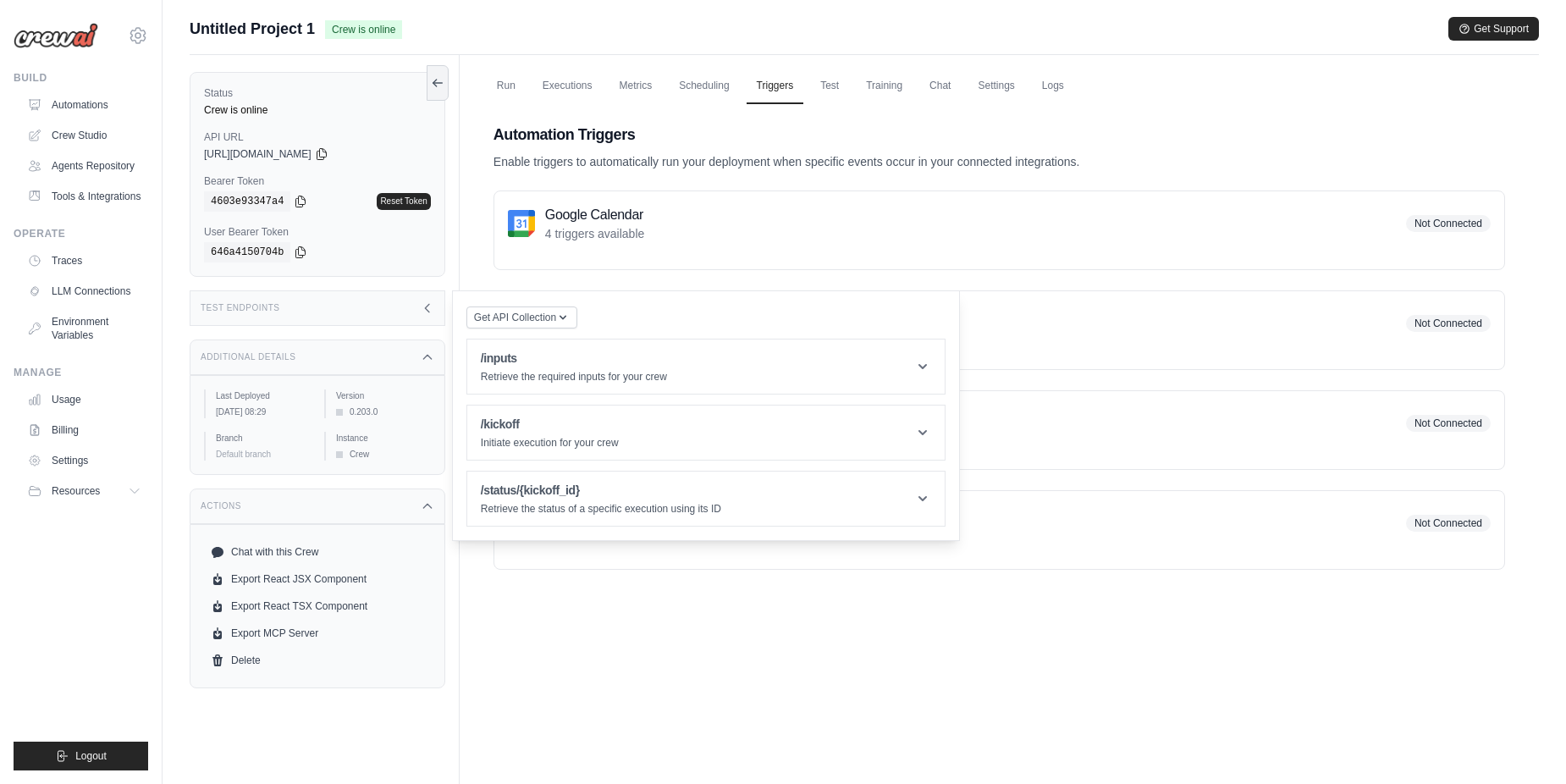
click at [690, 669] on div "Run Executions Metrics Scheduling Triggers Test Training Chat Settings Logs Las…" at bounding box center [1000, 446] width 1080 height 784
click at [95, 109] on link "Automations" at bounding box center [86, 105] width 128 height 27
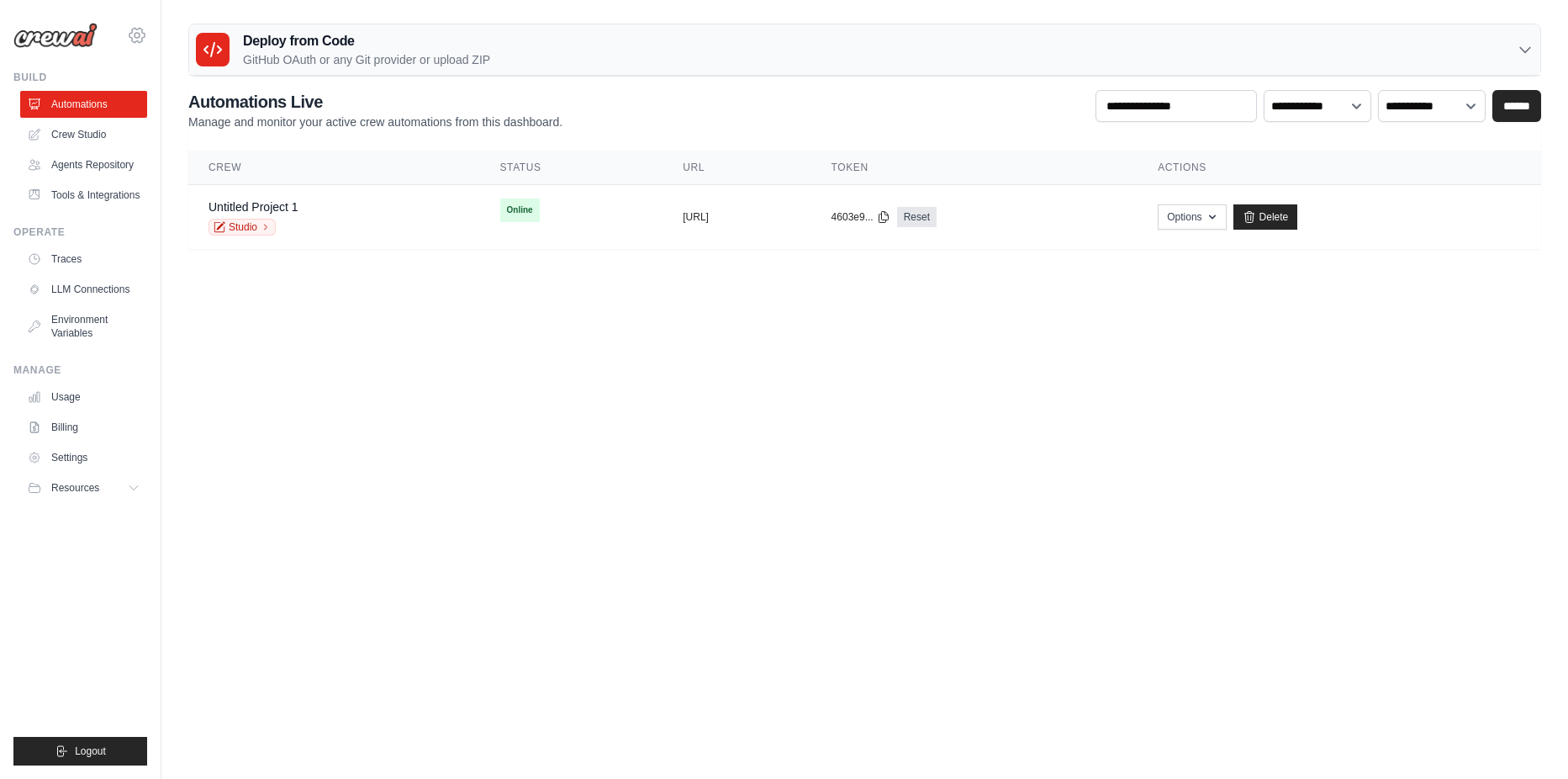
click at [131, 32] on icon at bounding box center [137, 34] width 20 height 20
click at [179, 106] on span "Settings" at bounding box center [208, 104] width 133 height 17
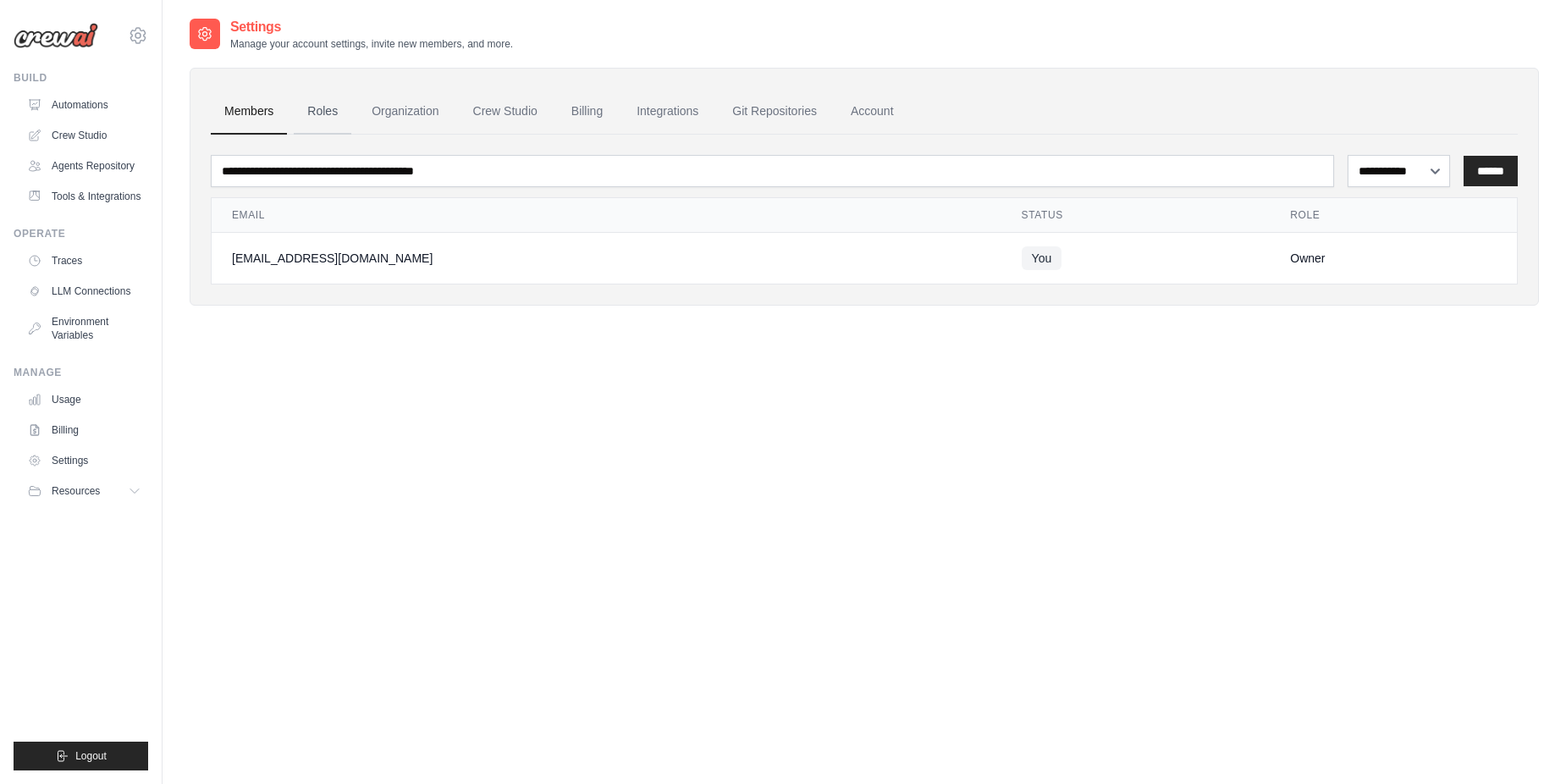
click at [324, 122] on link "Roles" at bounding box center [323, 111] width 58 height 45
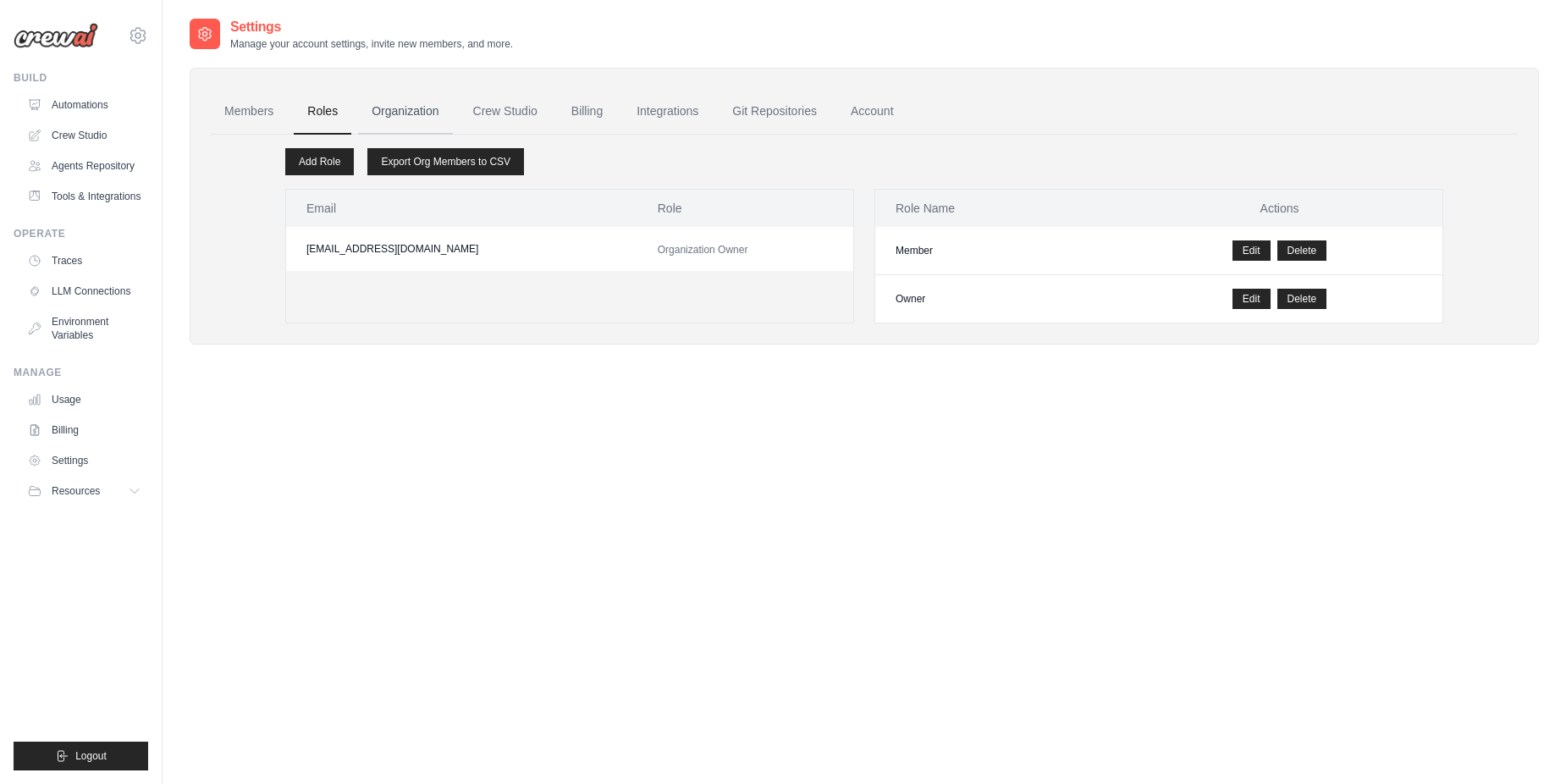
click at [424, 122] on link "Organization" at bounding box center [404, 111] width 94 height 45
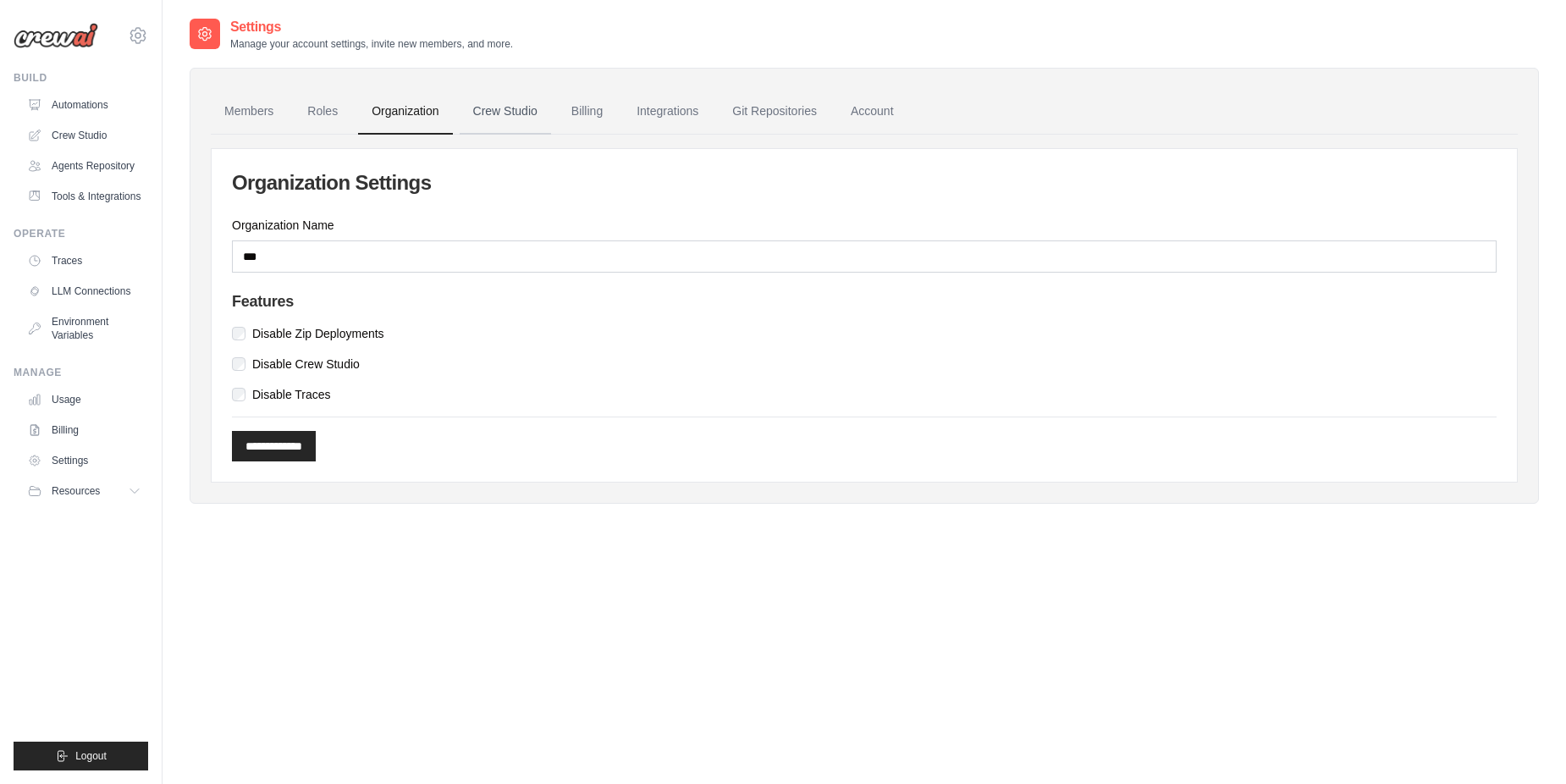
click at [500, 119] on link "Crew Studio" at bounding box center [506, 111] width 92 height 45
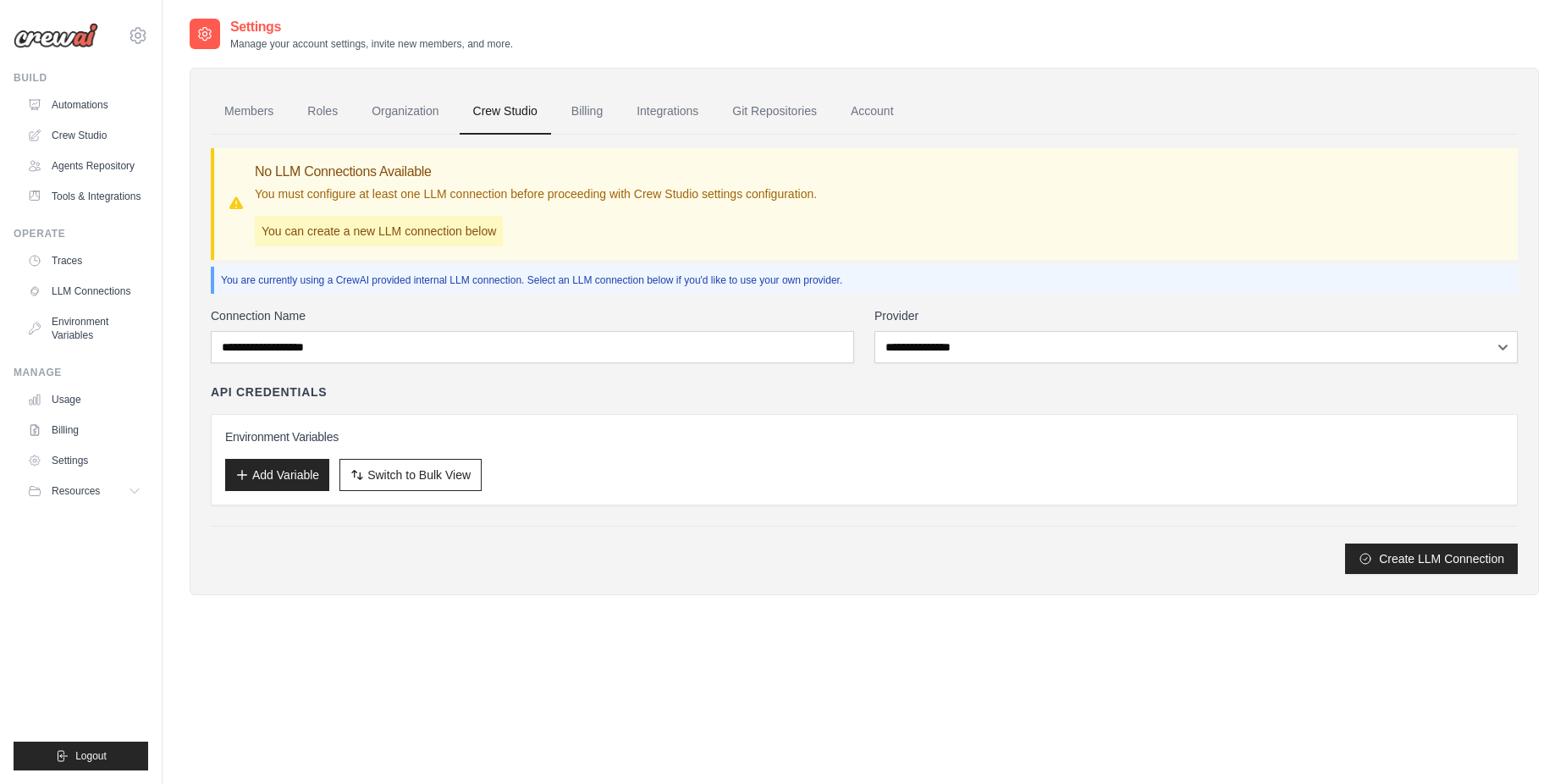
click at [564, 122] on link "Billing" at bounding box center [587, 111] width 59 height 45
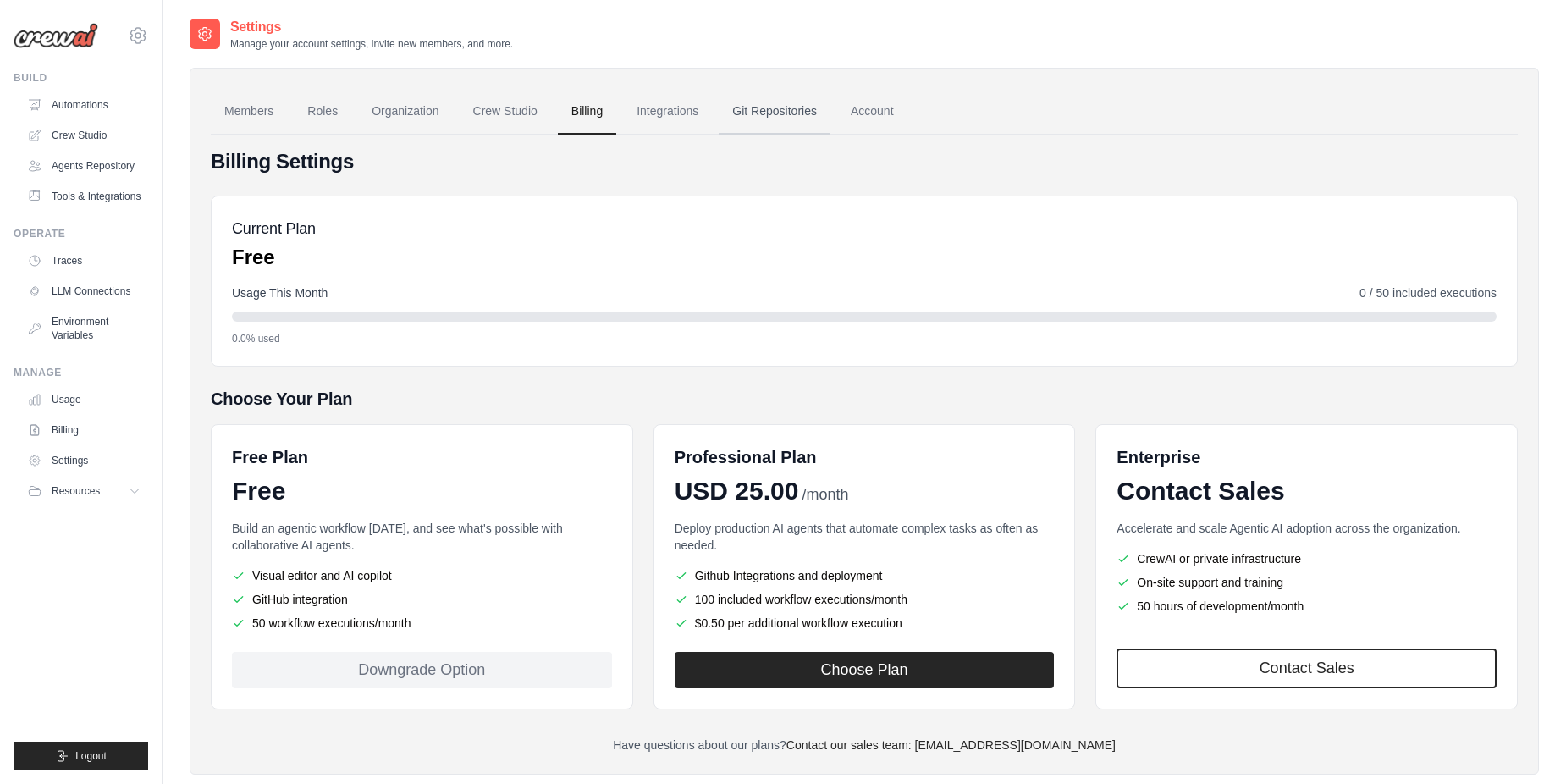
click at [778, 122] on link "Git Repositories" at bounding box center [775, 111] width 112 height 45
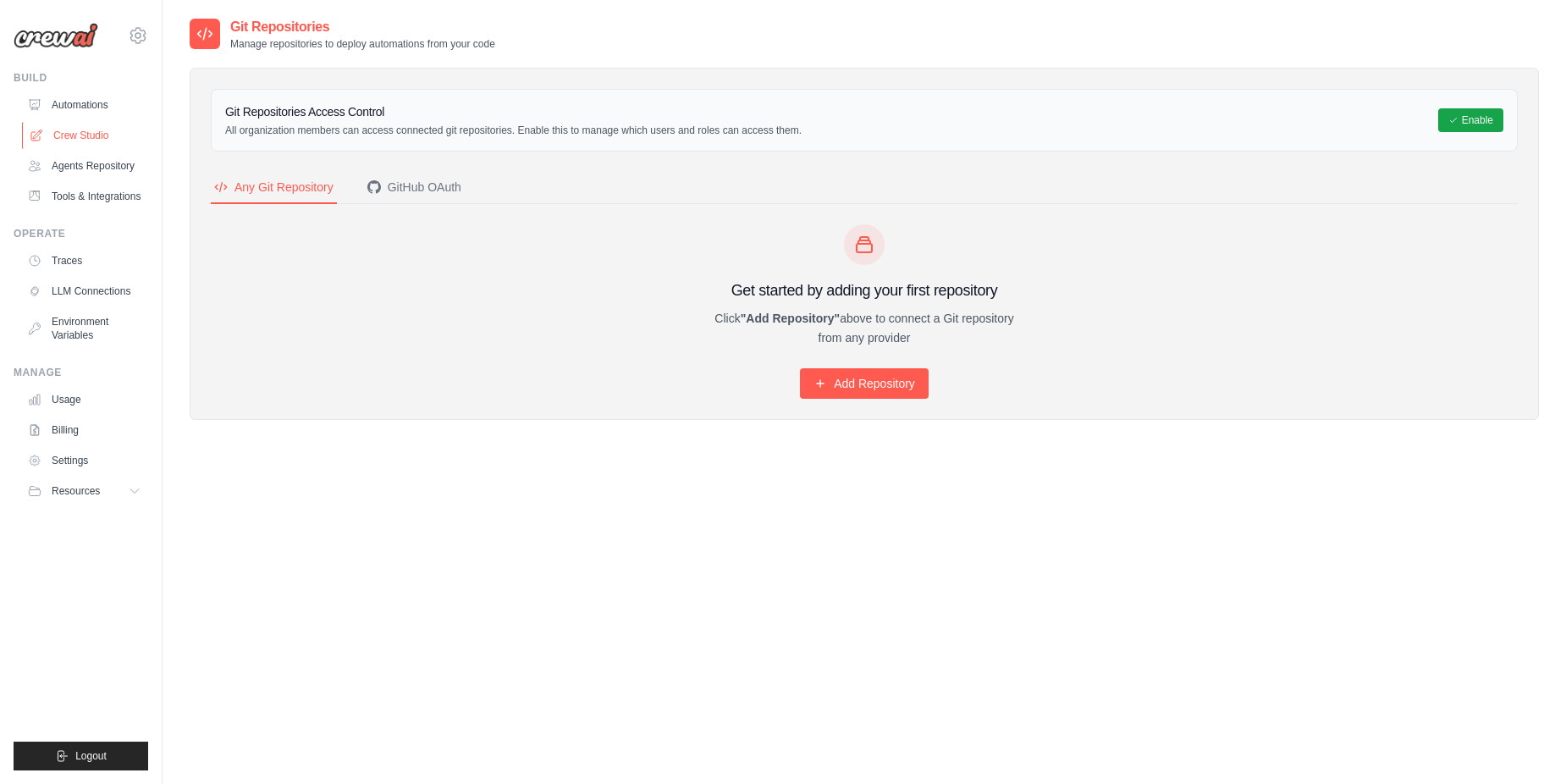
click at [79, 122] on link "Crew Studio" at bounding box center [86, 135] width 128 height 27
click at [82, 105] on link "Automations" at bounding box center [86, 105] width 128 height 27
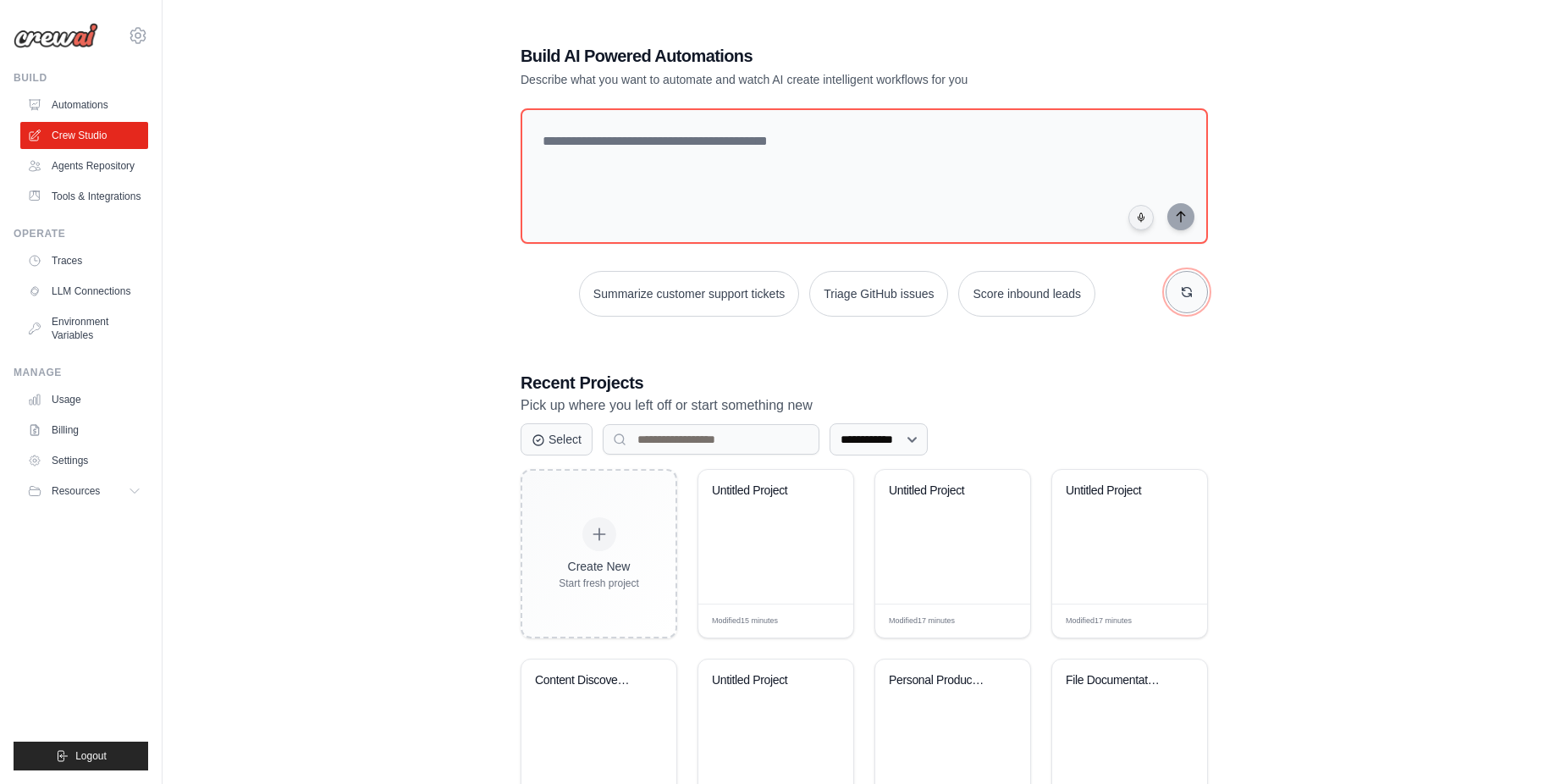
click at [1190, 294] on icon "button" at bounding box center [1187, 292] width 14 height 14
click at [81, 454] on link "Settings" at bounding box center [86, 460] width 128 height 27
click at [78, 494] on span "Resources" at bounding box center [77, 491] width 48 height 14
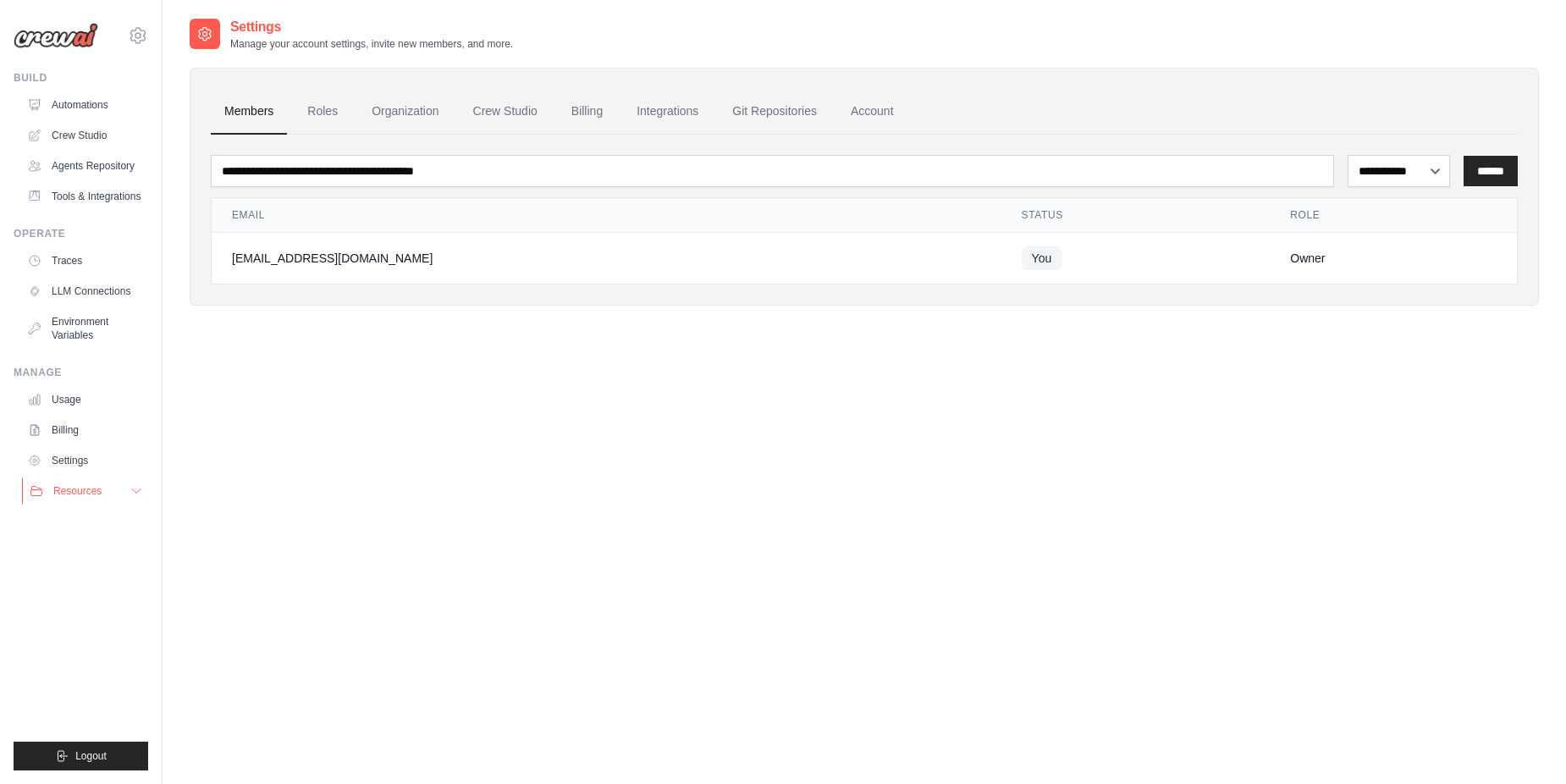
click at [71, 501] on button "Resources" at bounding box center [86, 491] width 128 height 27
click at [67, 577] on span "Blog" at bounding box center [69, 574] width 20 height 14
